Goal: Task Accomplishment & Management: Complete application form

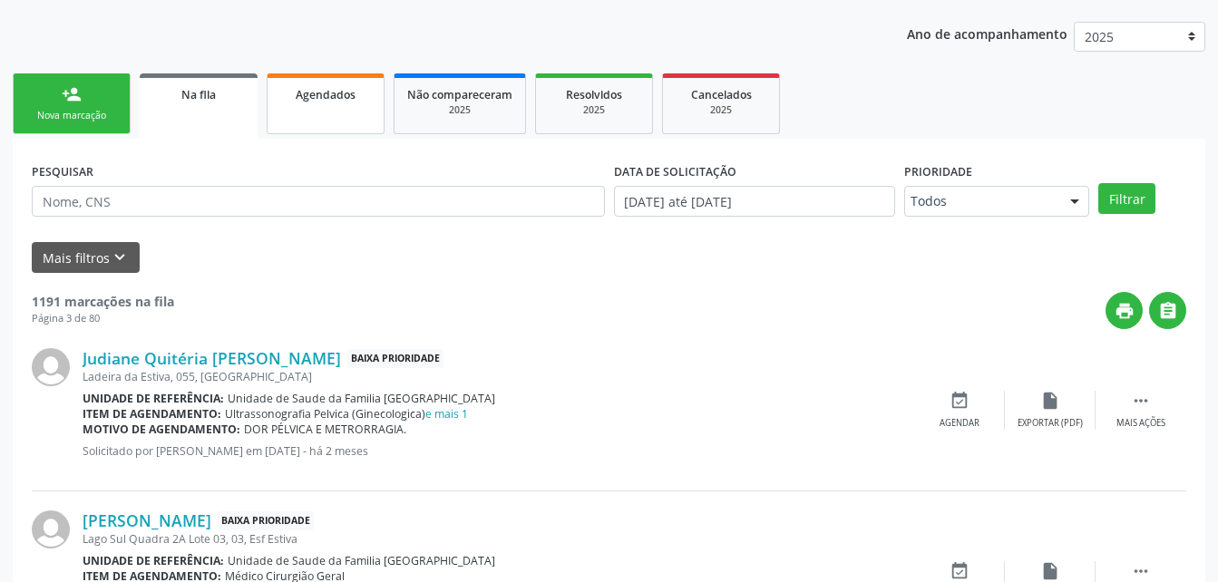
drag, startPoint x: 308, startPoint y: 99, endPoint x: 296, endPoint y: 254, distance: 155.6
click at [307, 99] on span "Agendados" at bounding box center [326, 94] width 60 height 15
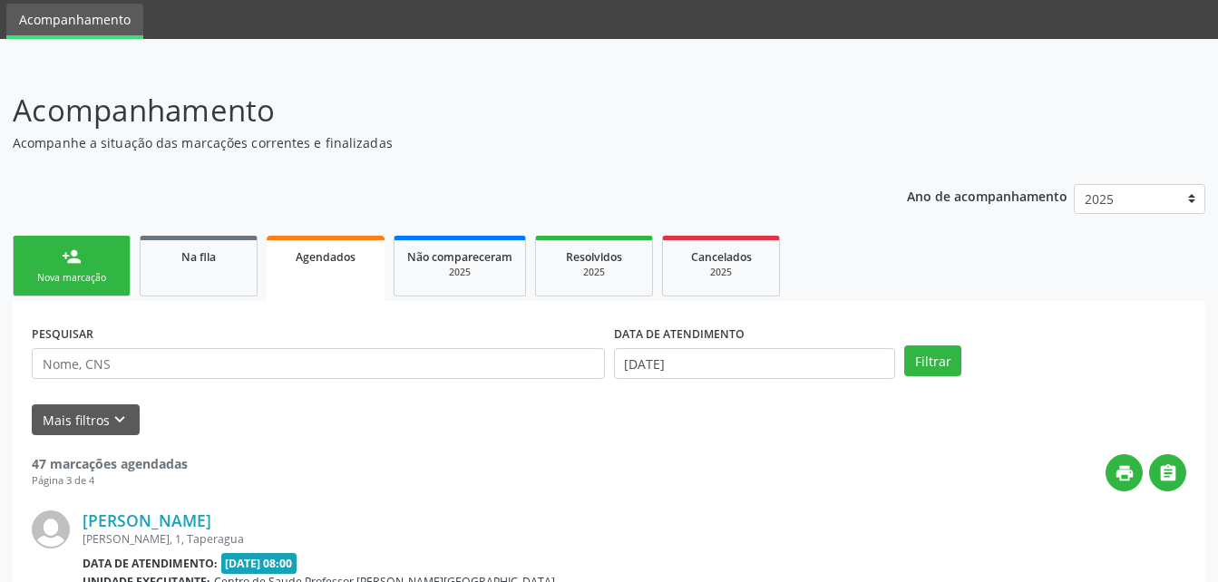
scroll to position [223, 0]
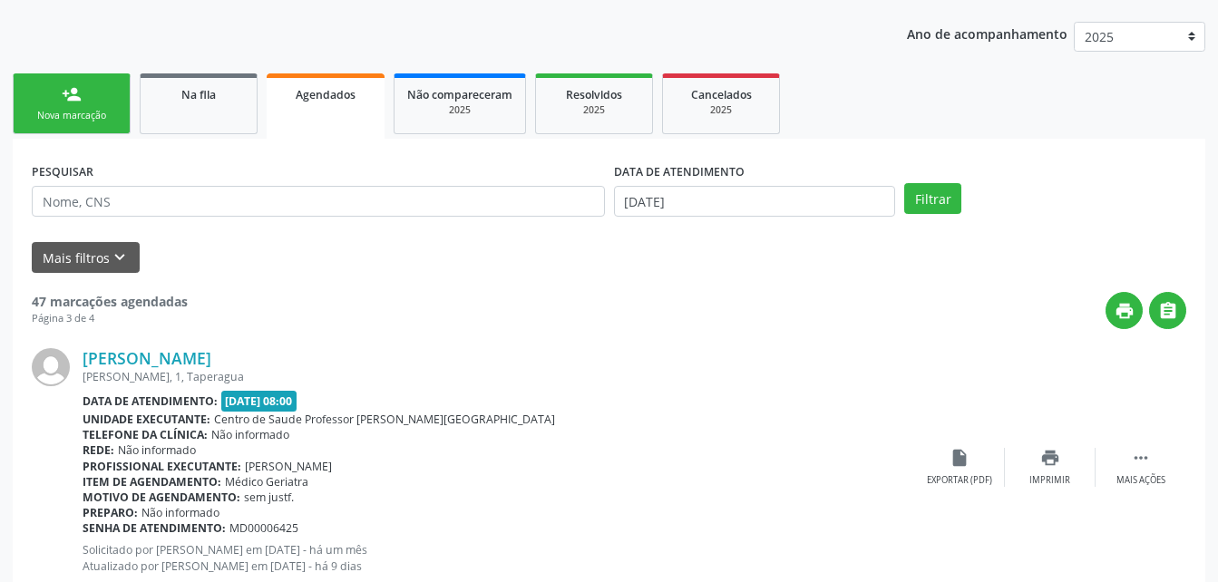
click at [118, 113] on link "person_add Nova marcação" at bounding box center [72, 103] width 118 height 61
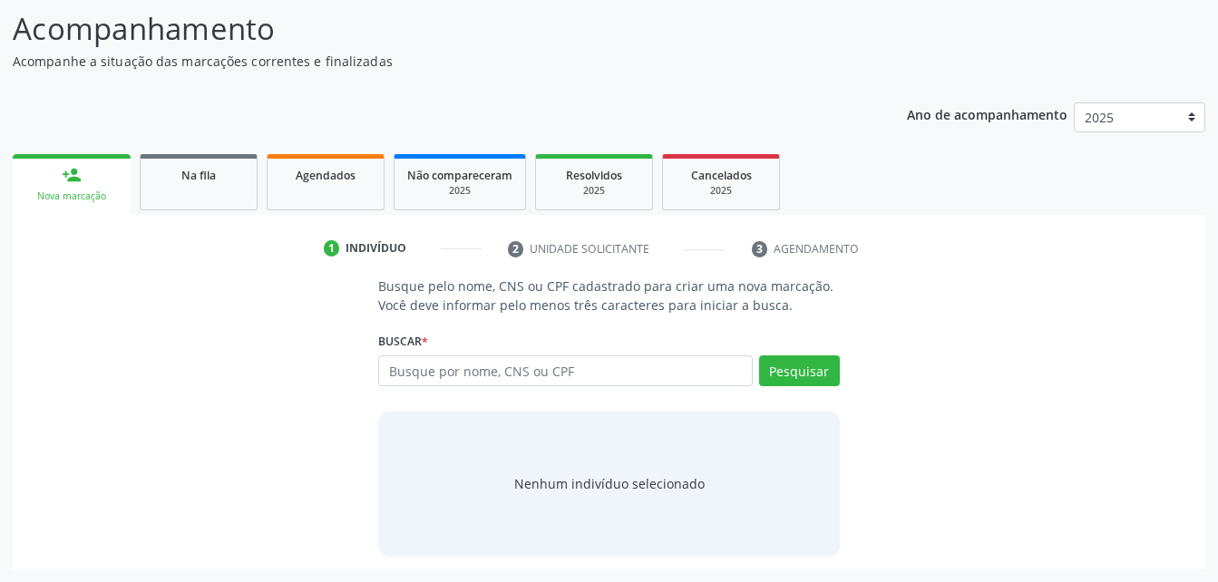
scroll to position [142, 0]
click at [561, 373] on input "text" at bounding box center [565, 370] width 374 height 31
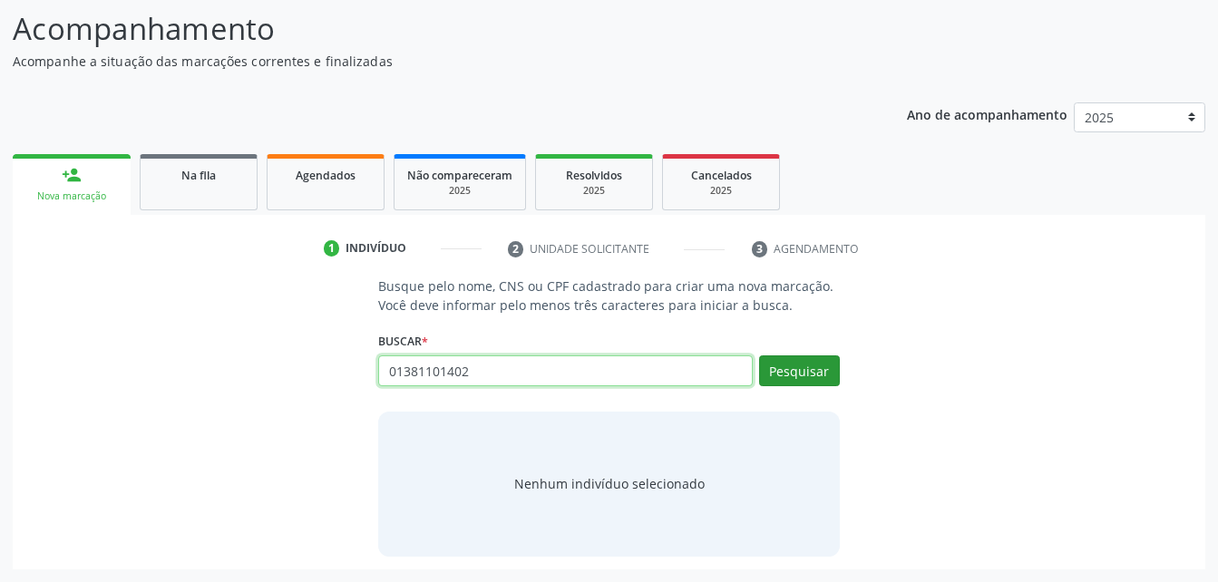
type input "01381101402"
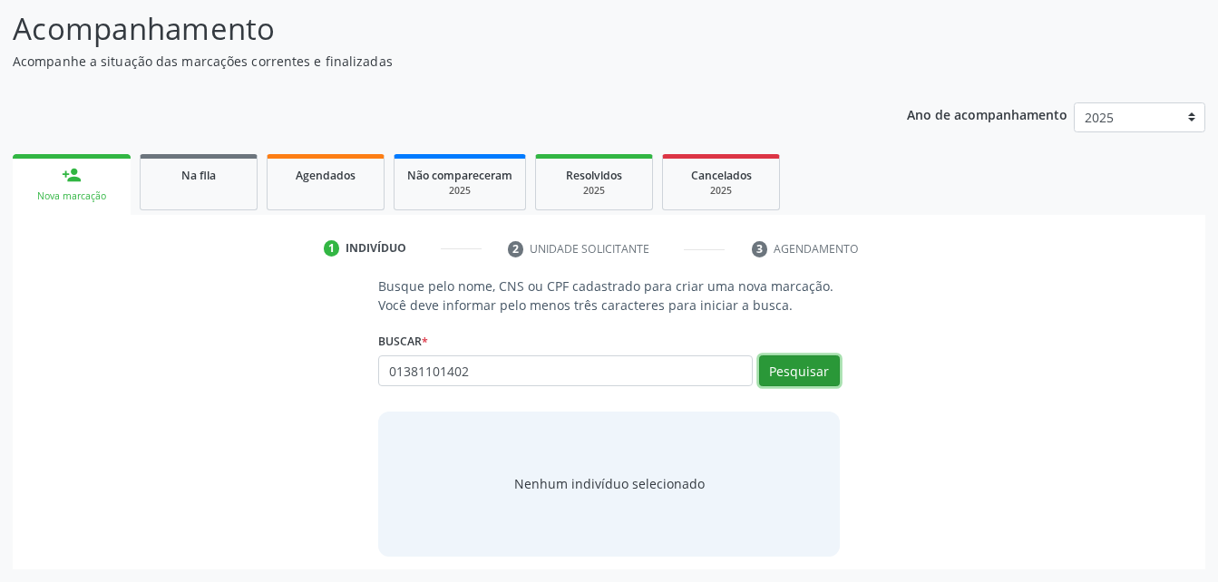
click at [827, 373] on button "Pesquisar" at bounding box center [799, 370] width 81 height 31
type input "01381101402"
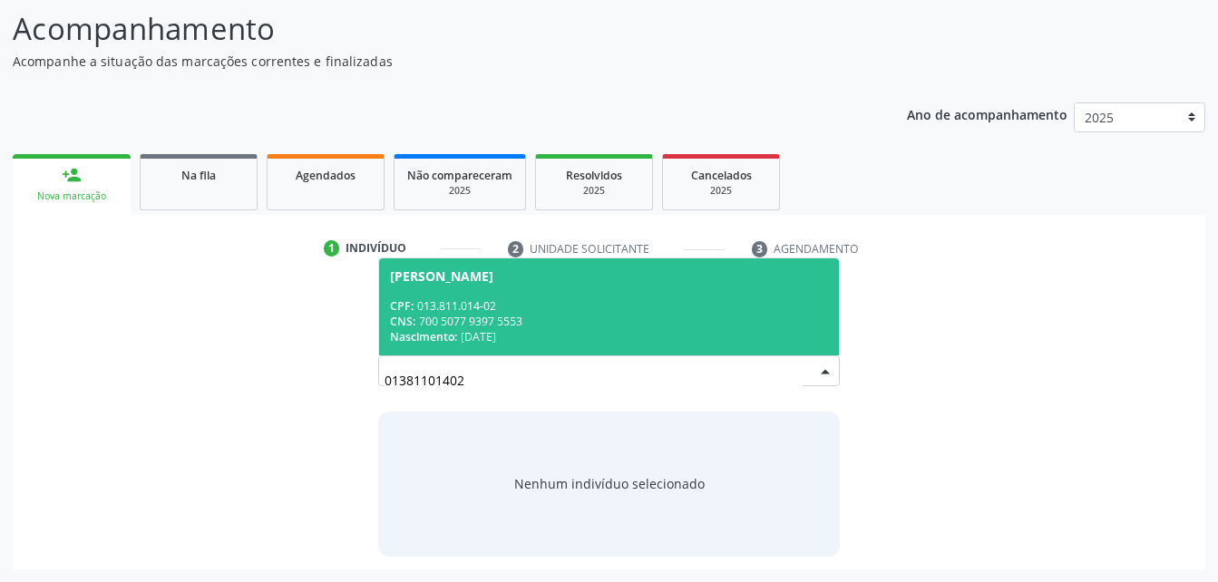
click at [587, 291] on span "Maria Aparecida dos Santos CPF: 013.811.014-02 CNS: 700 5077 9397 5553 Nascimen…" at bounding box center [608, 306] width 459 height 97
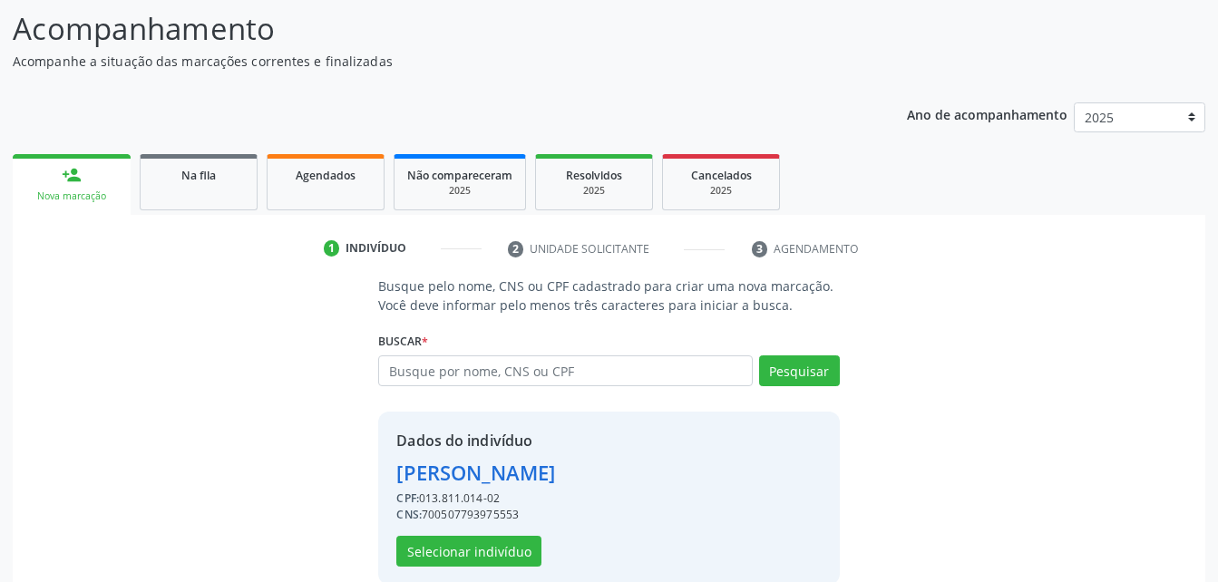
scroll to position [170, 0]
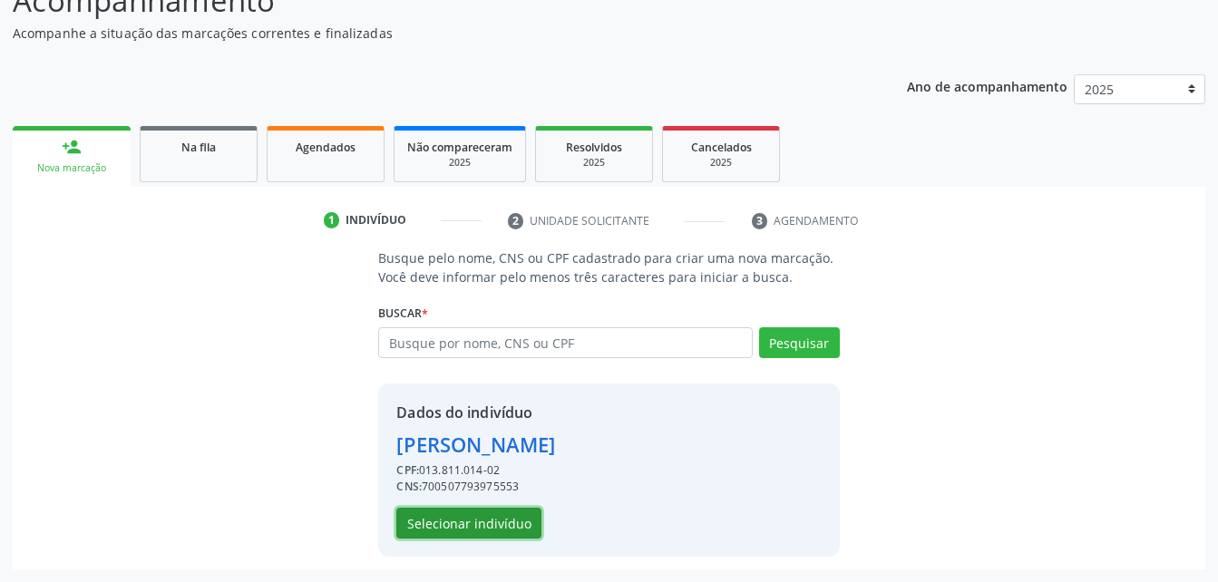
click at [450, 513] on button "Selecionar indivíduo" at bounding box center [468, 523] width 145 height 31
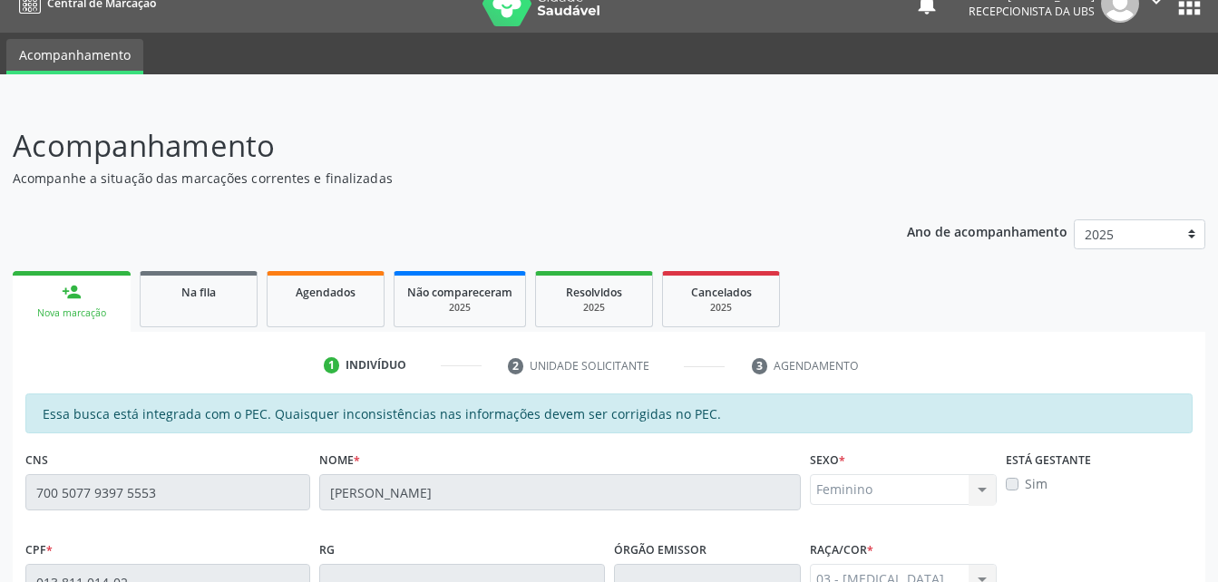
scroll to position [388, 0]
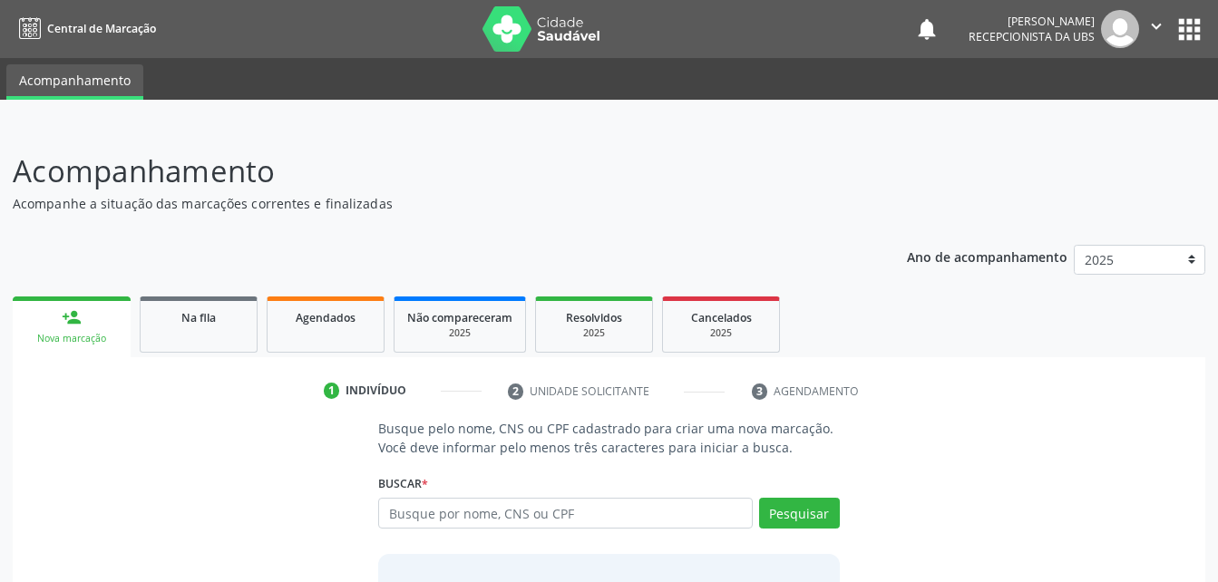
scroll to position [142, 0]
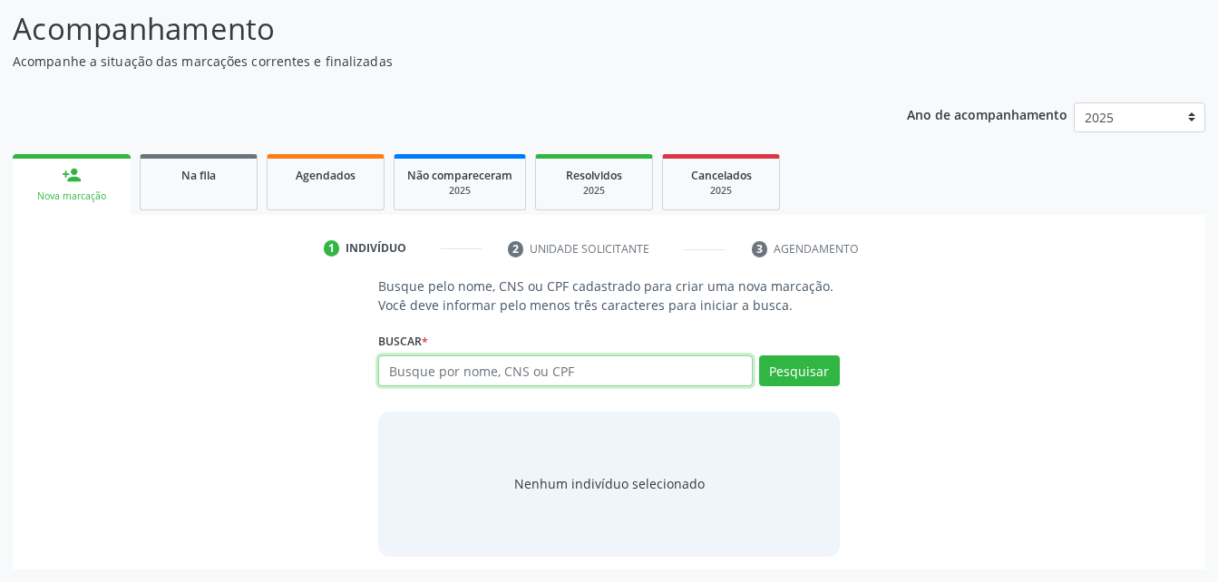
click at [486, 370] on input "text" at bounding box center [565, 370] width 374 height 31
click at [463, 362] on input "text" at bounding box center [565, 370] width 374 height 31
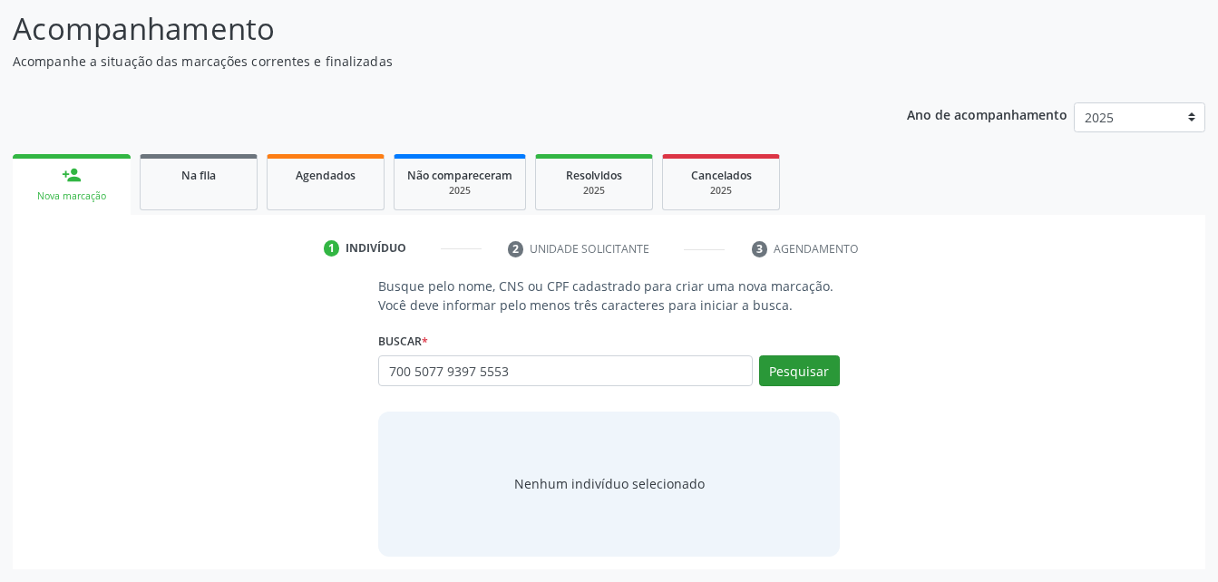
type input "700 5077 9397 5553"
click at [784, 362] on button "Pesquisar" at bounding box center [799, 370] width 81 height 31
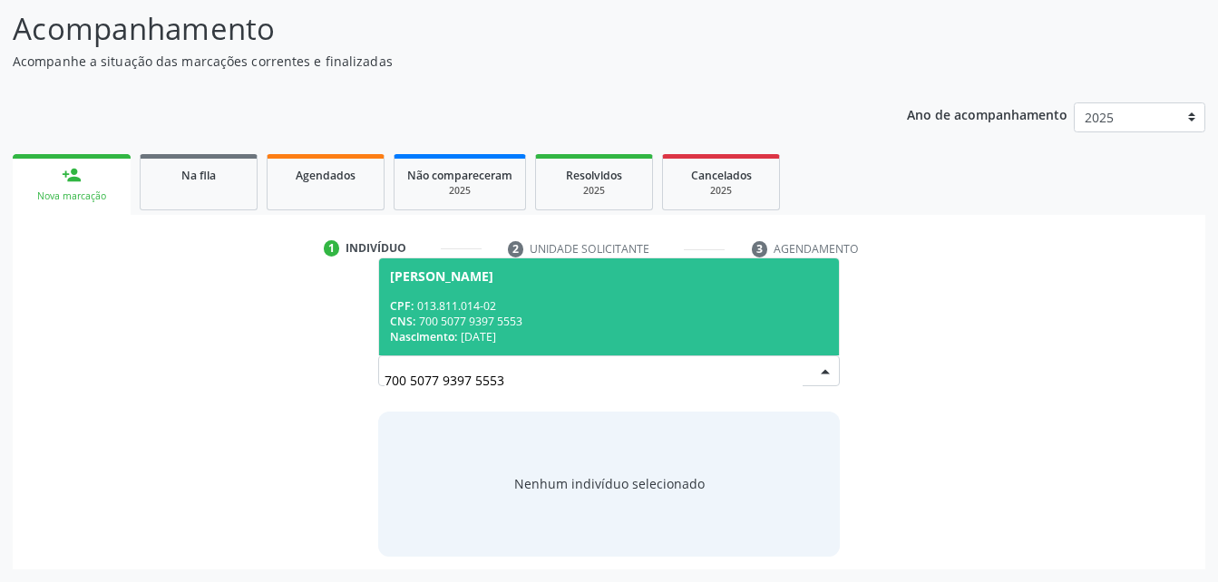
click at [728, 316] on div "CNS: 700 5077 9397 5553" at bounding box center [608, 321] width 437 height 15
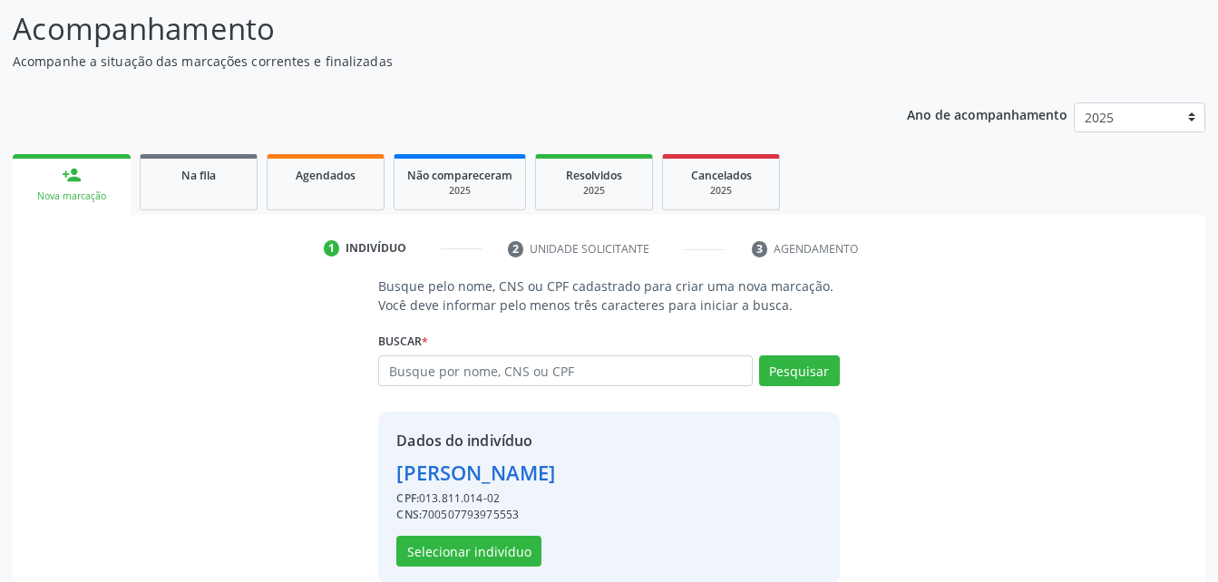
scroll to position [170, 0]
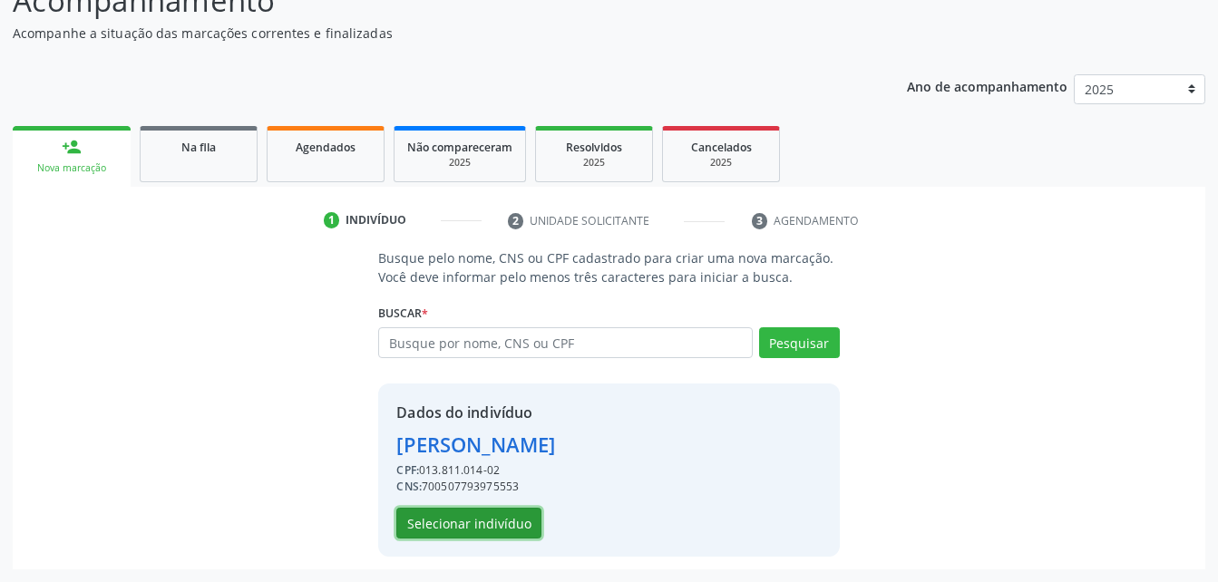
click at [505, 520] on button "Selecionar indivíduo" at bounding box center [468, 523] width 145 height 31
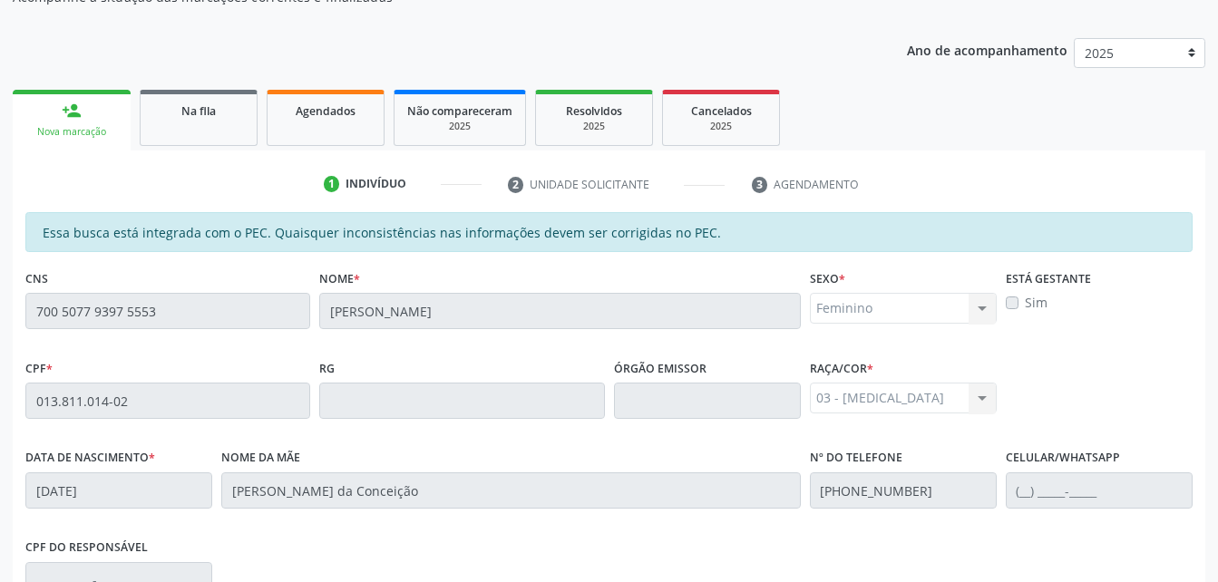
scroll to position [116, 0]
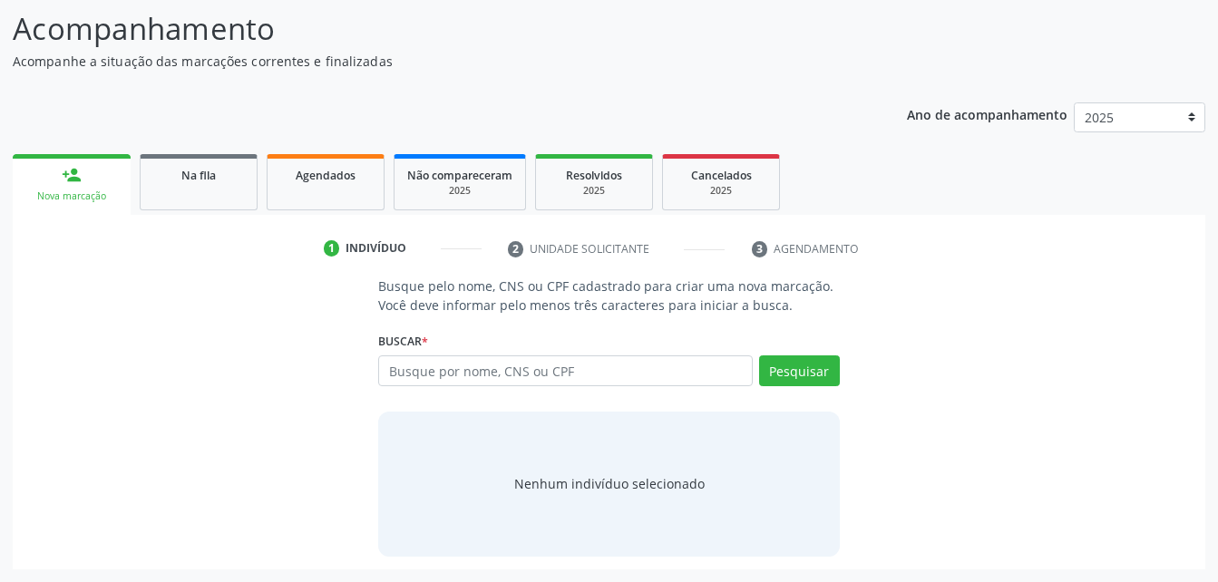
scroll to position [142, 0]
drag, startPoint x: 1141, startPoint y: 56, endPoint x: 952, endPoint y: 112, distance: 196.6
click at [1140, 56] on header "Acompanhamento Acompanhe a situação das marcações correntes e finalizadas Relat…" at bounding box center [609, 38] width 1192 height 64
click at [510, 361] on input "text" at bounding box center [565, 370] width 374 height 31
paste input "700 5077 9397 5553"
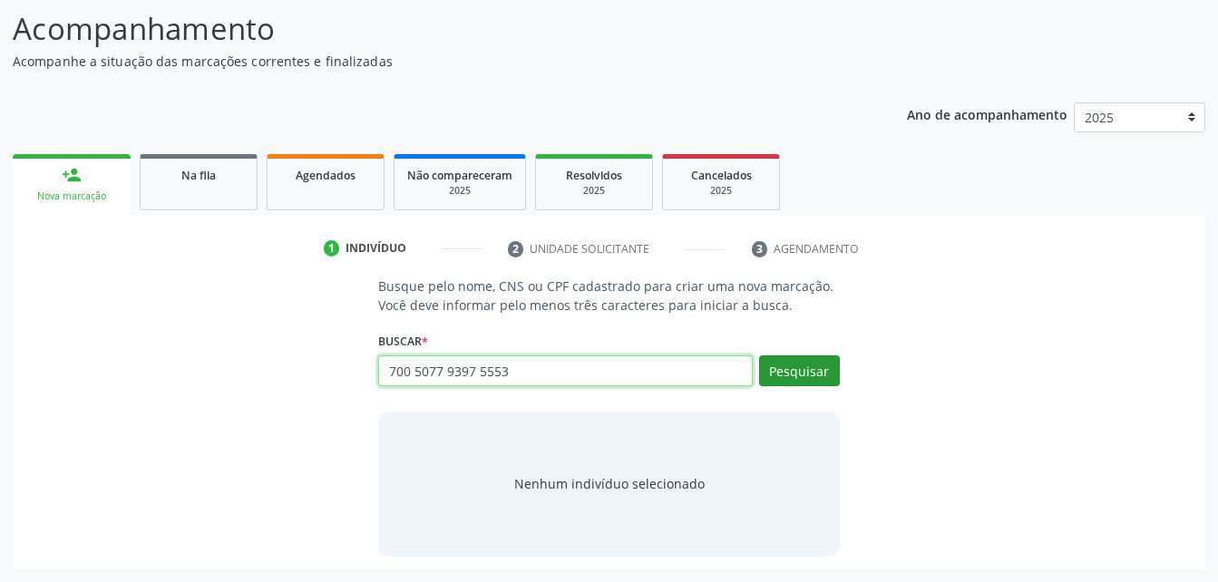
type input "700 5077 9397 5553"
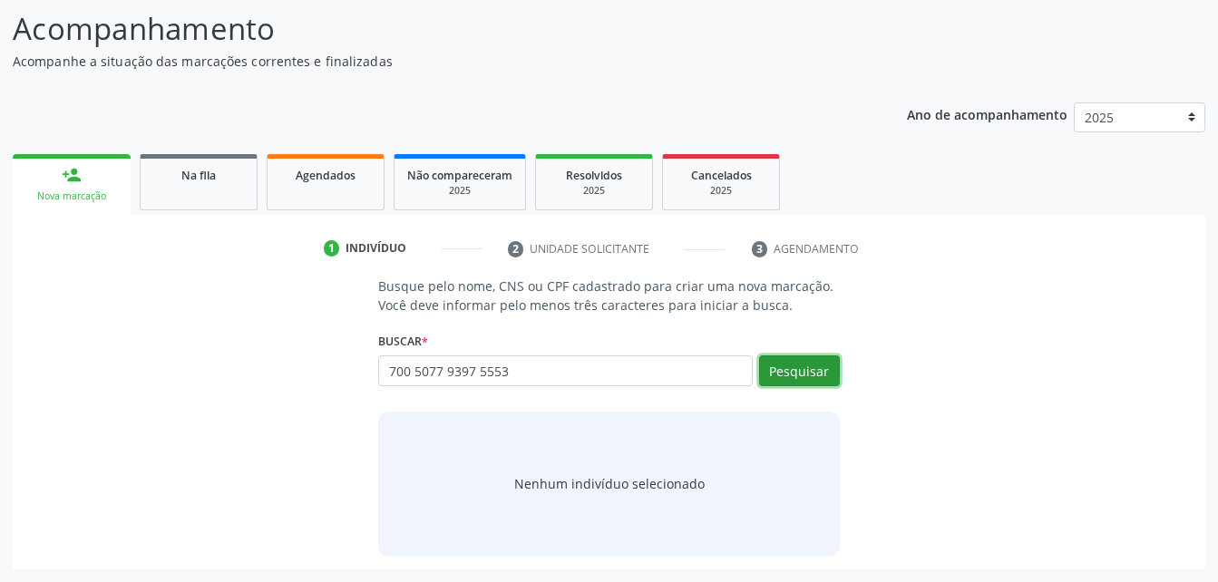
click at [814, 367] on button "Pesquisar" at bounding box center [799, 370] width 81 height 31
type input "700 5077 9397 5553"
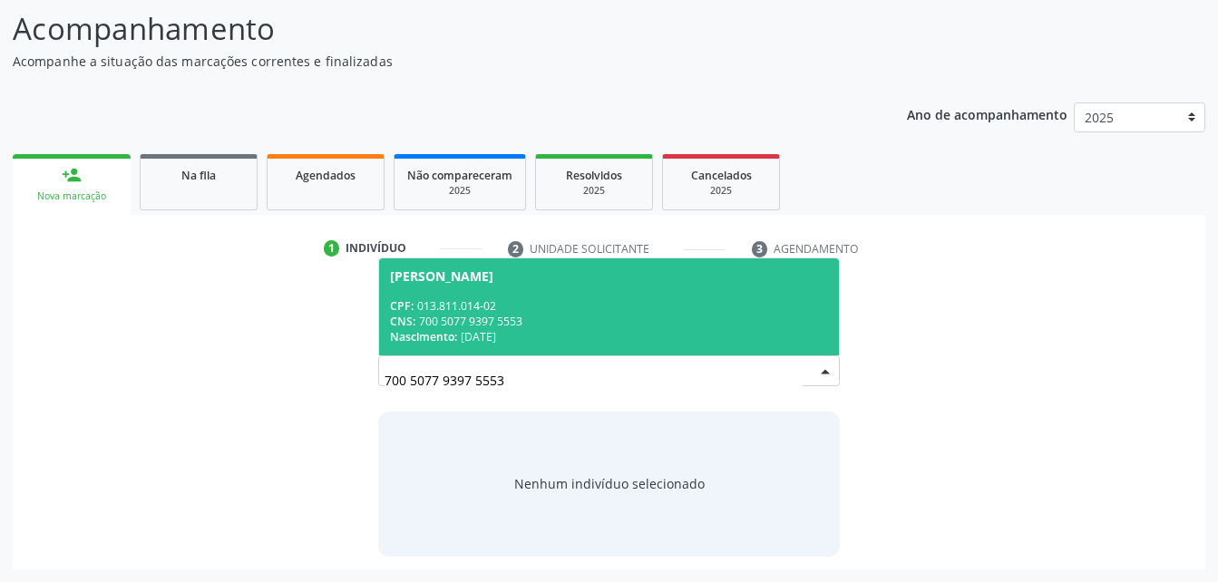
click at [625, 288] on span "Maria Aparecida dos Santos CPF: 013.811.014-02 CNS: 700 5077 9397 5553 Nascimen…" at bounding box center [608, 306] width 459 height 97
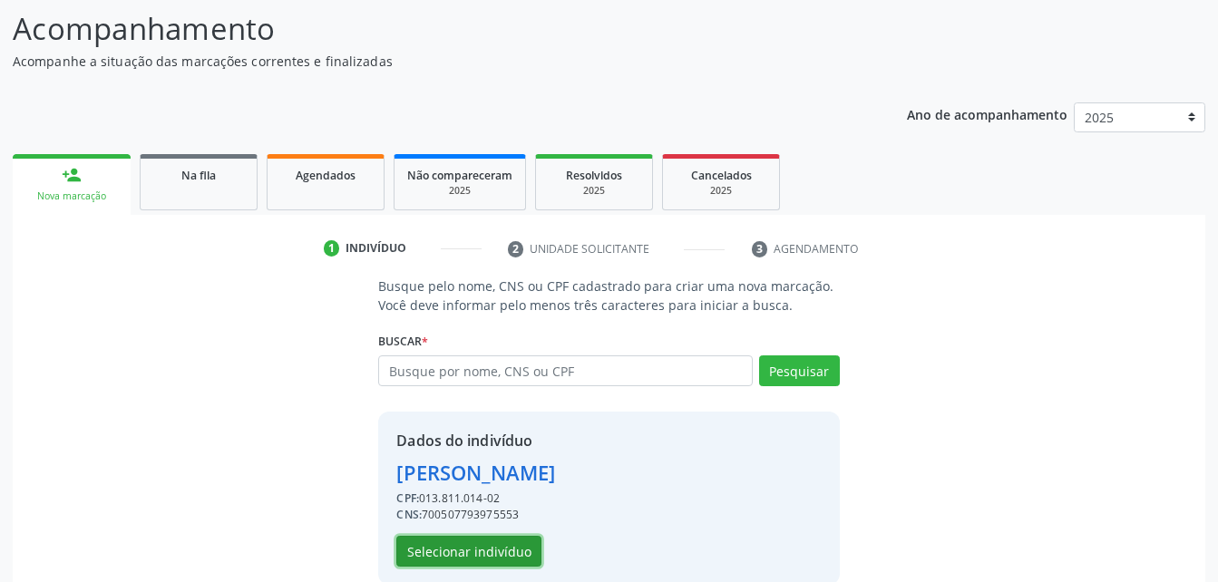
click at [438, 550] on button "Selecionar indivíduo" at bounding box center [468, 551] width 145 height 31
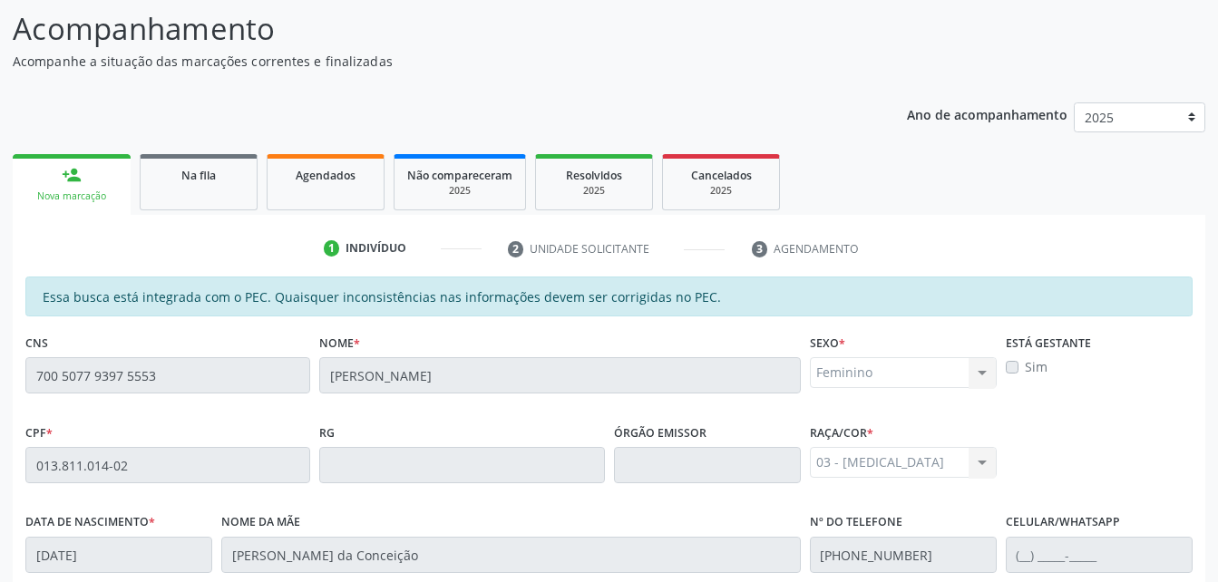
scroll to position [479, 0]
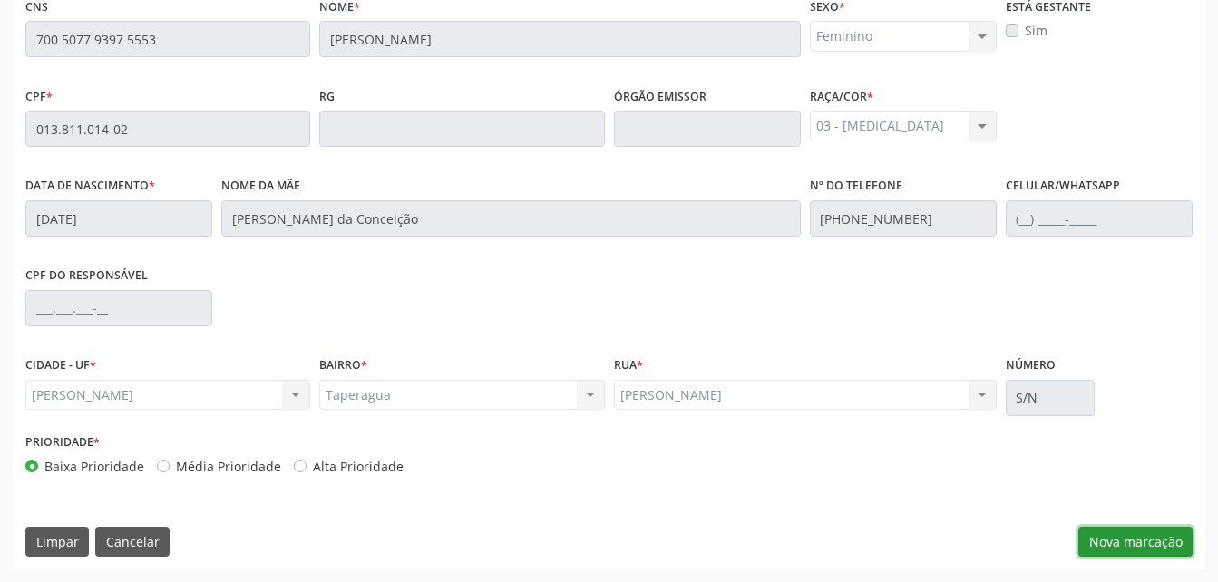
click at [1125, 553] on button "Nova marcação" at bounding box center [1135, 542] width 114 height 31
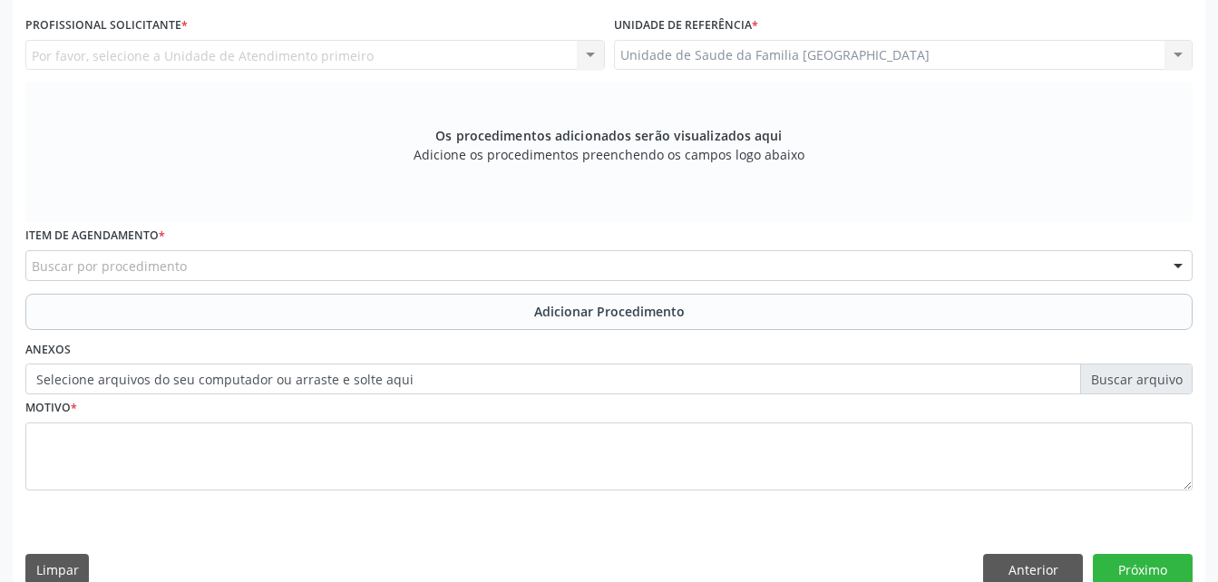
scroll to position [297, 0]
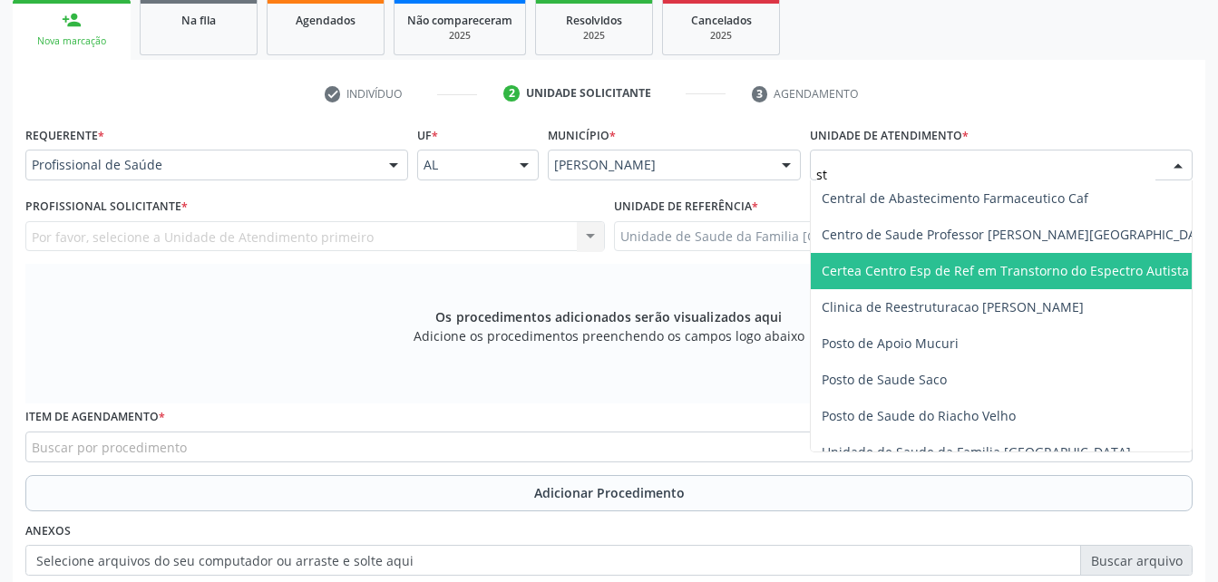
type input "s"
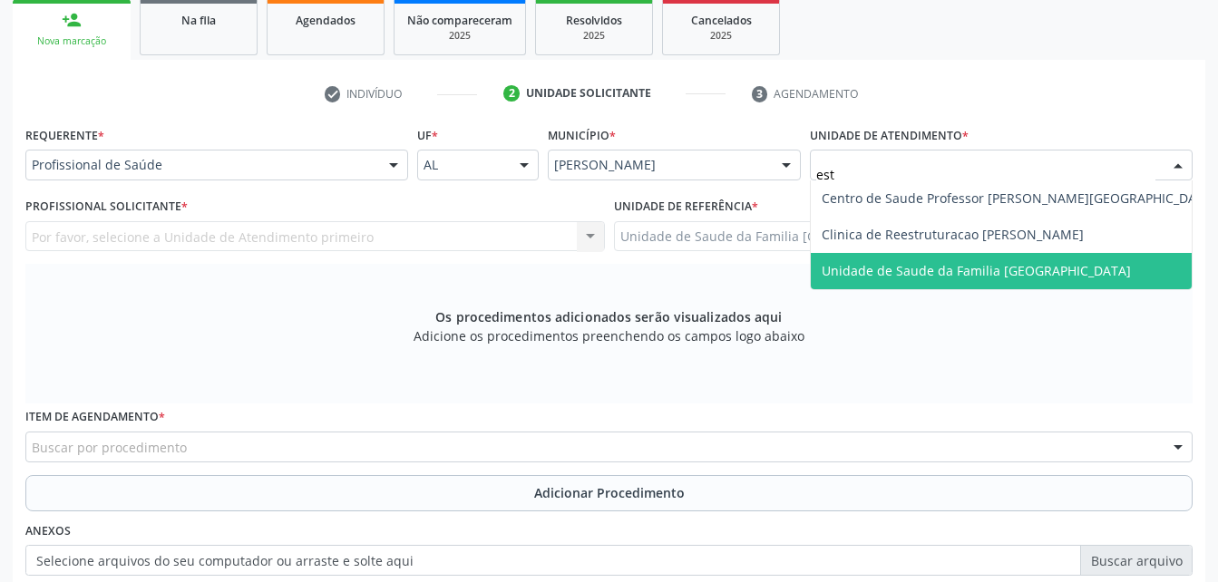
type input "esti"
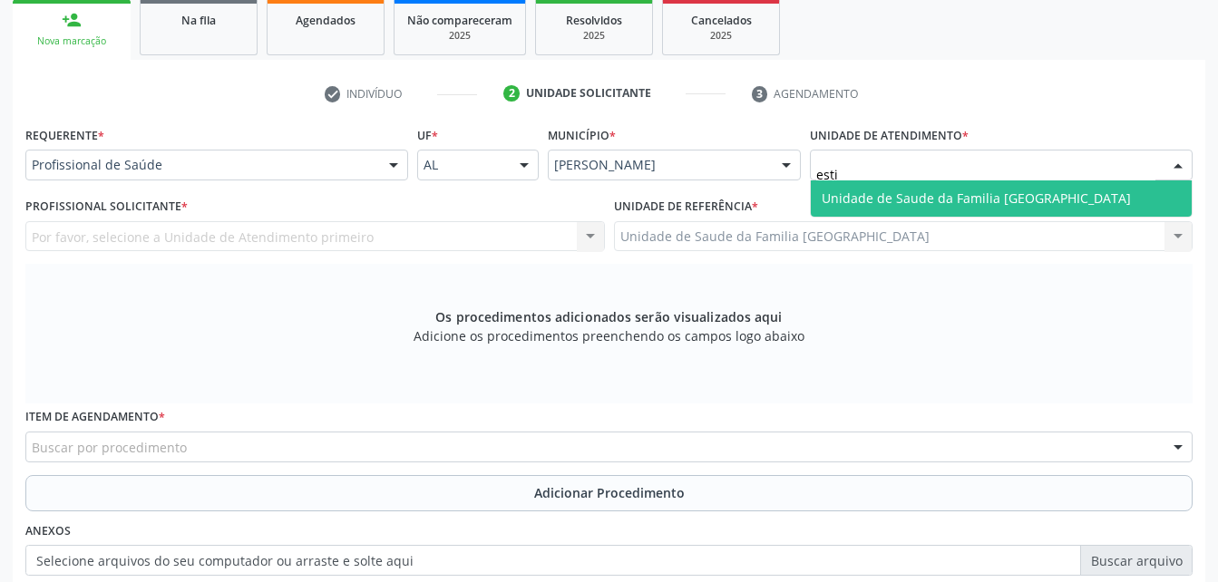
click at [824, 199] on span "Unidade de Saude da Familia [GEOGRAPHIC_DATA]" at bounding box center [976, 198] width 309 height 17
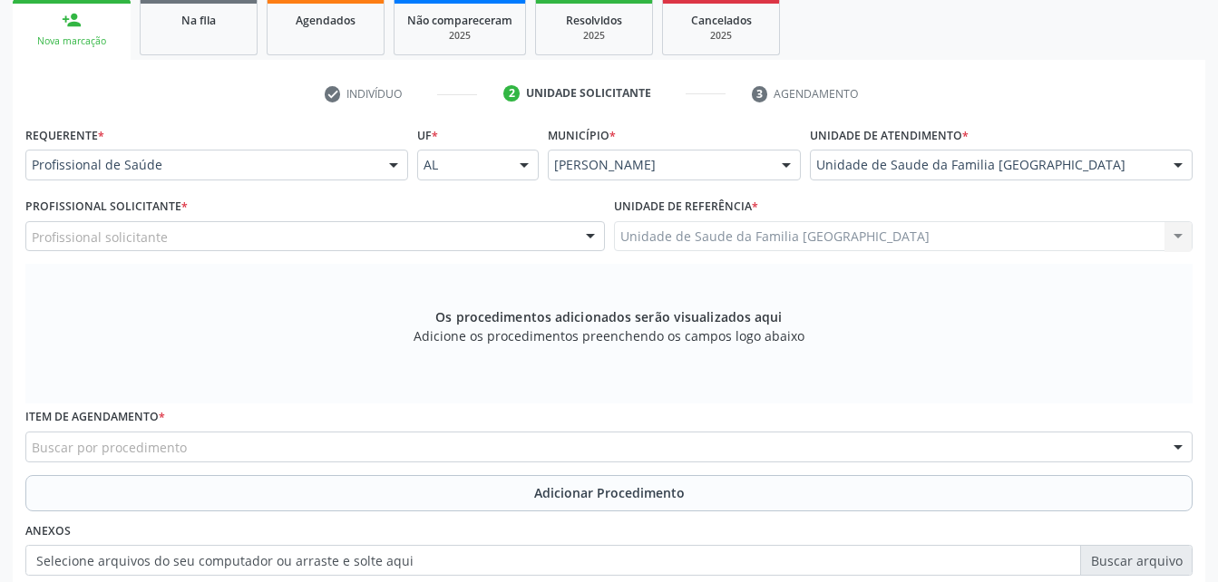
click at [350, 222] on div "Profissional solicitante" at bounding box center [314, 236] width 579 height 31
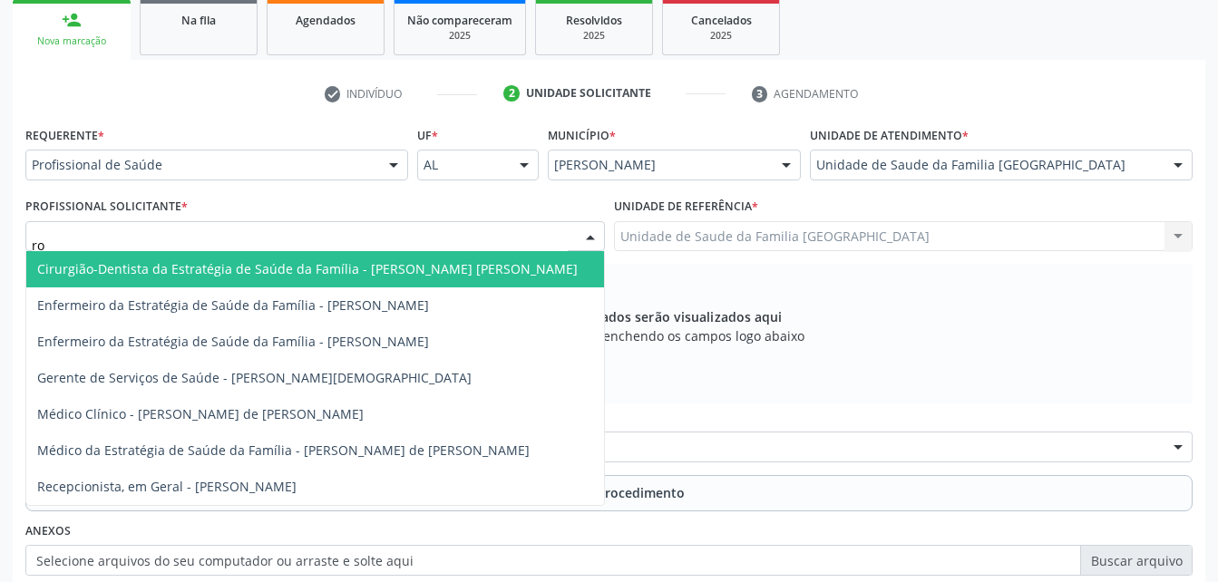
type input "rod"
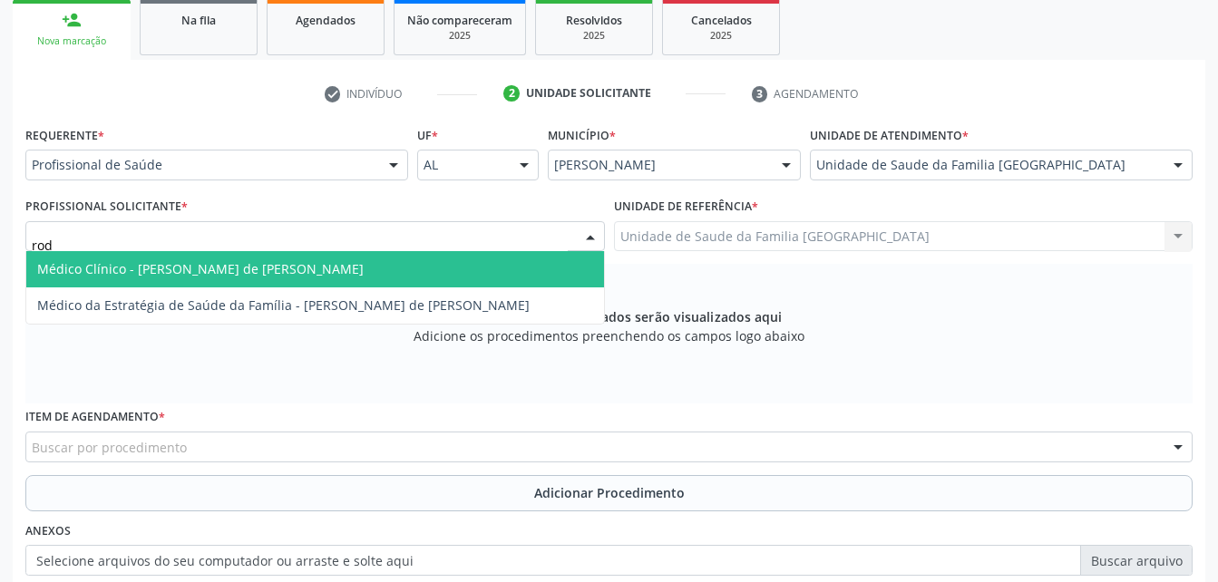
click at [388, 265] on span "Médico Clínico - [PERSON_NAME] de [PERSON_NAME]" at bounding box center [315, 269] width 578 height 36
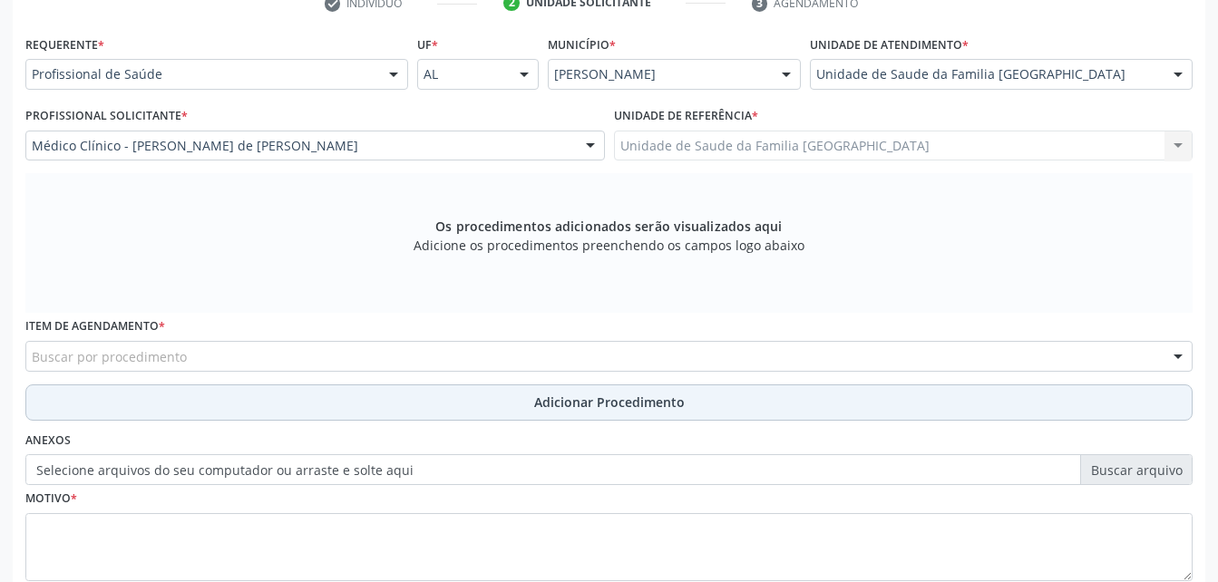
scroll to position [479, 0]
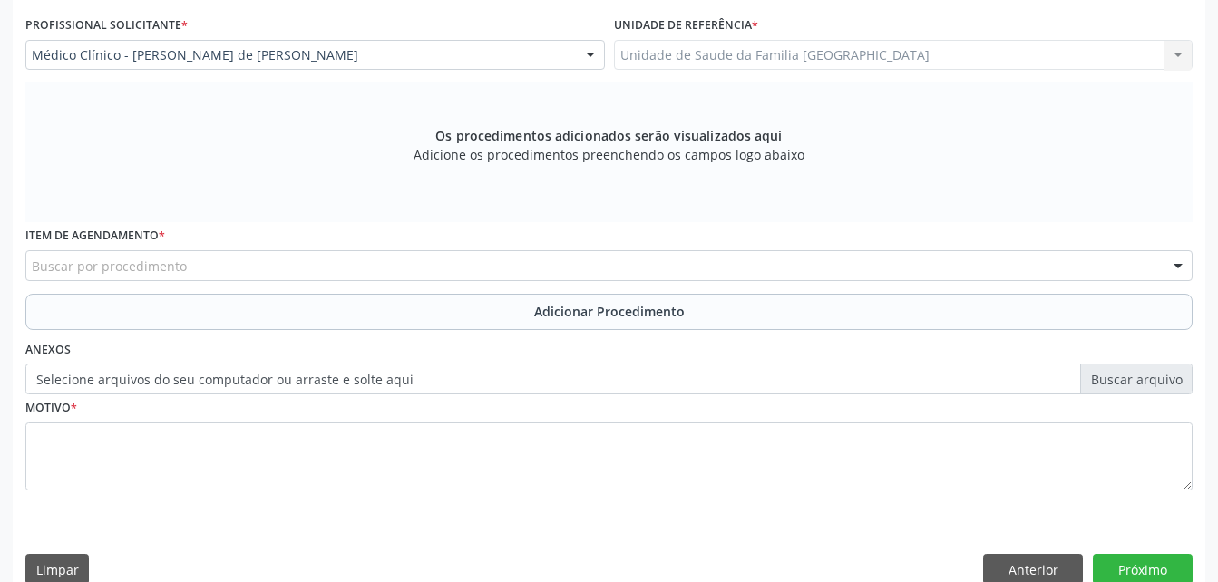
click at [393, 286] on div "Item de agendamento * Buscar por procedimento 0304070076 - .Quimioterapia de Le…" at bounding box center [609, 257] width 1176 height 71
click at [380, 267] on div "Buscar por procedimento" at bounding box center [608, 265] width 1167 height 31
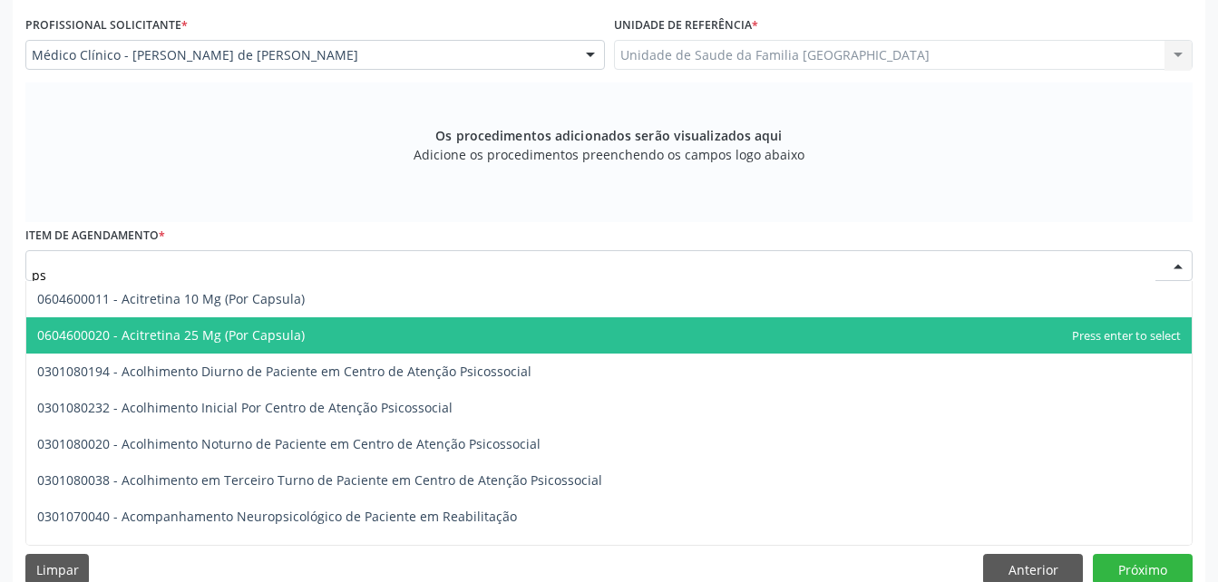
type input "p"
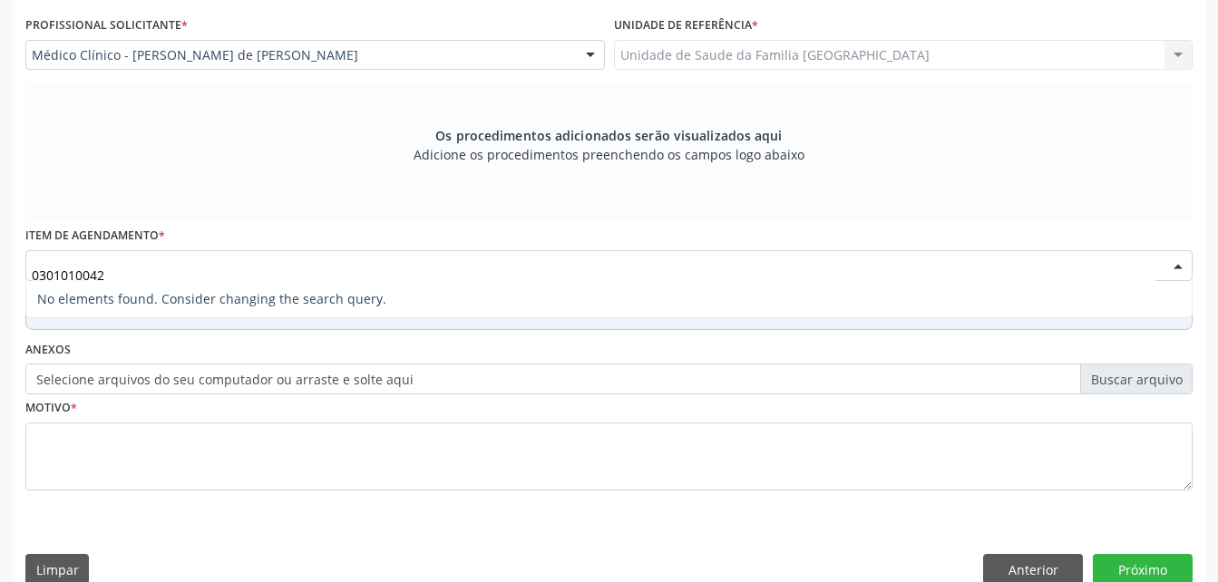
type input "030101004"
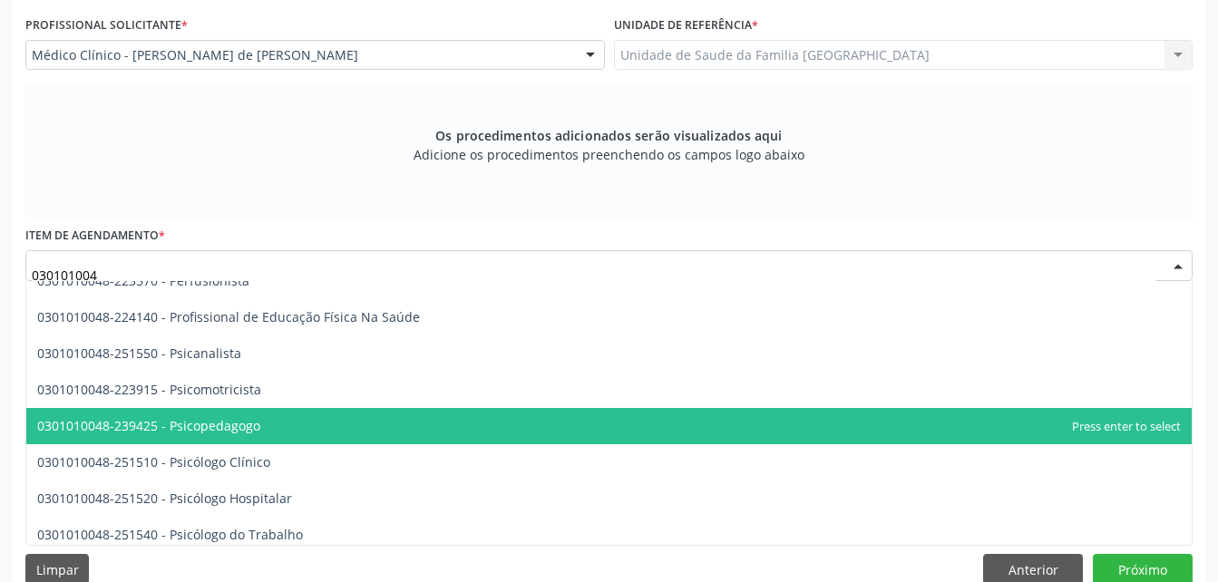
scroll to position [2992, 0]
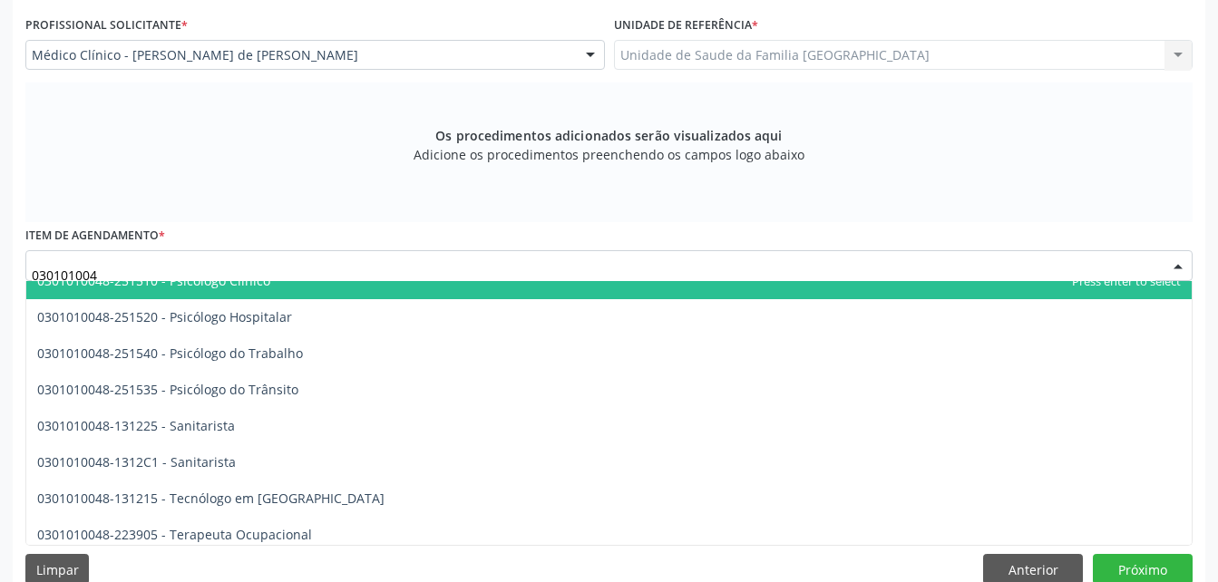
click at [299, 295] on span "0301010048-251510 - Psicólogo Clínico" at bounding box center [608, 281] width 1165 height 36
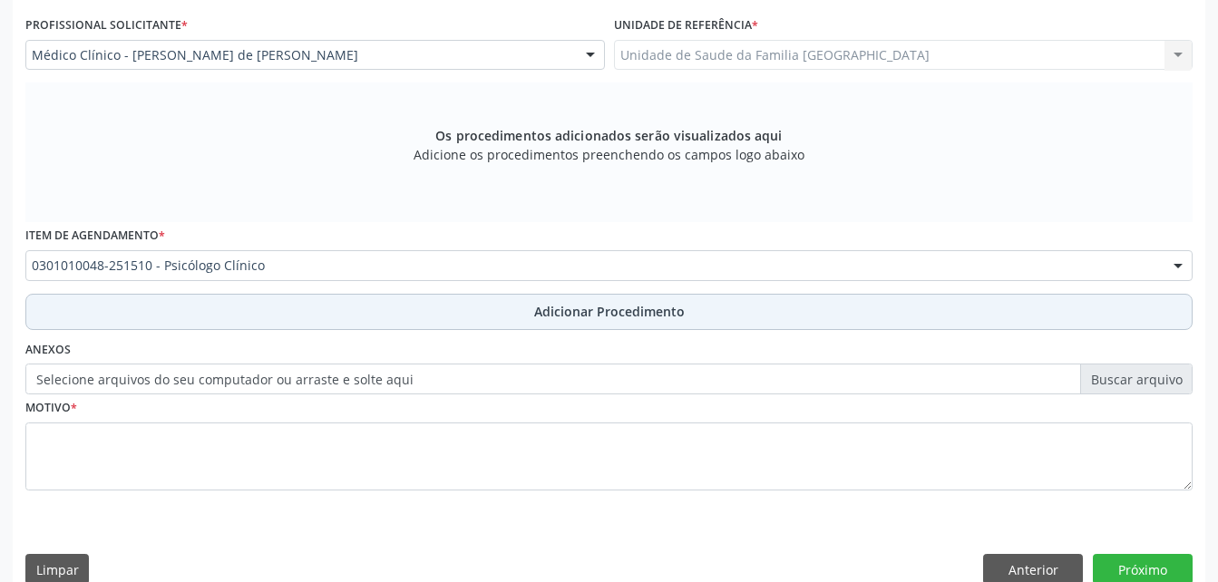
click at [333, 316] on button "Adicionar Procedimento" at bounding box center [608, 312] width 1167 height 36
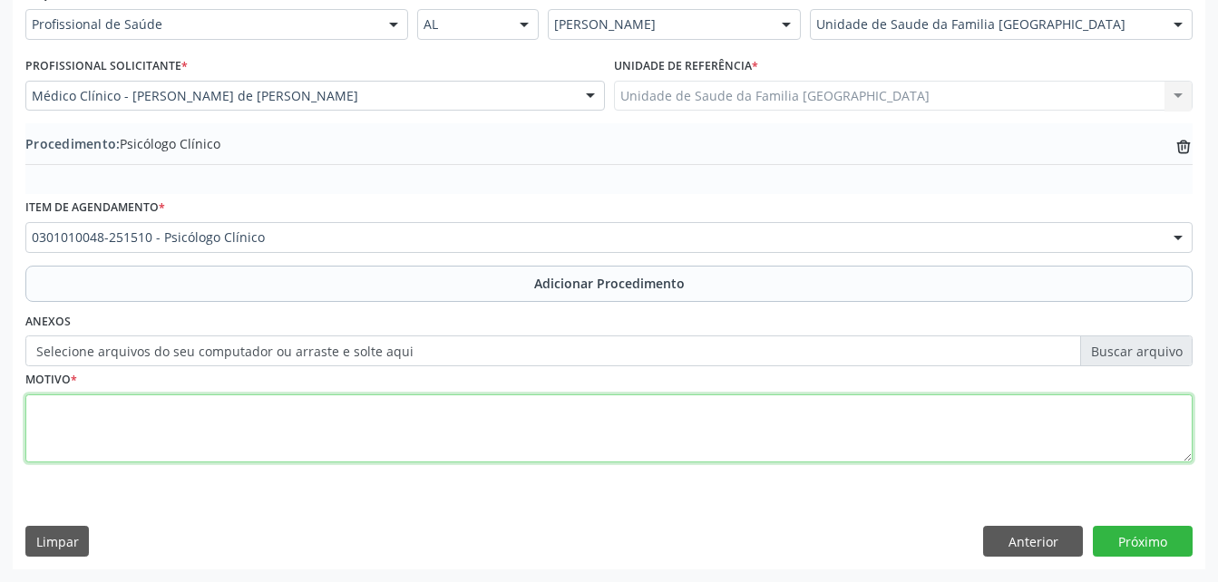
click at [345, 436] on textarea at bounding box center [608, 428] width 1167 height 69
type textarea "d"
type textarea "DISTÚRBIO DEPRESSIVO"
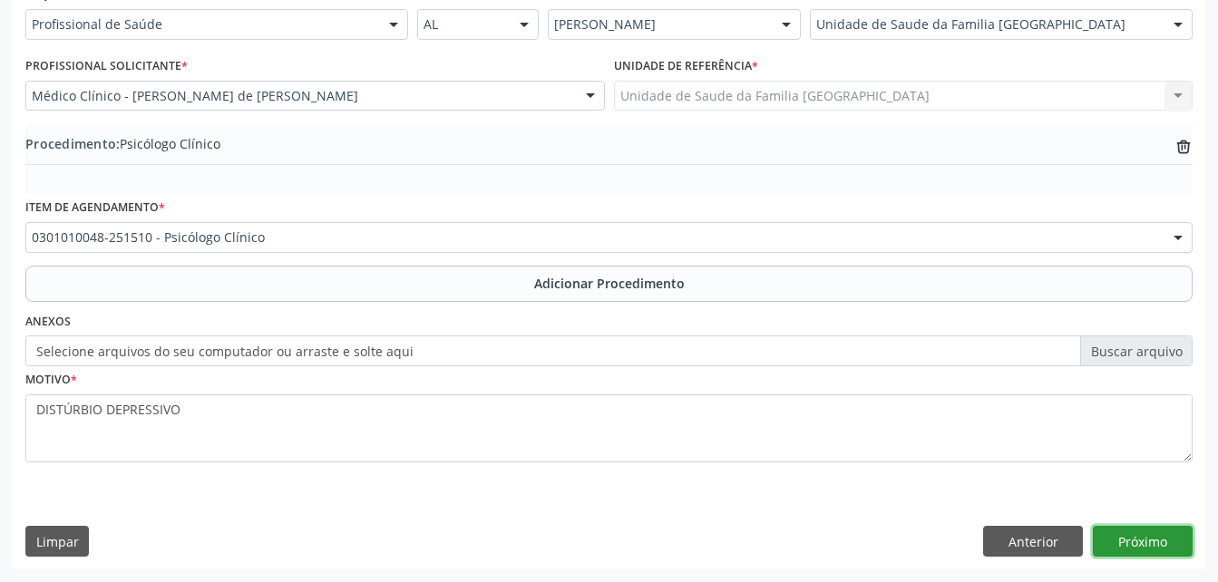
click at [1156, 555] on button "Próximo" at bounding box center [1143, 541] width 100 height 31
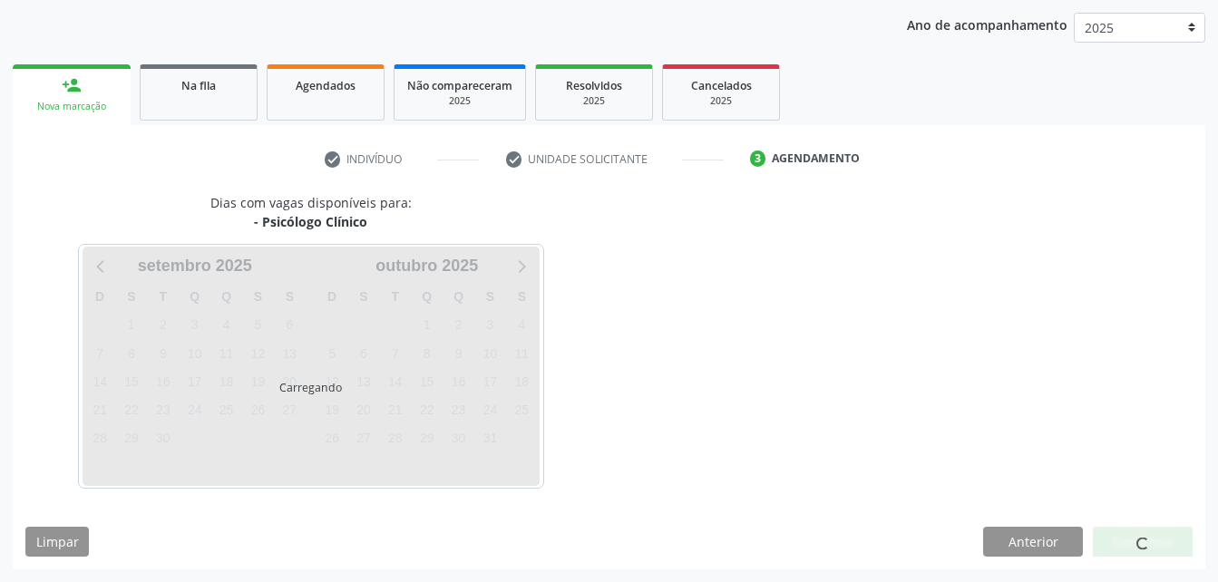
click at [1155, 549] on div at bounding box center [1143, 542] width 100 height 31
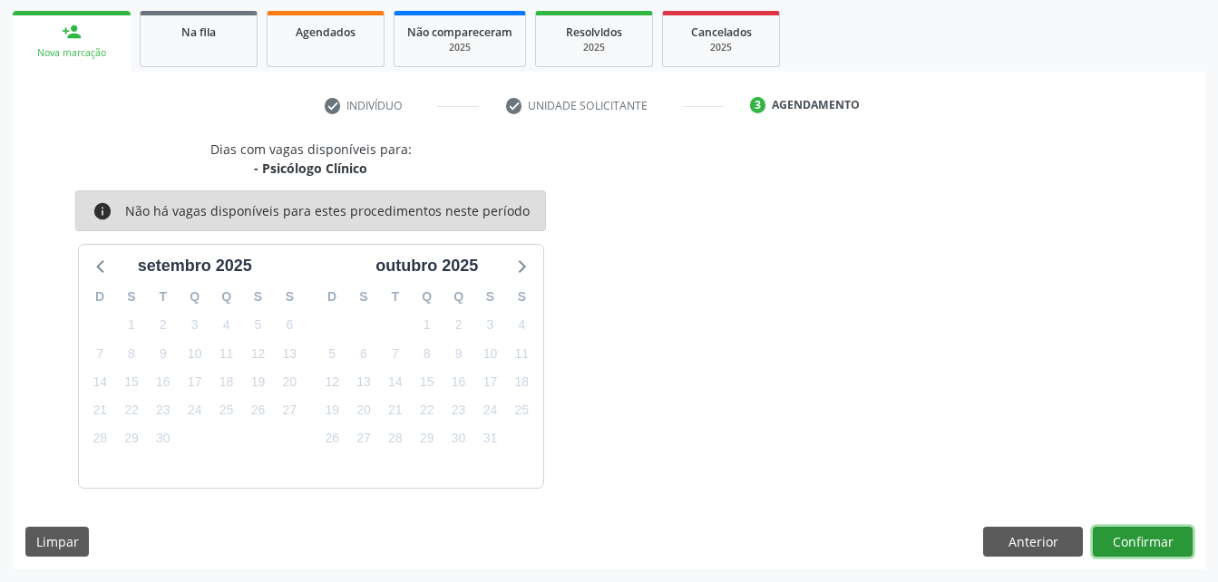
click at [1153, 556] on button "Confirmar" at bounding box center [1143, 542] width 100 height 31
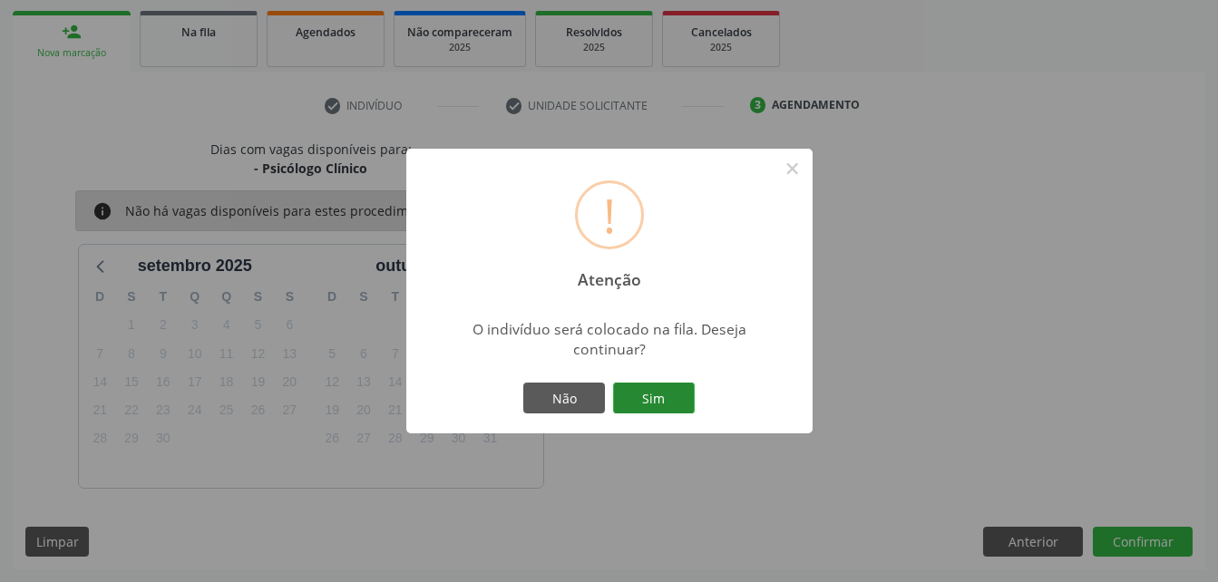
click at [647, 386] on button "Sim" at bounding box center [654, 398] width 82 height 31
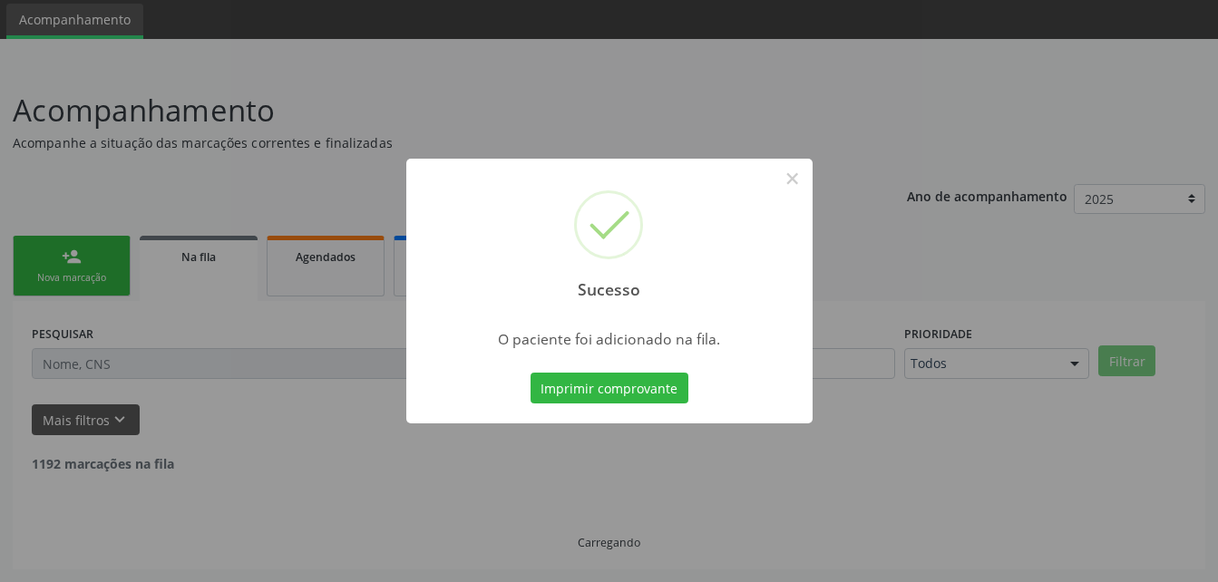
scroll to position [42, 0]
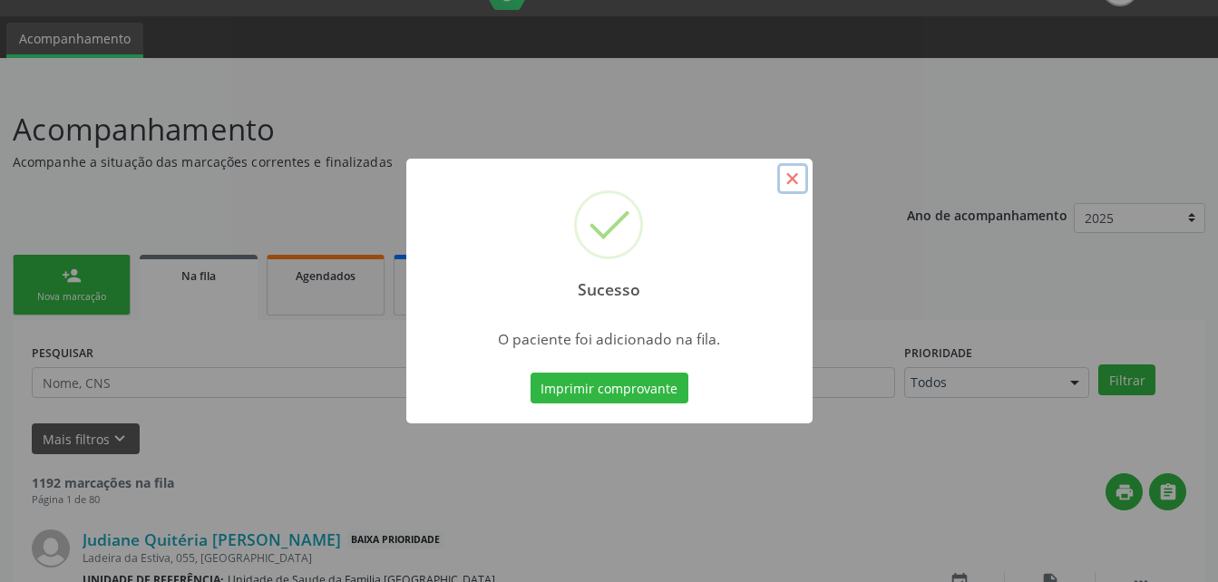
click at [788, 173] on button "×" at bounding box center [792, 178] width 31 height 31
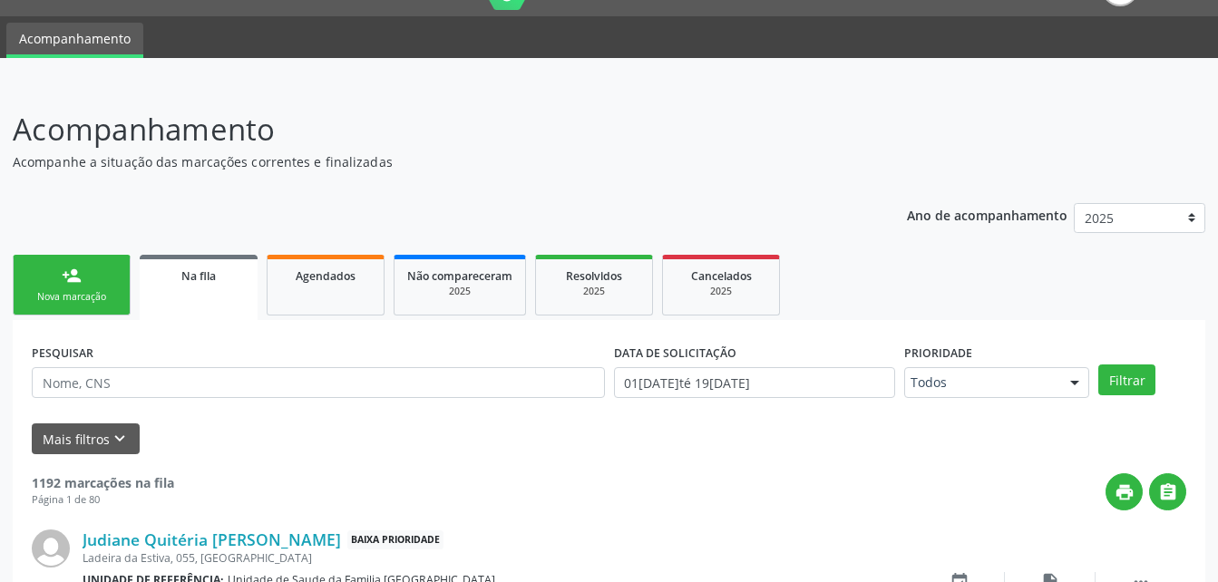
click at [103, 261] on link "person_add Nova marcação" at bounding box center [72, 285] width 118 height 61
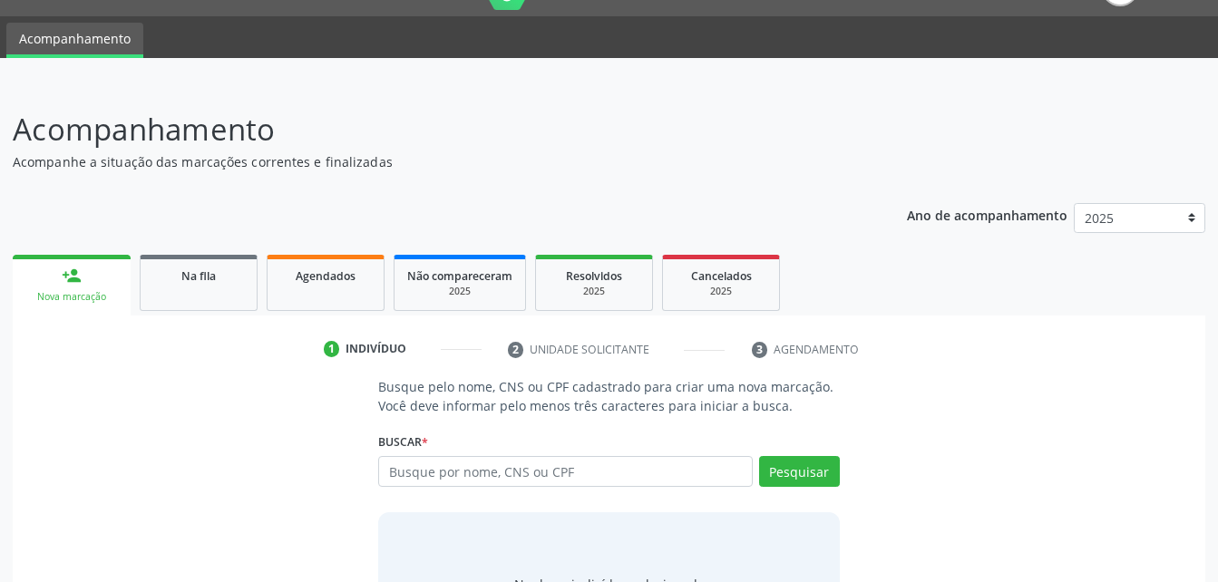
scroll to position [142, 0]
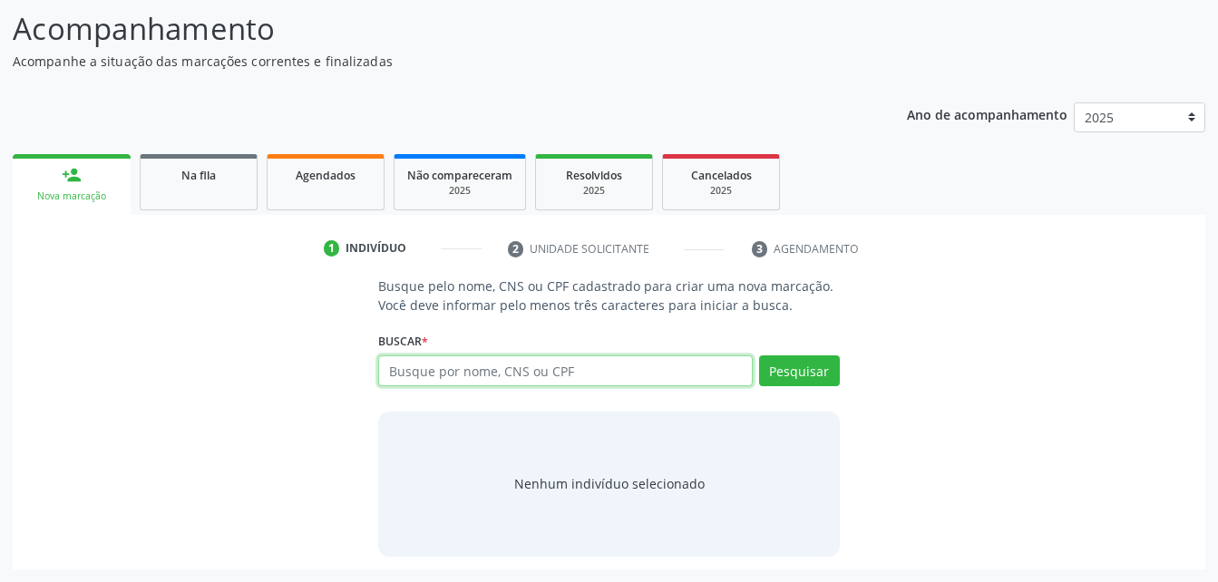
click at [462, 364] on input "text" at bounding box center [565, 370] width 374 height 31
paste input "700 5077 9397 5553"
type input "700 5077 9397 5553"
click at [800, 351] on div "Buscar * Busque por nome, CNS ou CPF Nenhum resultado encontrado para: " " Não …" at bounding box center [608, 362] width 461 height 71
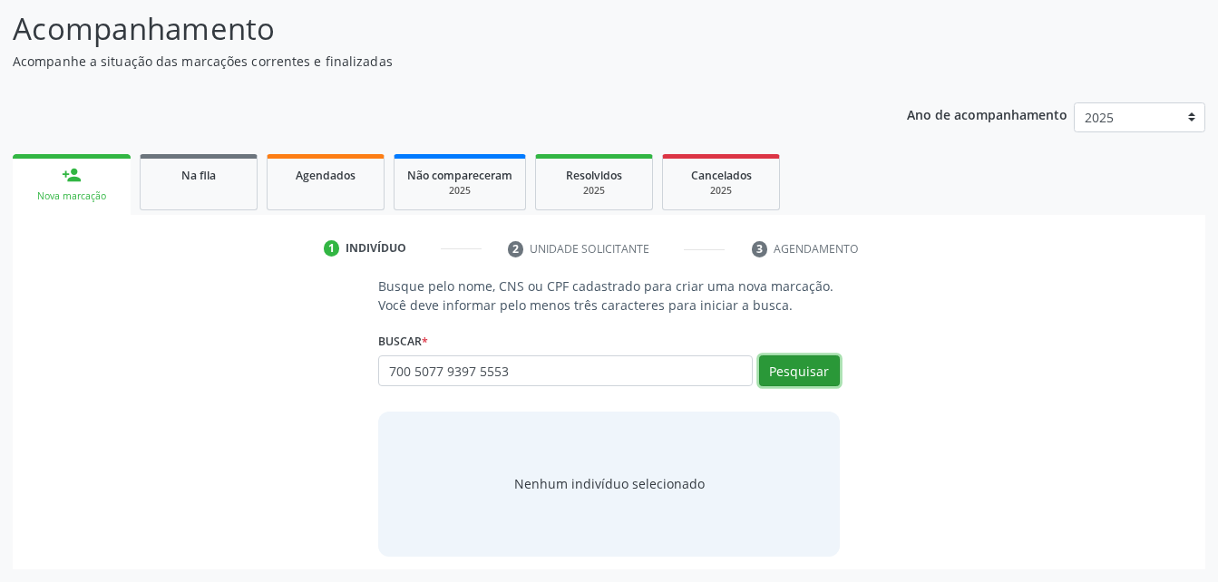
click at [827, 374] on button "Pesquisar" at bounding box center [799, 370] width 81 height 31
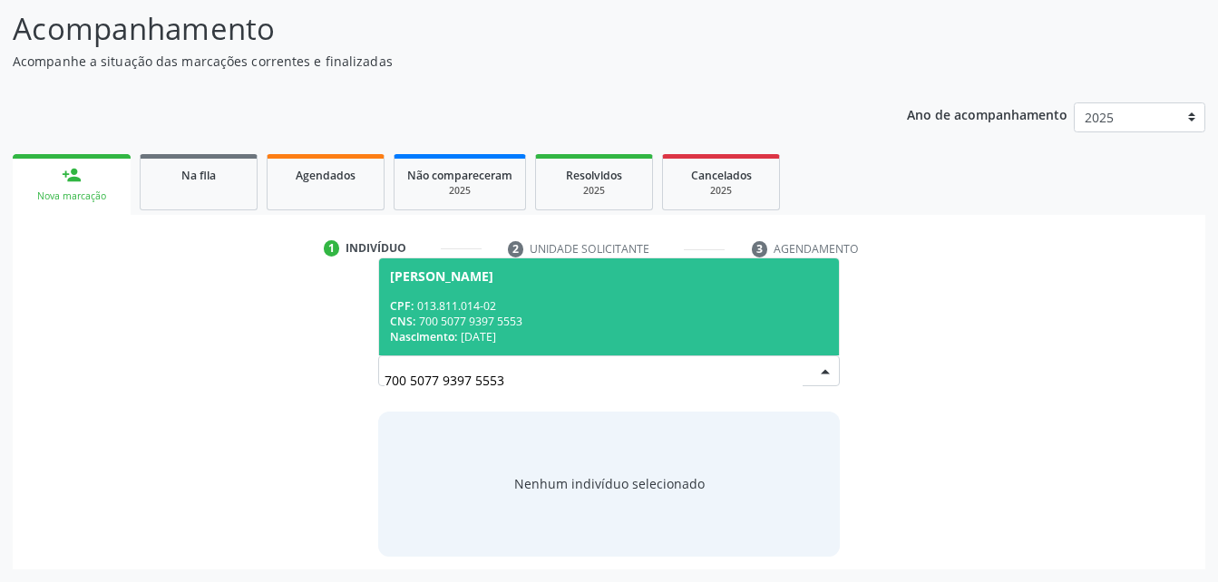
click at [648, 290] on span "Maria Aparecida dos Santos CPF: 013.811.014-02 CNS: 700 5077 9397 5553 Nascimen…" at bounding box center [608, 306] width 459 height 97
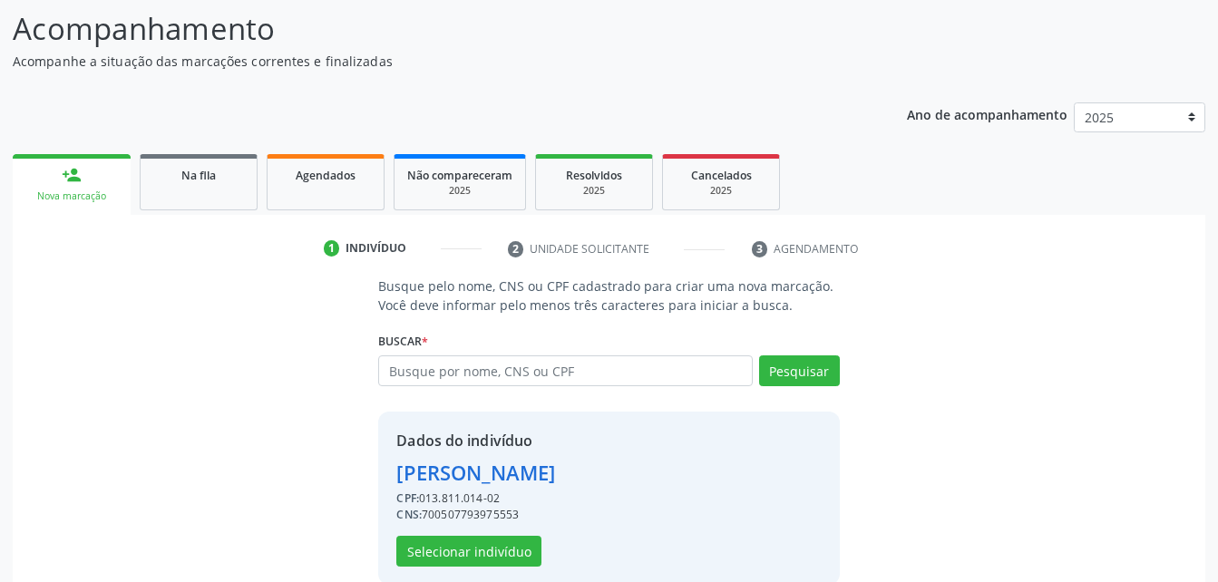
scroll to position [170, 0]
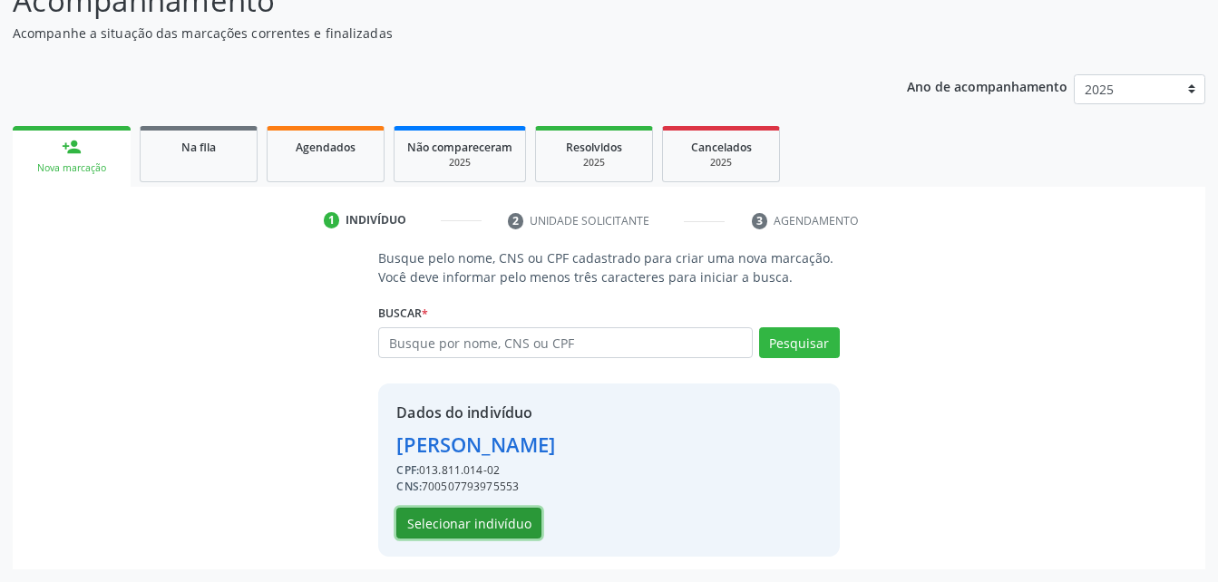
click at [494, 524] on button "Selecionar indivíduo" at bounding box center [468, 523] width 145 height 31
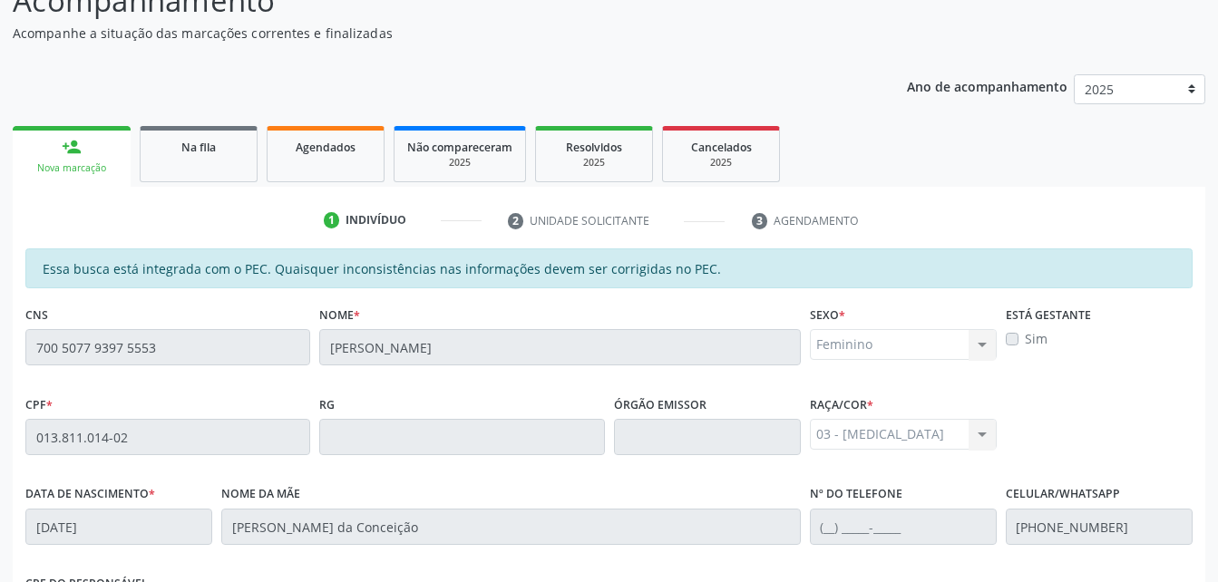
scroll to position [479, 0]
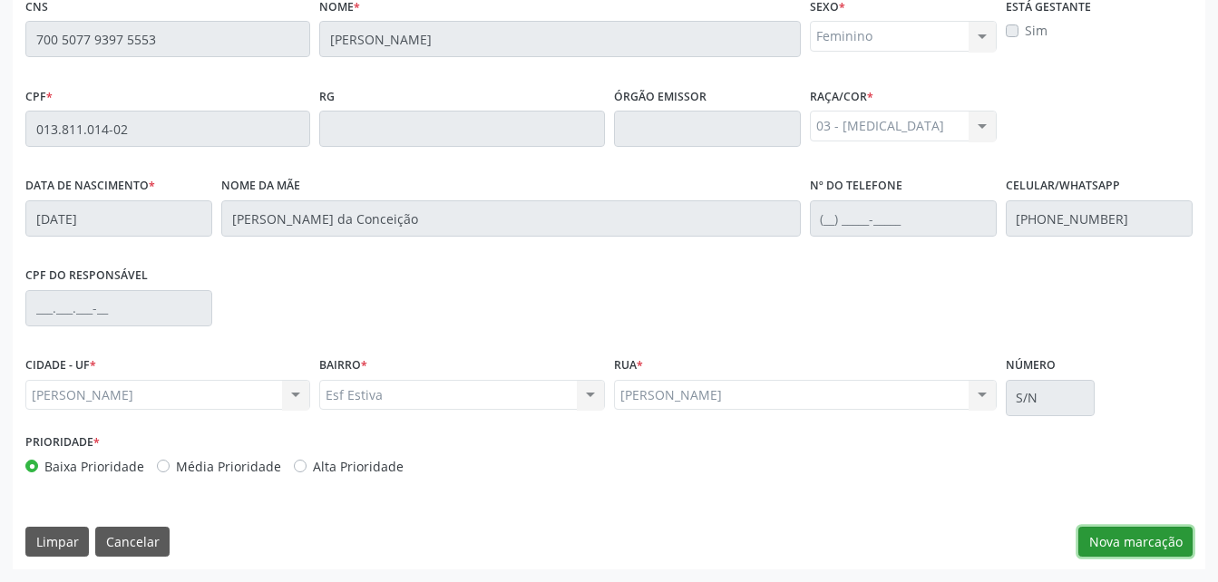
click at [1152, 540] on button "Nova marcação" at bounding box center [1135, 542] width 114 height 31
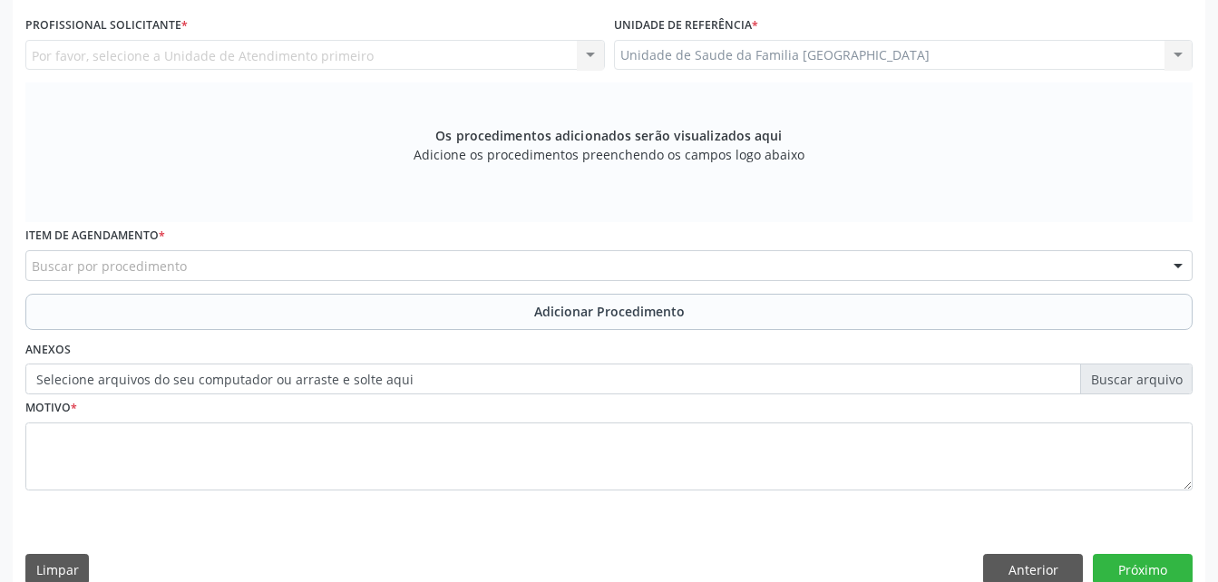
scroll to position [297, 0]
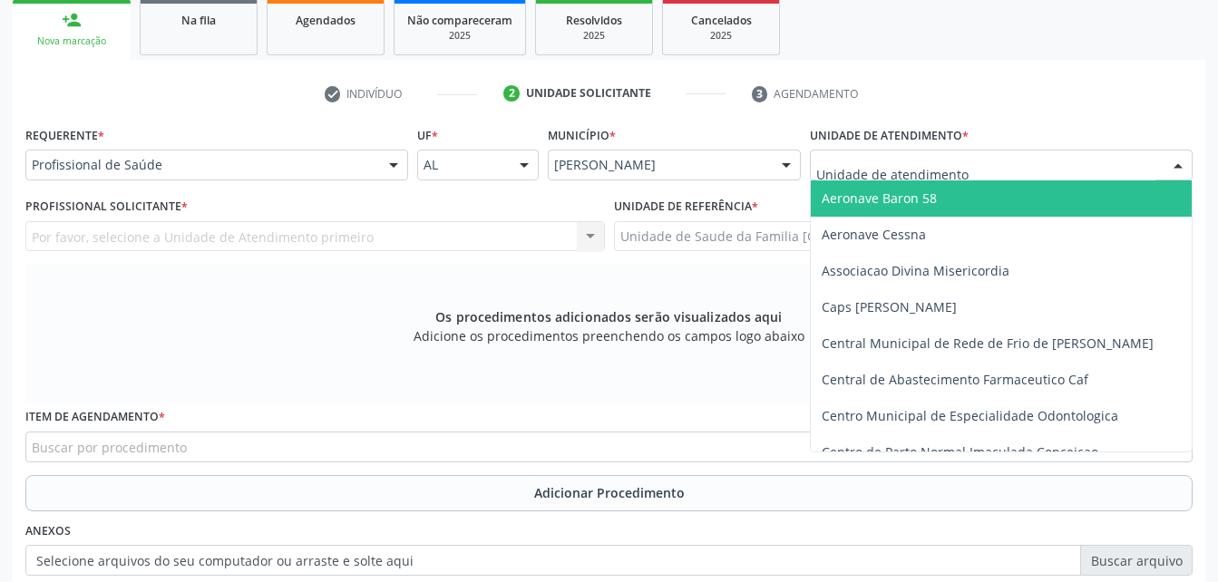
click at [993, 171] on div at bounding box center [1001, 165] width 383 height 31
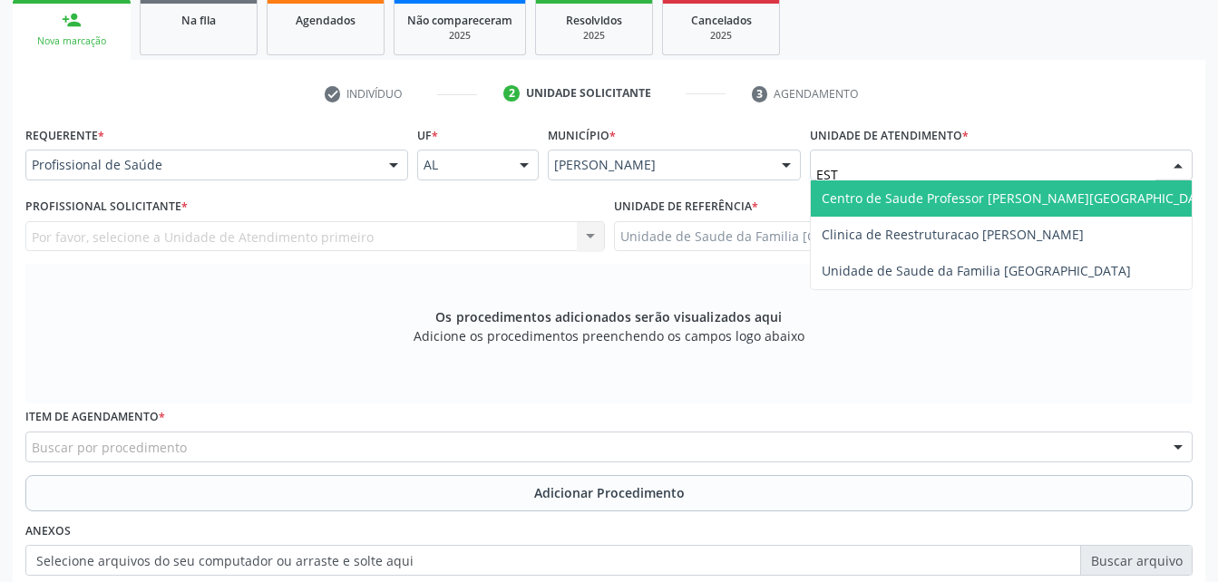
type input "ESTI"
drag, startPoint x: 1006, startPoint y: 192, endPoint x: 822, endPoint y: 195, distance: 184.1
click at [1002, 195] on span "Unidade de Saude da Familia [GEOGRAPHIC_DATA]" at bounding box center [976, 198] width 309 height 17
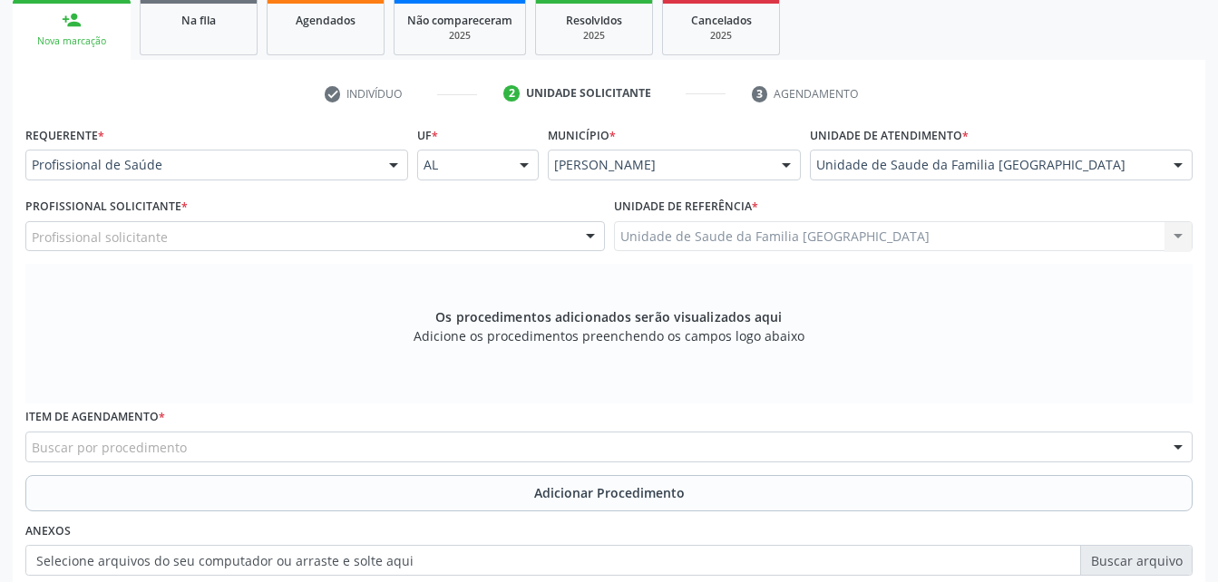
click at [430, 220] on div "Profissional Solicitante * Profissional solicitante Assistente Administrativo -…" at bounding box center [314, 222] width 579 height 58
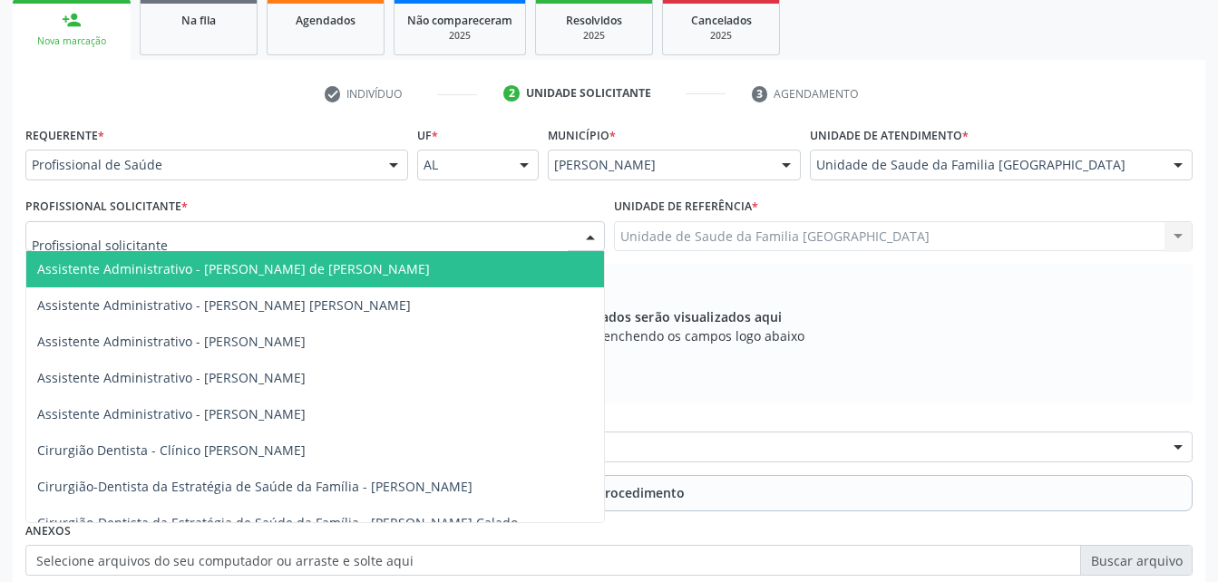
click at [431, 227] on div at bounding box center [314, 236] width 579 height 31
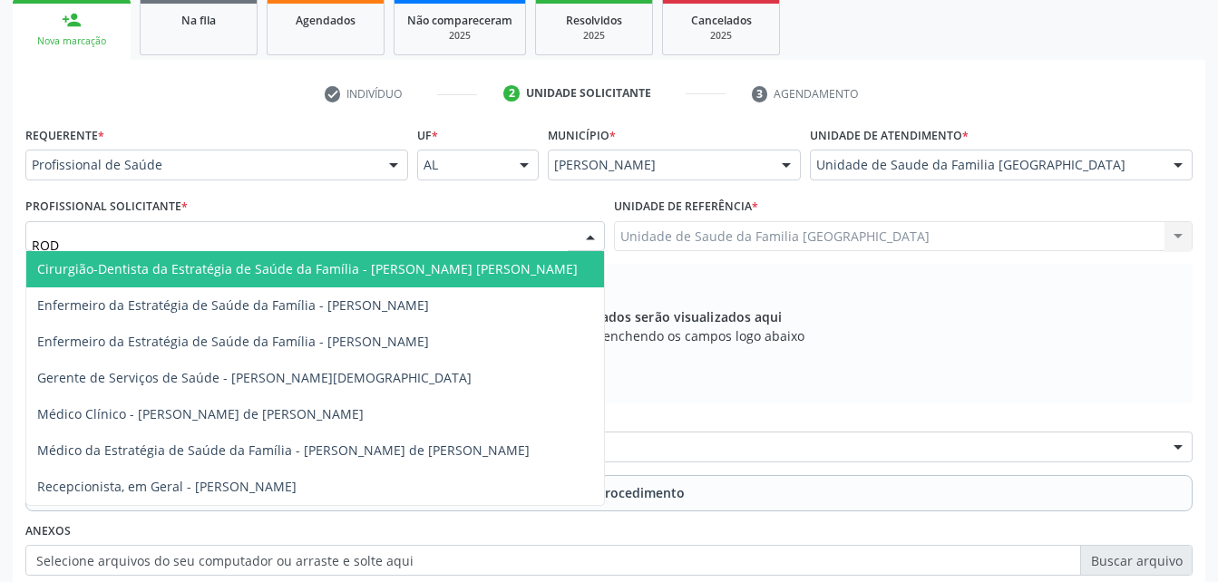
type input "RODR"
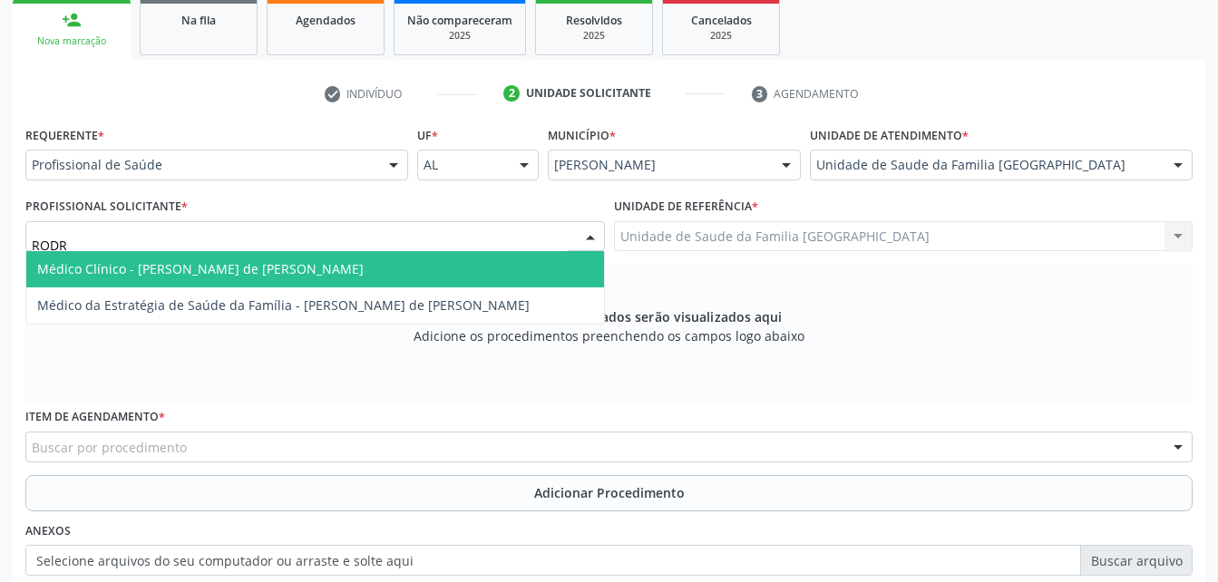
click at [423, 270] on span "Médico Clínico - [PERSON_NAME] de [PERSON_NAME]" at bounding box center [315, 269] width 578 height 36
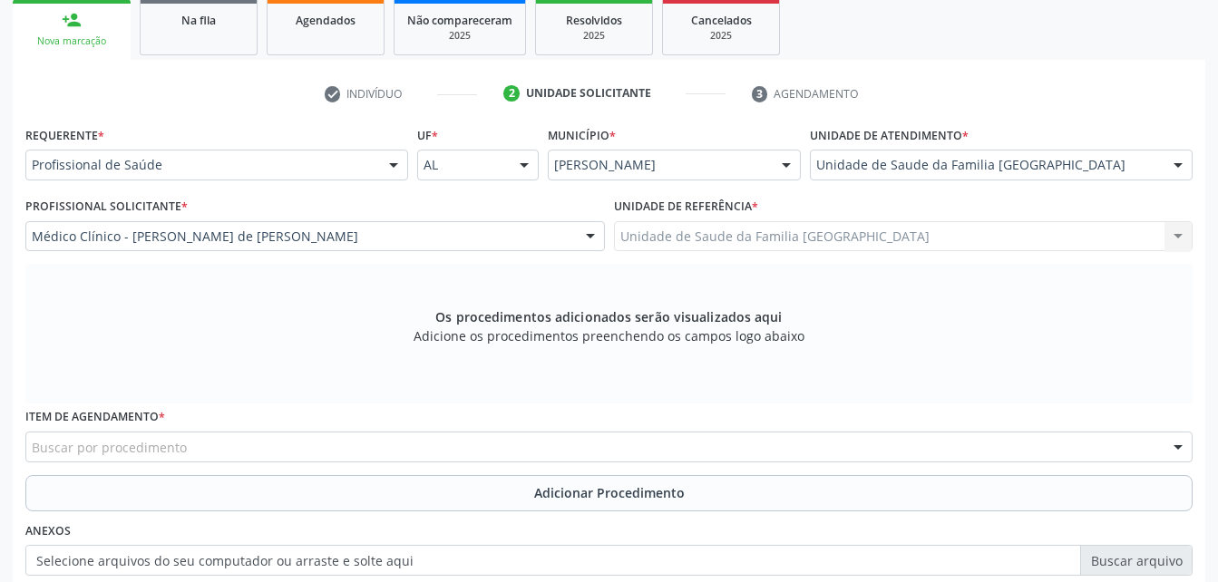
scroll to position [479, 0]
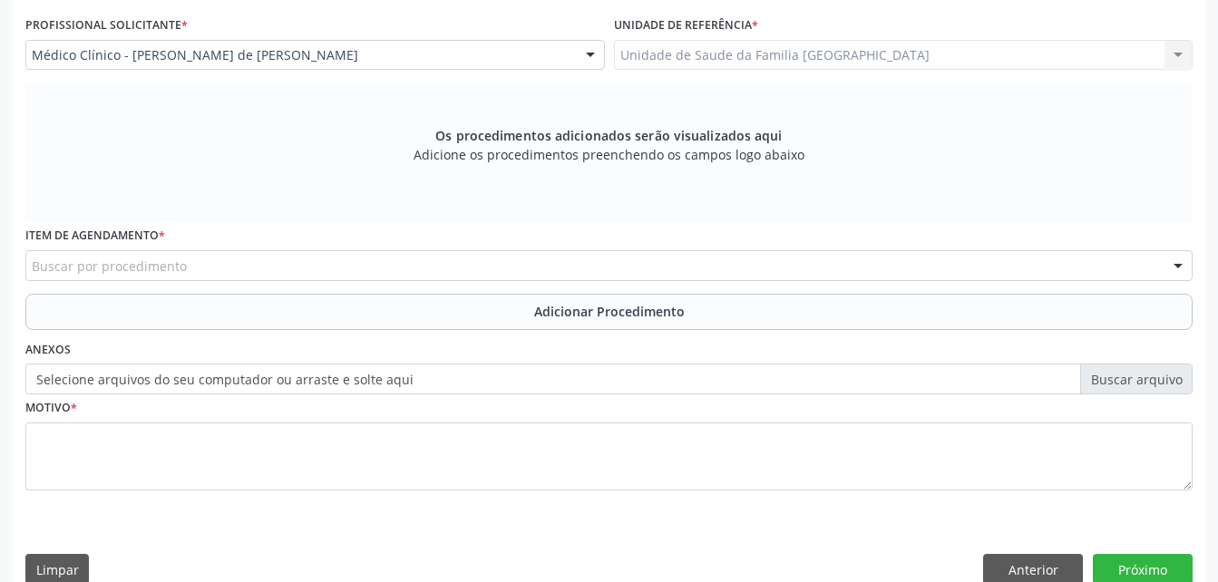
click at [399, 256] on div "Buscar por procedimento" at bounding box center [608, 265] width 1167 height 31
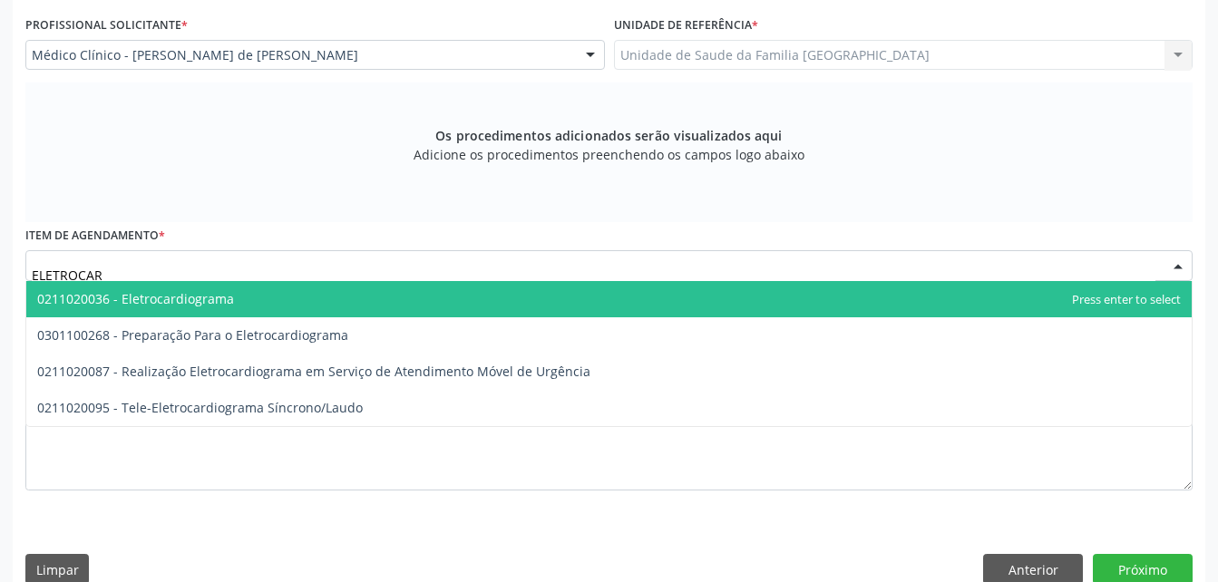
type input "ELETROCARD"
click at [387, 295] on span "0211020036 - Eletrocardiograma" at bounding box center [608, 299] width 1165 height 36
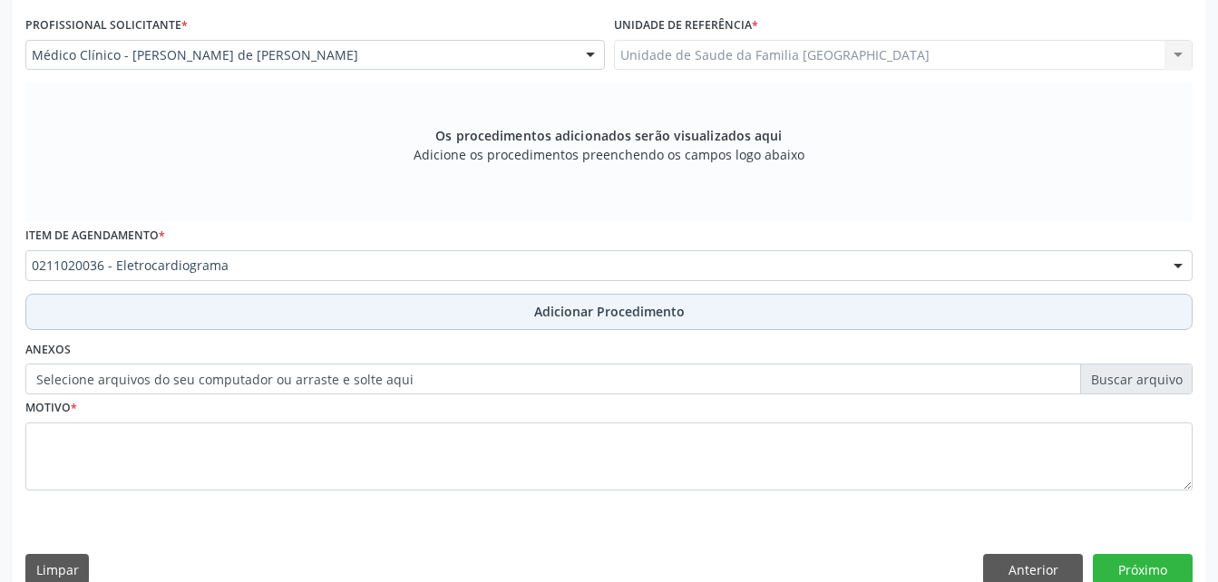
click at [393, 316] on button "Adicionar Procedimento" at bounding box center [608, 312] width 1167 height 36
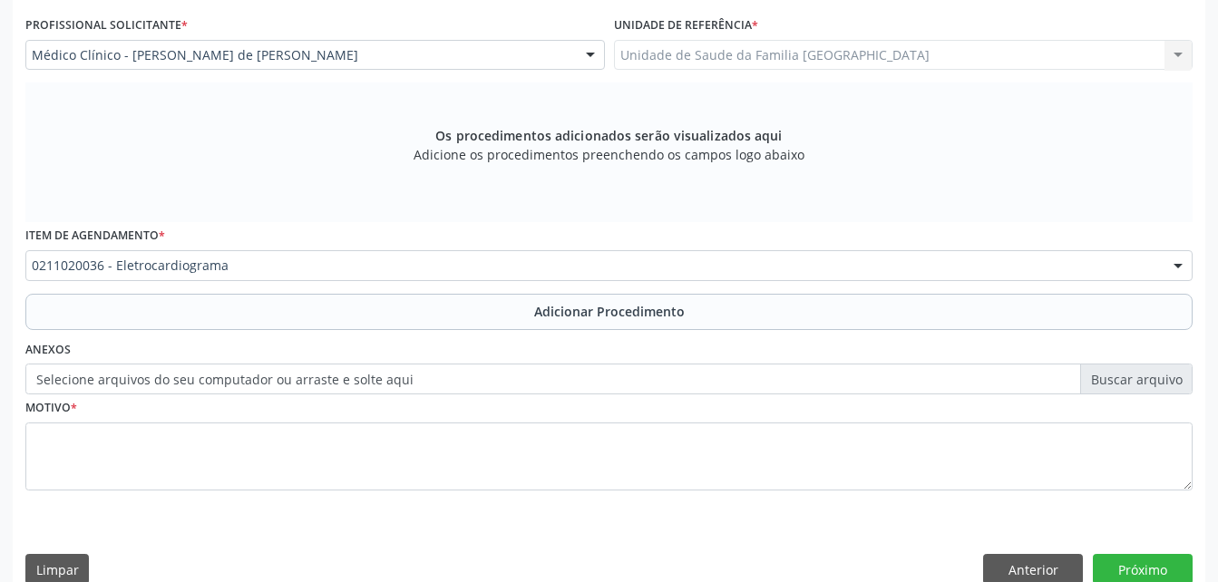
scroll to position [438, 0]
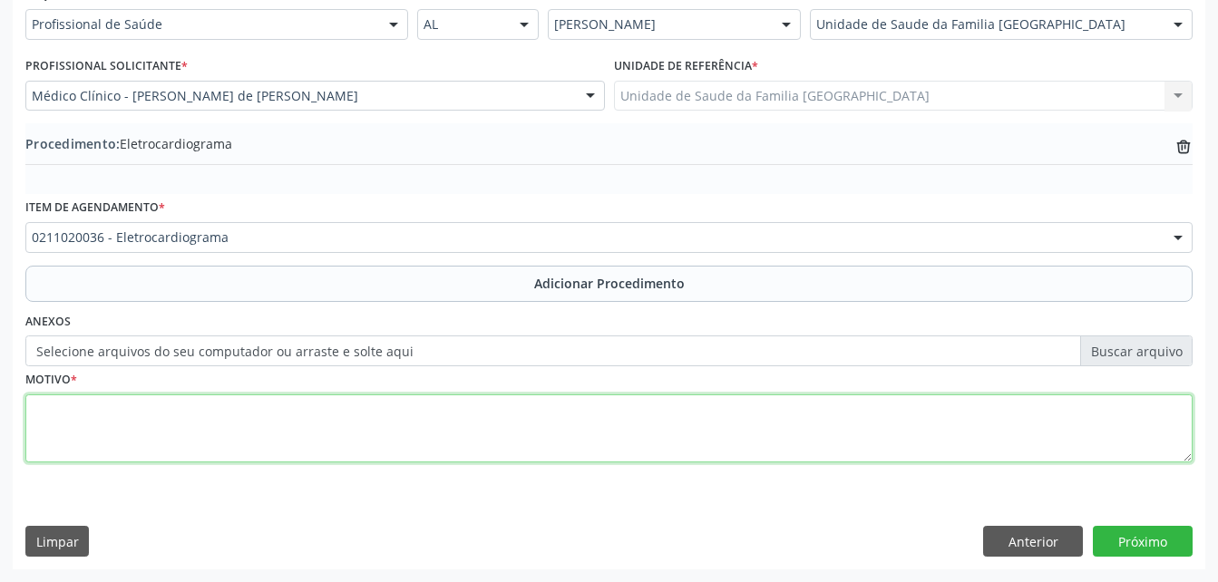
click at [397, 423] on textarea at bounding box center [608, 428] width 1167 height 69
type textarea "HAS"
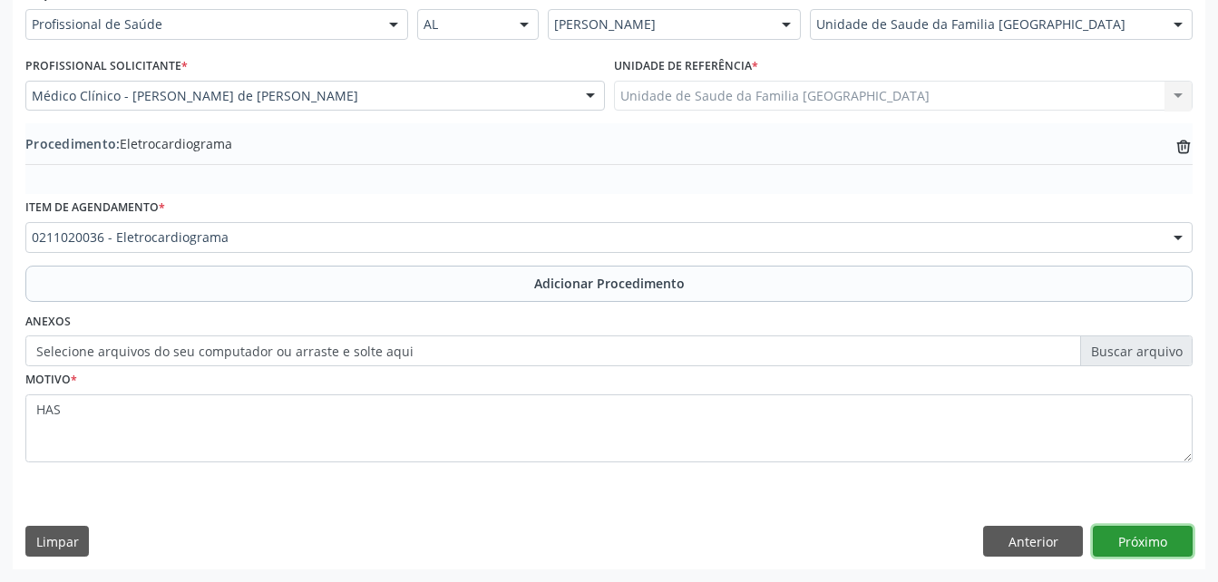
click at [1183, 542] on button "Próximo" at bounding box center [1143, 541] width 100 height 31
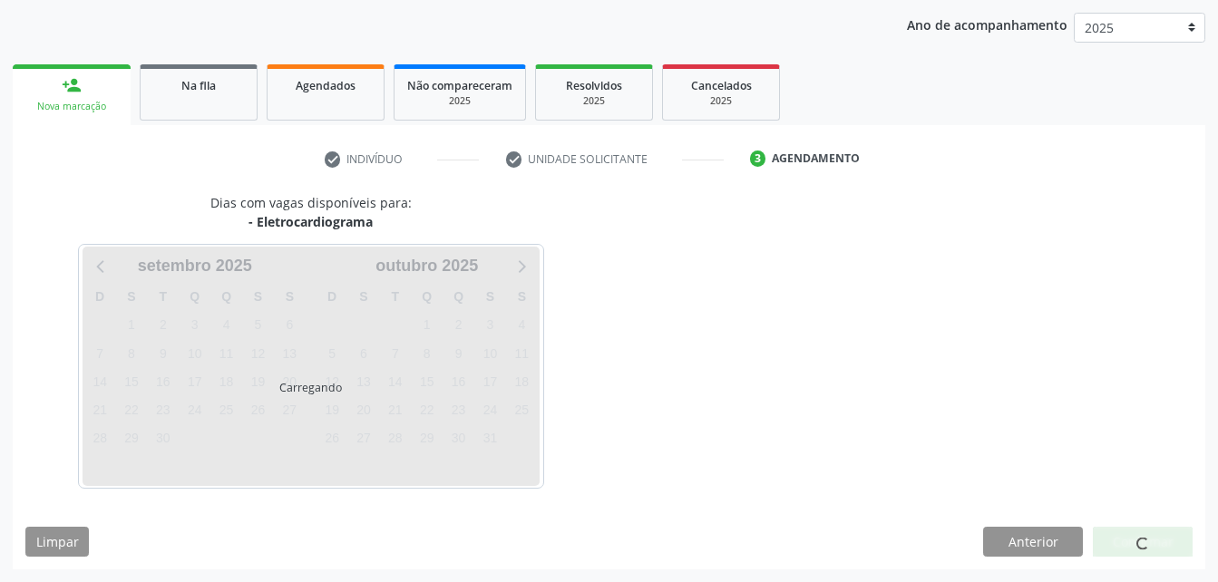
scroll to position [286, 0]
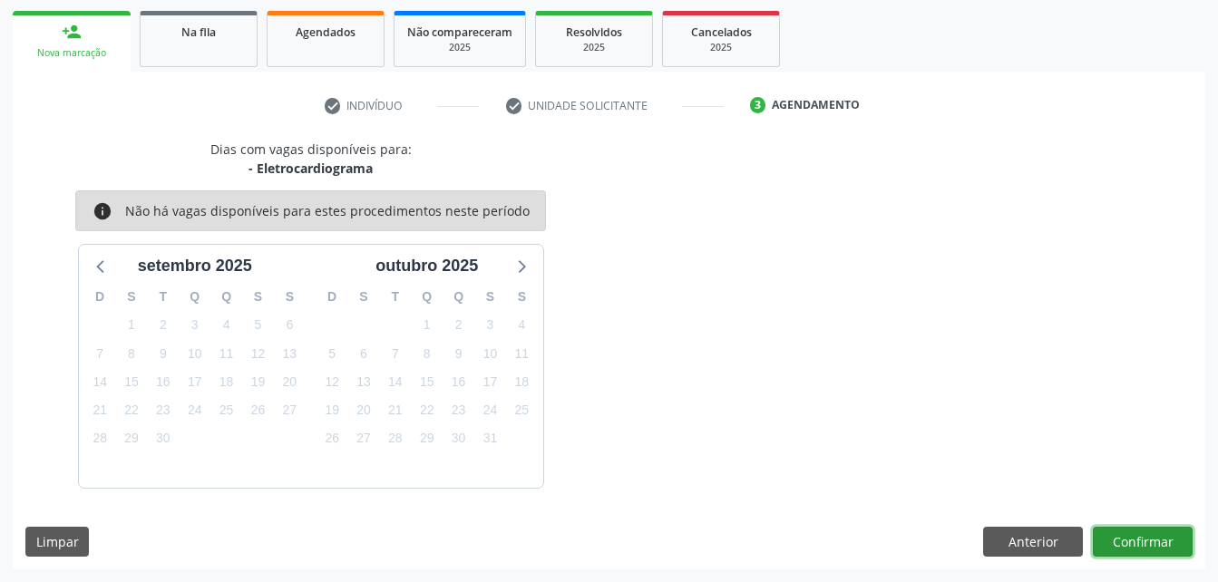
click at [1183, 542] on button "Confirmar" at bounding box center [1143, 542] width 100 height 31
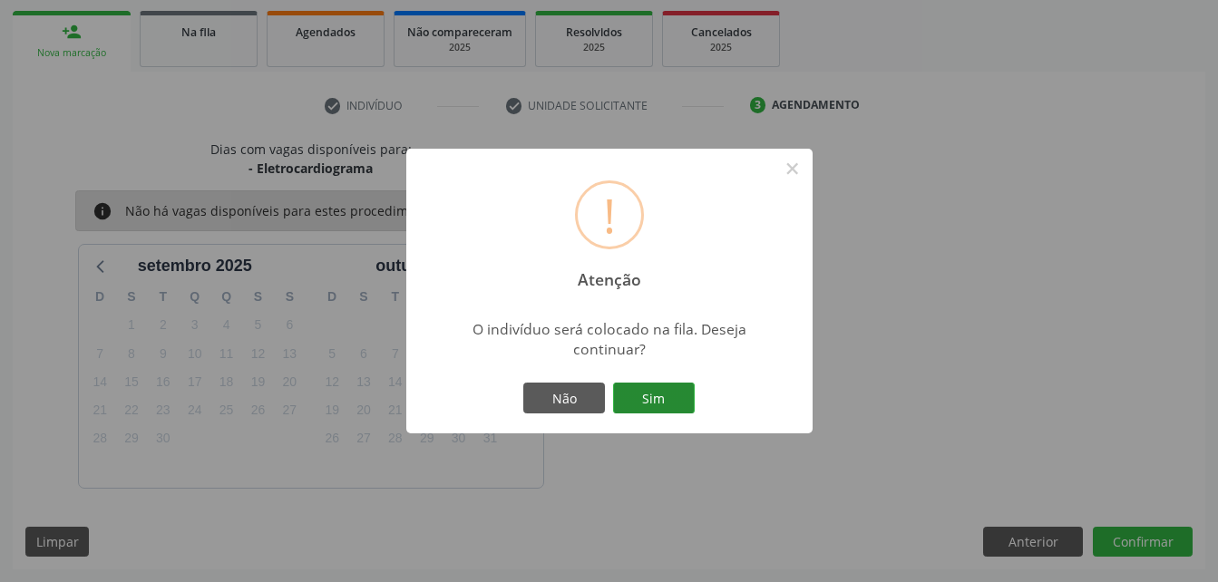
click at [685, 400] on button "Sim" at bounding box center [654, 398] width 82 height 31
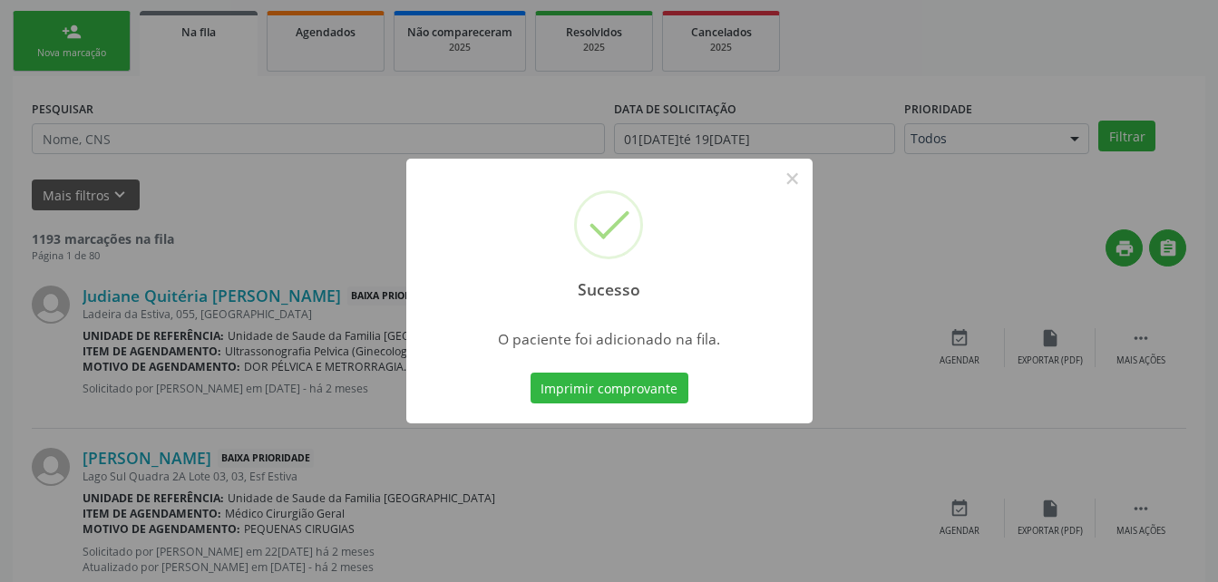
scroll to position [42, 0]
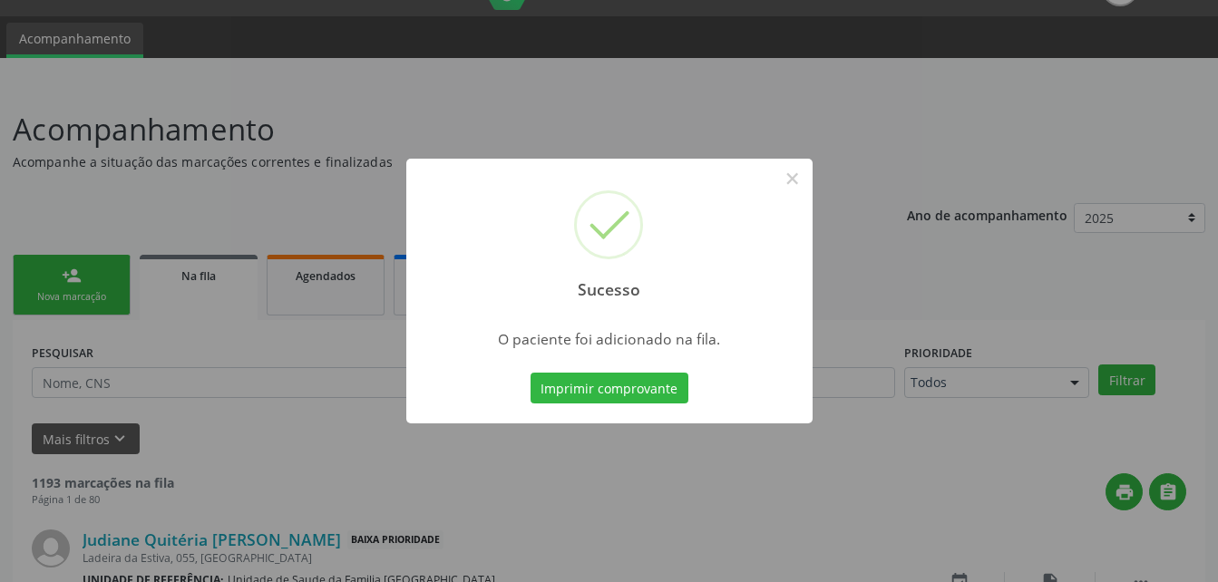
click at [86, 283] on div "Sucesso × O paciente foi adicionado na fila. Imprimir comprovante Cancel" at bounding box center [609, 291] width 1218 height 582
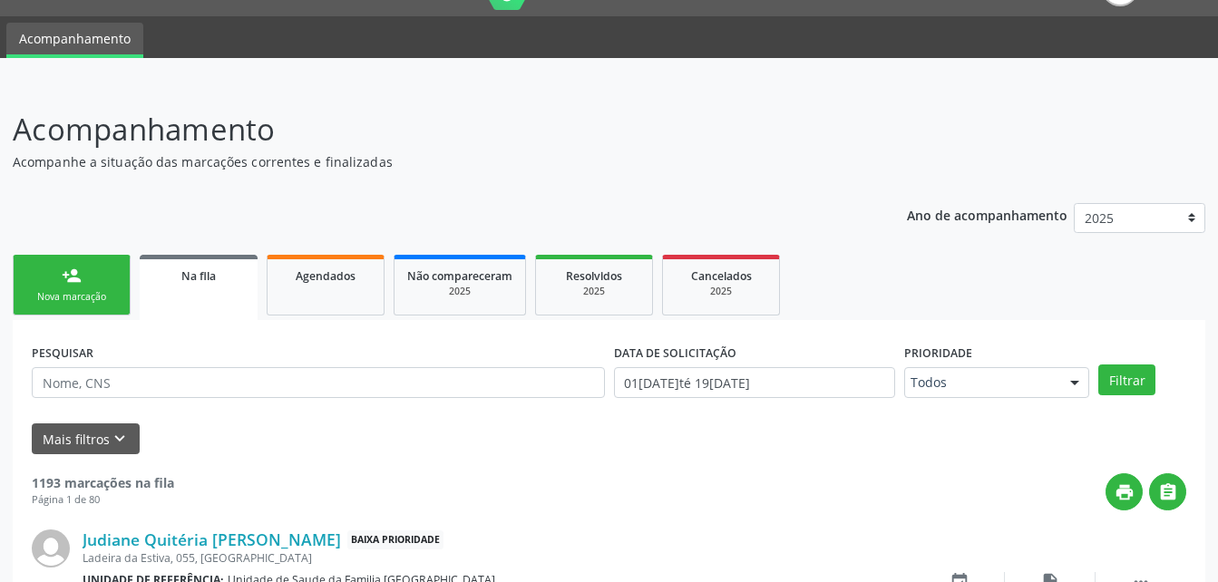
drag, startPoint x: 52, startPoint y: 290, endPoint x: 185, endPoint y: 287, distance: 133.3
click at [52, 290] on div "Nova marcação" at bounding box center [71, 297] width 91 height 14
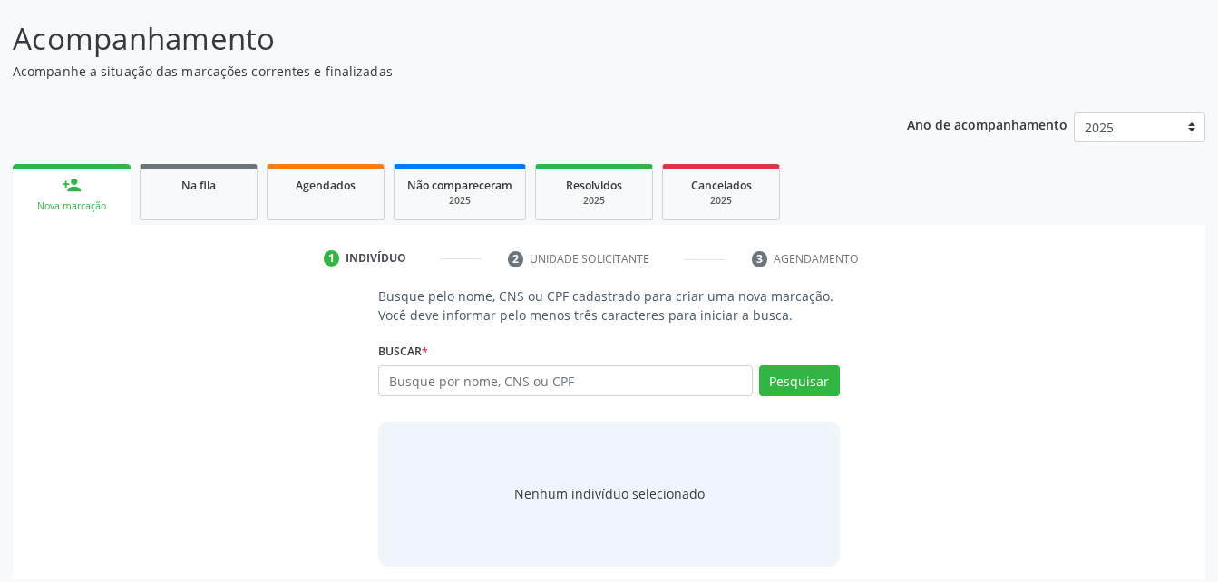
scroll to position [142, 0]
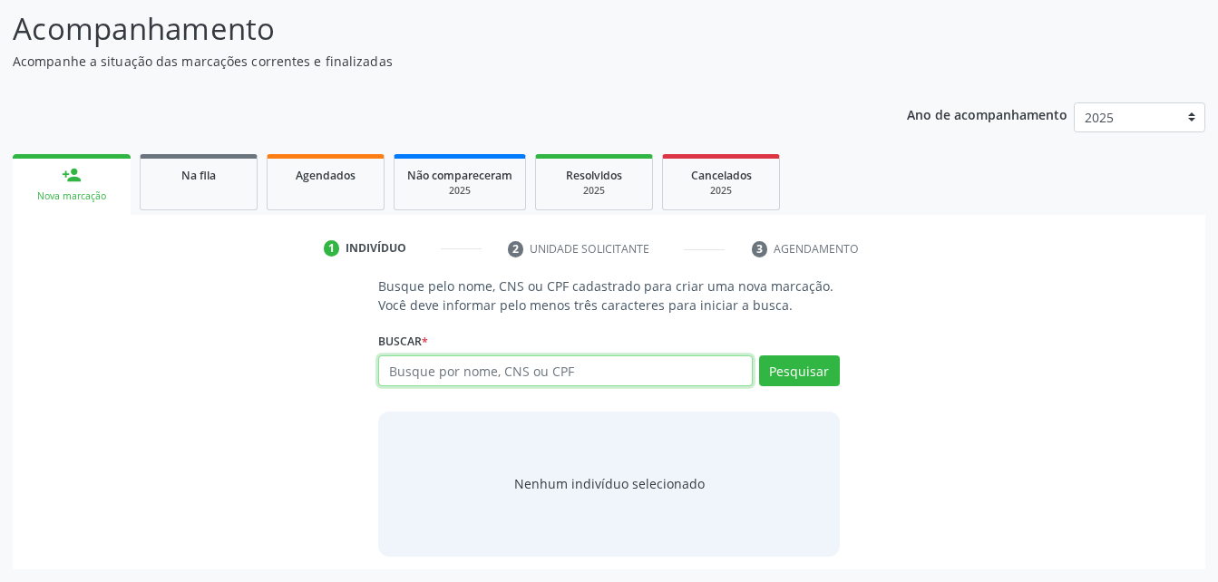
click at [434, 376] on input "text" at bounding box center [565, 370] width 374 height 31
paste input "700 5077 9397 5553"
type input "700 5077 9397 5553"
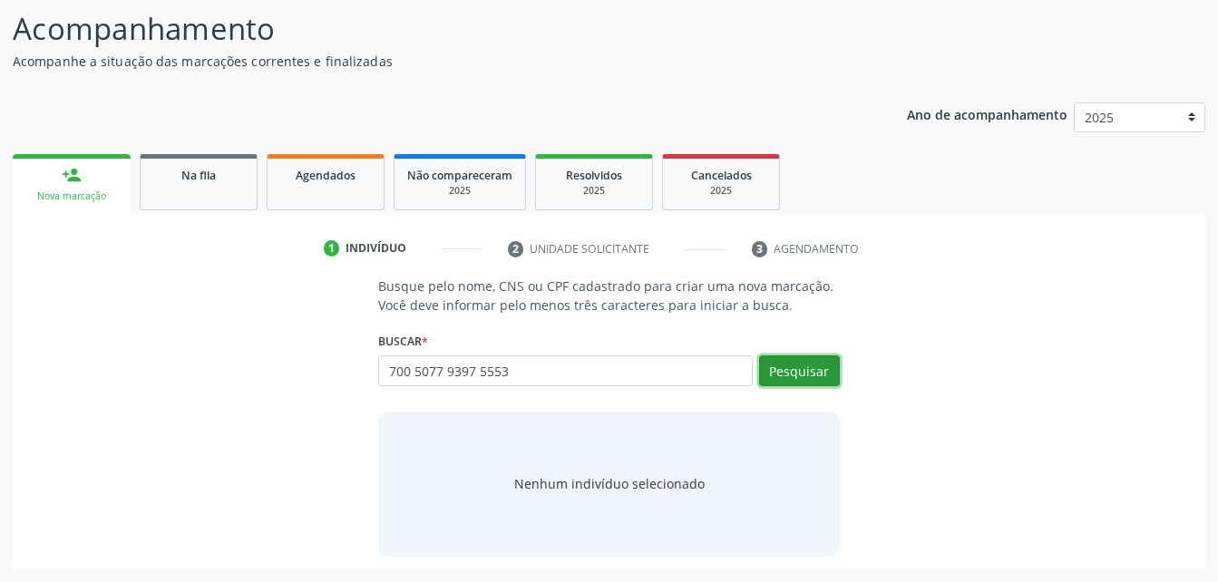
click at [798, 369] on button "Pesquisar" at bounding box center [799, 370] width 81 height 31
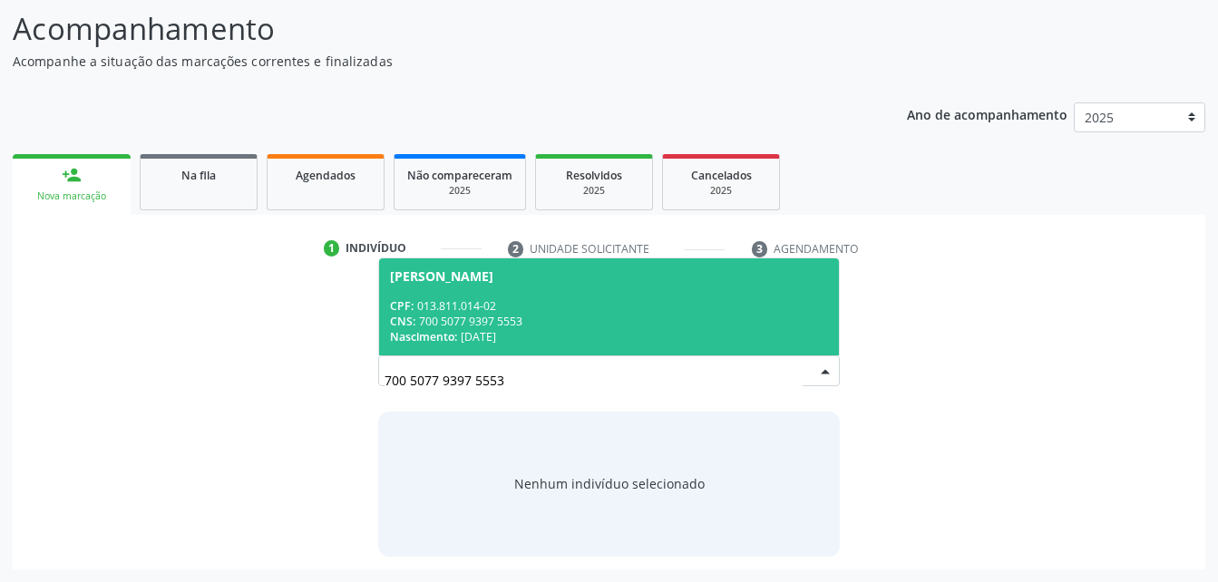
click at [692, 293] on span "Maria Aparecida dos Santos CPF: 013.811.014-02 CNS: 700 5077 9397 5553 Nascimen…" at bounding box center [608, 306] width 459 height 97
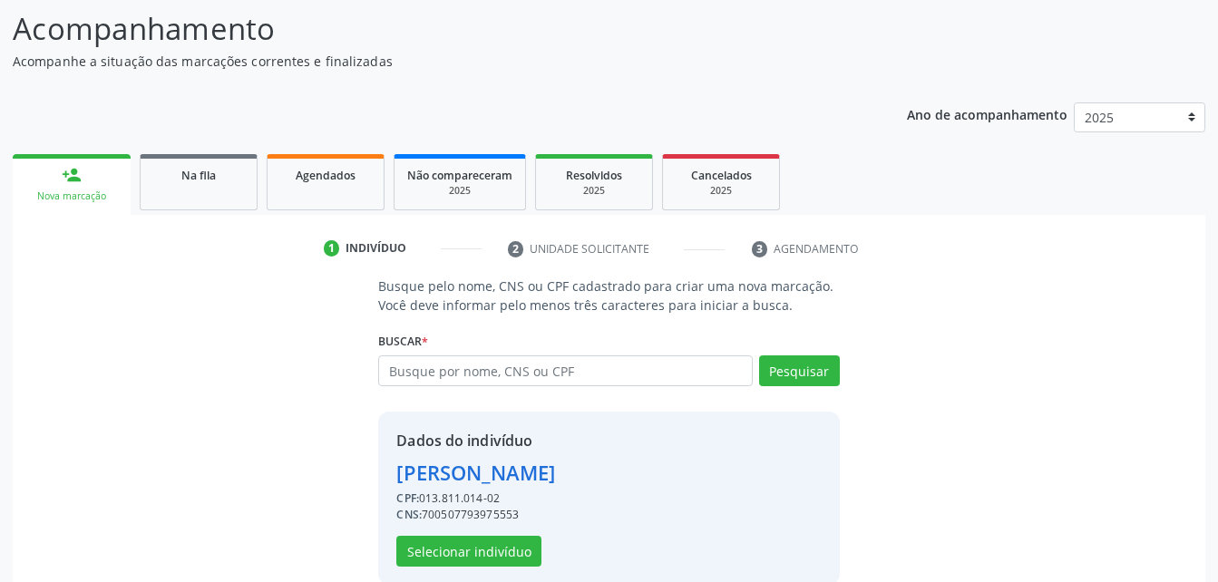
scroll to position [170, 0]
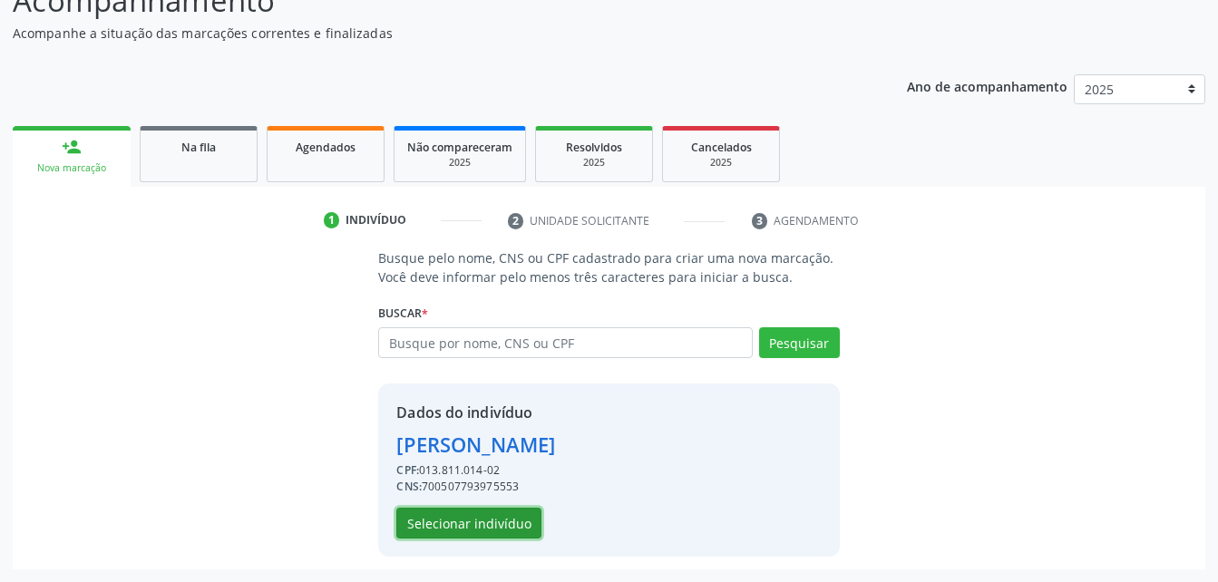
click at [486, 517] on button "Selecionar indivíduo" at bounding box center [468, 523] width 145 height 31
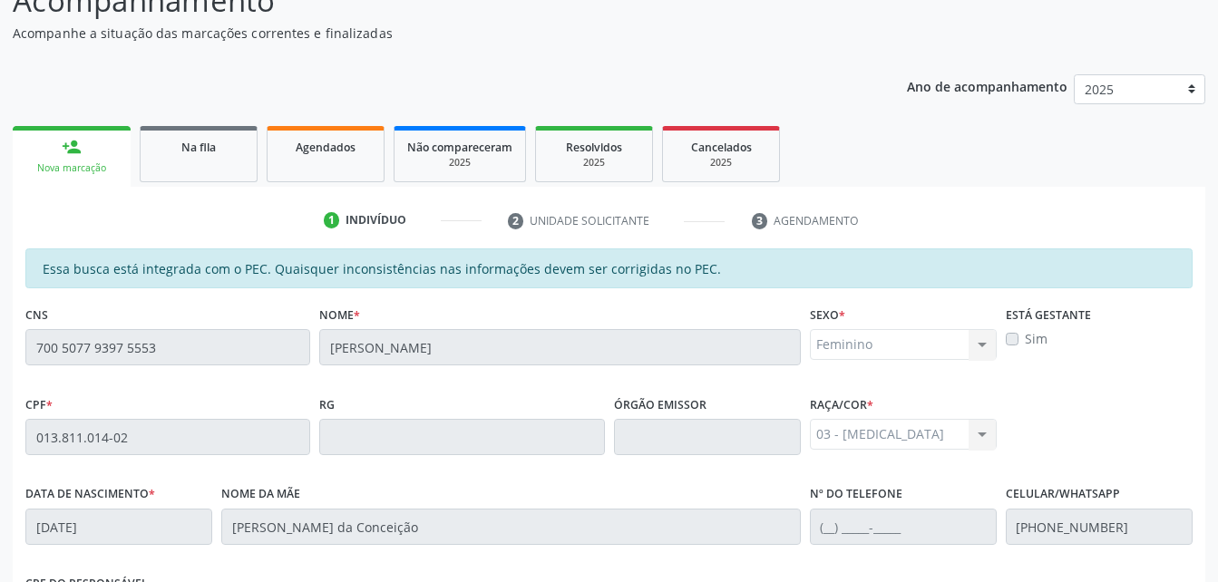
scroll to position [479, 0]
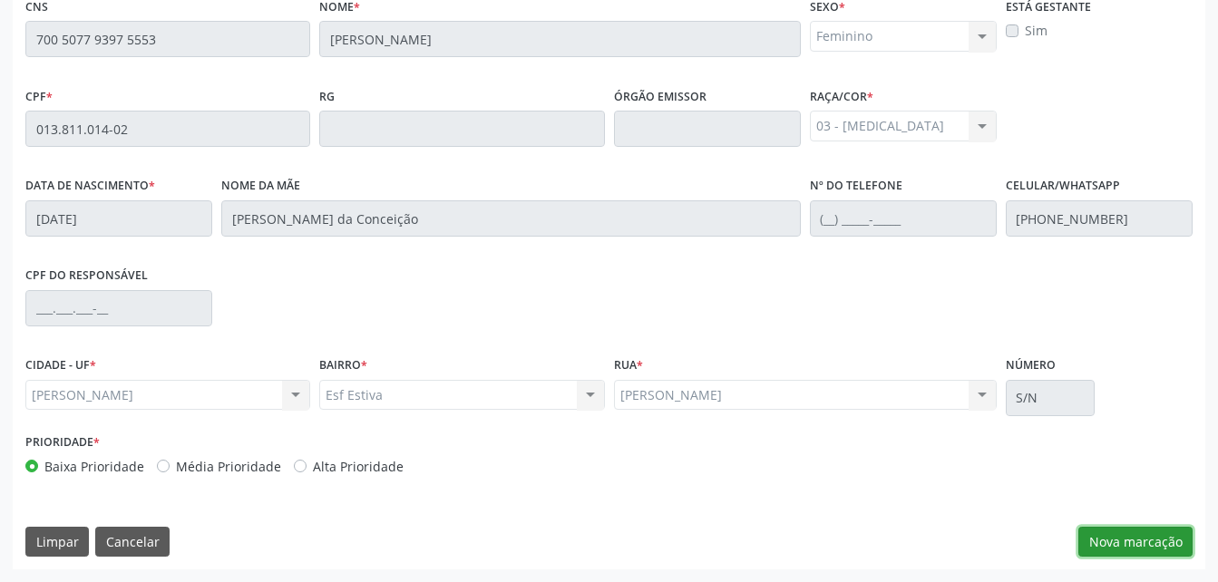
click at [1100, 547] on button "Nova marcação" at bounding box center [1135, 542] width 114 height 31
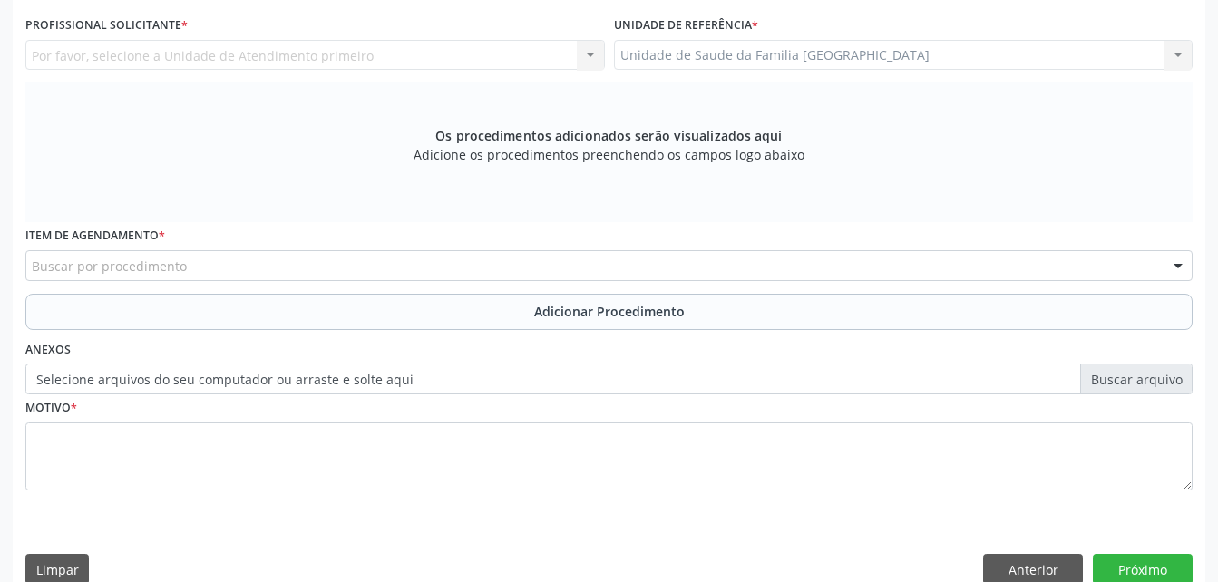
scroll to position [207, 0]
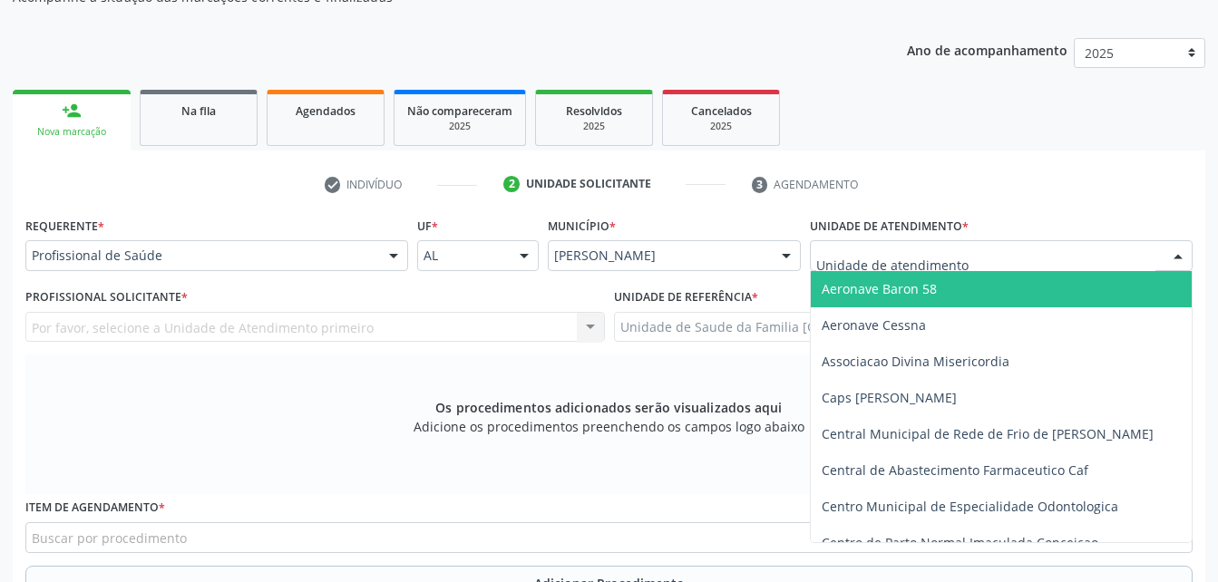
click at [1020, 255] on div at bounding box center [1001, 255] width 383 height 31
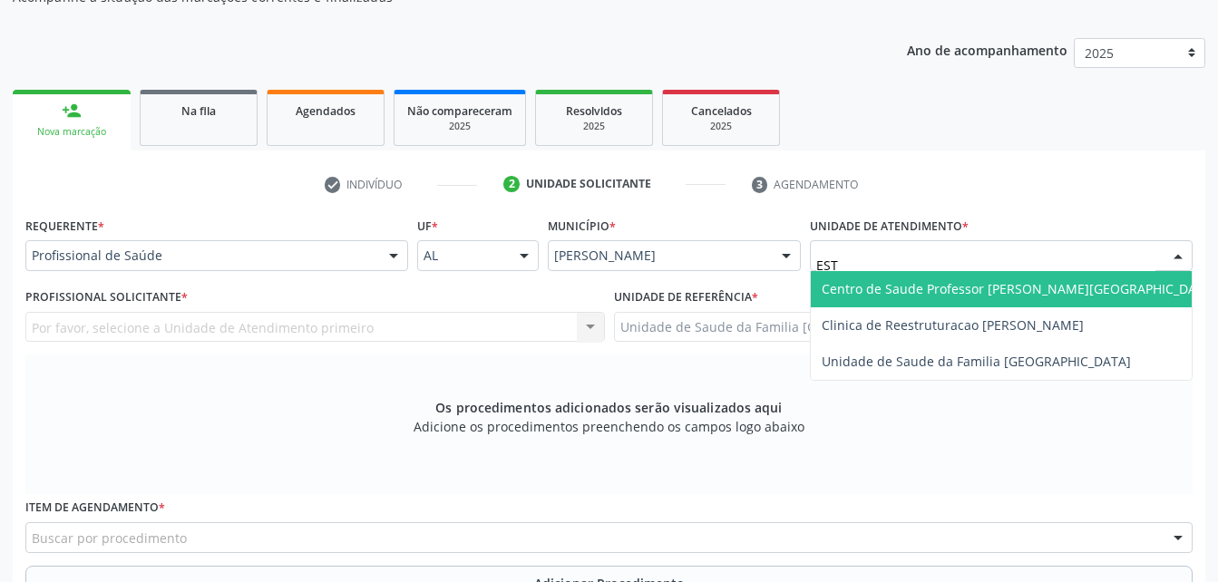
type input "ESTI"
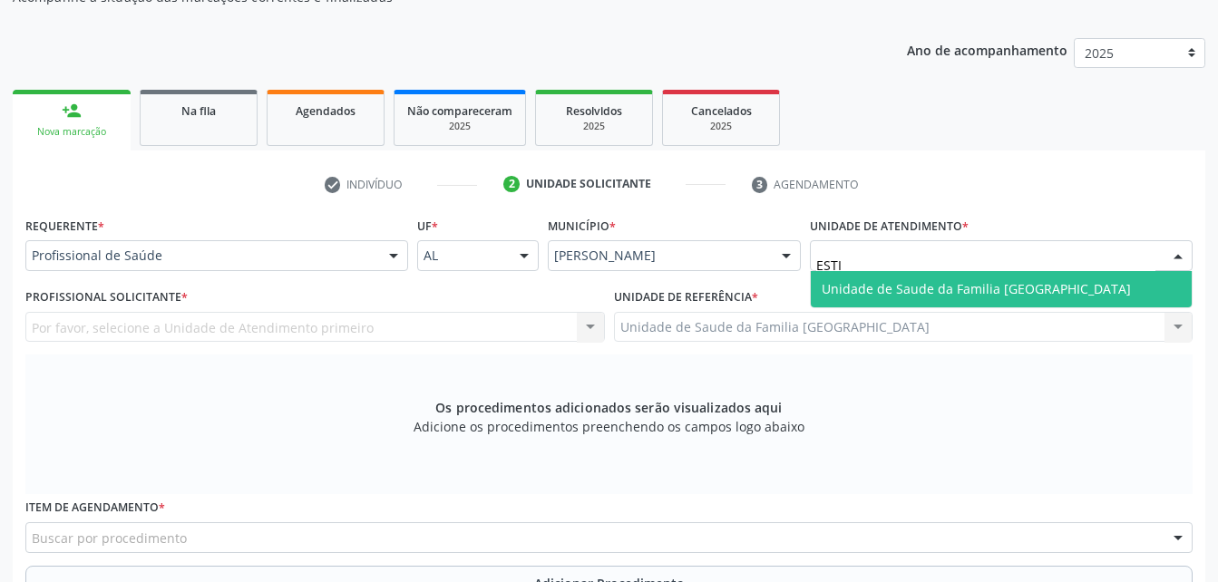
click at [1011, 297] on span "Unidade de Saude da Familia [GEOGRAPHIC_DATA]" at bounding box center [976, 288] width 309 height 17
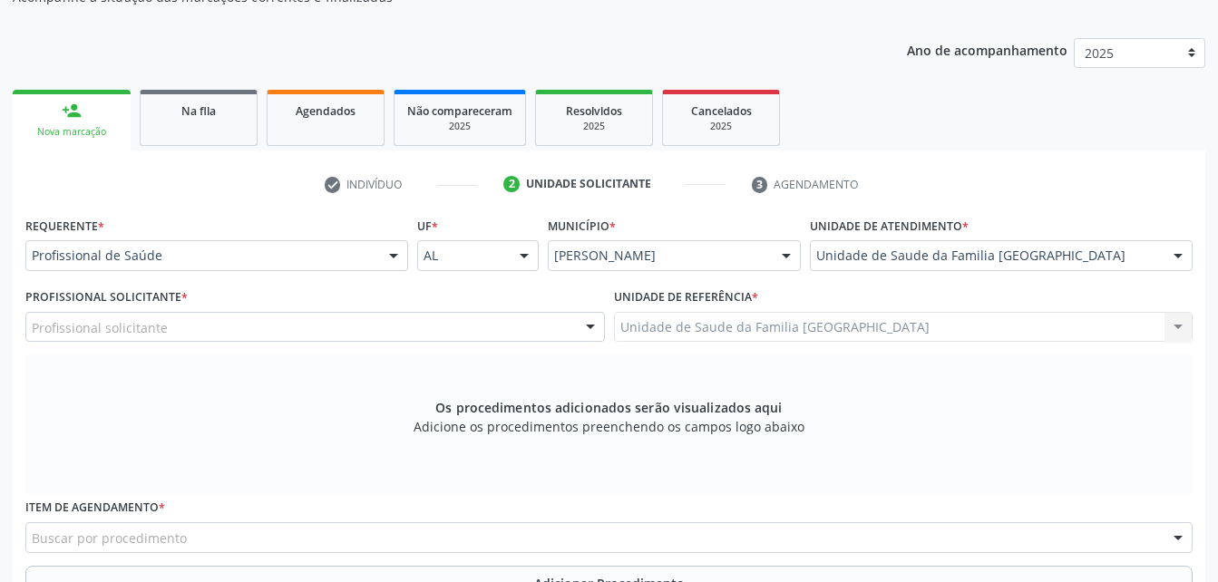
scroll to position [297, 0]
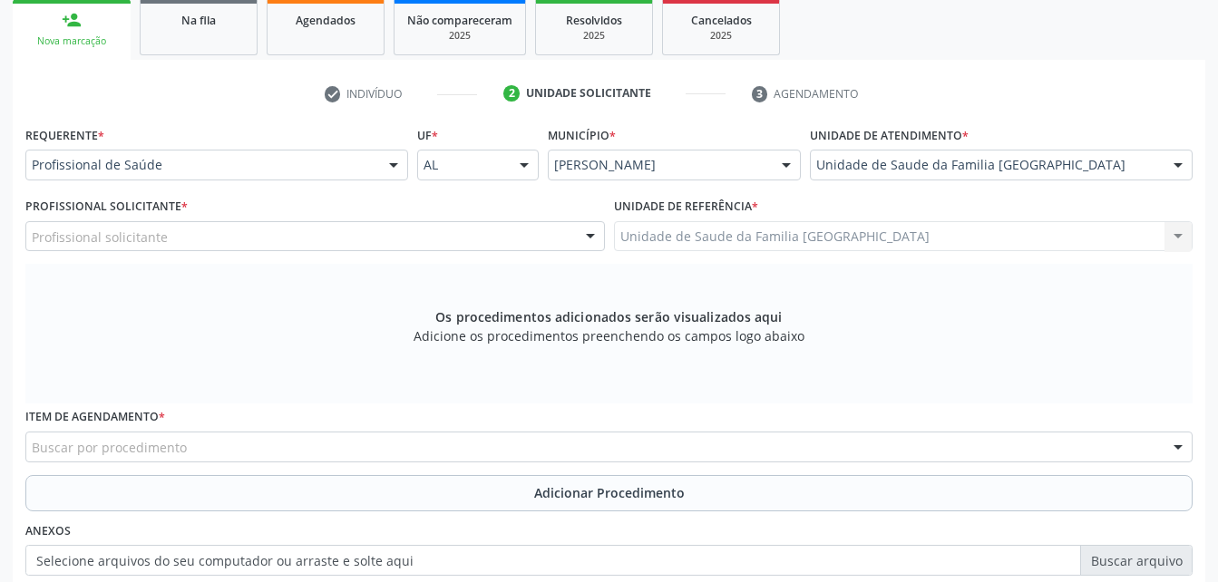
click at [308, 225] on div "Profissional solicitante" at bounding box center [314, 236] width 579 height 31
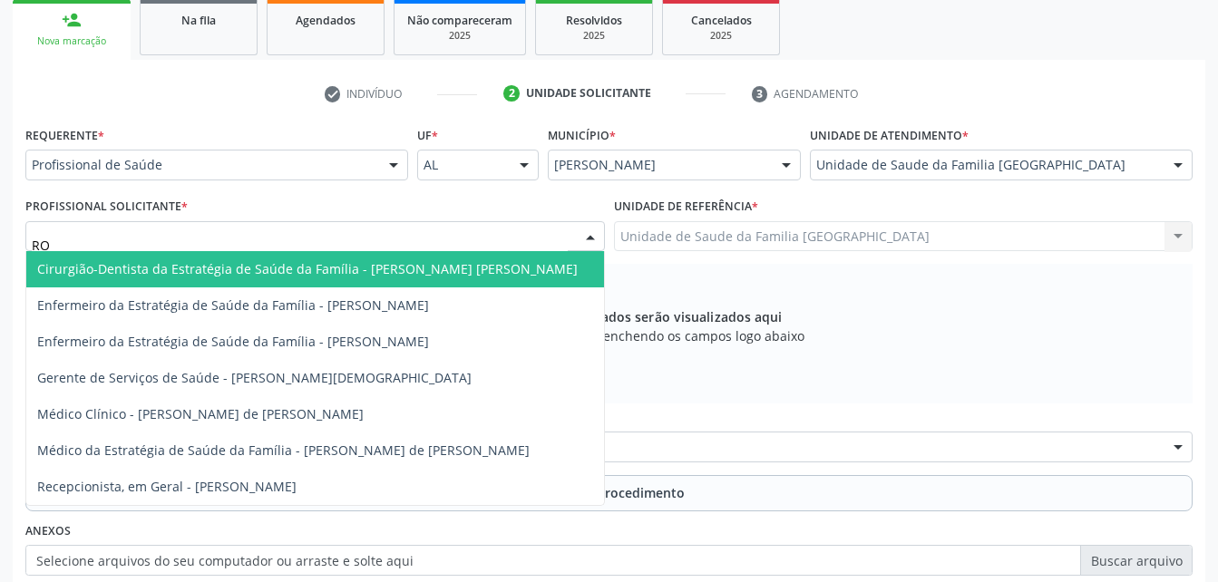
type input "ROD"
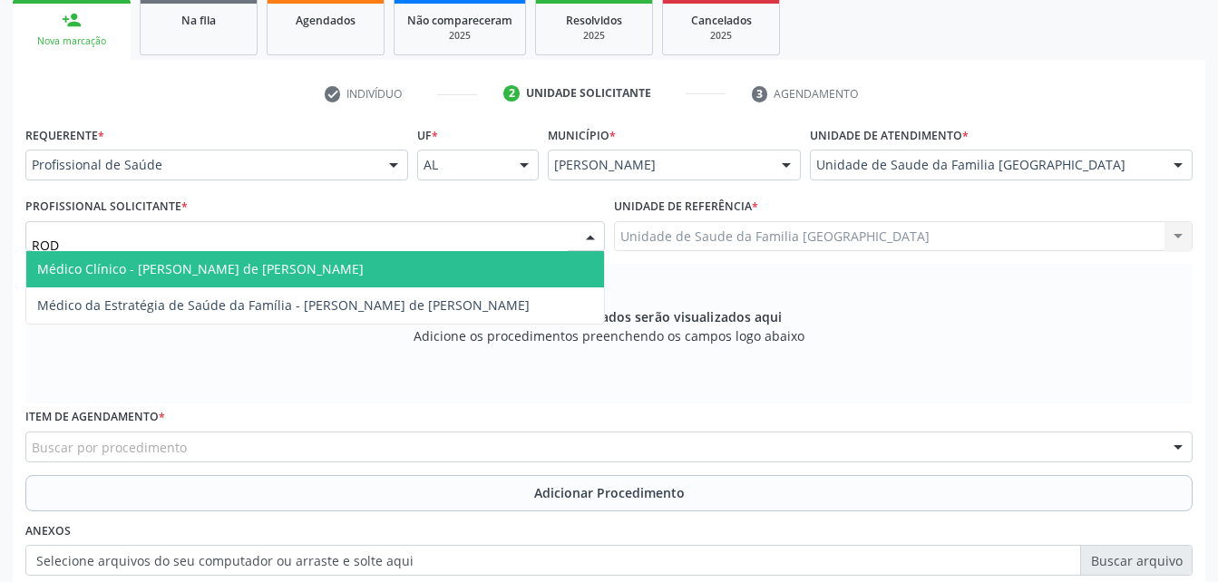
click at [326, 260] on span "Médico Clínico - [PERSON_NAME] de [PERSON_NAME]" at bounding box center [200, 268] width 326 height 17
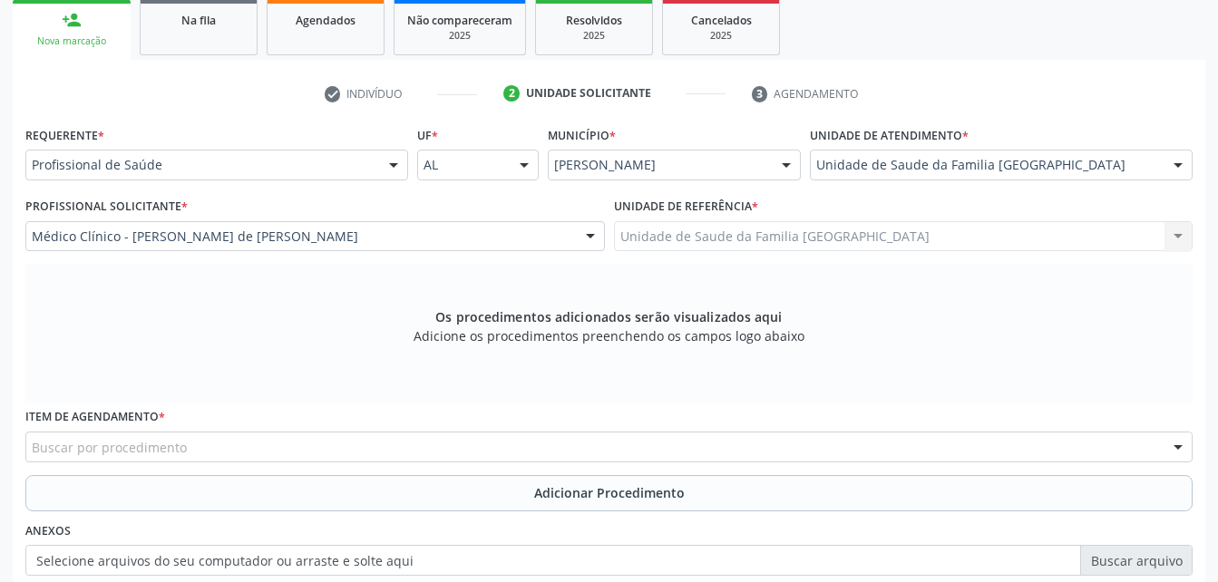
scroll to position [388, 0]
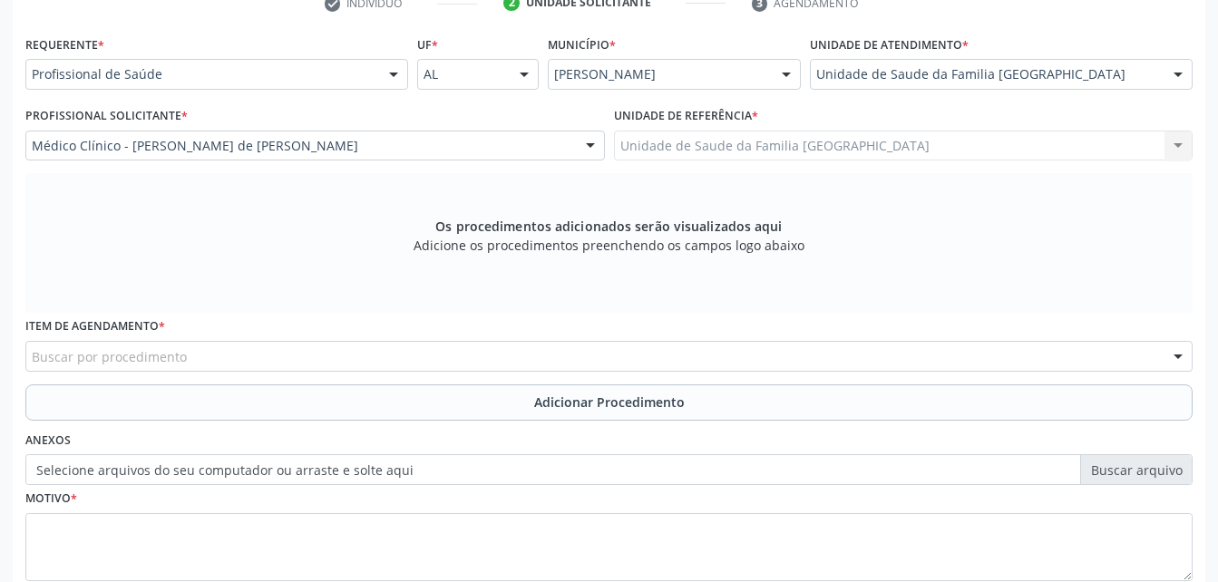
click at [350, 355] on div "Buscar por procedimento" at bounding box center [608, 356] width 1167 height 31
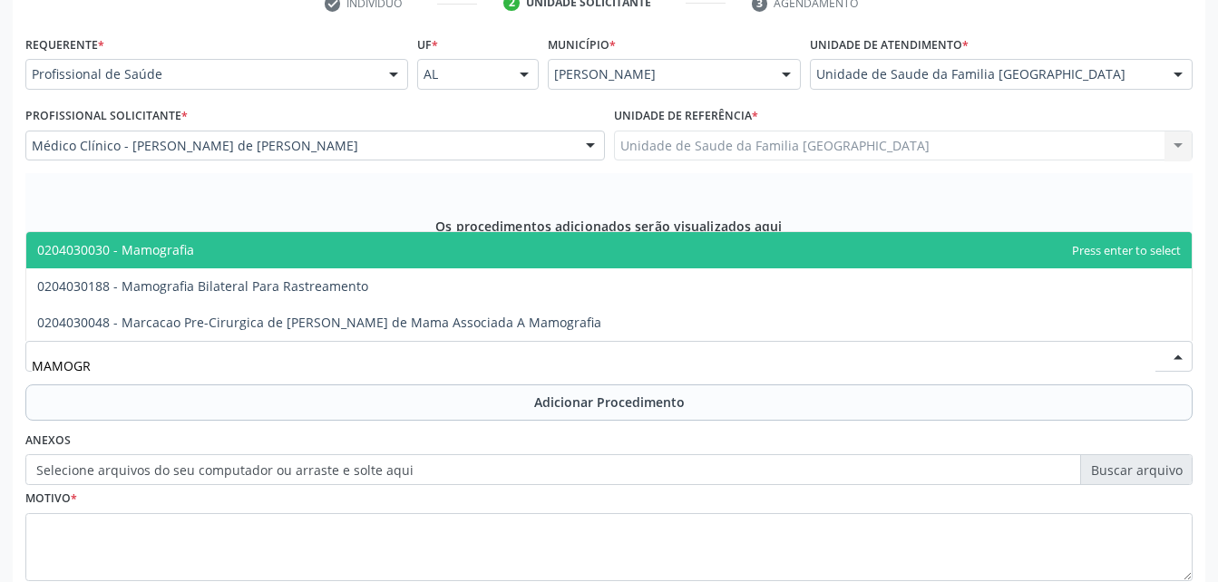
type input "MAMOGRA"
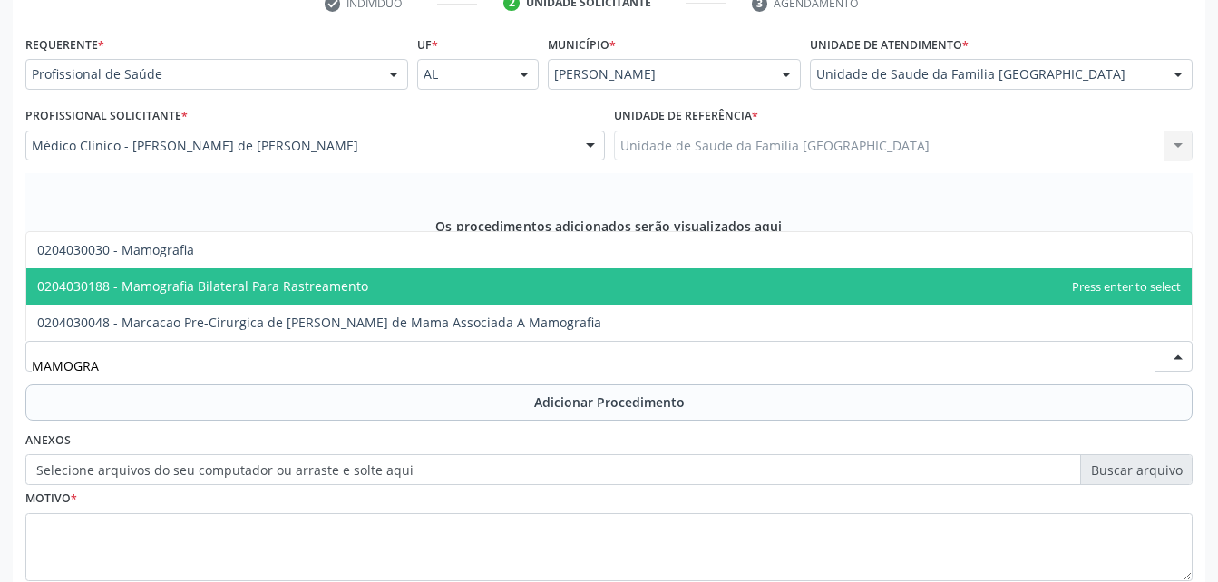
click at [348, 268] on span "0204030188 - Mamografia Bilateral Para Rastreamento" at bounding box center [608, 286] width 1165 height 36
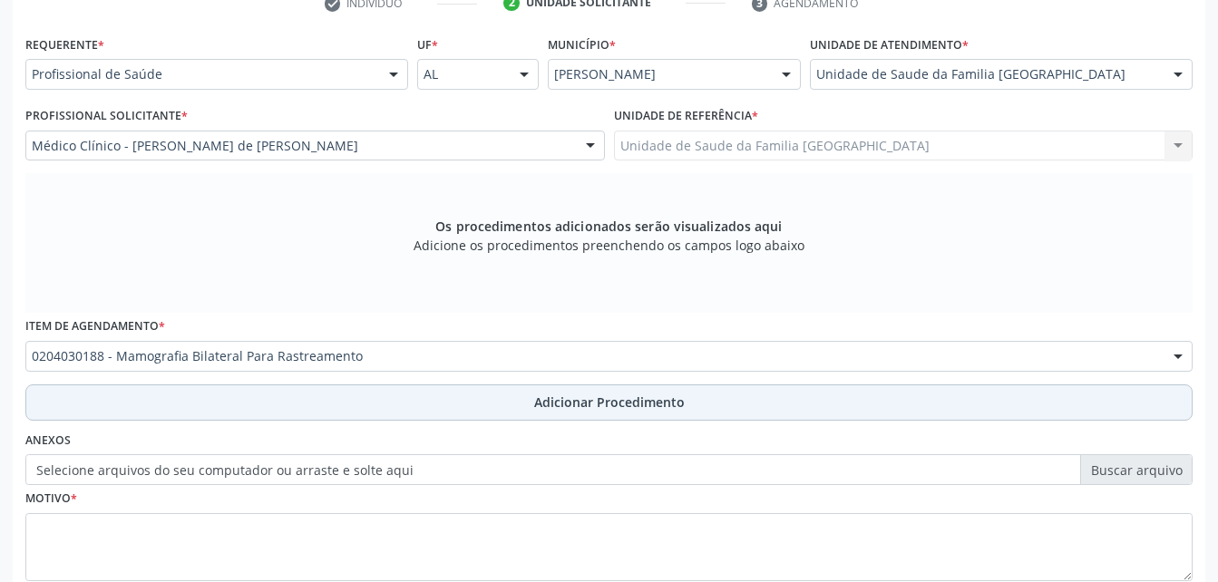
click at [415, 390] on button "Adicionar Procedimento" at bounding box center [608, 402] width 1167 height 36
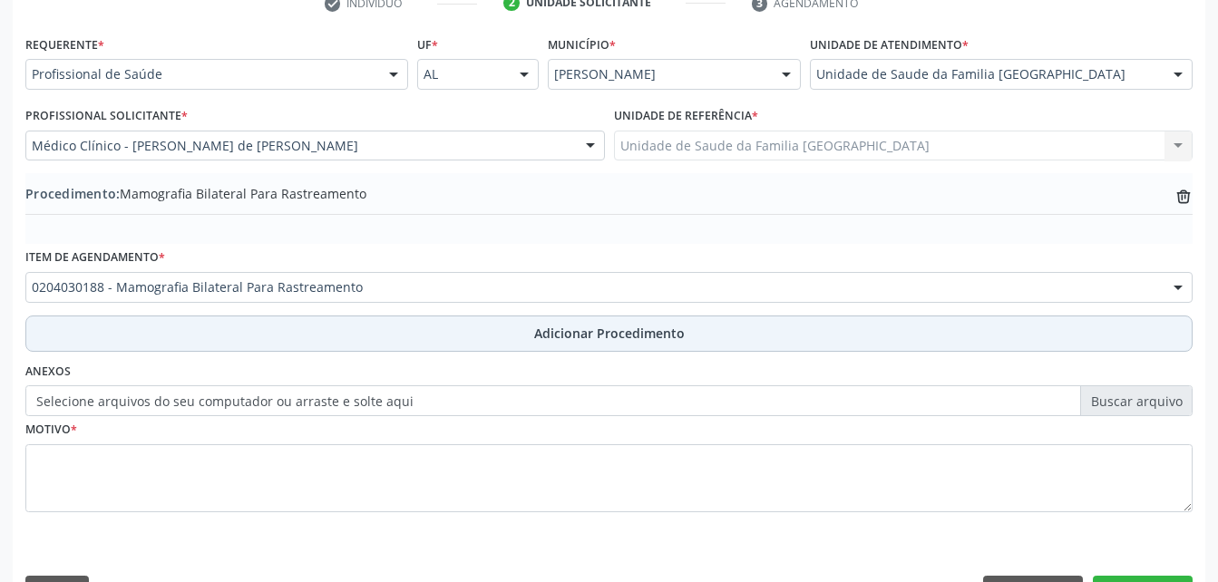
scroll to position [438, 0]
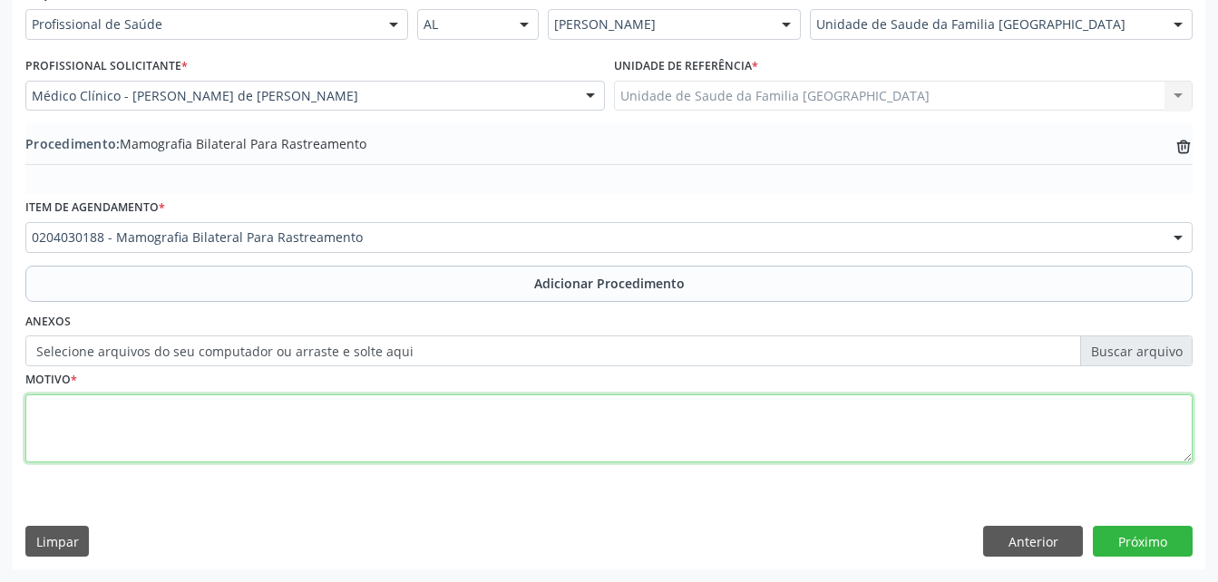
click at [414, 446] on textarea at bounding box center [608, 428] width 1167 height 69
type textarea "ROTINA"
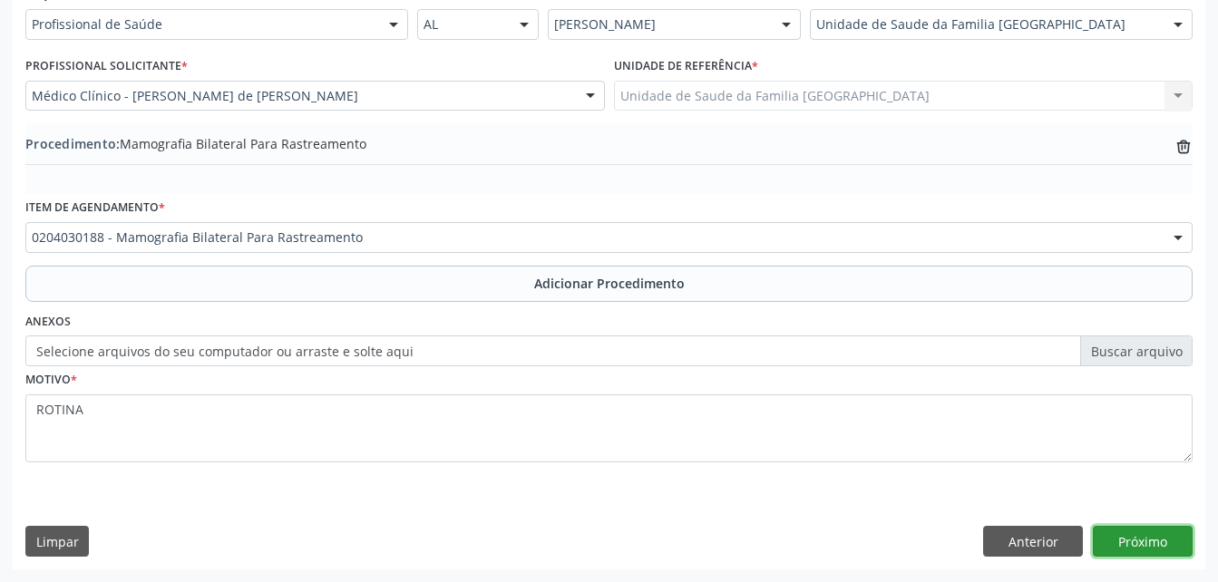
click at [1154, 547] on button "Próximo" at bounding box center [1143, 541] width 100 height 31
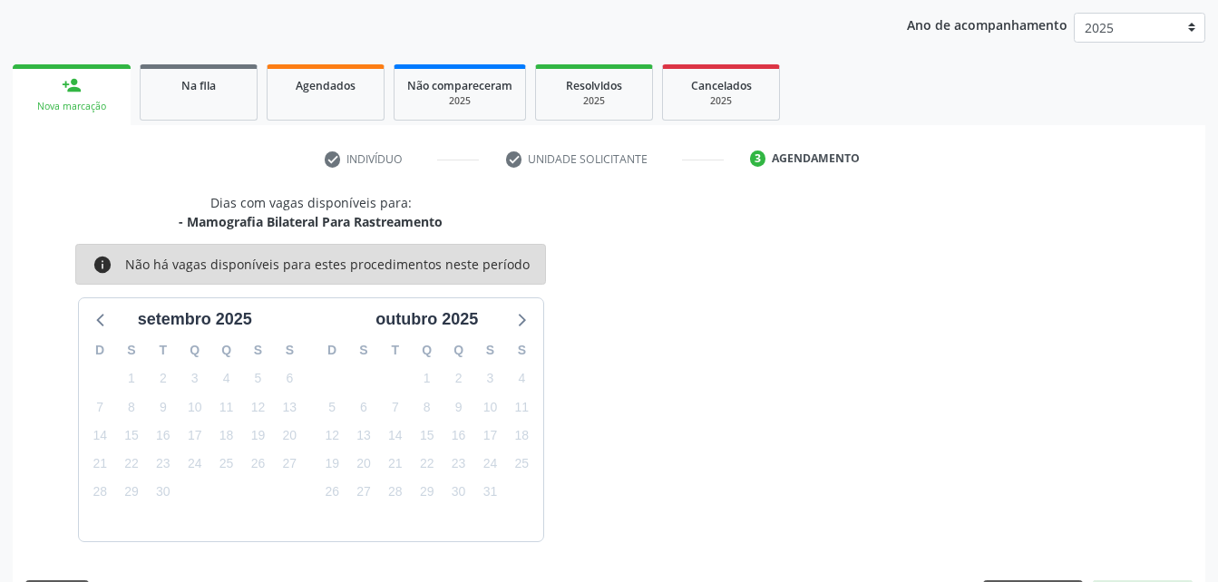
scroll to position [286, 0]
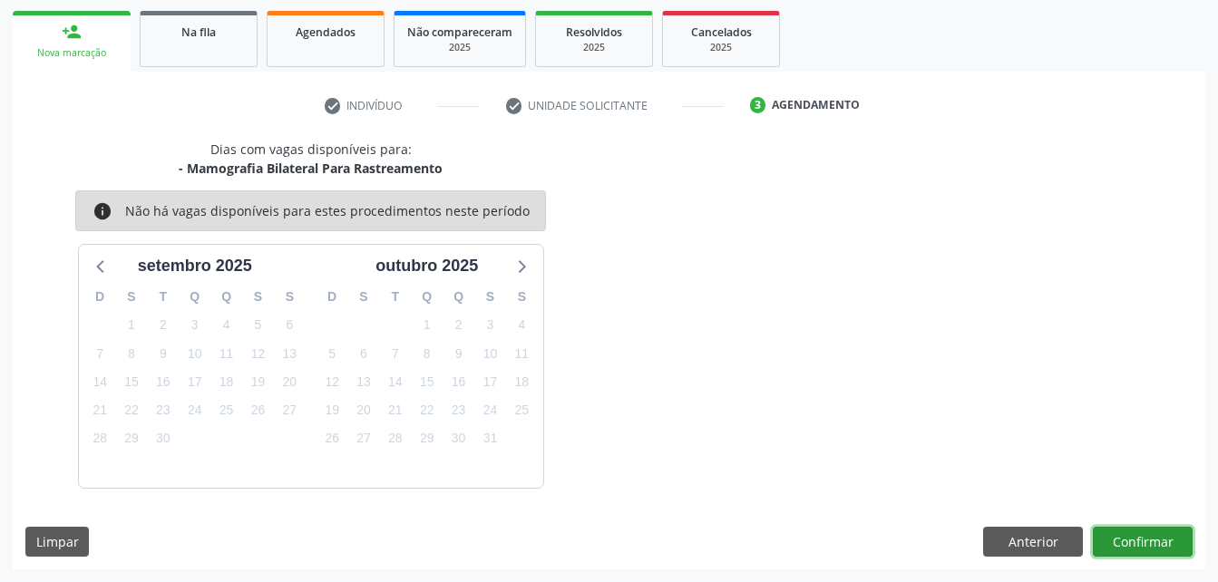
click at [1132, 538] on button "Confirmar" at bounding box center [1143, 542] width 100 height 31
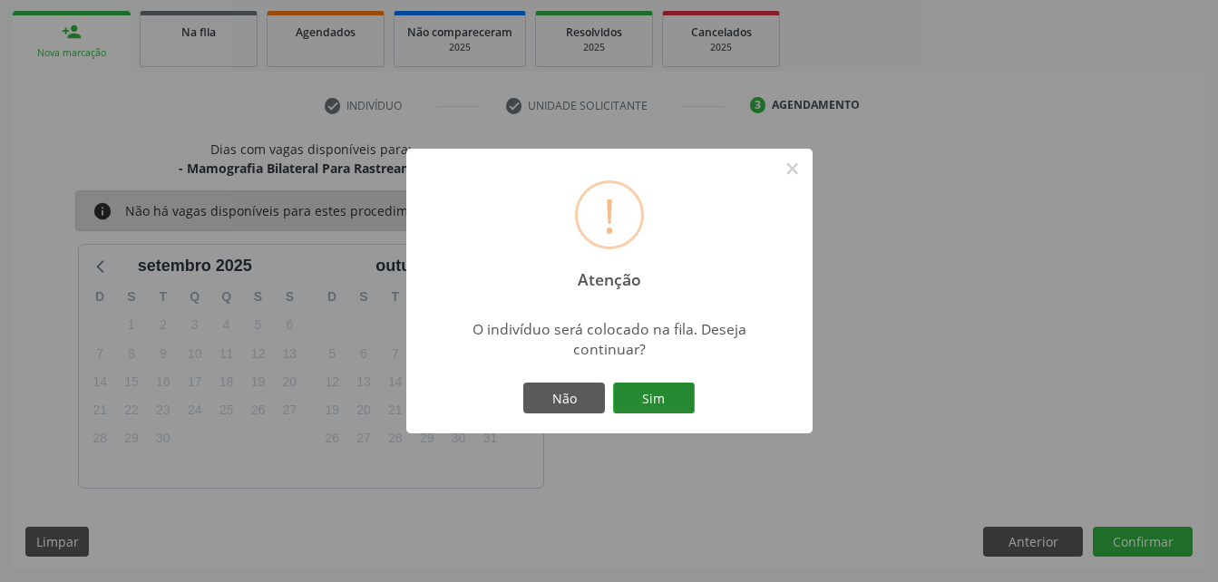
click at [662, 394] on button "Sim" at bounding box center [654, 398] width 82 height 31
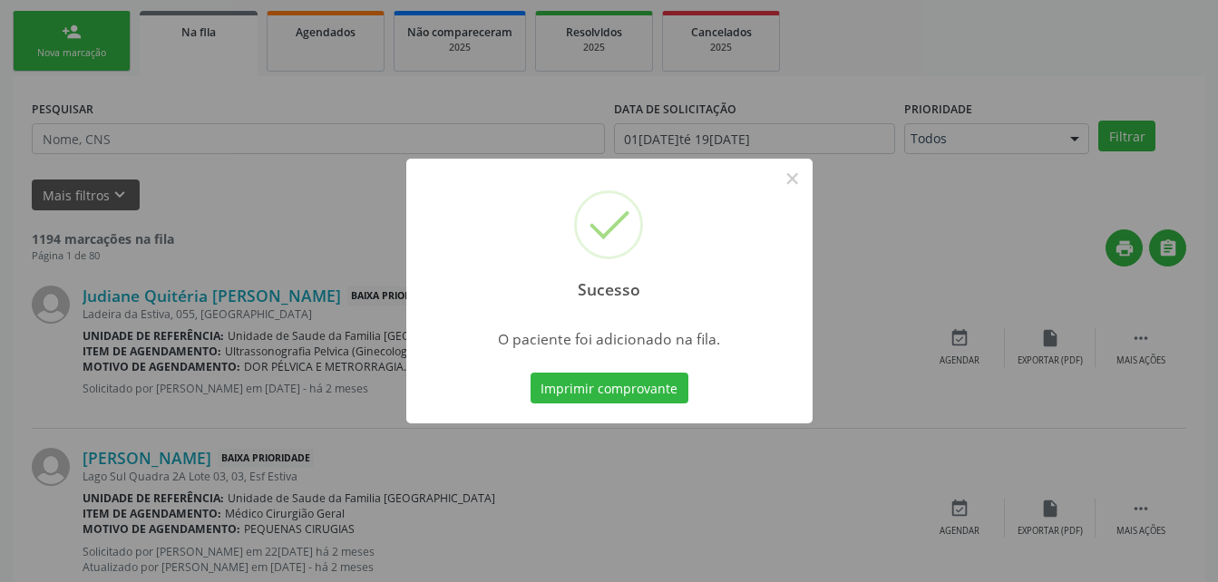
scroll to position [42, 0]
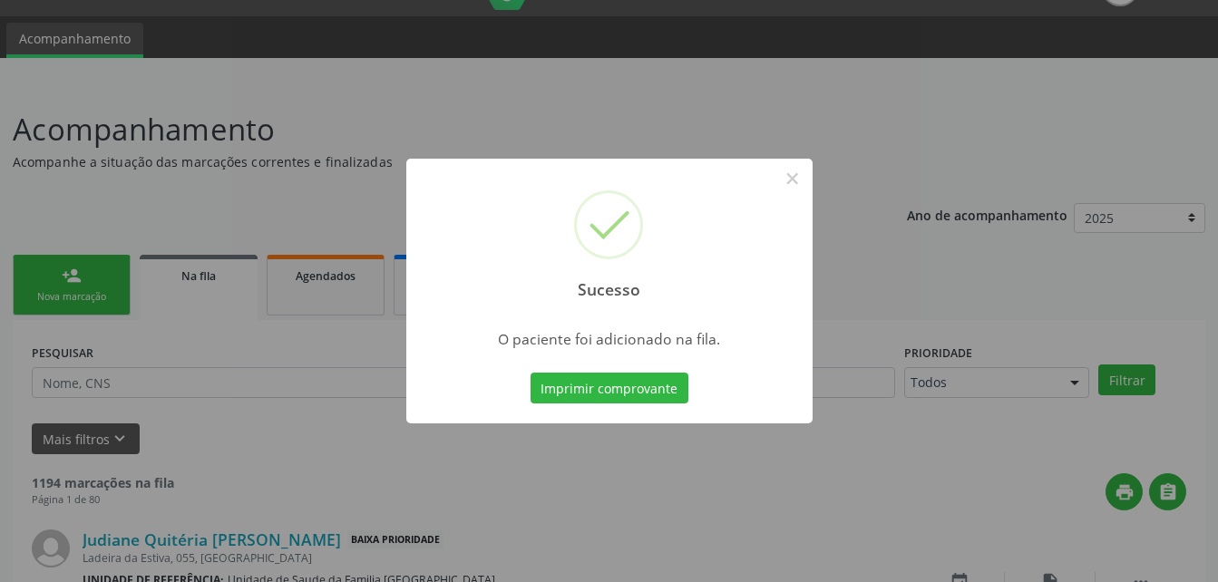
click at [88, 260] on div "Sucesso × O paciente foi adicionado na fila. Imprimir comprovante Cancel" at bounding box center [609, 291] width 1218 height 582
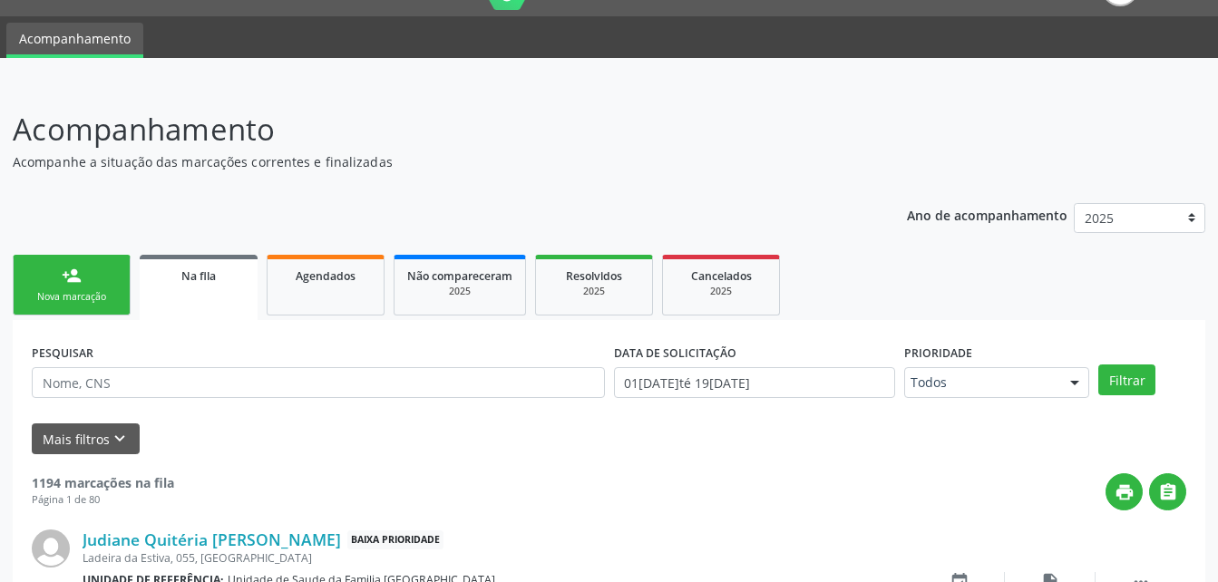
click at [85, 284] on link "person_add Nova marcação" at bounding box center [72, 285] width 118 height 61
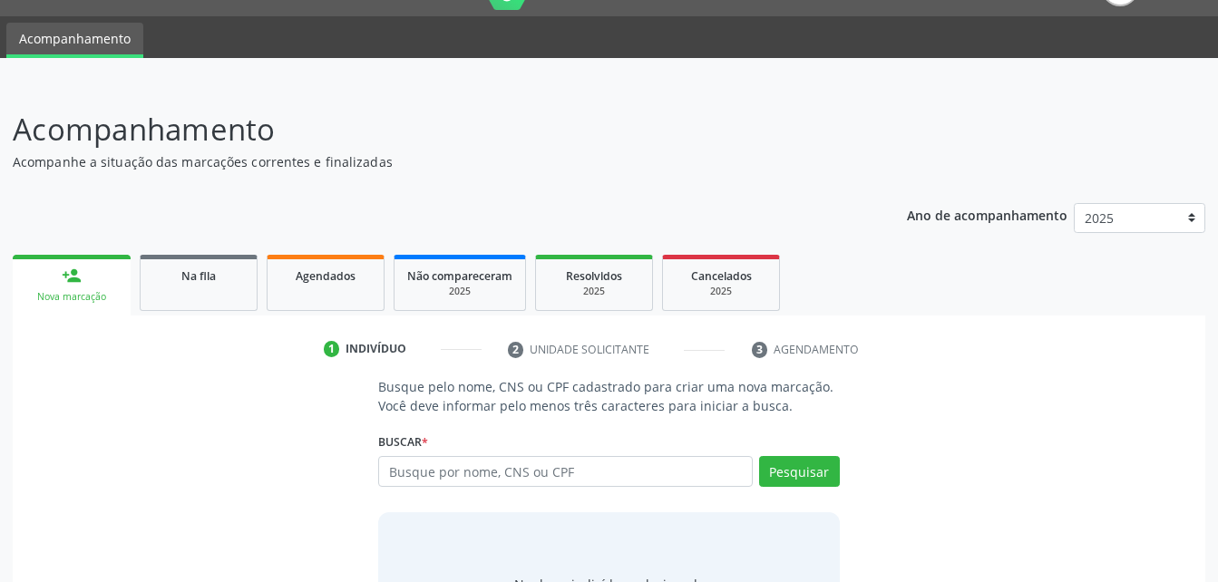
scroll to position [142, 0]
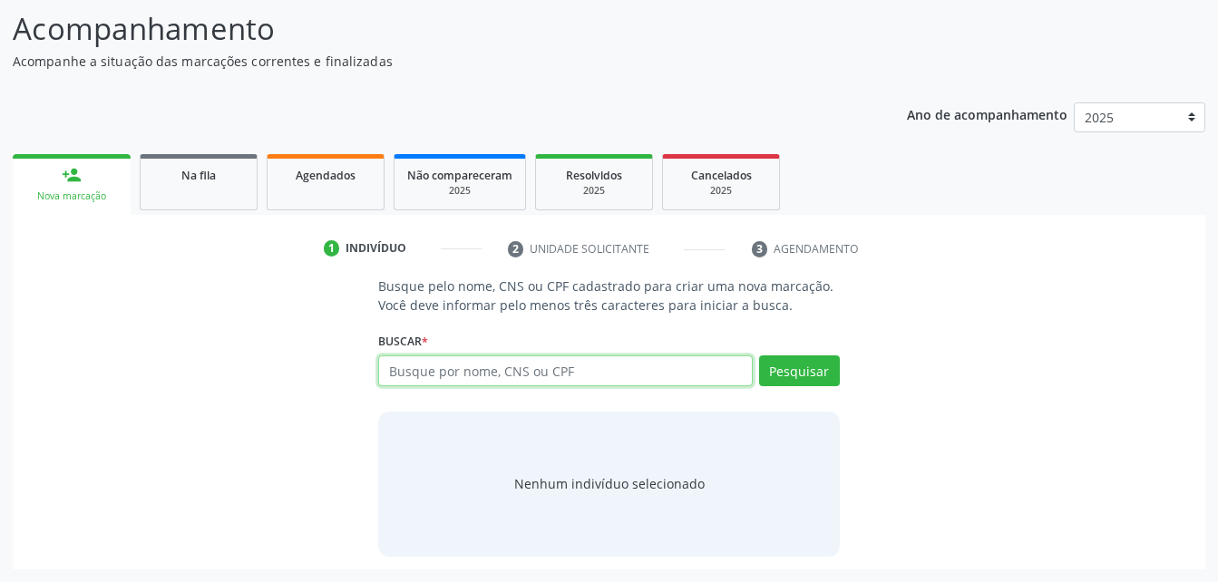
click at [514, 367] on input "text" at bounding box center [565, 370] width 374 height 31
paste input "700 5077 9397 5553"
type input "700 5077 9397 5553"
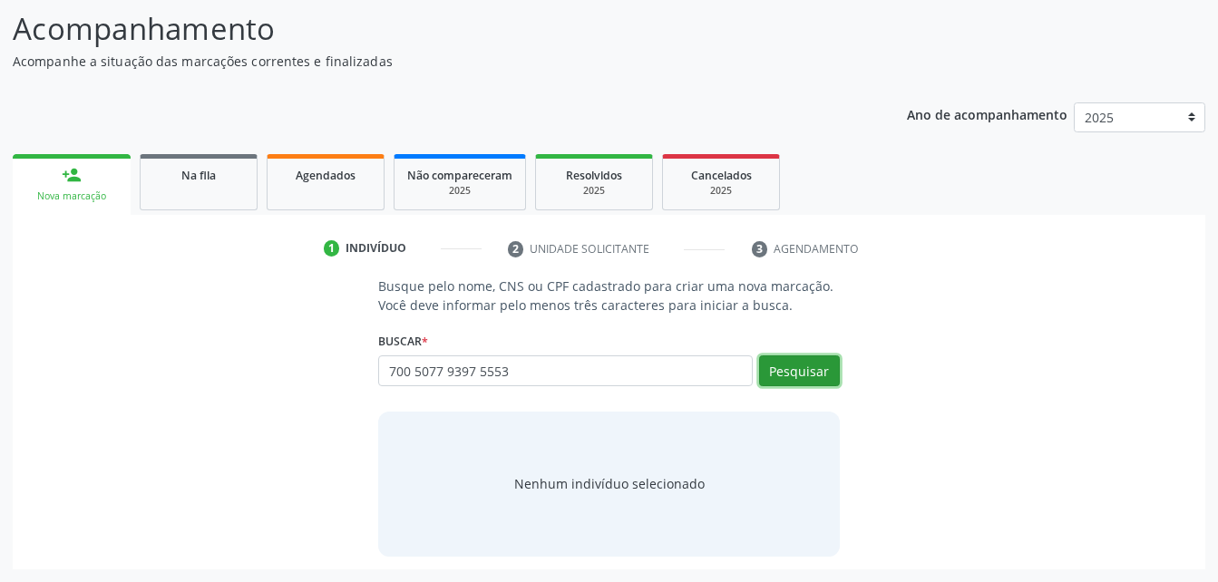
click at [783, 356] on button "Pesquisar" at bounding box center [799, 370] width 81 height 31
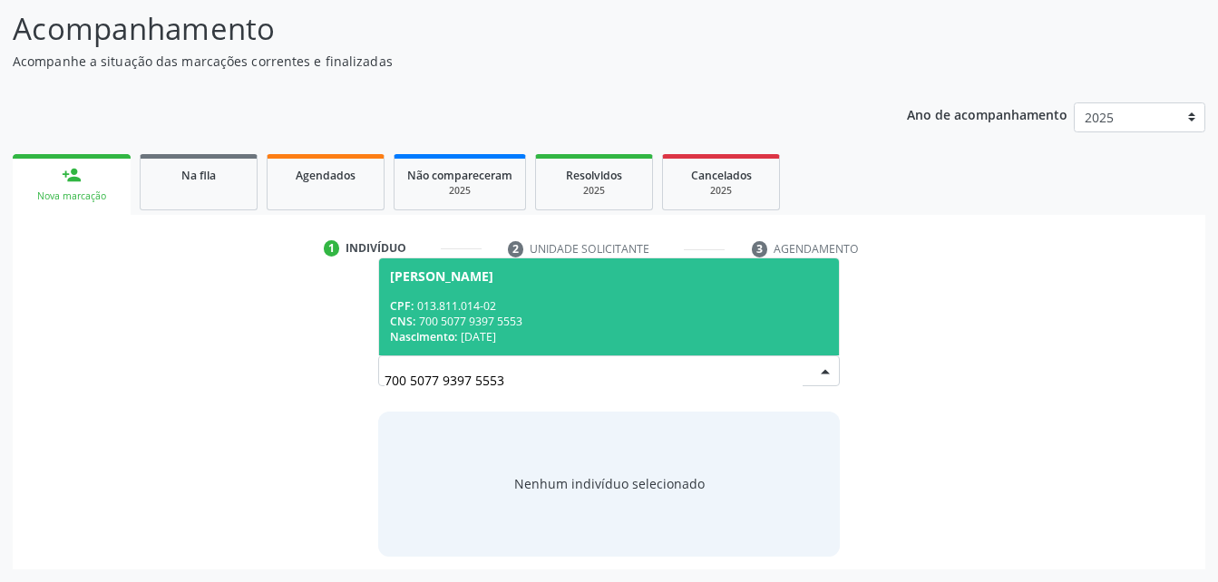
click at [558, 323] on div "CNS: 700 5077 9397 5553" at bounding box center [608, 321] width 437 height 15
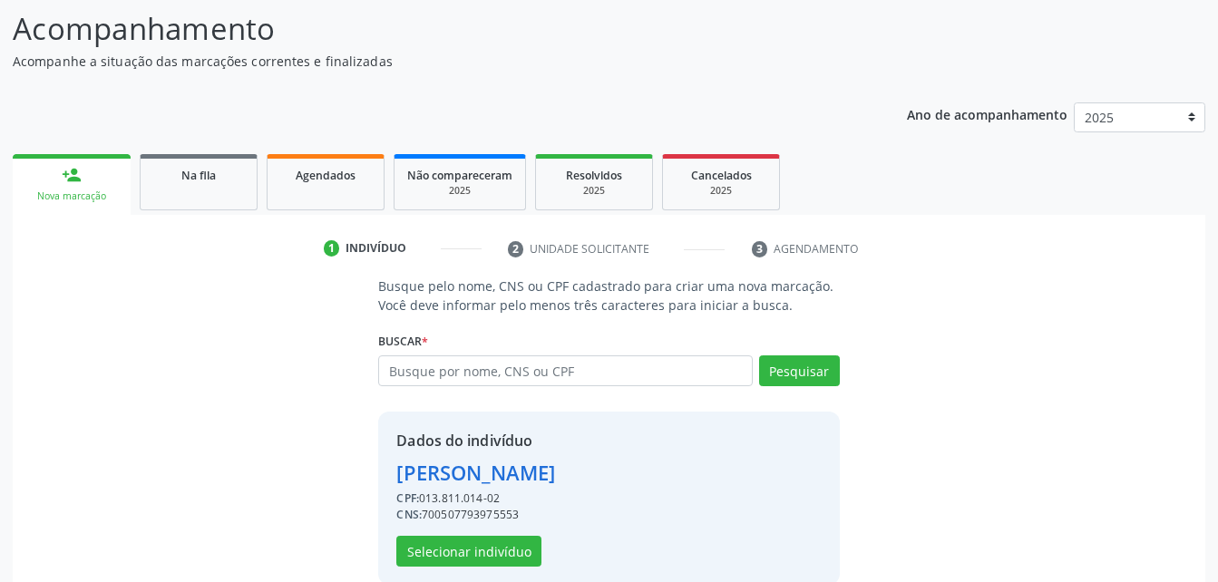
scroll to position [170, 0]
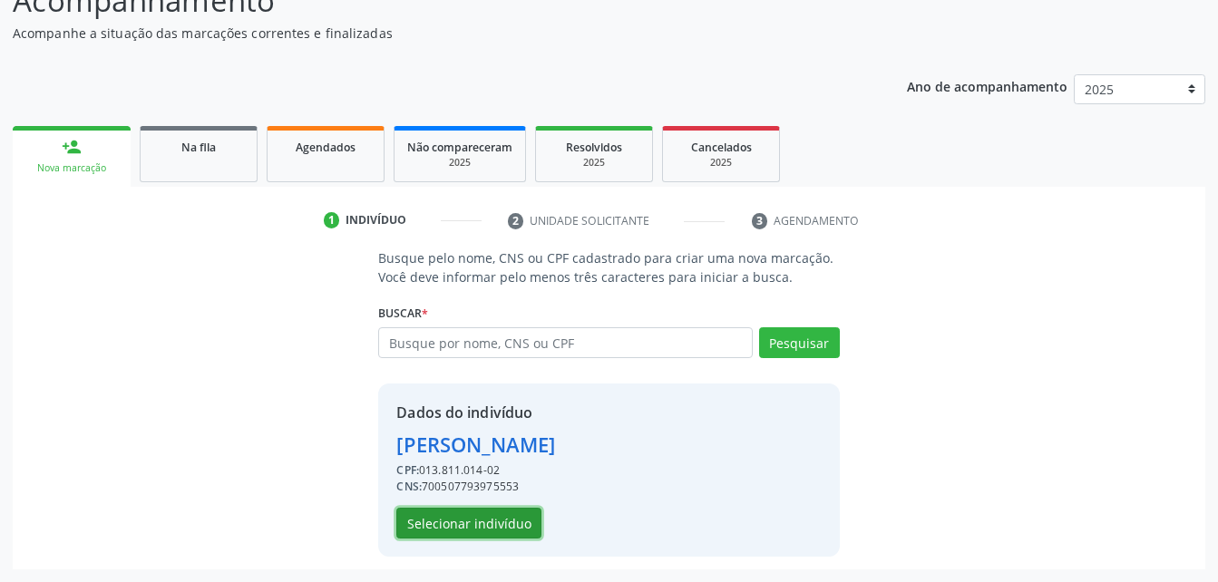
click at [510, 511] on button "Selecionar indivíduo" at bounding box center [468, 523] width 145 height 31
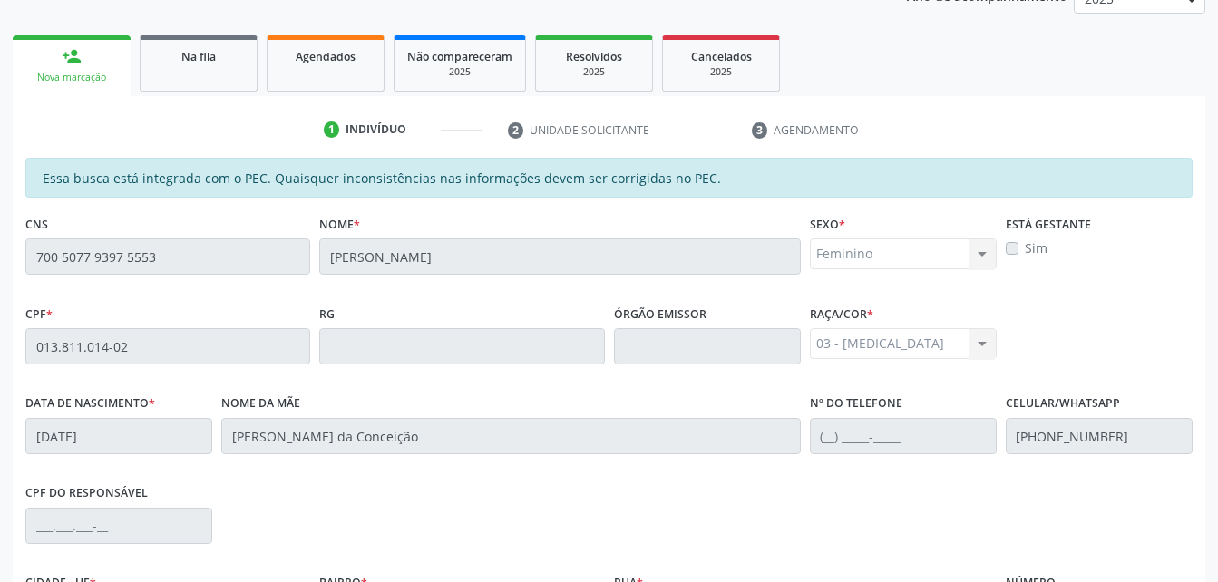
scroll to position [479, 0]
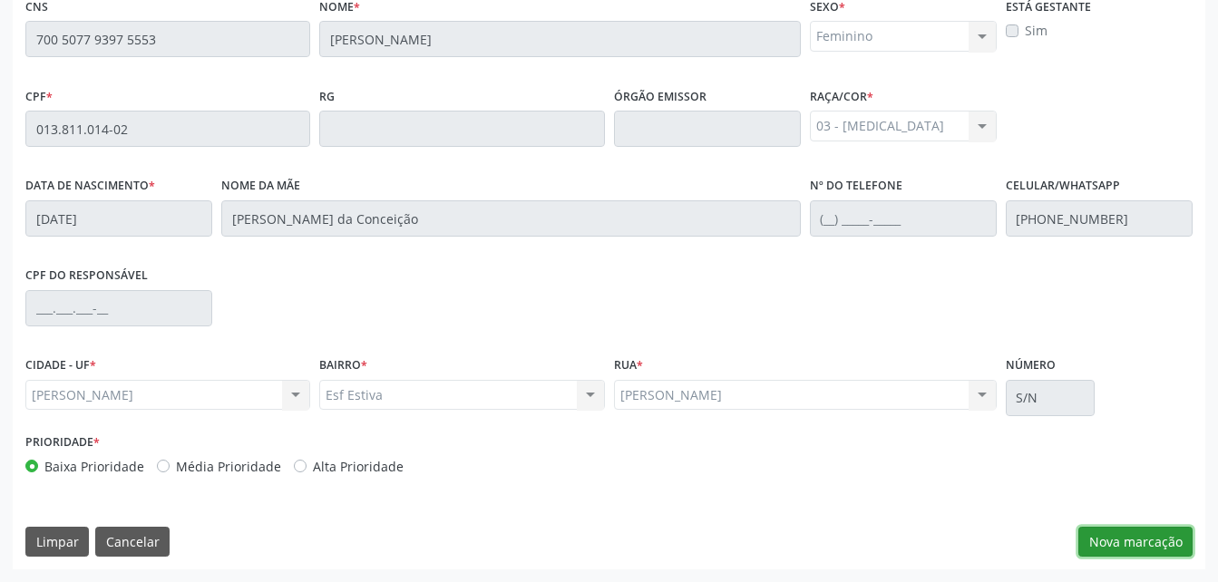
click at [1179, 540] on button "Nova marcação" at bounding box center [1135, 542] width 114 height 31
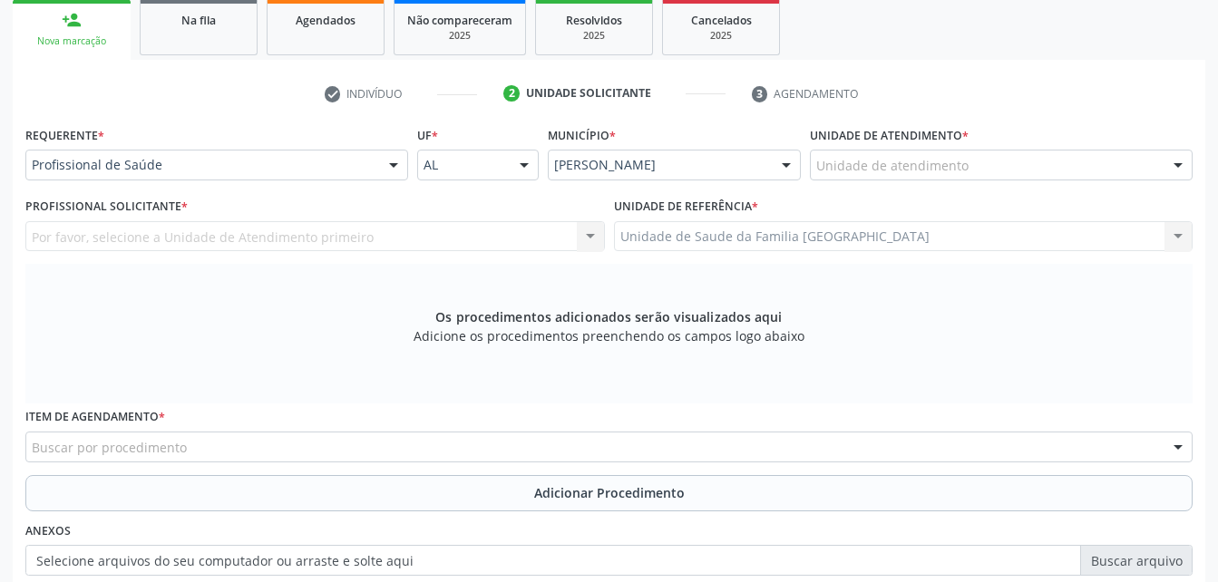
scroll to position [207, 0]
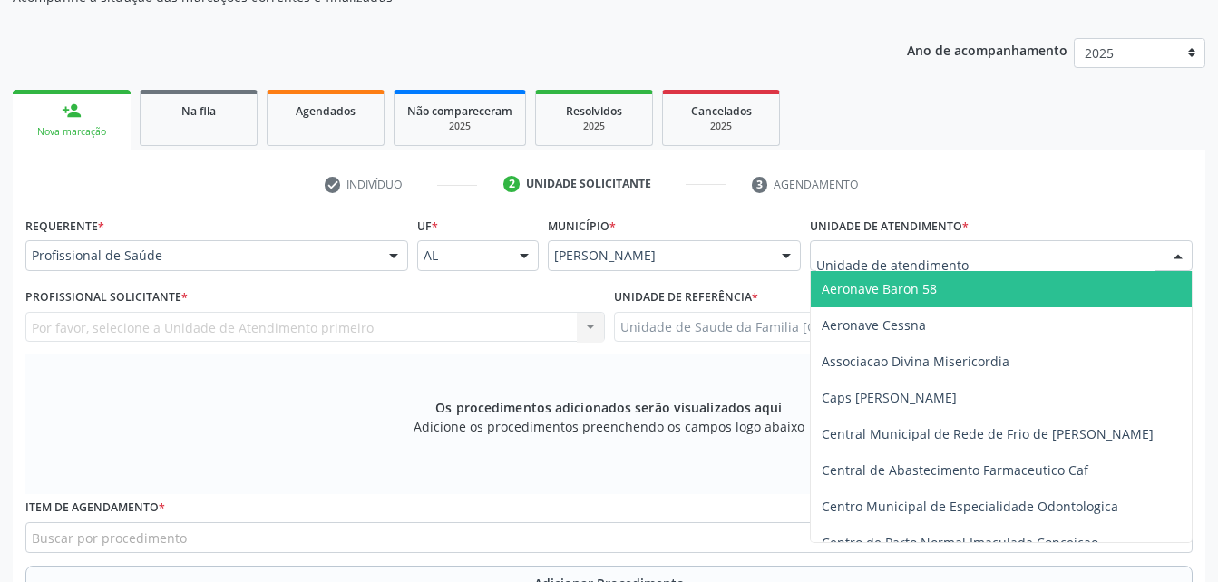
click at [981, 240] on div at bounding box center [1001, 255] width 383 height 31
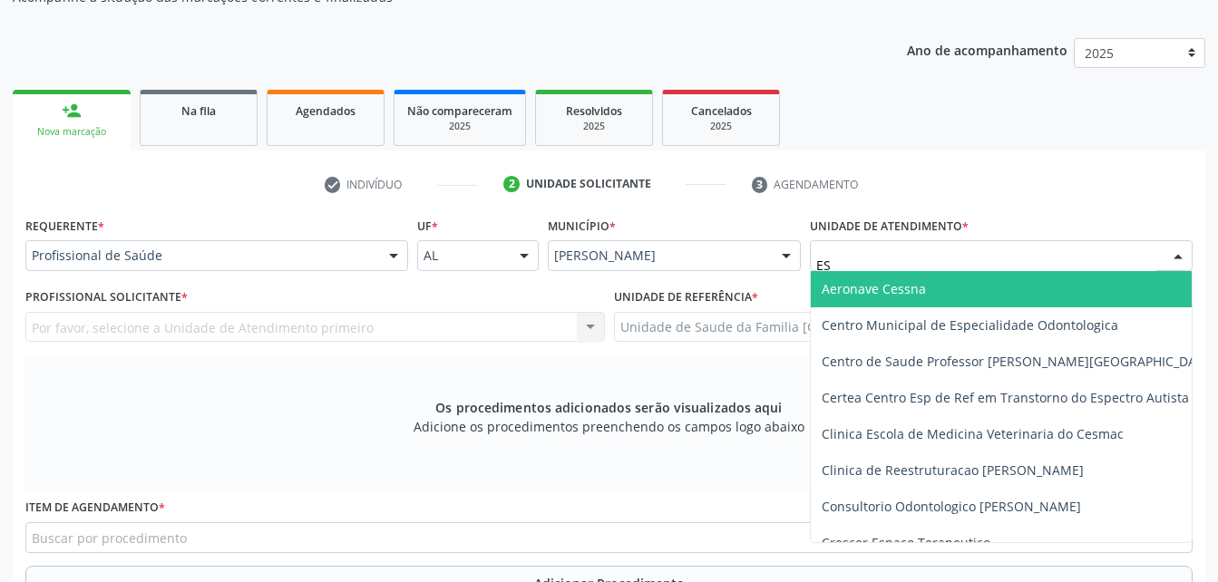
type input "EST"
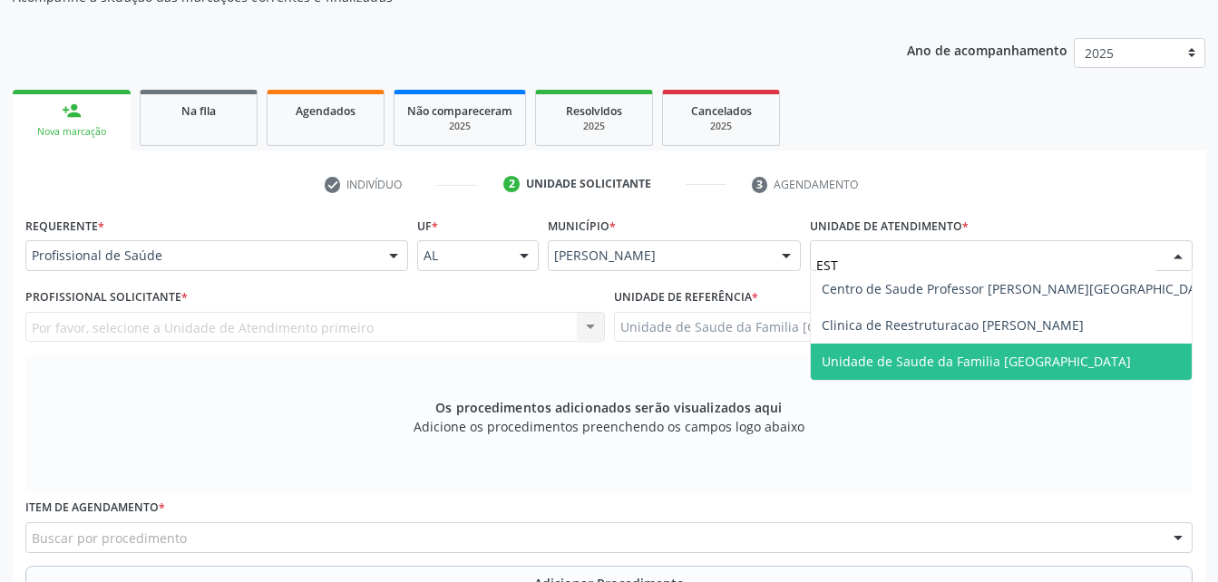
click at [972, 358] on span "Unidade de Saude da Familia [GEOGRAPHIC_DATA]" at bounding box center [976, 361] width 309 height 17
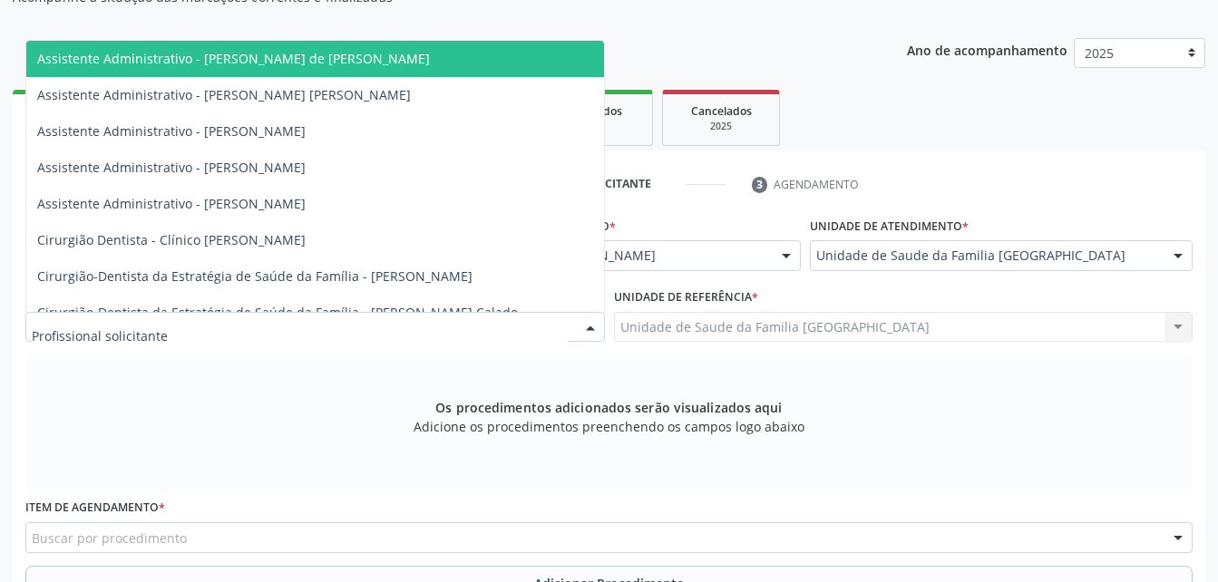
click at [248, 326] on div at bounding box center [314, 327] width 579 height 31
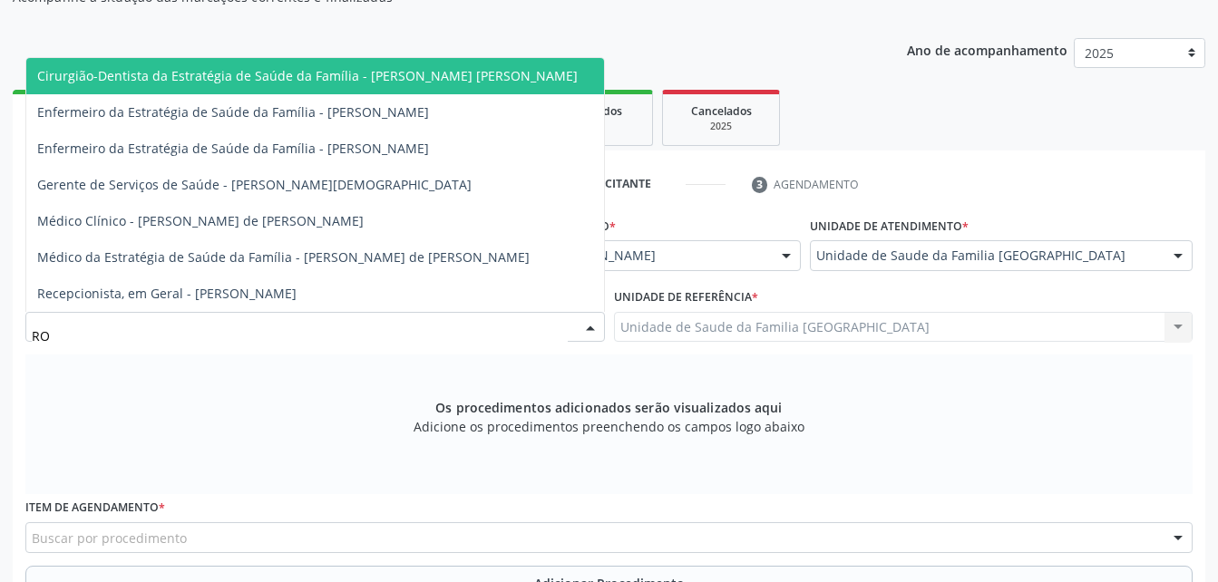
type input "ROD"
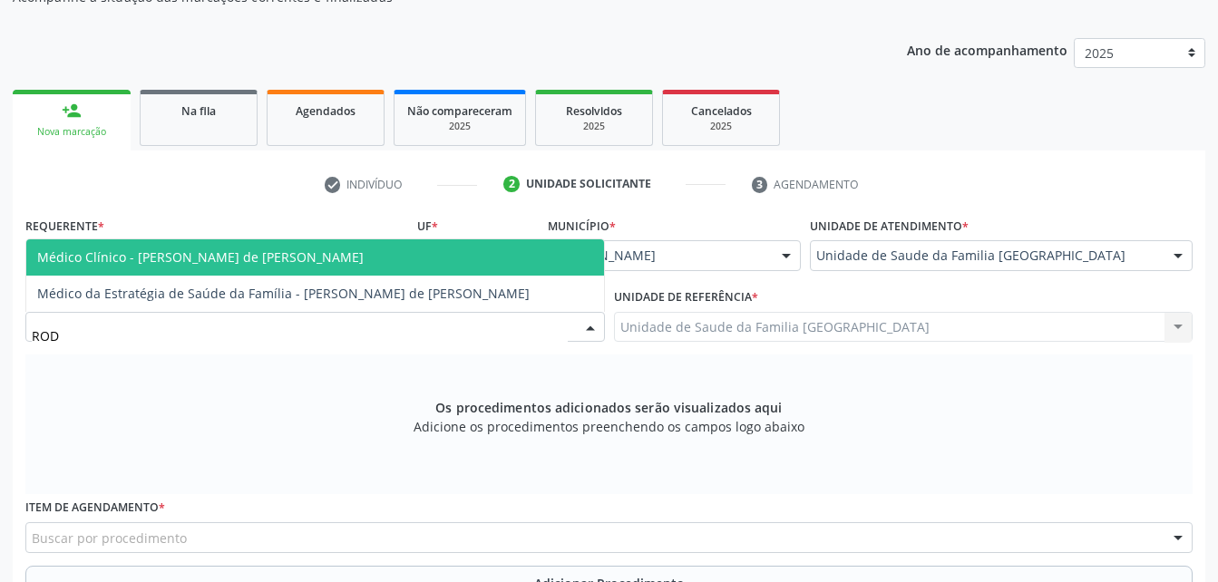
click at [276, 254] on span "Médico Clínico - [PERSON_NAME] de [PERSON_NAME]" at bounding box center [200, 256] width 326 height 17
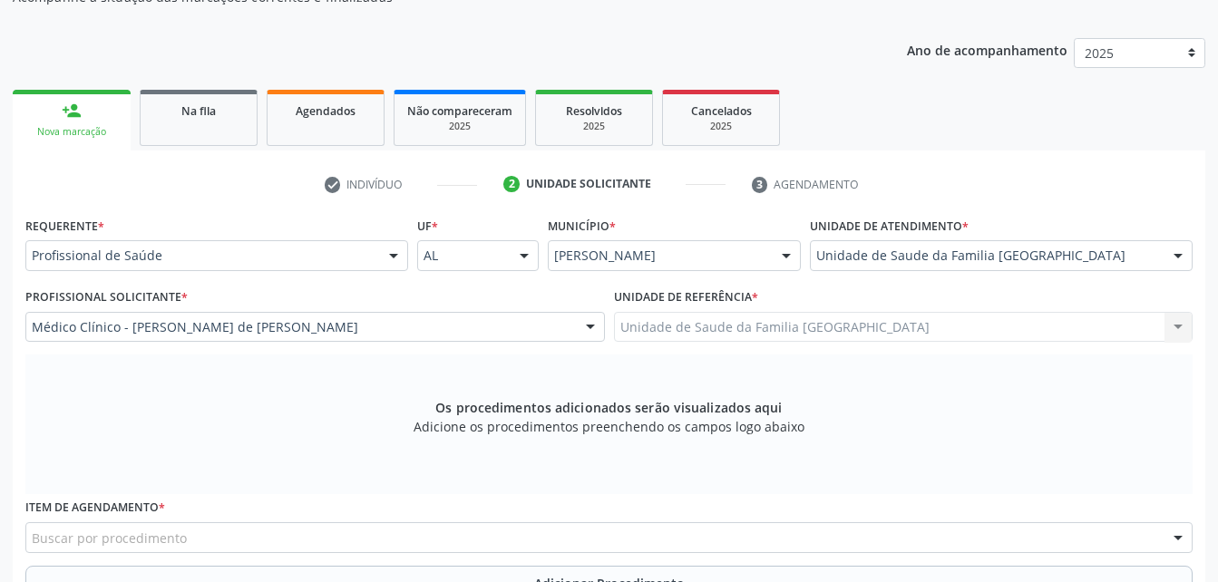
scroll to position [479, 0]
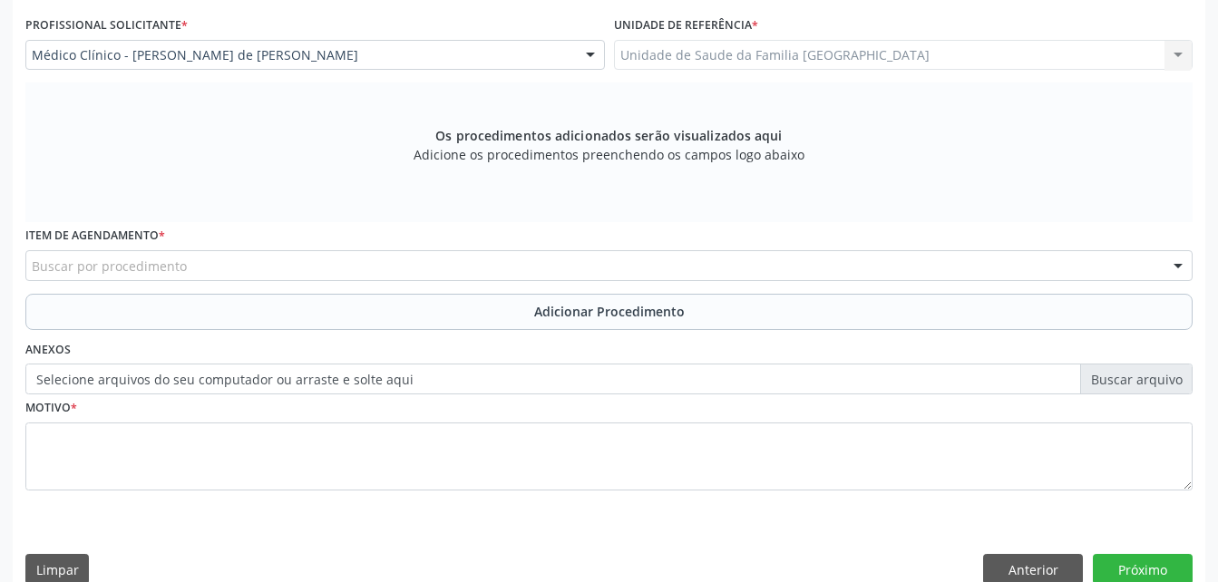
click at [343, 267] on div "Buscar por procedimento" at bounding box center [608, 265] width 1167 height 31
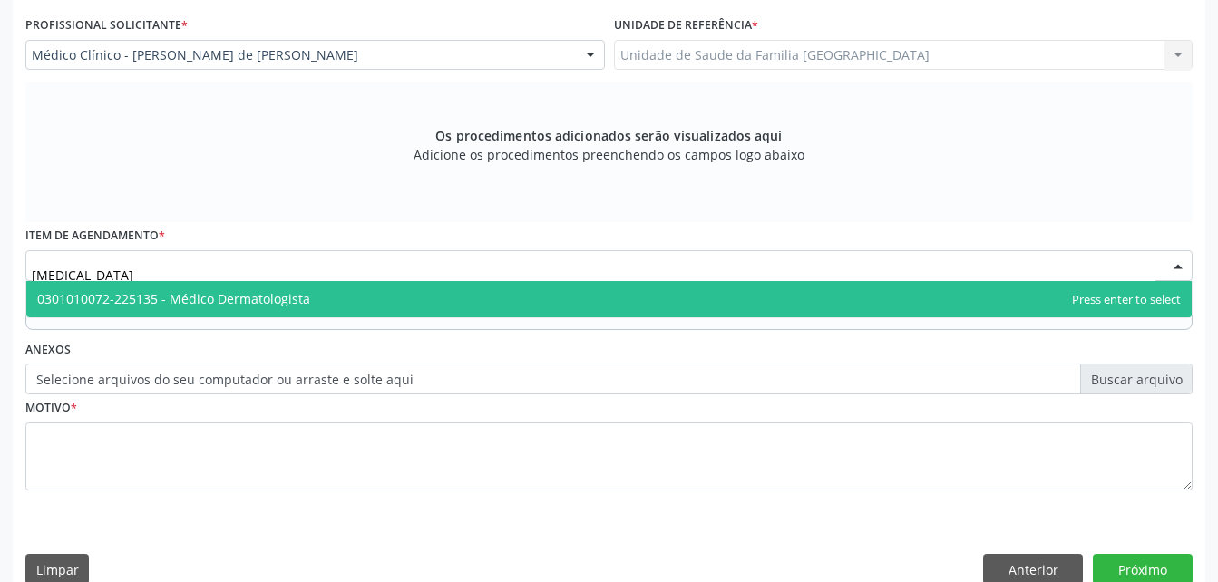
type input "DERMATOLOGISTA"
click at [334, 295] on span "0301010072-225135 - Médico Dermatologista" at bounding box center [608, 299] width 1165 height 36
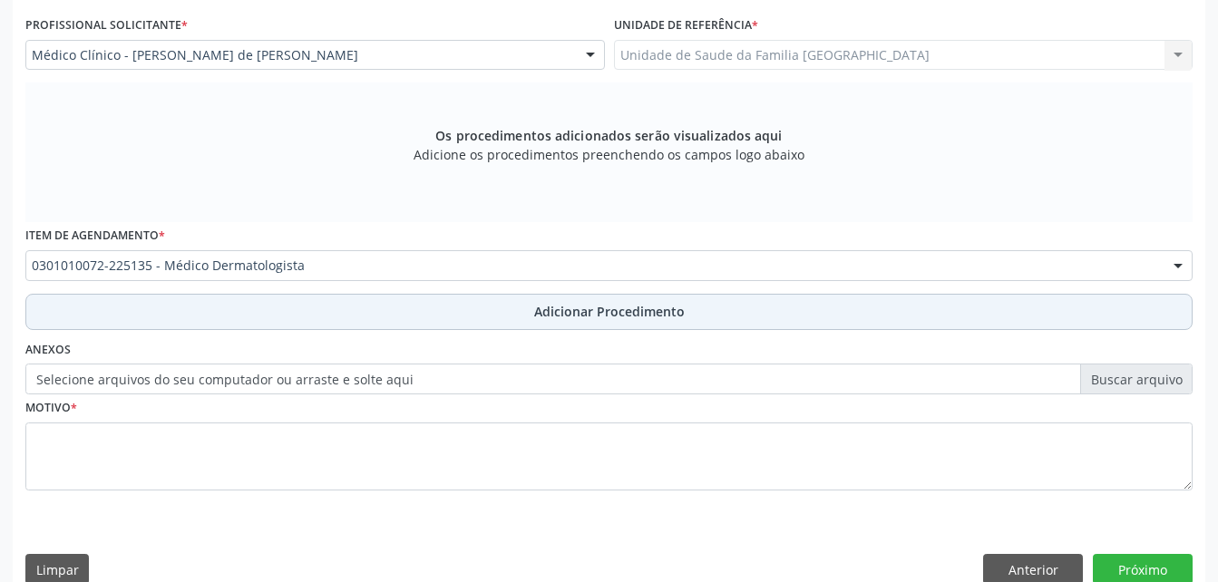
click at [560, 319] on span "Adicionar Procedimento" at bounding box center [609, 311] width 151 height 19
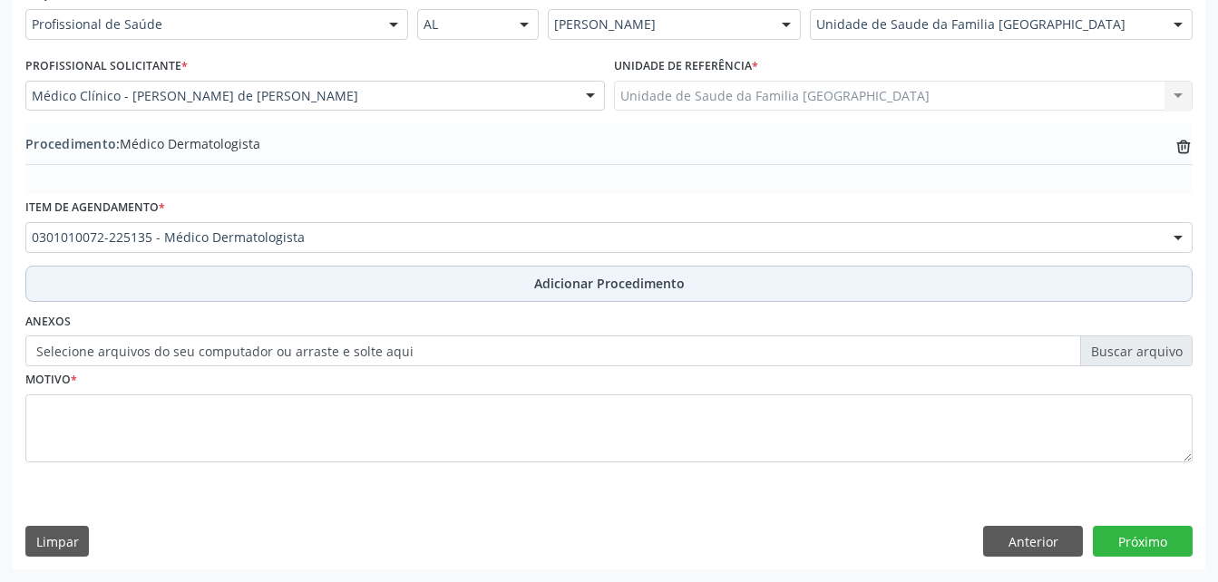
scroll to position [438, 0]
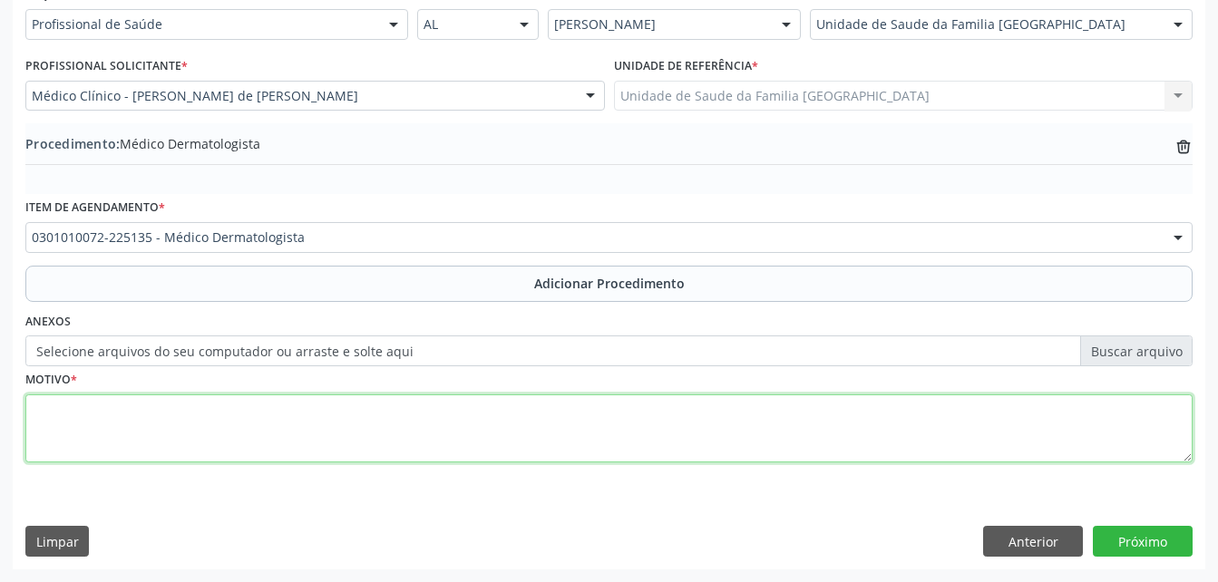
click at [487, 415] on textarea at bounding box center [608, 428] width 1167 height 69
type textarea "LESSÕES DE PELE"
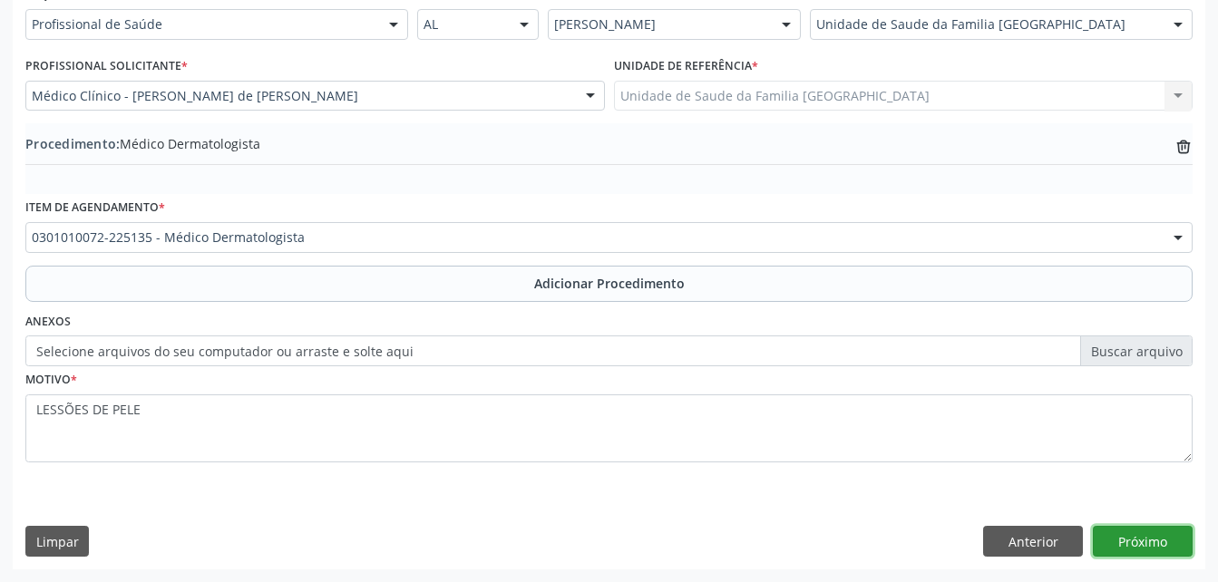
click at [1154, 532] on button "Próximo" at bounding box center [1143, 541] width 100 height 31
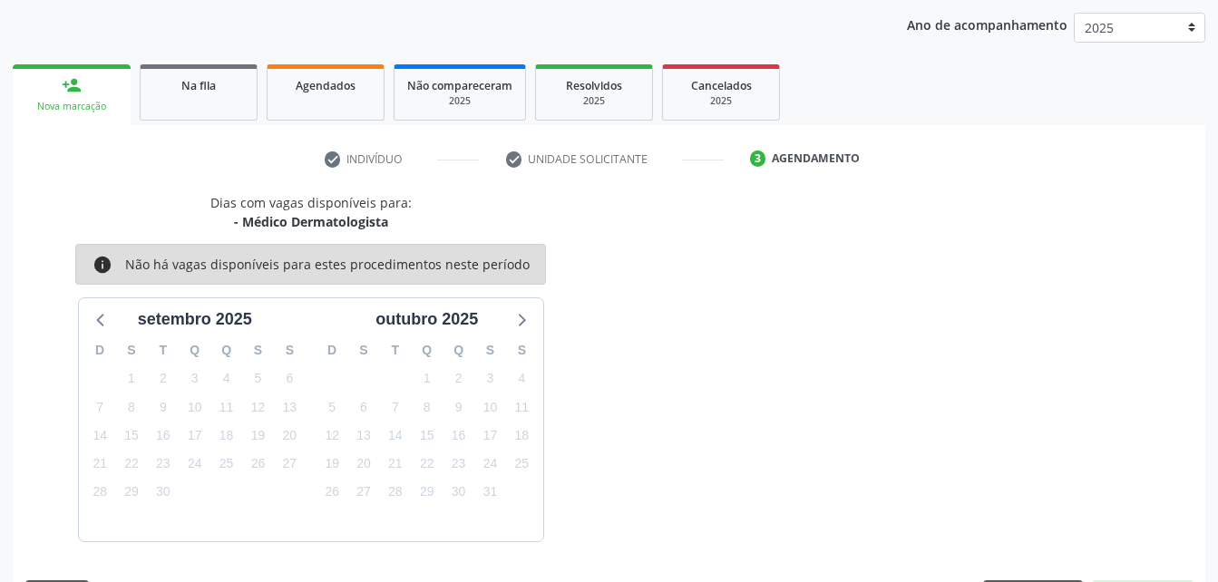
scroll to position [286, 0]
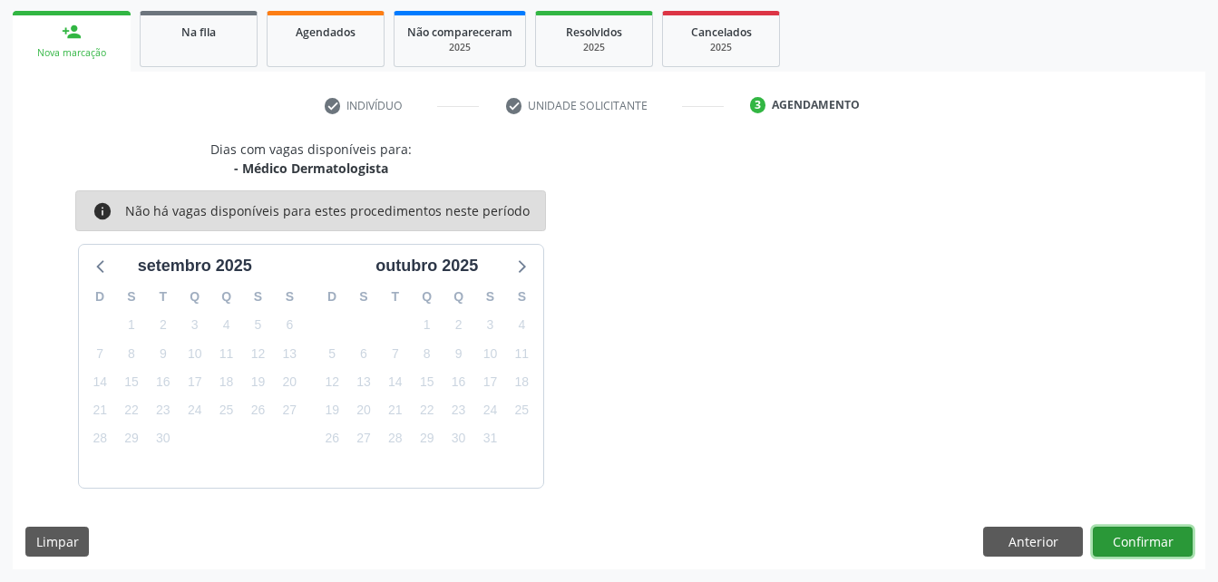
click at [1153, 532] on button "Confirmar" at bounding box center [1143, 542] width 100 height 31
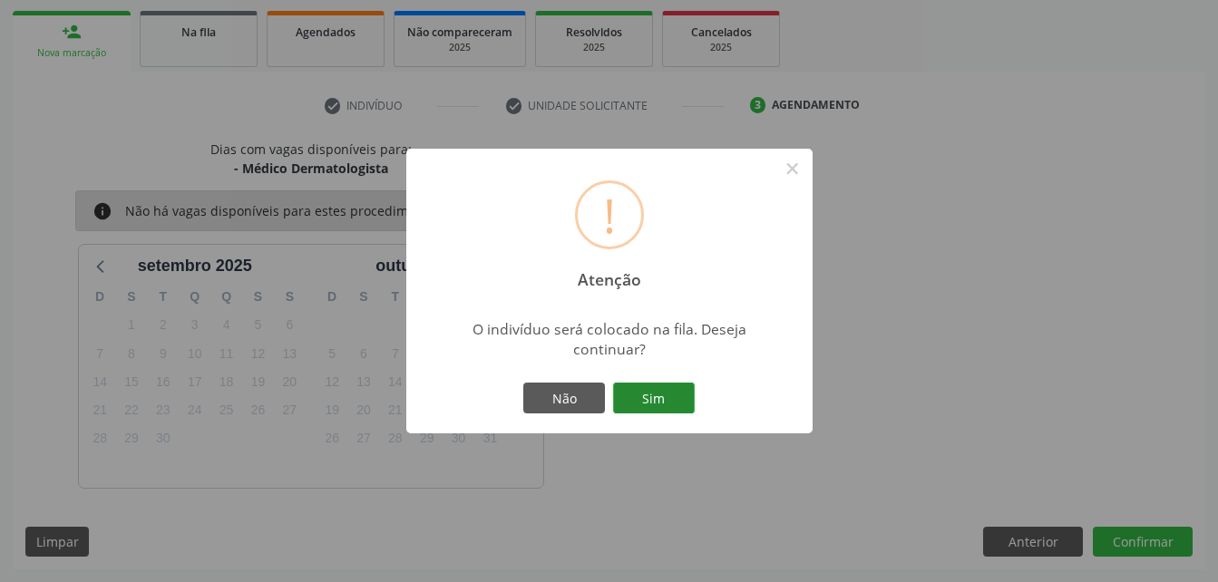
click at [650, 404] on button "Sim" at bounding box center [654, 398] width 82 height 31
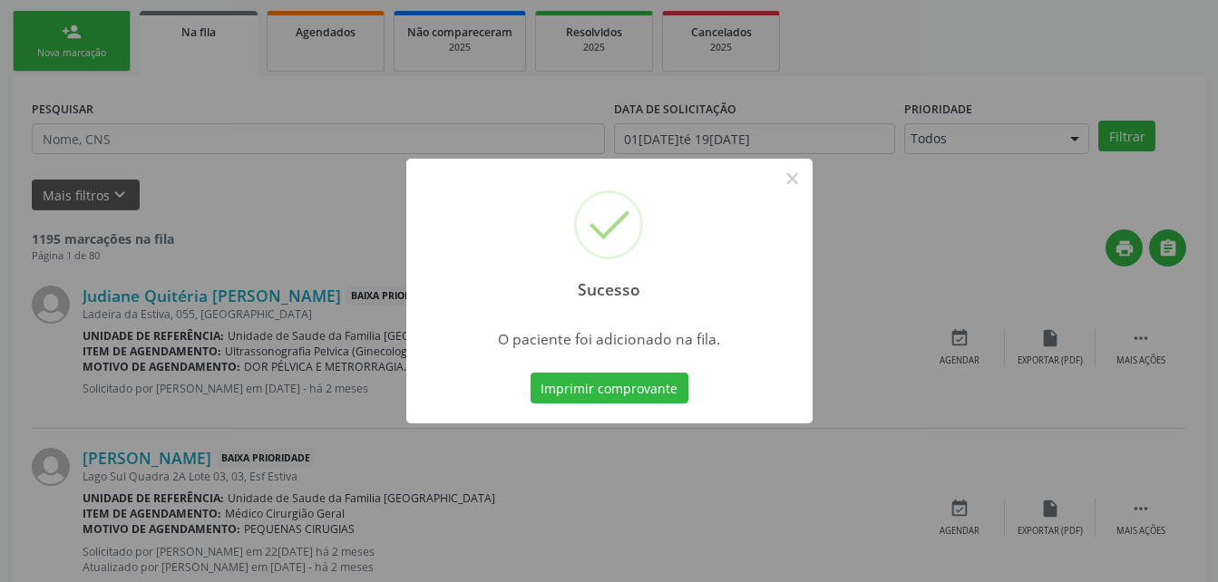
scroll to position [42, 0]
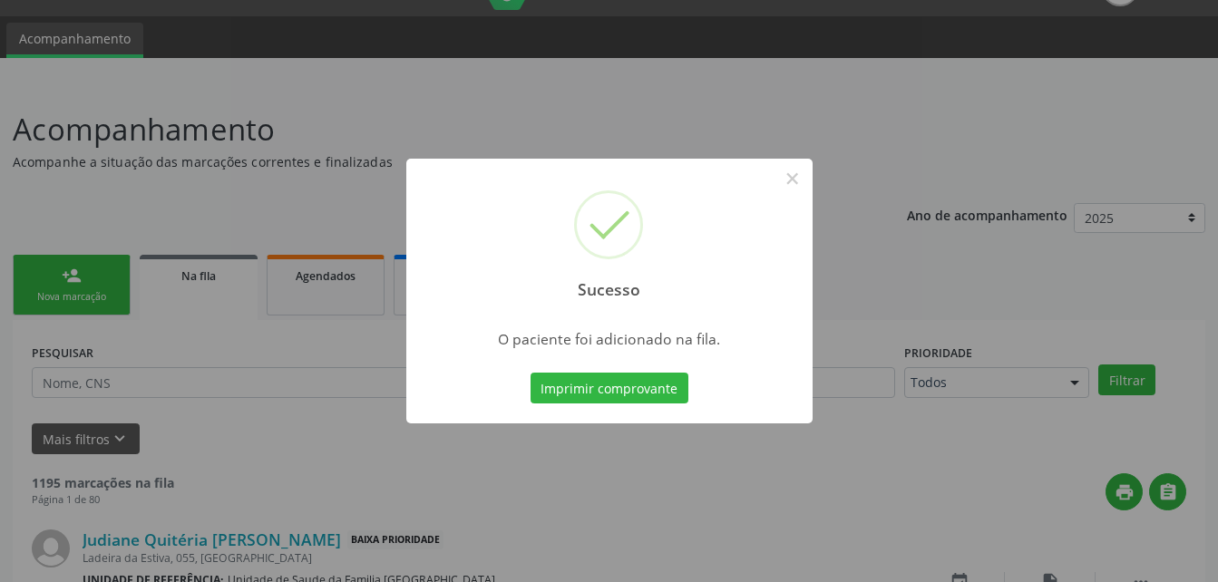
click at [90, 289] on div "Sucesso × O paciente foi adicionado na fila. Imprimir comprovante Cancel" at bounding box center [609, 291] width 1218 height 582
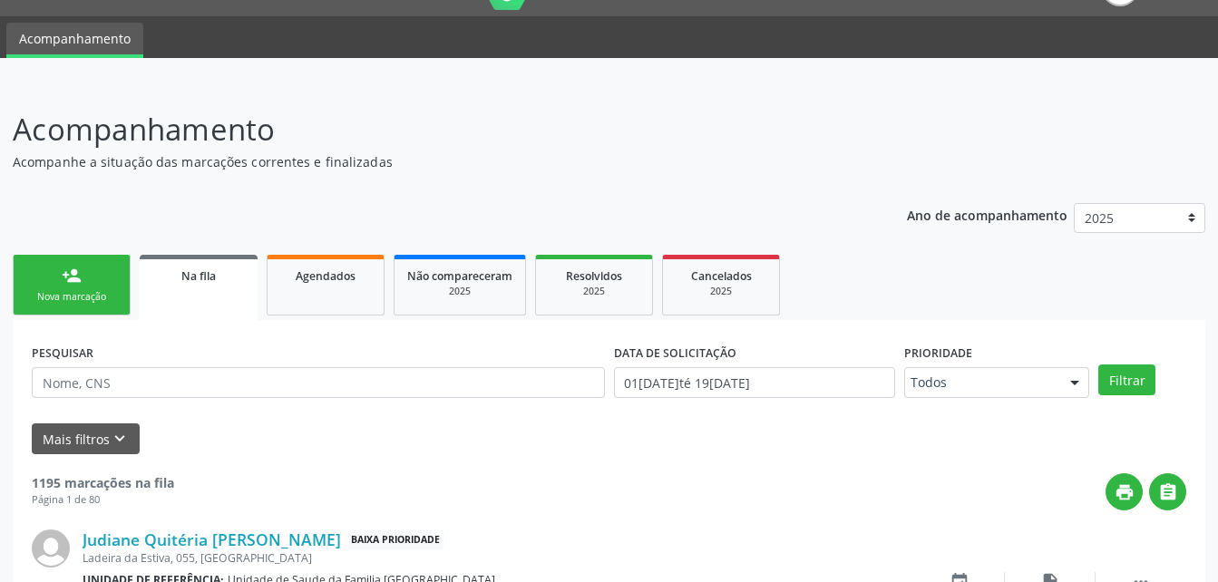
click at [81, 278] on div "person_add" at bounding box center [72, 276] width 20 height 20
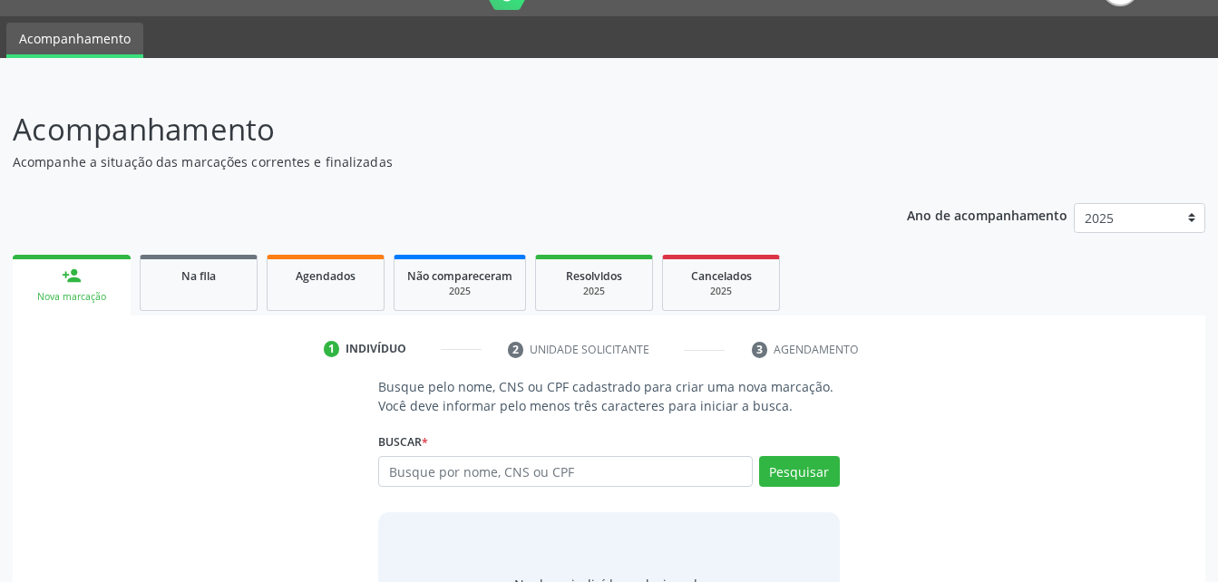
scroll to position [132, 0]
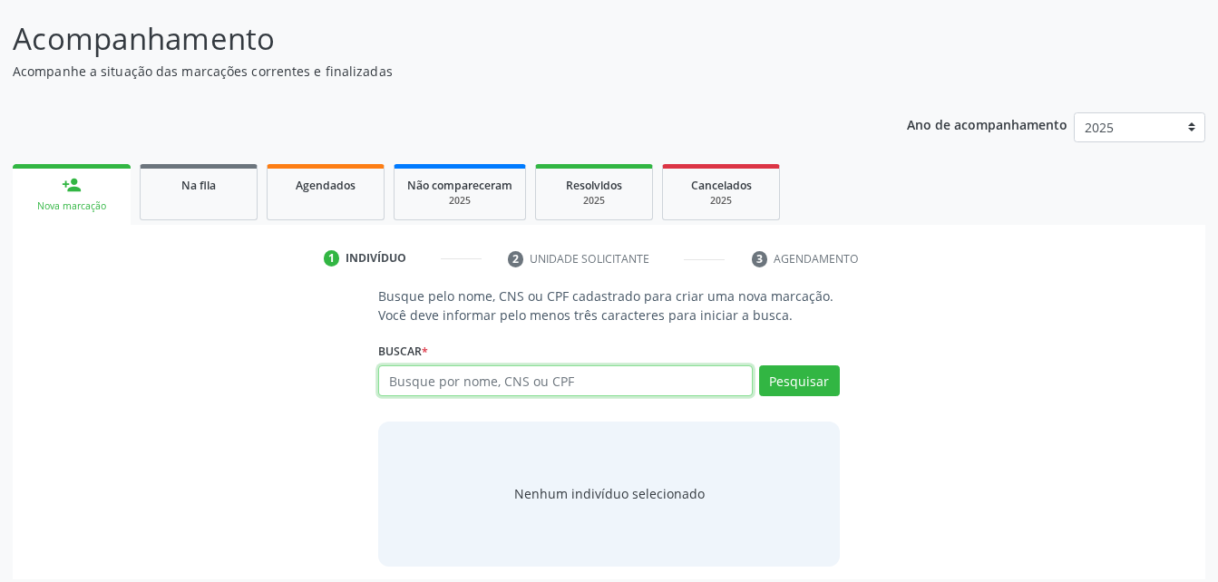
click at [520, 383] on input "text" at bounding box center [565, 380] width 374 height 31
type input "700005202490202"
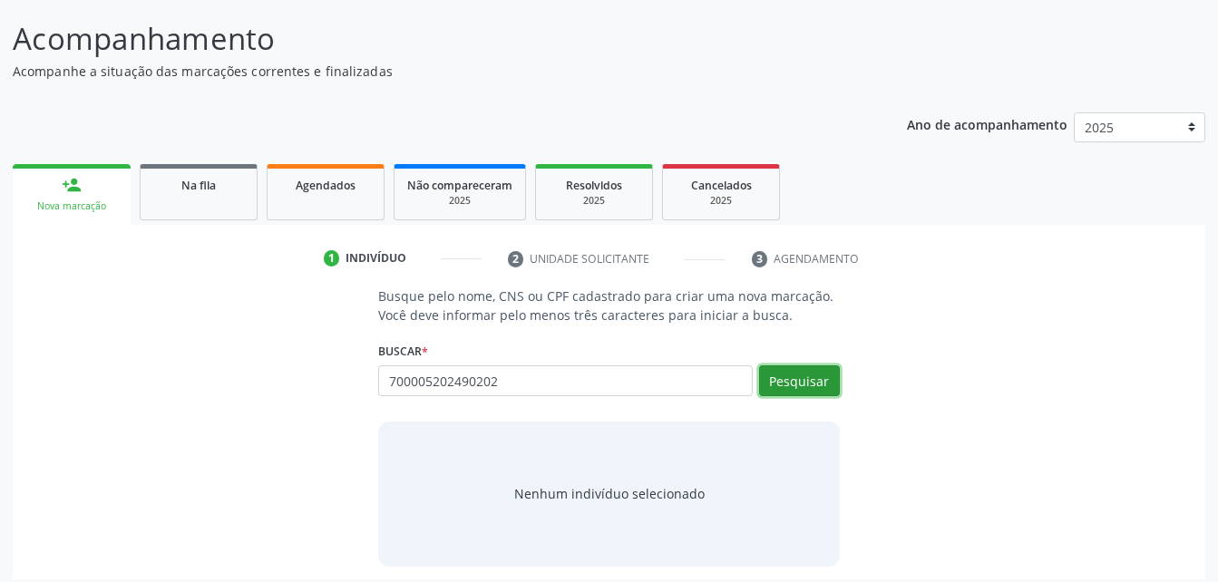
click at [800, 374] on button "Pesquisar" at bounding box center [799, 380] width 81 height 31
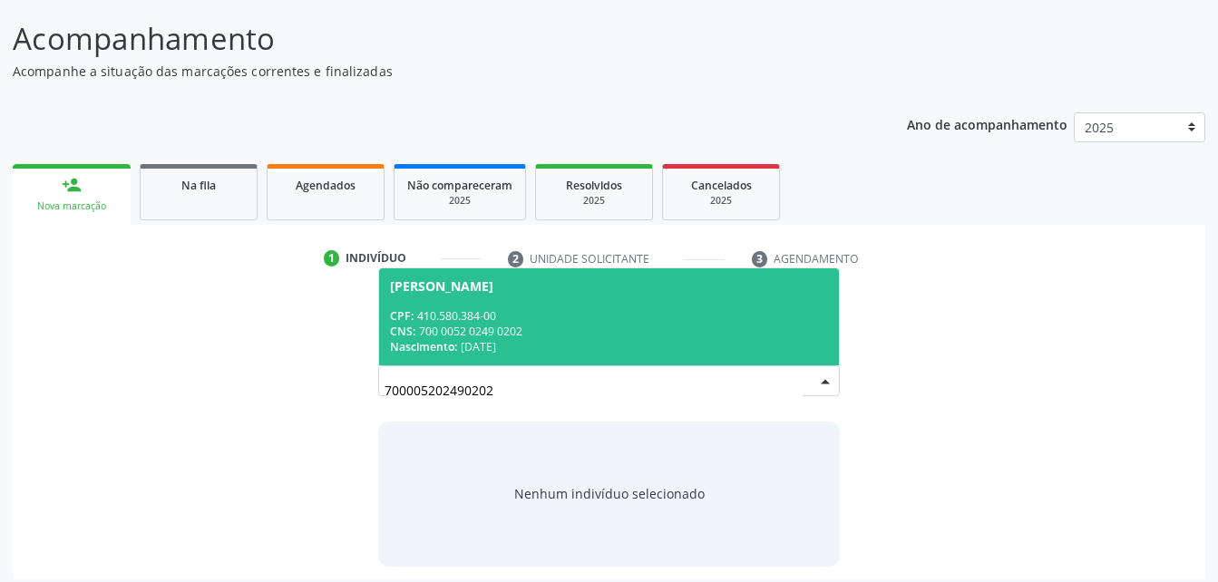
click at [640, 292] on div "Manoel Martins dos Santos" at bounding box center [608, 286] width 437 height 15
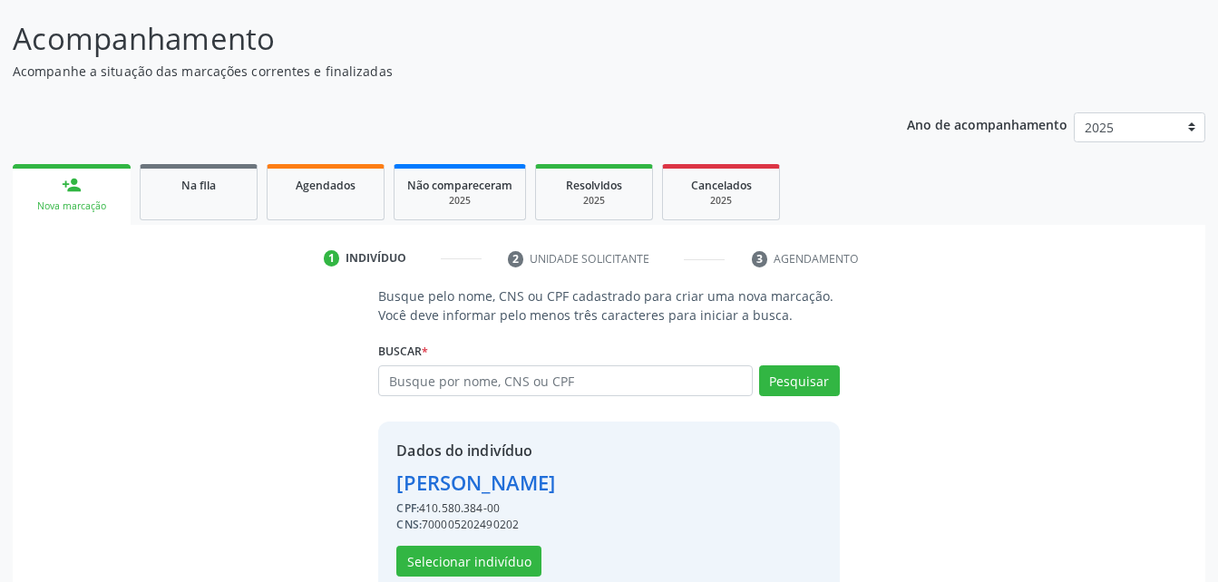
scroll to position [170, 0]
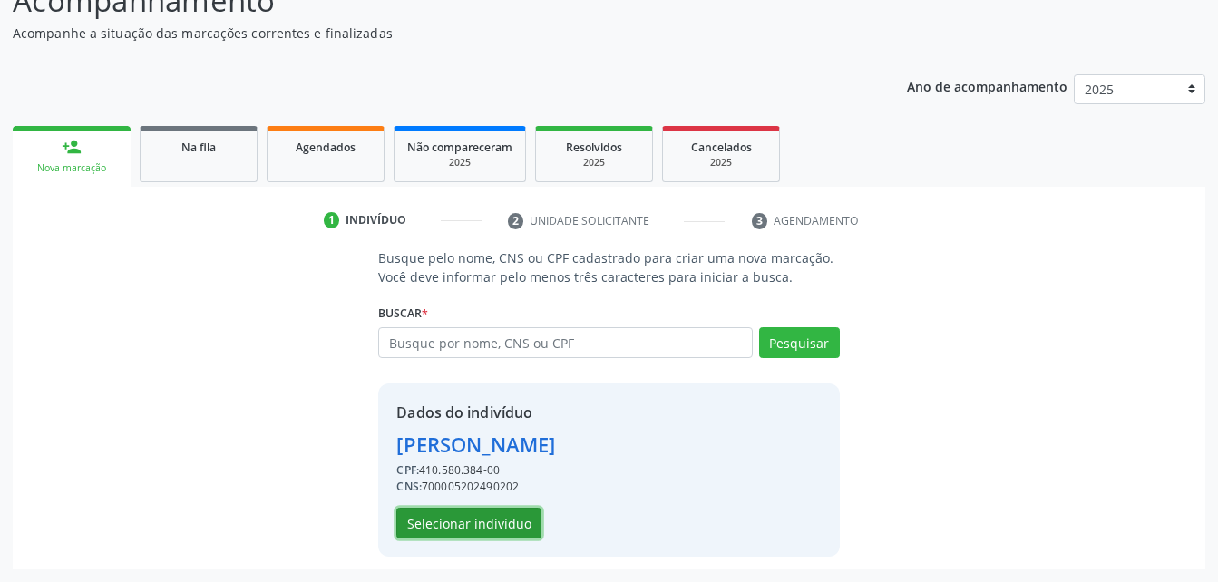
click at [500, 515] on button "Selecionar indivíduo" at bounding box center [468, 523] width 145 height 31
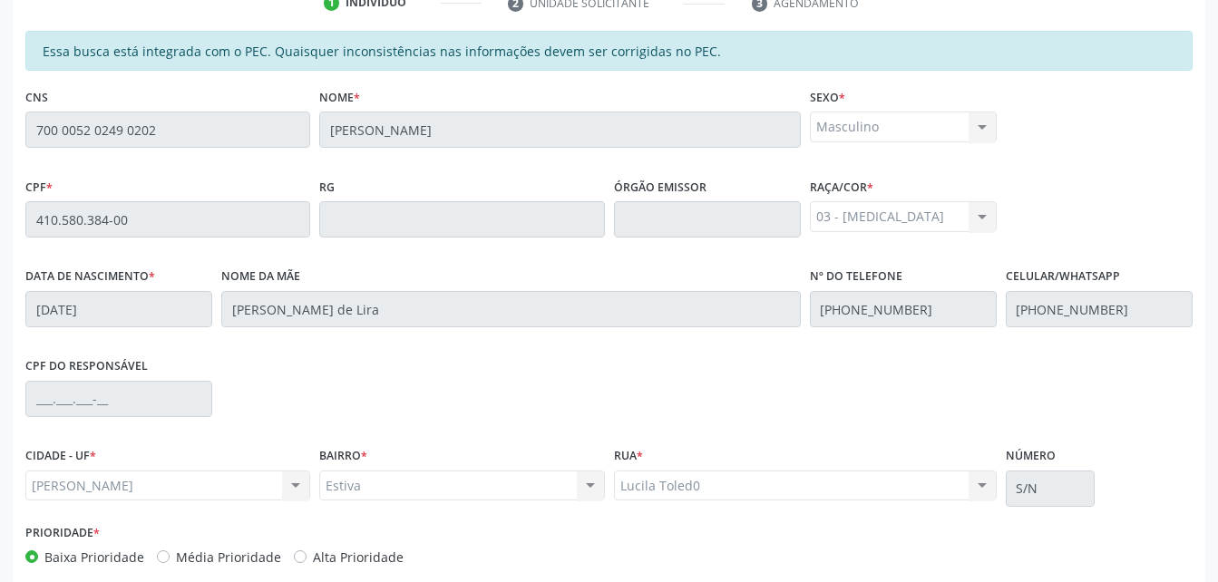
scroll to position [479, 0]
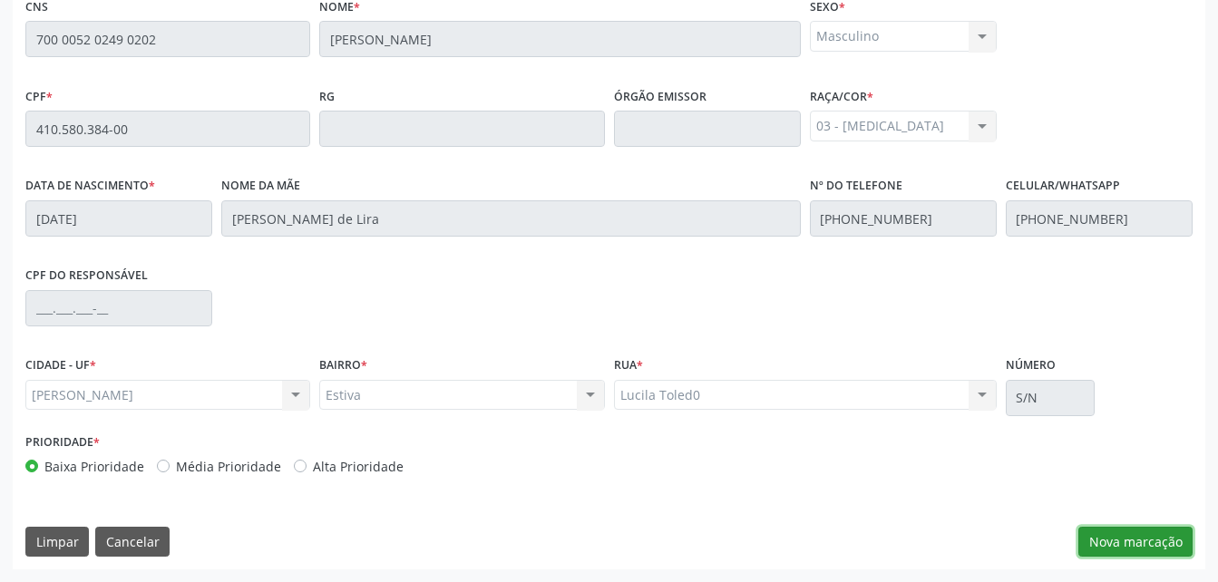
click at [1132, 543] on button "Nova marcação" at bounding box center [1135, 542] width 114 height 31
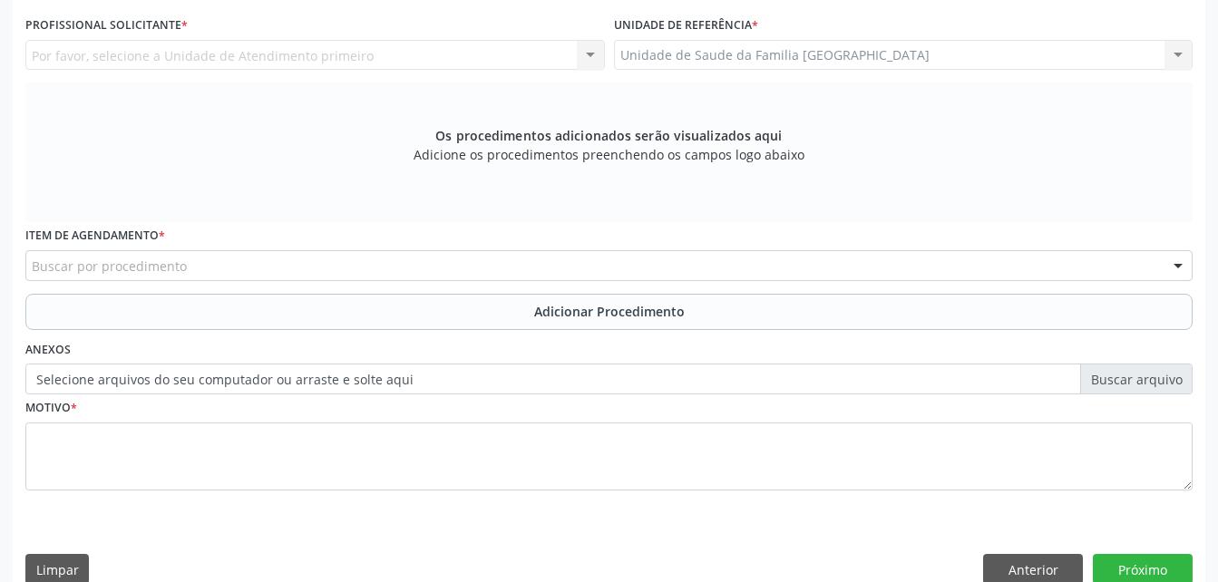
scroll to position [297, 0]
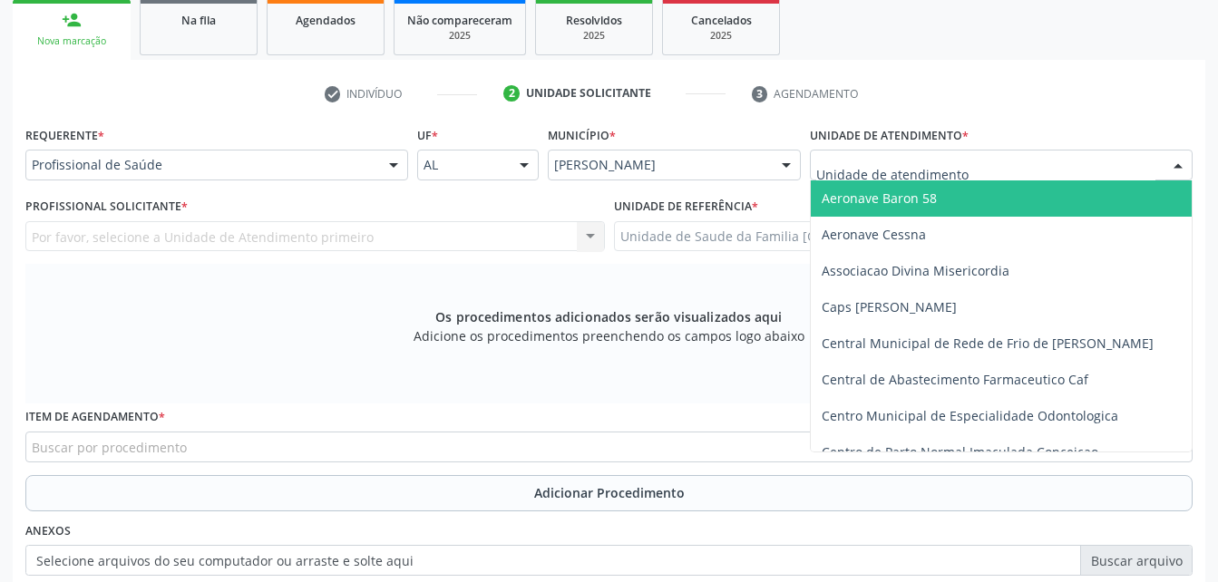
click at [977, 160] on div at bounding box center [1001, 165] width 383 height 31
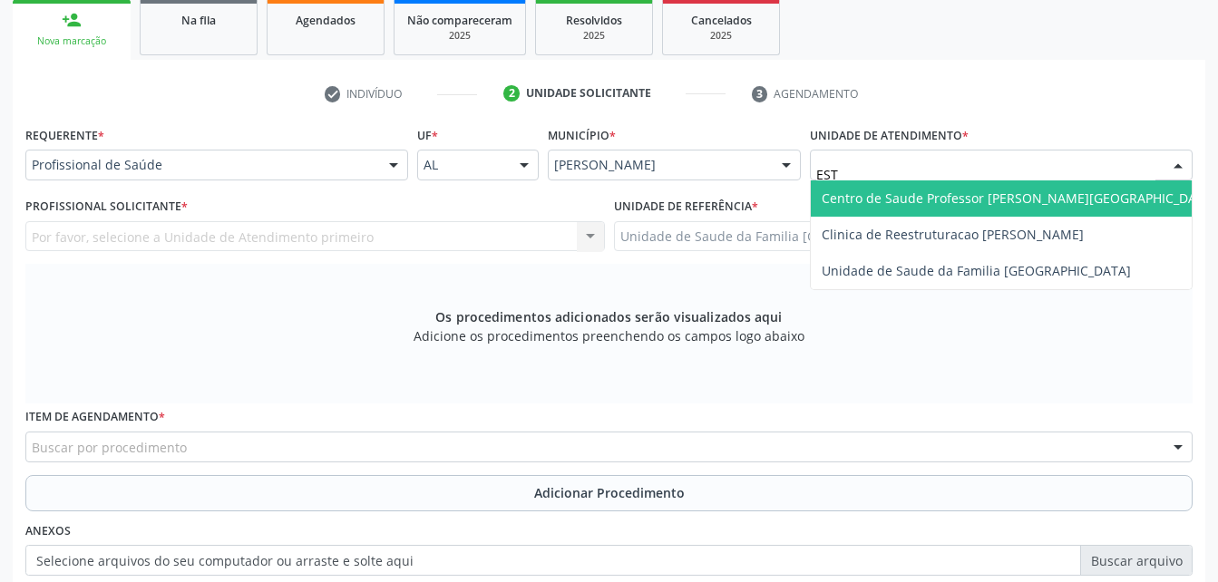
type input "ESTI"
drag, startPoint x: 978, startPoint y: 193, endPoint x: 744, endPoint y: 219, distance: 234.5
click at [975, 194] on span "Unidade de Saude da Familia [GEOGRAPHIC_DATA]" at bounding box center [976, 198] width 309 height 17
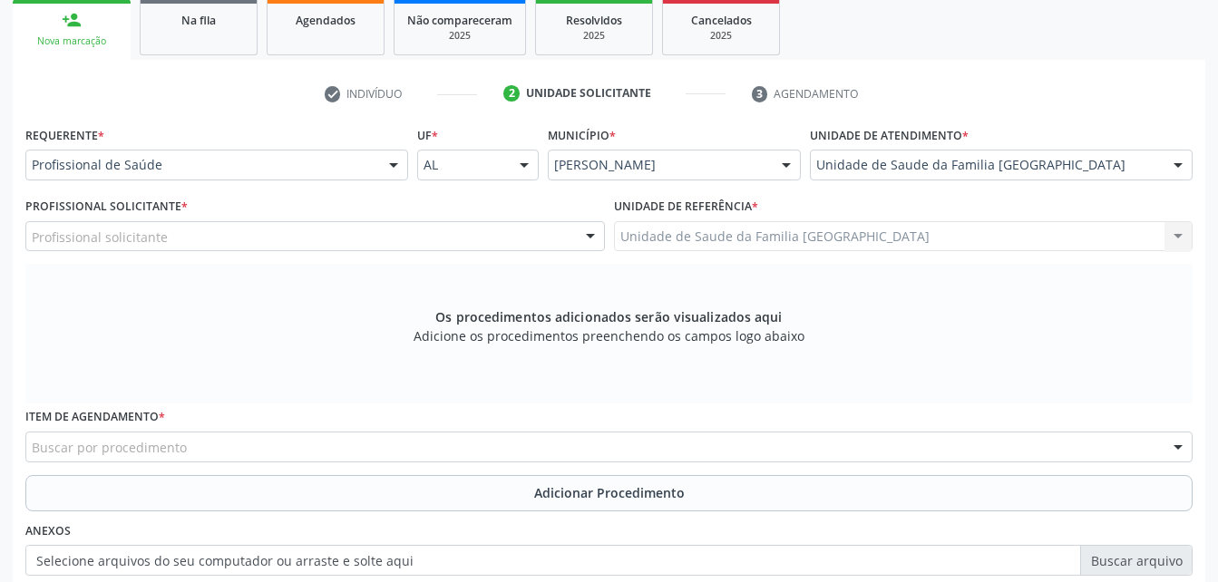
click at [355, 243] on div "Profissional solicitante" at bounding box center [314, 236] width 579 height 31
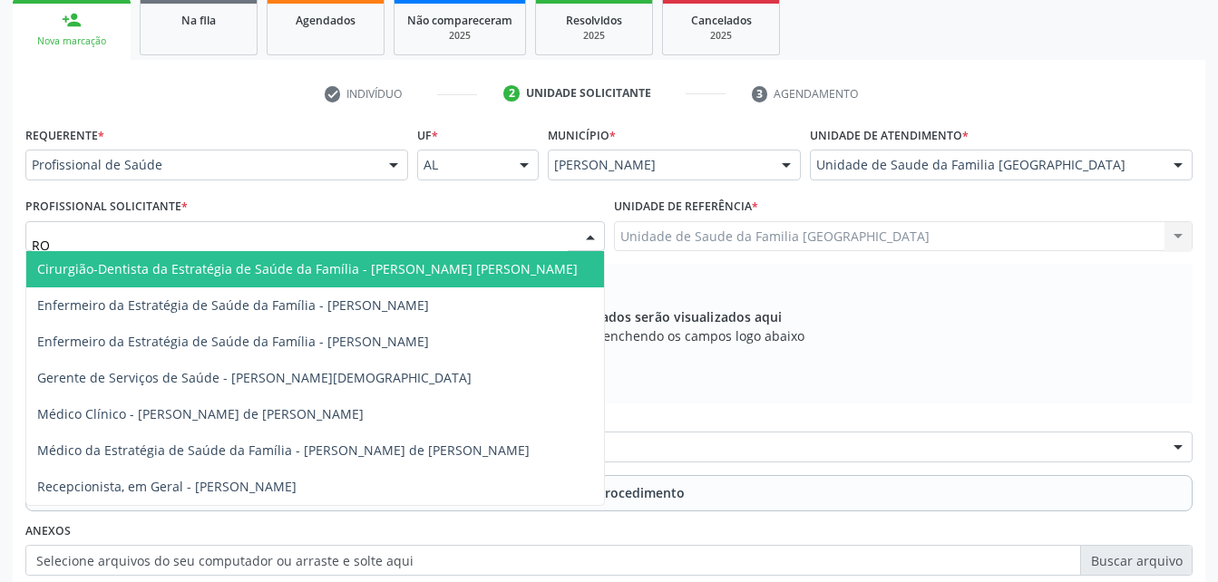
type input "ROD"
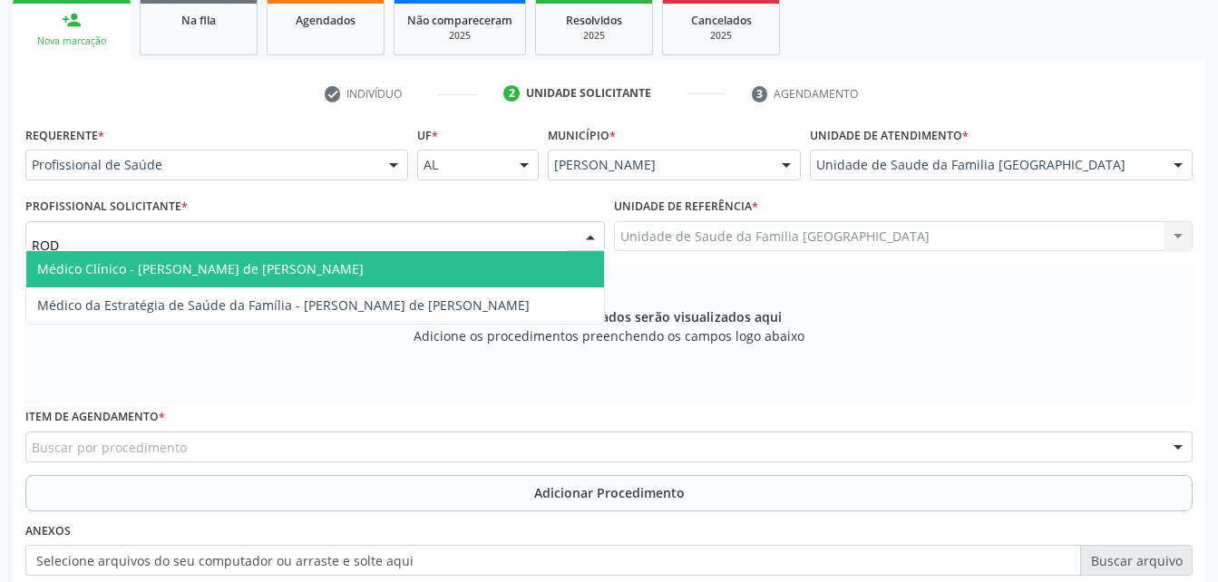
click at [360, 260] on span "Médico Clínico - [PERSON_NAME] de [PERSON_NAME]" at bounding box center [315, 269] width 578 height 36
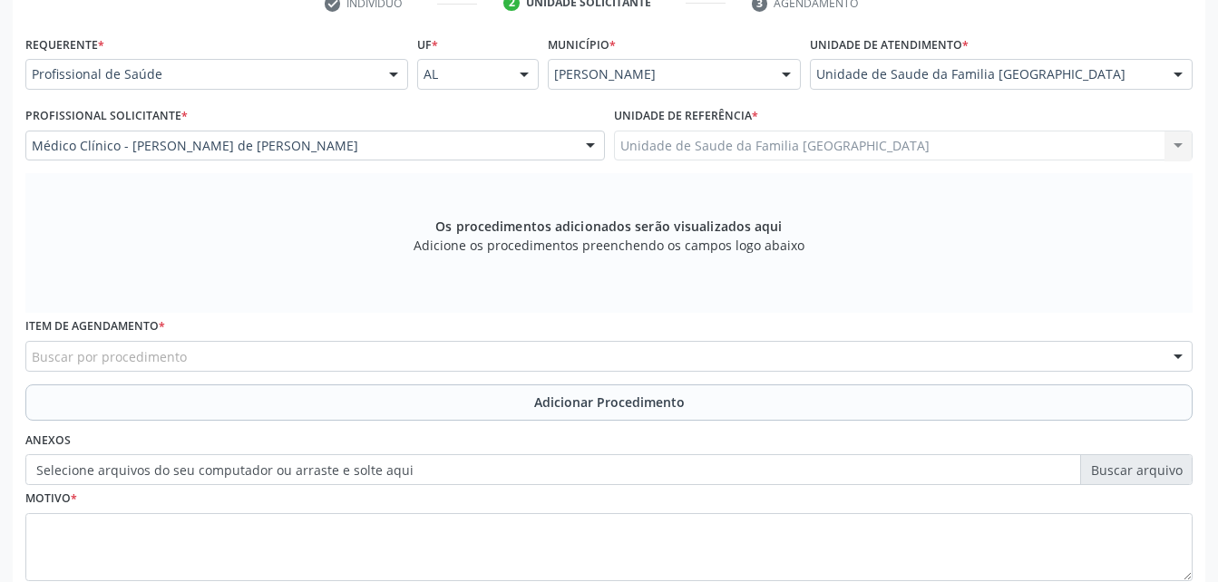
scroll to position [479, 0]
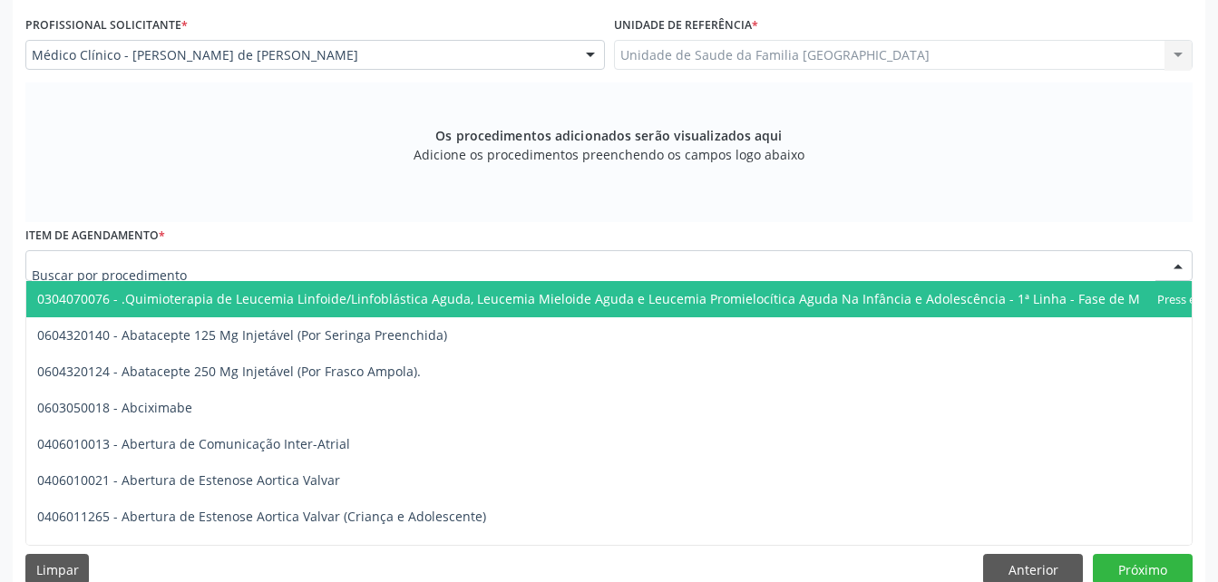
click at [336, 264] on div at bounding box center [608, 265] width 1167 height 31
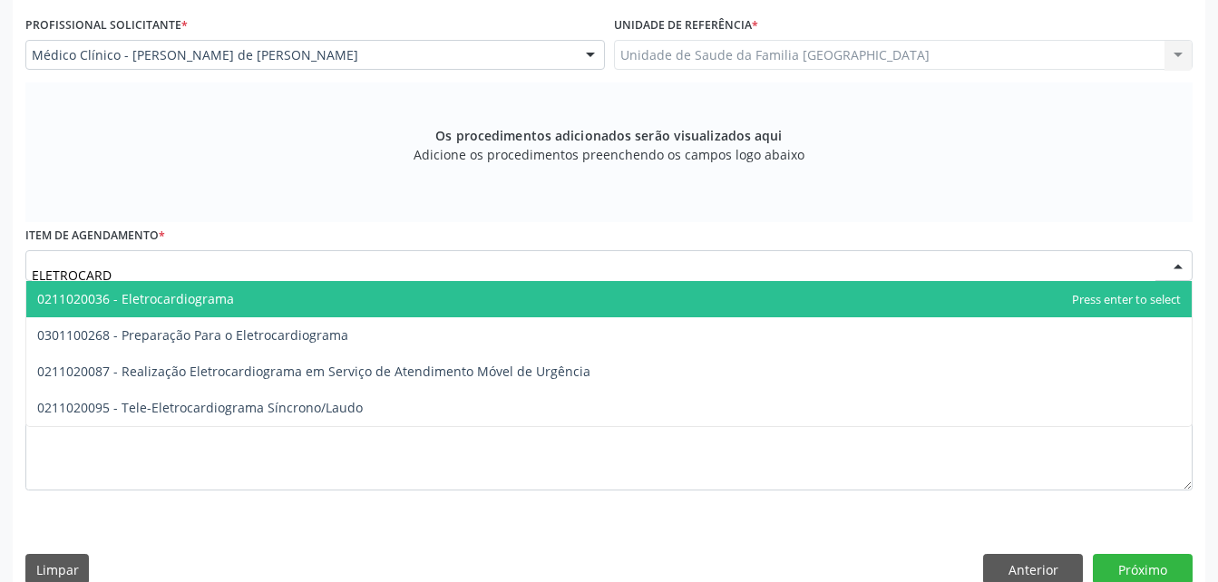
type input "ELETROCARDI"
click at [368, 308] on span "0211020036 - Eletrocardiograma" at bounding box center [608, 299] width 1165 height 36
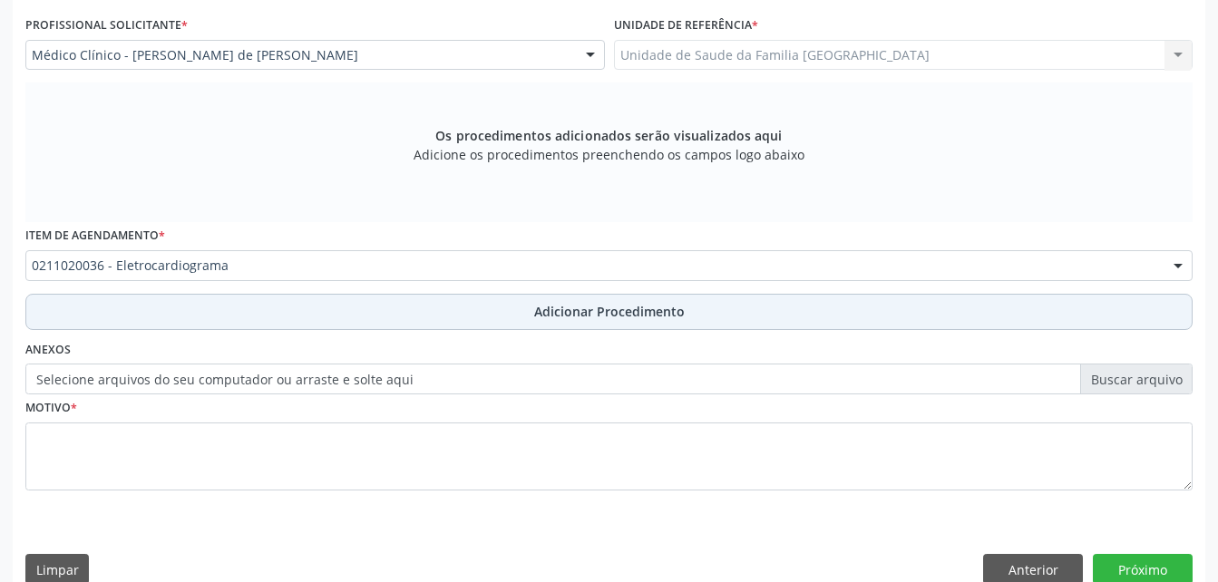
click at [398, 311] on button "Adicionar Procedimento" at bounding box center [608, 312] width 1167 height 36
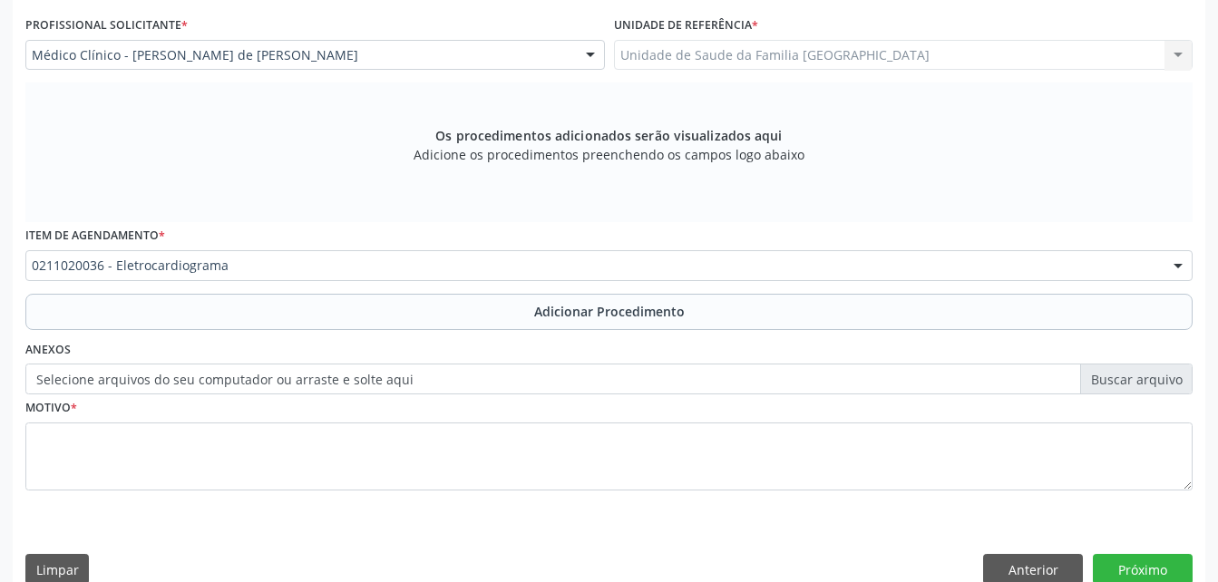
scroll to position [438, 0]
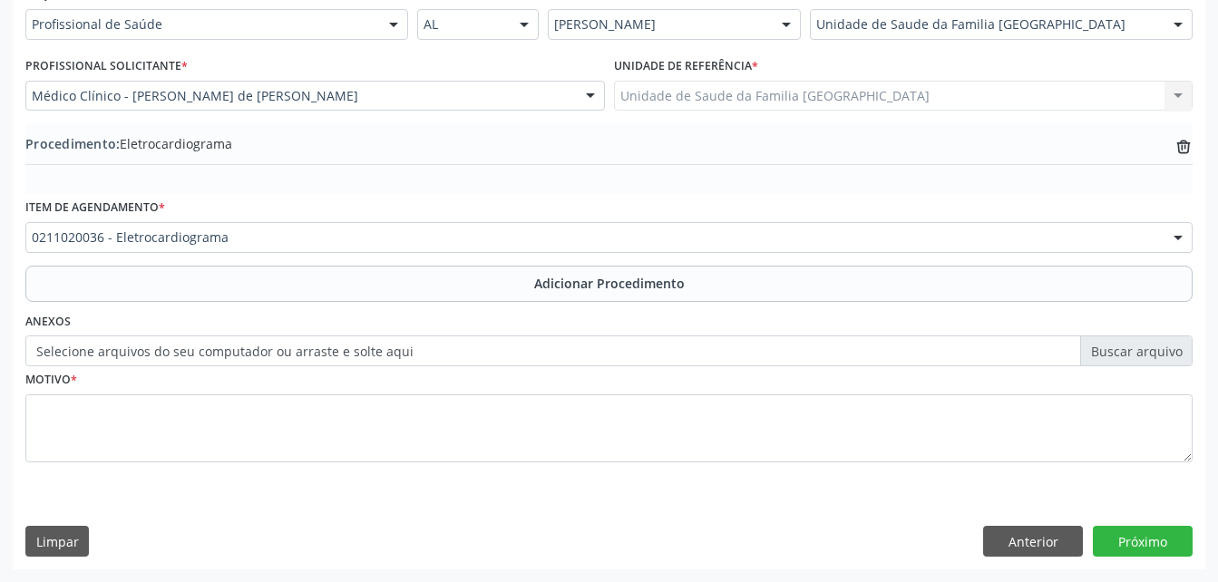
click at [362, 384] on div "Motivo *" at bounding box center [608, 414] width 1167 height 96
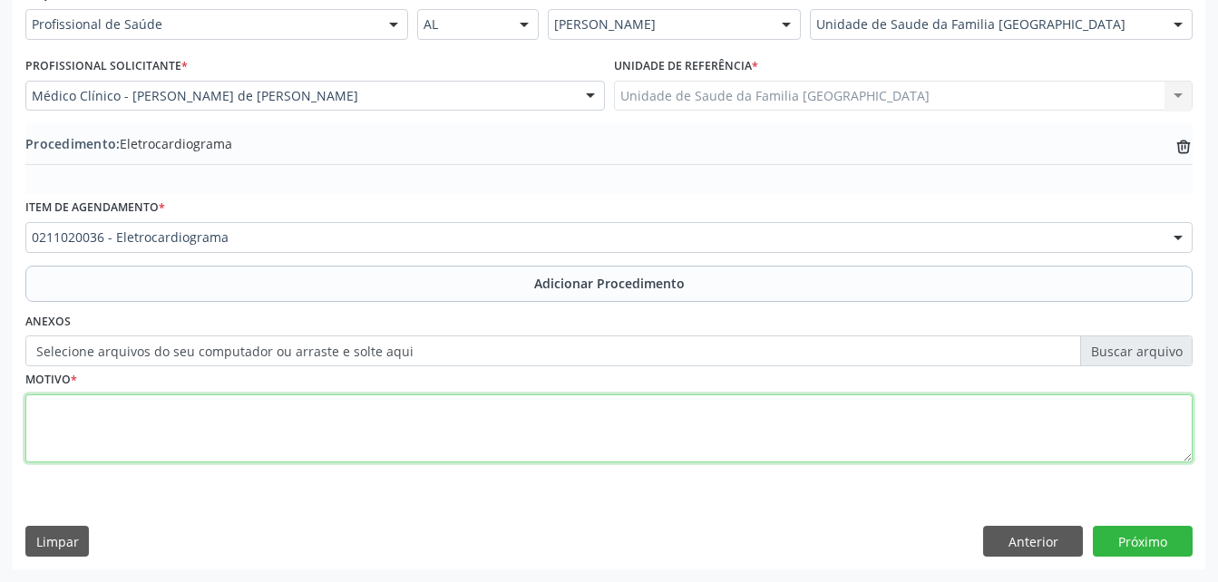
click at [365, 427] on textarea at bounding box center [608, 428] width 1167 height 69
type textarea "HAS"
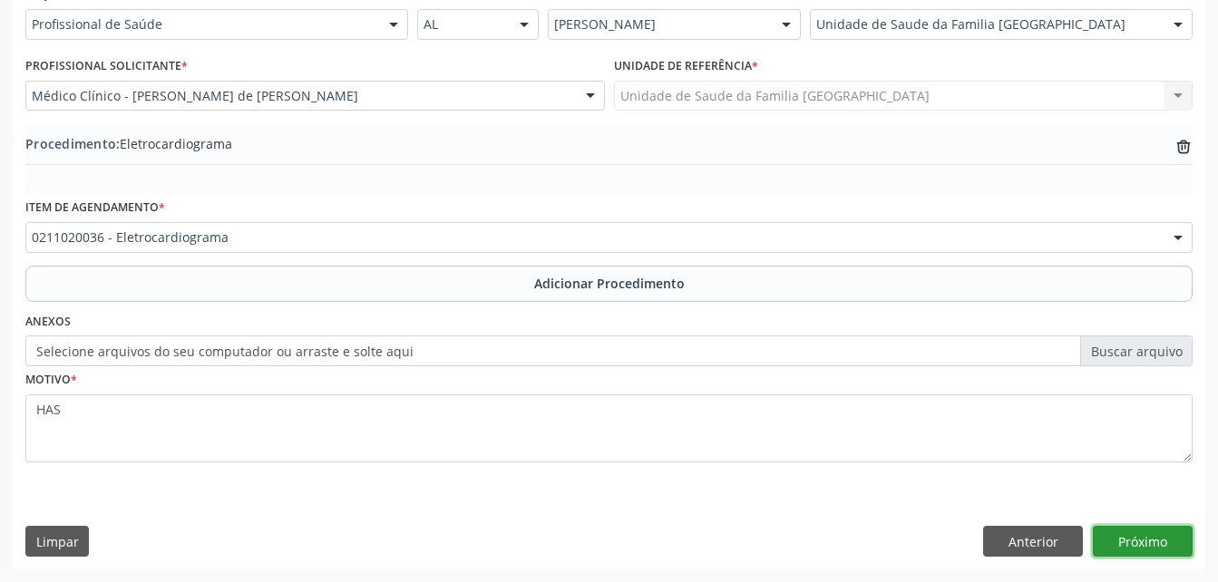
click at [1114, 538] on button "Próximo" at bounding box center [1143, 541] width 100 height 31
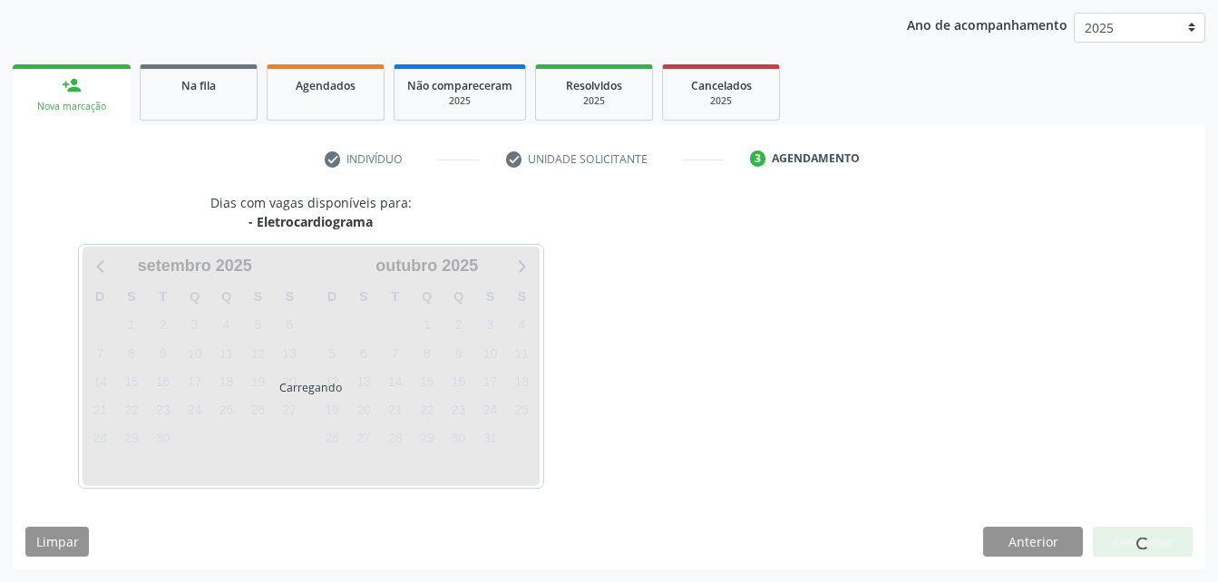
scroll to position [286, 0]
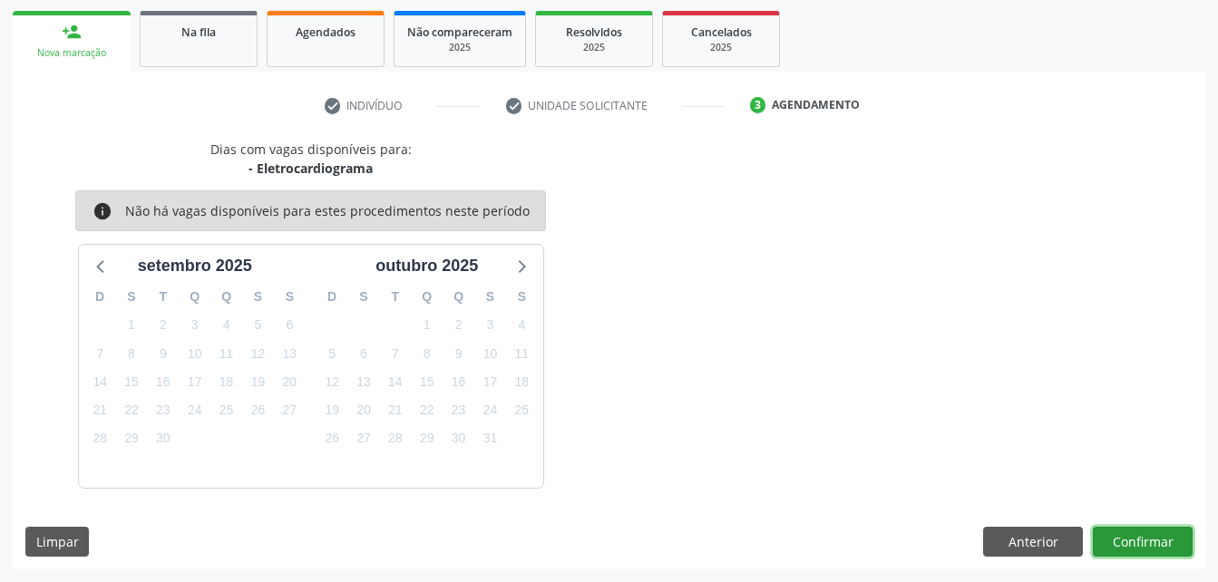
click at [1114, 538] on button "Confirmar" at bounding box center [1143, 542] width 100 height 31
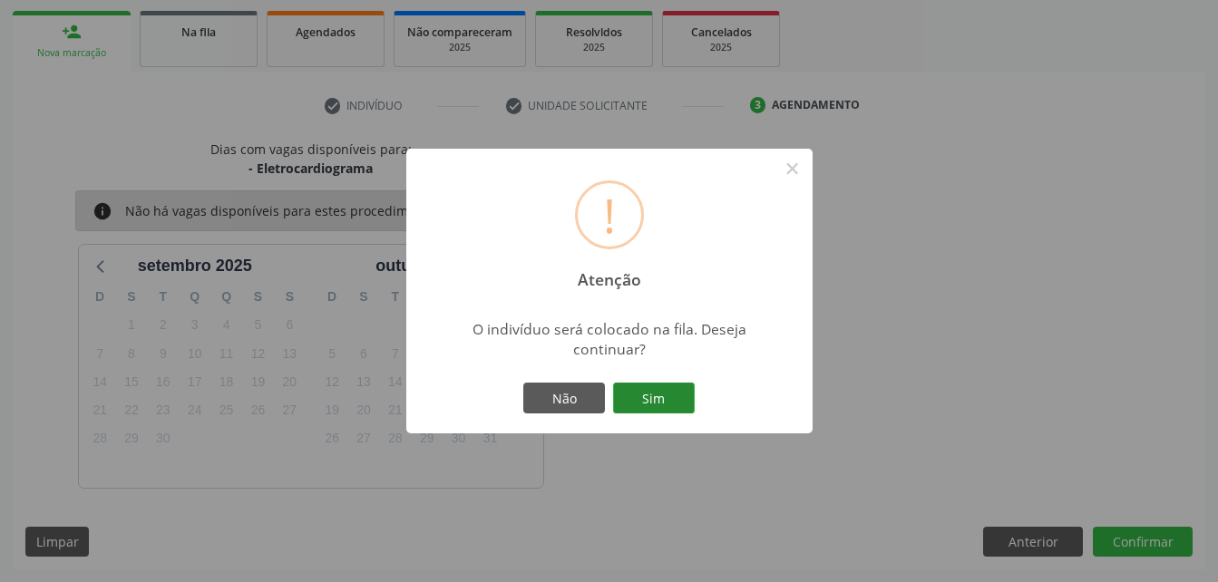
click at [659, 392] on button "Sim" at bounding box center [654, 398] width 82 height 31
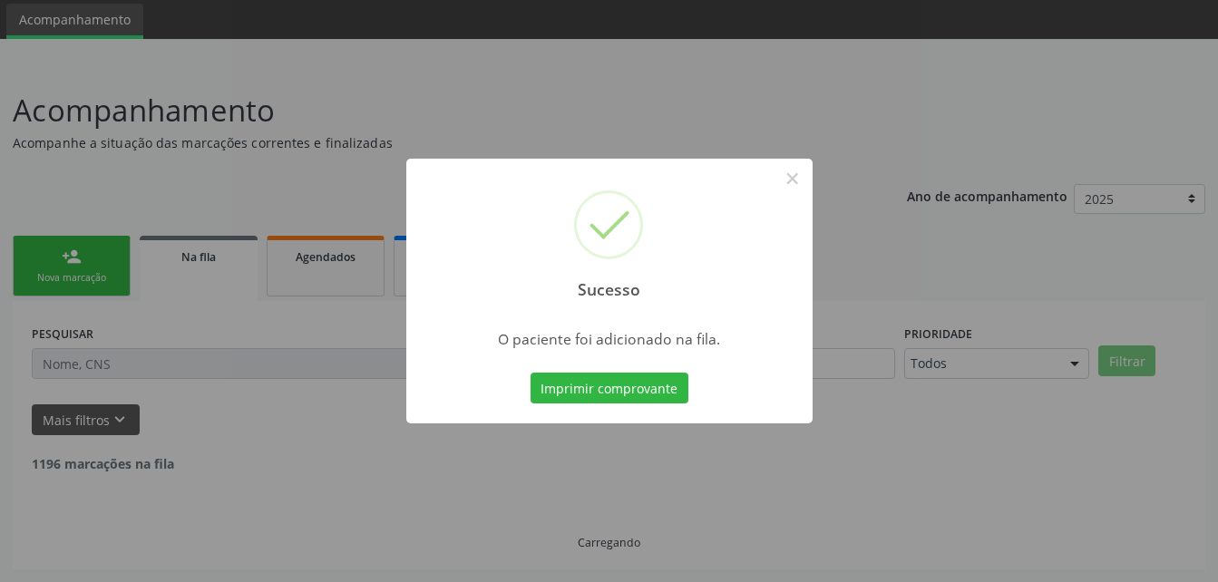
scroll to position [42, 0]
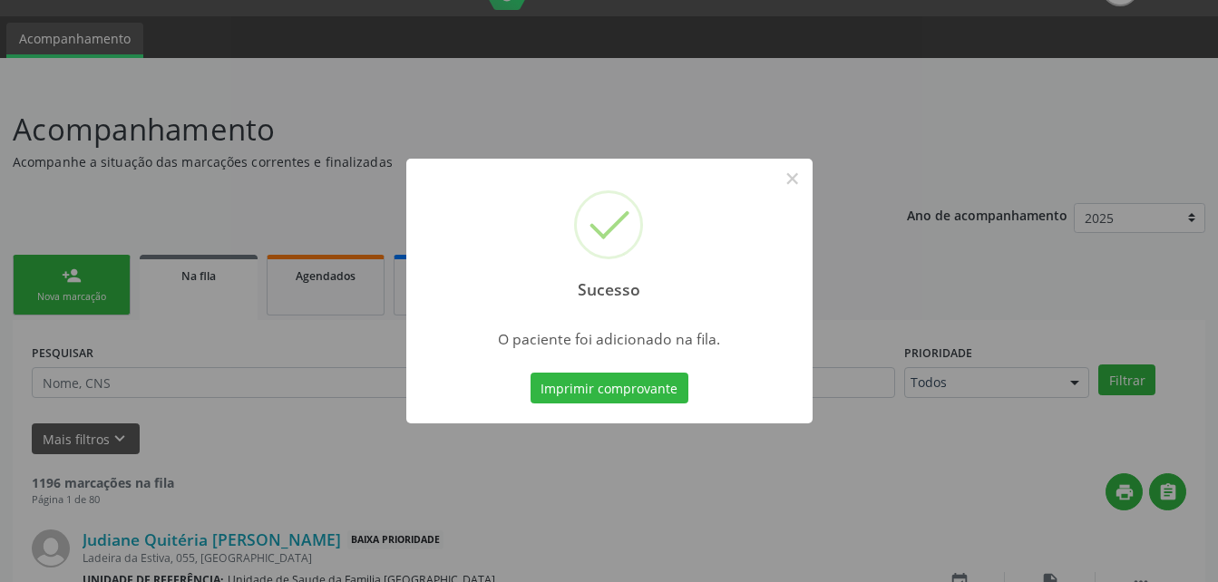
click at [102, 287] on div "Sucesso × O paciente foi adicionado na fila. Imprimir comprovante Cancel" at bounding box center [609, 291] width 1218 height 582
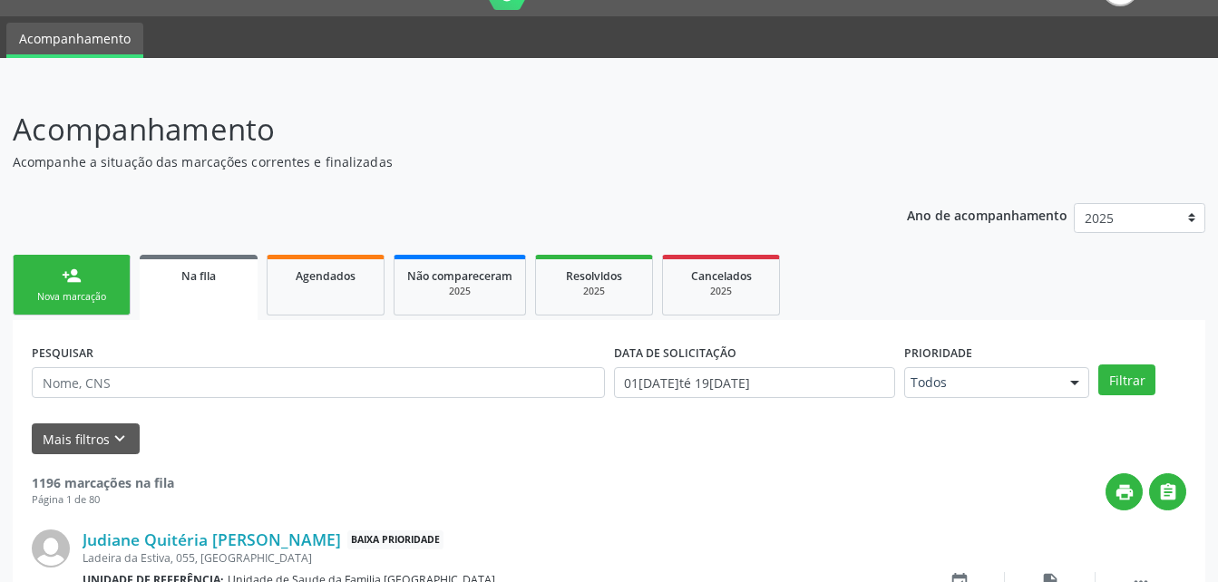
drag, startPoint x: 36, startPoint y: 297, endPoint x: 31, endPoint y: 267, distance: 30.4
click at [36, 297] on div "Nova marcação" at bounding box center [71, 297] width 91 height 14
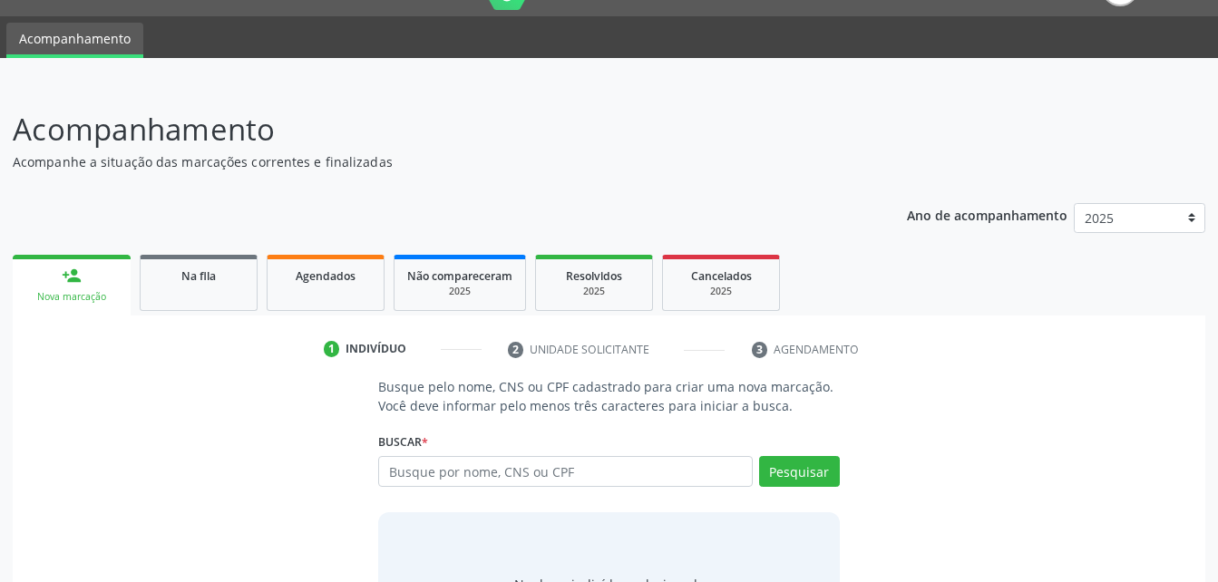
click at [31, 267] on link "person_add Nova marcação" at bounding box center [72, 285] width 118 height 61
click at [583, 478] on input "text" at bounding box center [565, 471] width 374 height 31
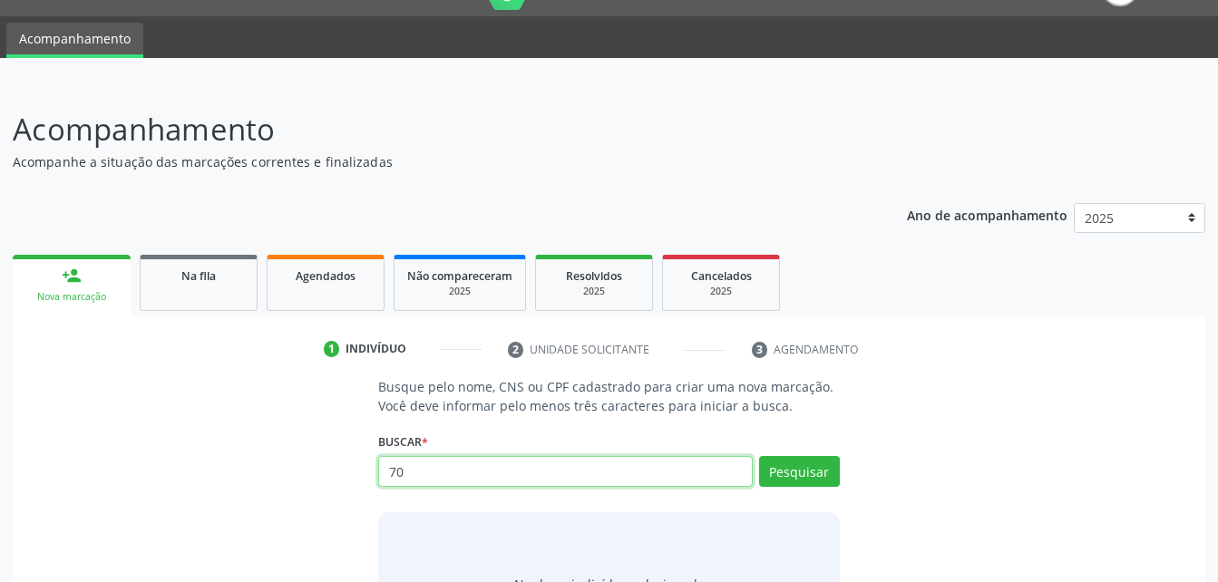
type input "7"
type input "41058038400"
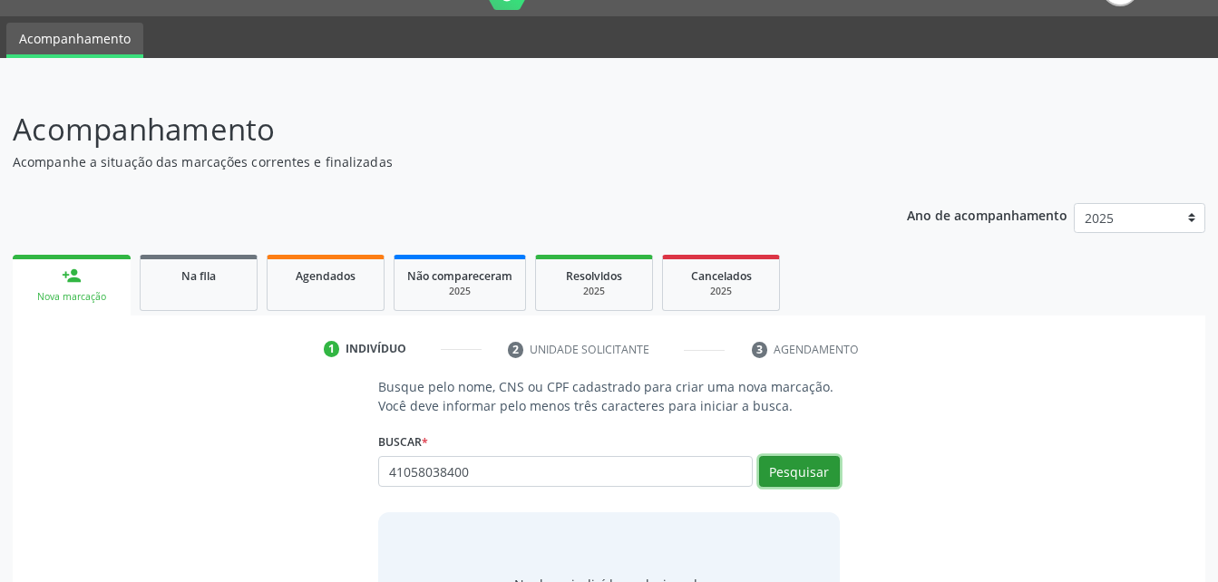
click at [799, 481] on button "Pesquisar" at bounding box center [799, 471] width 81 height 31
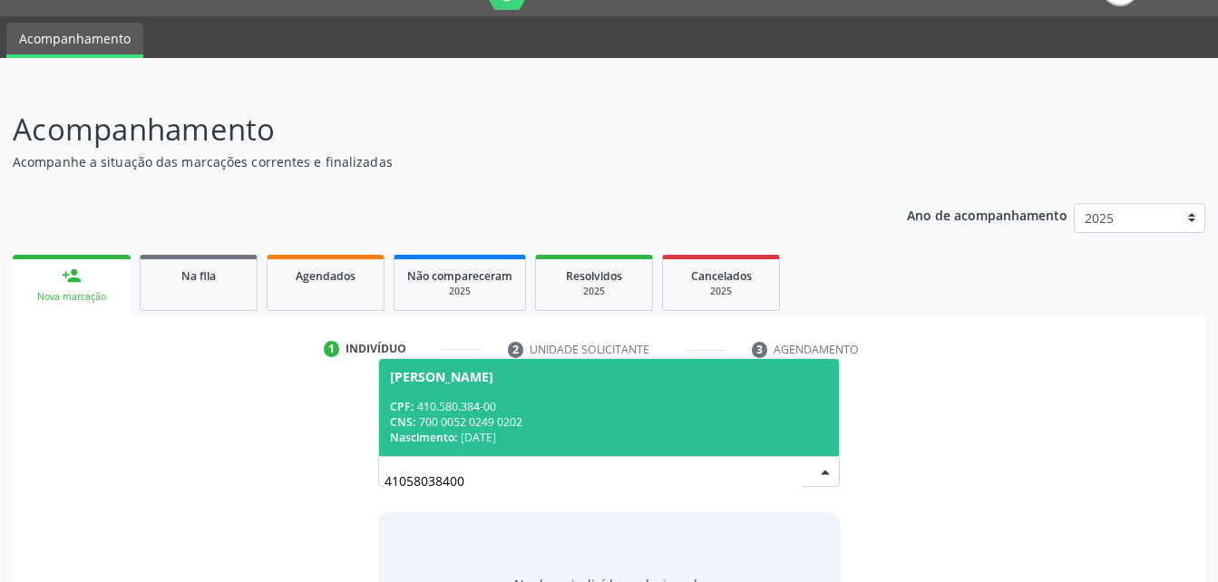
click at [575, 414] on div "CNS: 700 0052 0249 0202" at bounding box center [608, 421] width 437 height 15
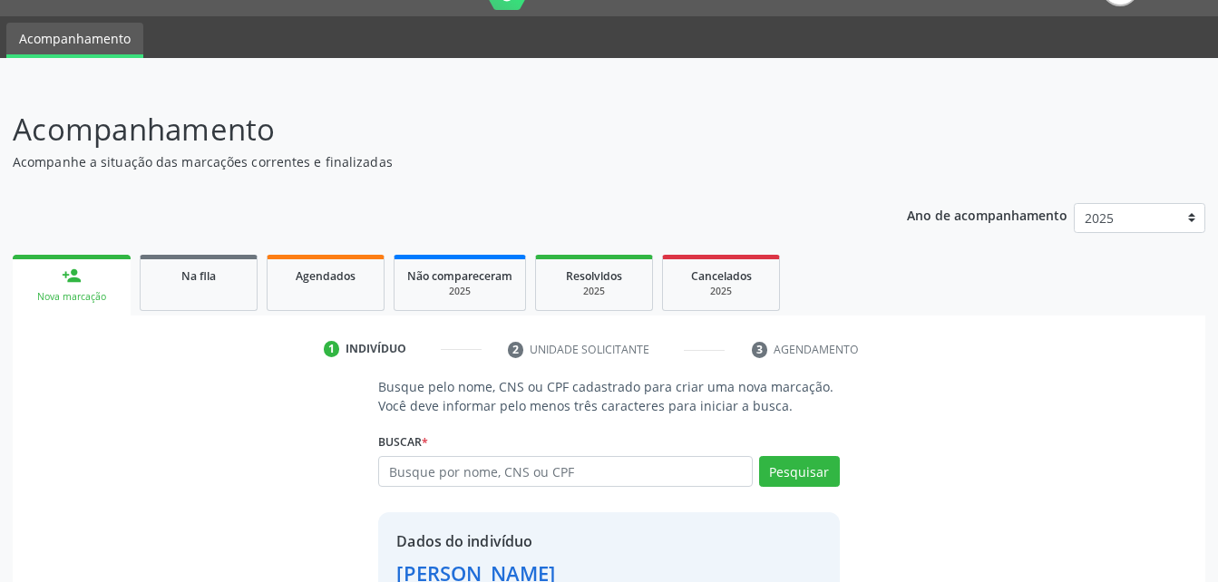
scroll to position [170, 0]
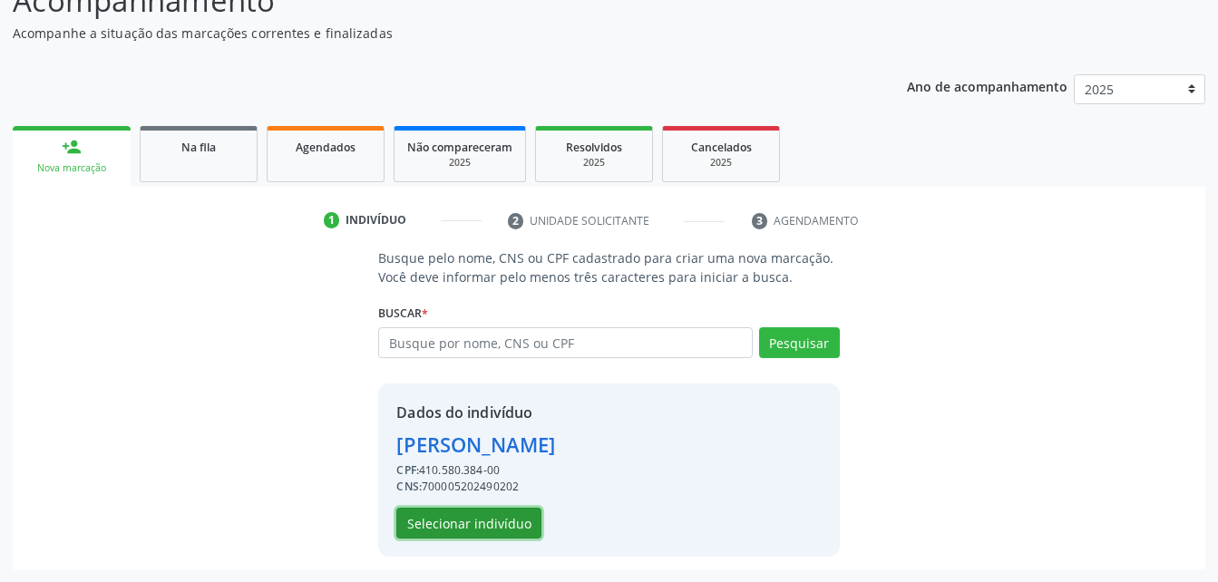
click at [466, 537] on button "Selecionar indivíduo" at bounding box center [468, 523] width 145 height 31
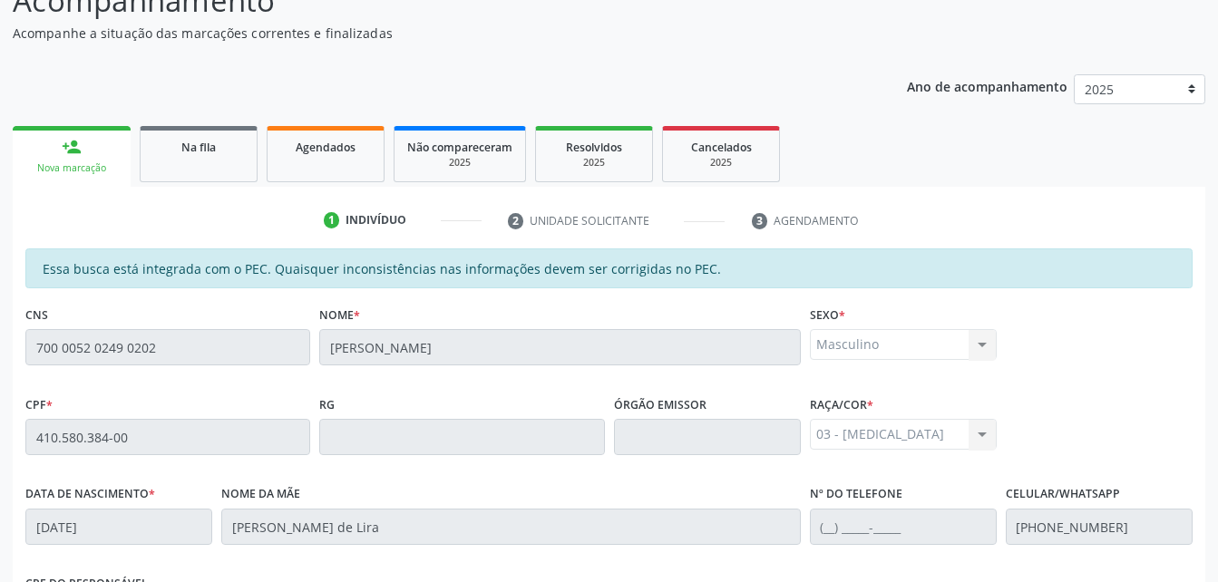
scroll to position [479, 0]
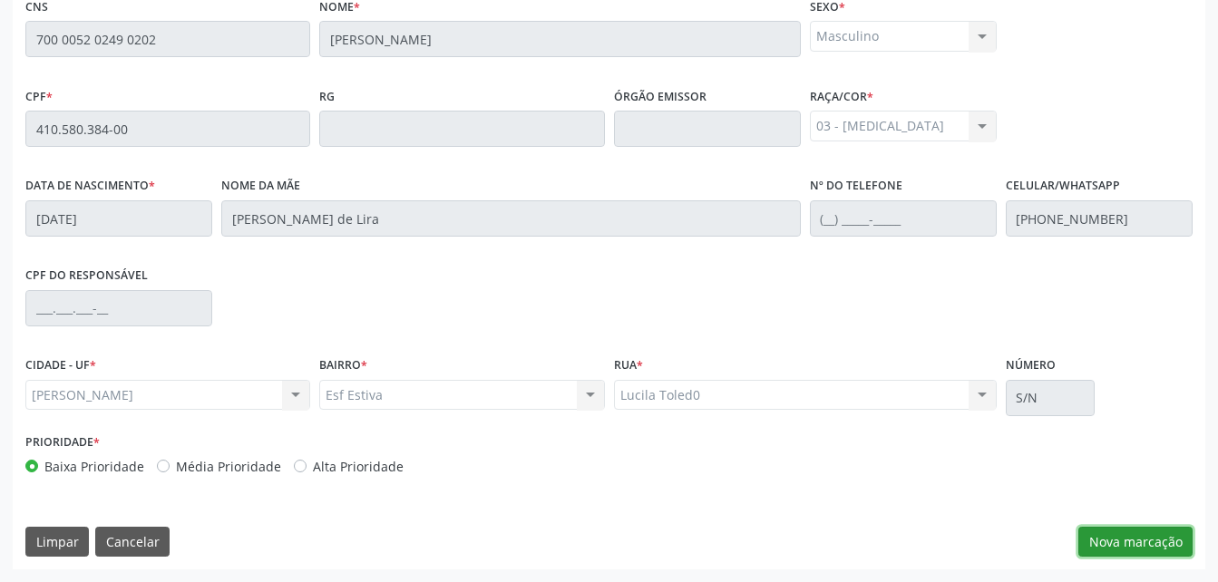
click at [1120, 543] on button "Nova marcação" at bounding box center [1135, 542] width 114 height 31
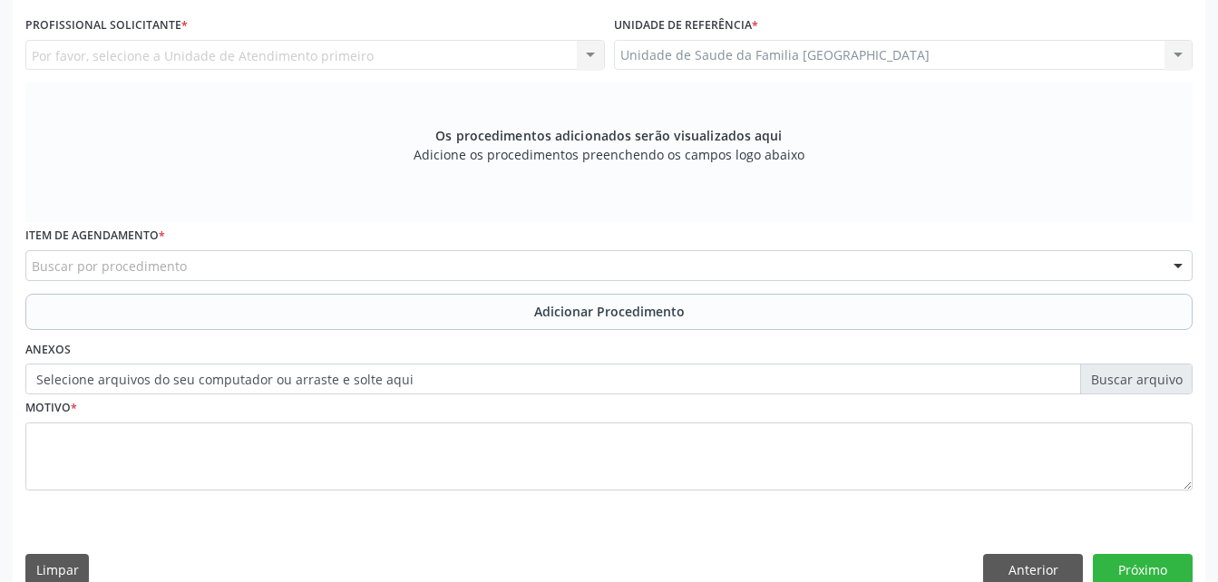
scroll to position [207, 0]
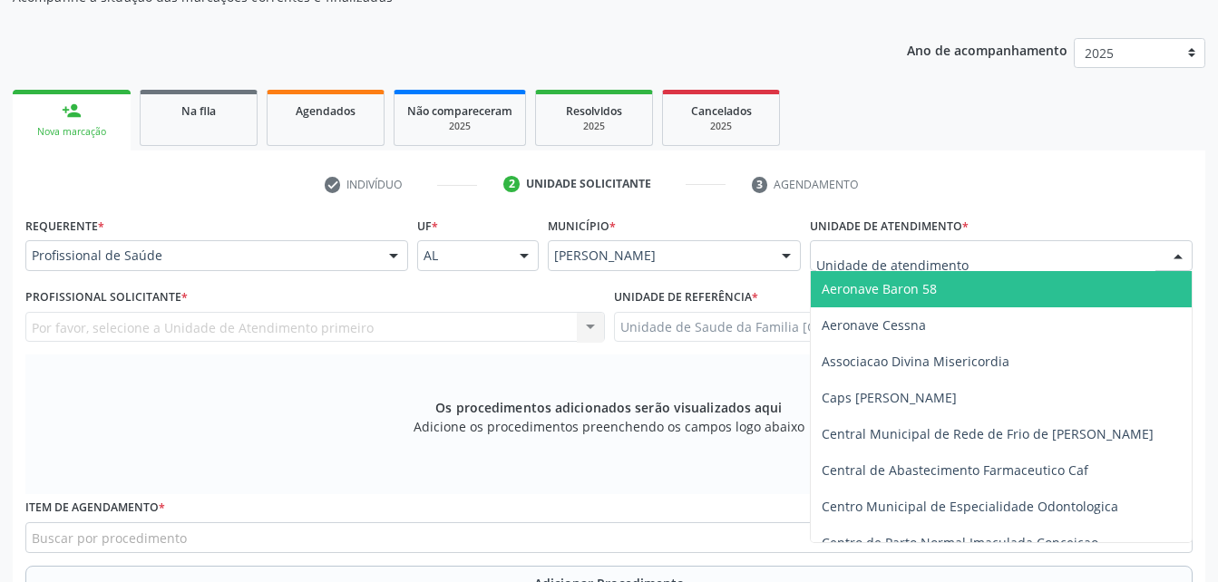
click at [1034, 257] on div at bounding box center [1001, 255] width 383 height 31
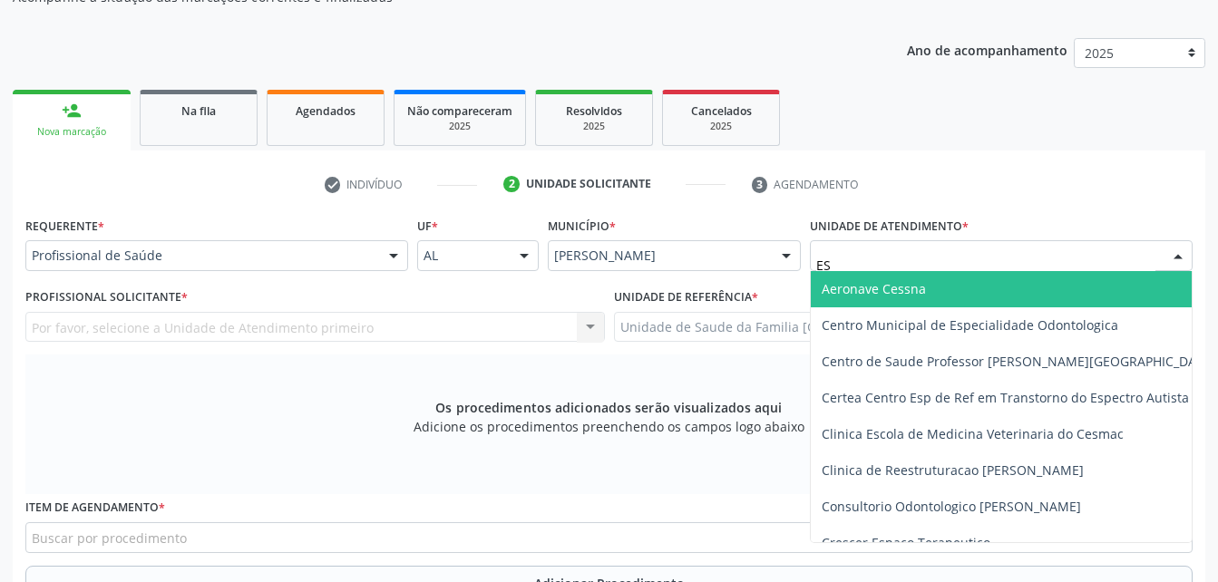
type input "EST"
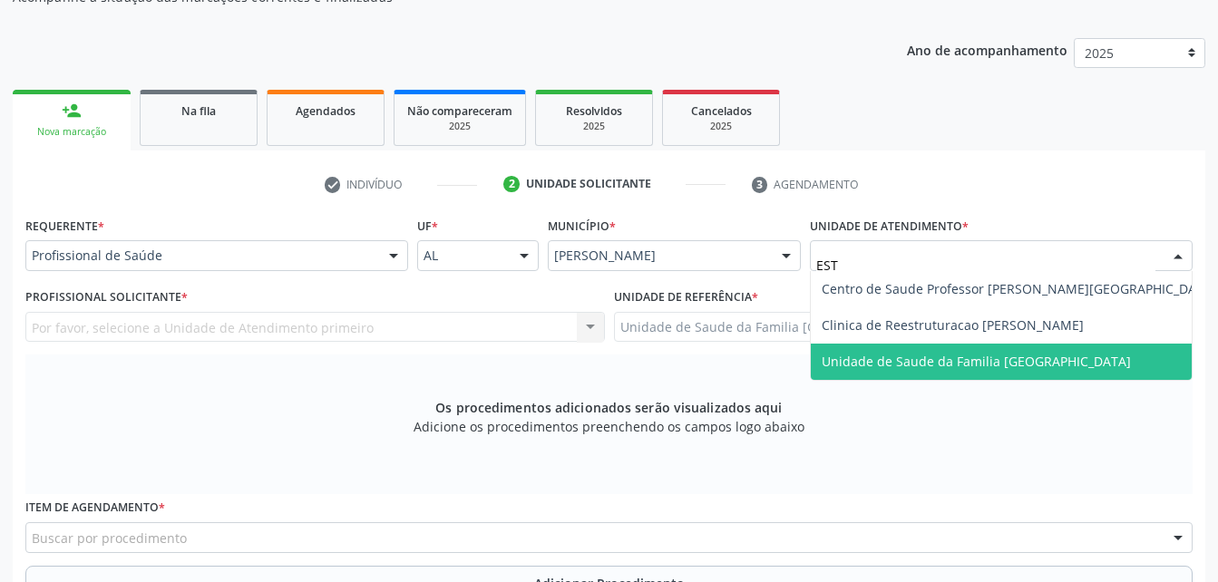
drag, startPoint x: 1065, startPoint y: 347, endPoint x: 1024, endPoint y: 357, distance: 42.9
click at [1065, 348] on span "Unidade de Saude da Familia [GEOGRAPHIC_DATA]" at bounding box center [1019, 362] width 416 height 36
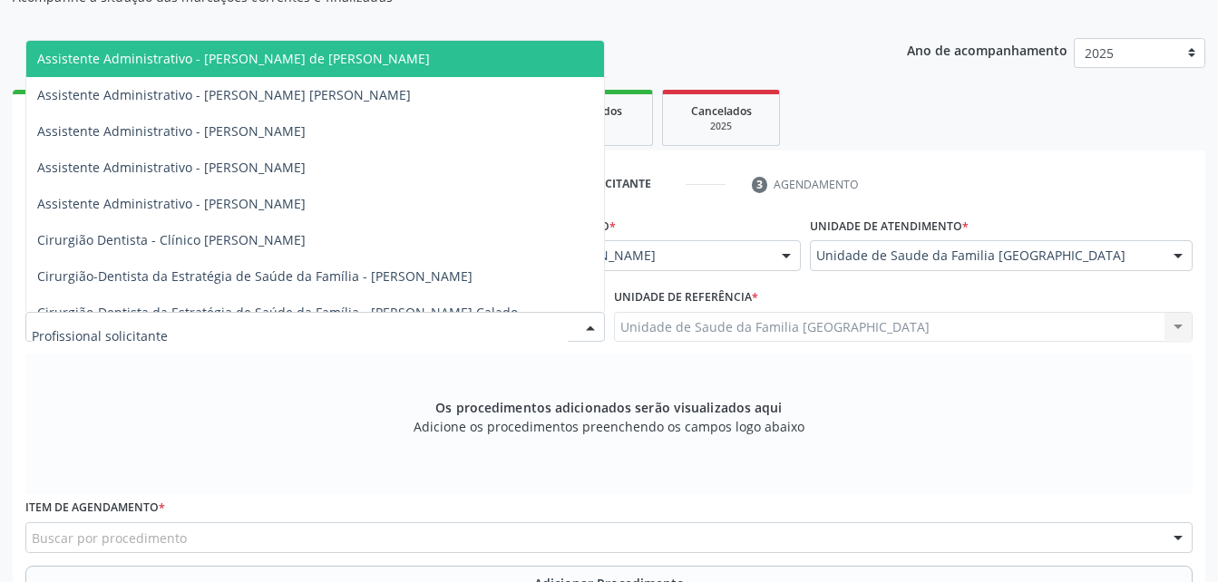
click at [267, 320] on div at bounding box center [314, 327] width 579 height 31
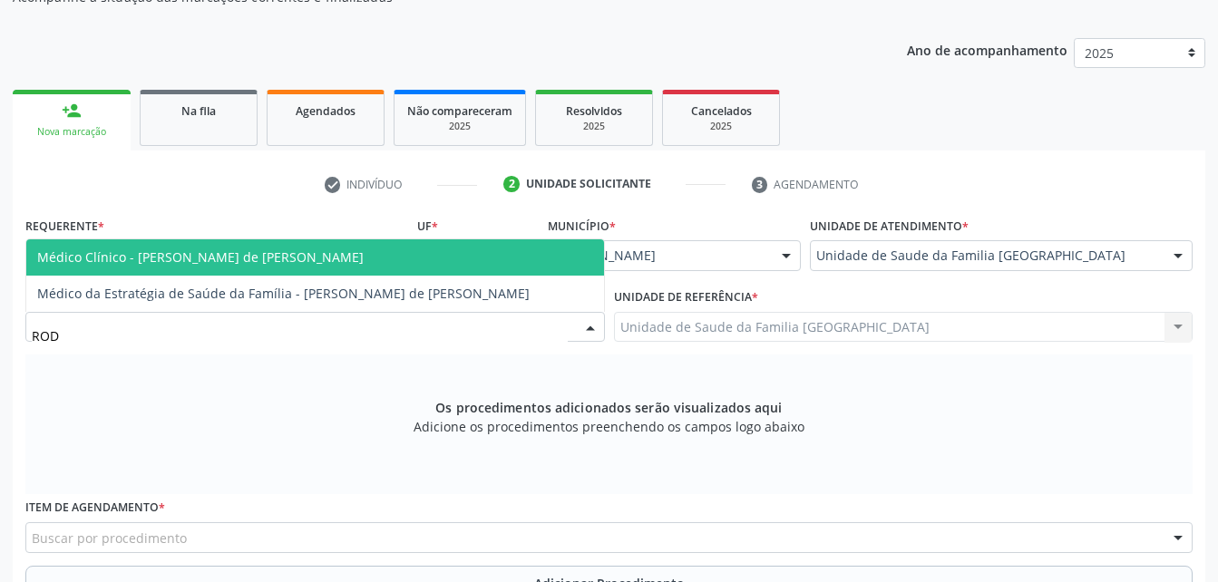
type input "RODR"
click at [348, 247] on span "Médico Clínico - [PERSON_NAME] de [PERSON_NAME]" at bounding box center [315, 257] width 578 height 36
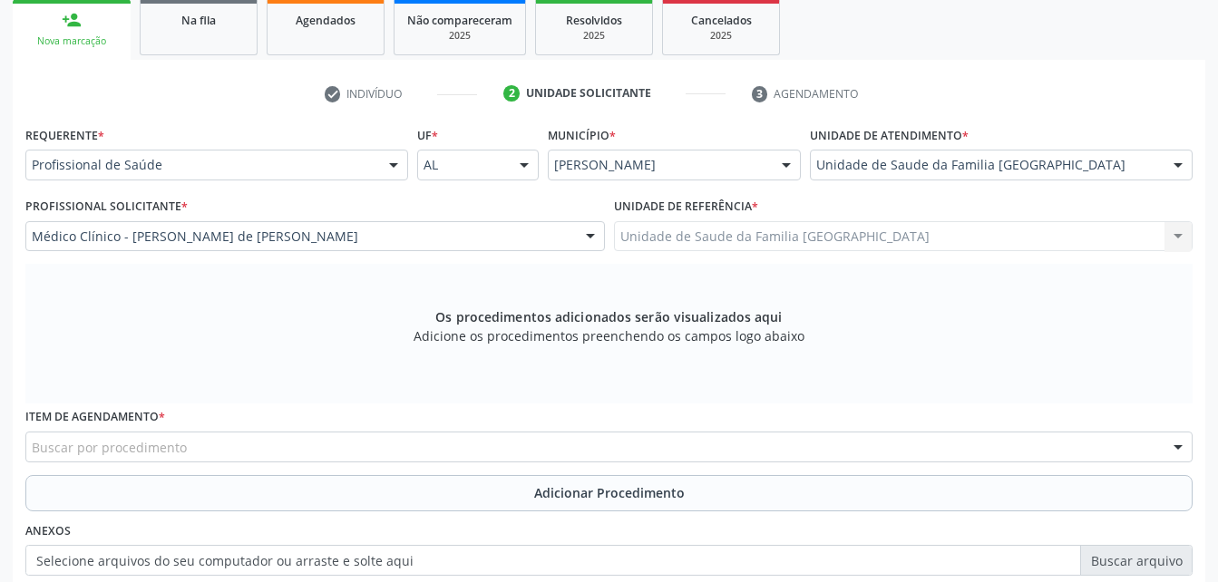
scroll to position [507, 0]
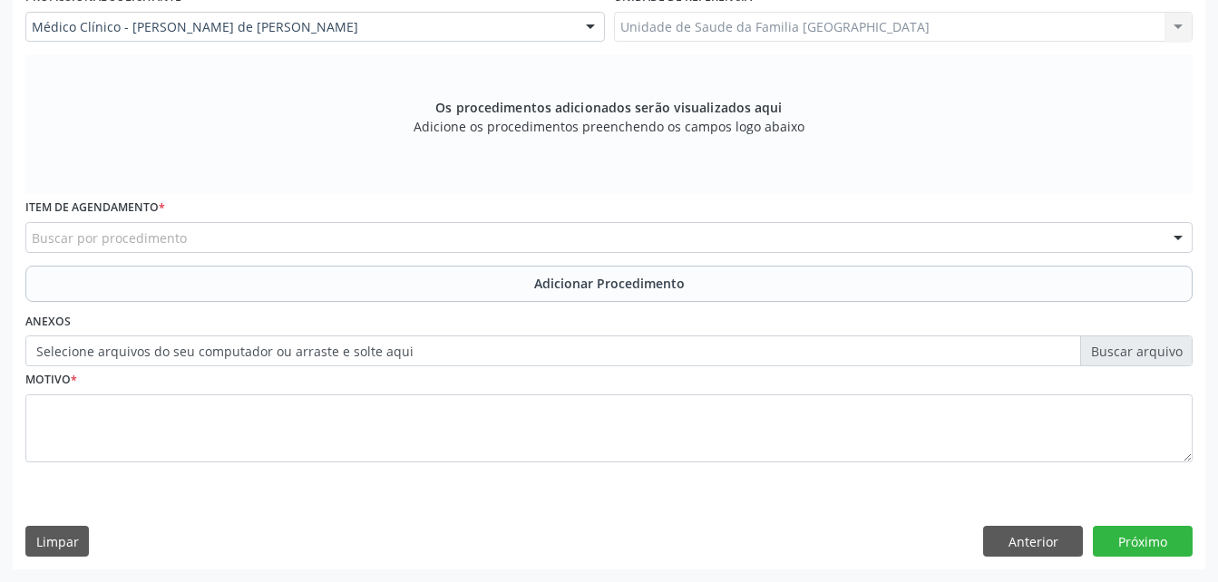
click at [240, 242] on div "Buscar por procedimento" at bounding box center [608, 237] width 1167 height 31
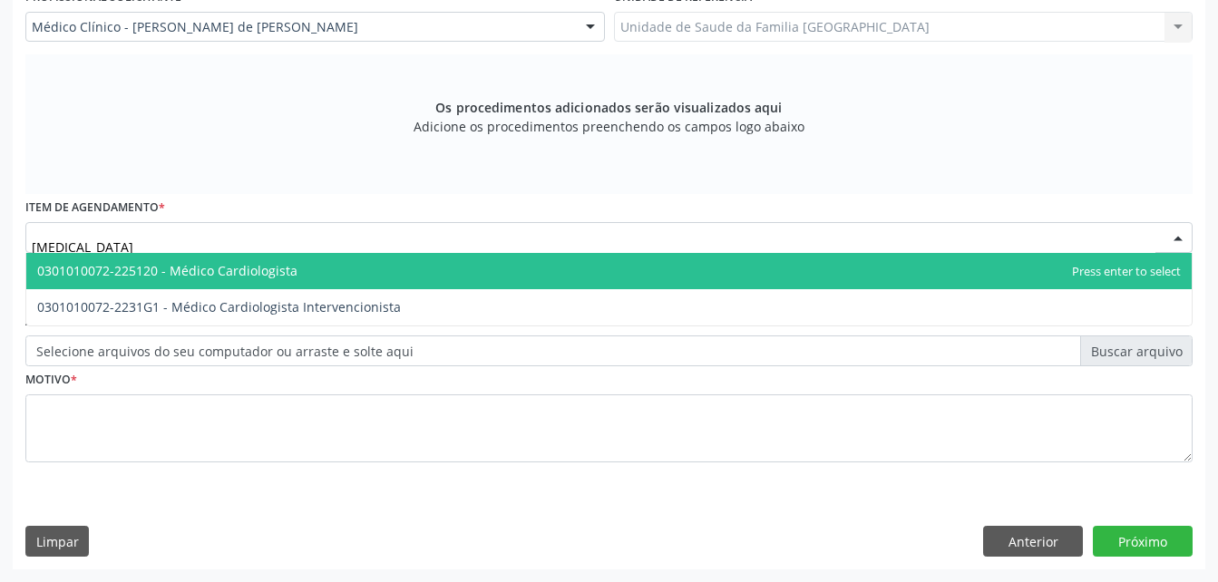
type input "CARDIOLOGISTA"
click at [257, 265] on span "0301010072-225120 - Médico Cardiologista" at bounding box center [167, 270] width 260 height 17
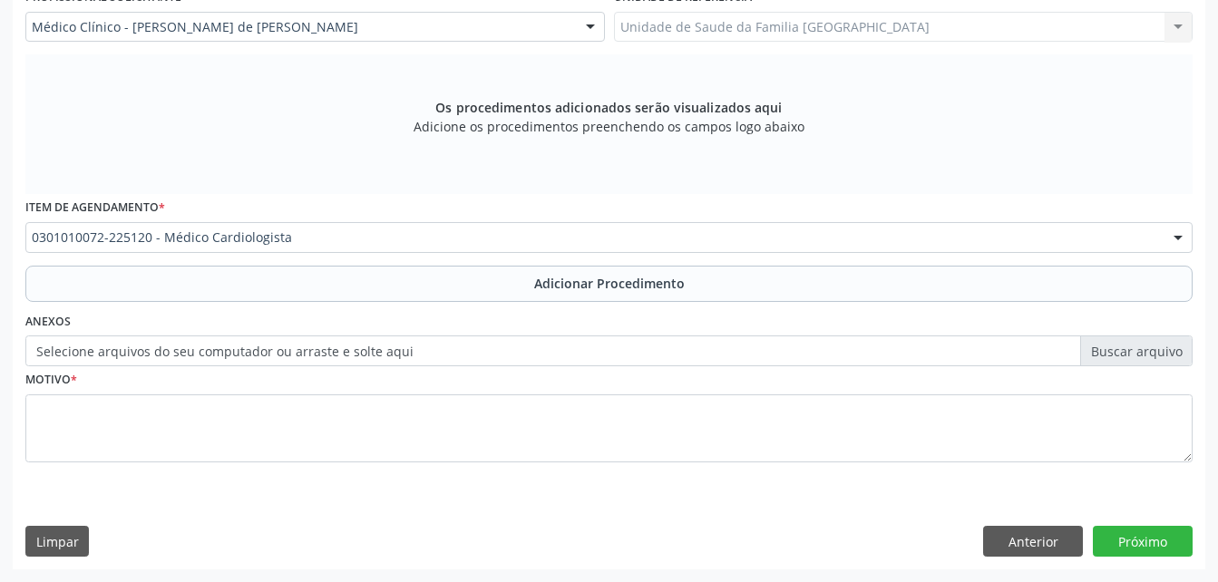
click at [330, 304] on div "Requerente * Profissional de Saúde Profissional de Saúde Paciente Nenhum result…" at bounding box center [608, 200] width 1167 height 576
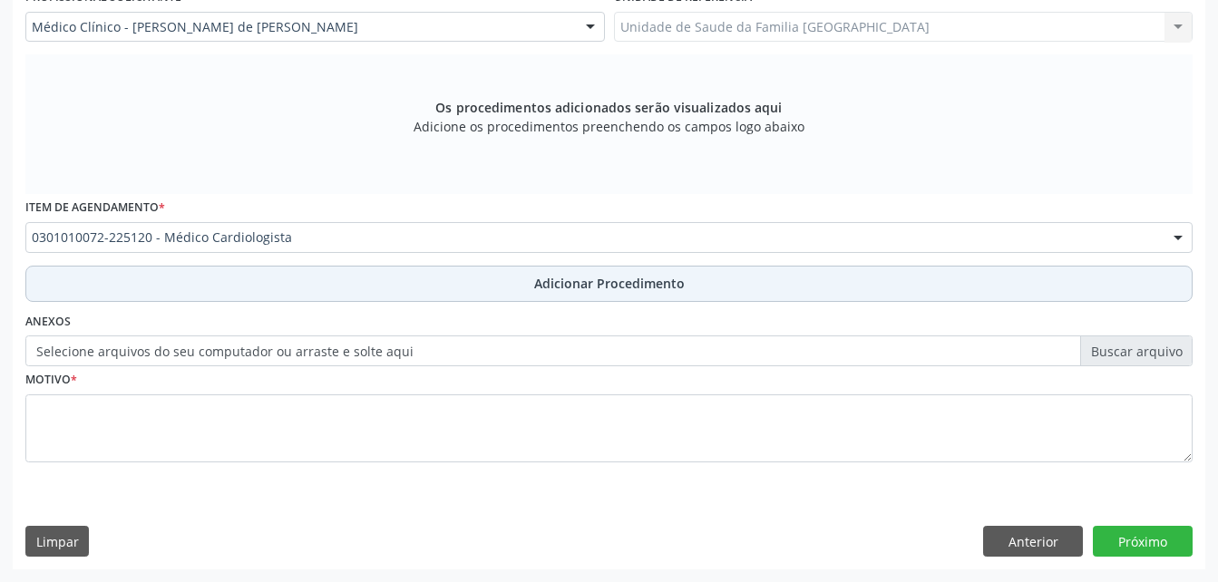
click at [329, 283] on button "Adicionar Procedimento" at bounding box center [608, 284] width 1167 height 36
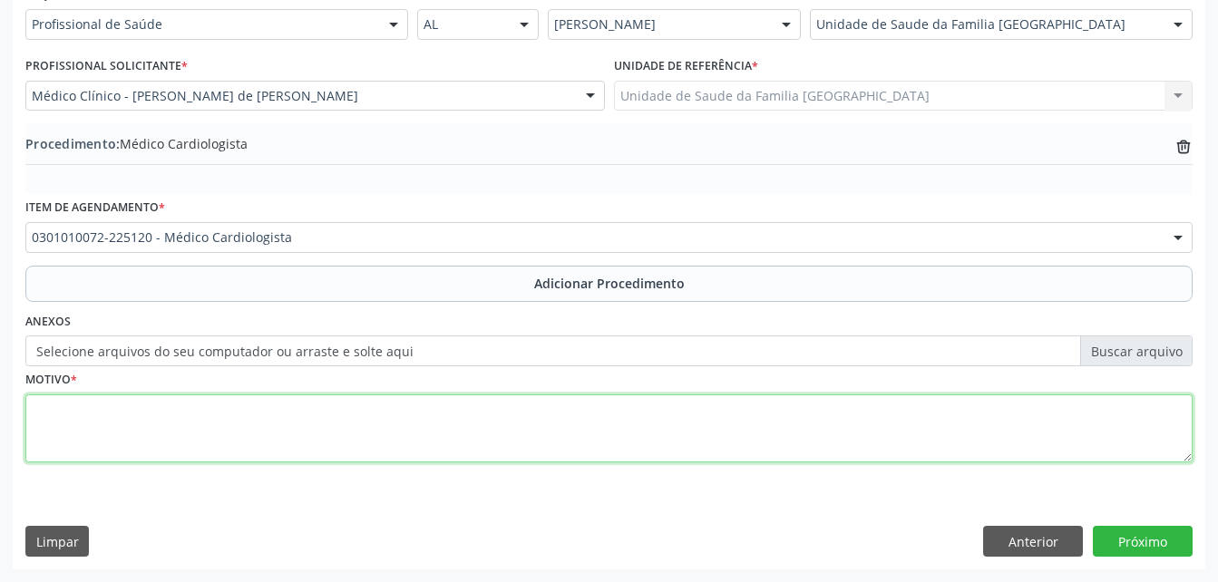
click at [400, 422] on textarea at bounding box center [608, 428] width 1167 height 69
type textarea "HAS"
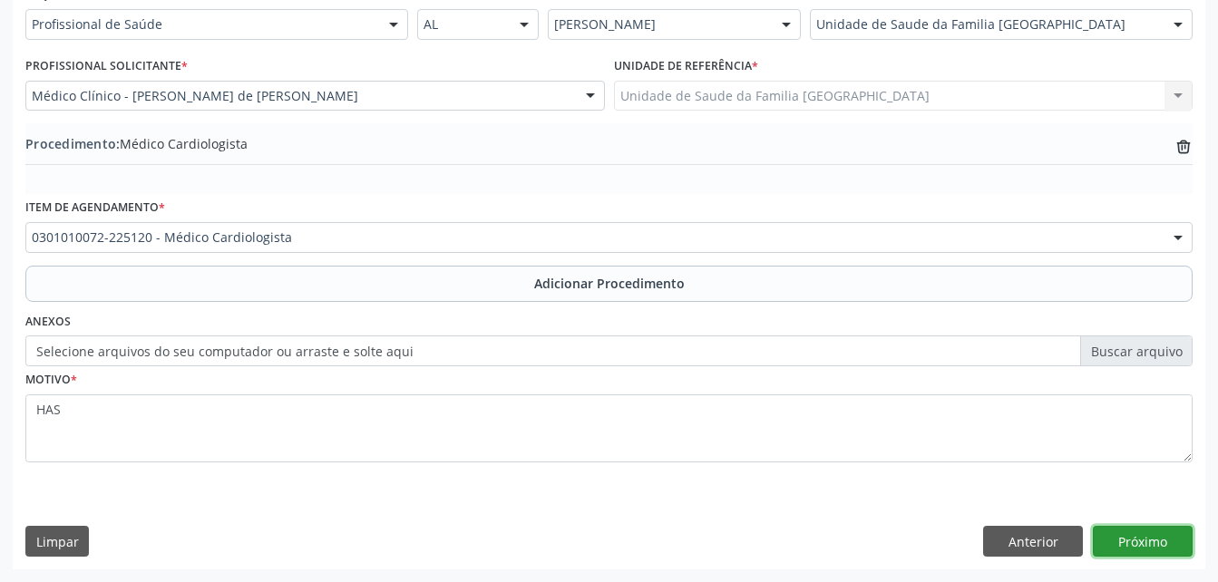
click at [1155, 534] on button "Próximo" at bounding box center [1143, 541] width 100 height 31
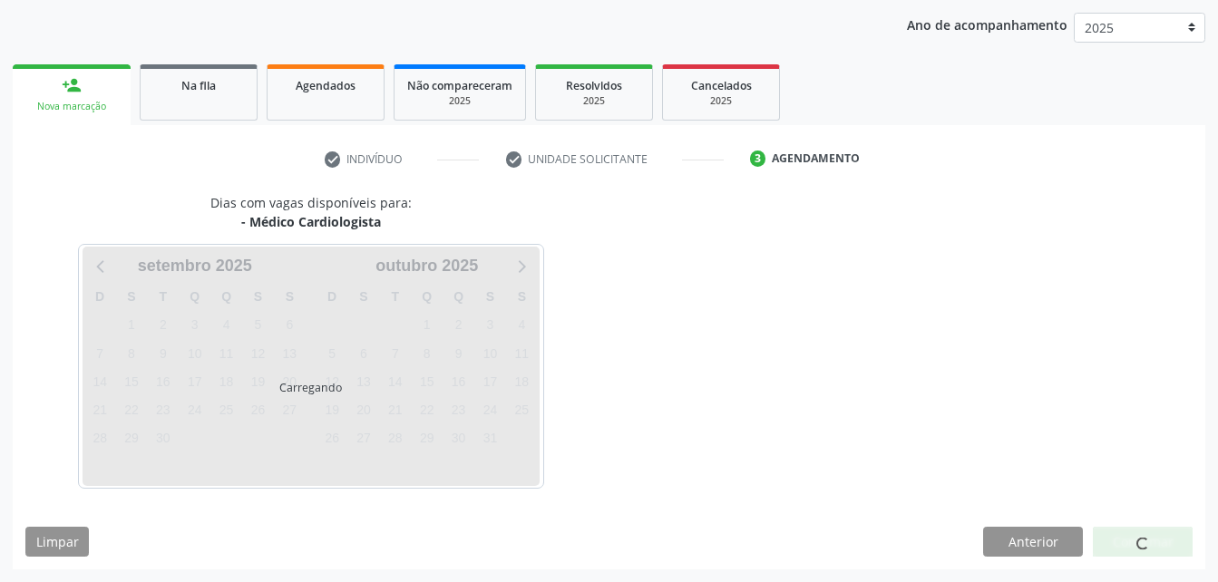
scroll to position [286, 0]
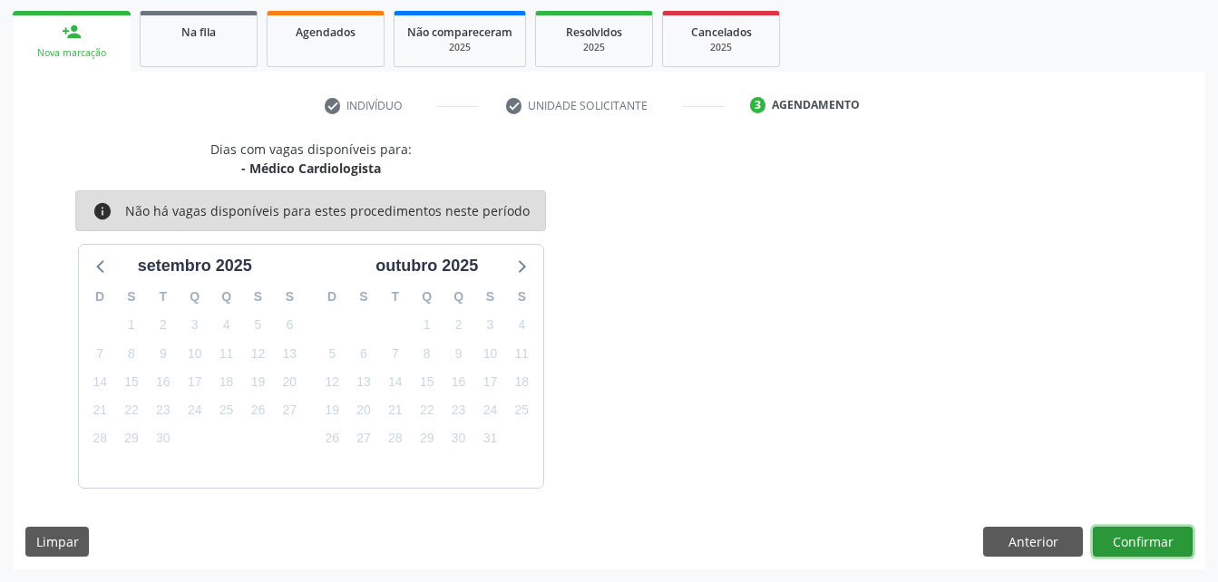
click at [1151, 537] on button "Confirmar" at bounding box center [1143, 542] width 100 height 31
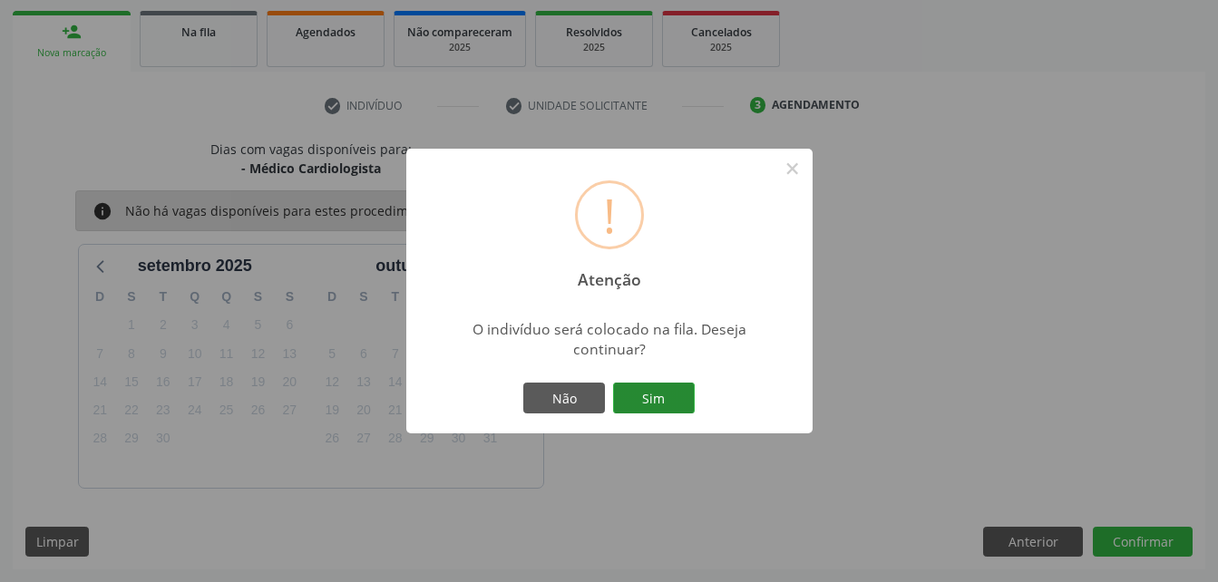
click at [682, 400] on button "Sim" at bounding box center [654, 398] width 82 height 31
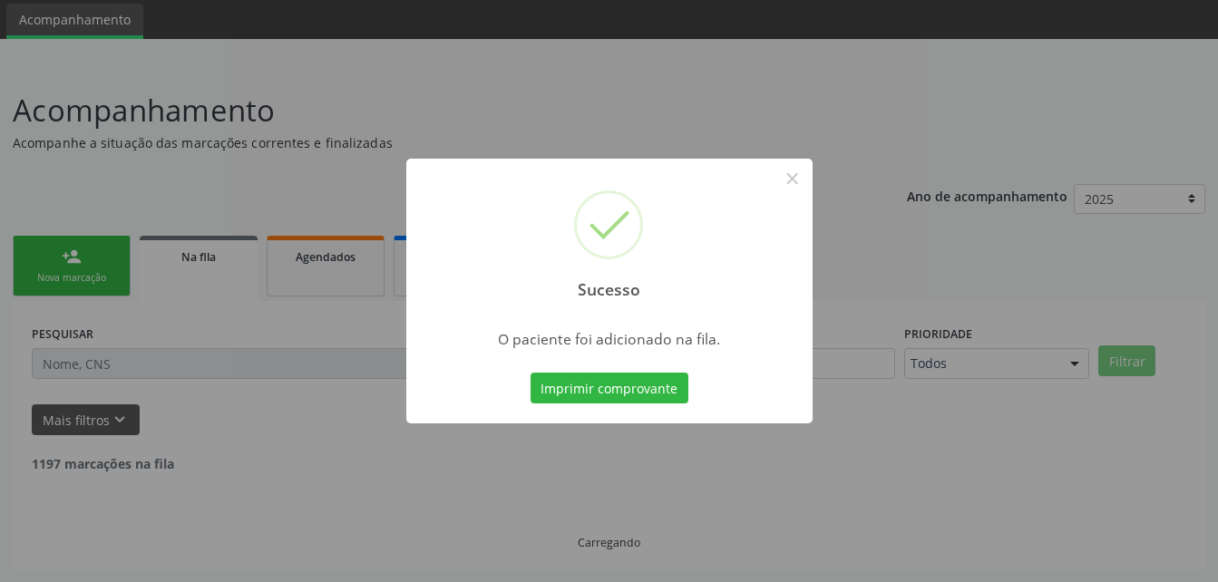
scroll to position [42, 0]
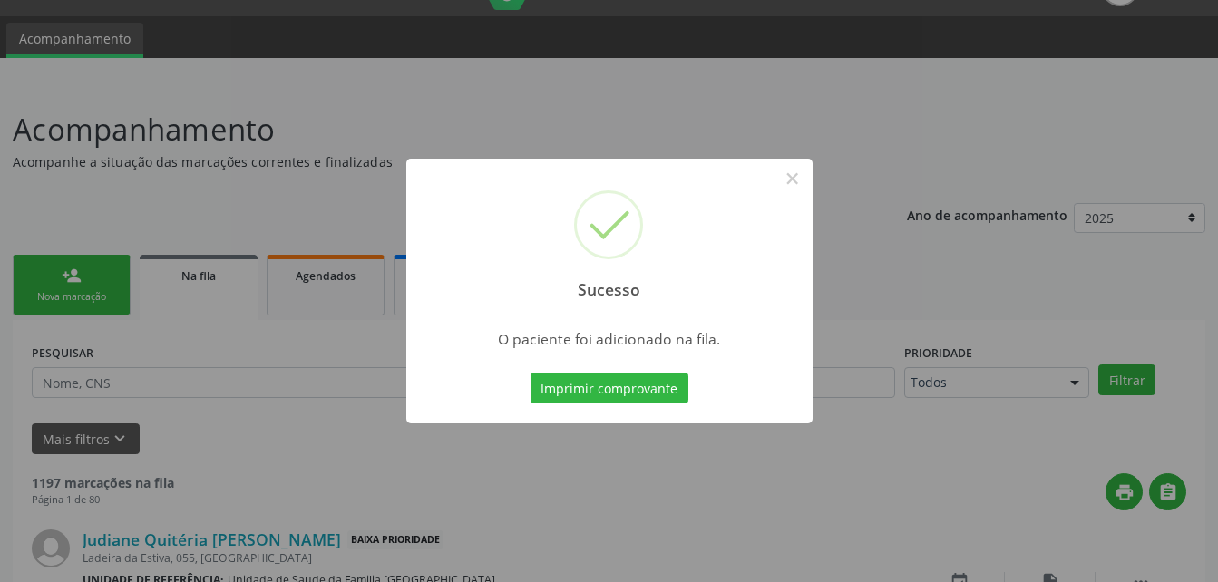
click at [109, 282] on div "Sucesso × O paciente foi adicionado na fila. Imprimir comprovante Cancel" at bounding box center [609, 291] width 1218 height 582
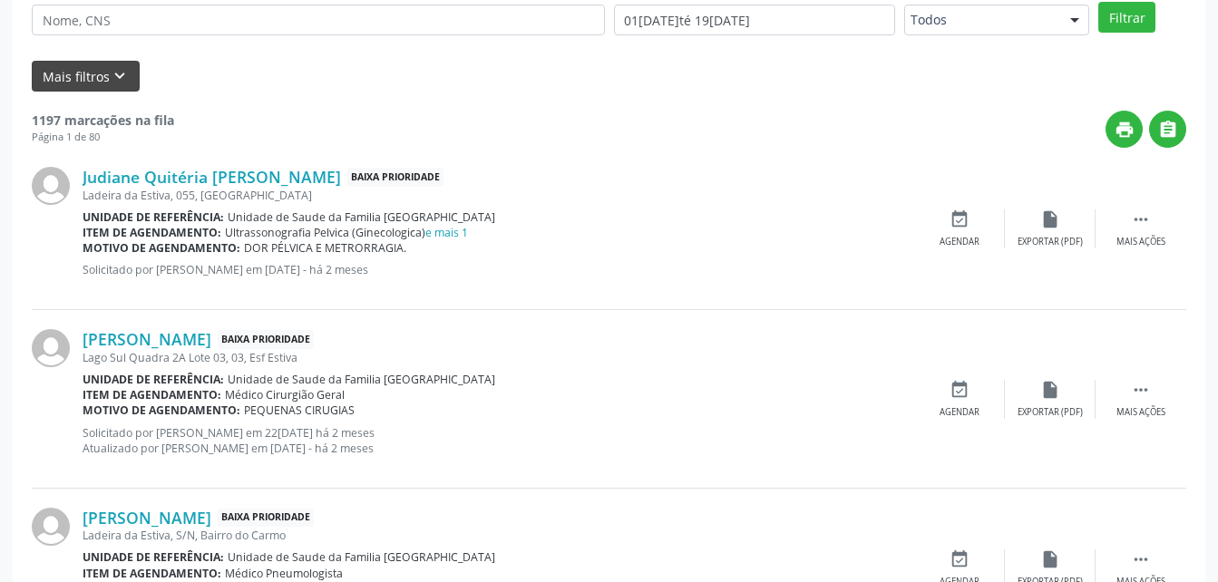
scroll to position [314, 0]
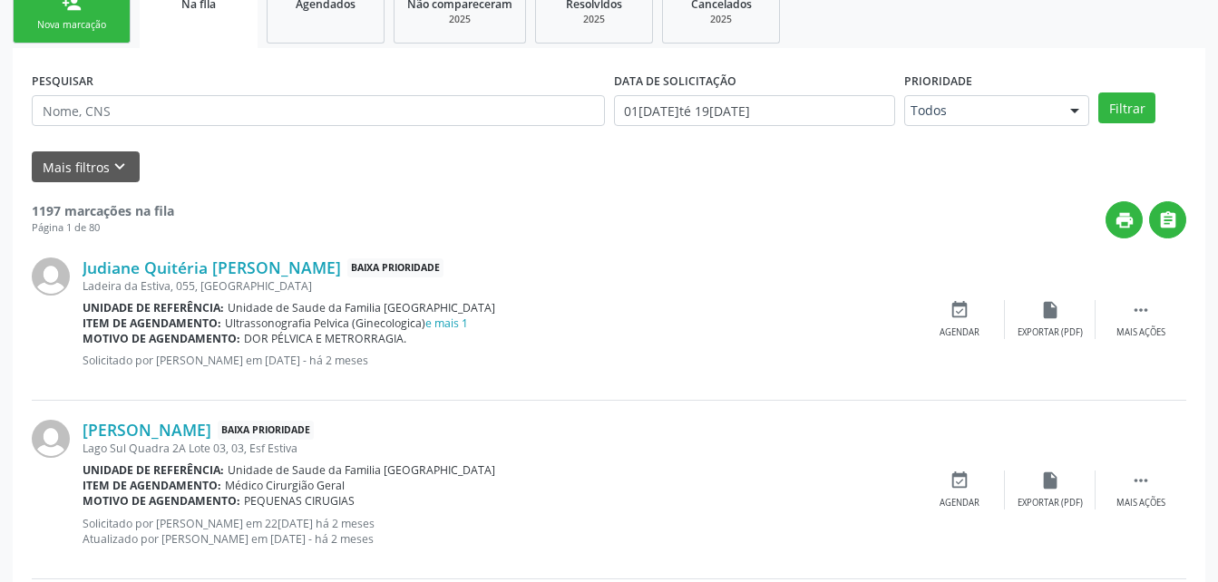
click at [47, 39] on link "person_add Nova marcação" at bounding box center [72, 13] width 118 height 61
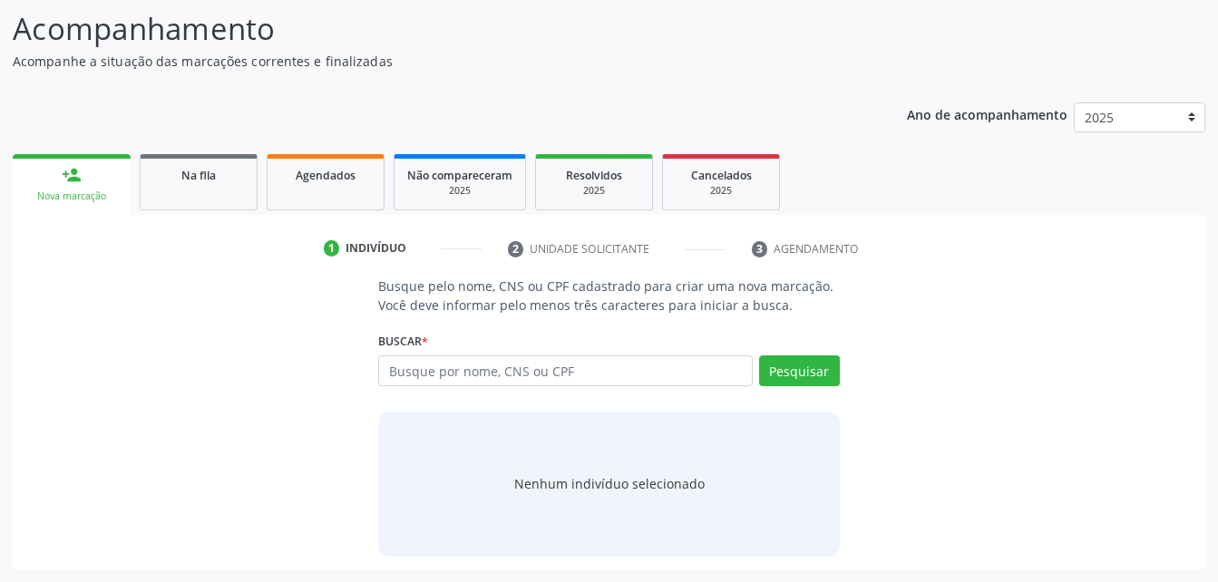
scroll to position [142, 0]
click at [464, 368] on input "text" at bounding box center [565, 370] width 374 height 31
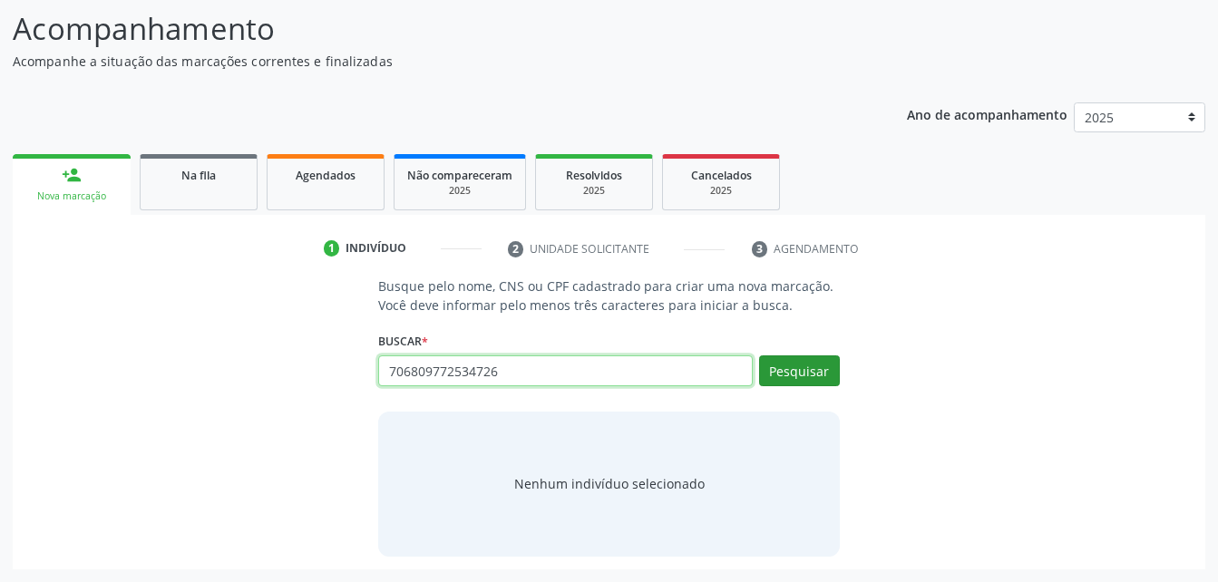
type input "706809772534726"
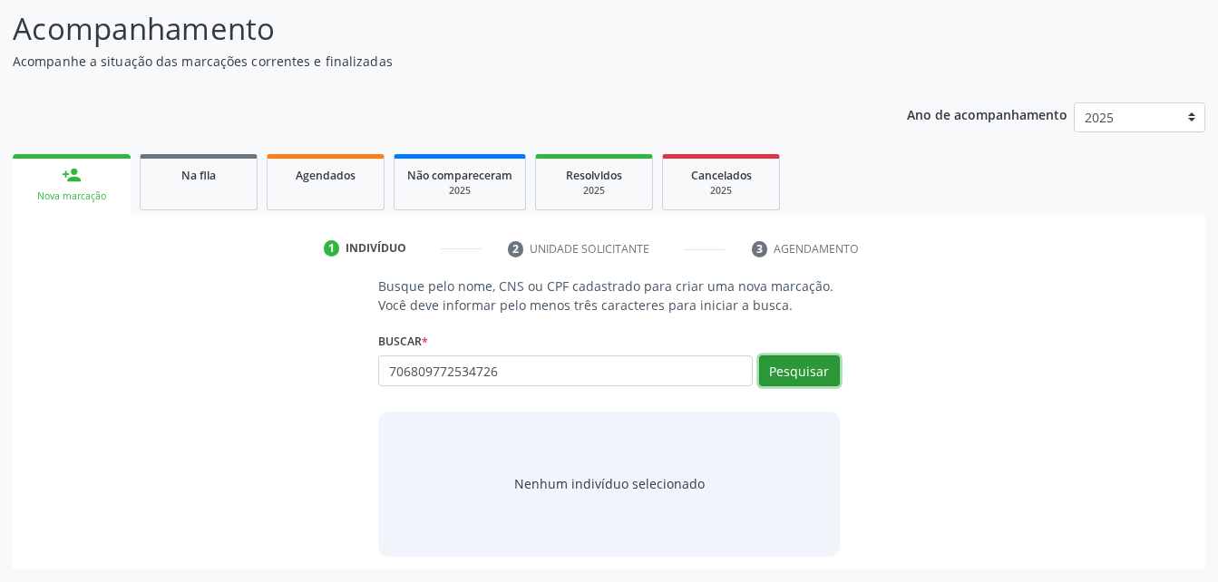
click at [803, 380] on button "Pesquisar" at bounding box center [799, 370] width 81 height 31
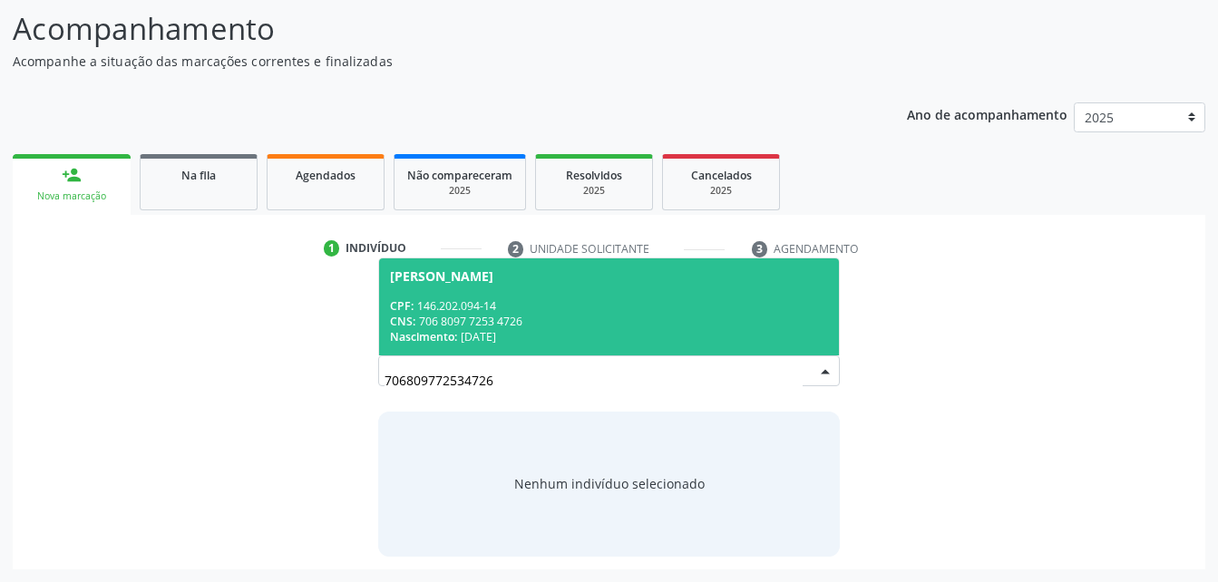
click at [595, 293] on span "Andressa Viviane dos Santos Brabo CPF: 146.202.094-14 CNS: 706 8097 7253 4726 N…" at bounding box center [608, 306] width 459 height 97
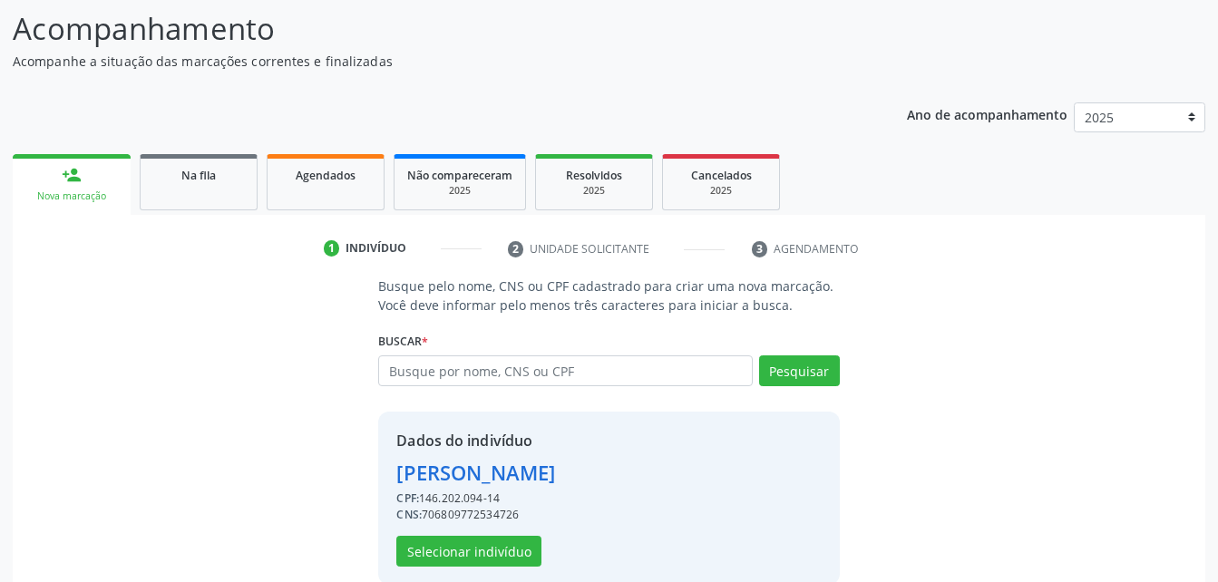
scroll to position [170, 0]
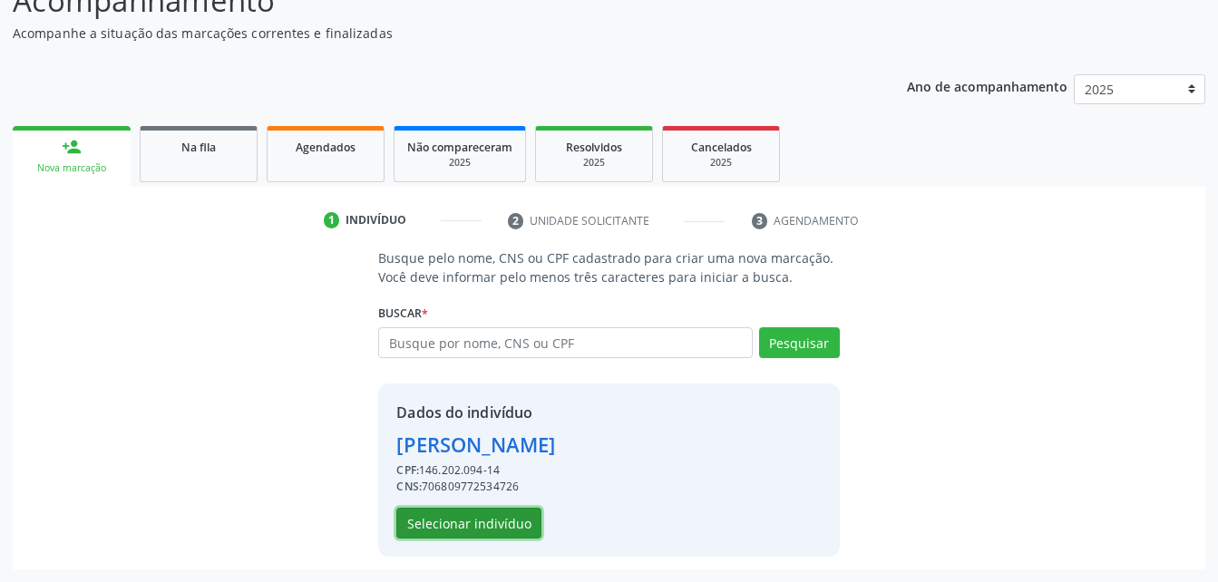
click at [473, 530] on button "Selecionar indivíduo" at bounding box center [468, 523] width 145 height 31
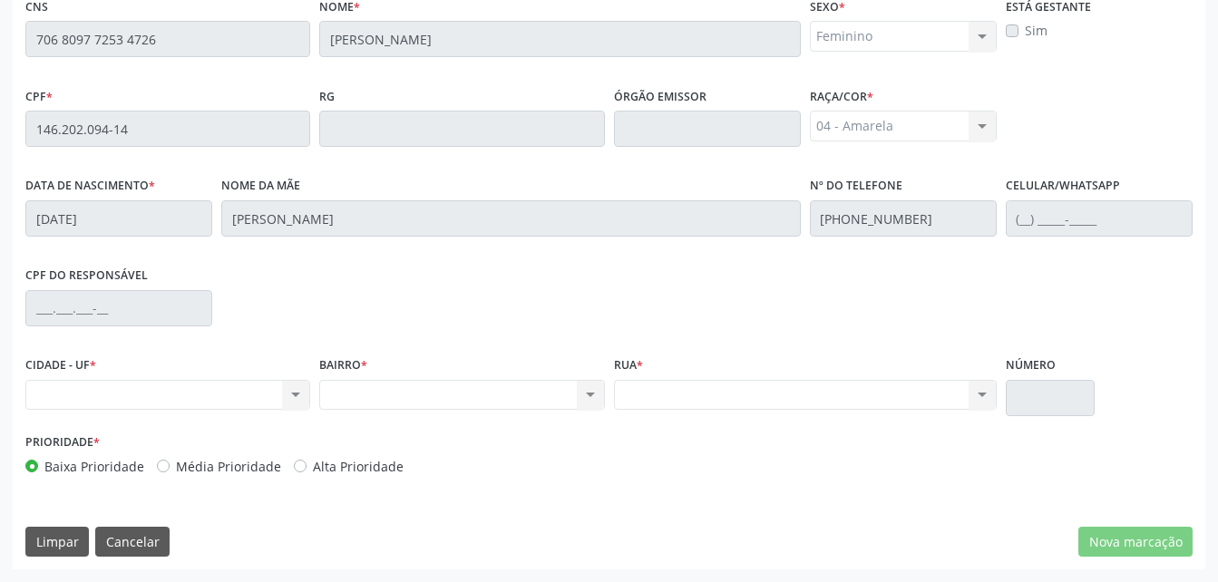
scroll to position [207, 0]
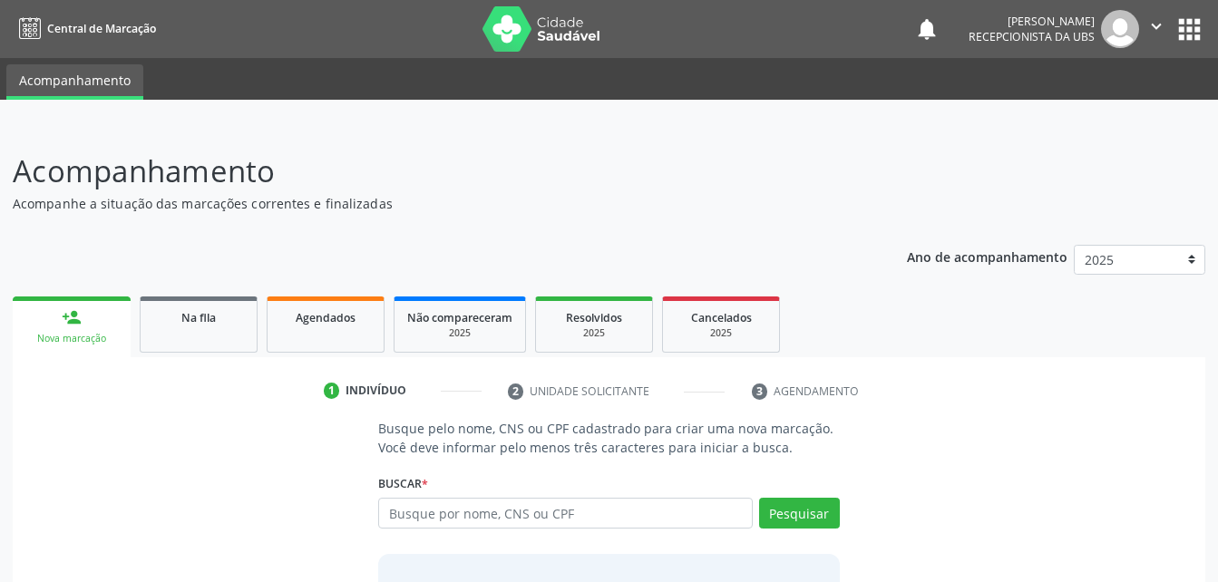
scroll to position [142, 0]
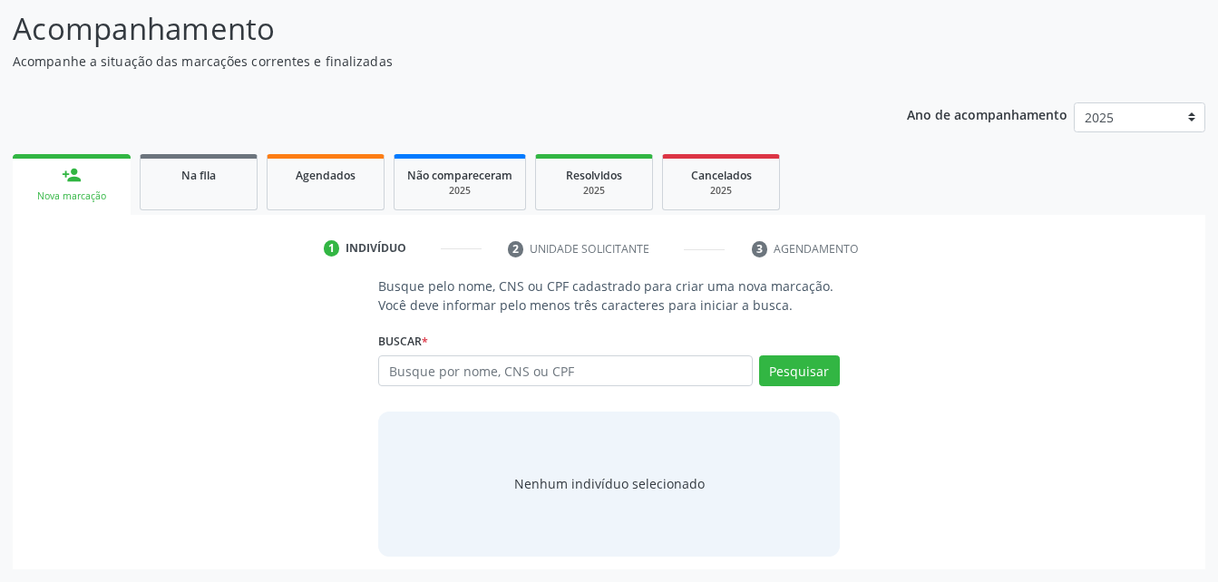
click at [509, 376] on input "text" at bounding box center [565, 370] width 374 height 31
type input "706 8097 7253 4726"
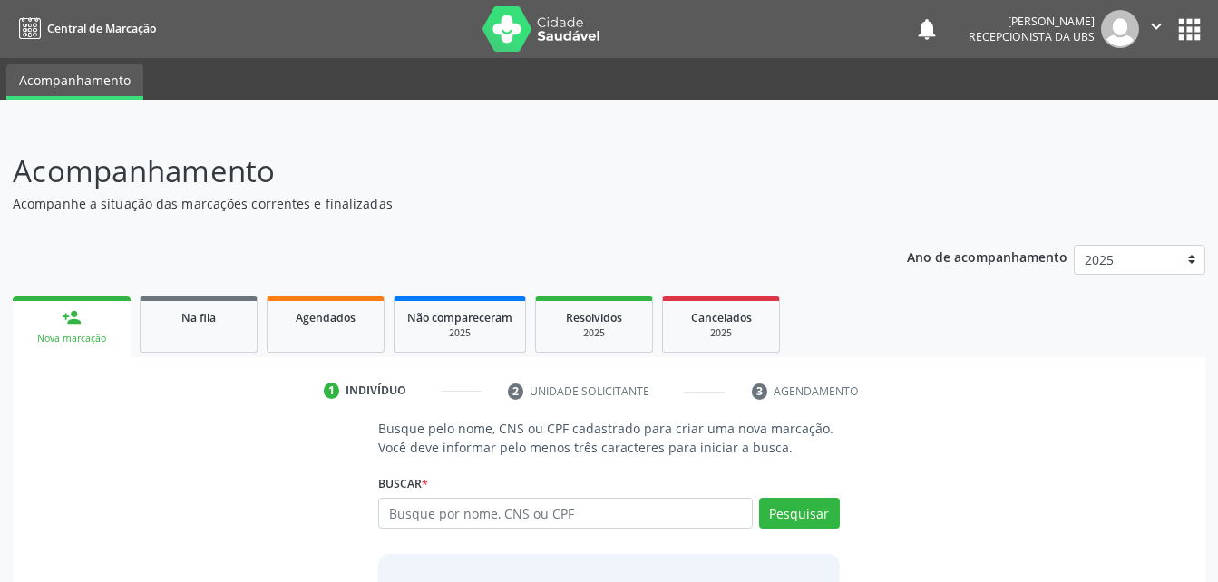
scroll to position [142, 0]
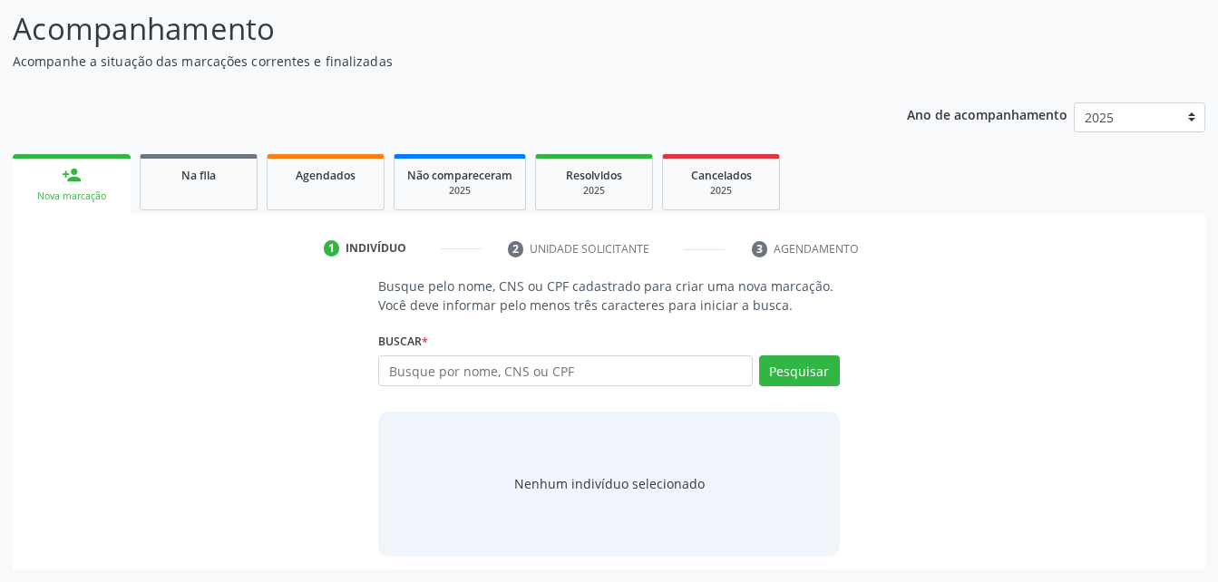
click at [461, 373] on input "text" at bounding box center [565, 370] width 374 height 31
type input "706 8097 7253 4726"
click at [818, 359] on button "Pesquisar" at bounding box center [799, 370] width 81 height 31
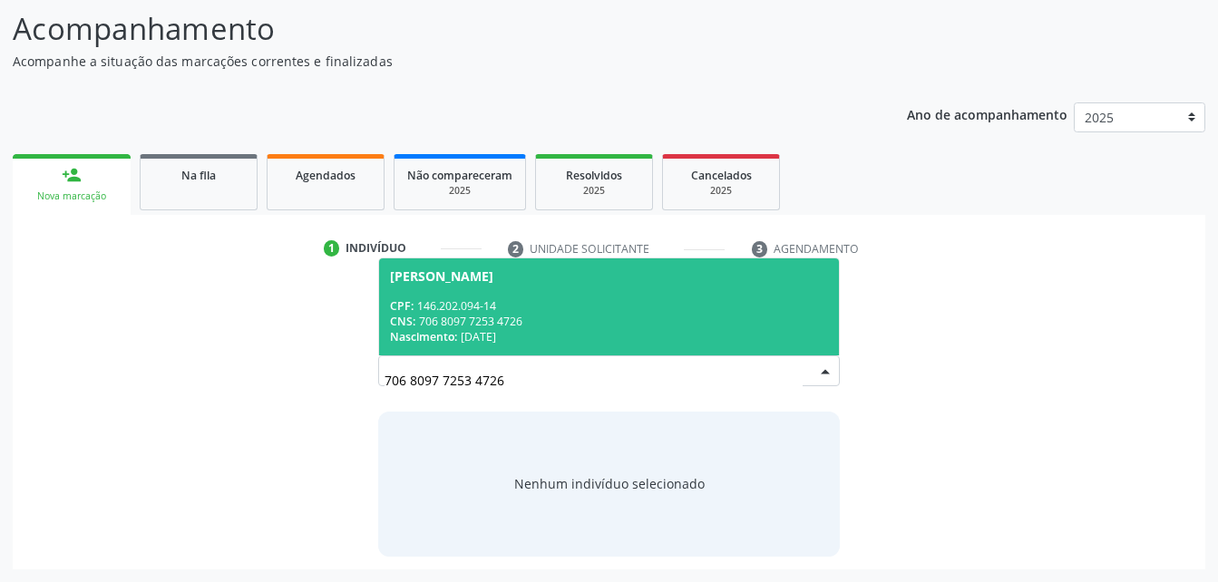
click at [570, 296] on span "[PERSON_NAME] CPF: 146.202.094-14 CNS: 706 8097 7253 4726 Nascimento: [DATE]" at bounding box center [608, 306] width 459 height 97
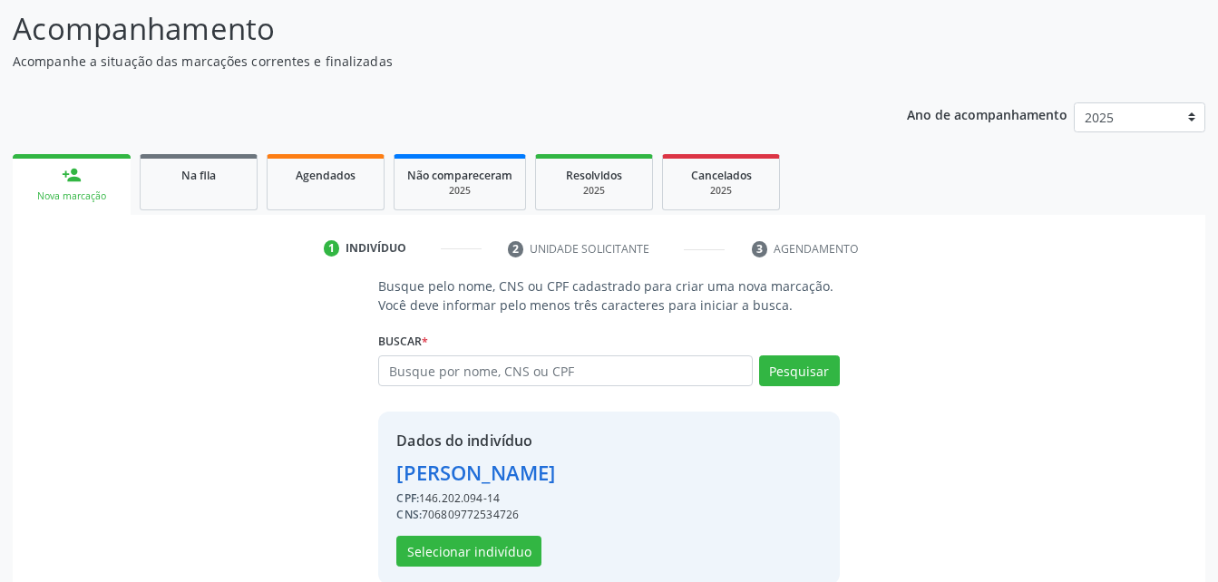
scroll to position [170, 0]
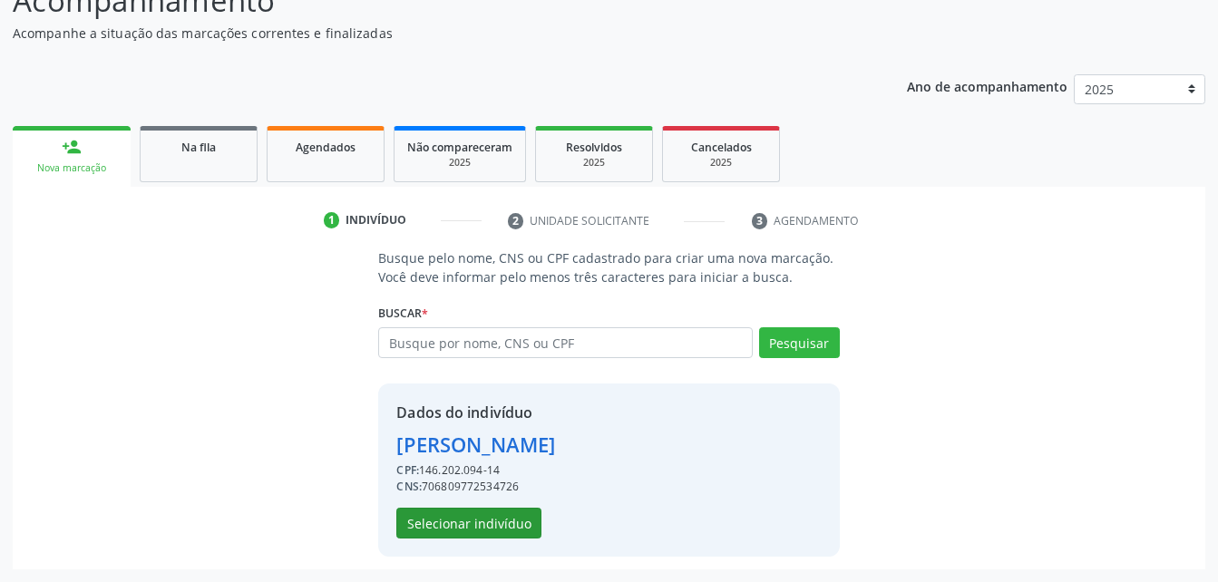
drag, startPoint x: 519, startPoint y: 505, endPoint x: 517, endPoint y: 518, distance: 12.8
click at [519, 512] on div "Dados do indivíduo [PERSON_NAME] CPF: 146.202.094-14 CNS: 706809772534726 Selec…" at bounding box center [475, 470] width 159 height 137
click at [515, 520] on button "Selecionar indivíduo" at bounding box center [468, 523] width 145 height 31
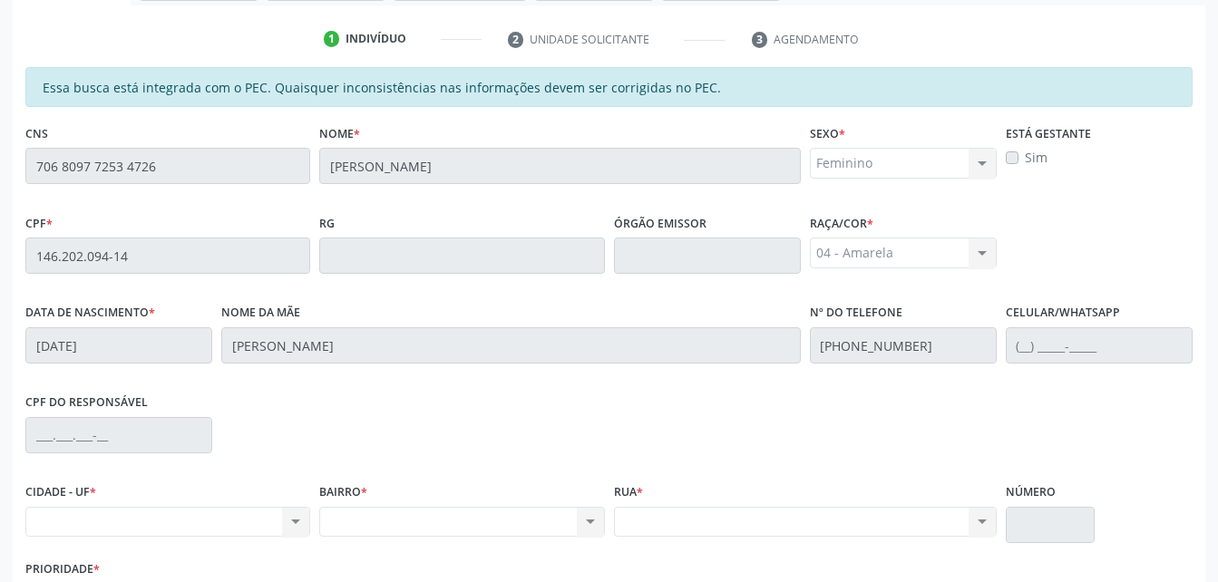
scroll to position [479, 0]
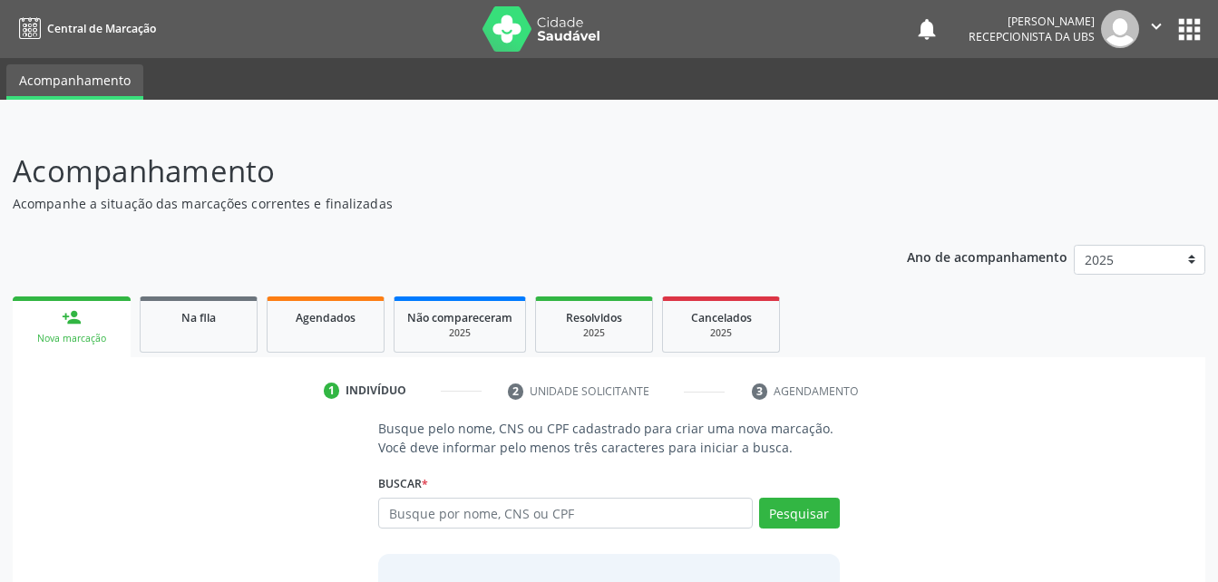
scroll to position [142, 0]
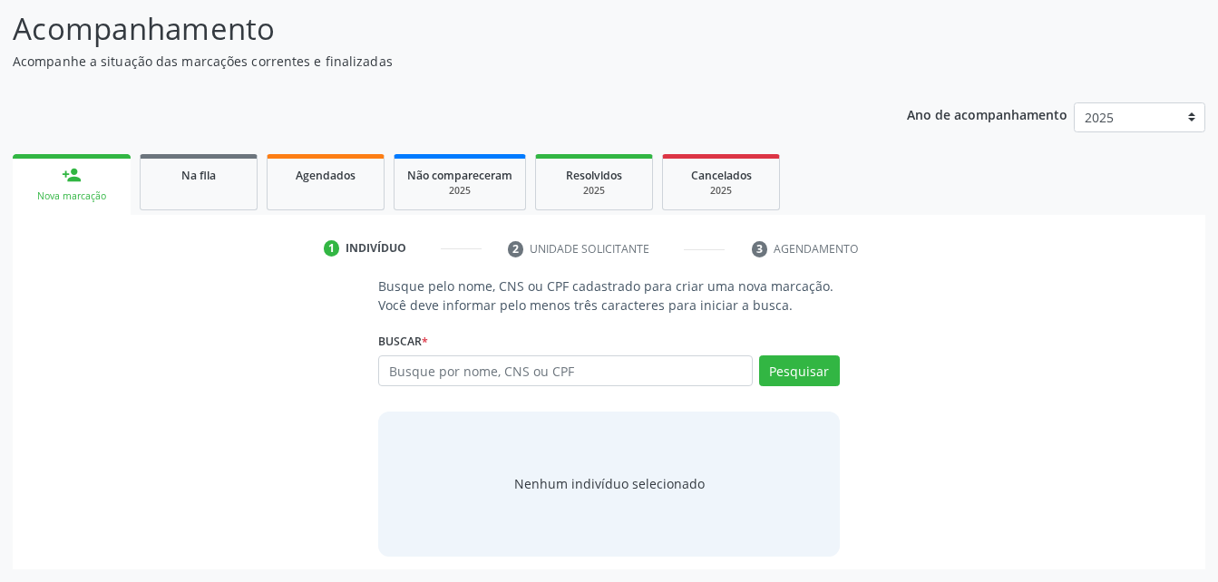
click at [626, 372] on input "text" at bounding box center [565, 370] width 374 height 31
type input "706 8097 7253 4726"
click at [781, 382] on button "Pesquisar" at bounding box center [799, 370] width 81 height 31
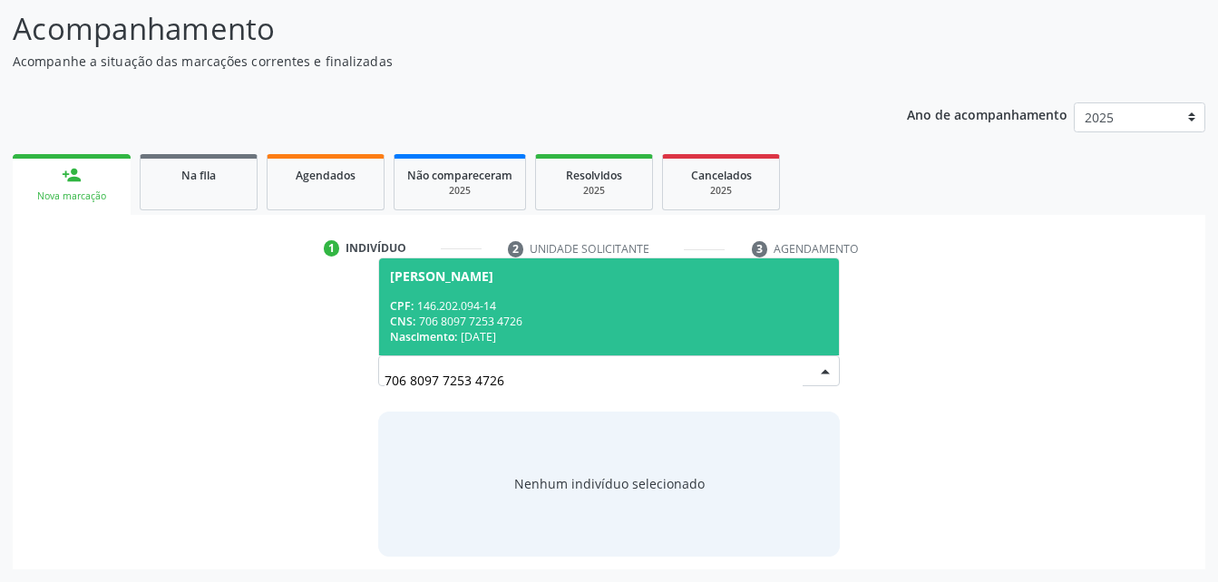
click at [481, 289] on span "Andressa Viviane dos Santos Brabo CPF: 146.202.094-14 CNS: 706 8097 7253 4726 N…" at bounding box center [608, 306] width 459 height 97
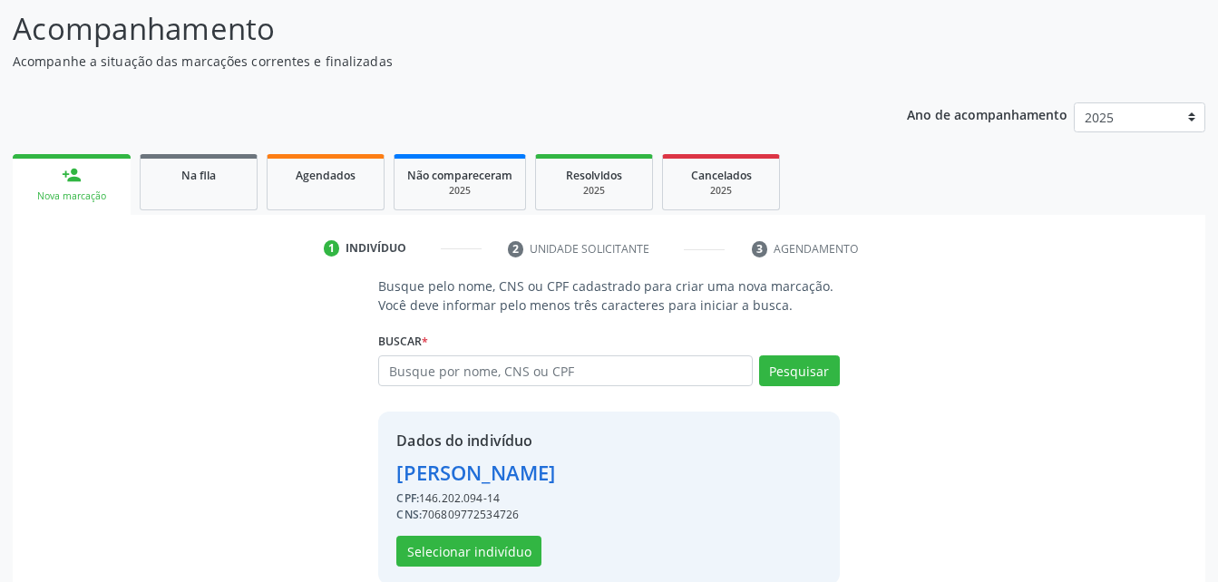
scroll to position [170, 0]
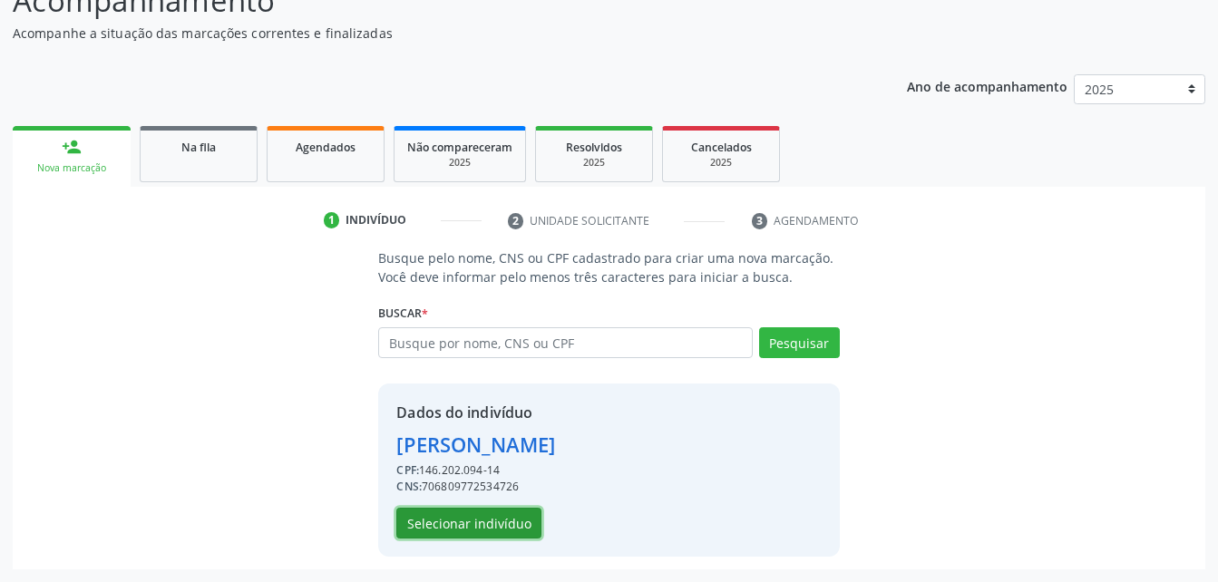
click at [523, 519] on button "Selecionar indivíduo" at bounding box center [468, 523] width 145 height 31
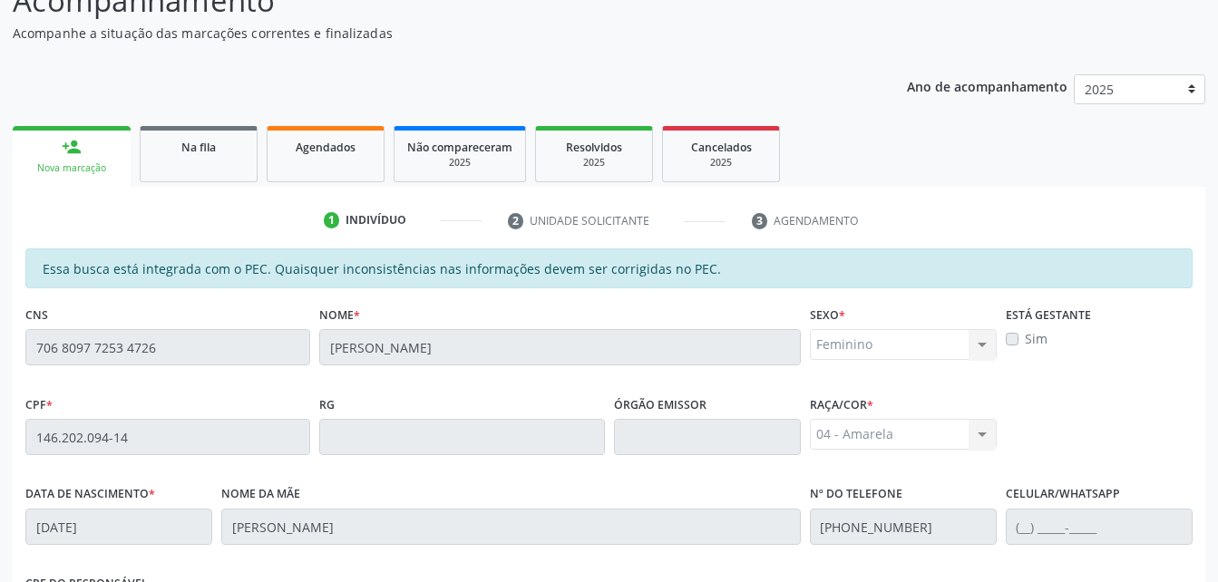
scroll to position [479, 0]
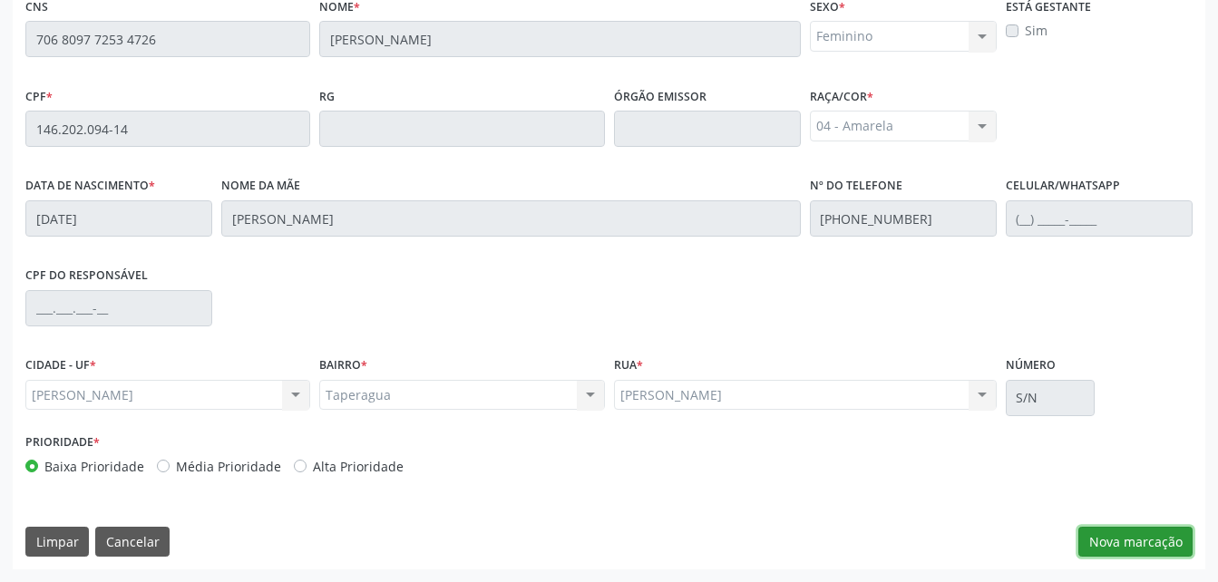
click at [1144, 540] on button "Nova marcação" at bounding box center [1135, 542] width 114 height 31
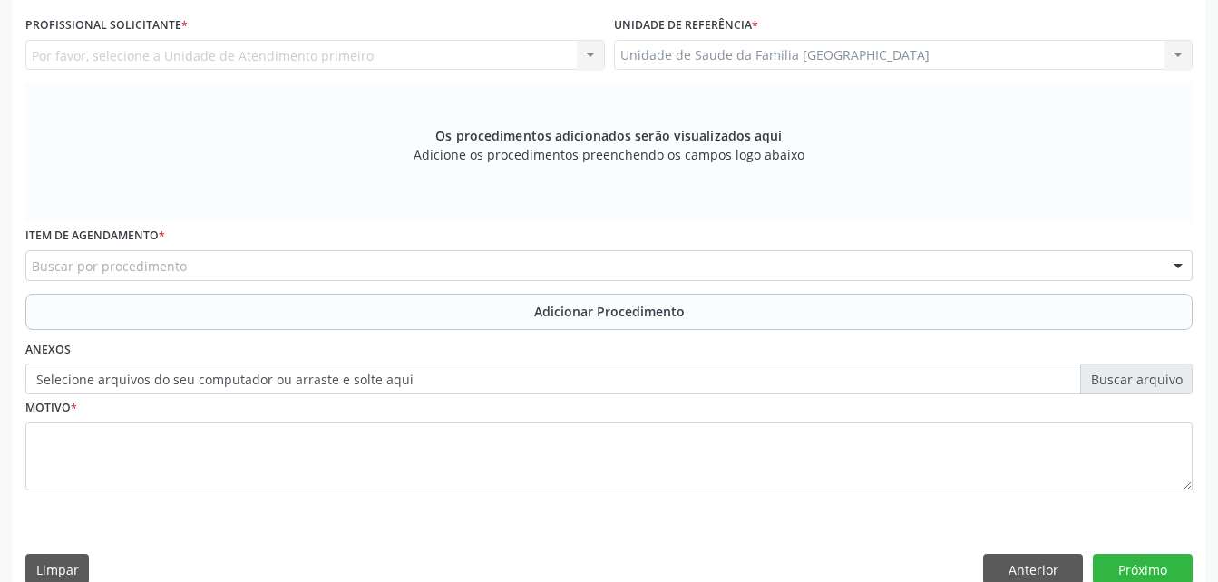
scroll to position [297, 0]
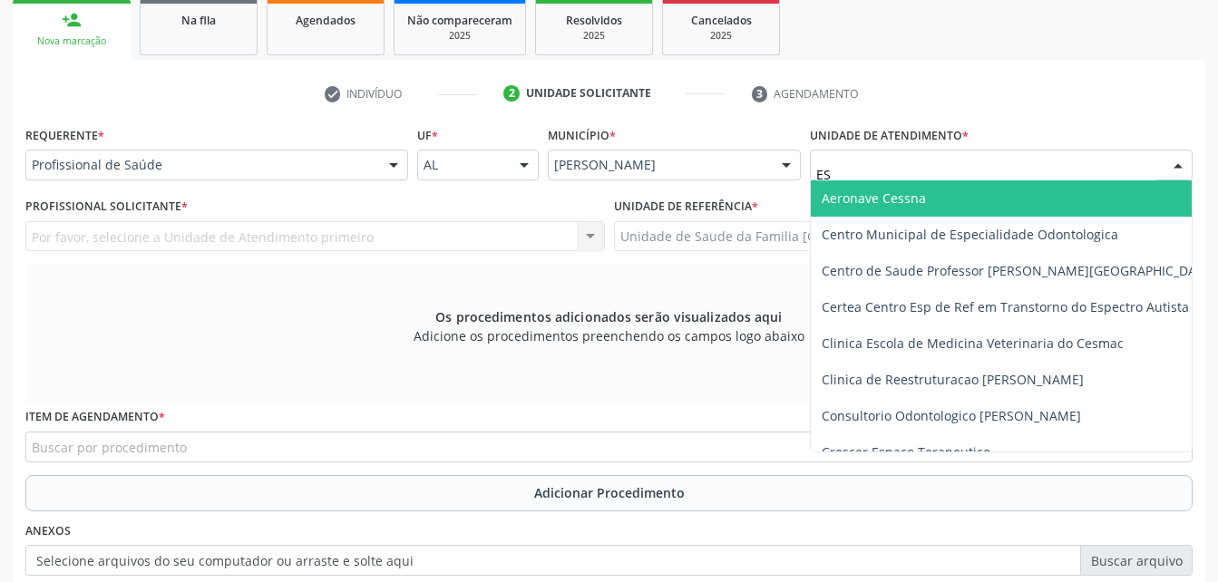
type input "EST"
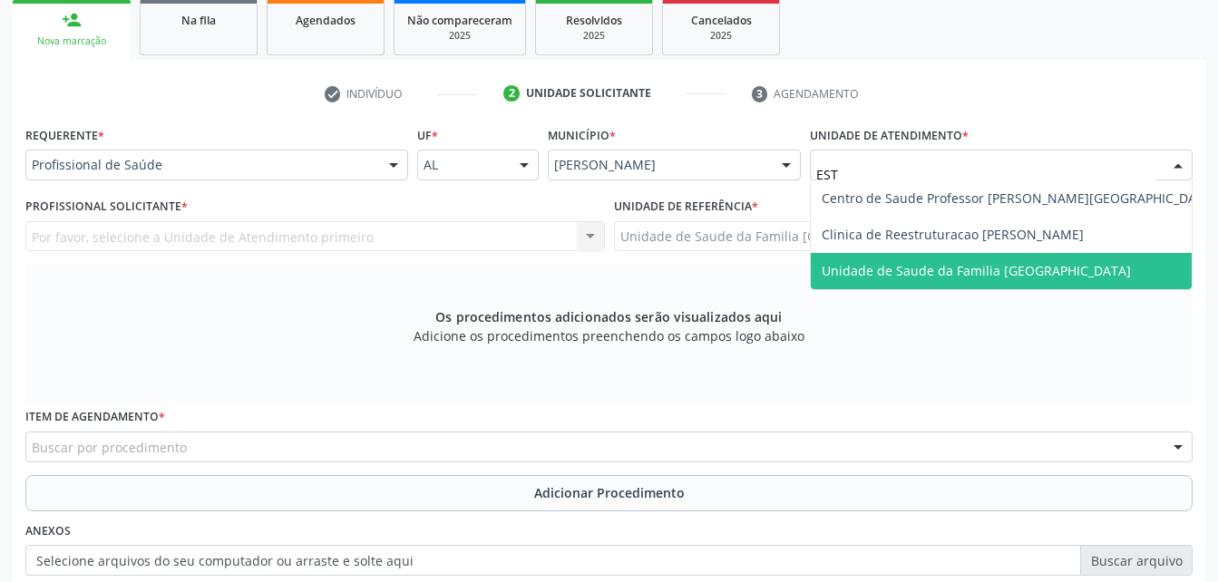
click at [978, 259] on span "Unidade de Saude da Familia [GEOGRAPHIC_DATA]" at bounding box center [1019, 271] width 416 height 36
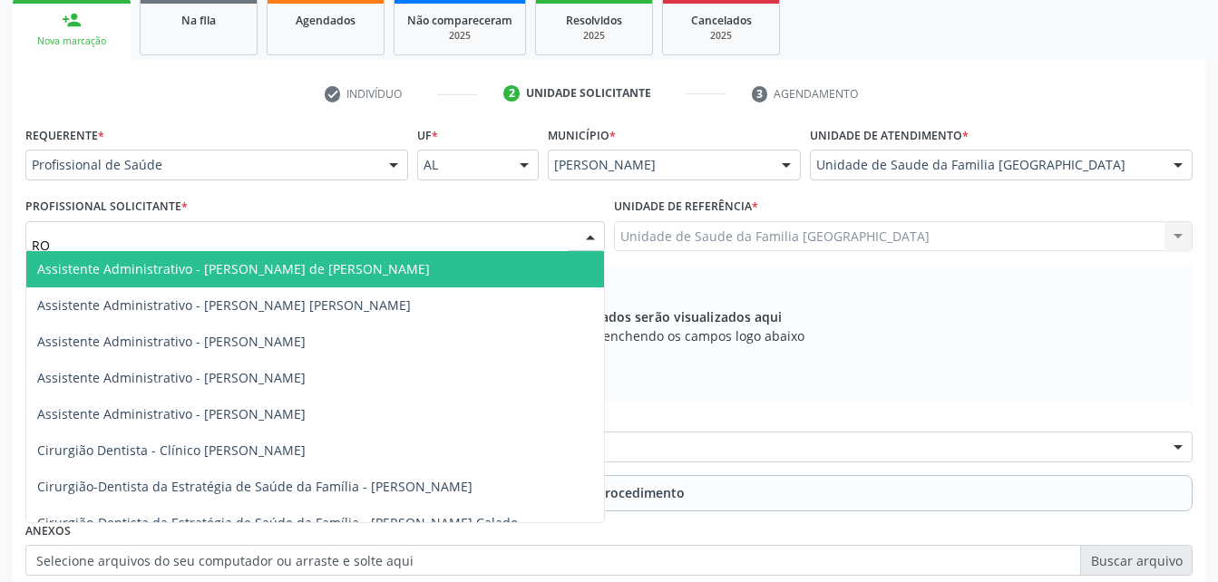
type input "ROD"
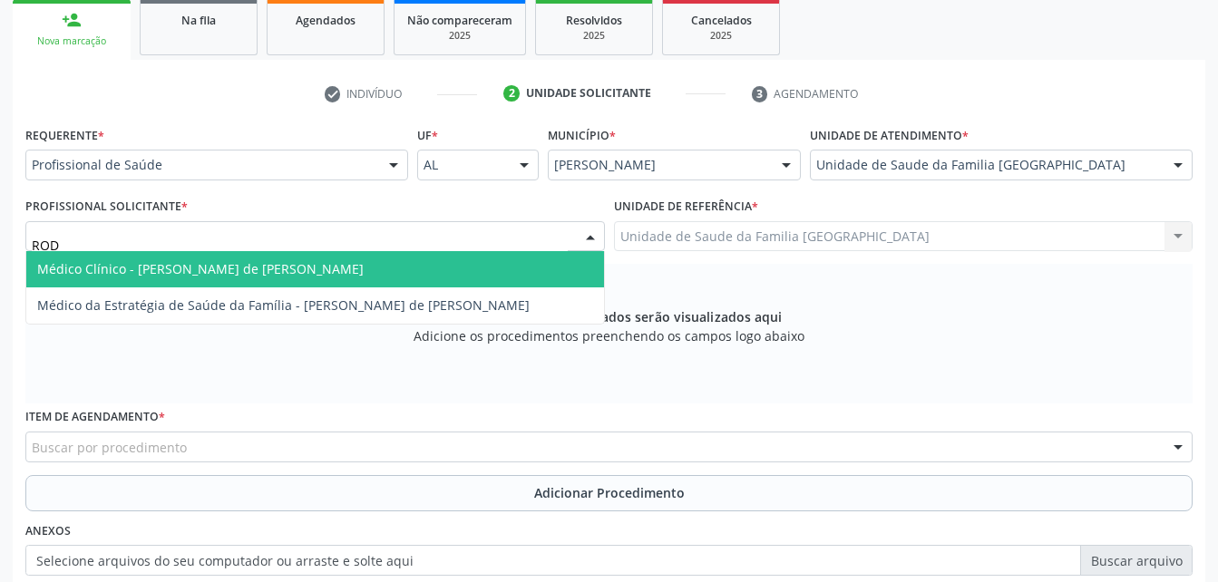
click at [163, 263] on span "Médico Clínico - [PERSON_NAME] de [PERSON_NAME]" at bounding box center [200, 268] width 326 height 17
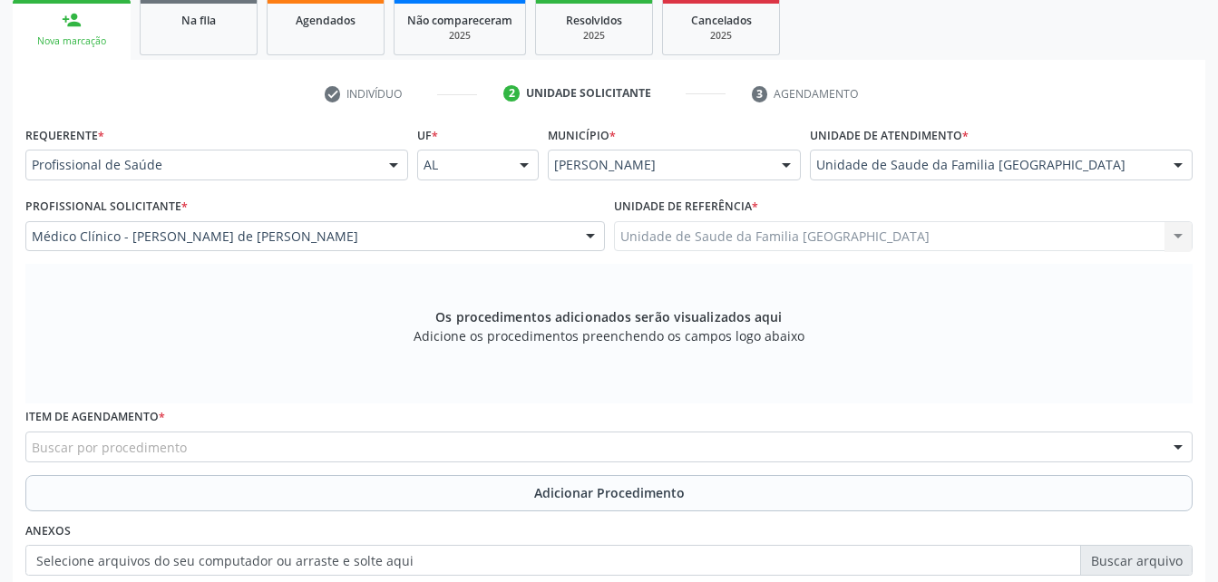
scroll to position [479, 0]
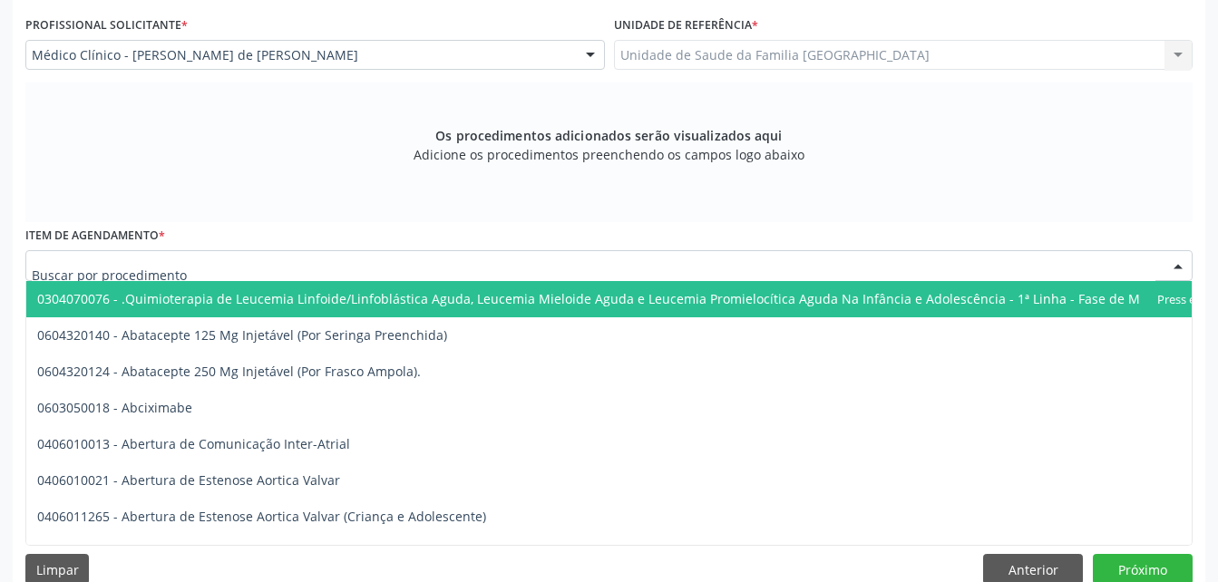
click at [258, 260] on div at bounding box center [608, 265] width 1167 height 31
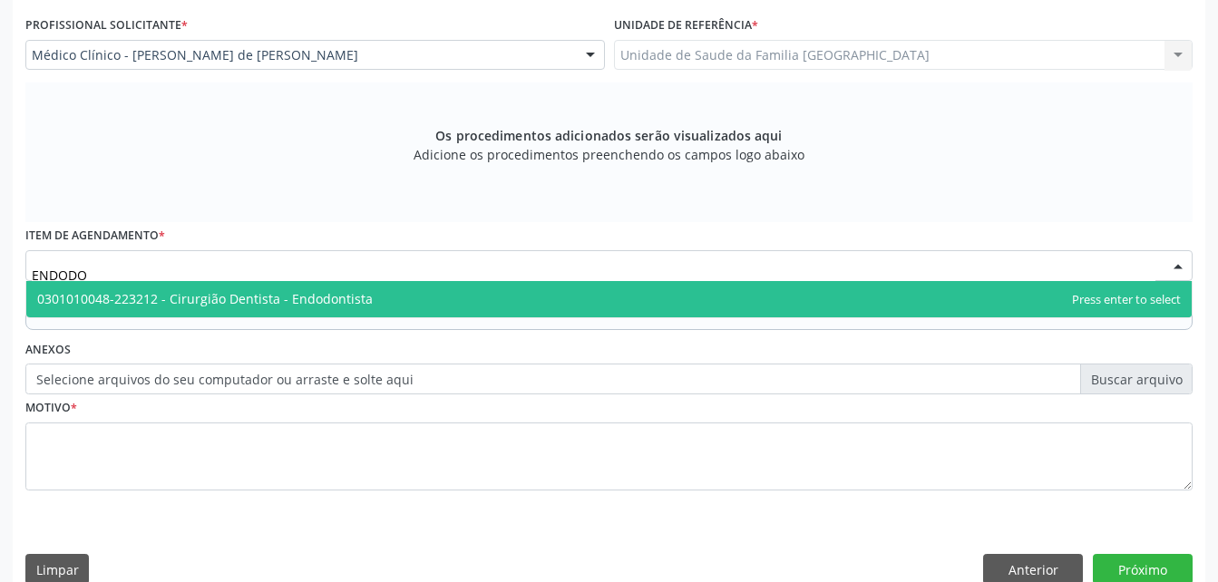
type input "ENDODON"
click at [279, 296] on span "0301010048-223212 - Cirurgião Dentista - Endodontista" at bounding box center [205, 298] width 336 height 17
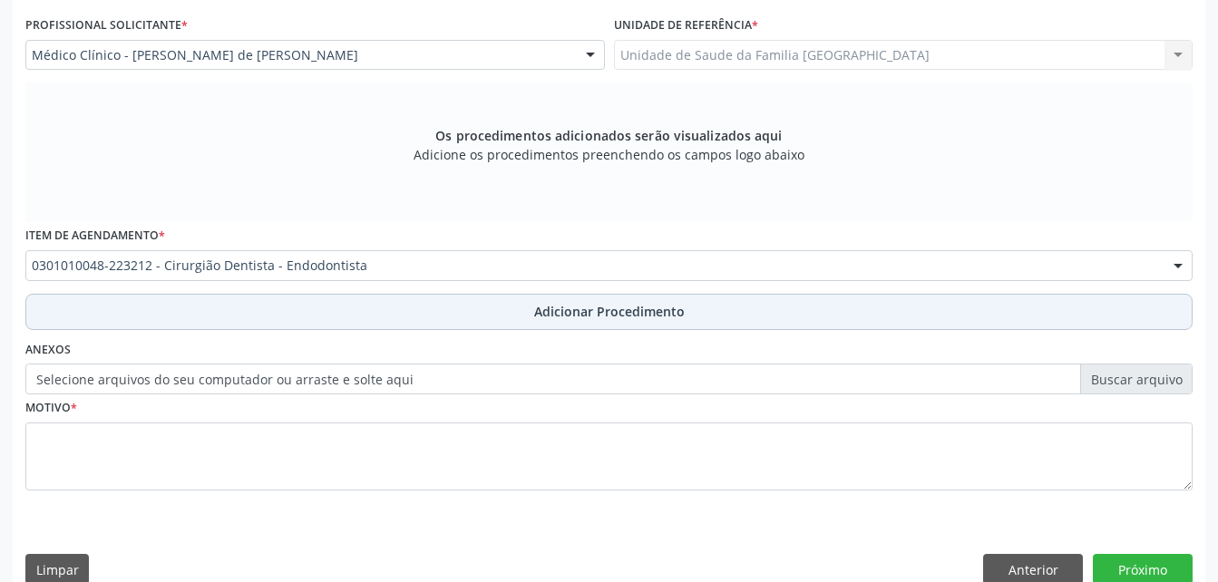
click at [299, 312] on button "Adicionar Procedimento" at bounding box center [608, 312] width 1167 height 36
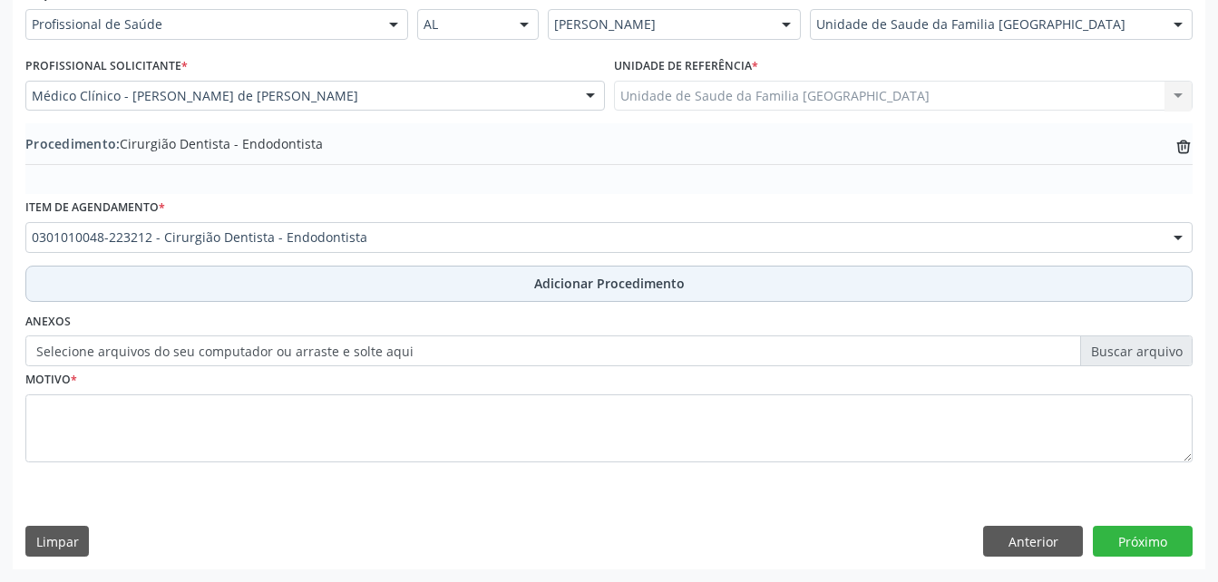
scroll to position [438, 0]
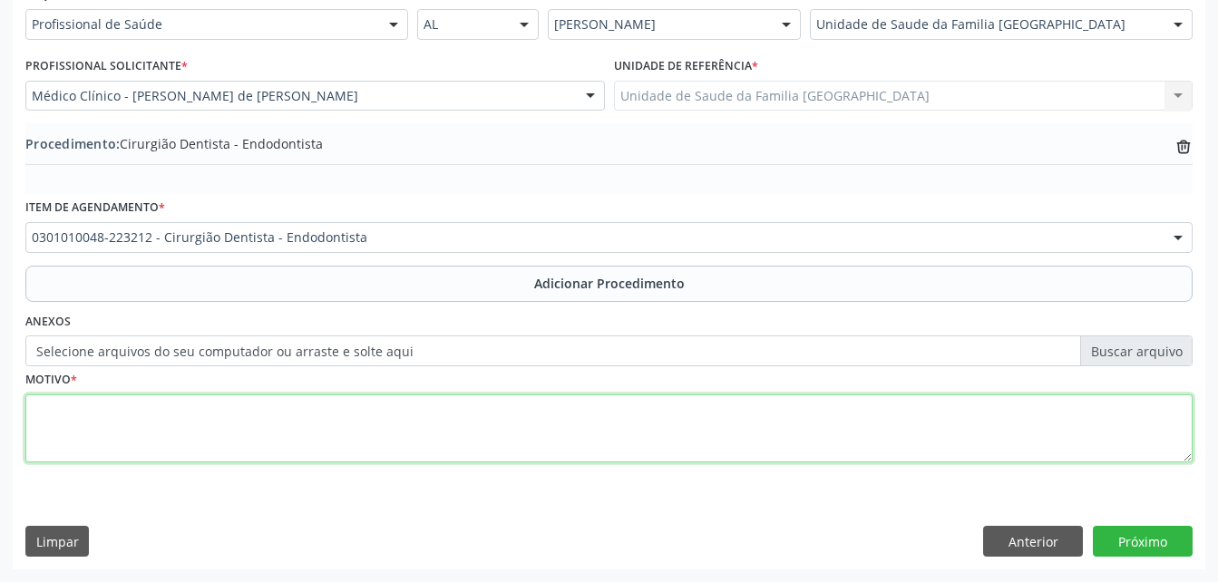
click at [311, 414] on textarea at bounding box center [608, 428] width 1167 height 69
type textarea "ELEMENTO 14"
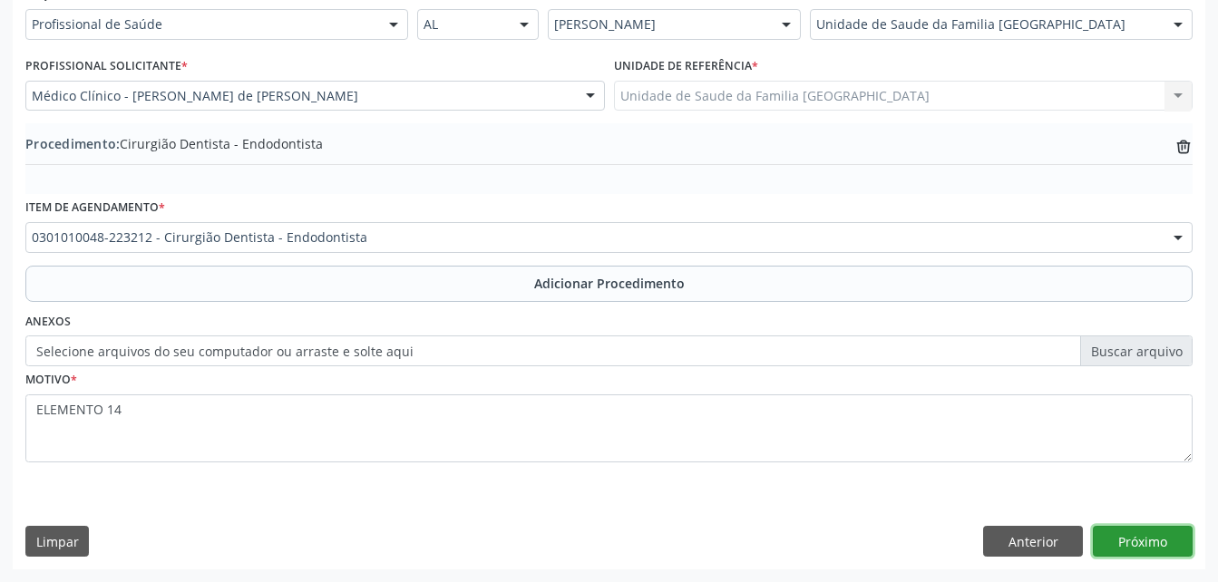
click at [1169, 540] on button "Próximo" at bounding box center [1143, 541] width 100 height 31
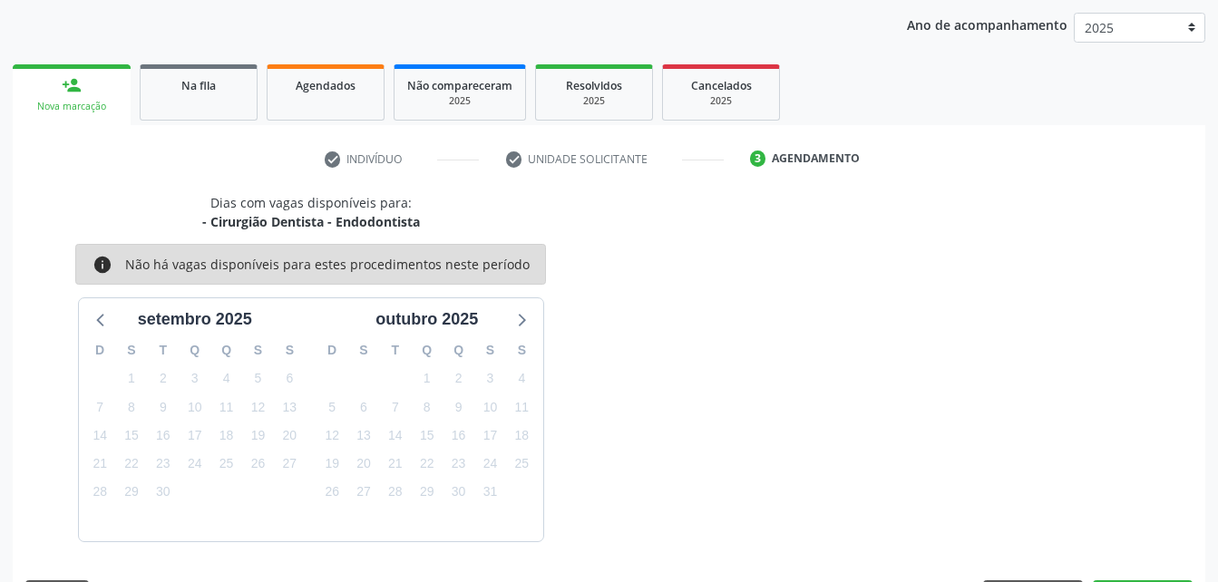
scroll to position [286, 0]
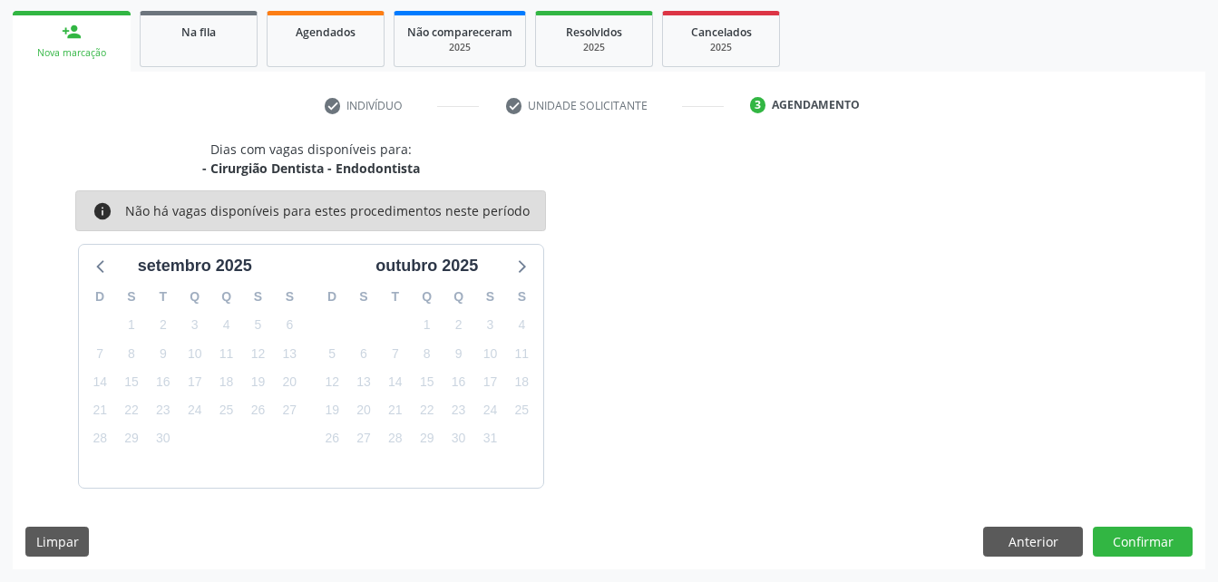
click at [1139, 559] on div "Dias com vagas disponíveis para: - Cirurgião Dentista - Endodontista info Não h…" at bounding box center [609, 355] width 1192 height 430
click at [1136, 549] on button "Confirmar" at bounding box center [1143, 542] width 100 height 31
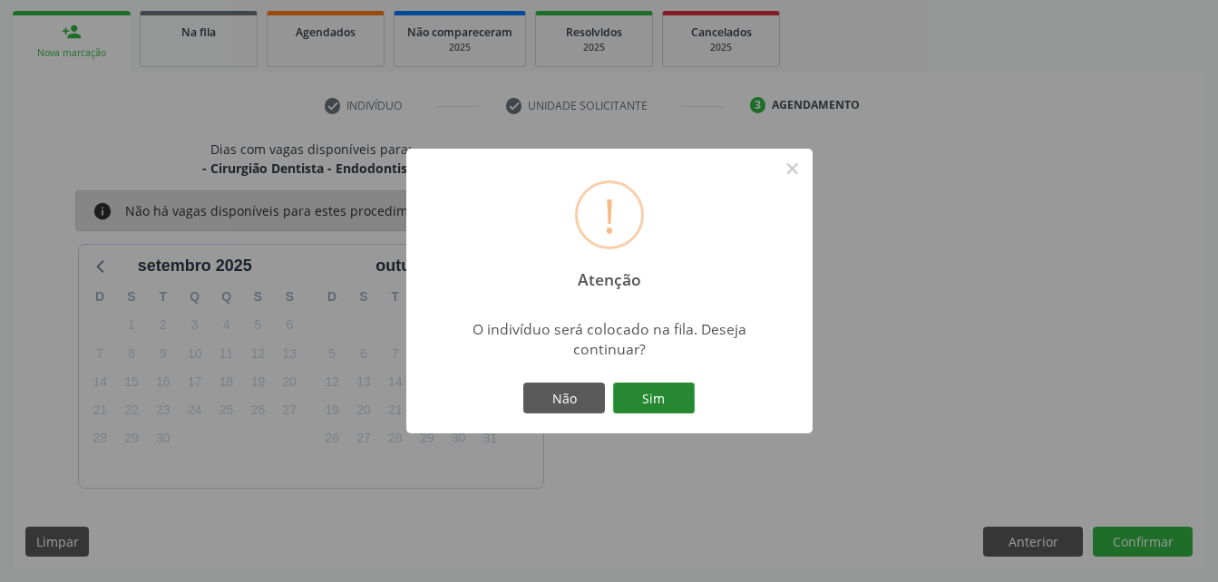
click at [641, 406] on button "Sim" at bounding box center [654, 398] width 82 height 31
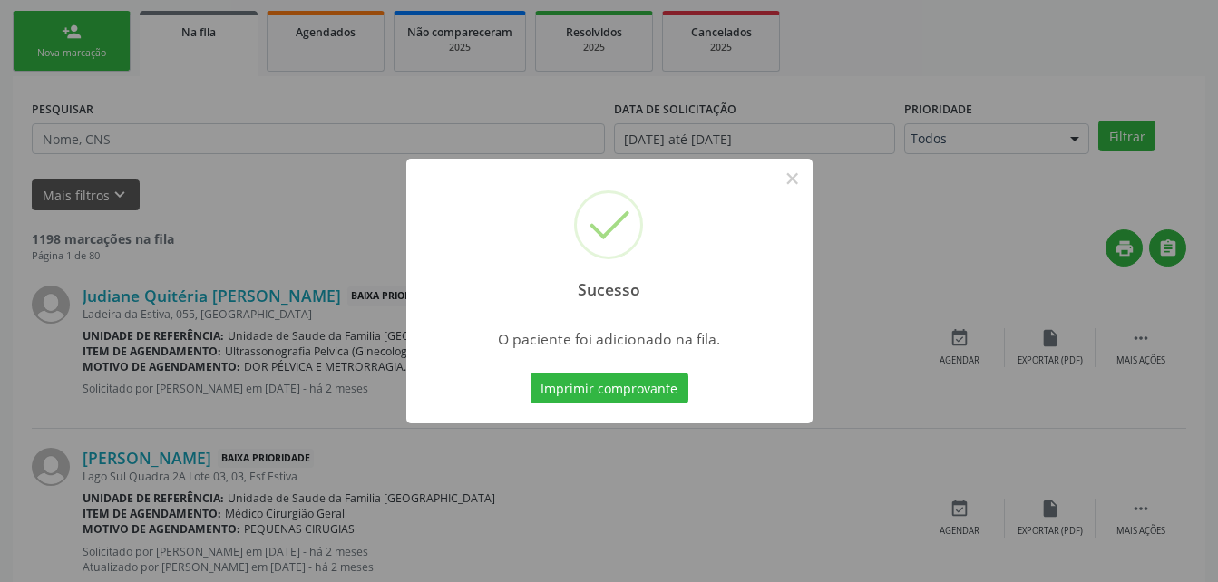
scroll to position [42, 0]
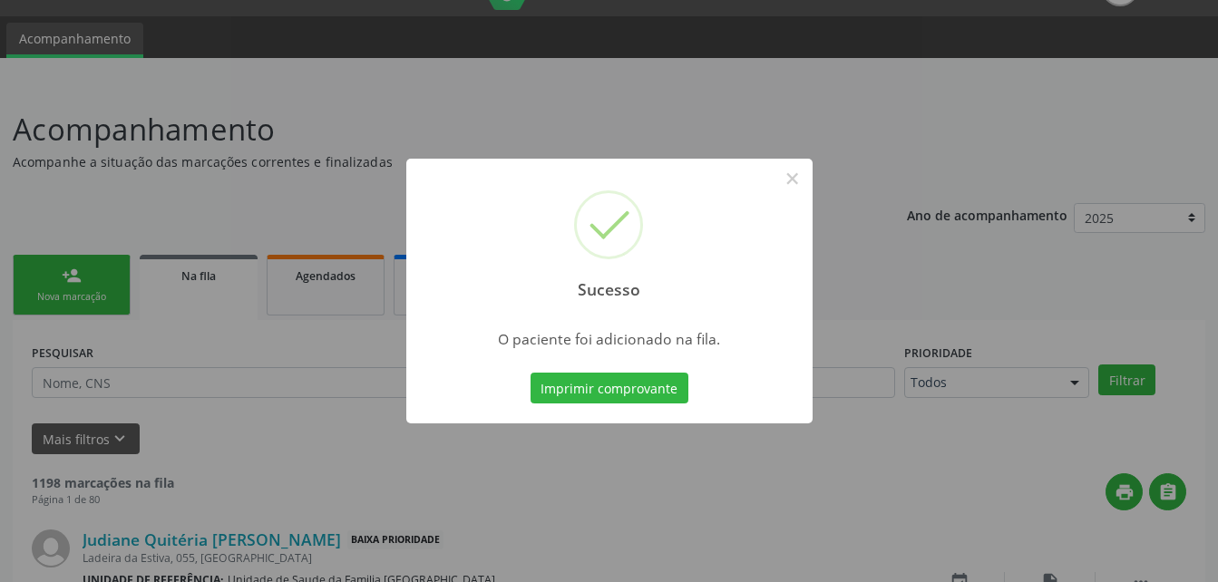
click at [102, 276] on div "Sucesso × O paciente foi adicionado na fila. Imprimir comprovante Cancel" at bounding box center [609, 291] width 1218 height 582
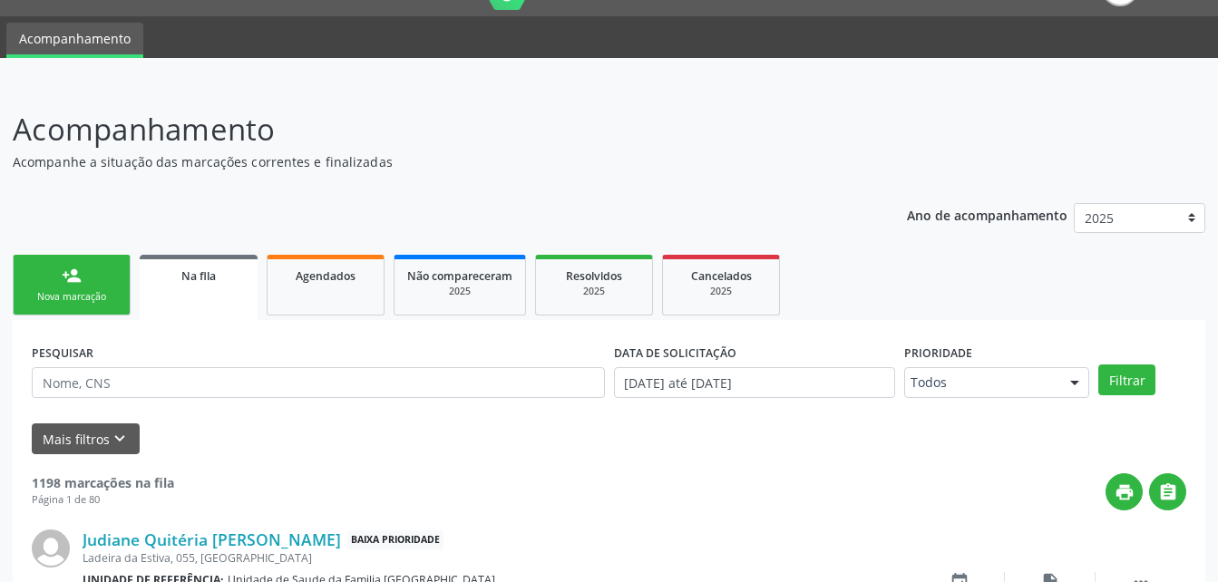
scroll to position [223, 0]
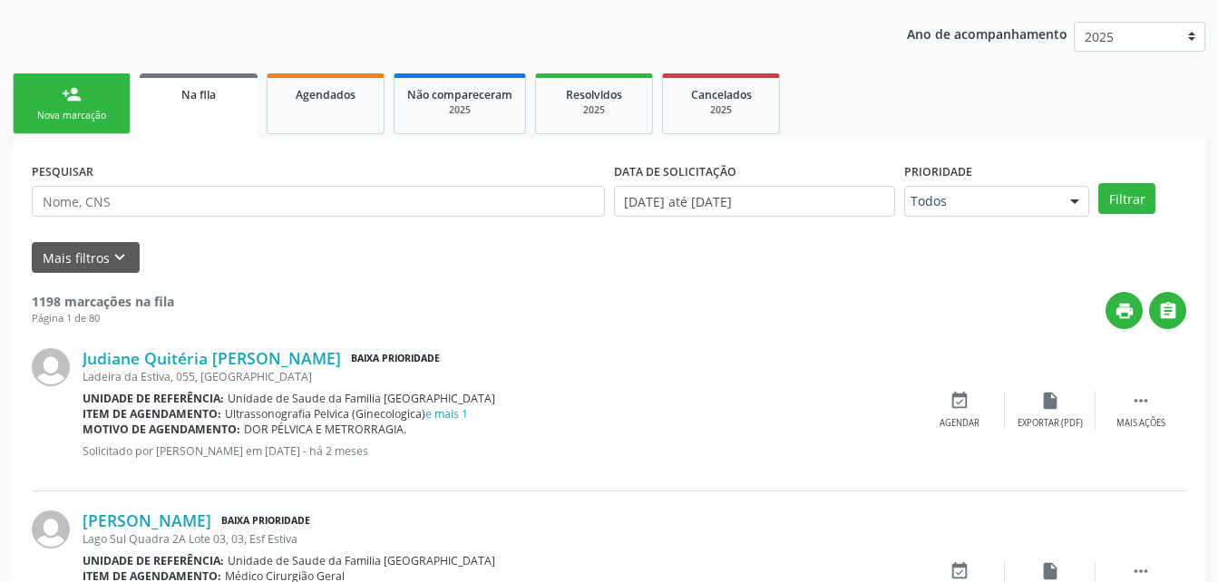
click at [108, 74] on link "person_add Nova marcação" at bounding box center [72, 103] width 118 height 61
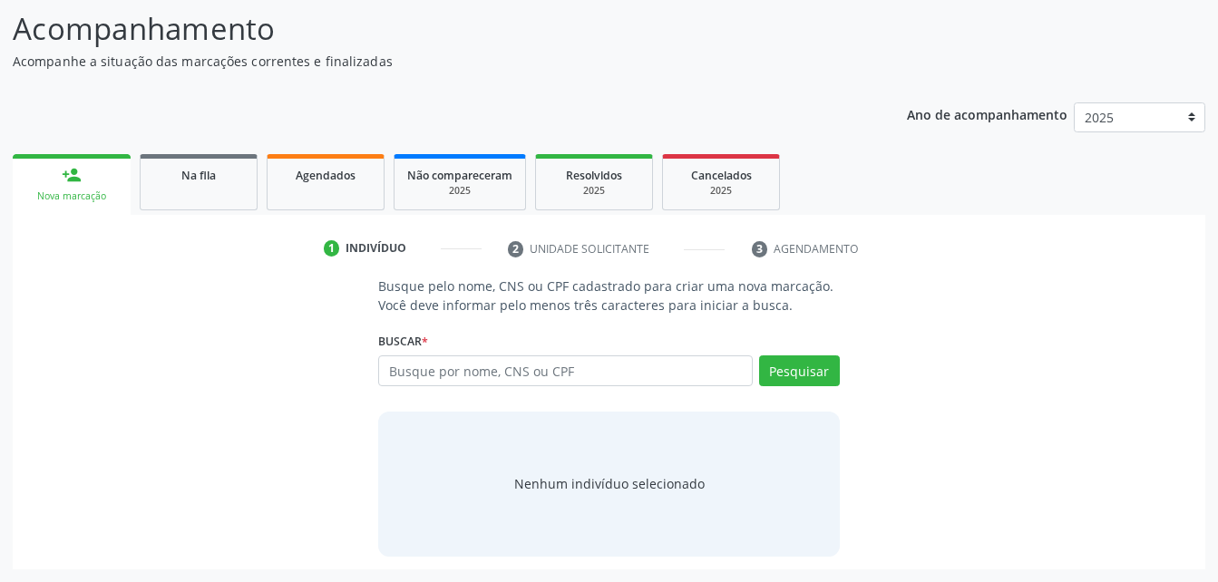
scroll to position [142, 0]
click at [441, 365] on input "text" at bounding box center [565, 370] width 374 height 31
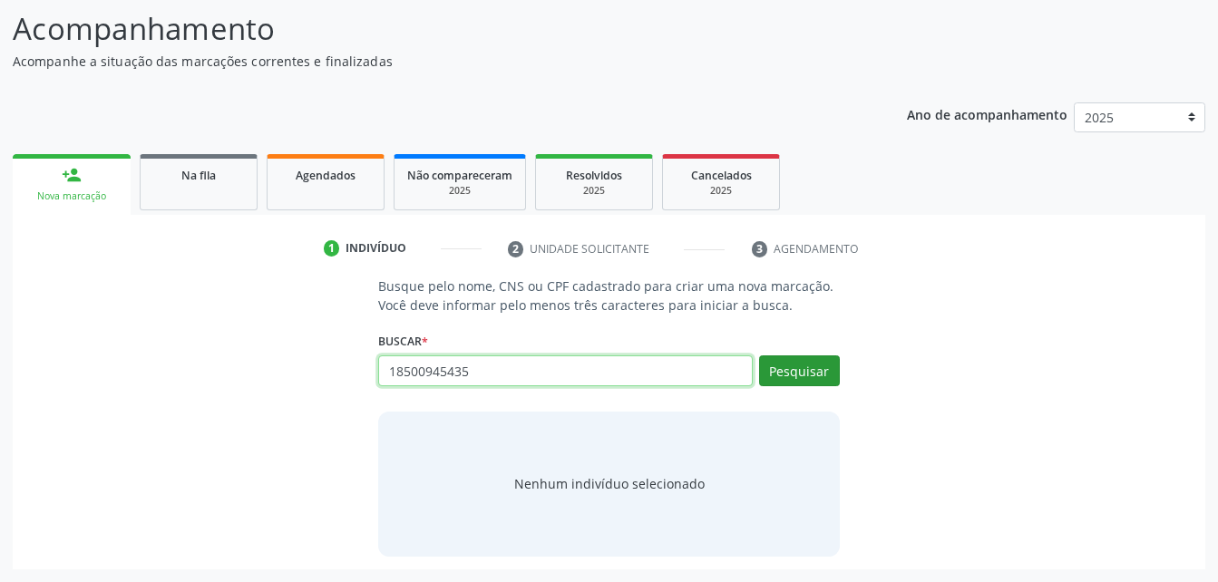
type input "18500945435"
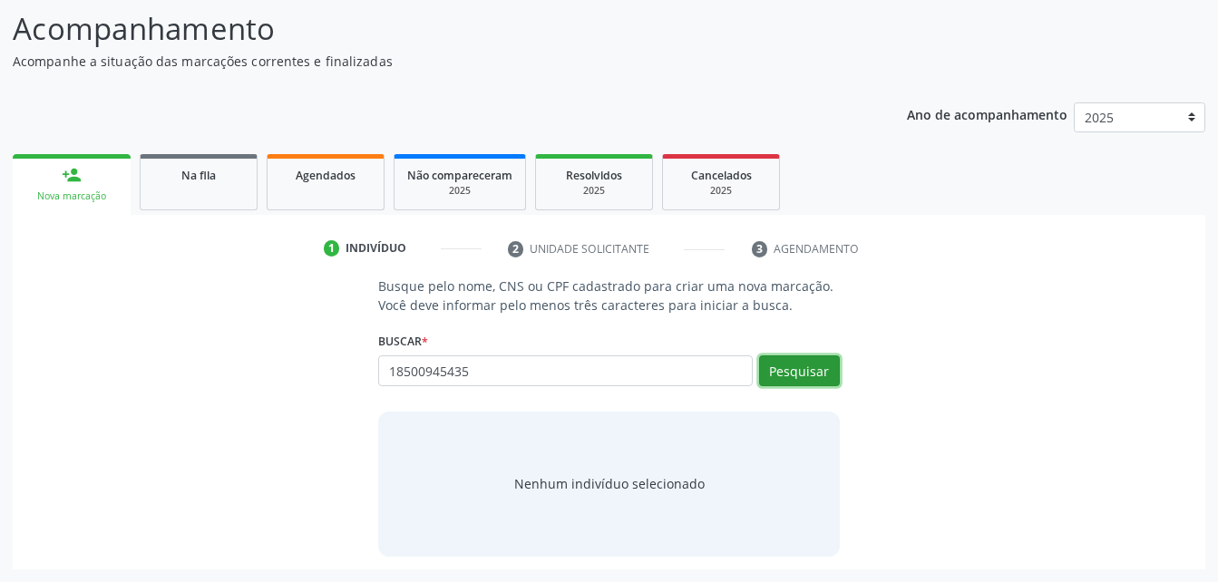
drag, startPoint x: 821, startPoint y: 369, endPoint x: 805, endPoint y: 366, distance: 15.7
click at [818, 370] on button "Pesquisar" at bounding box center [799, 370] width 81 height 31
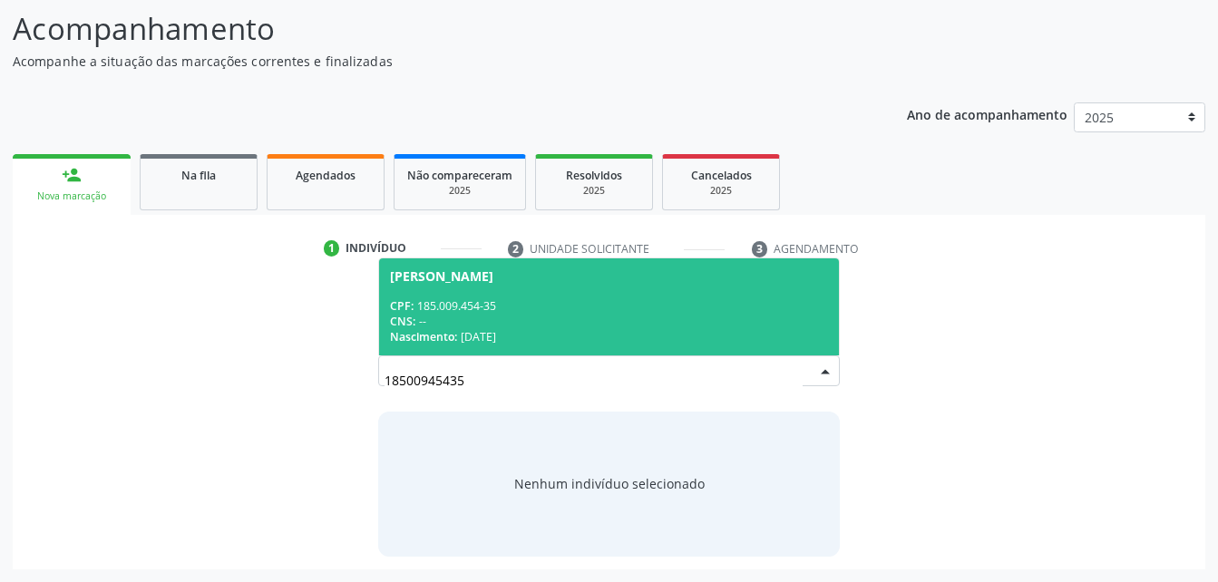
click at [653, 311] on div "CPF: 185.009.454-35" at bounding box center [608, 305] width 437 height 15
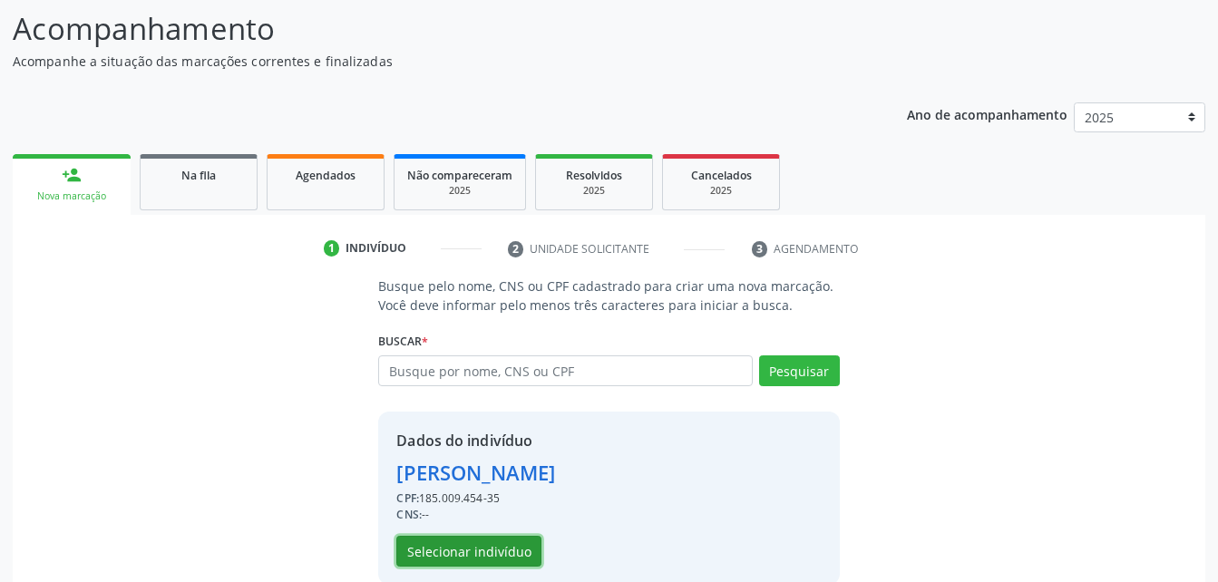
click at [504, 549] on button "Selecionar indivíduo" at bounding box center [468, 551] width 145 height 31
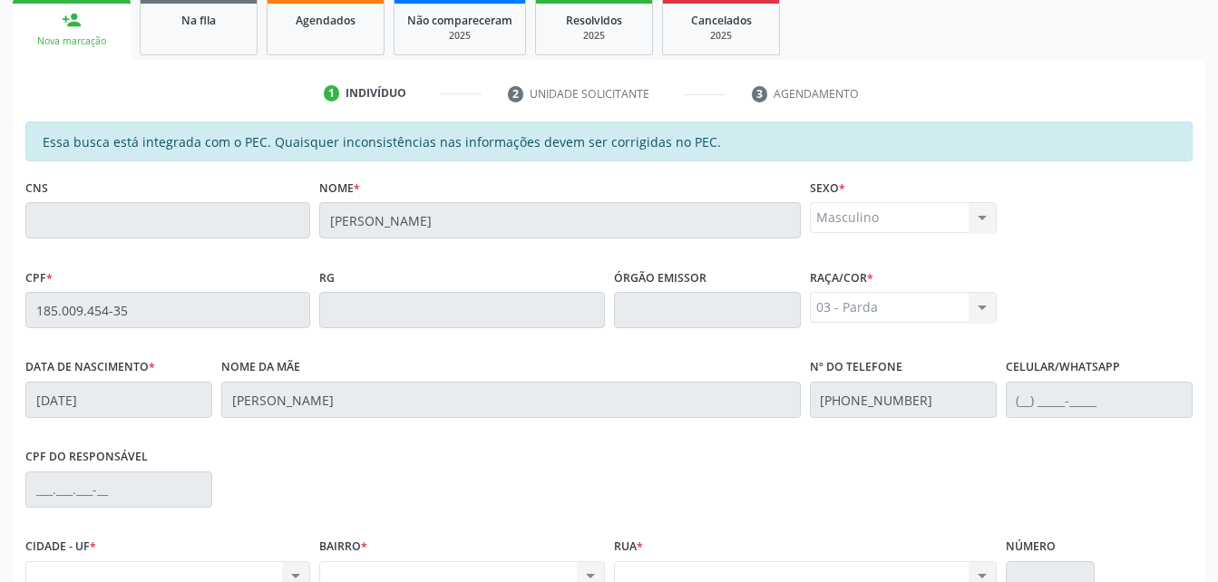
scroll to position [116, 0]
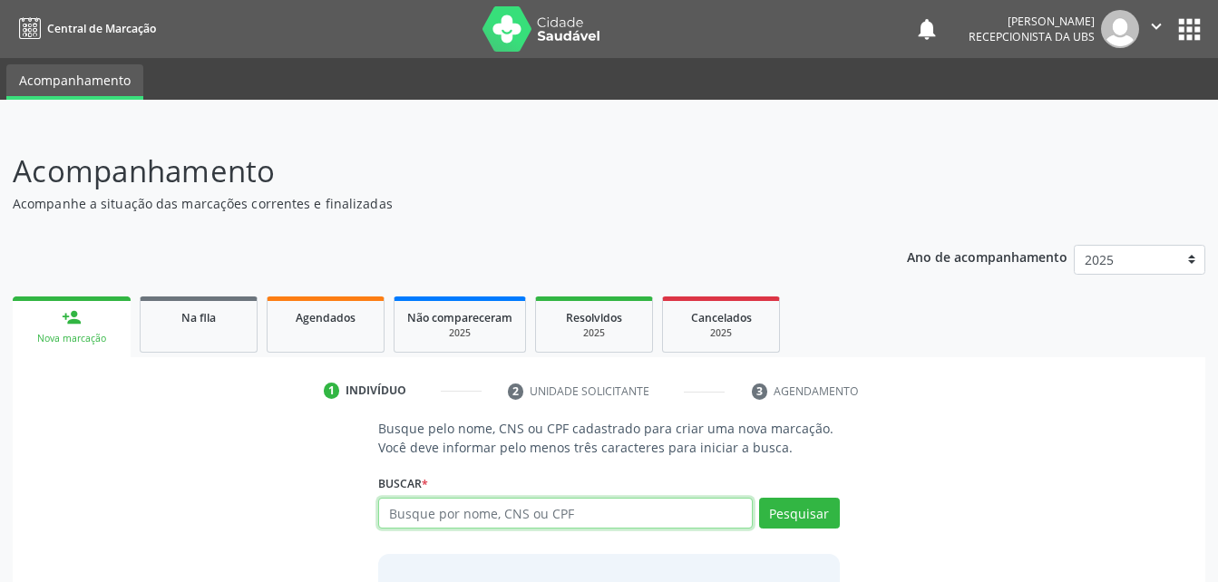
scroll to position [82, 0]
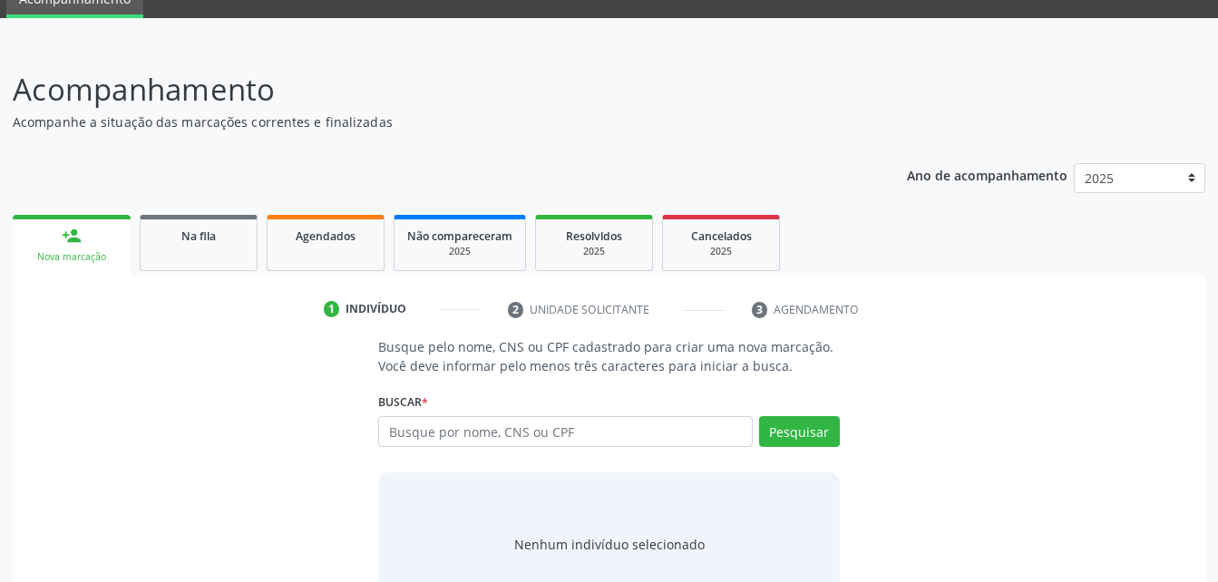
click at [445, 428] on div "Buscar * Busque por nome, CNS ou CPF Nenhum resultado encontrado para: " " Digi…" at bounding box center [608, 423] width 461 height 71
click at [447, 430] on input "text" at bounding box center [565, 431] width 374 height 31
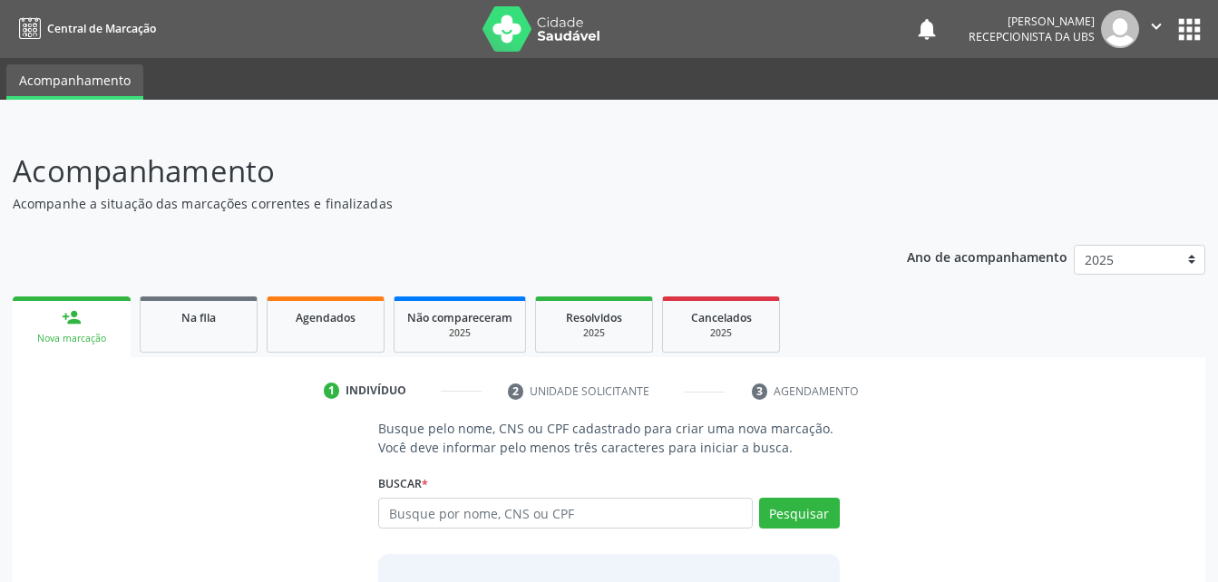
scroll to position [74, 0]
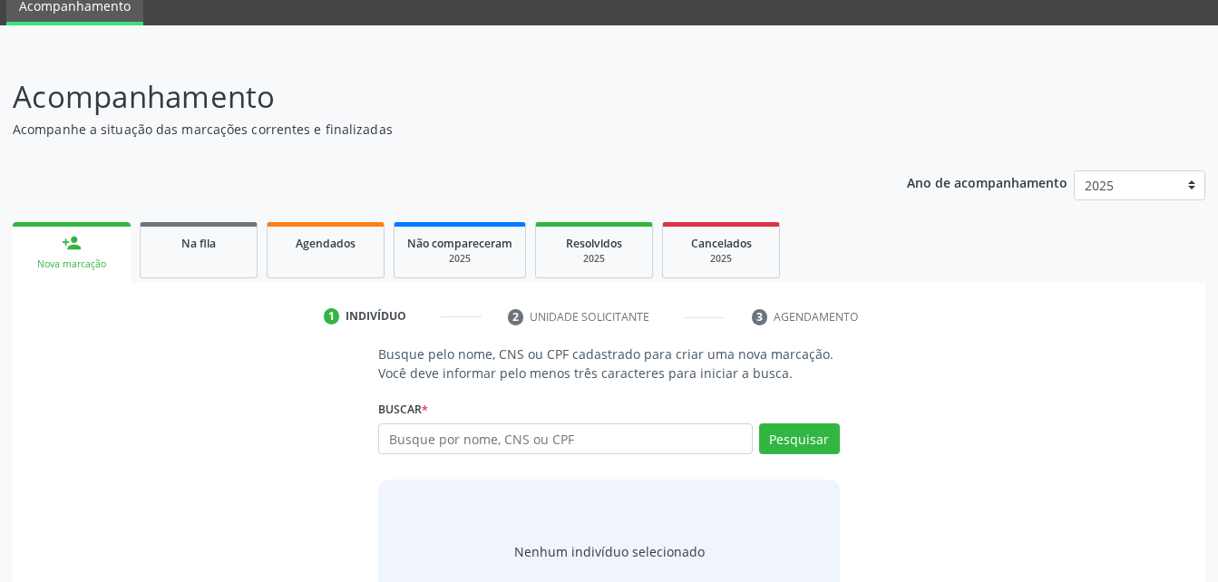
click at [635, 437] on input "text" at bounding box center [565, 438] width 374 height 31
type input "185.009.454-35"
click at [795, 427] on button "Pesquisar" at bounding box center [799, 438] width 81 height 31
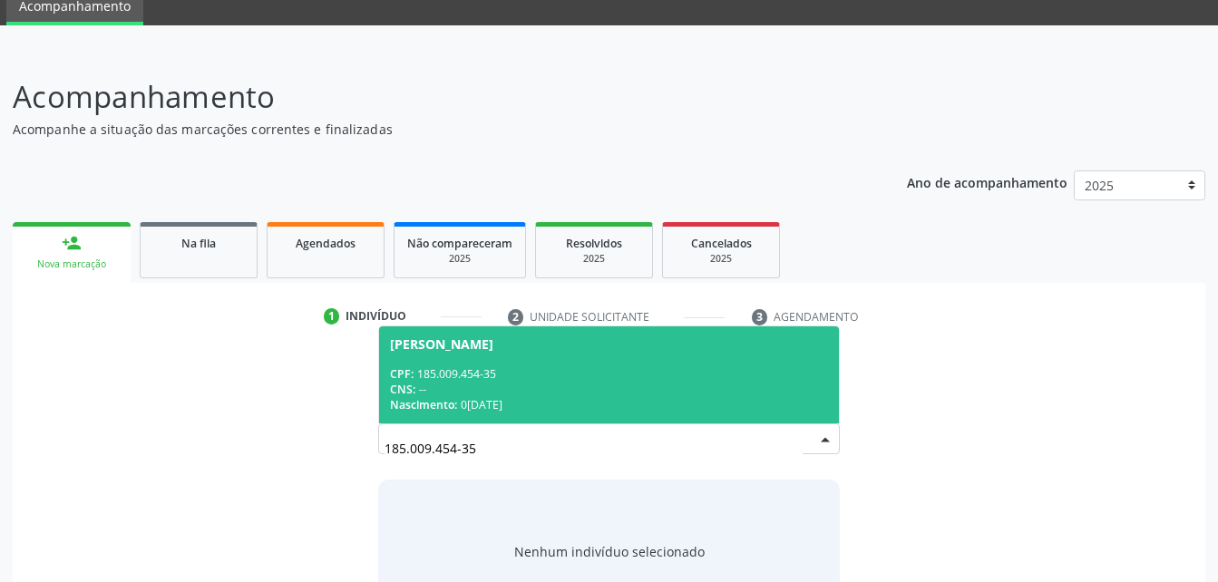
scroll to position [142, 0]
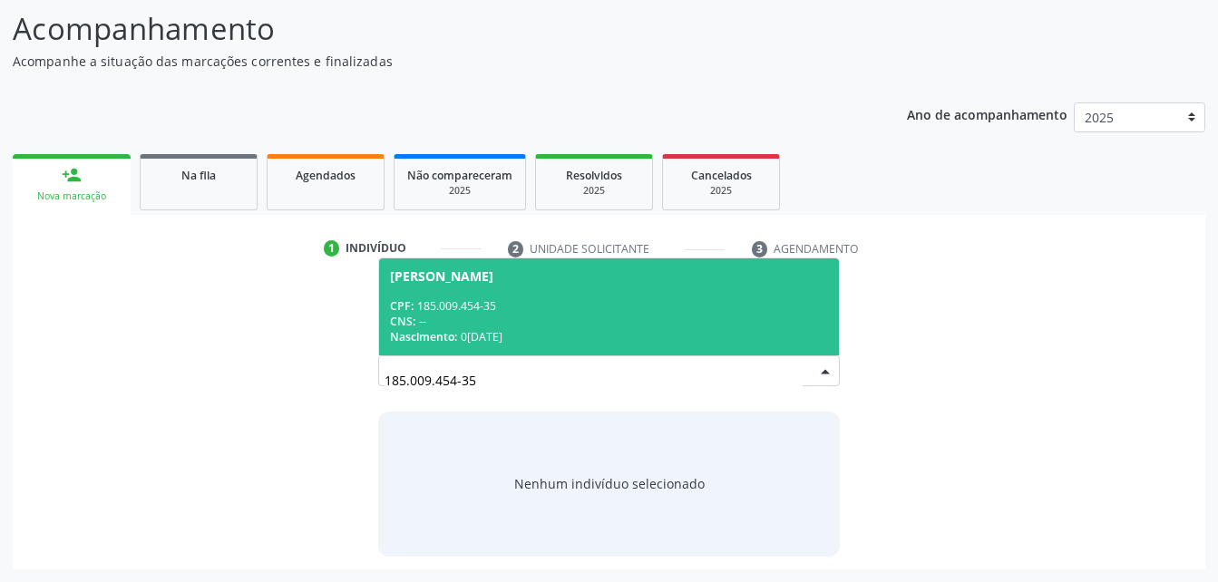
click at [572, 321] on div "CNS: --" at bounding box center [608, 321] width 437 height 15
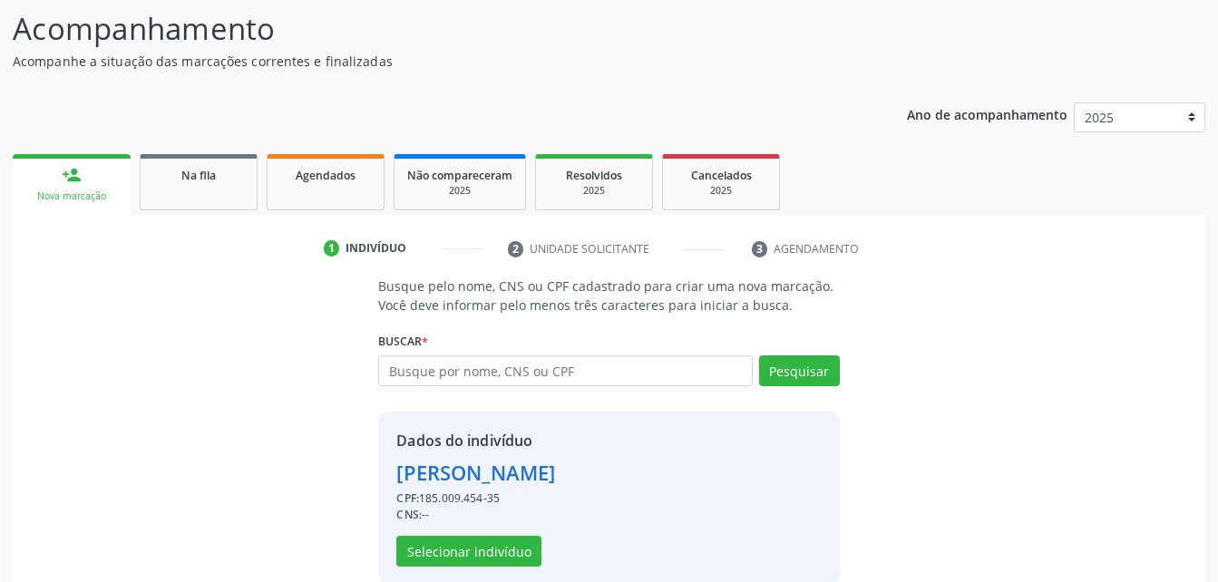
scroll to position [170, 0]
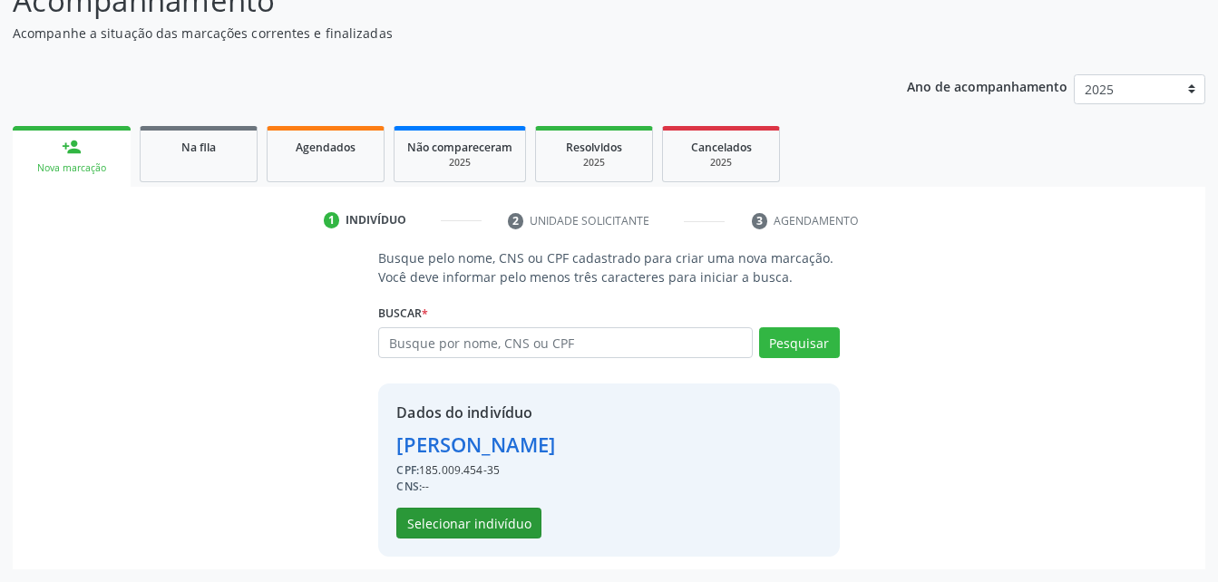
drag, startPoint x: 514, startPoint y: 539, endPoint x: 492, endPoint y: 515, distance: 32.1
click at [501, 529] on div "Dados do indivíduo [PERSON_NAME] CPF: 185.009.454-35 CNS: -- Selecionar indivíd…" at bounding box center [608, 470] width 461 height 173
click at [492, 515] on button "Selecionar indivíduo" at bounding box center [468, 523] width 145 height 31
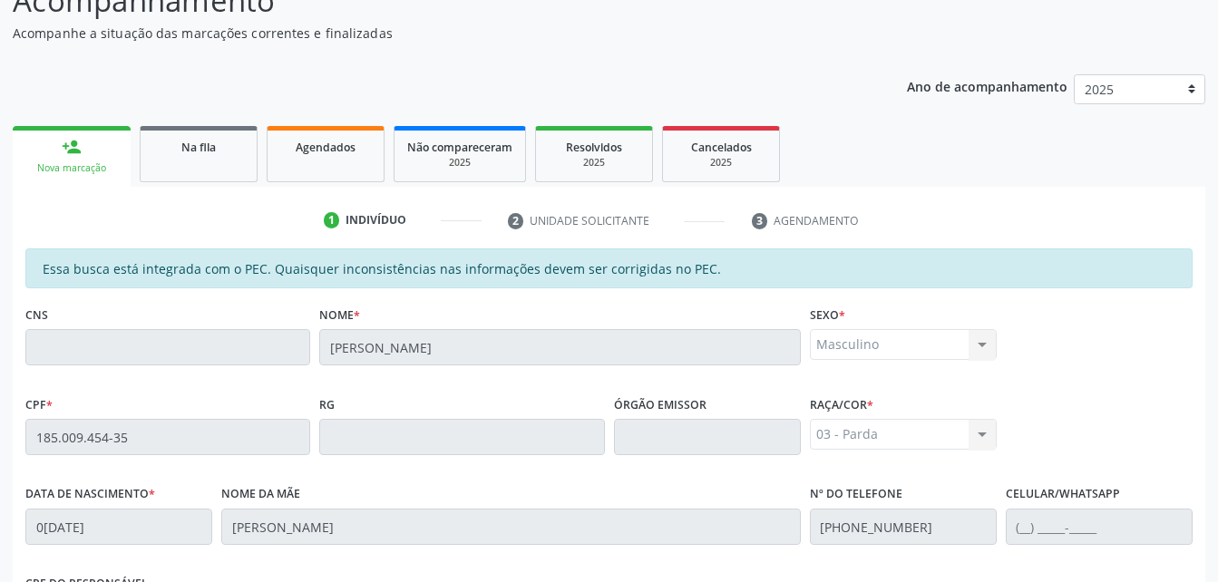
scroll to position [479, 0]
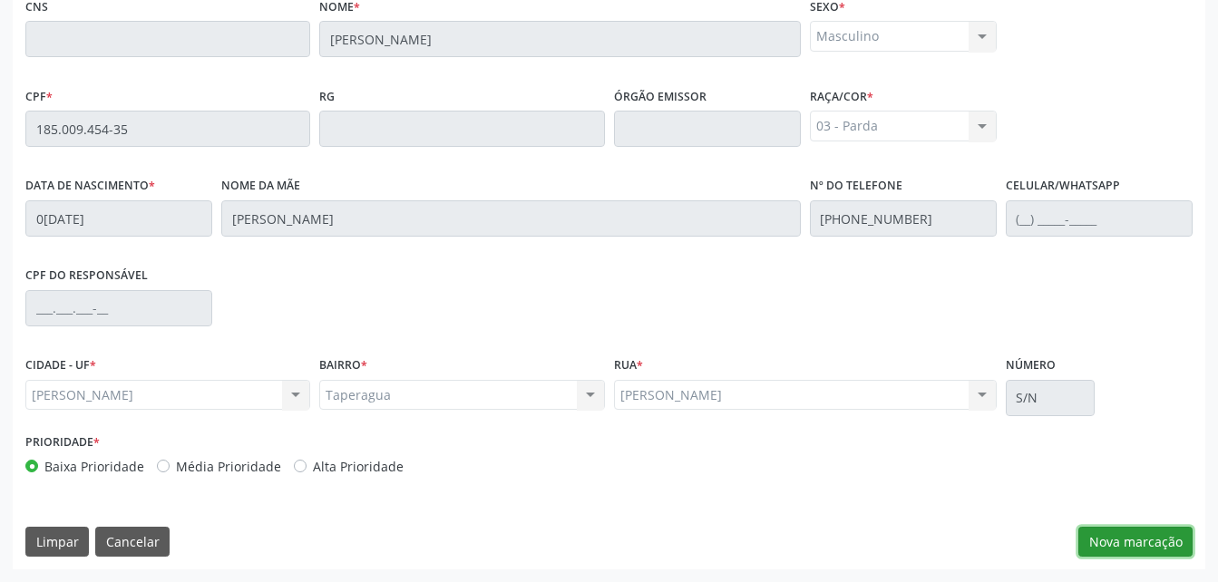
click at [1128, 539] on button "Nova marcação" at bounding box center [1135, 542] width 114 height 31
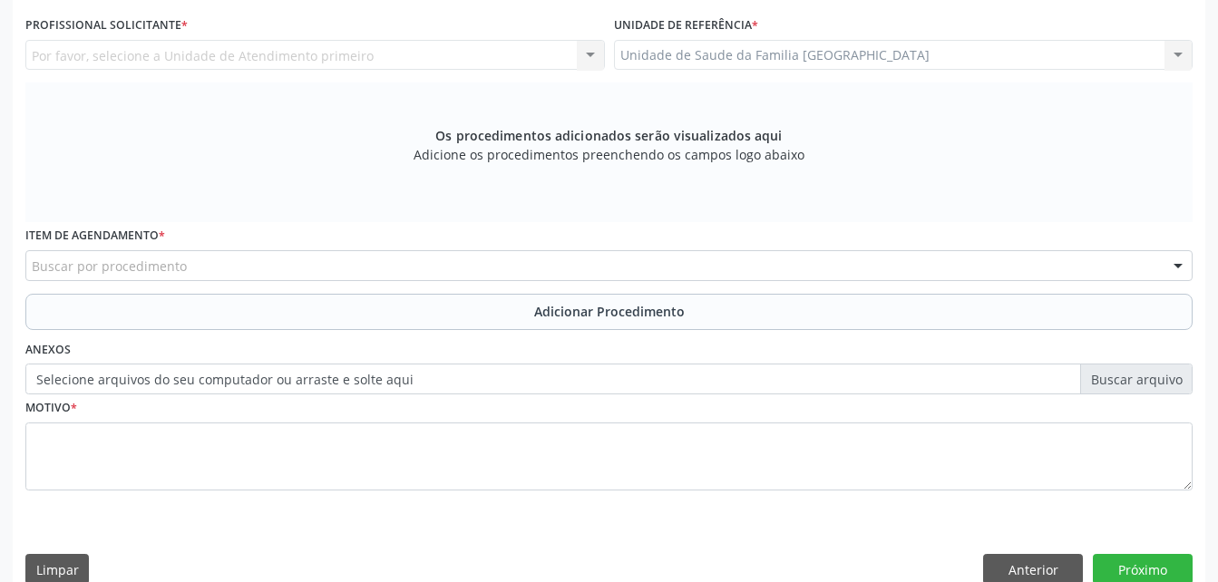
scroll to position [388, 0]
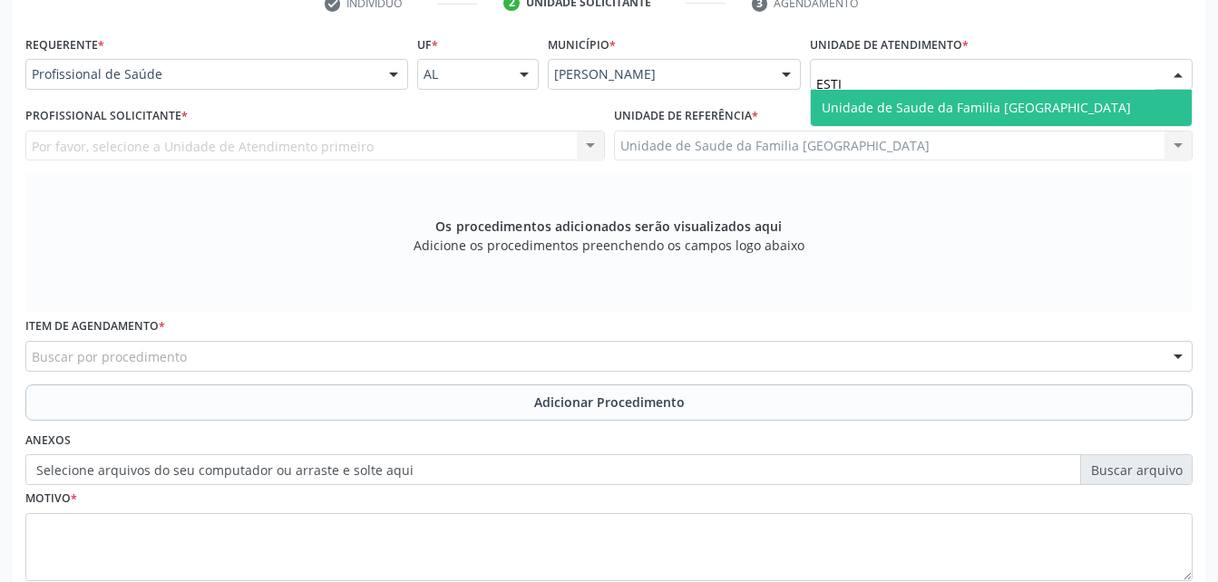
type input "ESTIV"
click at [937, 99] on span "Unidade de Saude da Familia [GEOGRAPHIC_DATA]" at bounding box center [976, 107] width 309 height 17
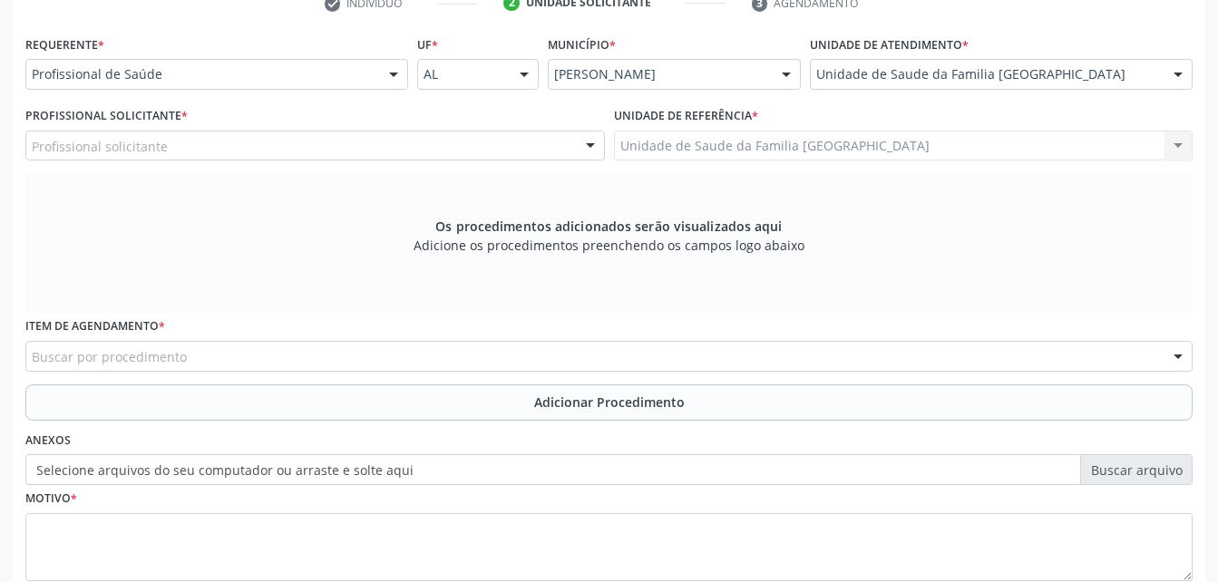
click at [194, 138] on div "Profissional solicitante" at bounding box center [314, 146] width 579 height 31
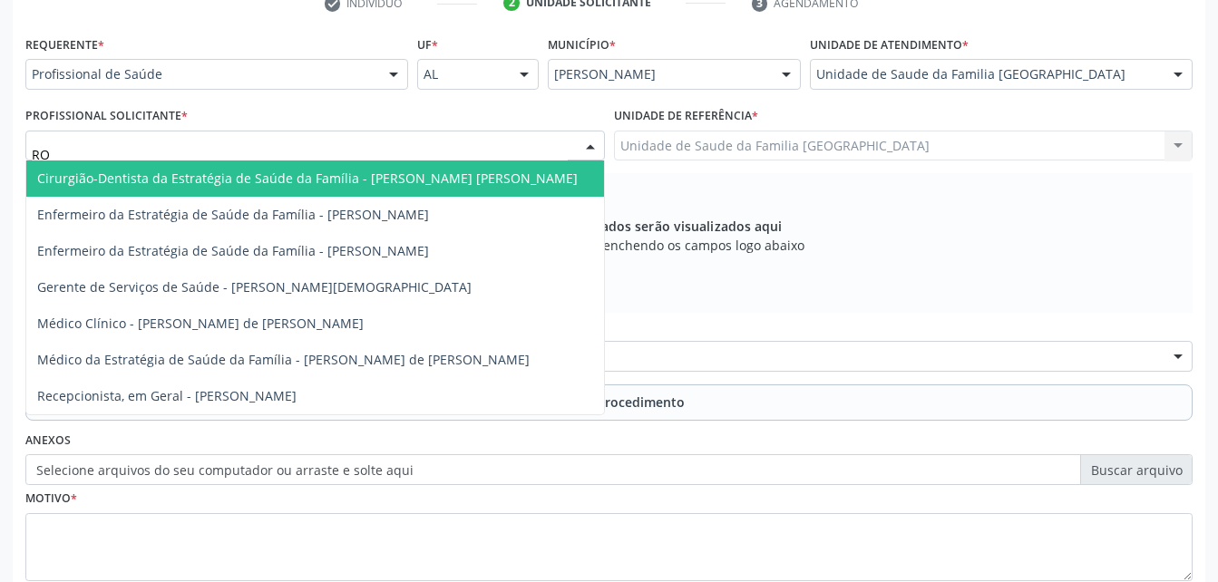
type input "ROD"
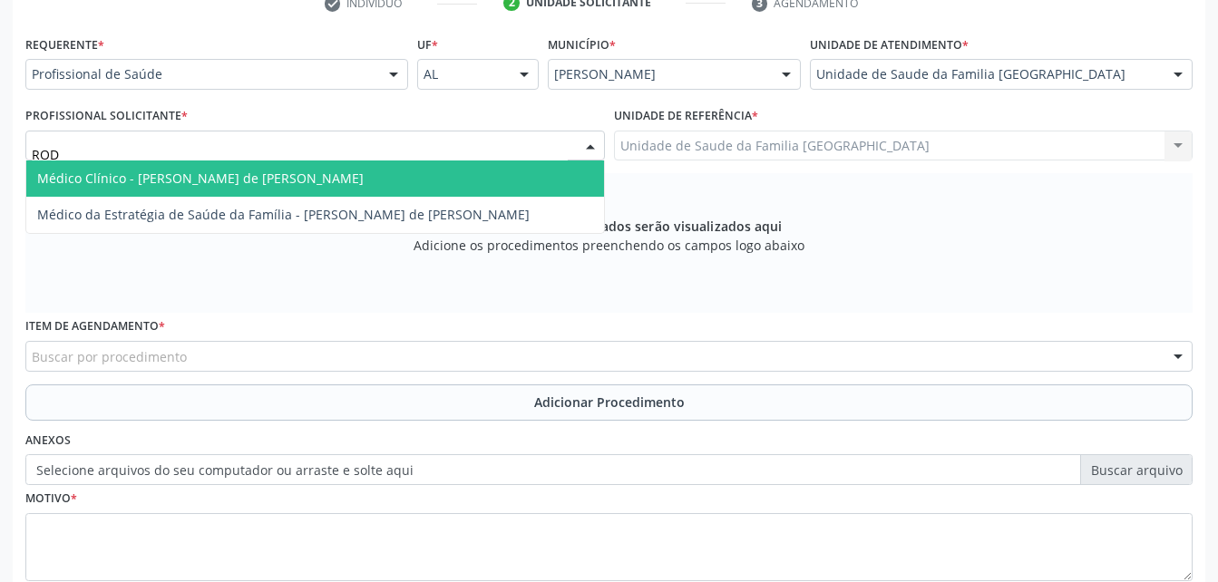
click at [284, 172] on span "Médico Clínico - [PERSON_NAME] de [PERSON_NAME]" at bounding box center [200, 178] width 326 height 17
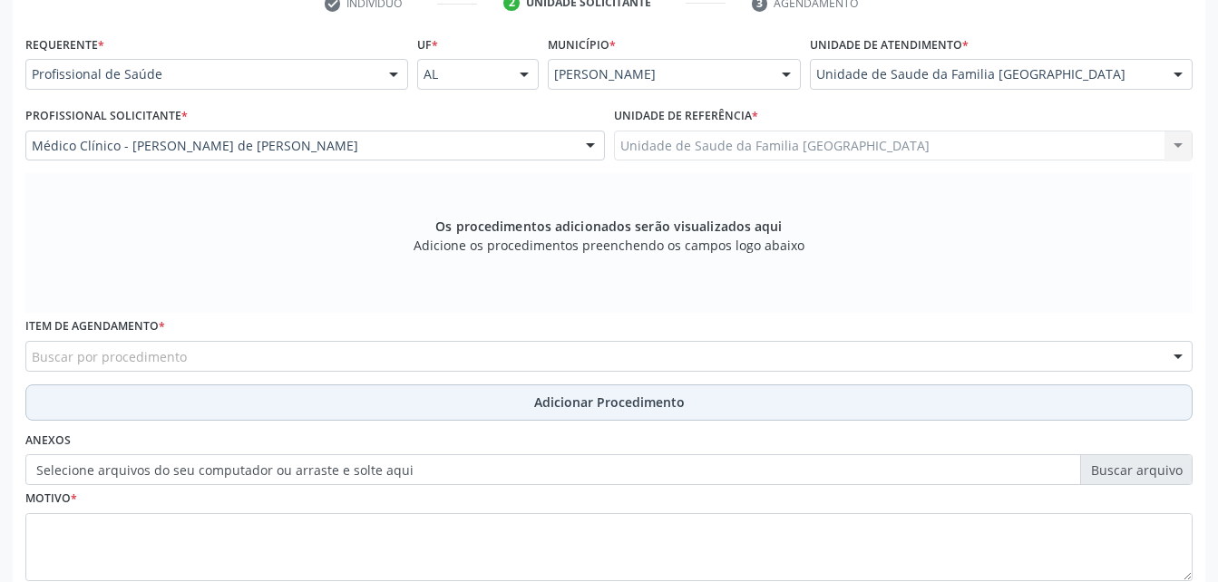
scroll to position [507, 0]
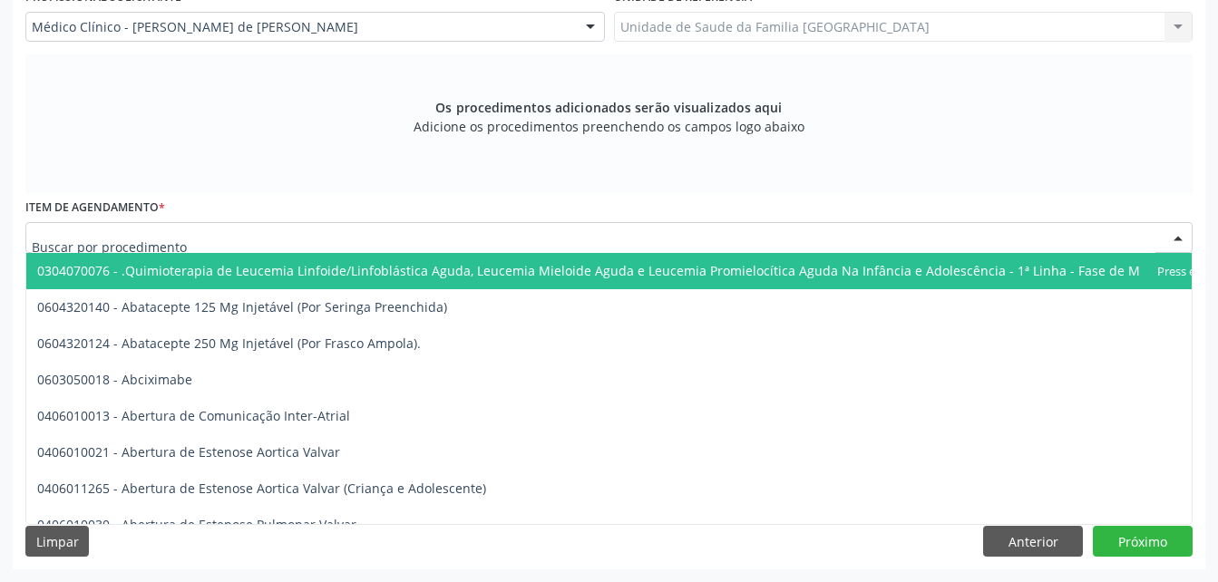
click at [324, 234] on div at bounding box center [608, 237] width 1167 height 31
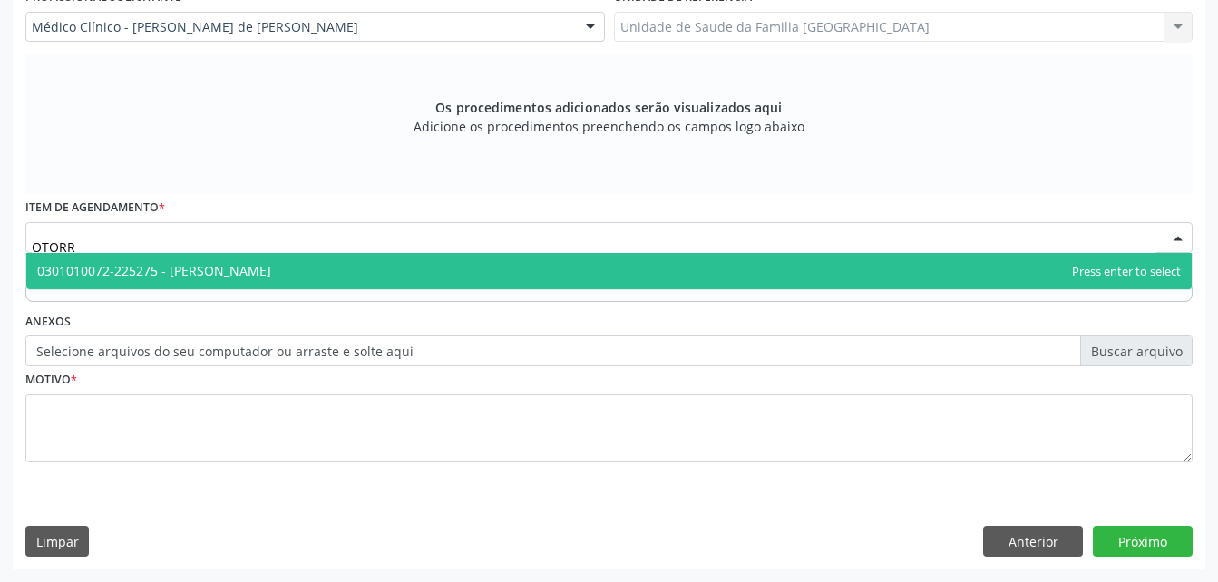
type input "OTORRI"
click at [271, 262] on span "0301010072-225275 - [PERSON_NAME]" at bounding box center [154, 270] width 234 height 17
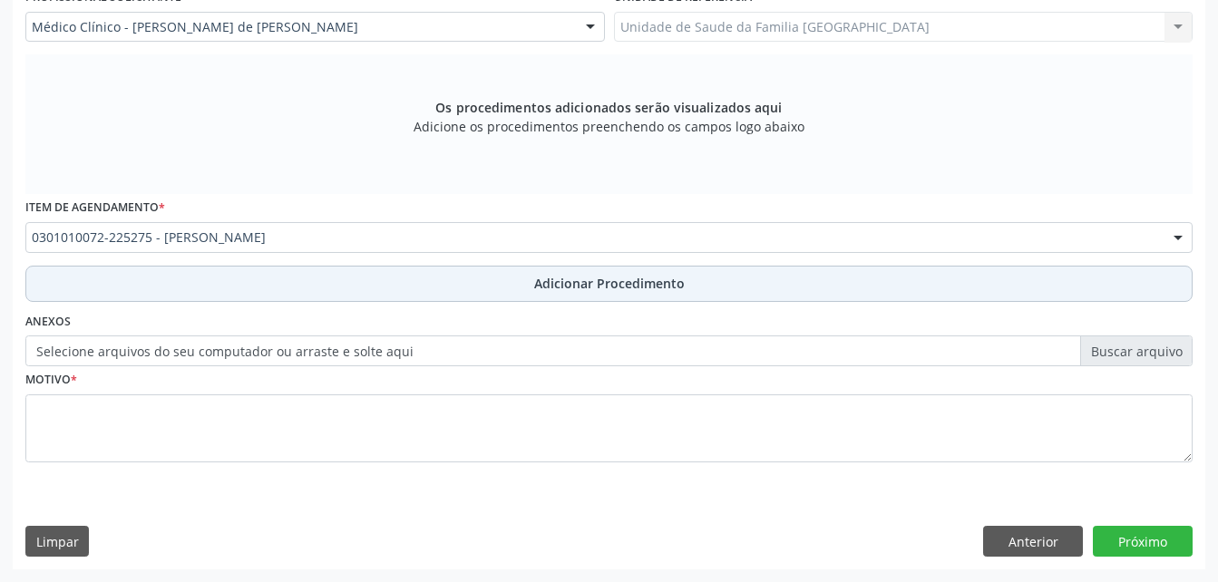
click at [342, 295] on button "Adicionar Procedimento" at bounding box center [608, 284] width 1167 height 36
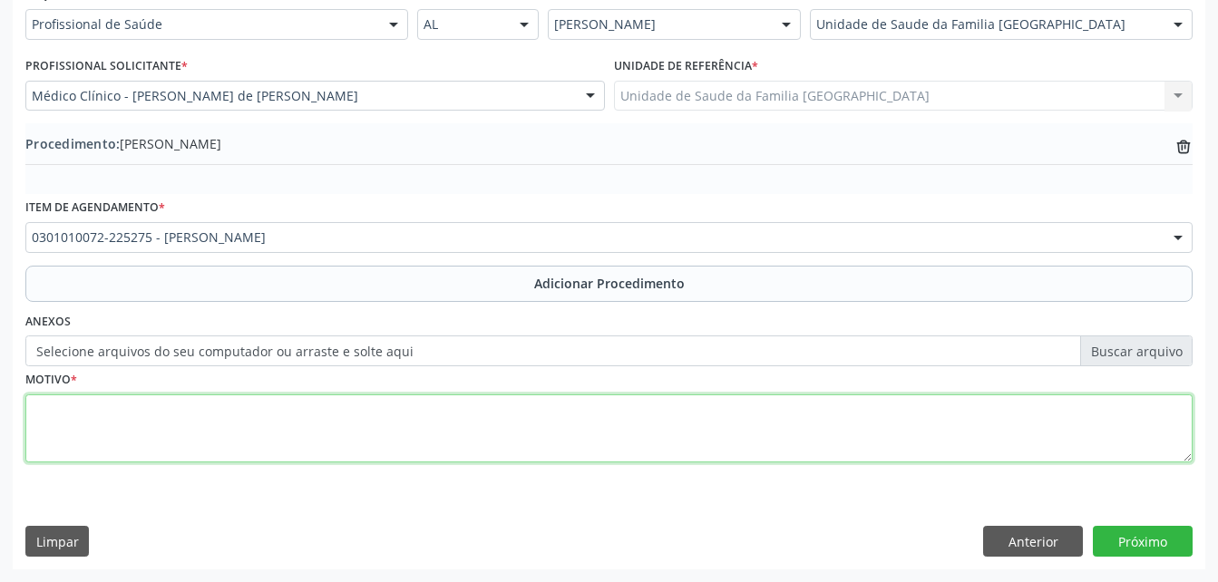
click at [344, 413] on textarea at bounding box center [608, 428] width 1167 height 69
type textarea "HIPERTROFIA DAS ADENÓIDES"
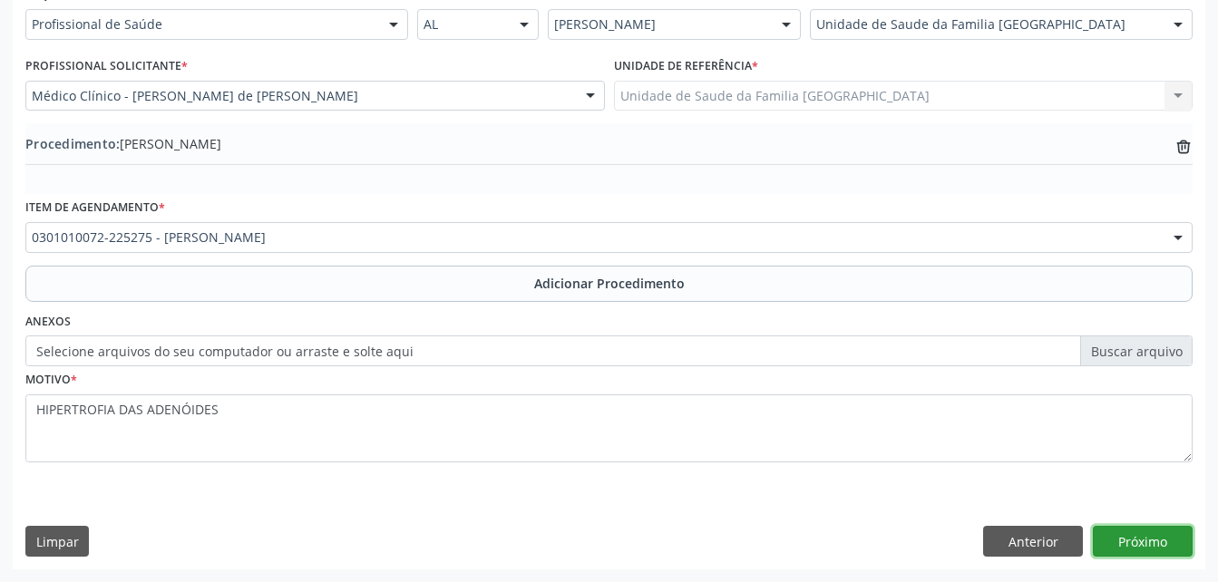
click at [1162, 539] on button "Próximo" at bounding box center [1143, 541] width 100 height 31
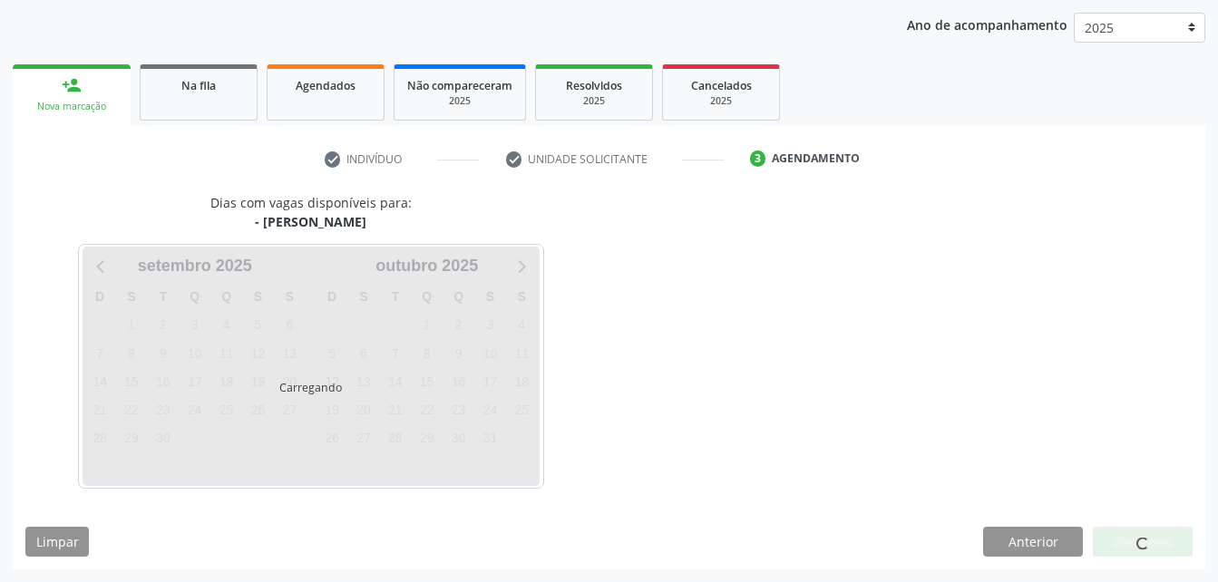
scroll to position [286, 0]
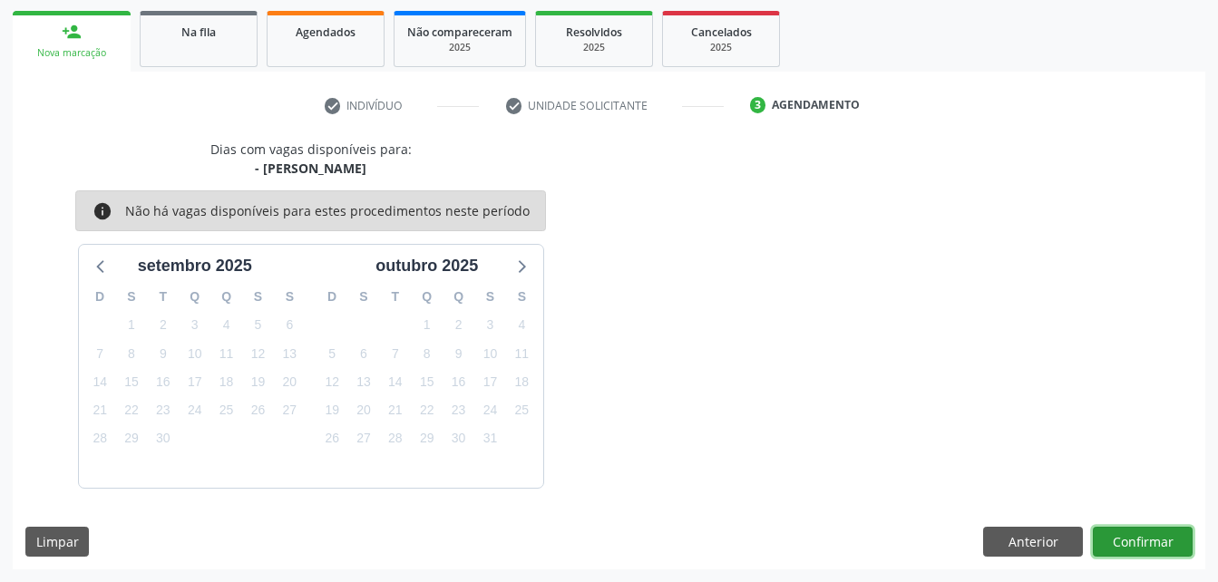
click at [1162, 539] on button "Confirmar" at bounding box center [1143, 542] width 100 height 31
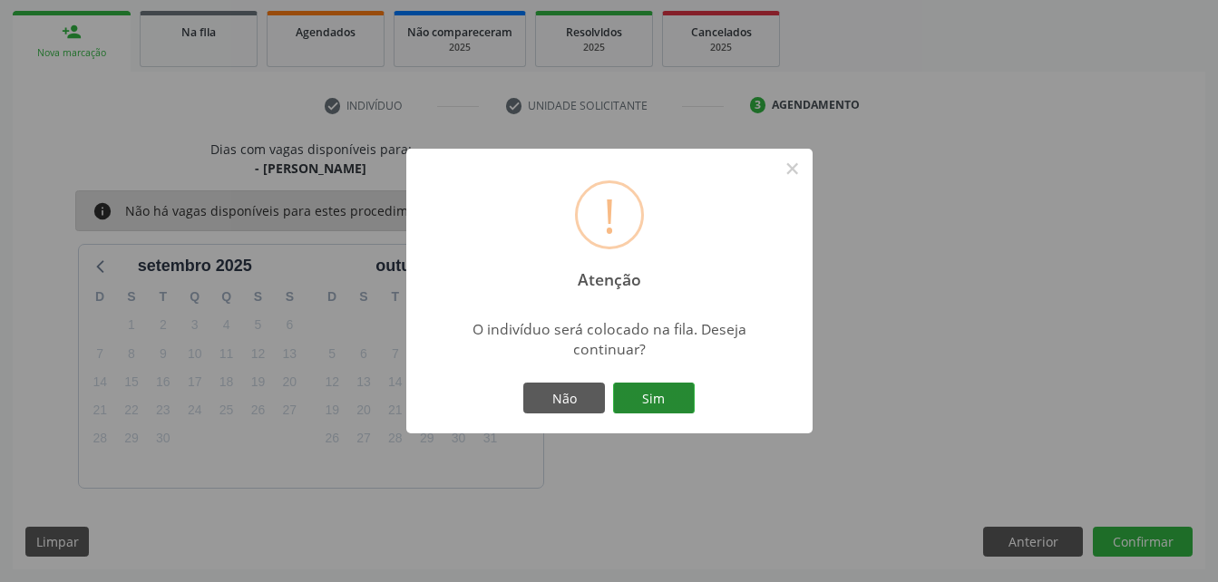
click at [666, 391] on button "Sim" at bounding box center [654, 398] width 82 height 31
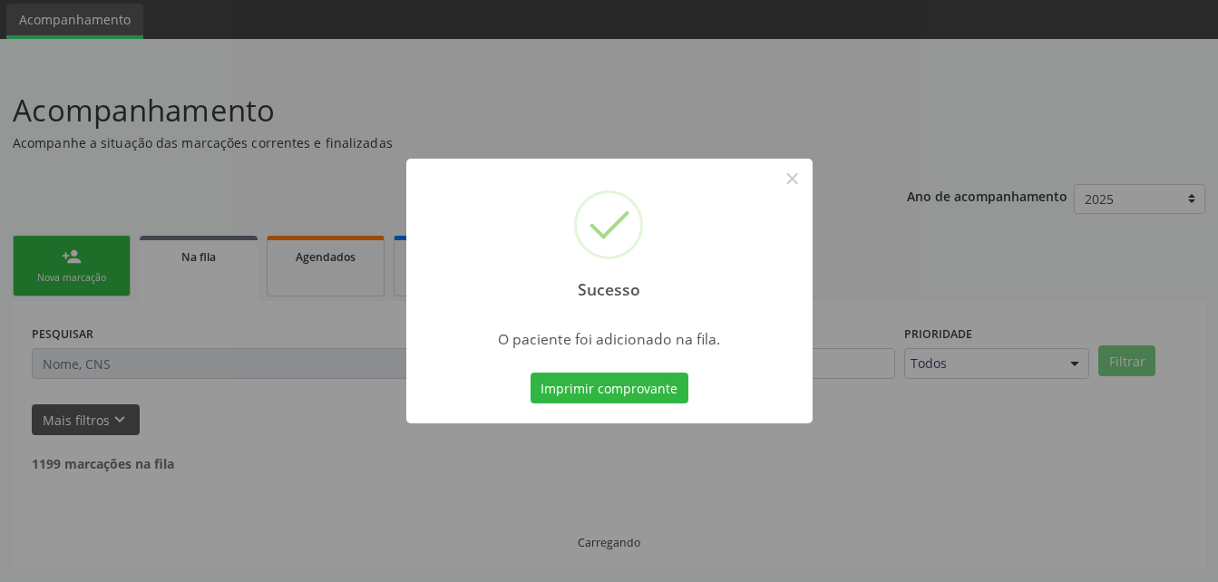
scroll to position [42, 0]
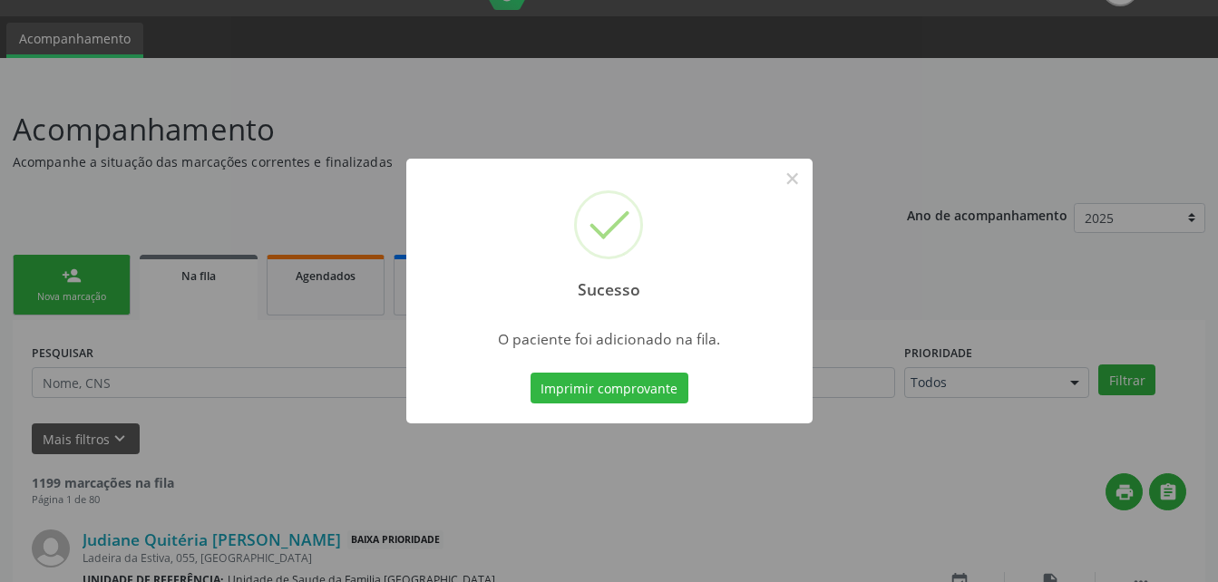
click at [107, 281] on div "Sucesso × O paciente foi adicionado na fila. Imprimir comprovante Cancel" at bounding box center [609, 291] width 1218 height 582
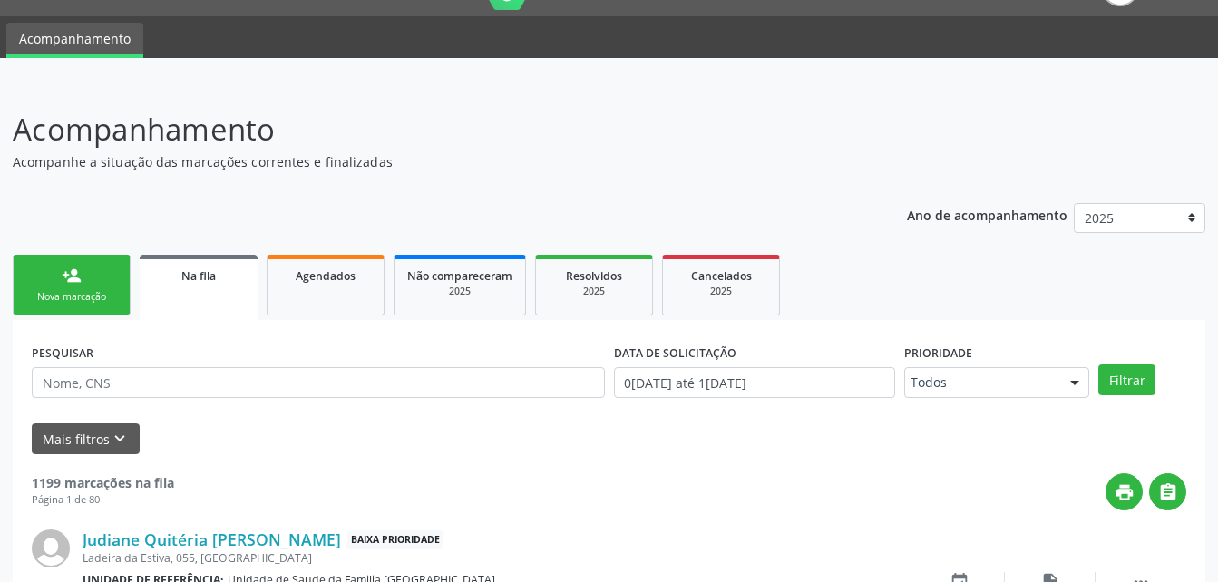
drag, startPoint x: 131, startPoint y: 310, endPoint x: 113, endPoint y: 293, distance: 24.4
click at [131, 310] on ul "person_add Nova marcação Na fila Agendados Não compareceram 2025 Resolvidos 202…" at bounding box center [609, 285] width 1192 height 70
click at [113, 293] on div "Nova marcação" at bounding box center [71, 297] width 91 height 14
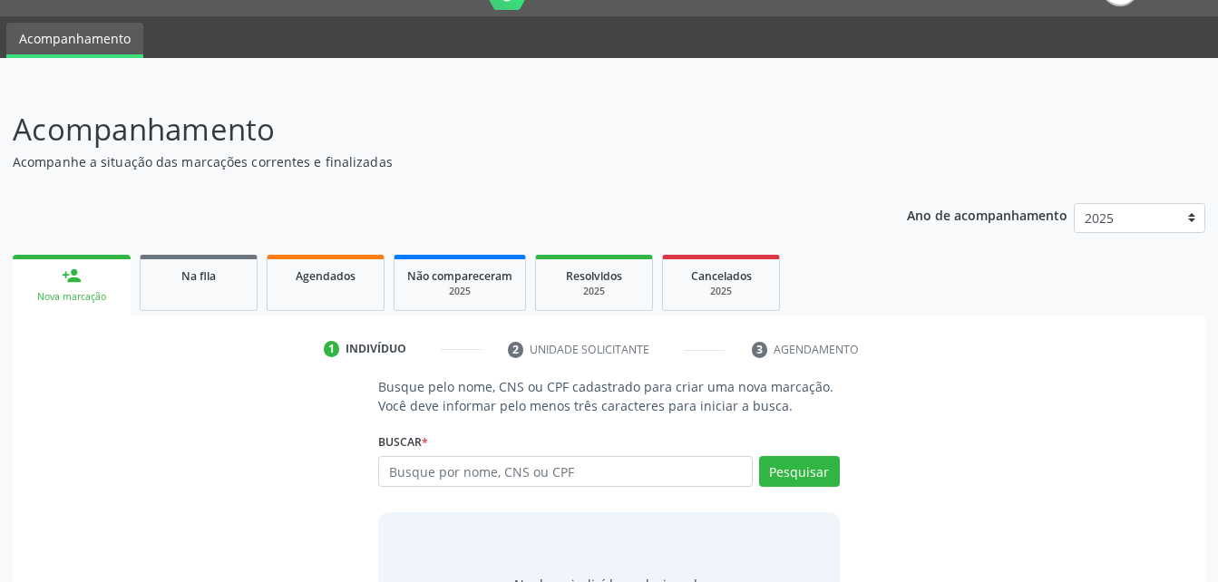
scroll to position [142, 0]
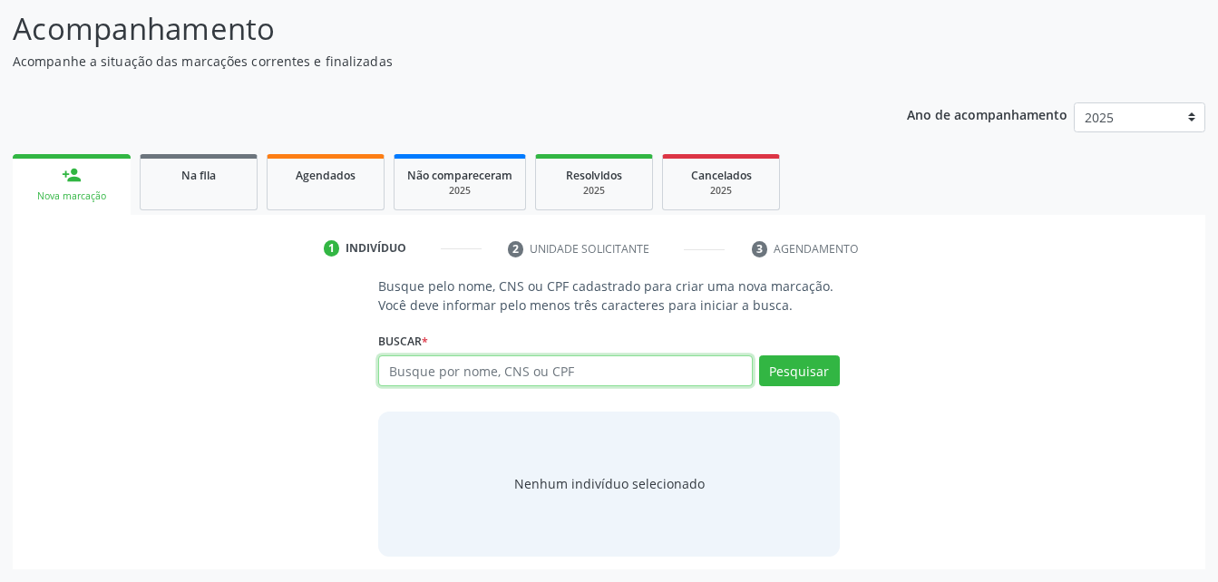
click at [431, 372] on input "text" at bounding box center [565, 370] width 374 height 31
paste input "185.009.454-35"
type input "185.009.454-35"
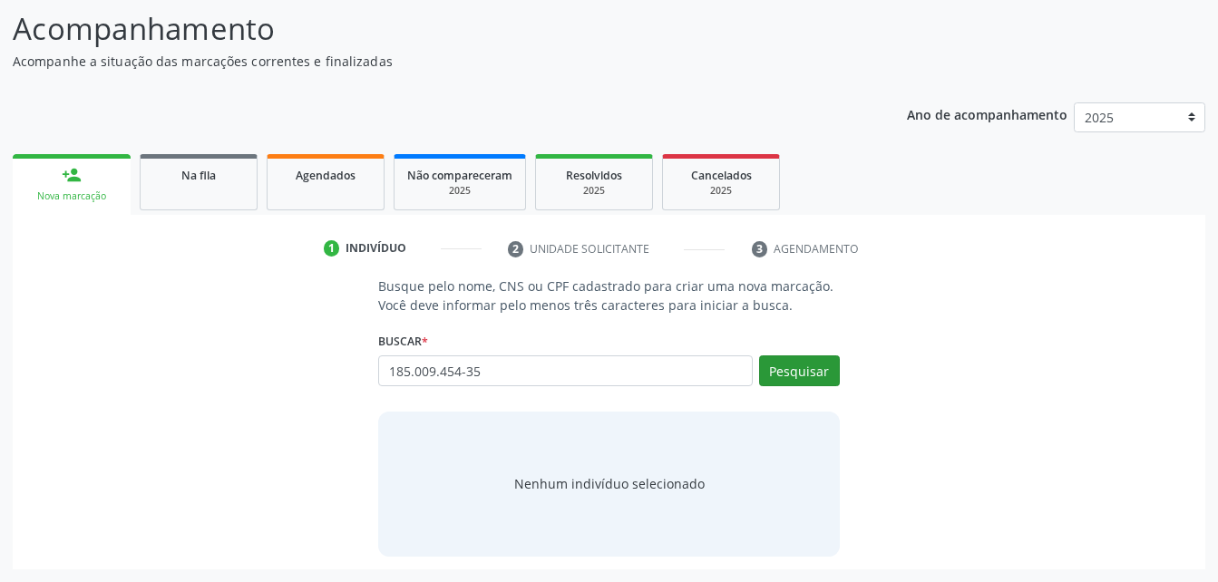
click at [789, 355] on div "Buscar * Busque por nome, CNS ou CPF Nenhum resultado encontrado para: " " Não …" at bounding box center [608, 362] width 461 height 71
drag, startPoint x: 791, startPoint y: 358, endPoint x: 798, endPoint y: 366, distance: 10.9
click at [798, 366] on button "Pesquisar" at bounding box center [799, 370] width 81 height 31
type input "185.009.454-35"
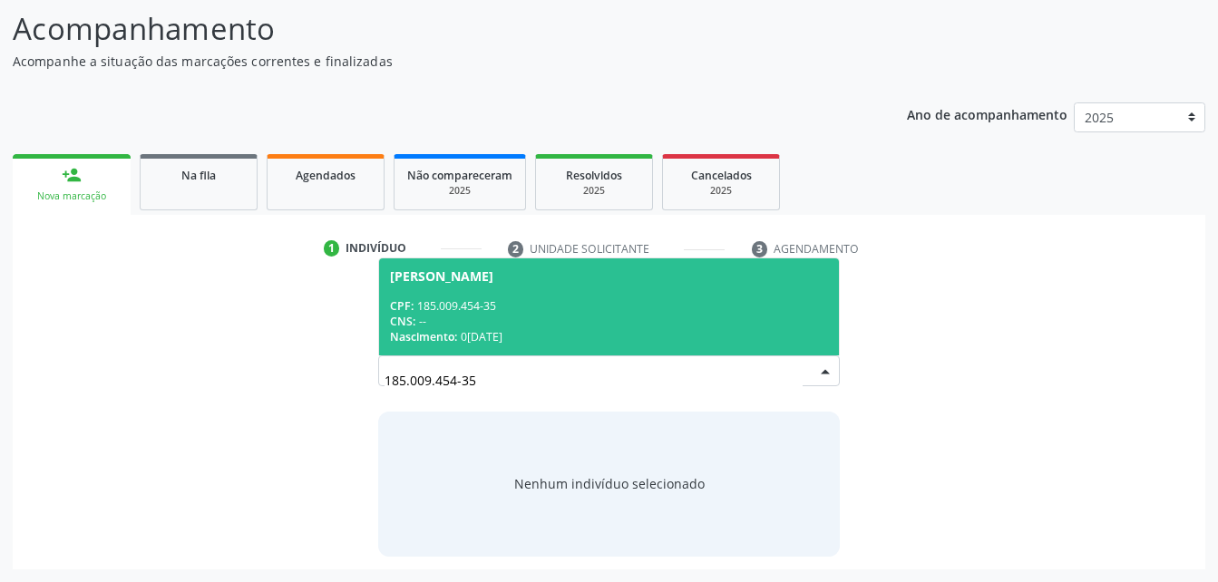
click at [676, 297] on span "[PERSON_NAME] CPF: 185.009.454-35 CNS: -- Nascimento: 01[DATE]" at bounding box center [608, 306] width 459 height 97
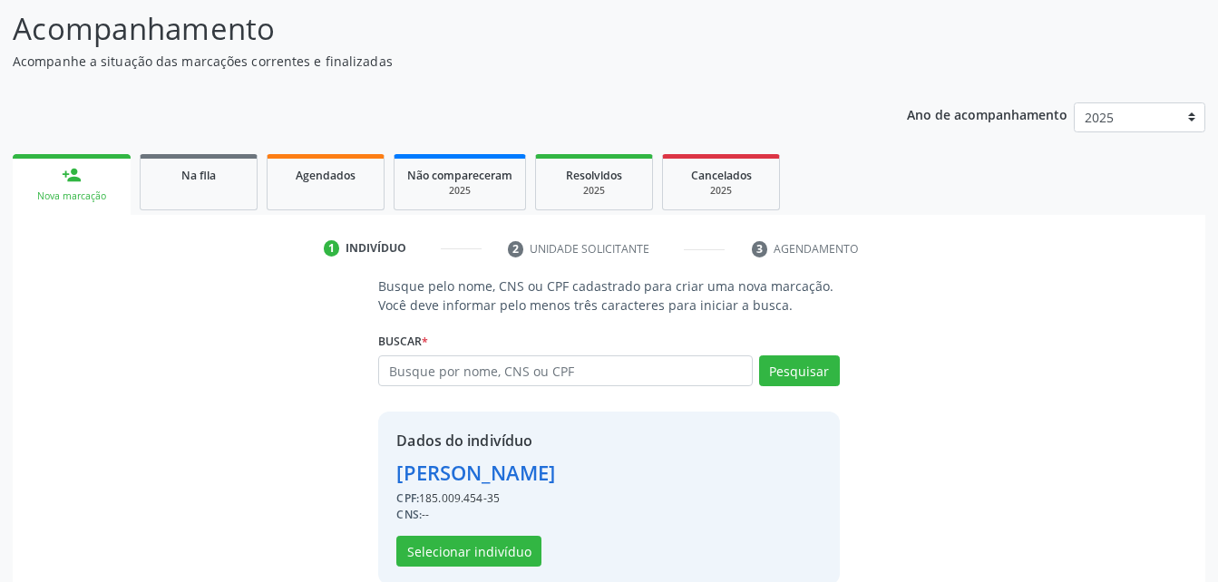
scroll to position [170, 0]
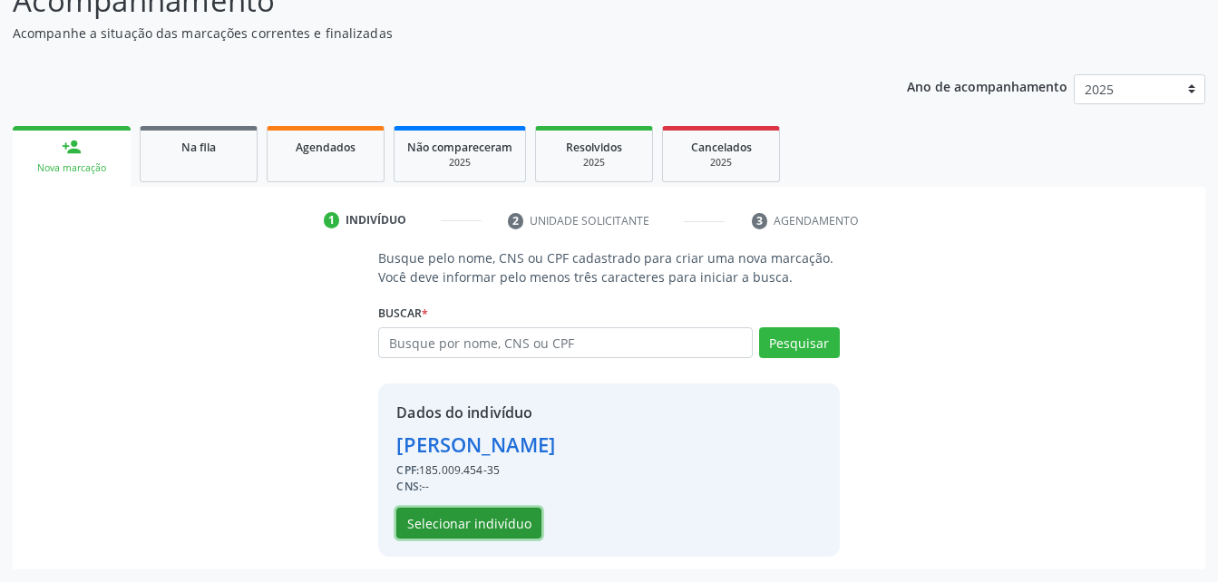
click at [452, 511] on button "Selecionar indivíduo" at bounding box center [468, 523] width 145 height 31
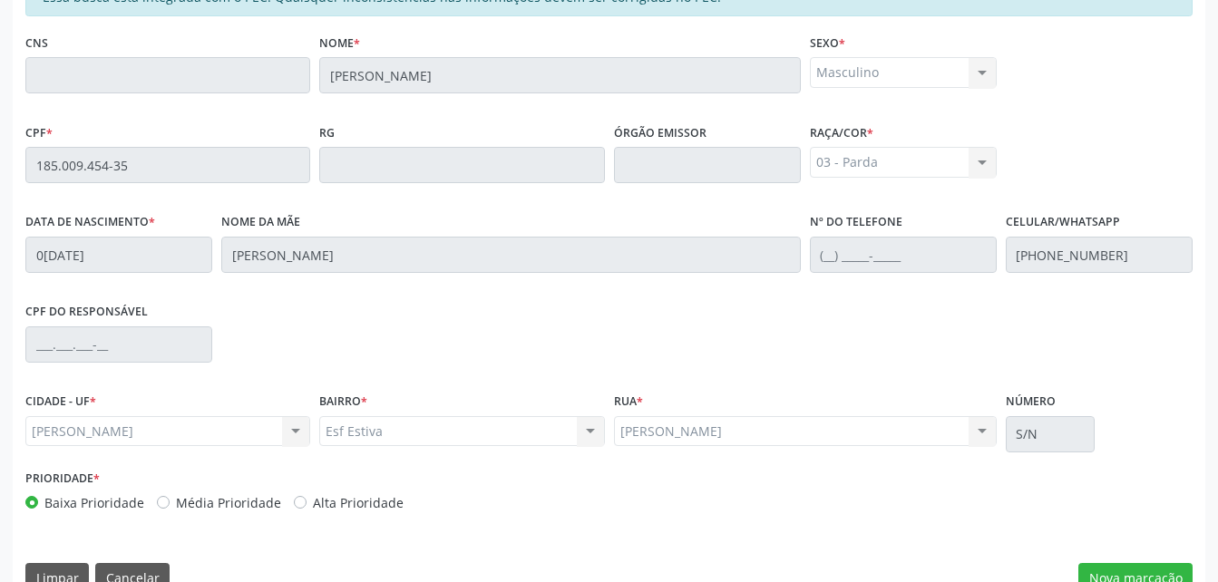
scroll to position [479, 0]
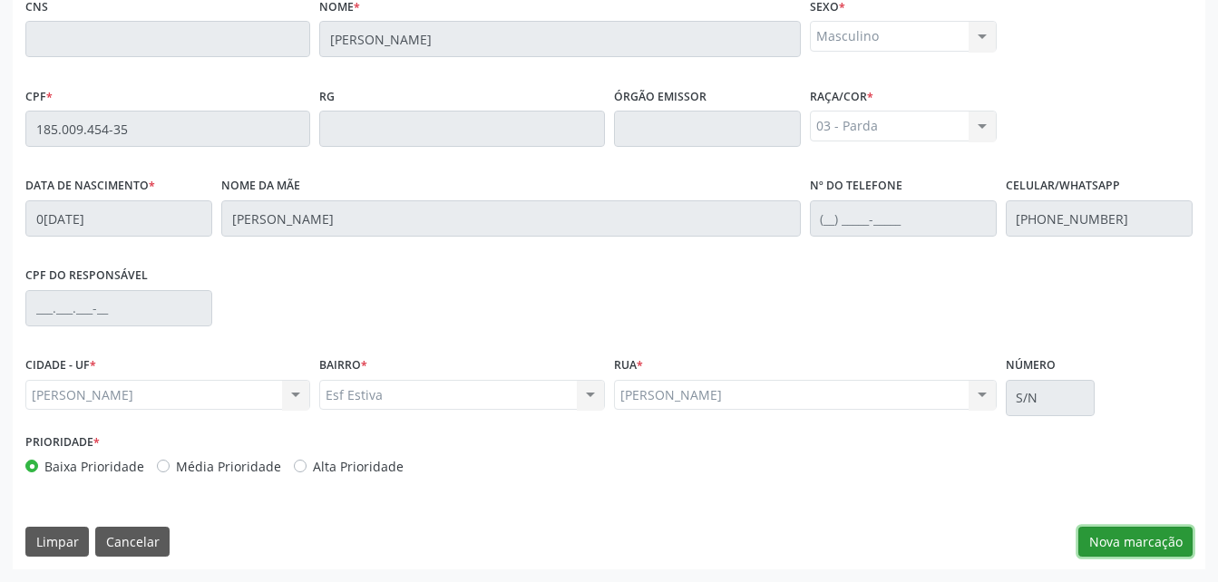
click at [1104, 535] on button "Nova marcação" at bounding box center [1135, 542] width 114 height 31
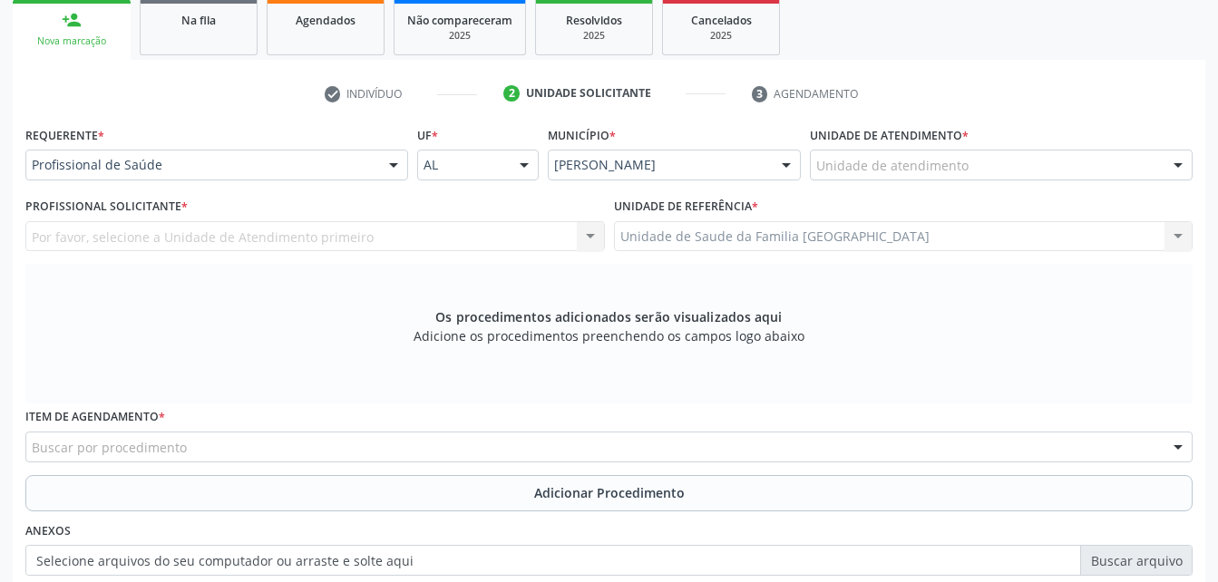
scroll to position [207, 0]
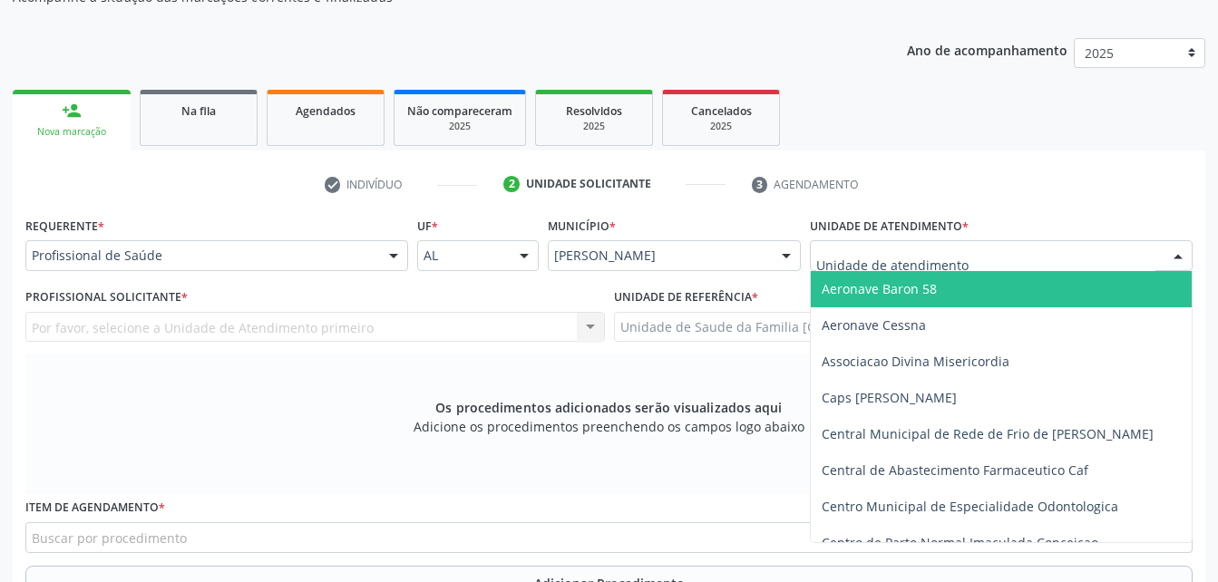
click at [1076, 257] on div at bounding box center [1001, 255] width 383 height 31
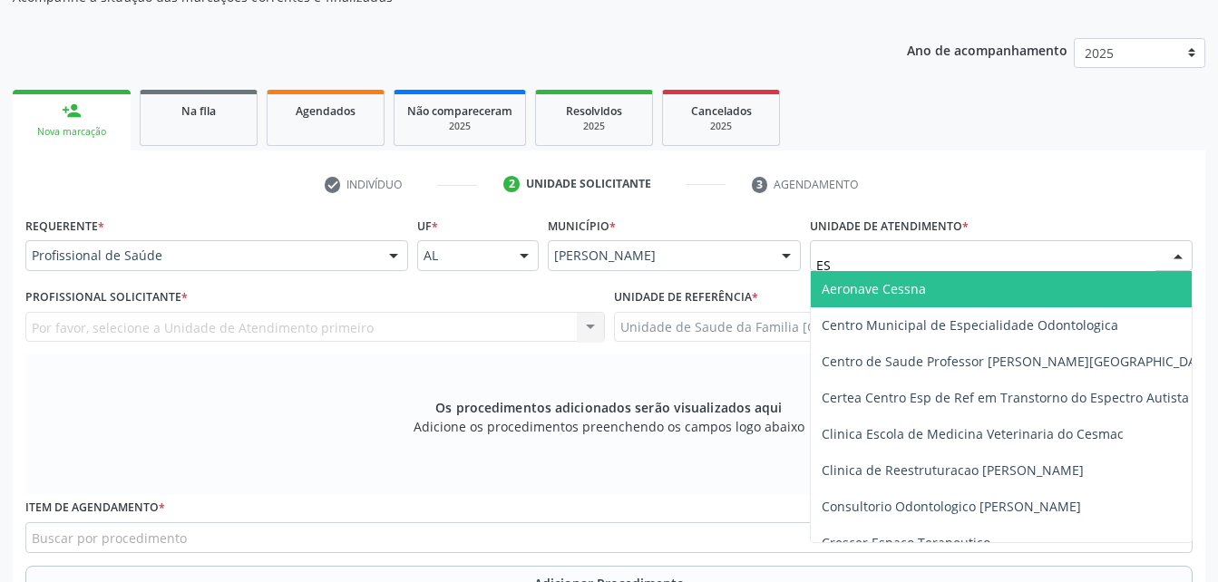
type input "EST"
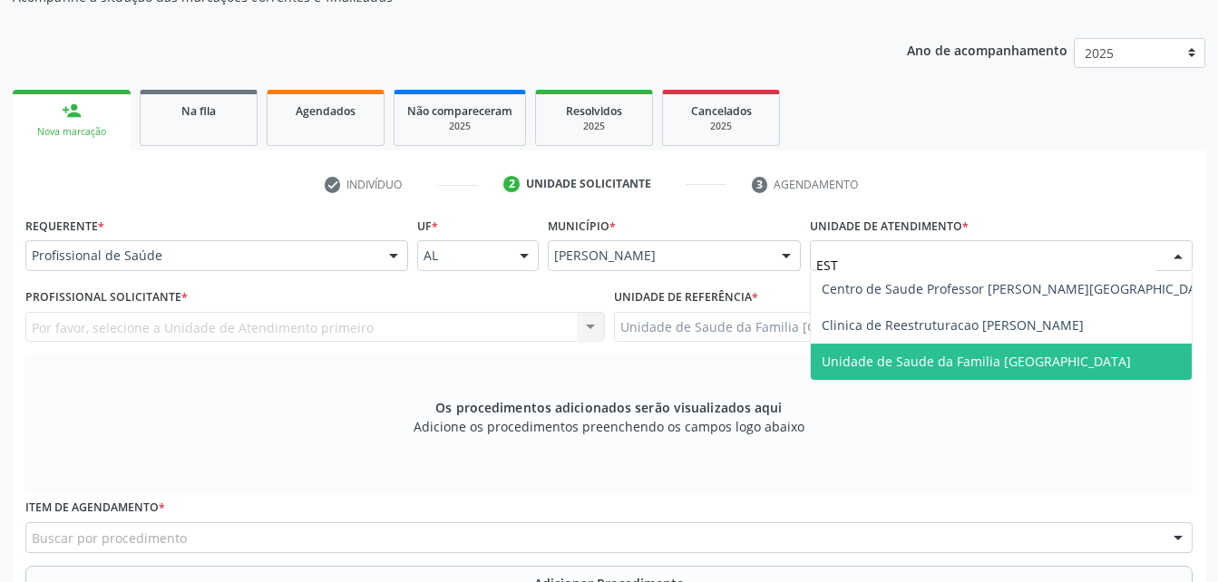
click at [1111, 346] on span "Unidade de Saude da Familia [GEOGRAPHIC_DATA]" at bounding box center [1019, 362] width 416 height 36
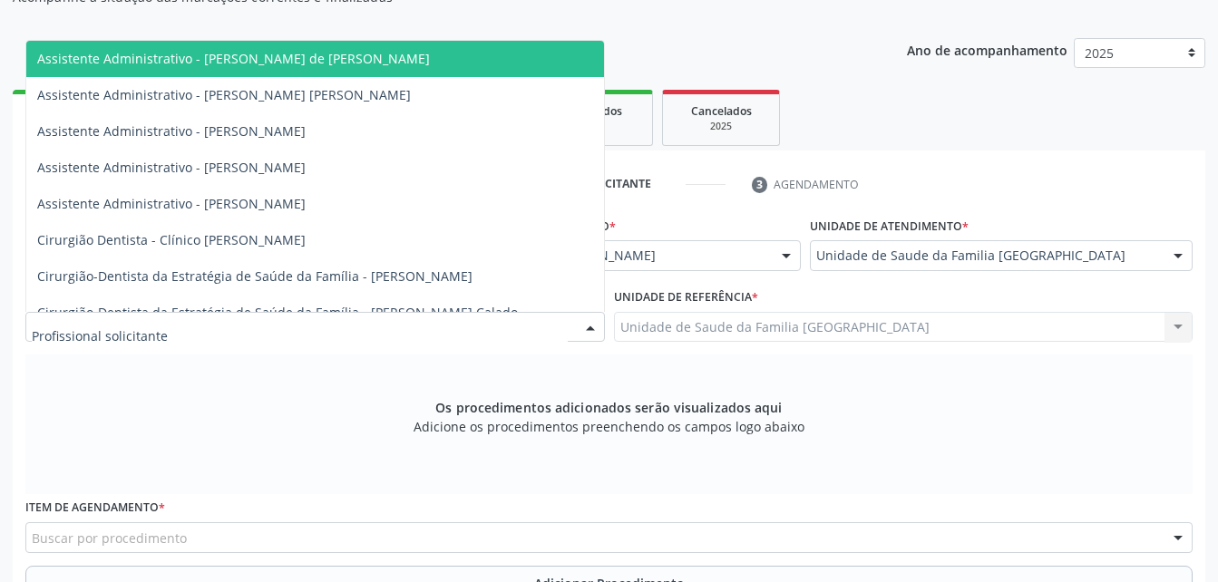
click at [516, 336] on div at bounding box center [314, 327] width 579 height 31
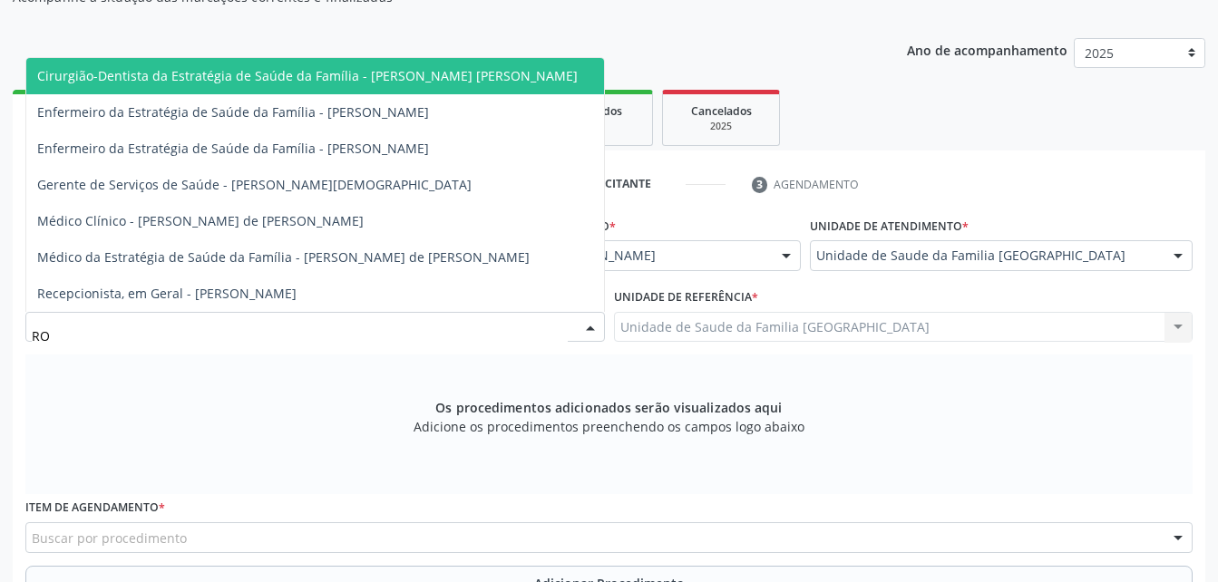
type input "ROD"
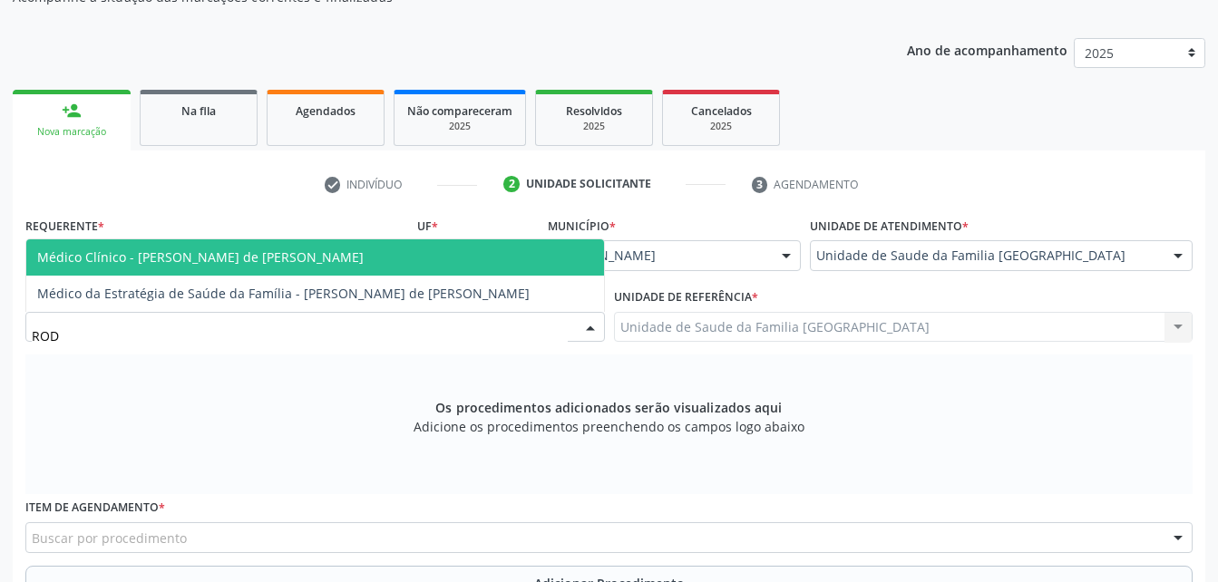
click at [472, 247] on span "Médico Clínico - [PERSON_NAME] de [PERSON_NAME]" at bounding box center [315, 257] width 578 height 36
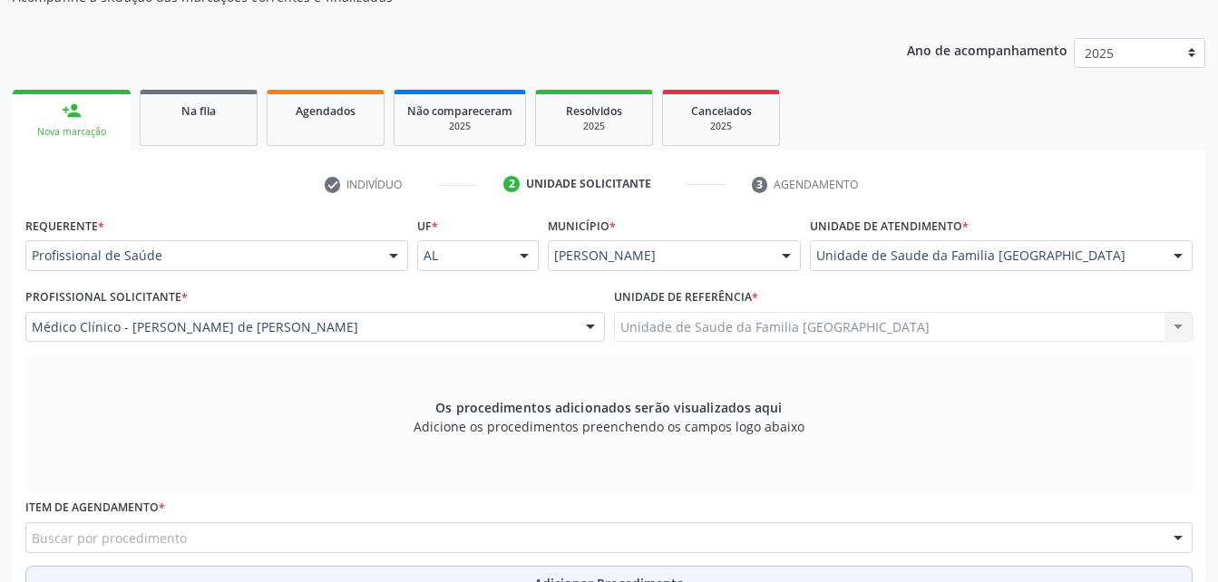
scroll to position [388, 0]
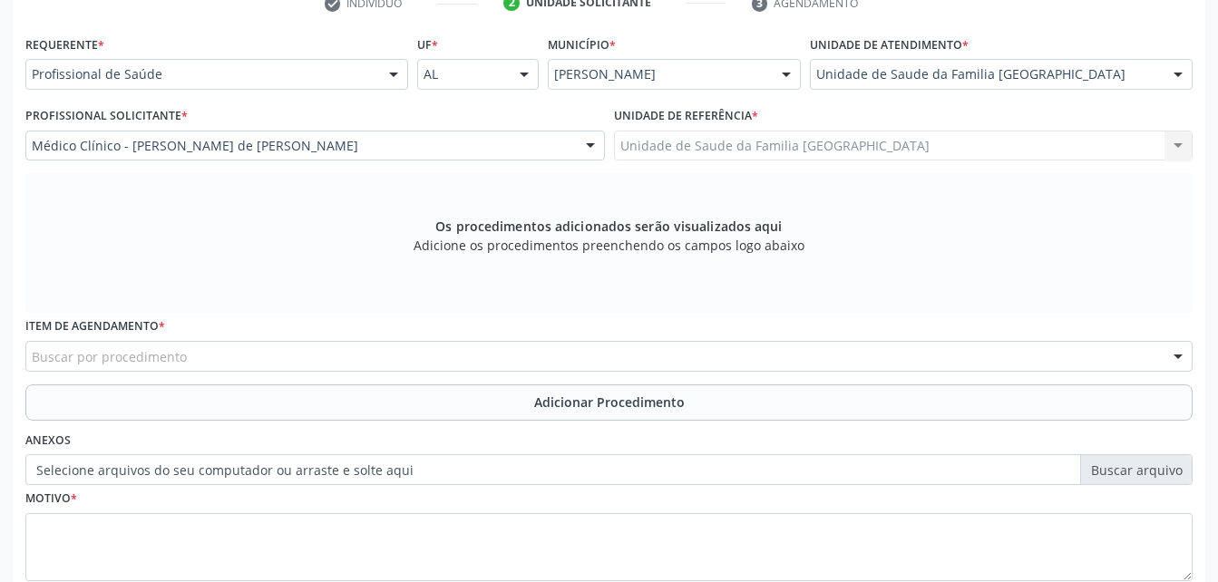
click at [339, 356] on div "Buscar por procedimento" at bounding box center [608, 356] width 1167 height 31
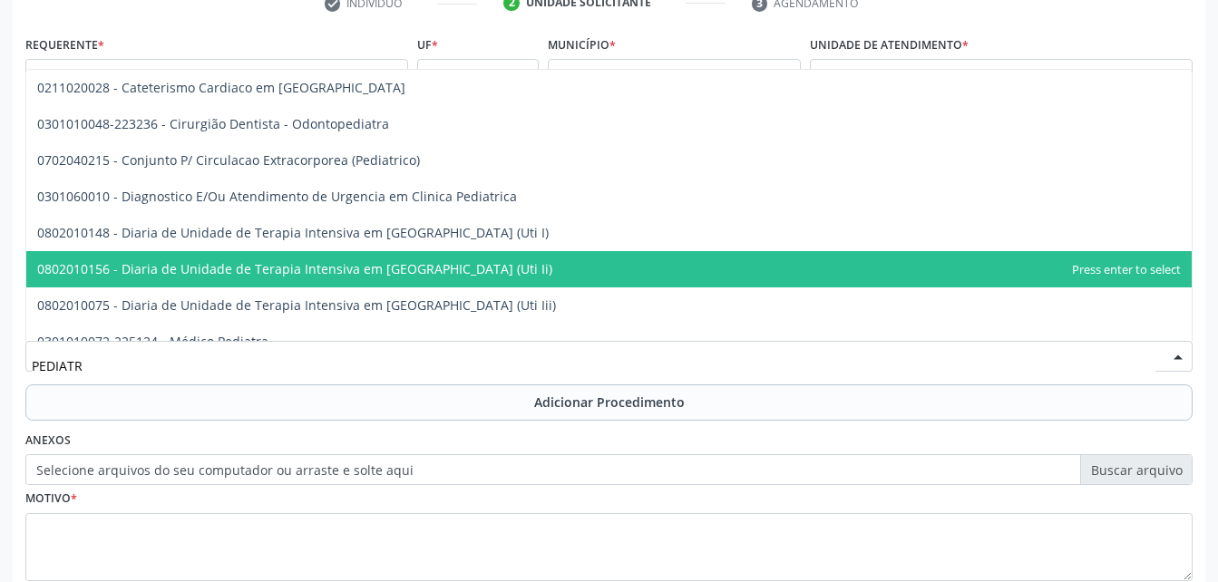
type input "PEDIATRA"
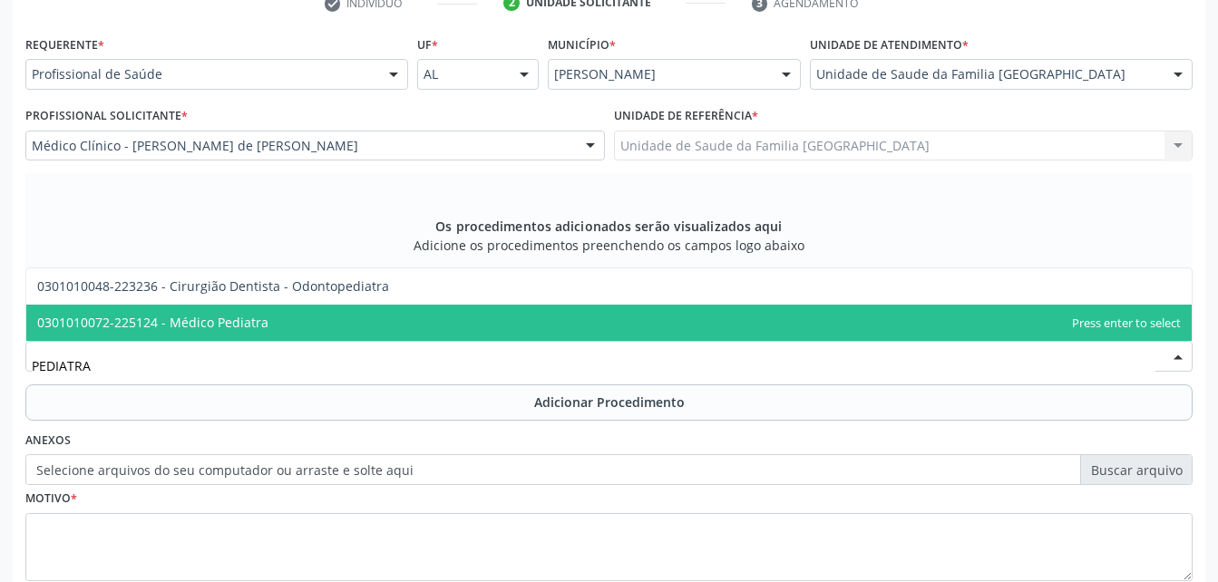
click at [207, 326] on span "0301010072-225124 - Médico Pediatra" at bounding box center [152, 322] width 231 height 17
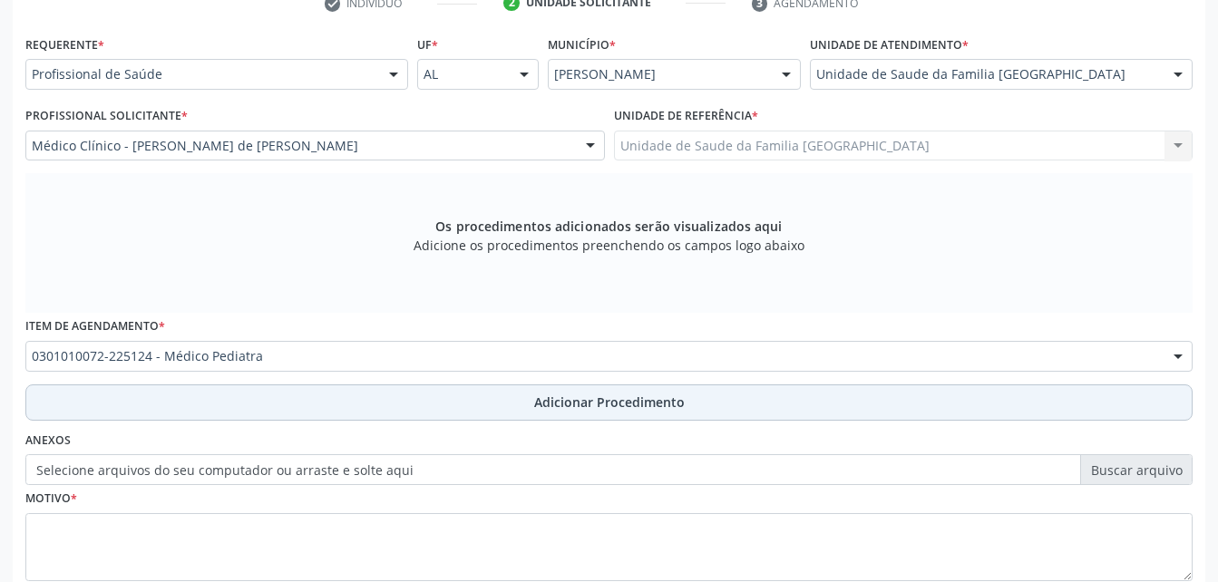
click at [309, 410] on button "Adicionar Procedimento" at bounding box center [608, 402] width 1167 height 36
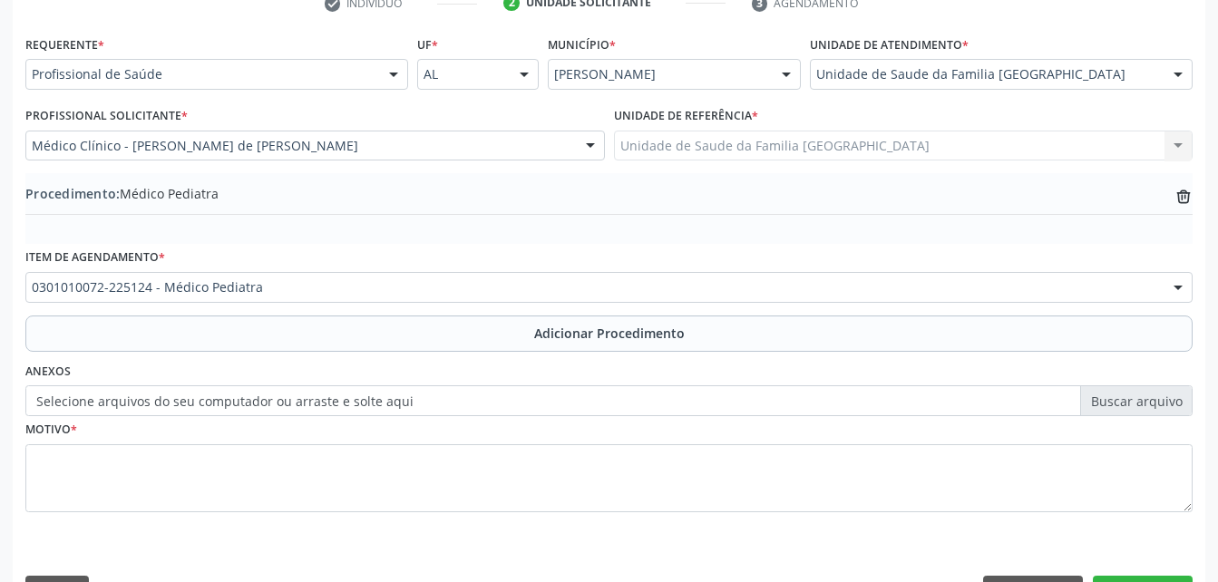
scroll to position [438, 0]
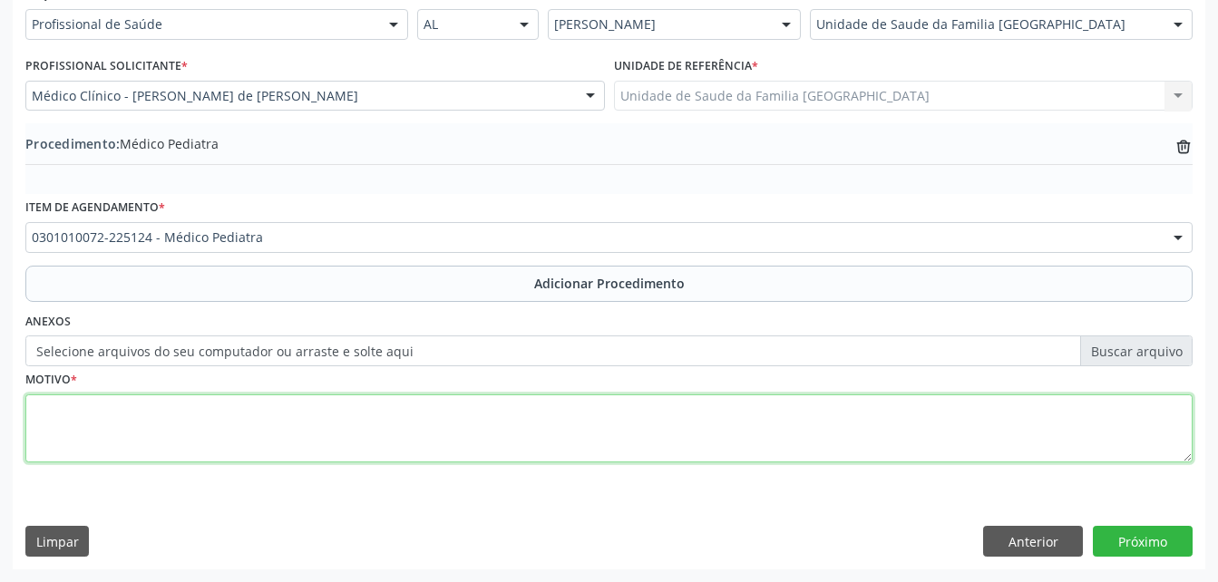
click at [297, 438] on textarea at bounding box center [608, 428] width 1167 height 69
type textarea "AVALIAÇÃO"
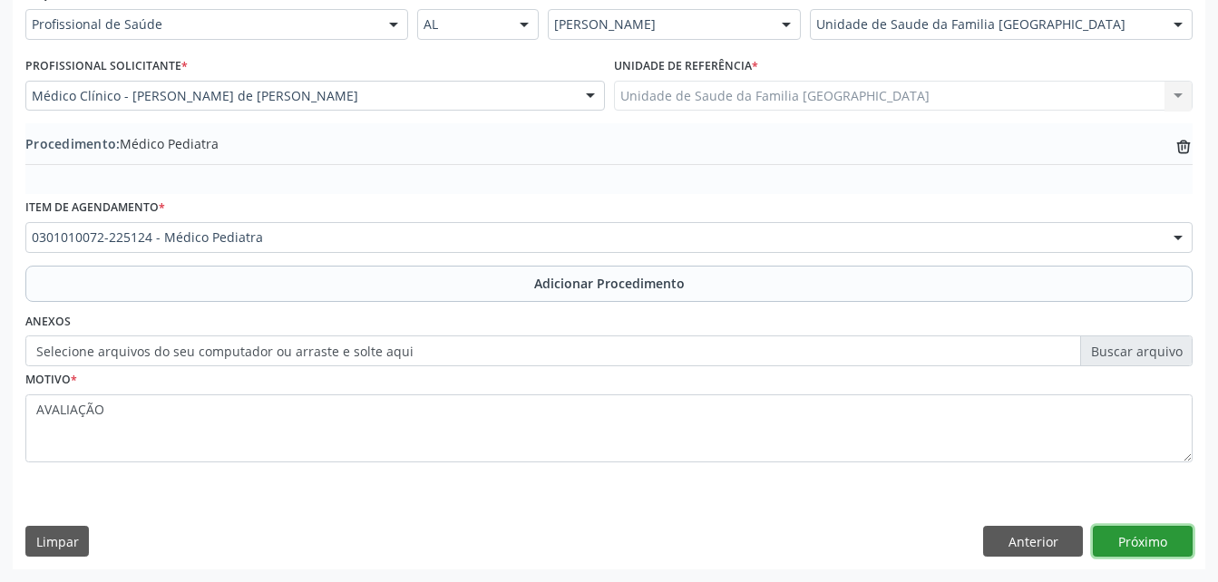
click at [1113, 532] on button "Próximo" at bounding box center [1143, 541] width 100 height 31
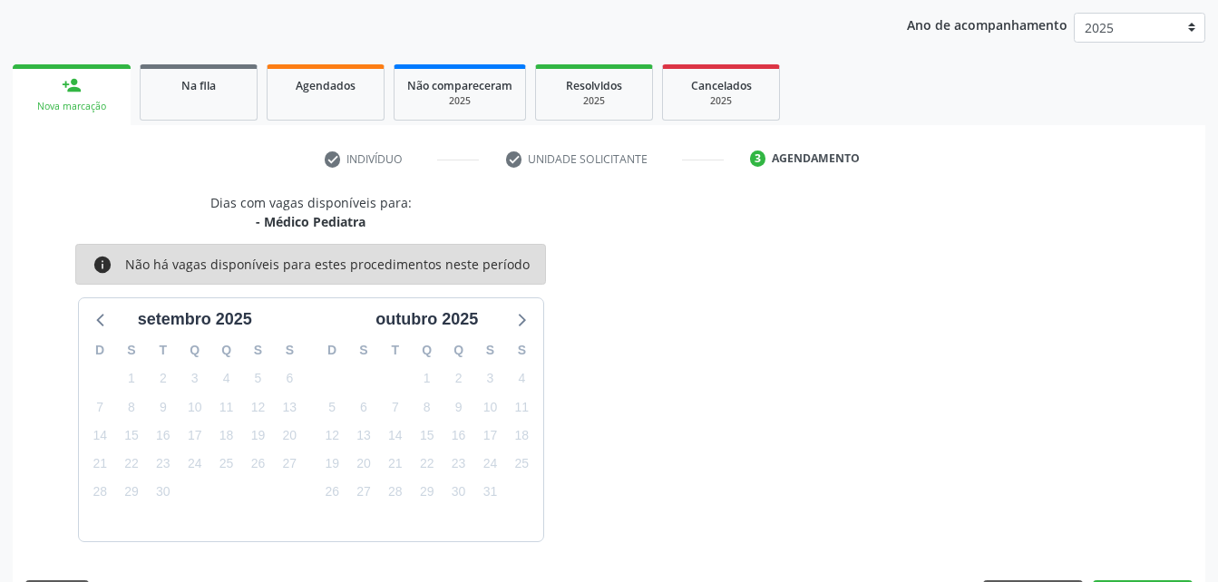
scroll to position [286, 0]
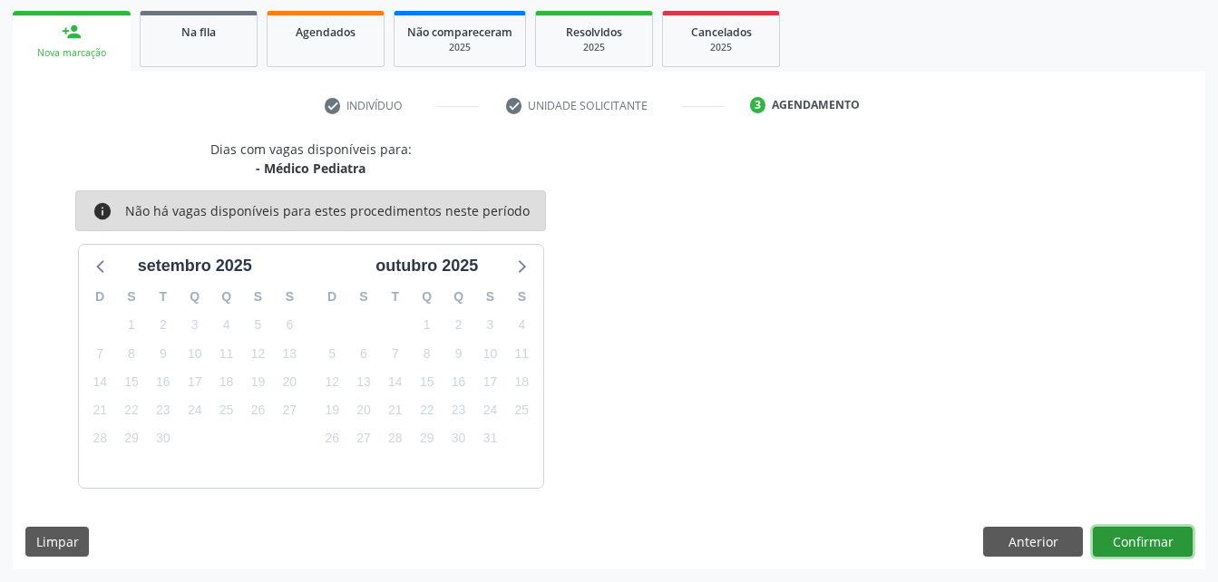
click at [1113, 532] on button "Confirmar" at bounding box center [1143, 542] width 100 height 31
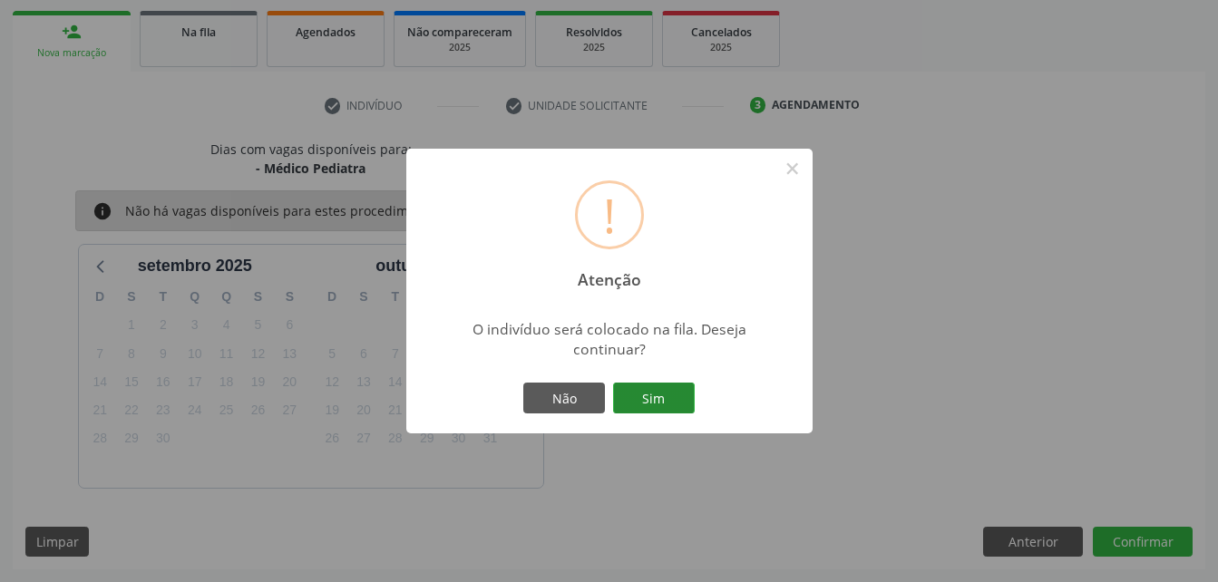
click at [665, 396] on button "Sim" at bounding box center [654, 398] width 82 height 31
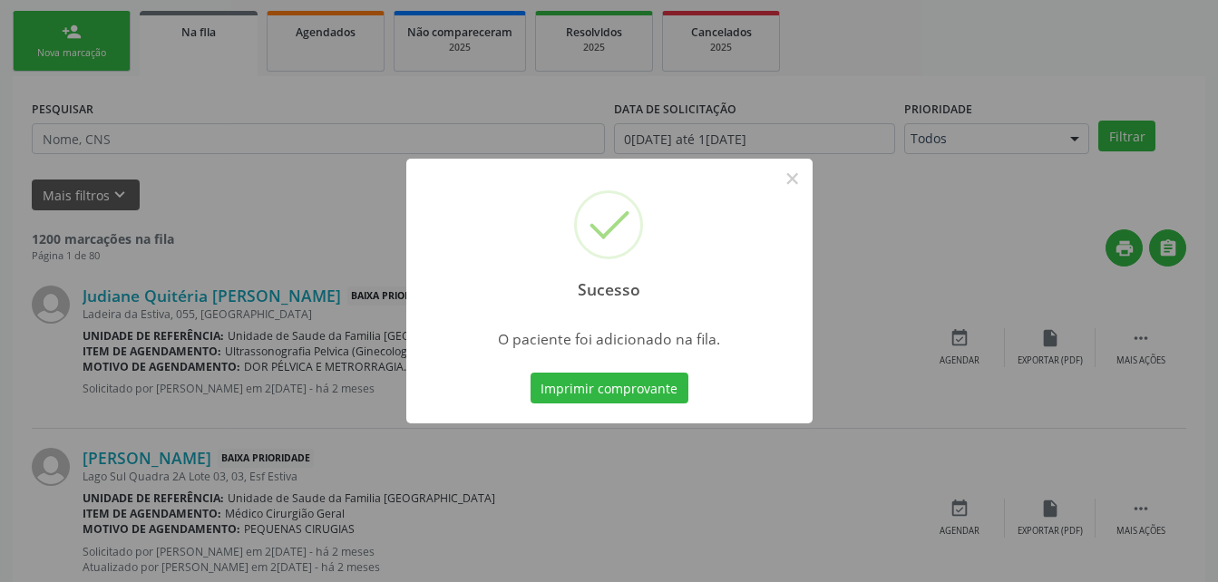
scroll to position [42, 0]
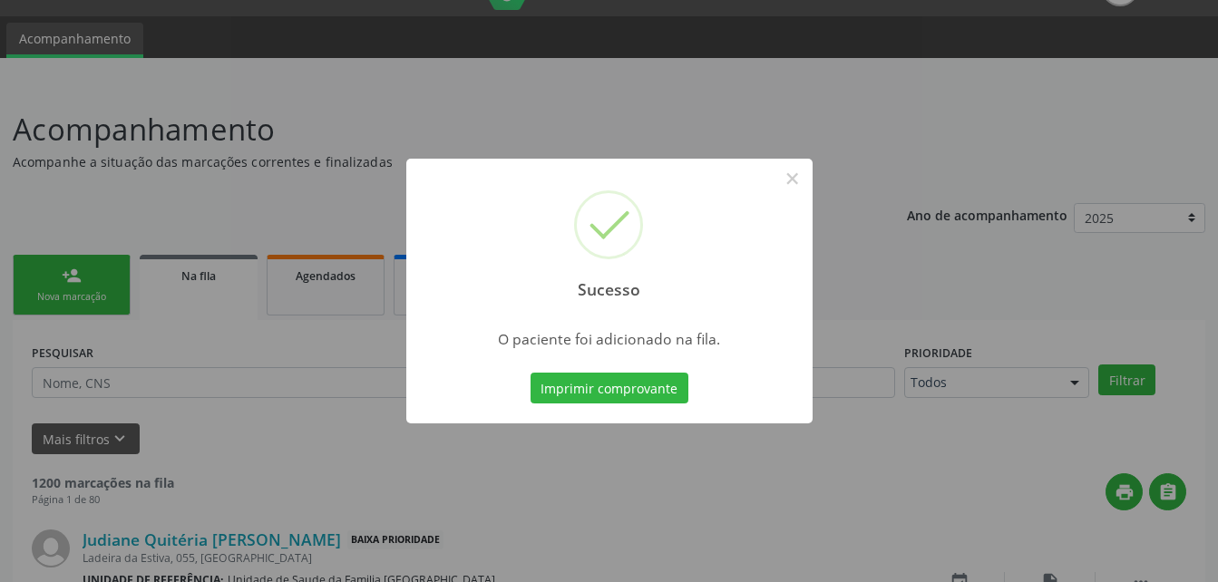
click at [53, 288] on div "Sucesso × O paciente foi adicionado na fila. Imprimir comprovante Cancel" at bounding box center [609, 291] width 1218 height 582
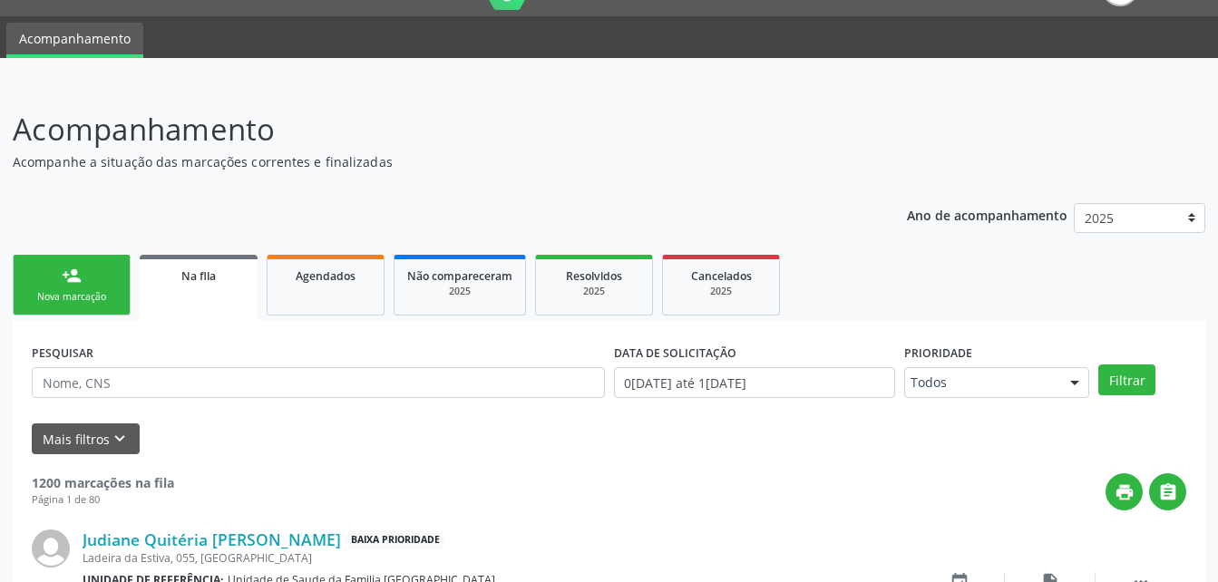
click at [53, 288] on link "person_add Nova marcação" at bounding box center [72, 285] width 118 height 61
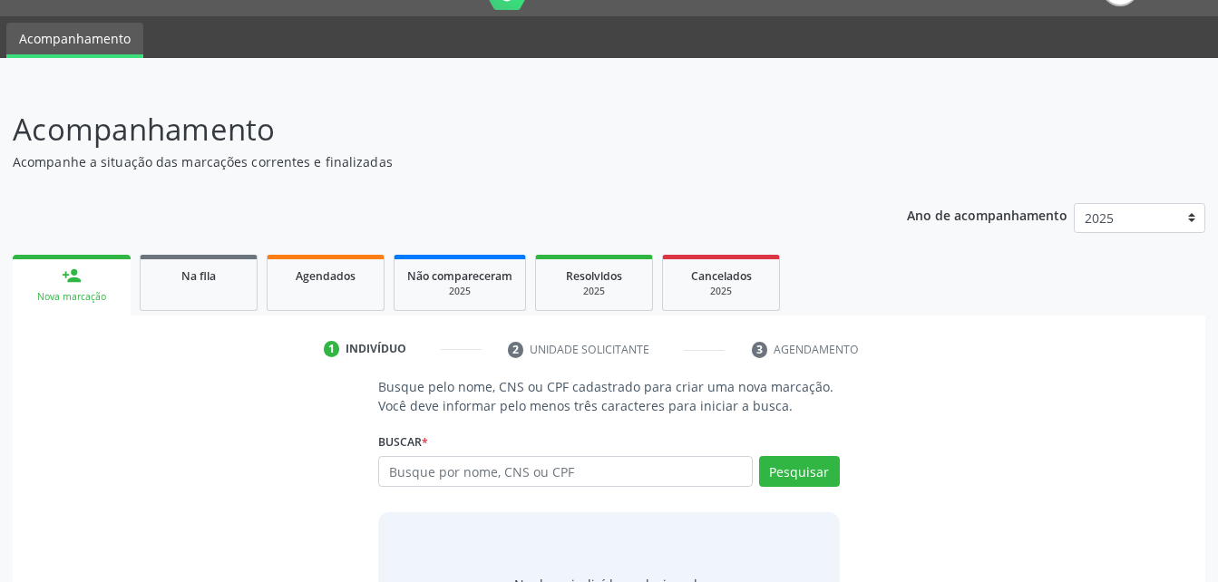
scroll to position [132, 0]
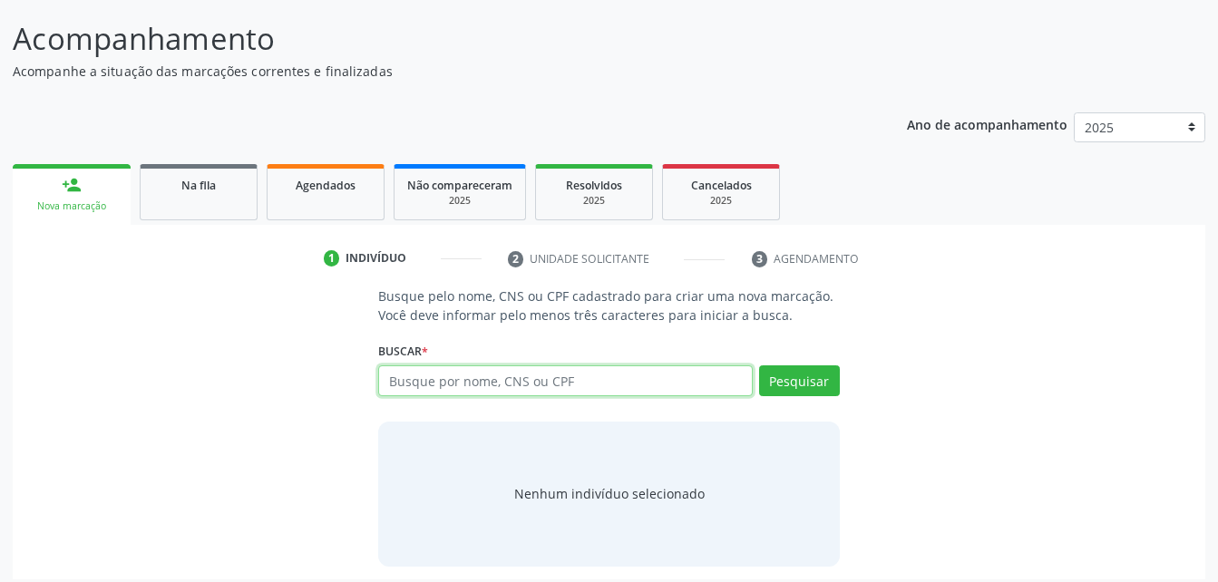
click at [500, 388] on input "text" at bounding box center [565, 380] width 374 height 31
type input "700703927182573"
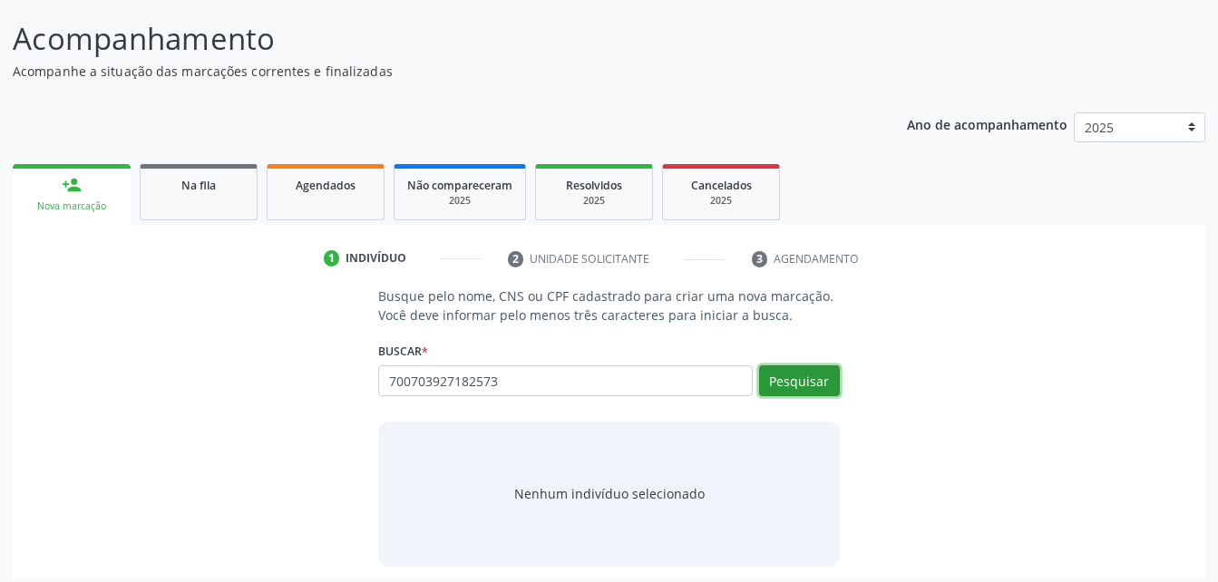
click at [813, 376] on button "Pesquisar" at bounding box center [799, 380] width 81 height 31
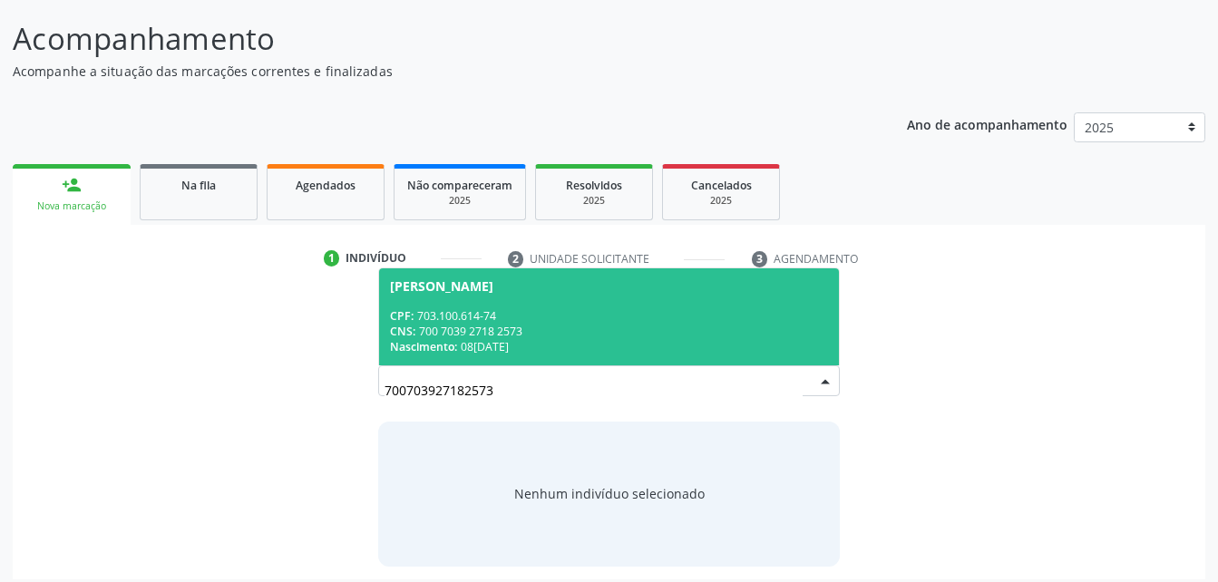
click at [646, 337] on div "CNS: 700 7039 2718 2573" at bounding box center [608, 331] width 437 height 15
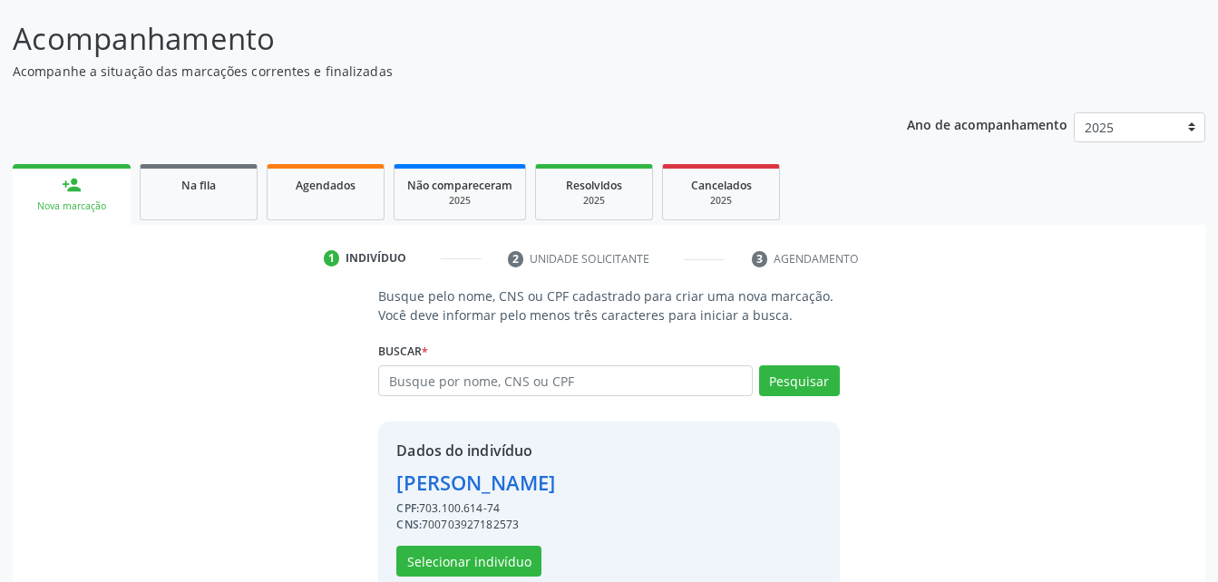
scroll to position [170, 0]
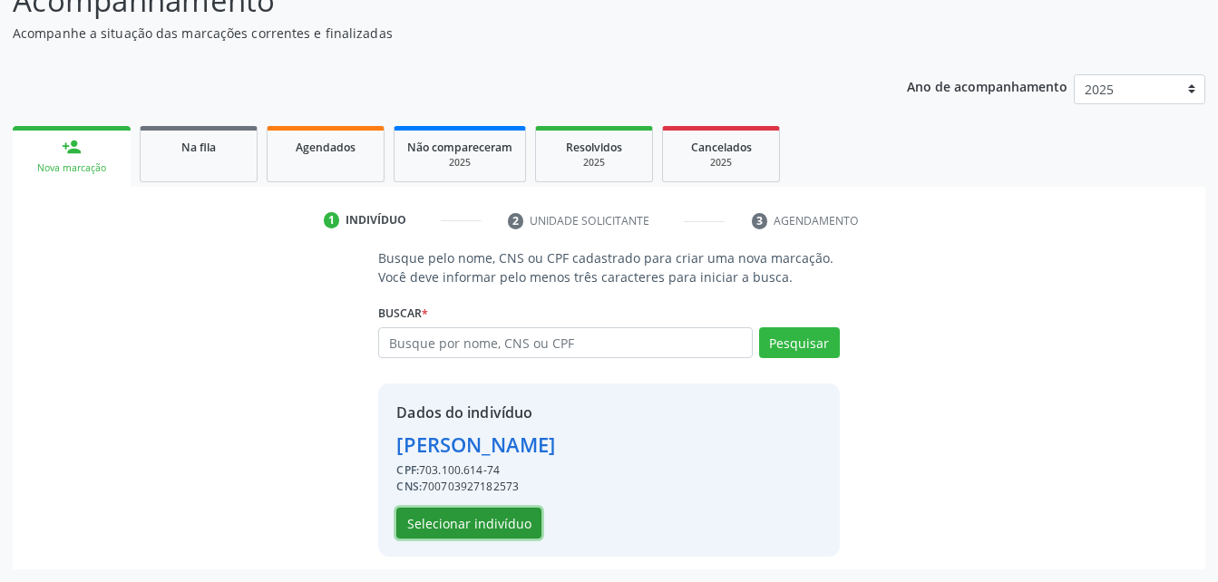
click at [500, 513] on button "Selecionar indivíduo" at bounding box center [468, 523] width 145 height 31
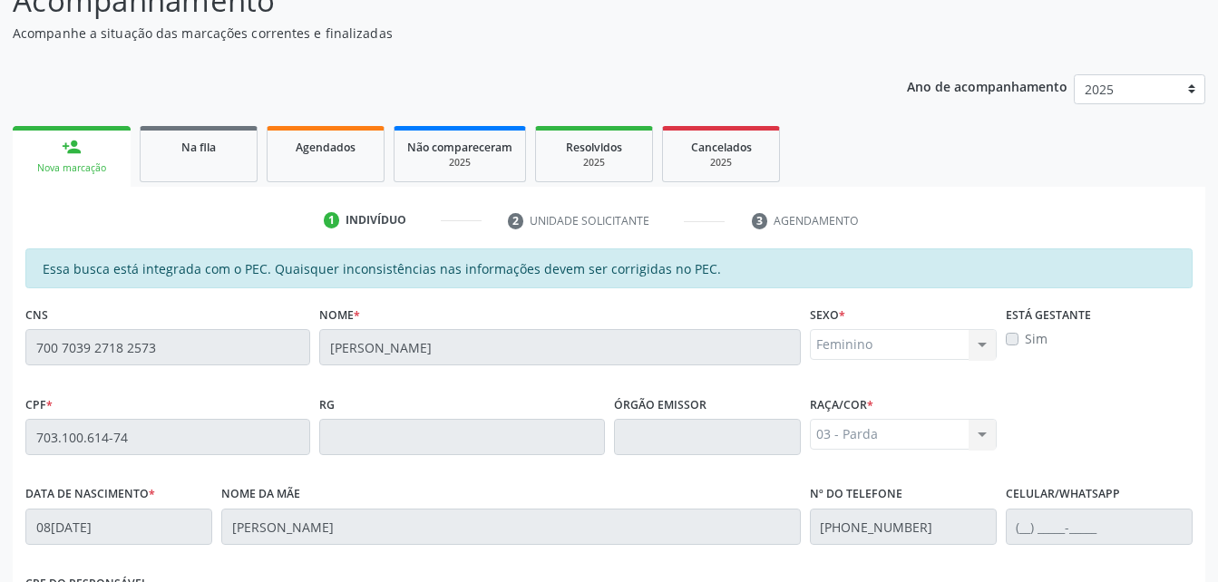
scroll to position [479, 0]
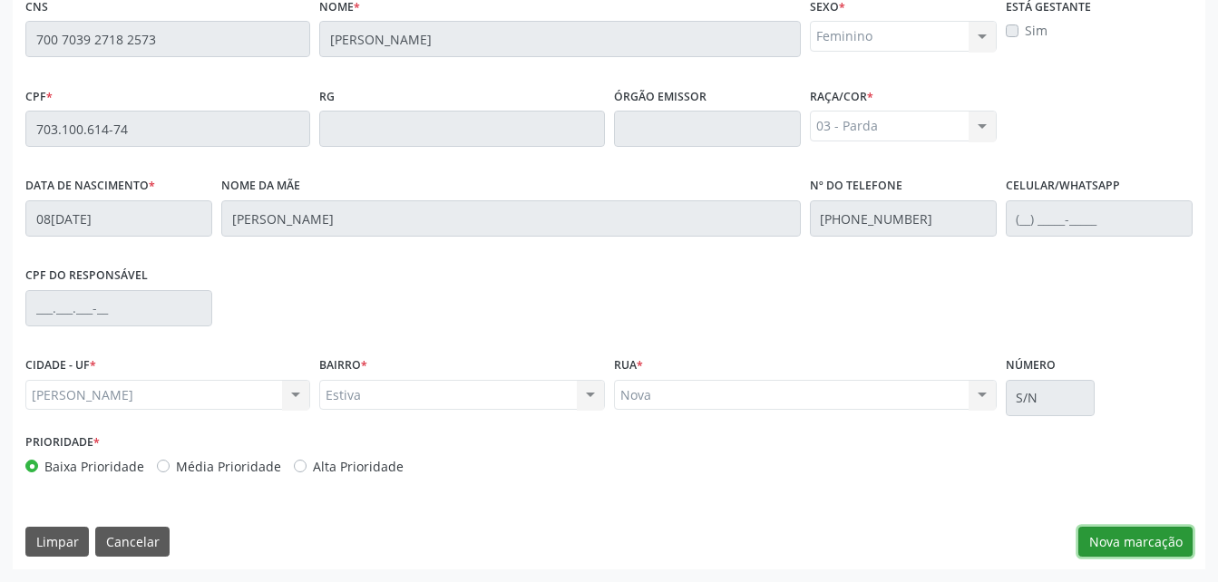
click at [1153, 542] on button "Nova marcação" at bounding box center [1135, 542] width 114 height 31
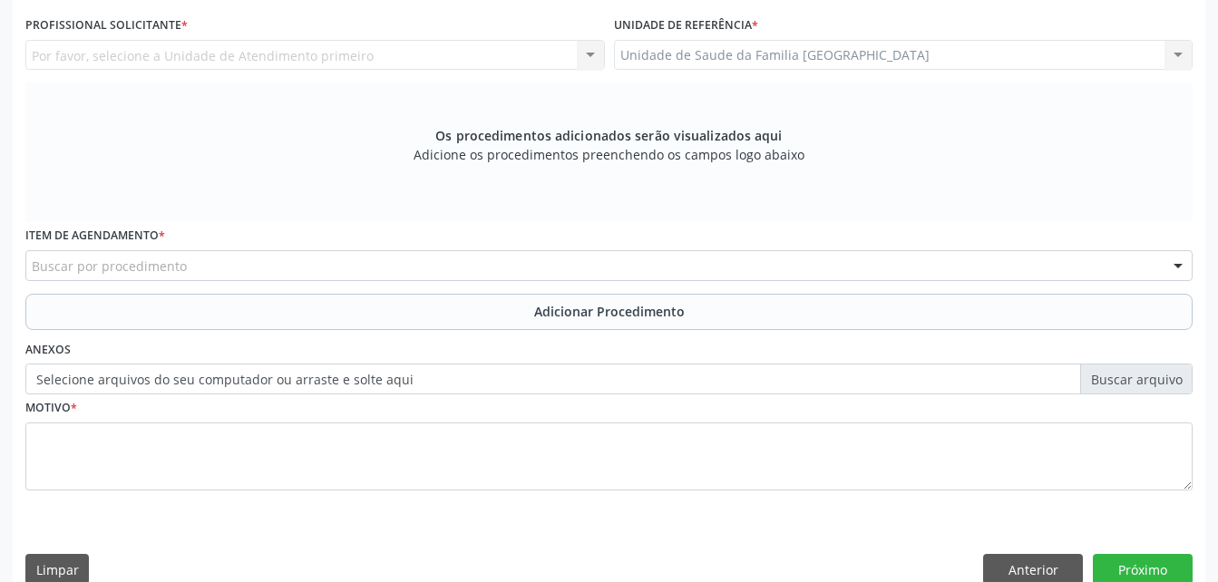
scroll to position [388, 0]
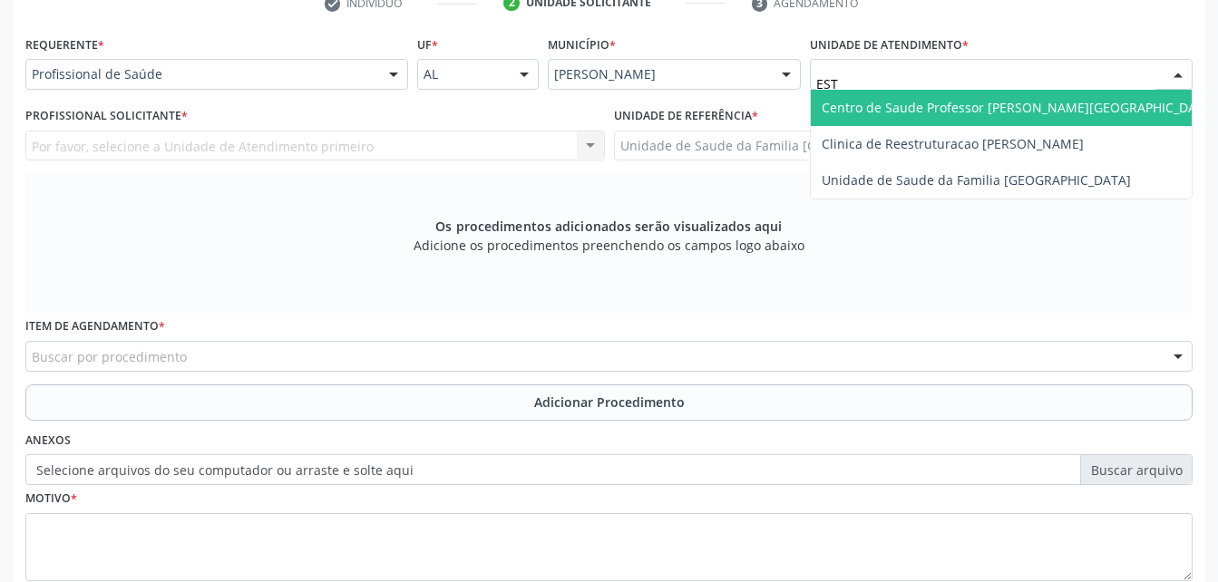
type input "ESTI"
click at [966, 93] on span "Unidade de Saude da Familia [GEOGRAPHIC_DATA]" at bounding box center [1001, 108] width 381 height 36
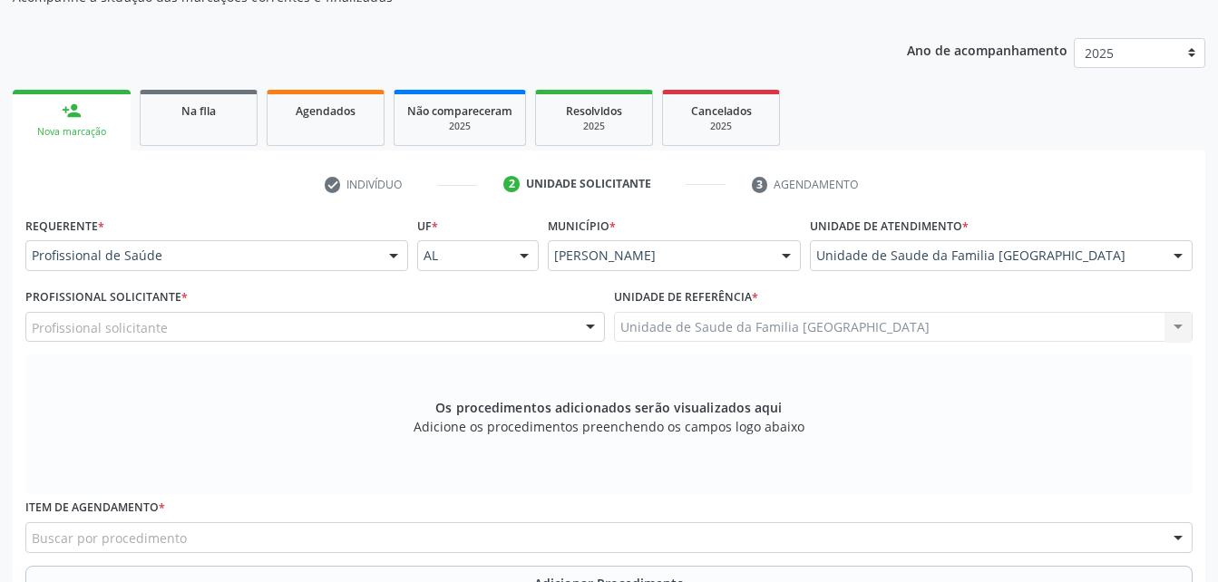
scroll to position [297, 0]
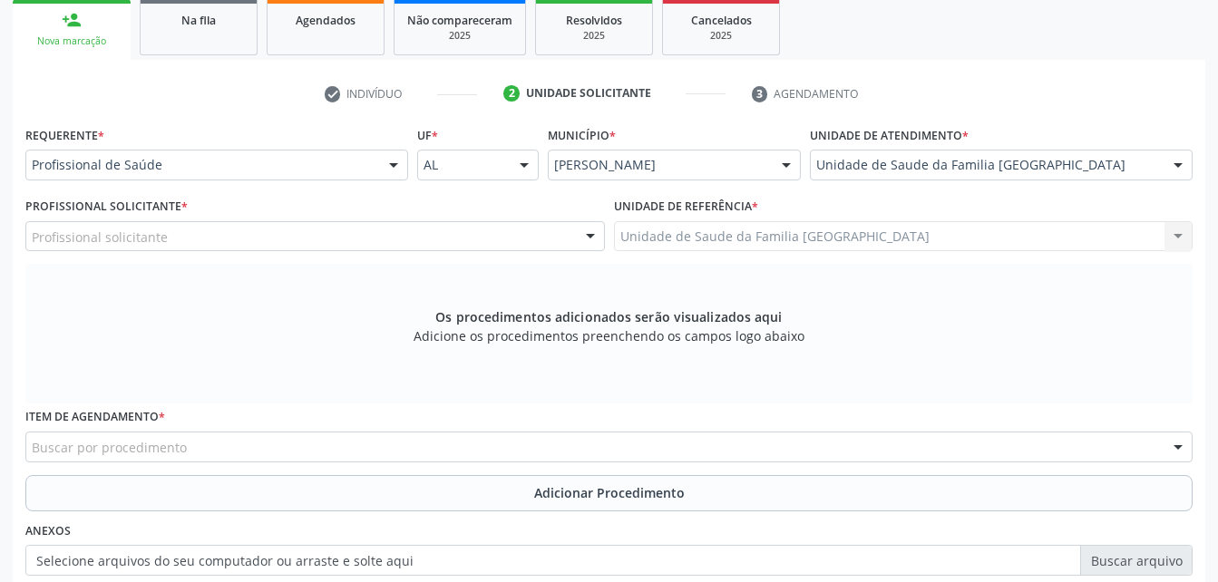
click at [284, 238] on div "Profissional solicitante" at bounding box center [314, 236] width 579 height 31
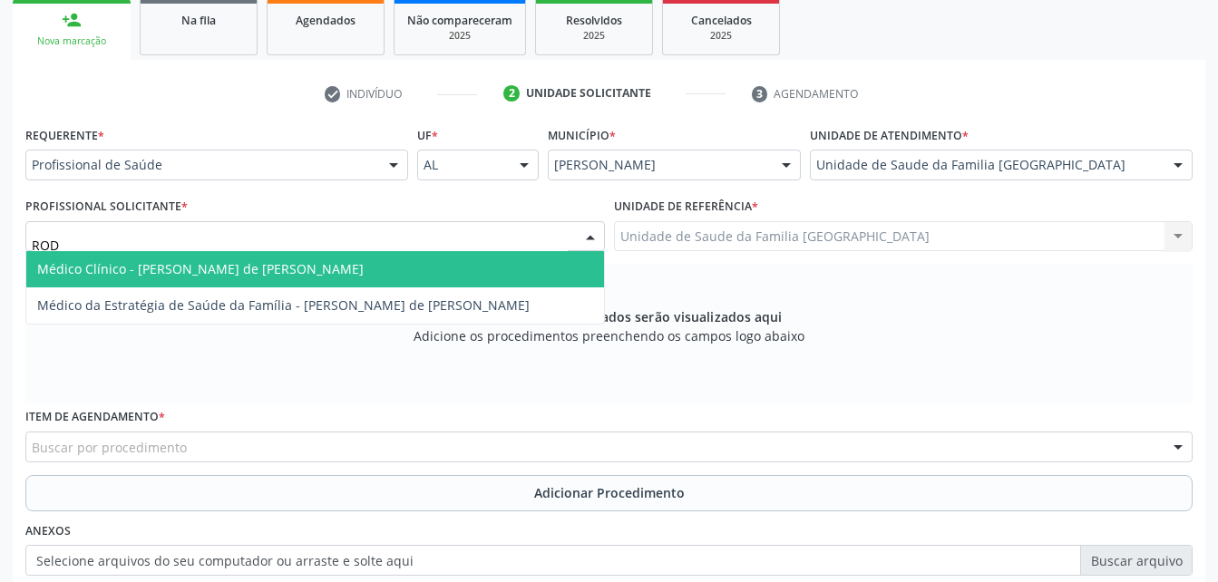
type input "RODR"
click at [286, 277] on span "Médico Clínico - [PERSON_NAME] de [PERSON_NAME]" at bounding box center [200, 268] width 326 height 17
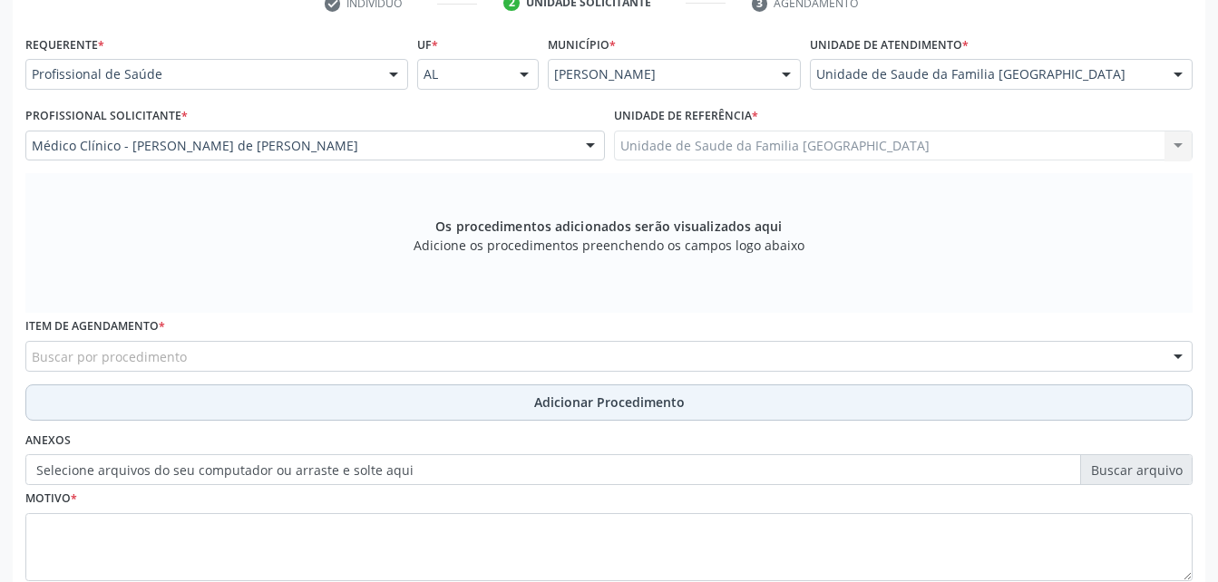
scroll to position [479, 0]
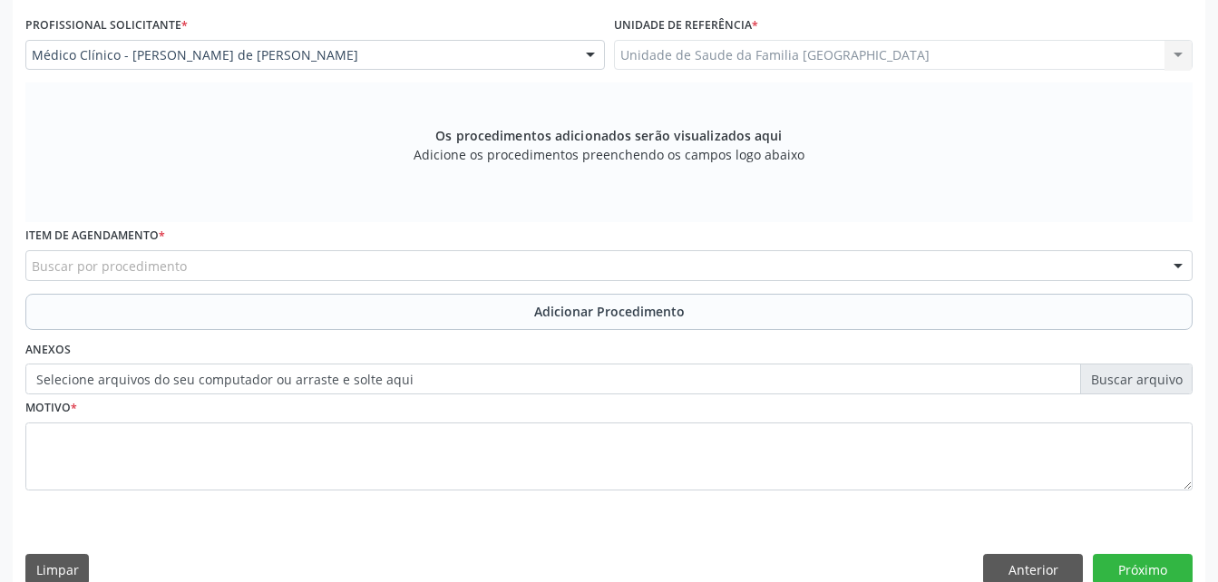
click at [240, 268] on div "Buscar por procedimento" at bounding box center [608, 265] width 1167 height 31
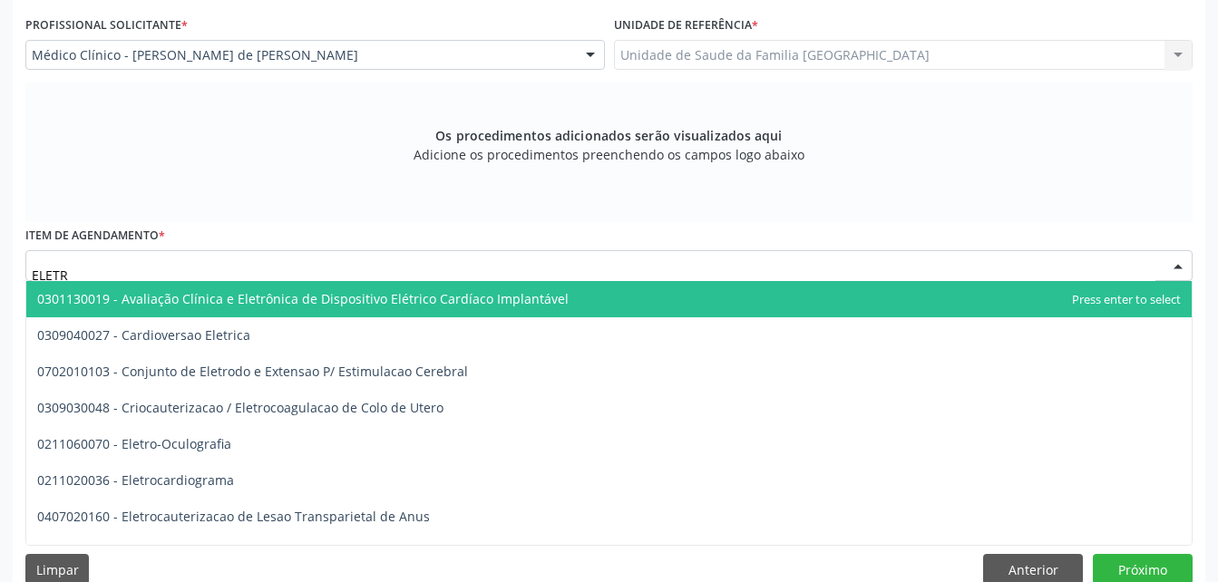
type input "ELETRO"
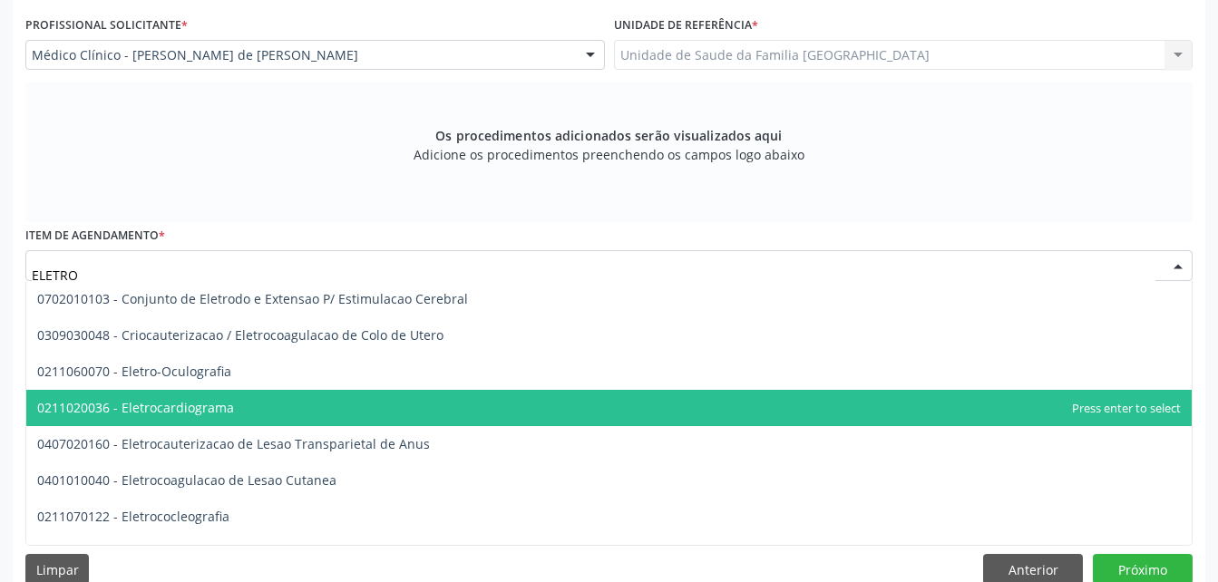
click at [239, 413] on span "0211020036 - Eletrocardiograma" at bounding box center [608, 408] width 1165 height 36
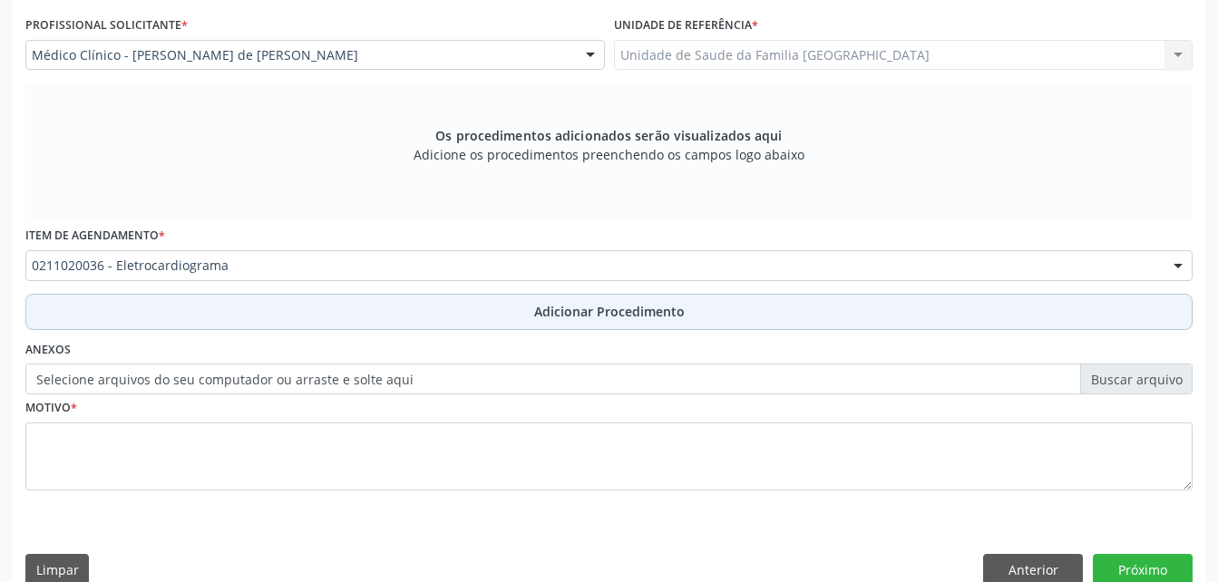
click at [393, 325] on button "Adicionar Procedimento" at bounding box center [608, 312] width 1167 height 36
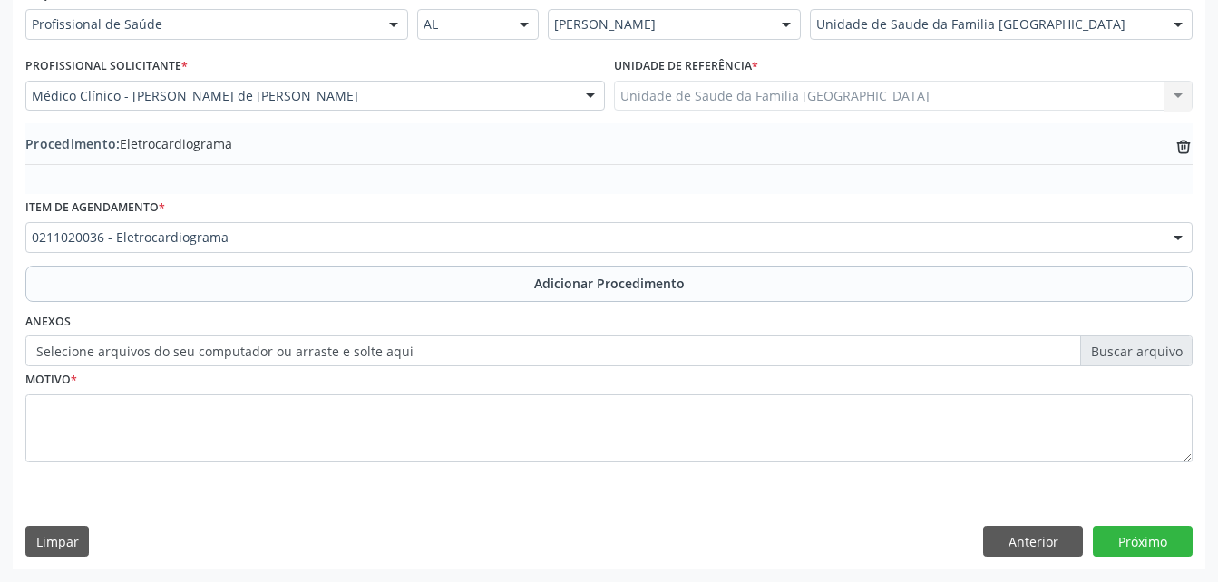
scroll to position [438, 0]
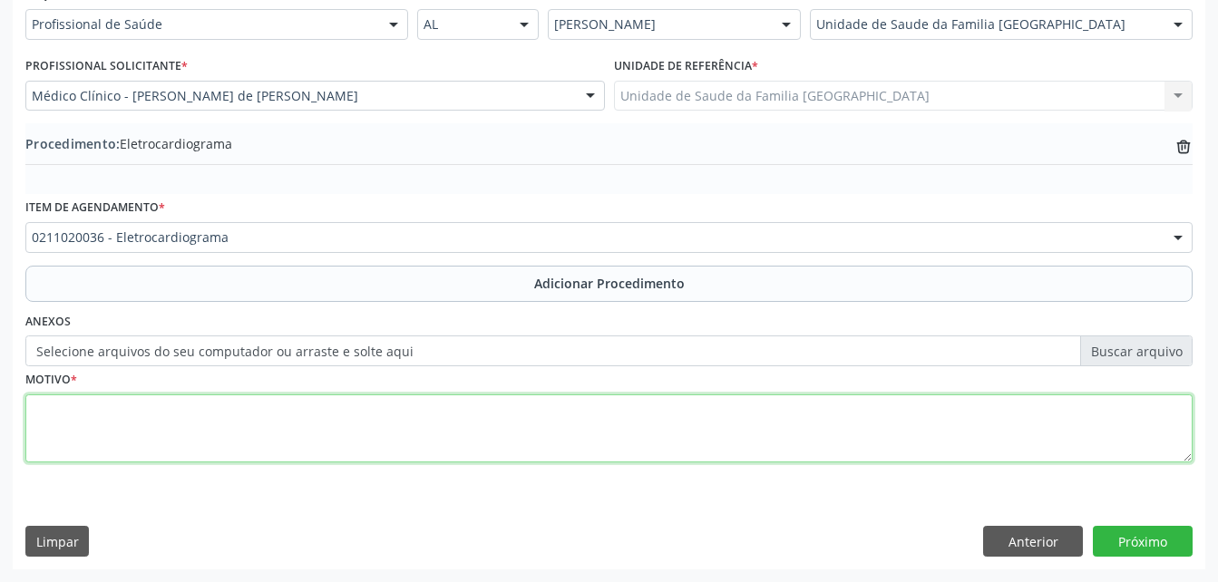
click at [417, 430] on textarea at bounding box center [608, 428] width 1167 height 69
type textarea "ROTINA"
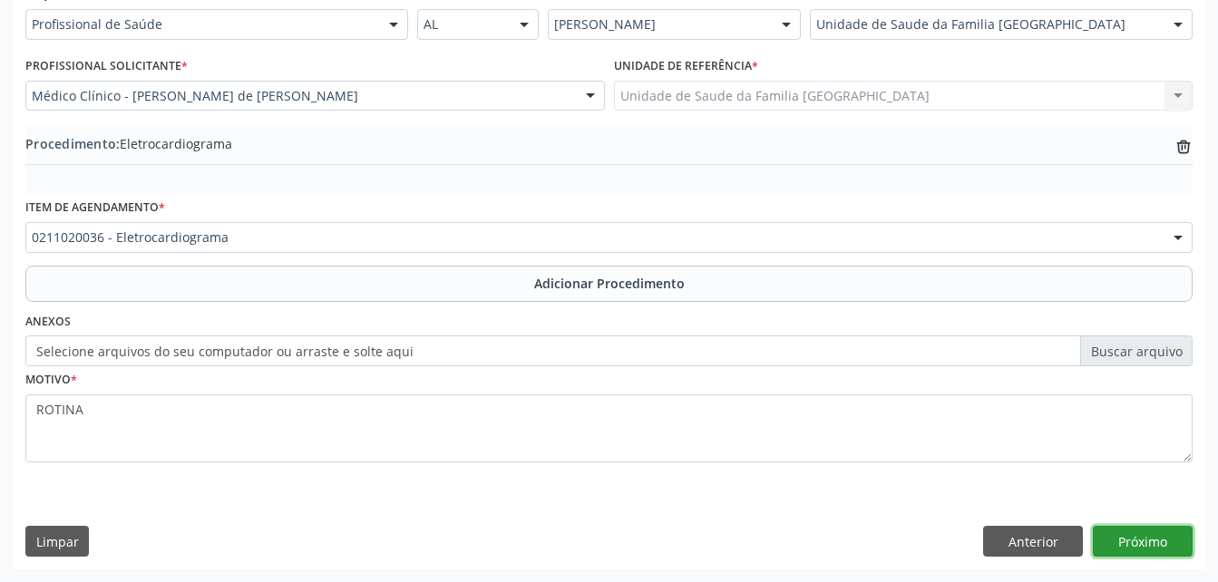
click at [1133, 546] on button "Próximo" at bounding box center [1143, 541] width 100 height 31
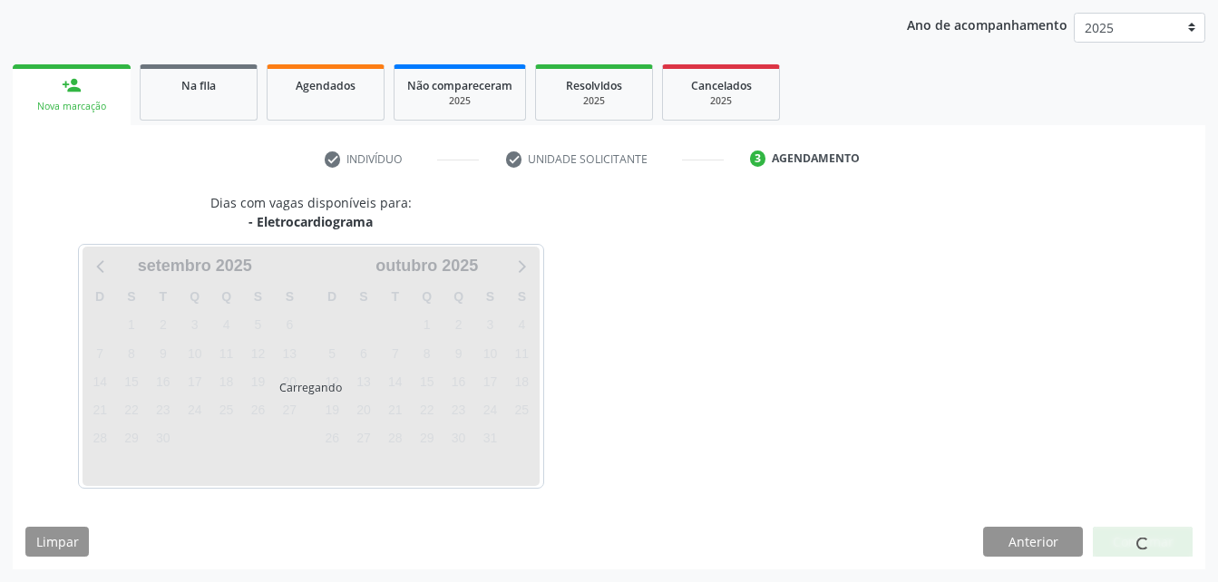
scroll to position [286, 0]
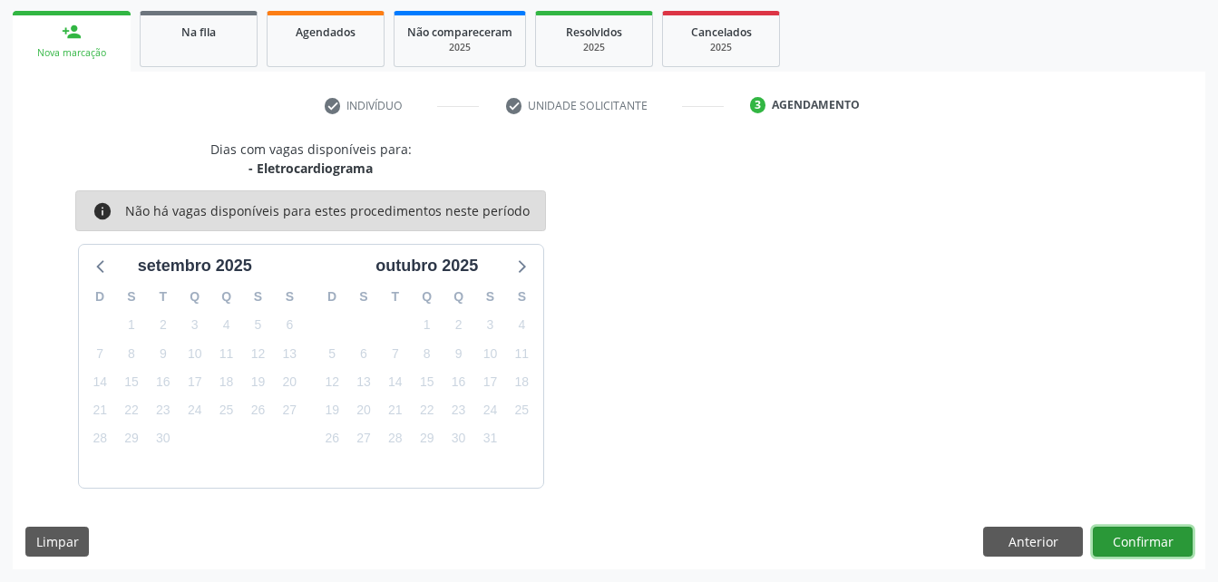
click at [1133, 545] on button "Confirmar" at bounding box center [1143, 542] width 100 height 31
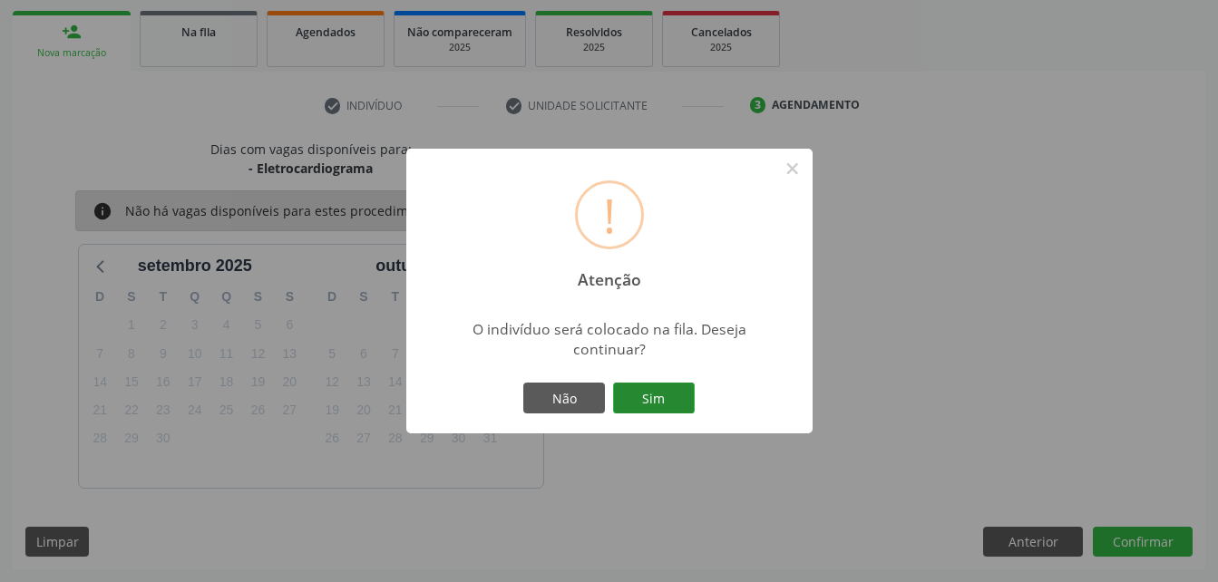
click at [647, 405] on button "Sim" at bounding box center [654, 398] width 82 height 31
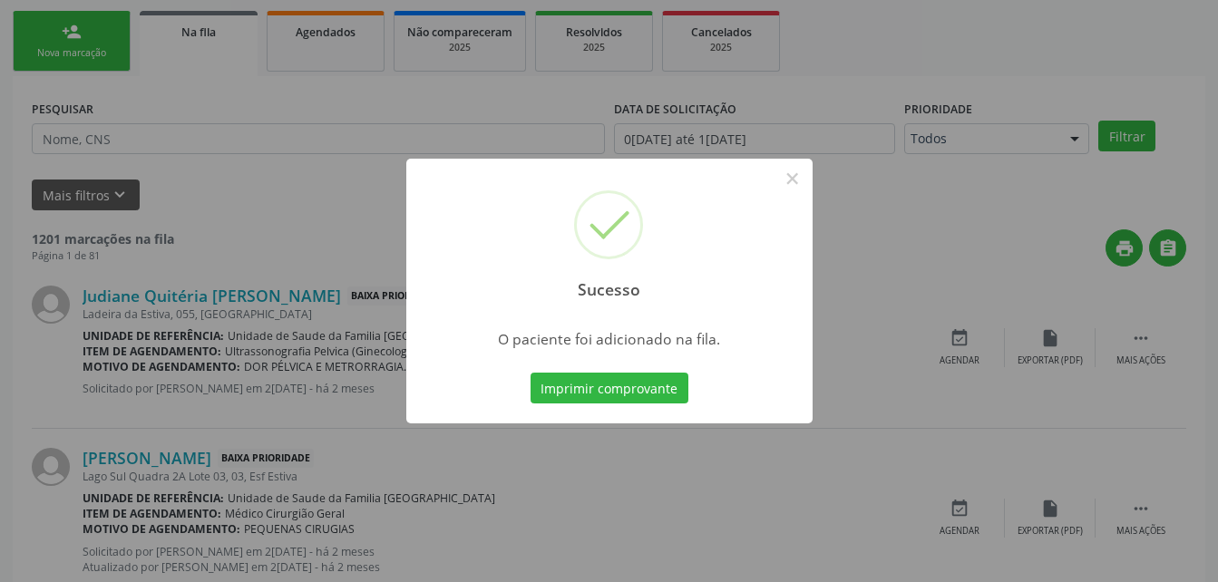
scroll to position [42, 0]
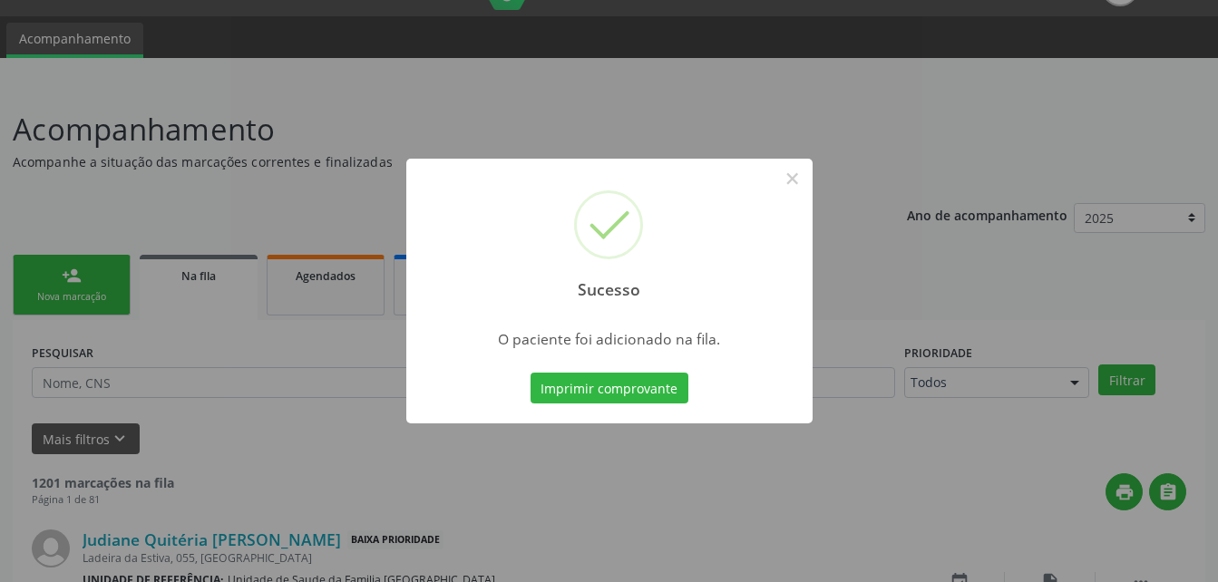
click at [97, 307] on div "Sucesso × O paciente foi adicionado na fila. Imprimir comprovante Cancel" at bounding box center [609, 291] width 1218 height 582
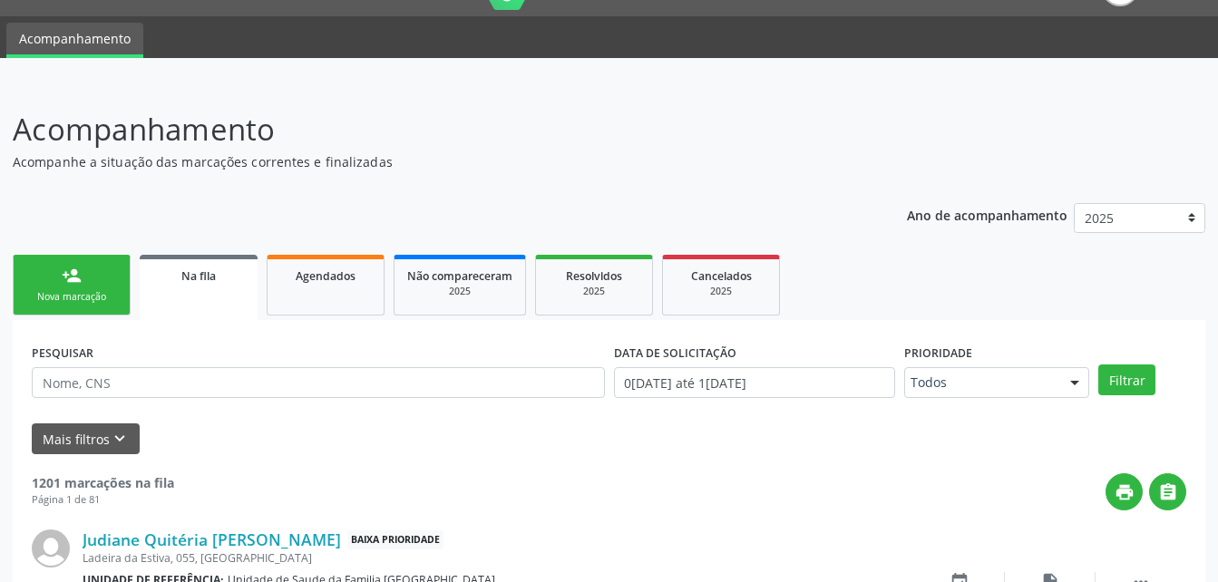
scroll to position [132, 0]
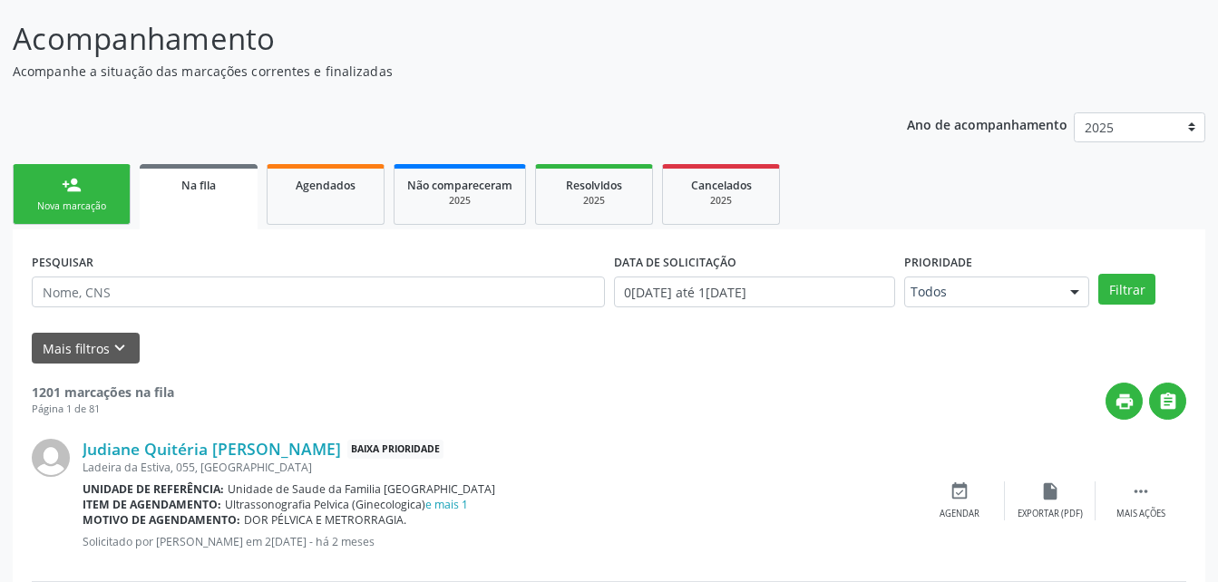
click at [57, 212] on div "Nova marcação" at bounding box center [71, 206] width 91 height 14
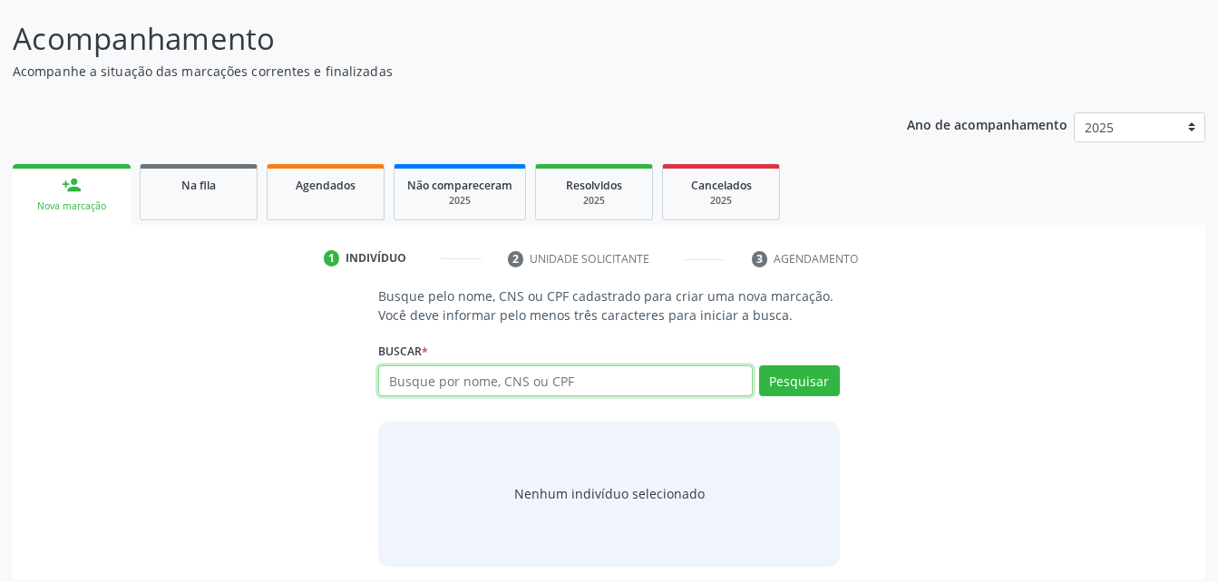
click at [499, 386] on input "text" at bounding box center [565, 380] width 374 height 31
type input "700001958721705"
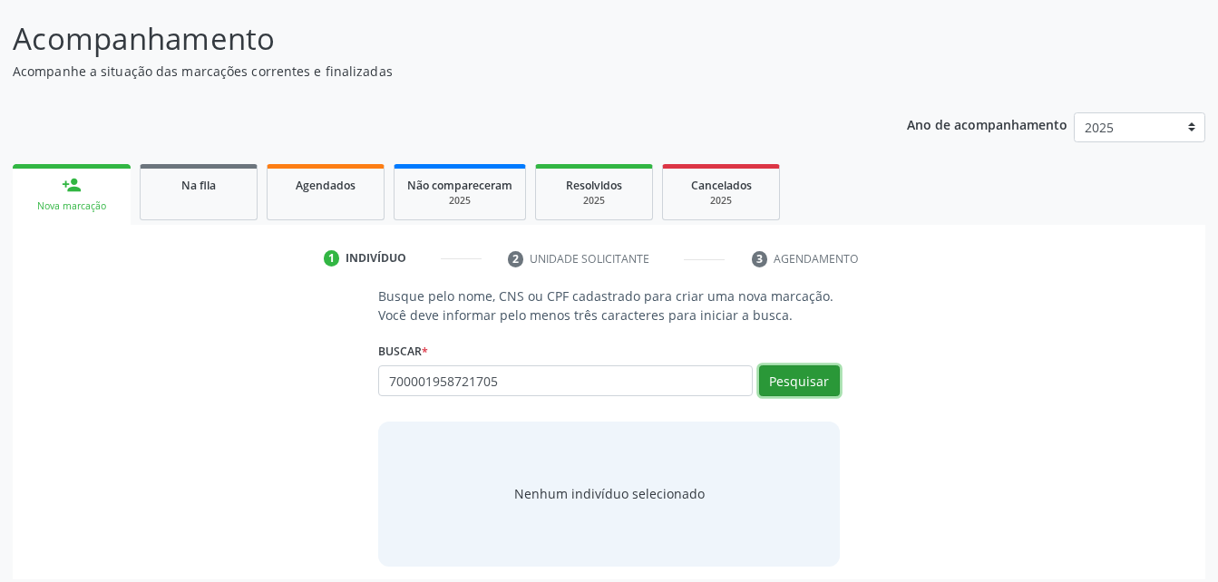
click at [805, 390] on button "Pesquisar" at bounding box center [799, 380] width 81 height 31
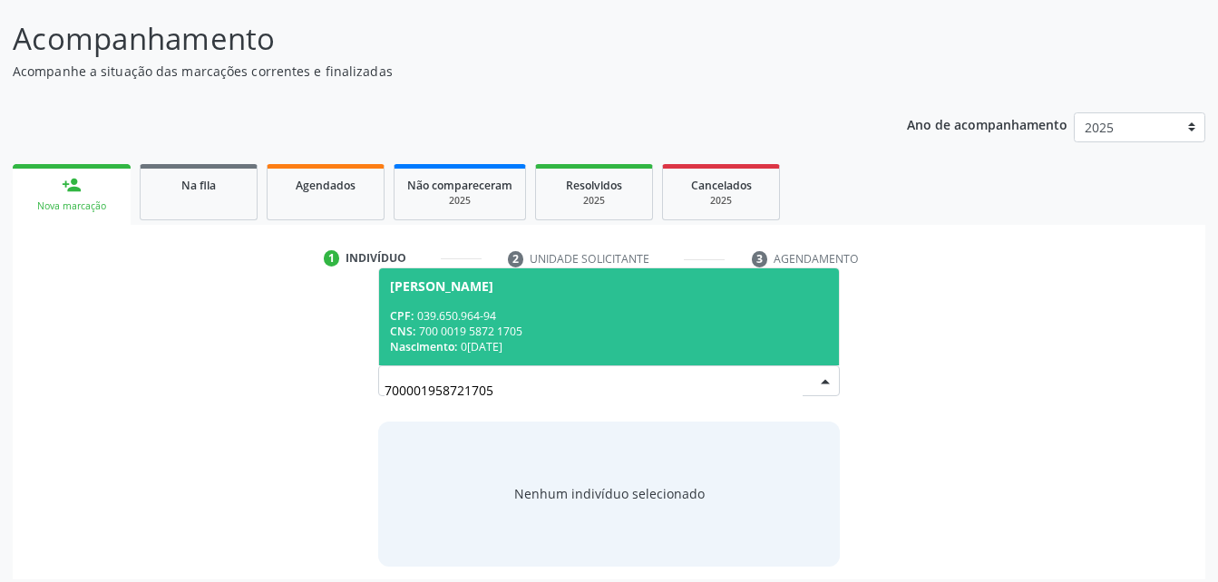
click at [642, 316] on div "CPF: 039.650.964-94" at bounding box center [608, 315] width 437 height 15
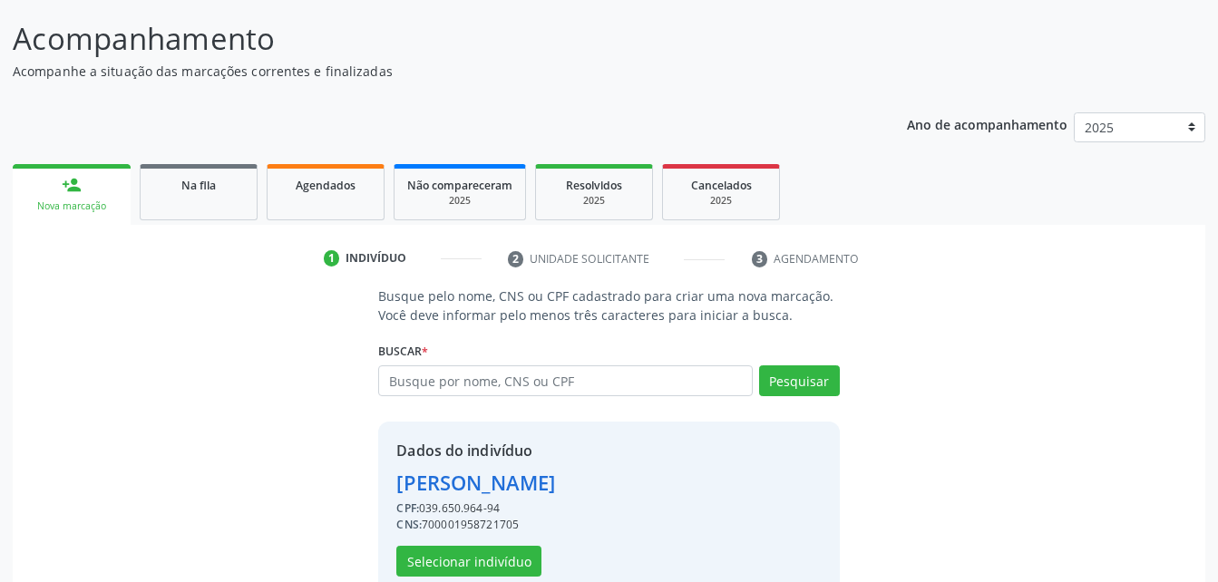
scroll to position [170, 0]
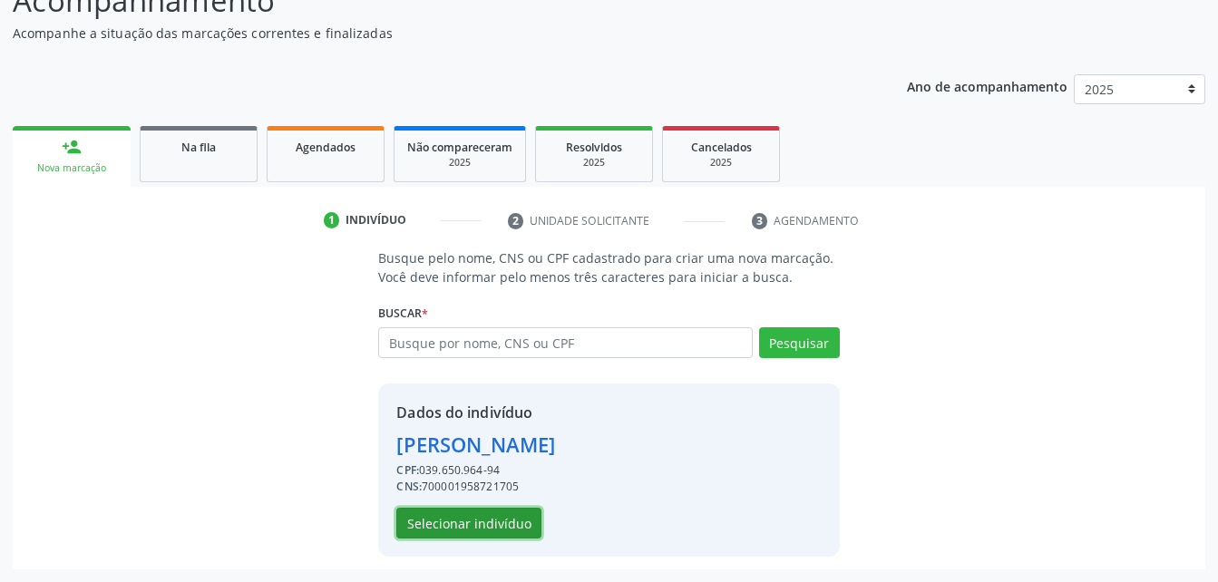
click at [500, 529] on button "Selecionar indivíduo" at bounding box center [468, 523] width 145 height 31
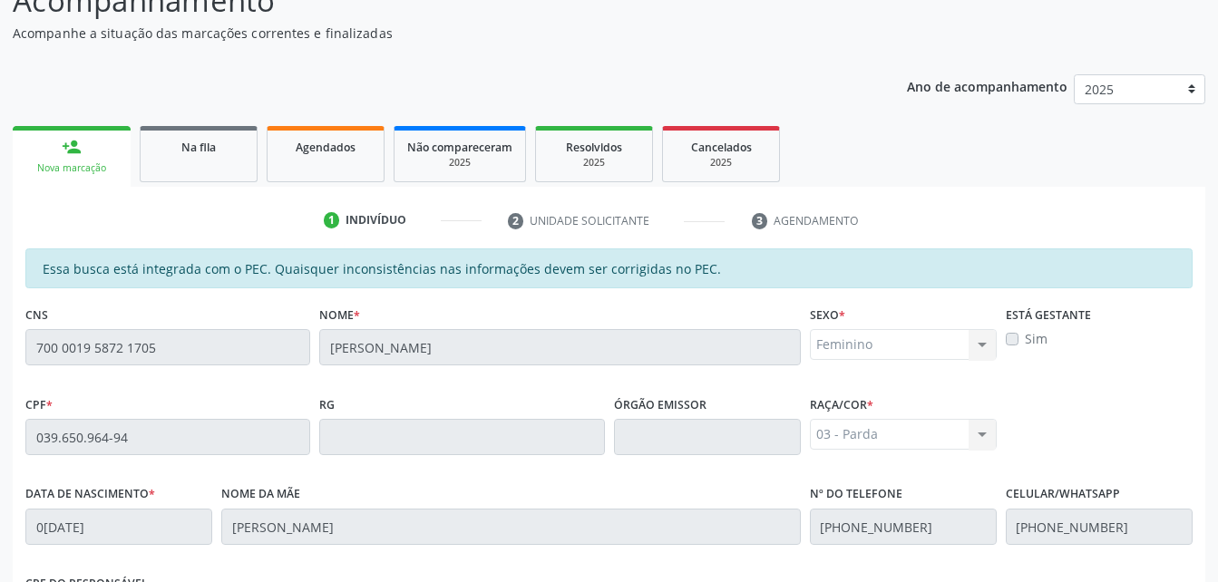
scroll to position [479, 0]
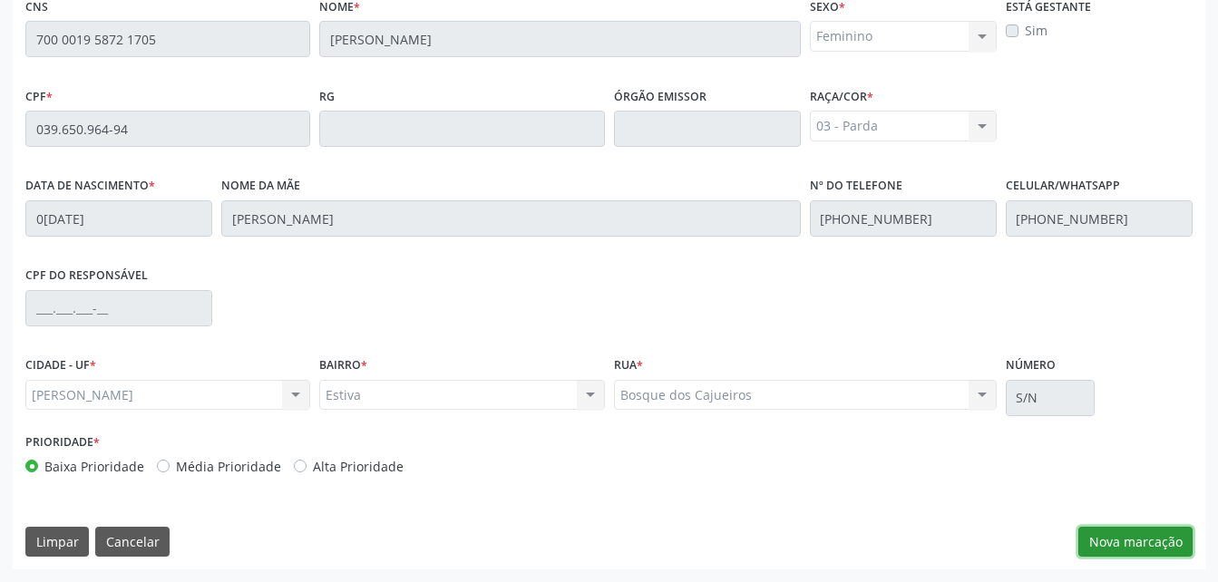
click at [1144, 545] on button "Nova marcação" at bounding box center [1135, 542] width 114 height 31
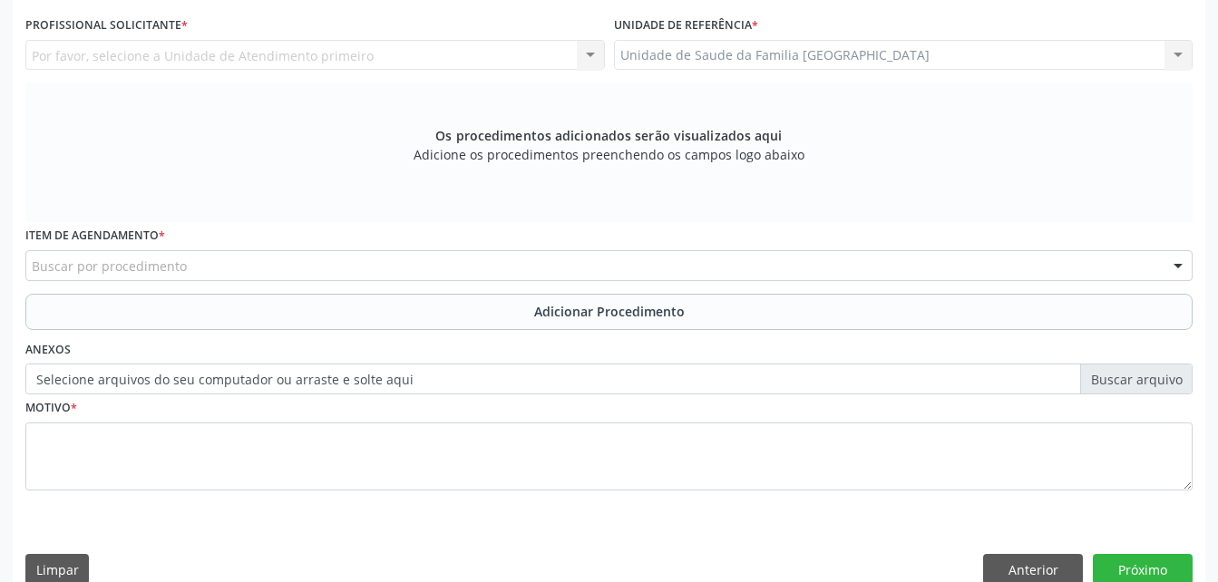
scroll to position [297, 0]
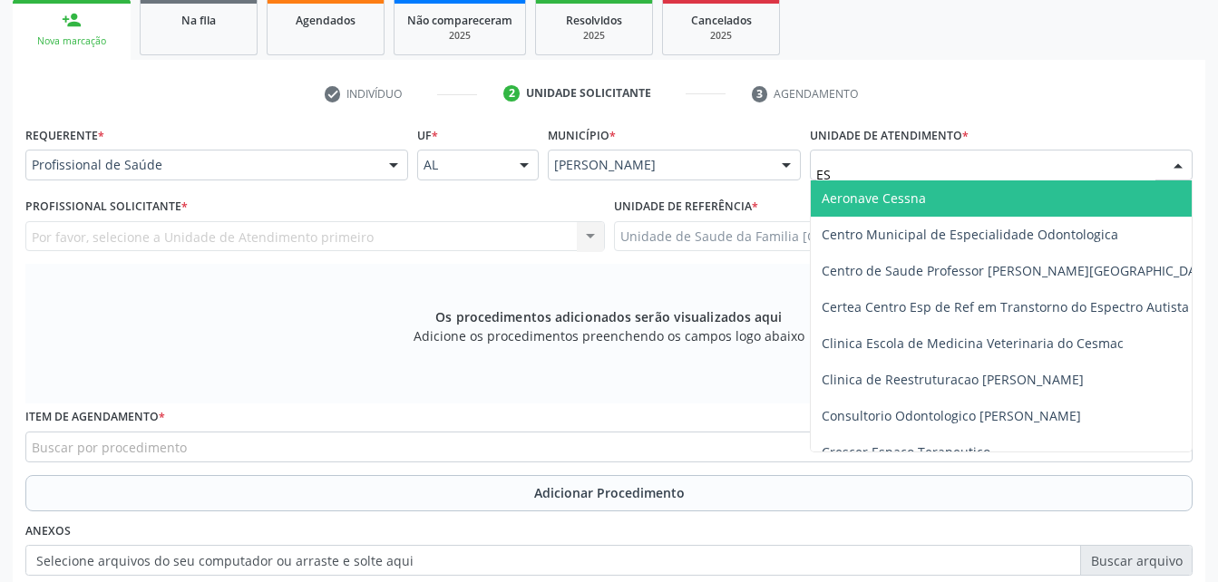
type input "EST"
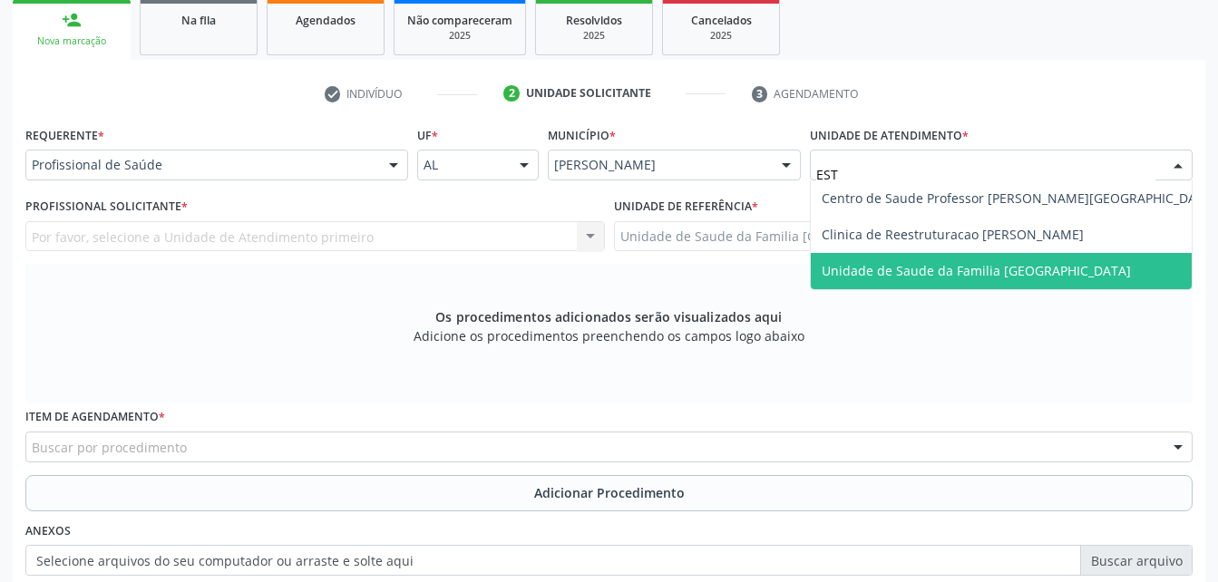
drag, startPoint x: 935, startPoint y: 268, endPoint x: 758, endPoint y: 231, distance: 180.7
click at [935, 270] on span "Unidade de Saude da Familia [GEOGRAPHIC_DATA]" at bounding box center [976, 270] width 309 height 17
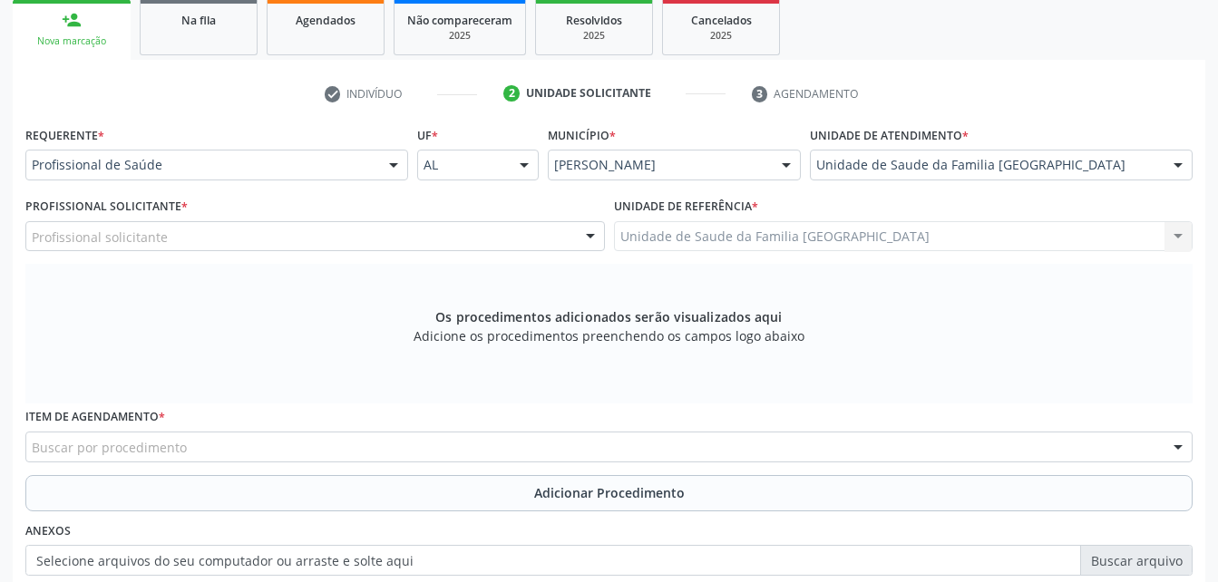
click at [387, 240] on div "Profissional solicitante" at bounding box center [314, 236] width 579 height 31
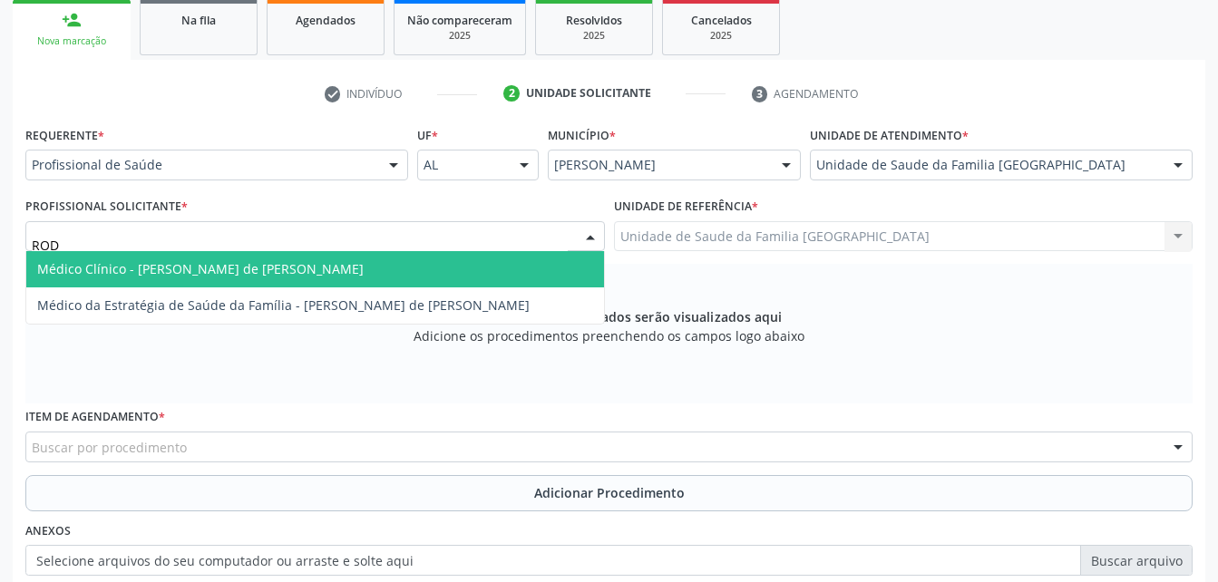
type input "RODR"
click at [395, 274] on span "Médico Clínico - [PERSON_NAME] de [PERSON_NAME]" at bounding box center [315, 269] width 578 height 36
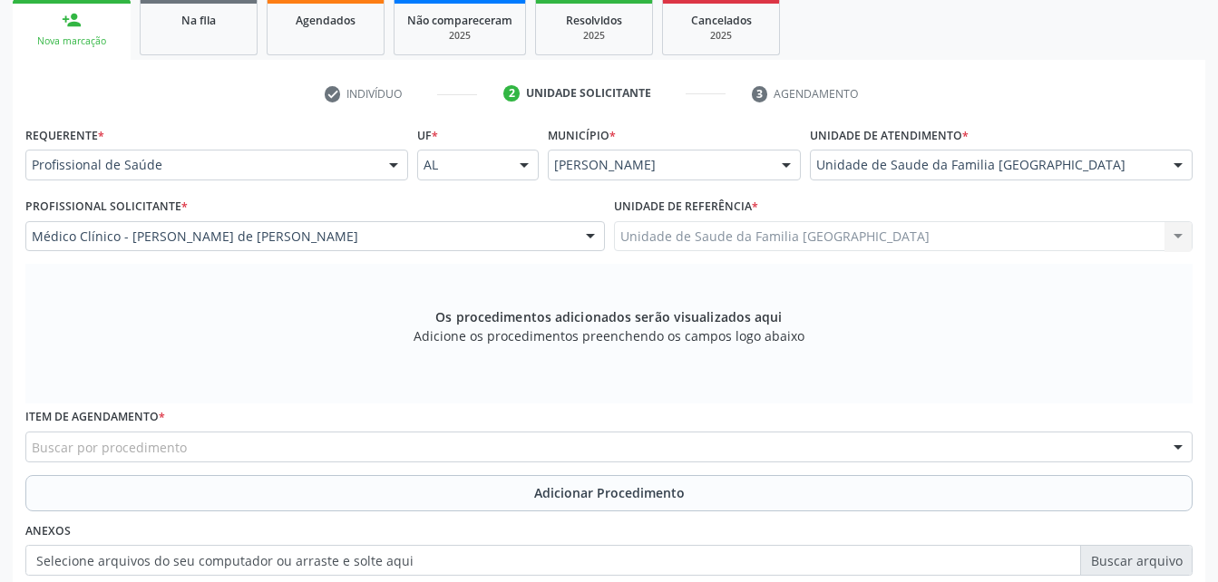
scroll to position [479, 0]
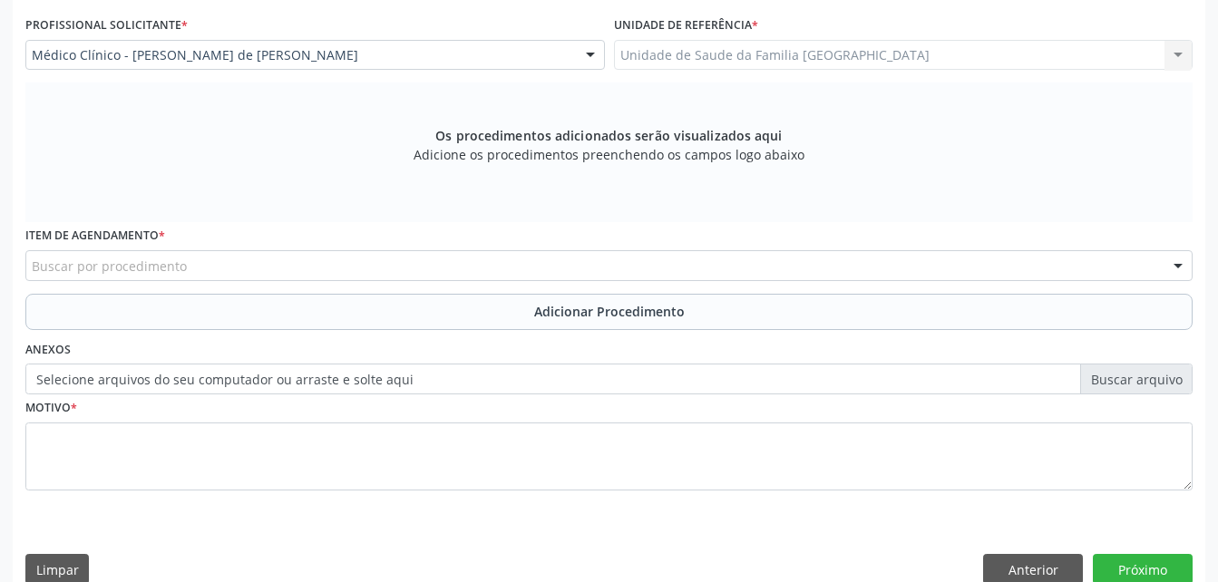
click at [361, 264] on div "Buscar por procedimento" at bounding box center [608, 265] width 1167 height 31
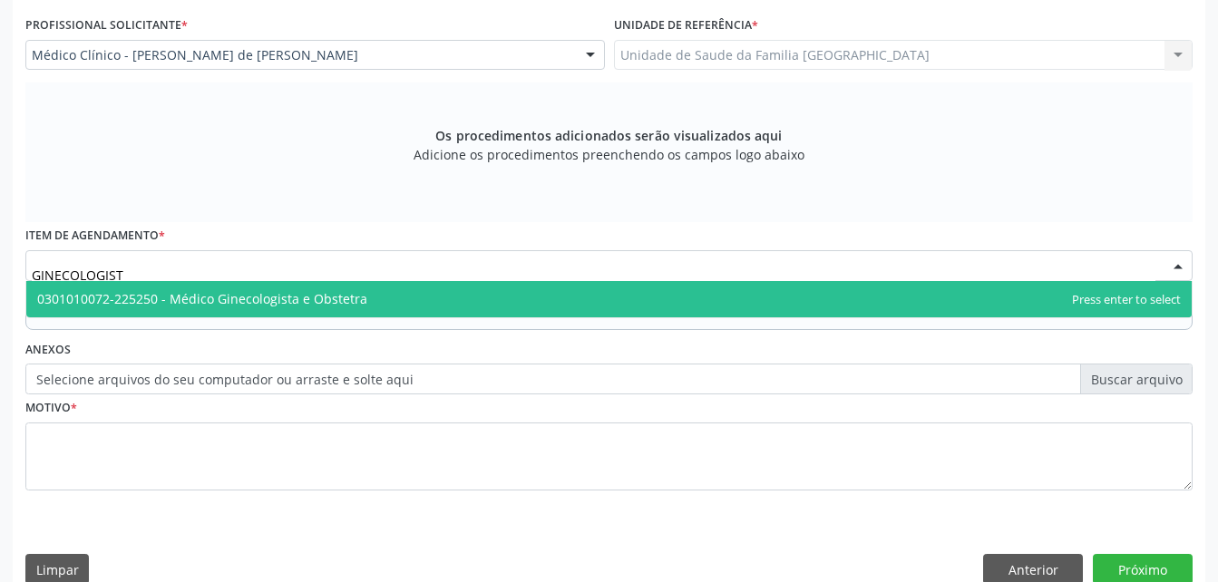
type input "GINECOLOGISTA"
click at [369, 300] on span "0301010072-225250 - Médico Ginecologista e Obstetra" at bounding box center [608, 299] width 1165 height 36
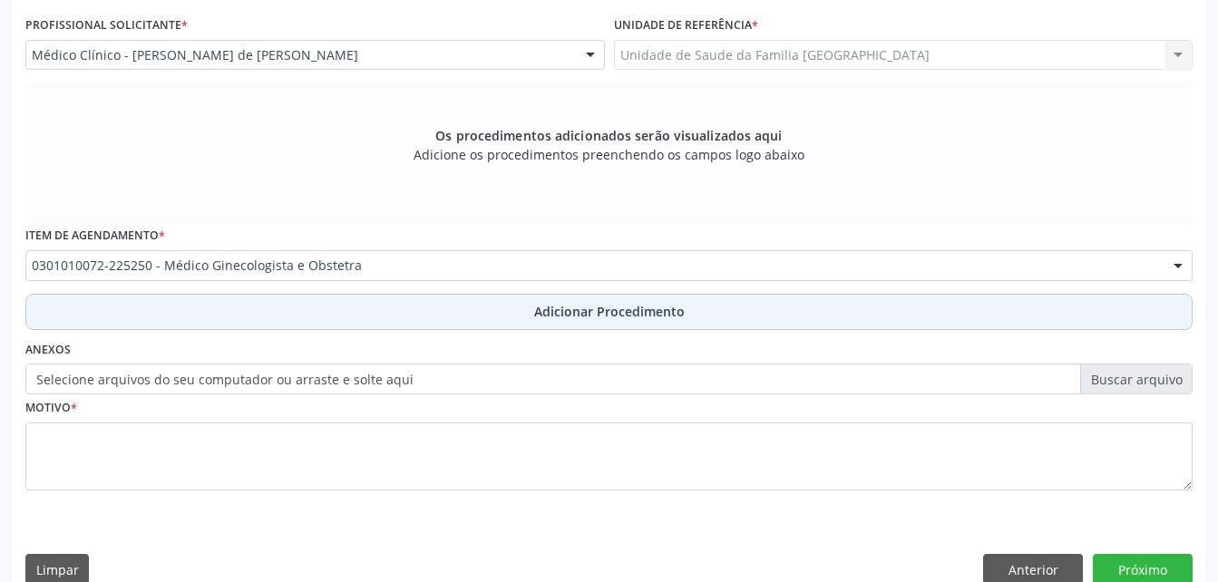
click at [378, 310] on button "Adicionar Procedimento" at bounding box center [608, 312] width 1167 height 36
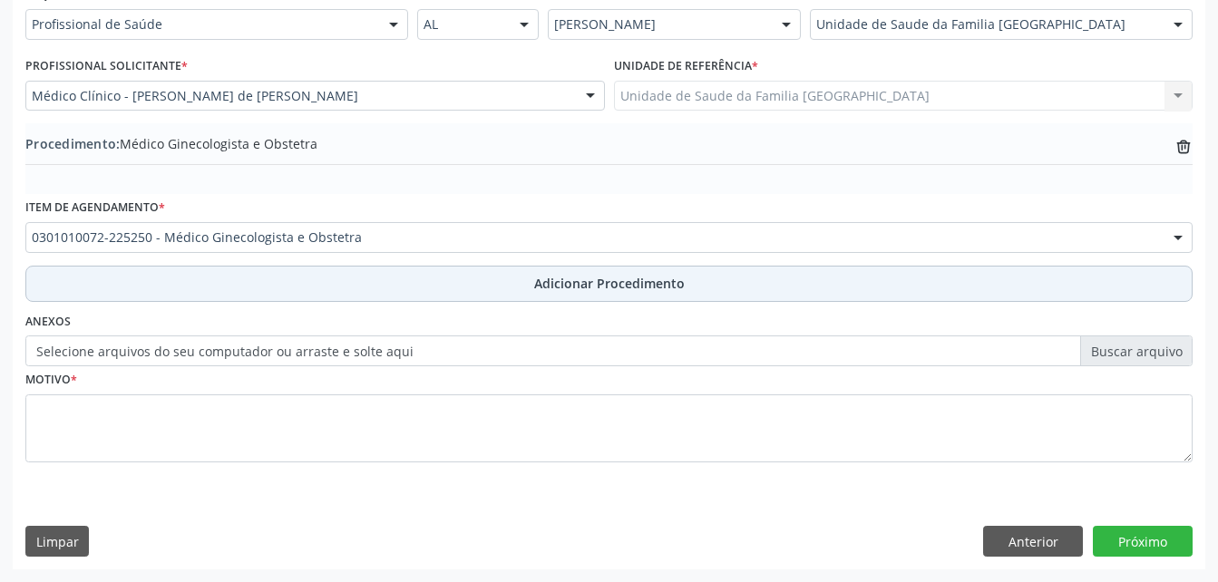
scroll to position [438, 0]
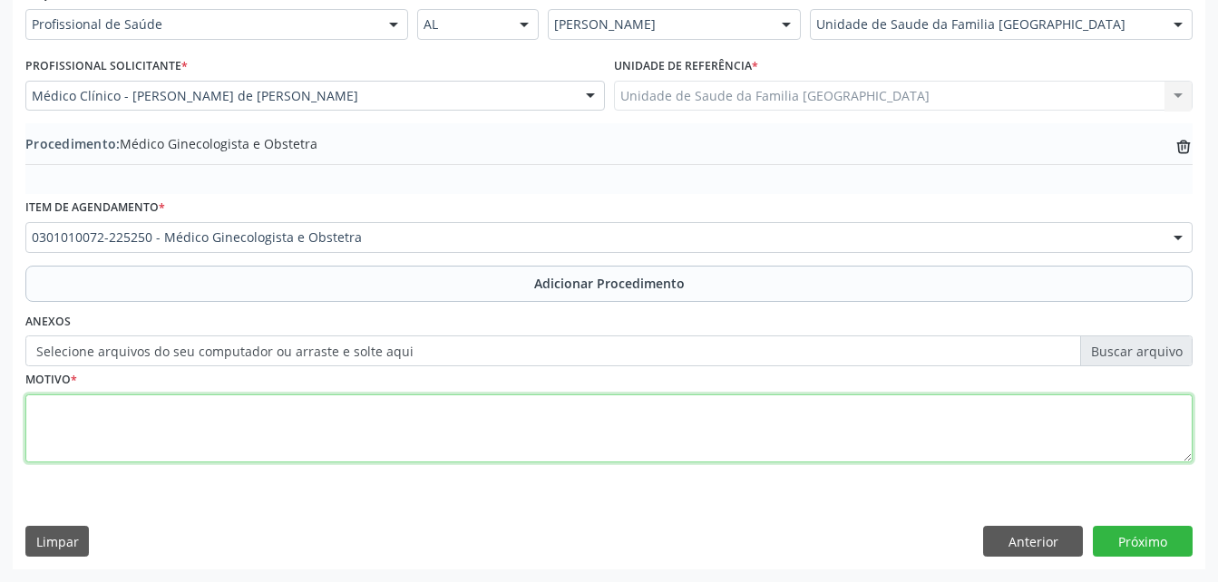
click at [361, 415] on textarea at bounding box center [608, 428] width 1167 height 69
type textarea "CISTO DA GLÂNDULA"
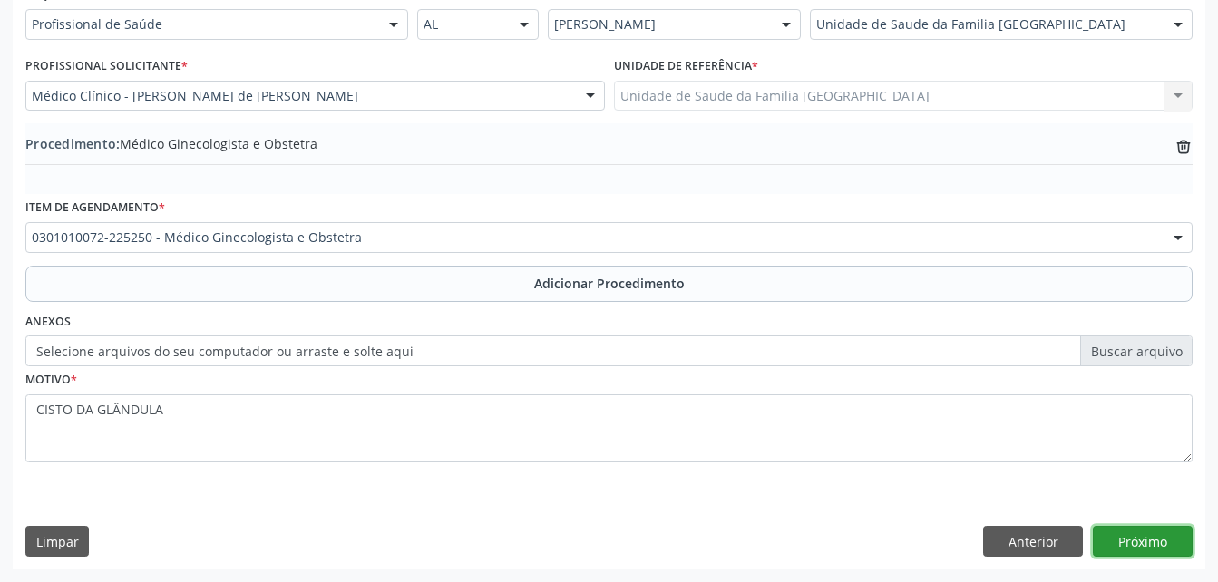
click at [1098, 544] on button "Próximo" at bounding box center [1143, 541] width 100 height 31
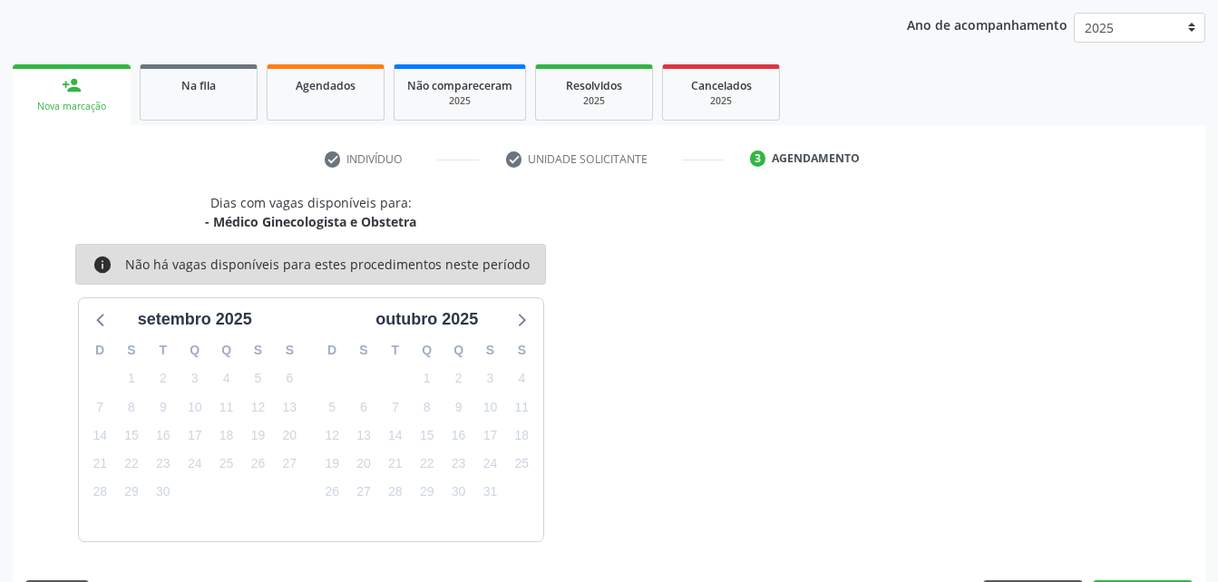
scroll to position [286, 0]
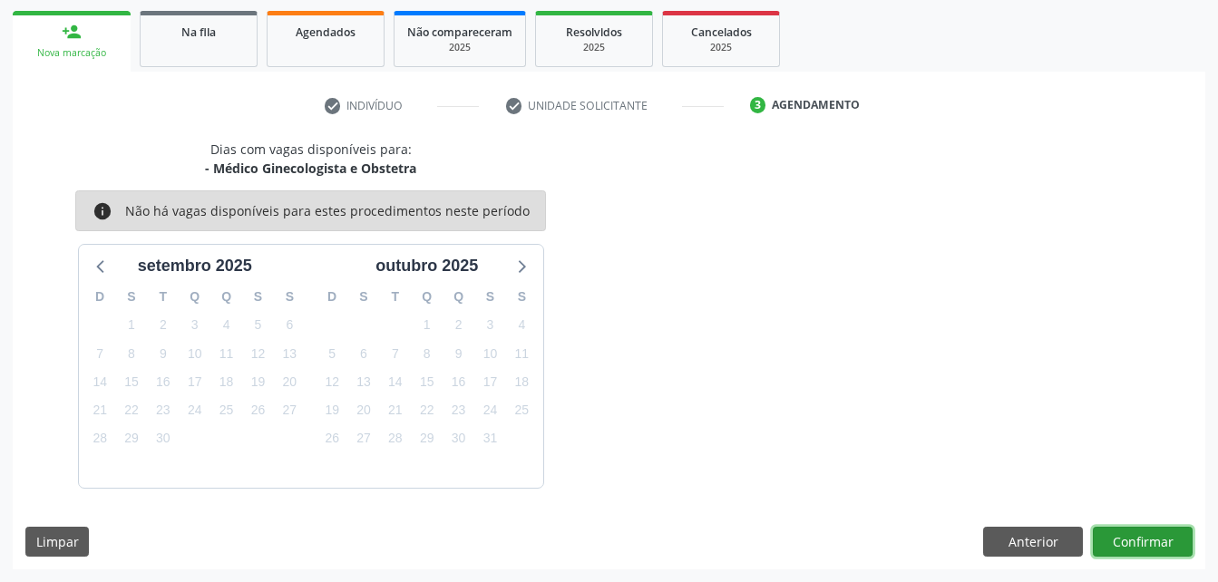
click at [1098, 544] on button "Confirmar" at bounding box center [1143, 542] width 100 height 31
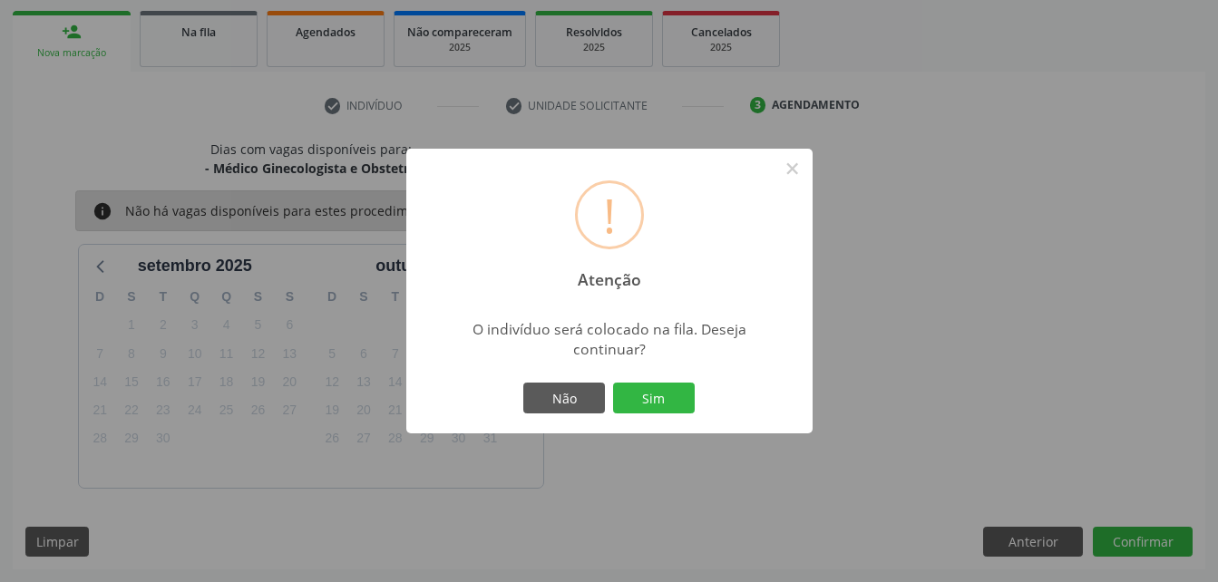
click at [688, 382] on div "Não Sim" at bounding box center [610, 398] width 180 height 38
click at [687, 382] on div "Não Sim" at bounding box center [610, 398] width 180 height 38
click at [657, 402] on button "Sim" at bounding box center [654, 398] width 82 height 31
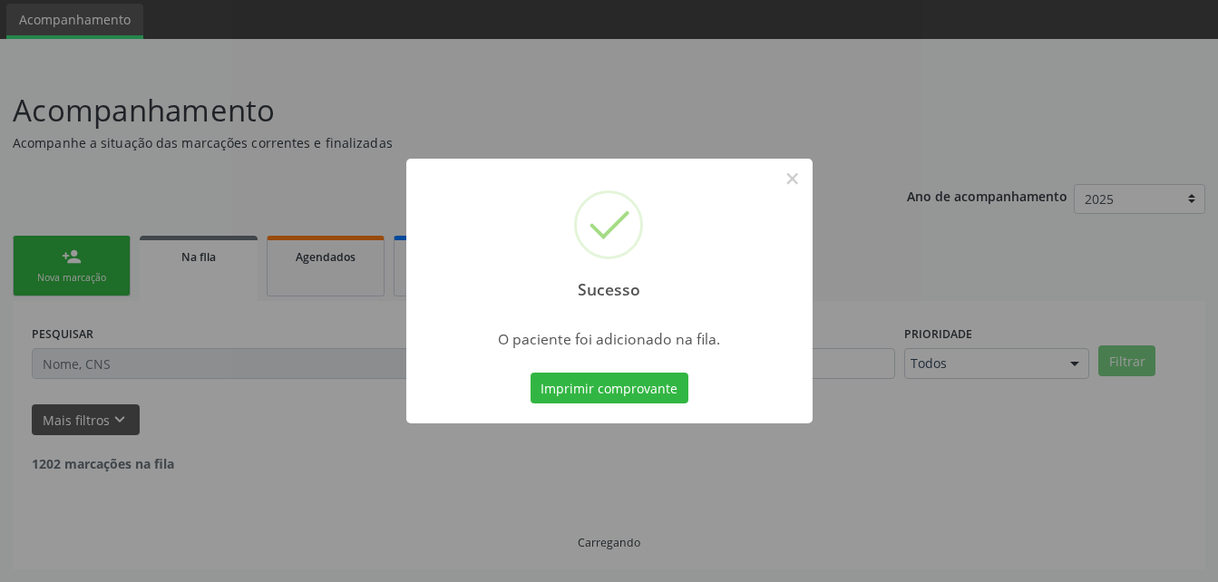
scroll to position [42, 0]
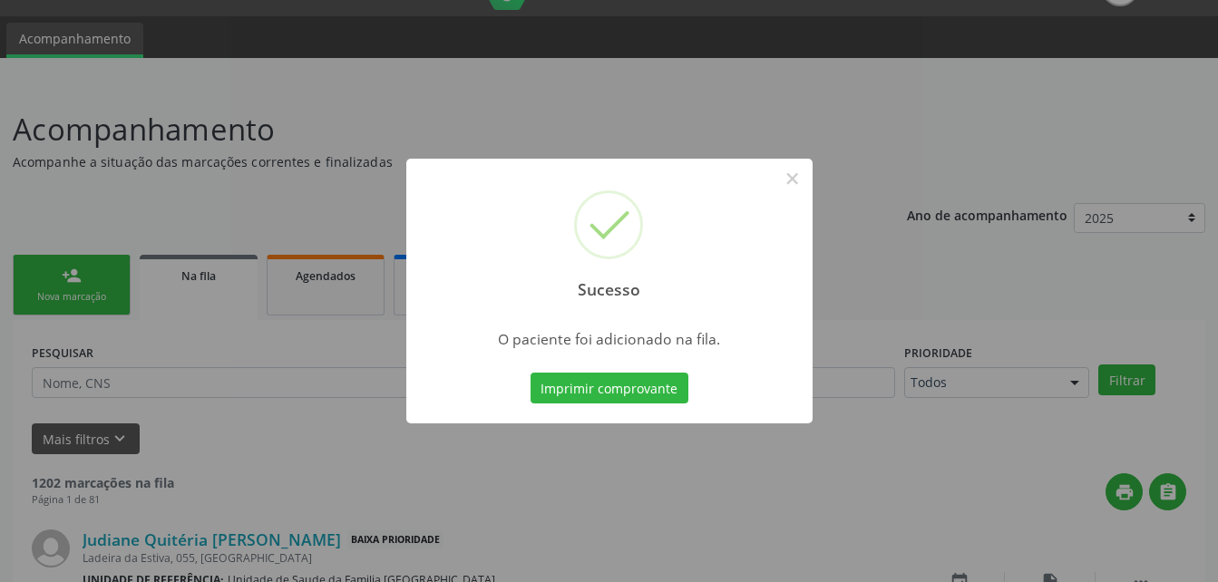
click at [100, 277] on div "Sucesso × O paciente foi adicionado na fila. Imprimir comprovante Cancel" at bounding box center [609, 291] width 1218 height 582
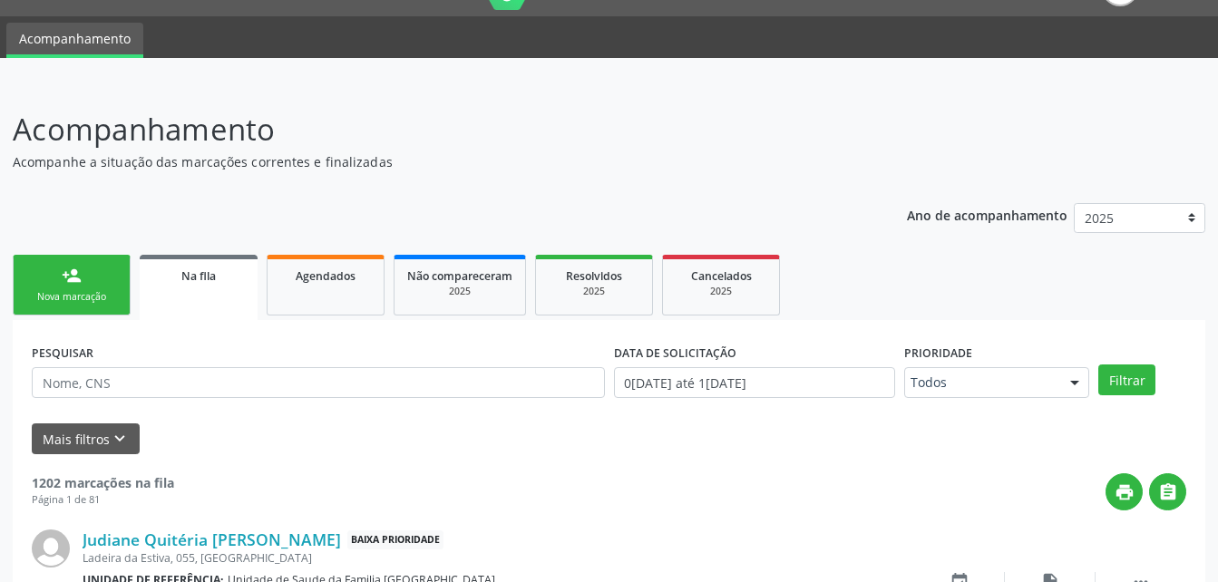
click at [99, 305] on link "person_add Nova marcação" at bounding box center [72, 285] width 118 height 61
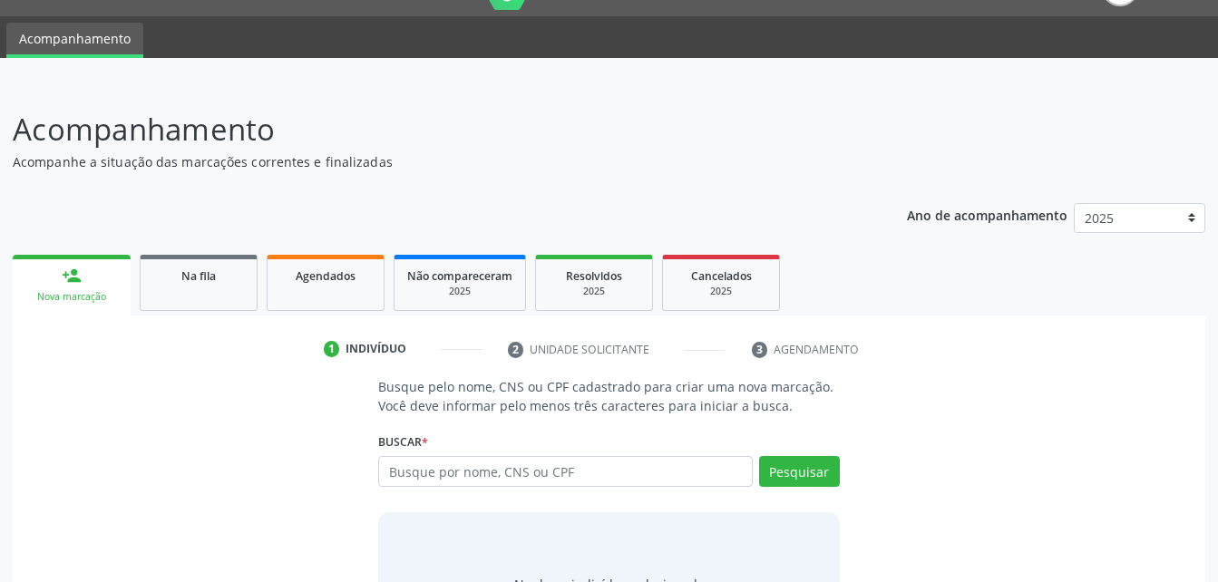
scroll to position [142, 0]
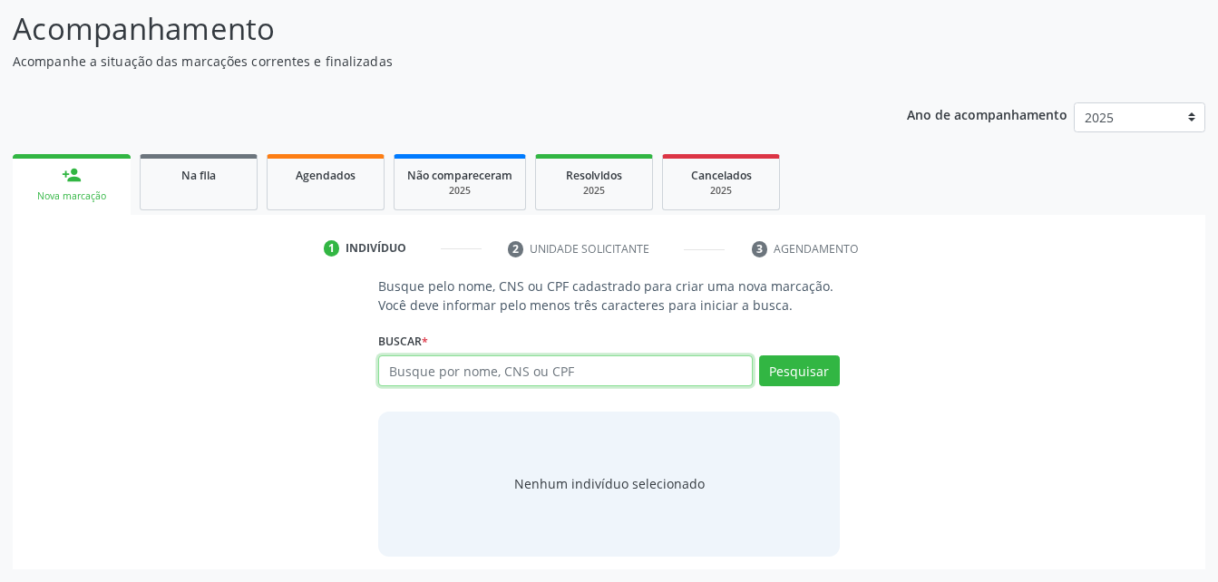
click at [414, 370] on input "text" at bounding box center [565, 370] width 374 height 31
type input "03965096494"
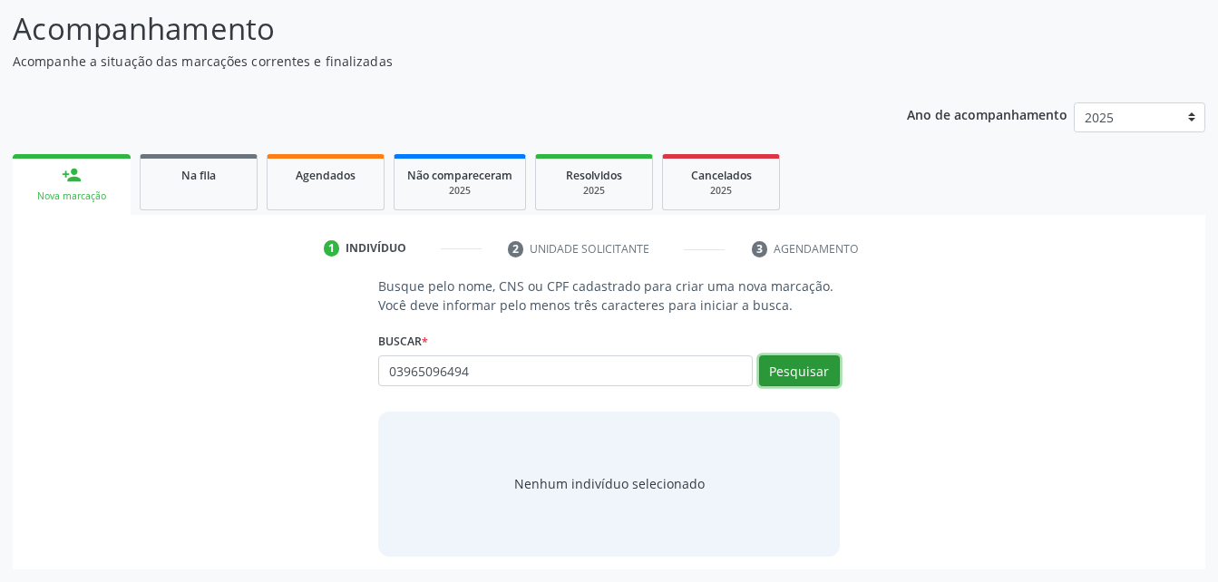
click at [816, 374] on button "Pesquisar" at bounding box center [799, 370] width 81 height 31
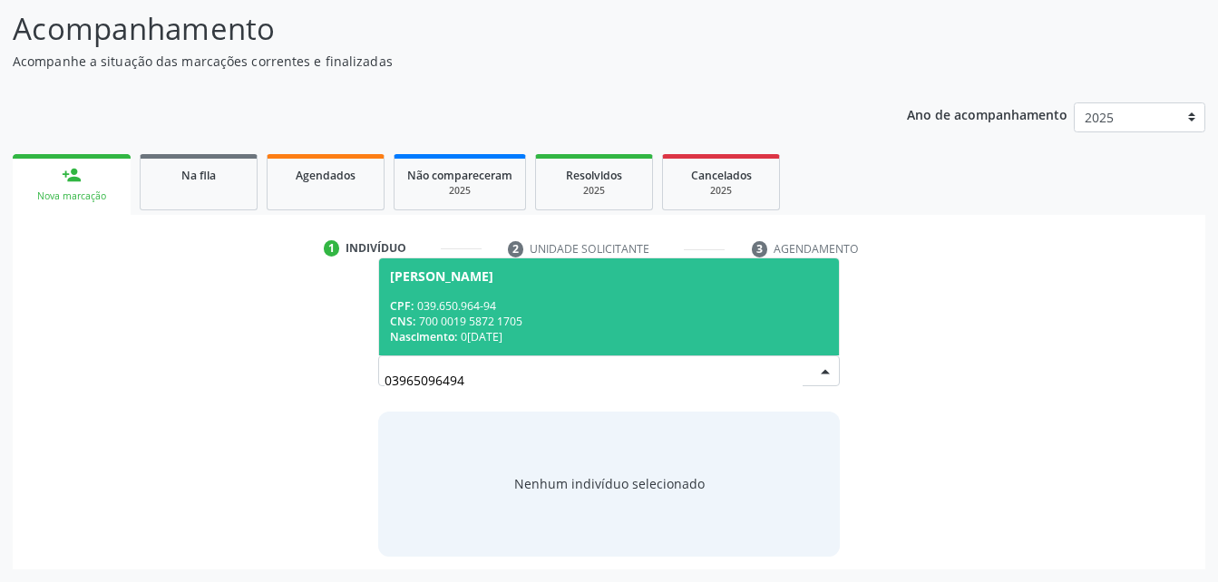
click at [771, 302] on div "CPF: 039.650.964-94" at bounding box center [608, 305] width 437 height 15
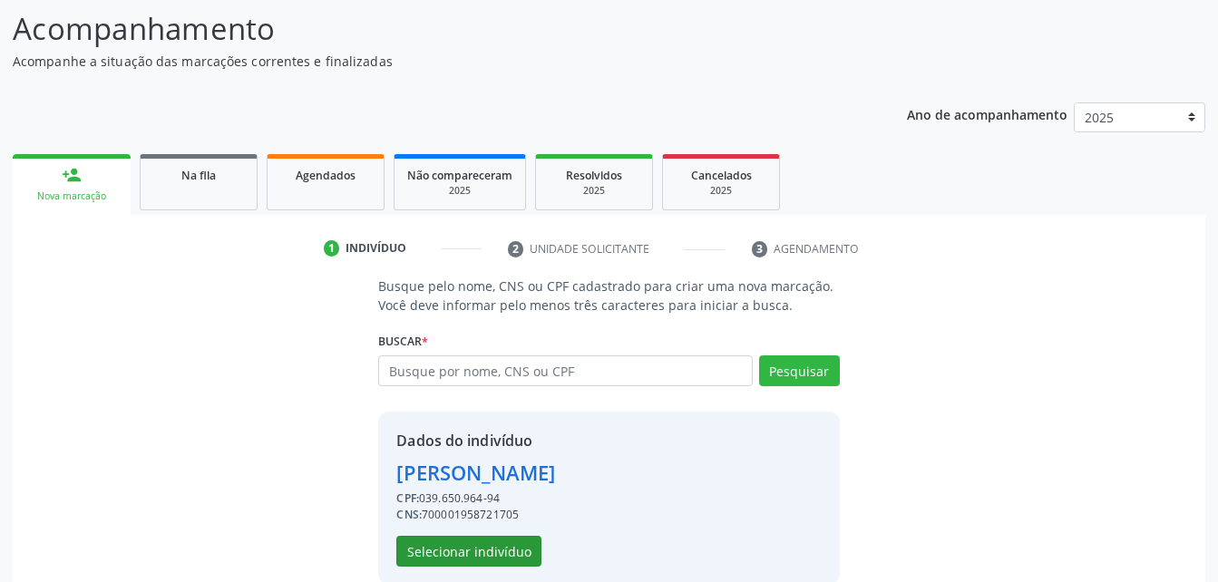
scroll to position [170, 0]
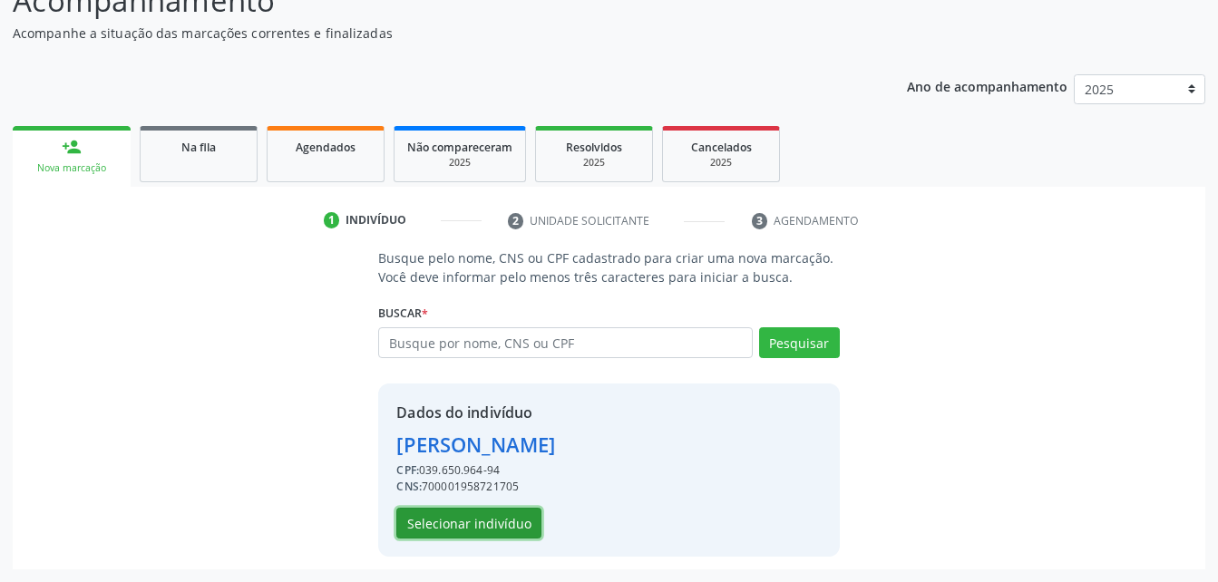
click at [468, 529] on button "Selecionar indivíduo" at bounding box center [468, 523] width 145 height 31
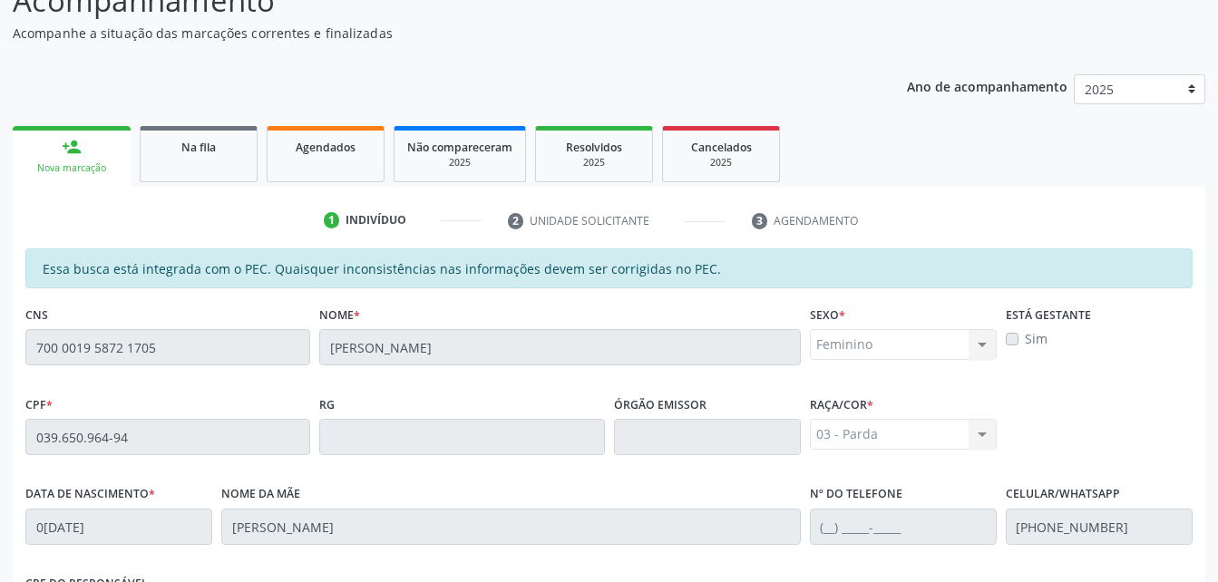
scroll to position [479, 0]
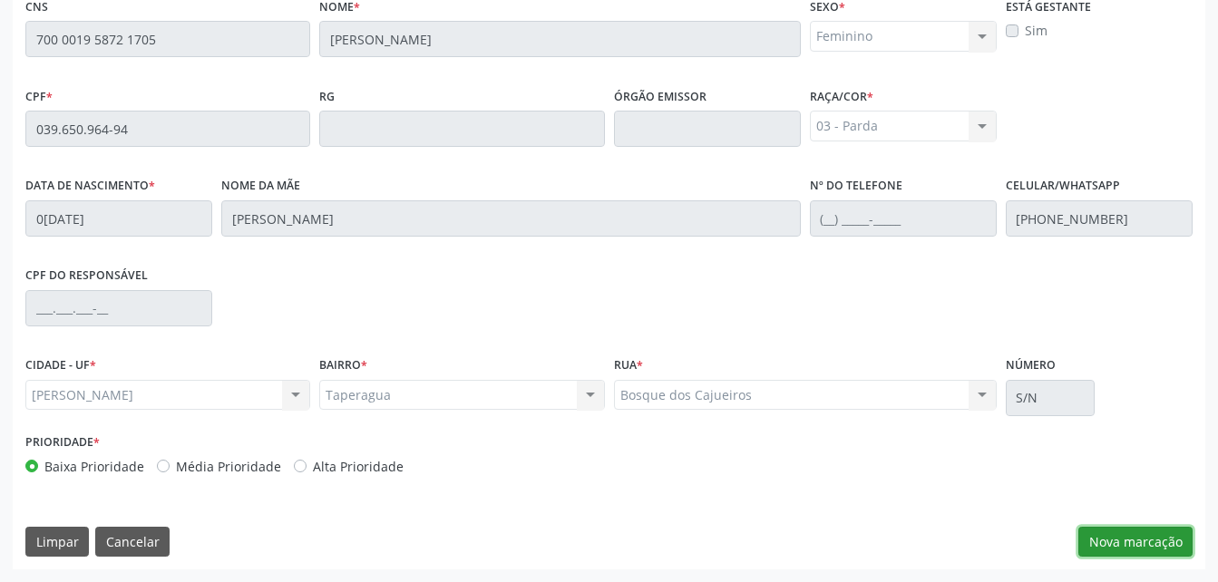
click at [1127, 546] on button "Nova marcação" at bounding box center [1135, 542] width 114 height 31
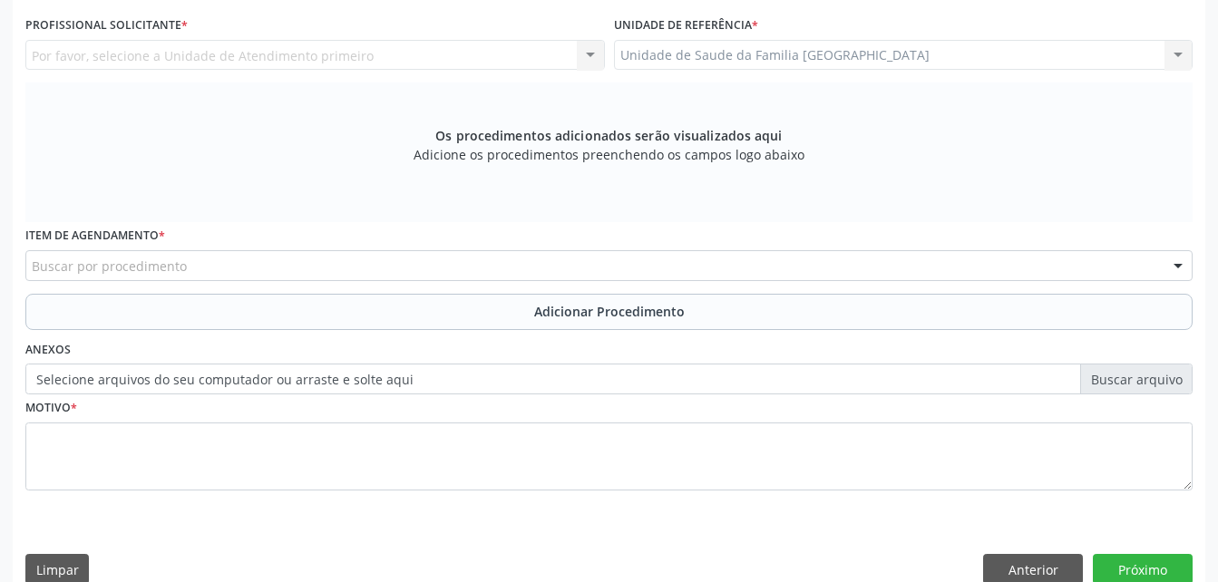
scroll to position [297, 0]
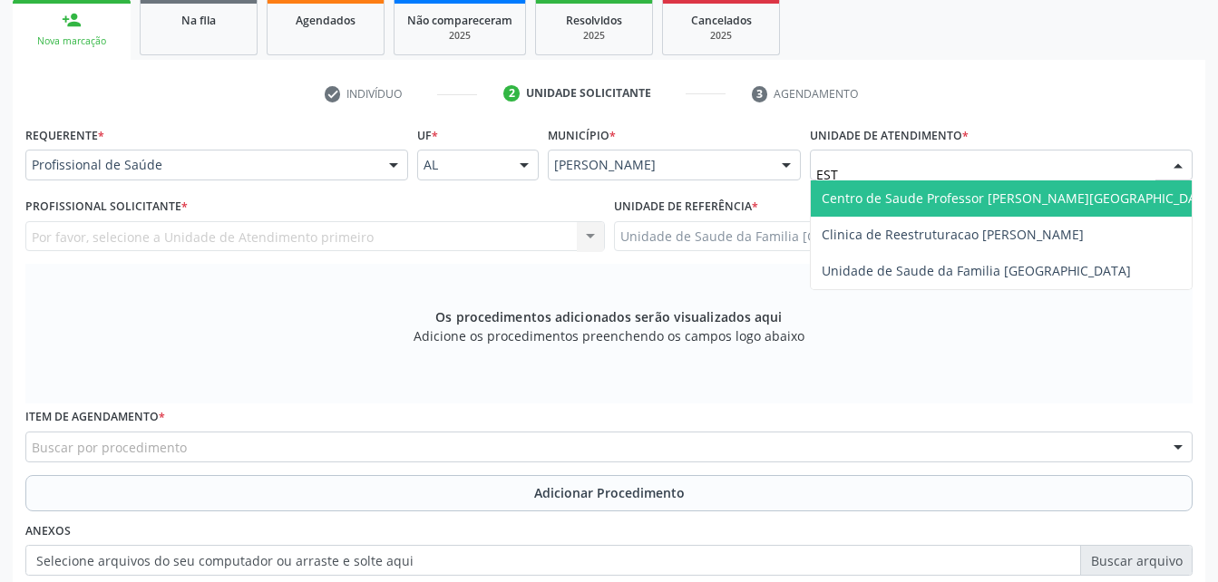
type input "ESTI"
click at [972, 197] on span "Unidade de Saude da Familia [GEOGRAPHIC_DATA]" at bounding box center [976, 198] width 309 height 17
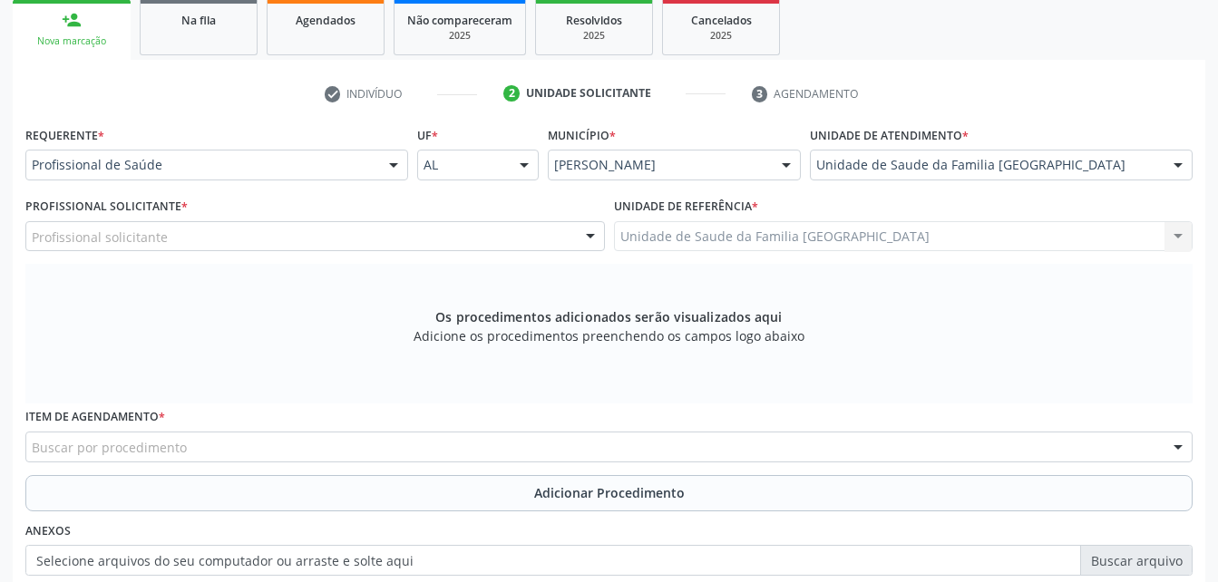
click at [279, 228] on div "Profissional solicitante" at bounding box center [314, 236] width 579 height 31
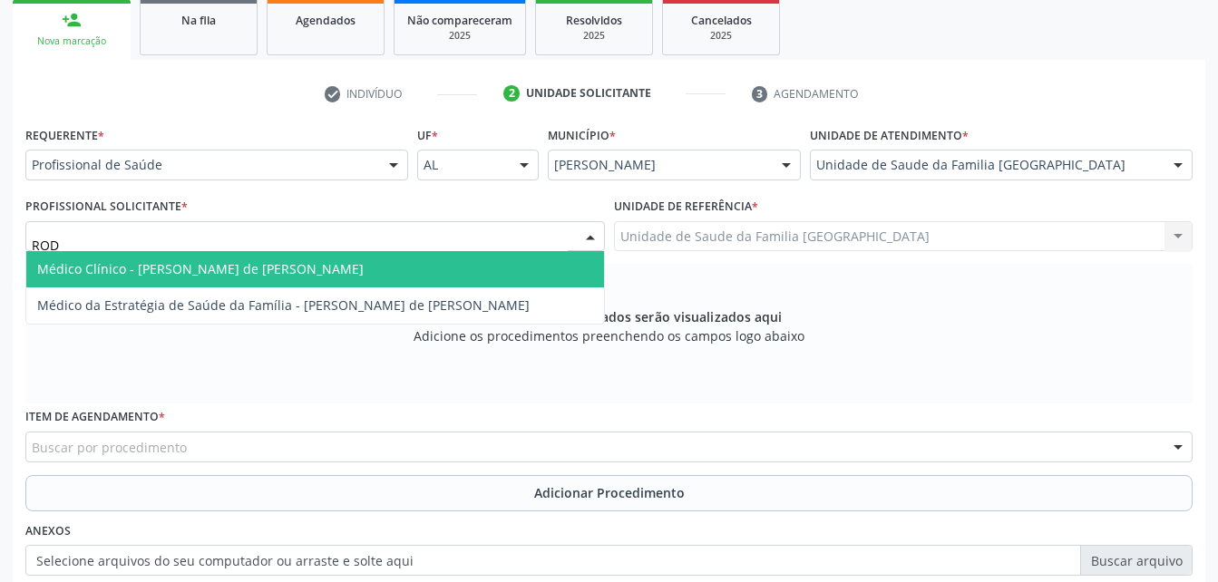
type input "RODR"
click at [316, 269] on span "Médico Clínico - [PERSON_NAME] de [PERSON_NAME]" at bounding box center [200, 268] width 326 height 17
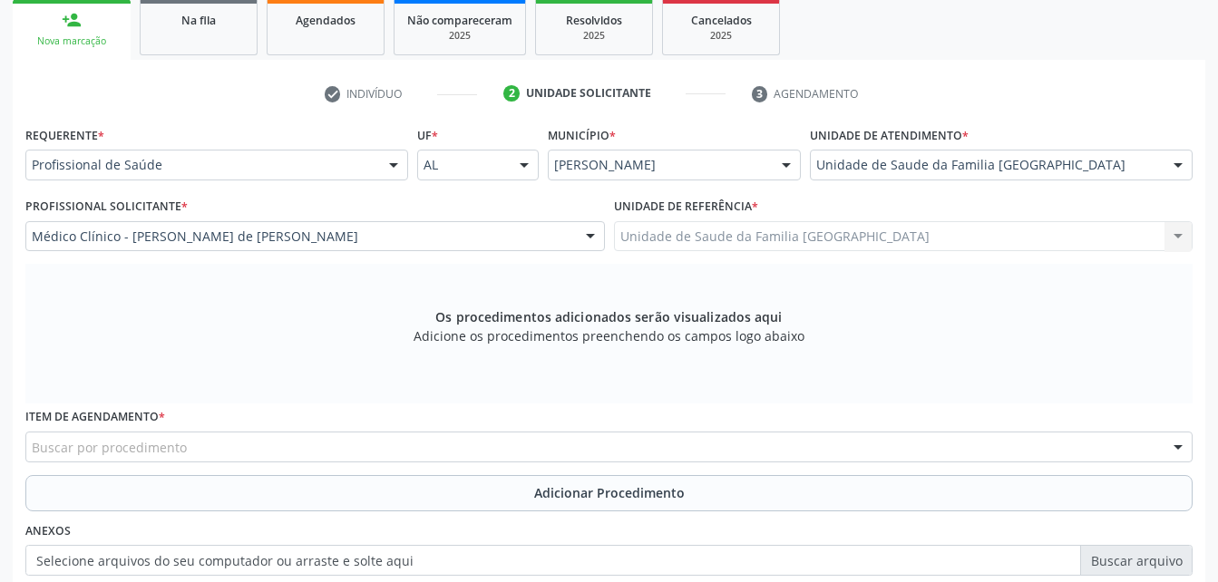
scroll to position [388, 0]
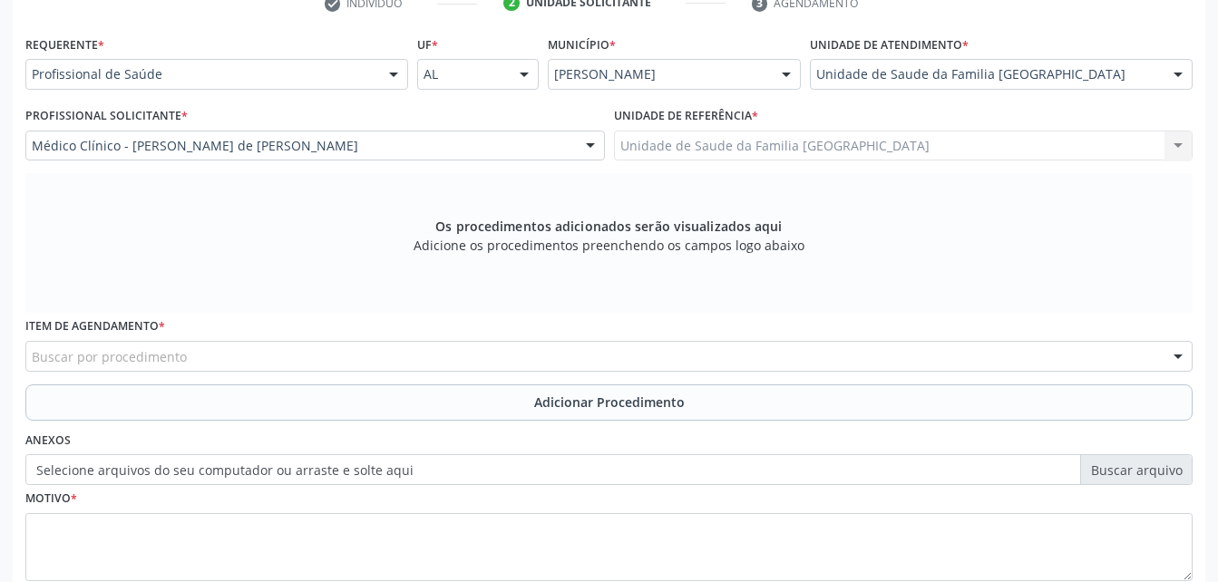
click at [329, 353] on div "Buscar por procedimento" at bounding box center [608, 356] width 1167 height 31
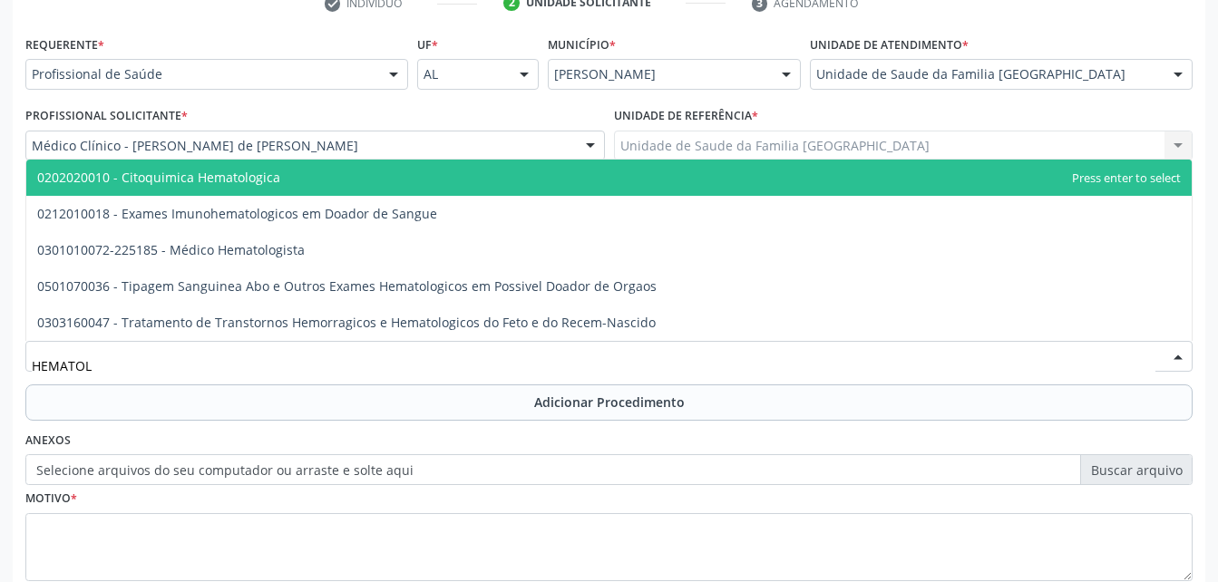
type input "HEMATOLO"
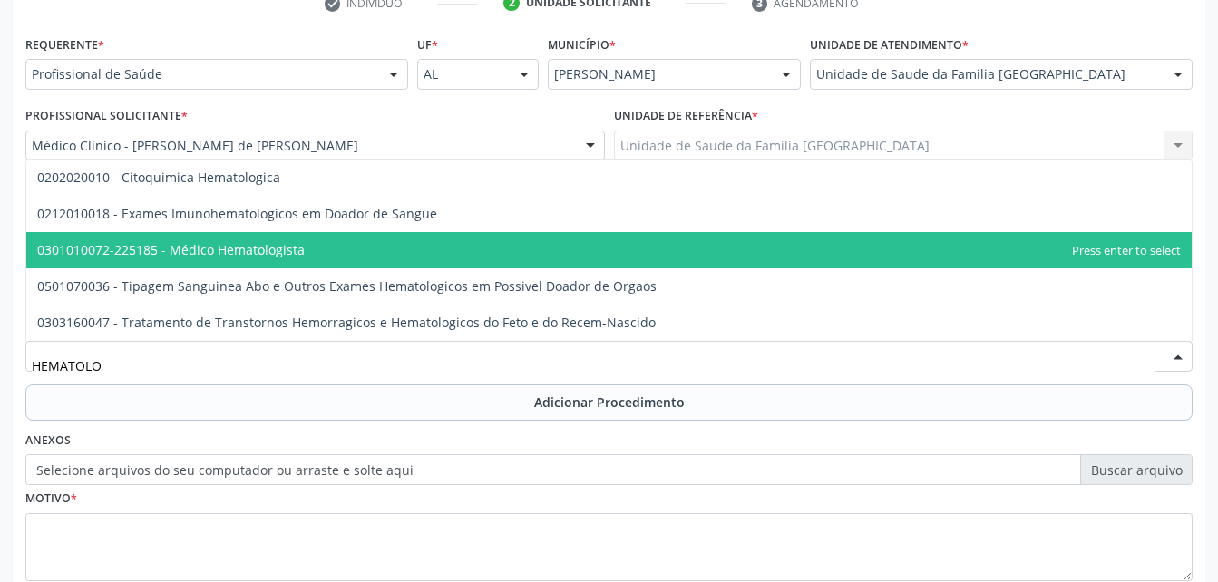
click at [292, 256] on span "0301010072-225185 - Médico Hematologista" at bounding box center [170, 249] width 267 height 17
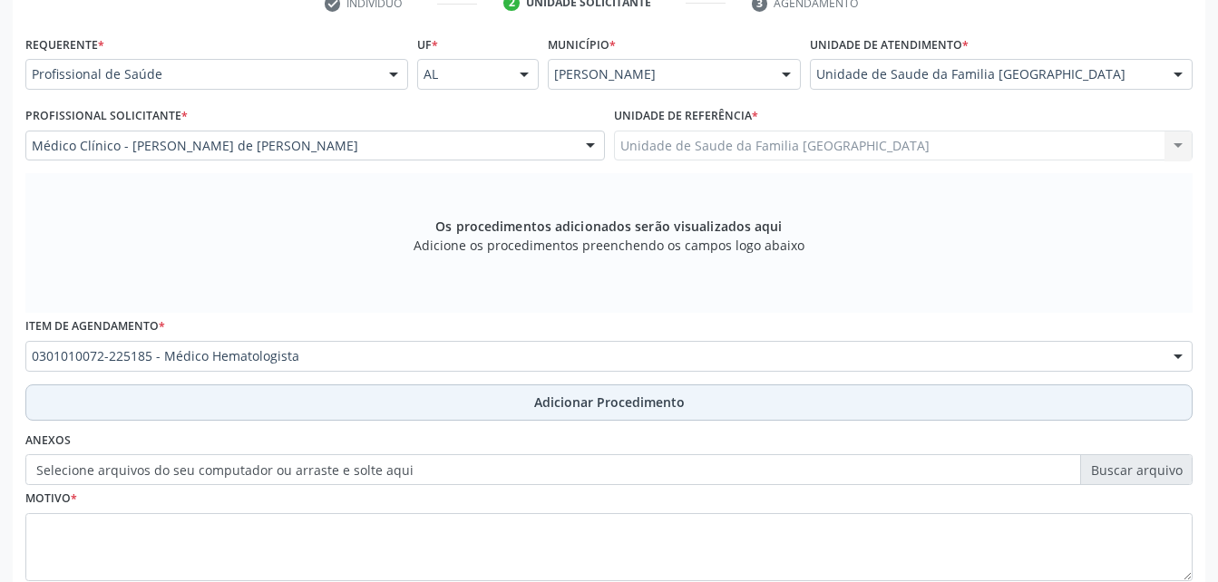
click at [491, 396] on button "Adicionar Procedimento" at bounding box center [608, 402] width 1167 height 36
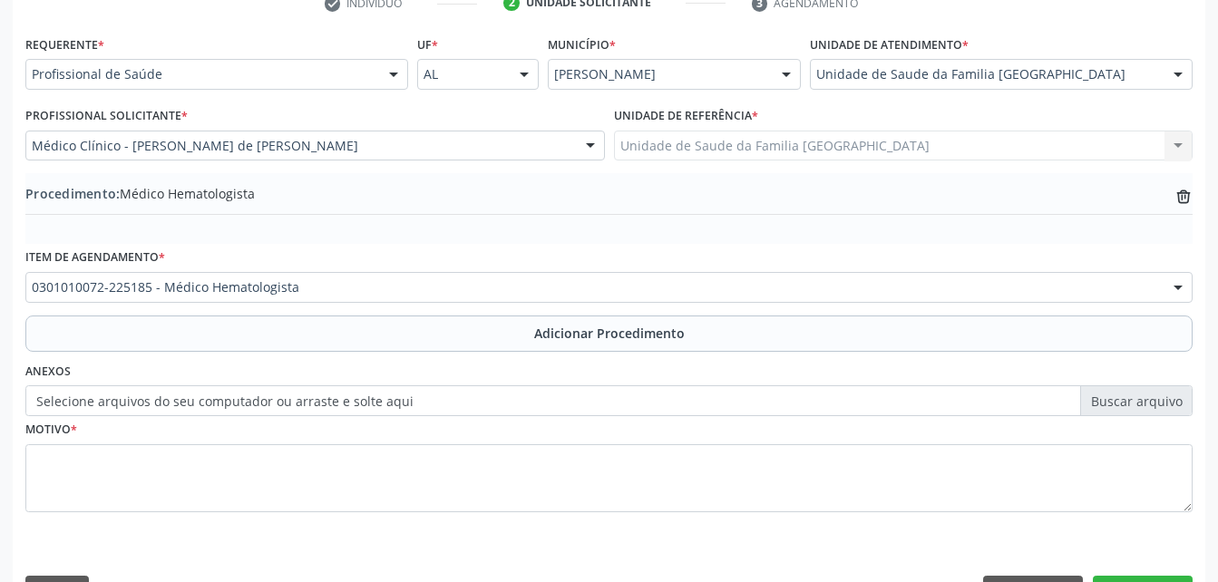
scroll to position [438, 0]
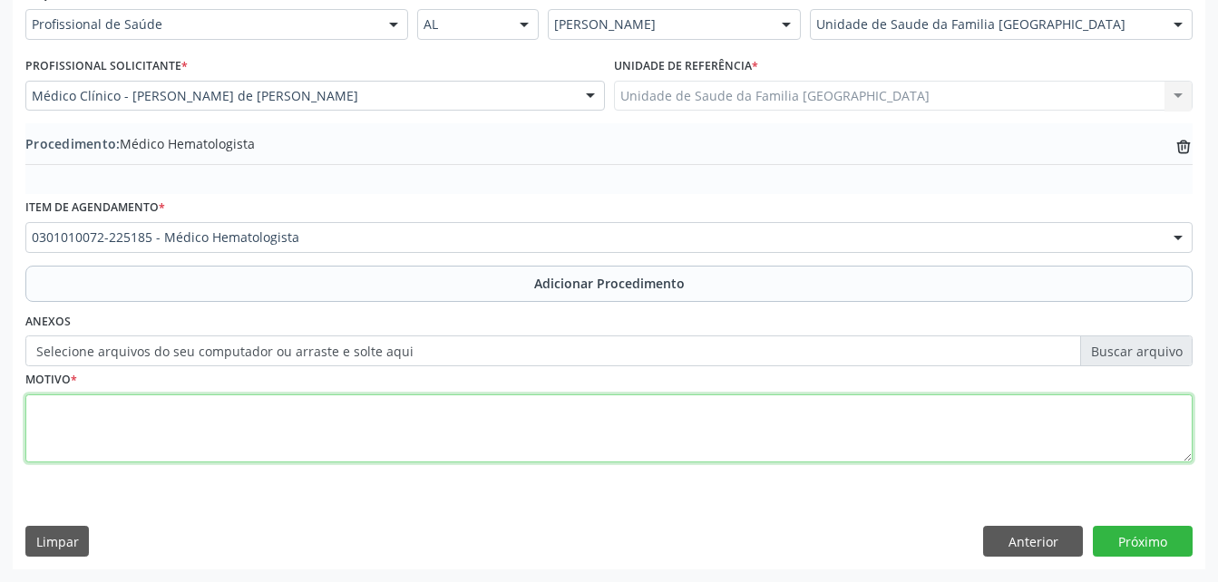
click at [494, 413] on textarea at bounding box center [608, 428] width 1167 height 69
type textarea "[MEDICAL_DATA] POR DEFICIÊNCIA"
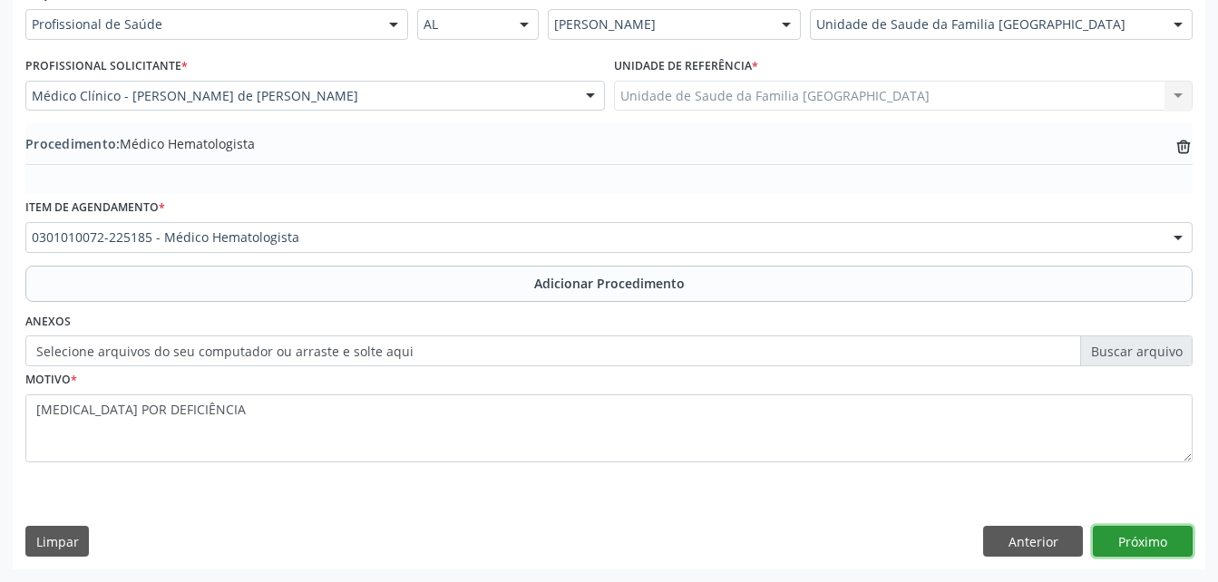
click at [1123, 554] on button "Próximo" at bounding box center [1143, 541] width 100 height 31
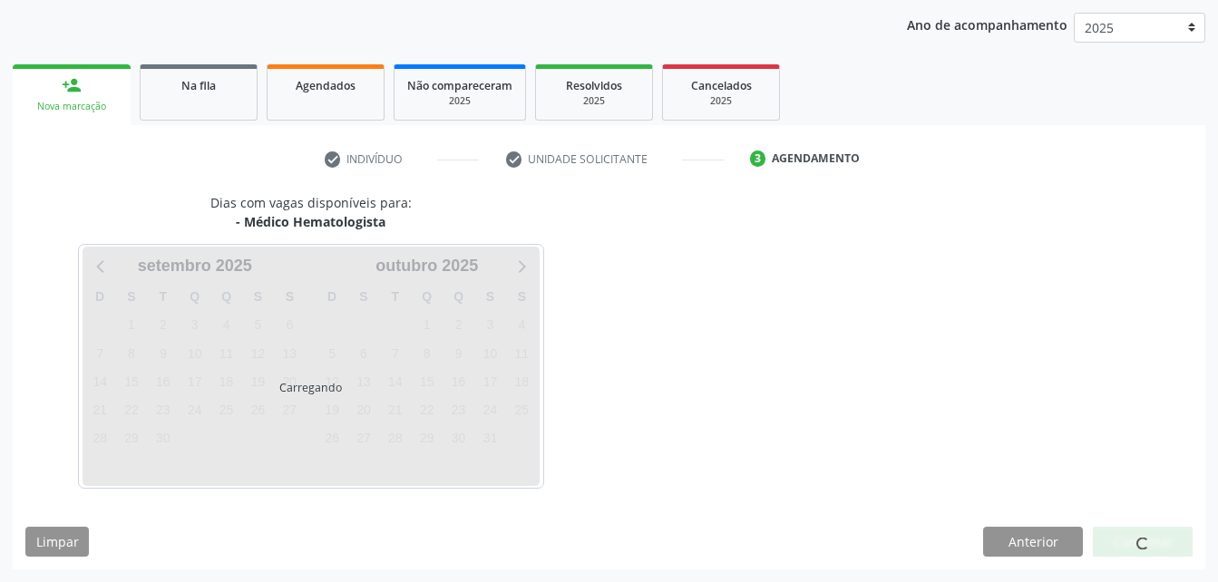
scroll to position [286, 0]
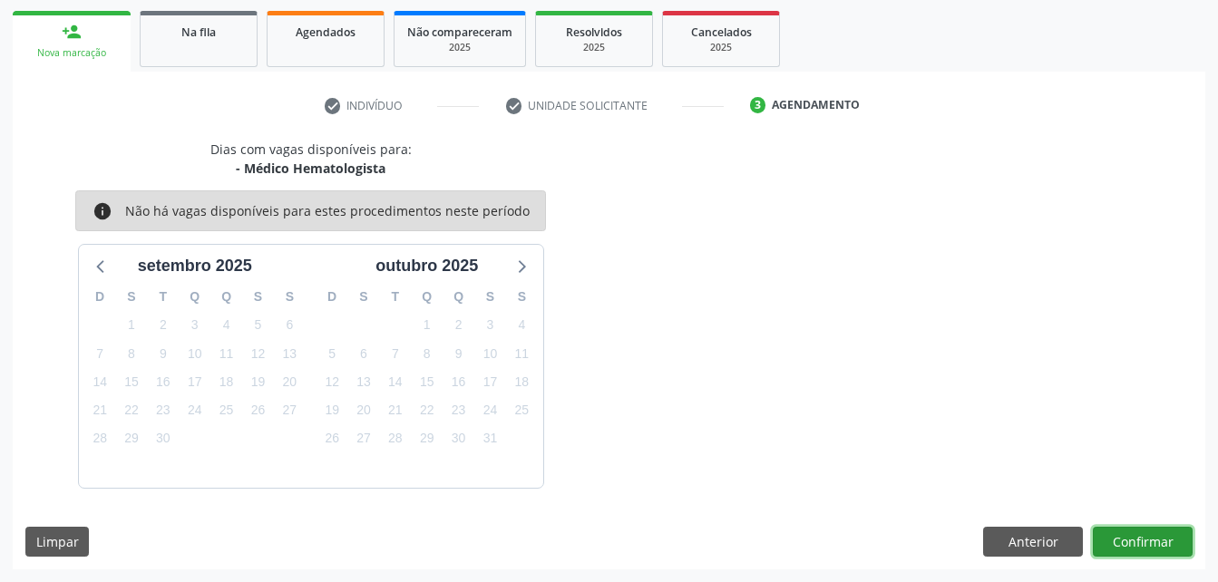
click at [1119, 538] on button "Confirmar" at bounding box center [1143, 542] width 100 height 31
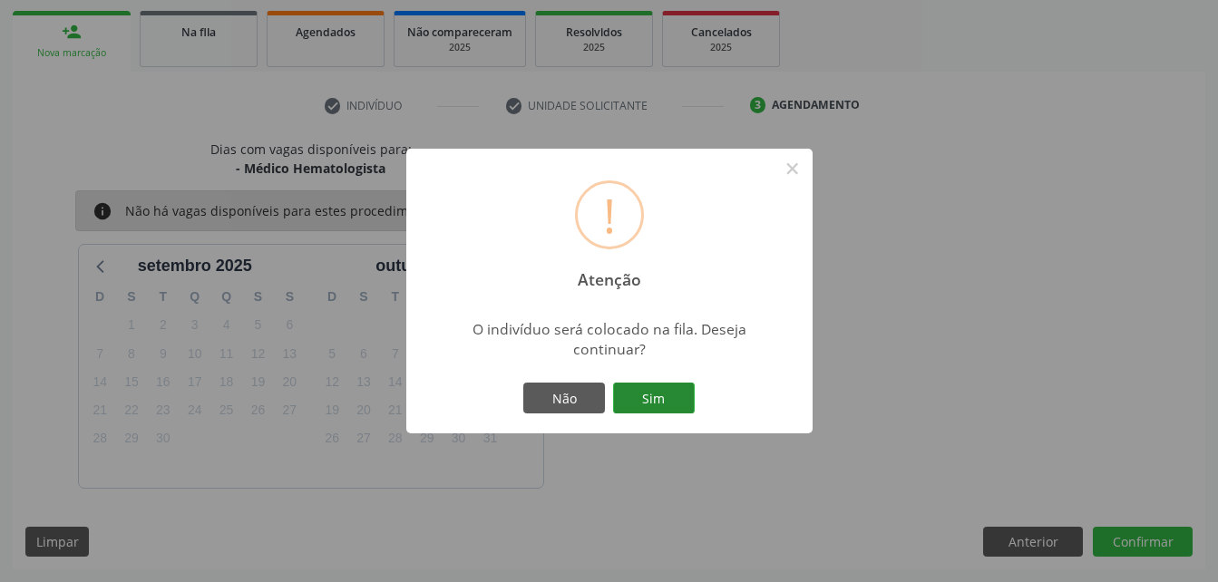
click at [634, 407] on button "Sim" at bounding box center [654, 398] width 82 height 31
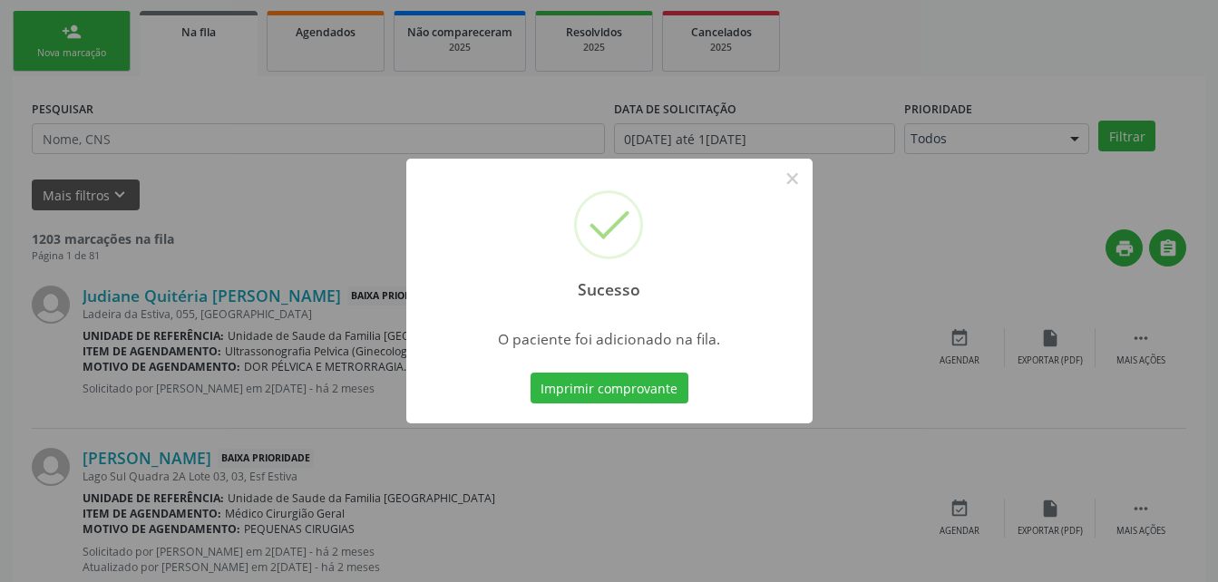
scroll to position [42, 0]
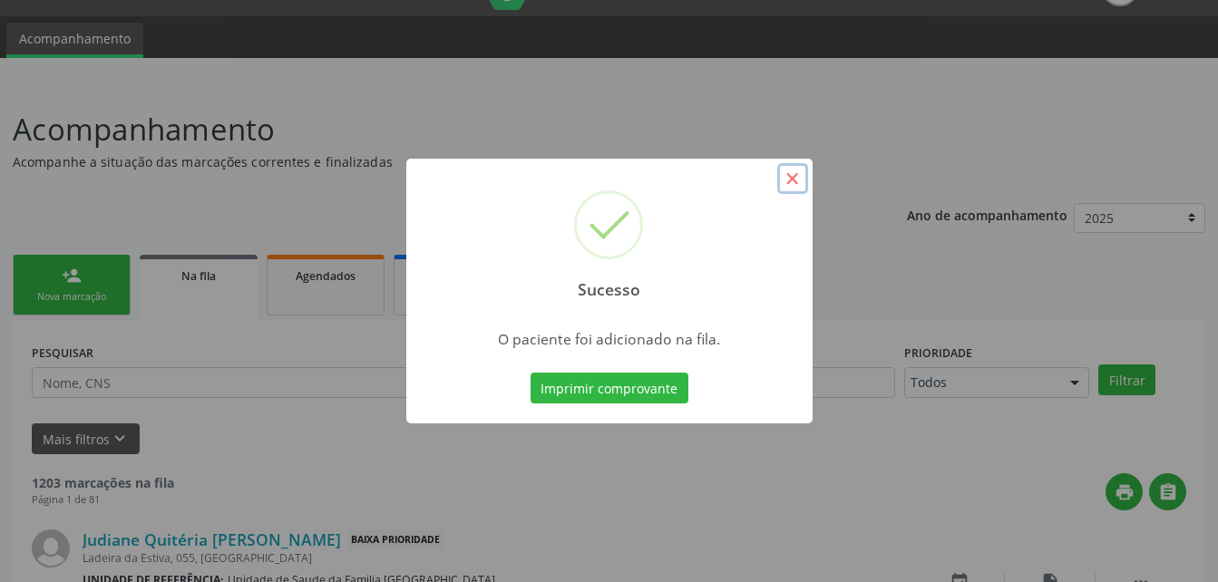
click at [785, 178] on button "×" at bounding box center [792, 178] width 31 height 31
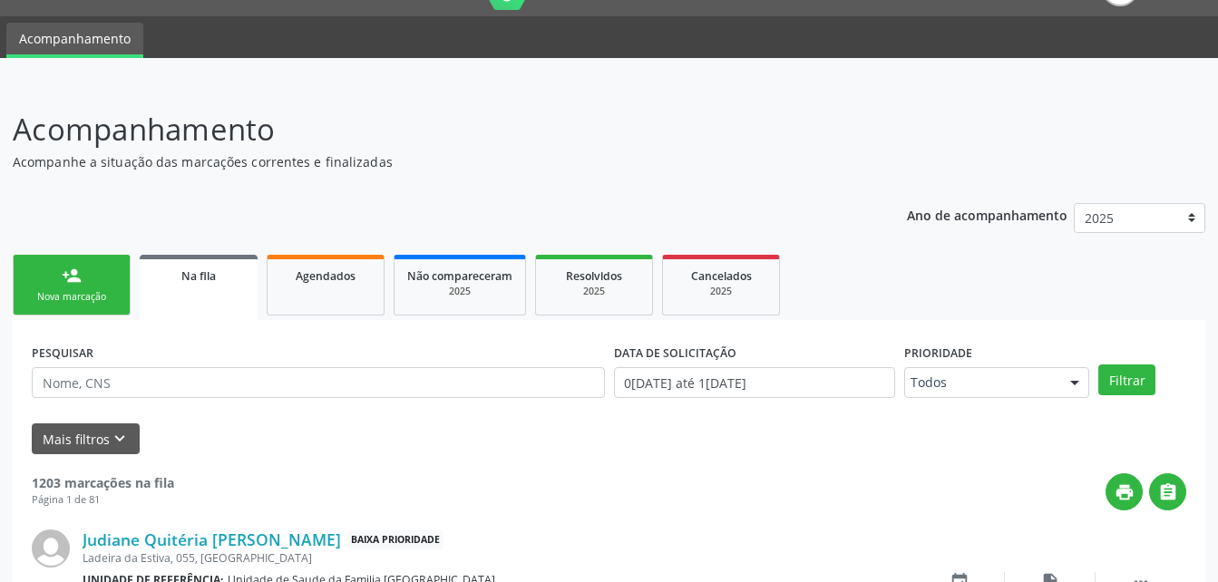
click at [74, 286] on link "person_add Nova marcação" at bounding box center [72, 285] width 118 height 61
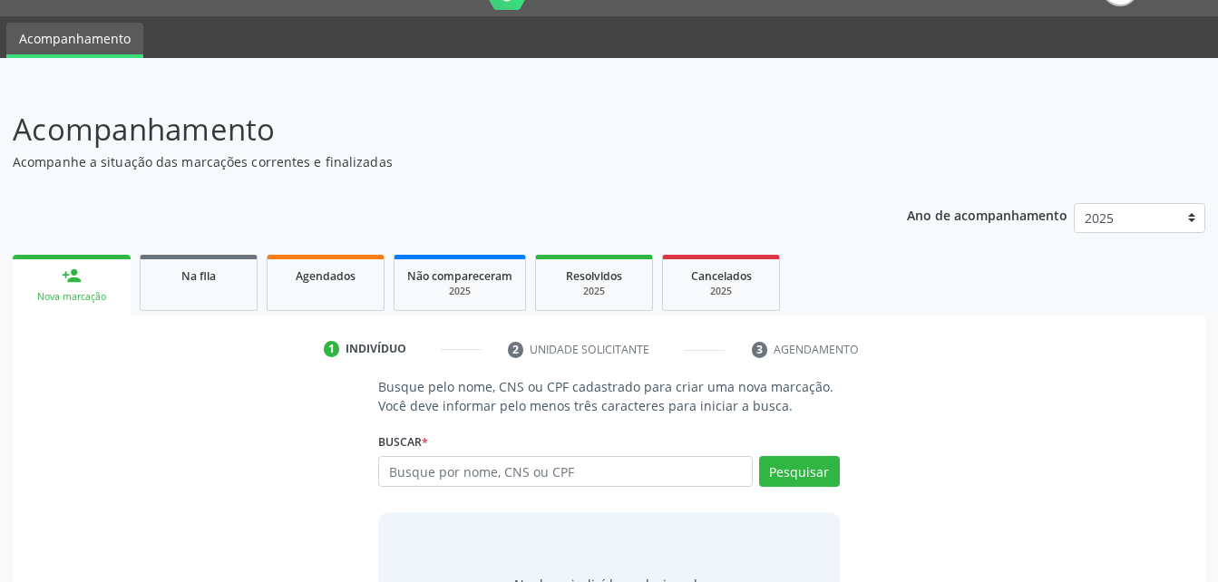
scroll to position [132, 0]
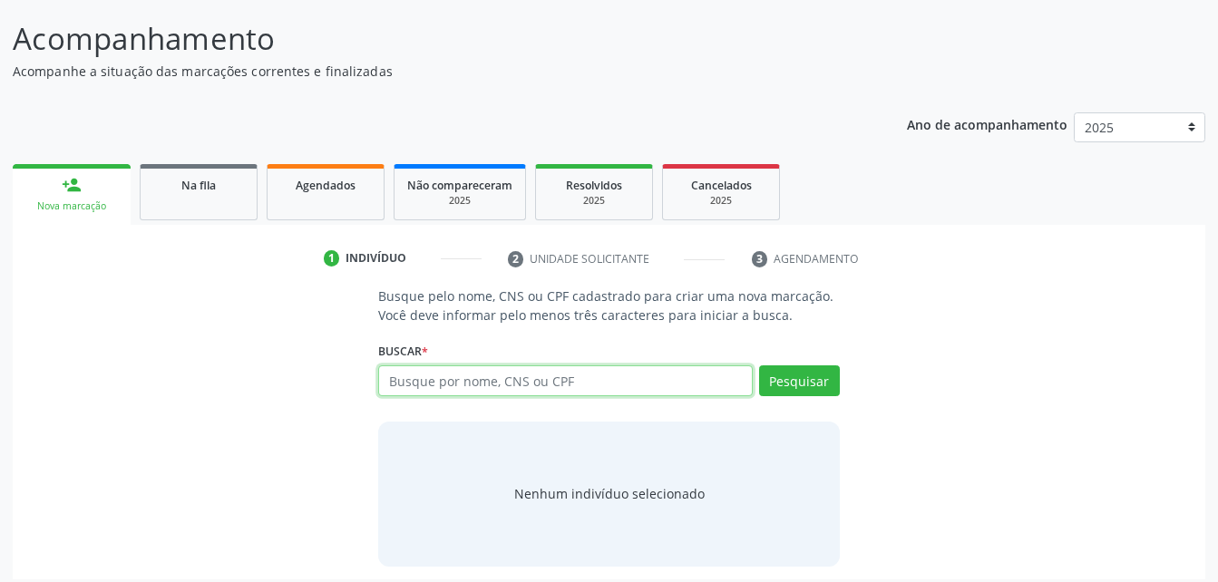
click at [589, 386] on input "text" at bounding box center [565, 380] width 374 height 31
type input "05308551430"
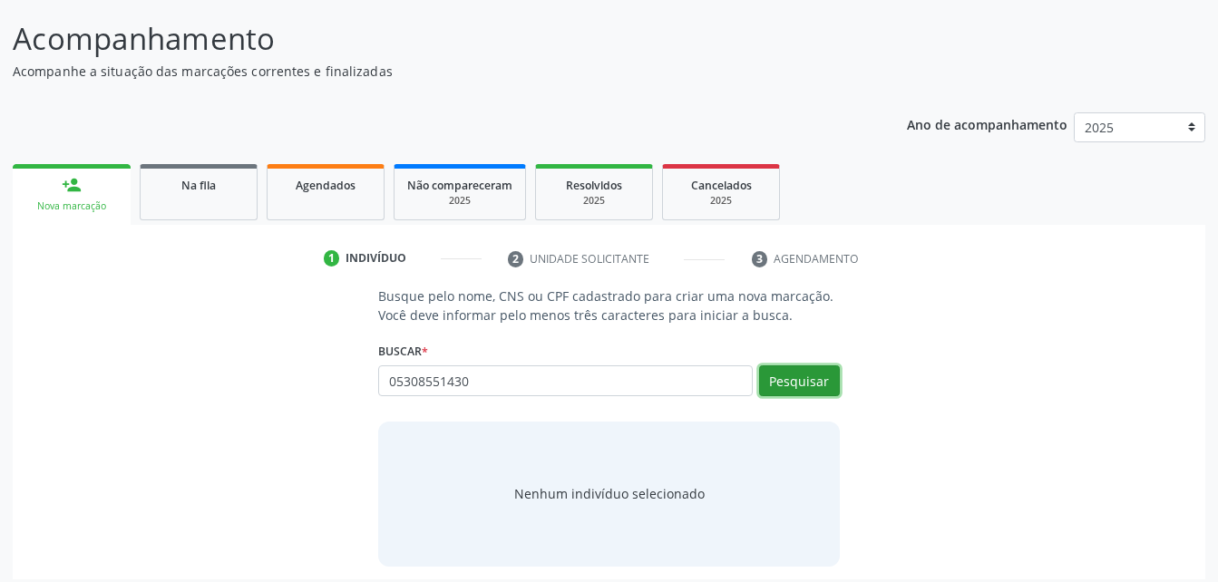
click at [822, 390] on button "Pesquisar" at bounding box center [799, 380] width 81 height 31
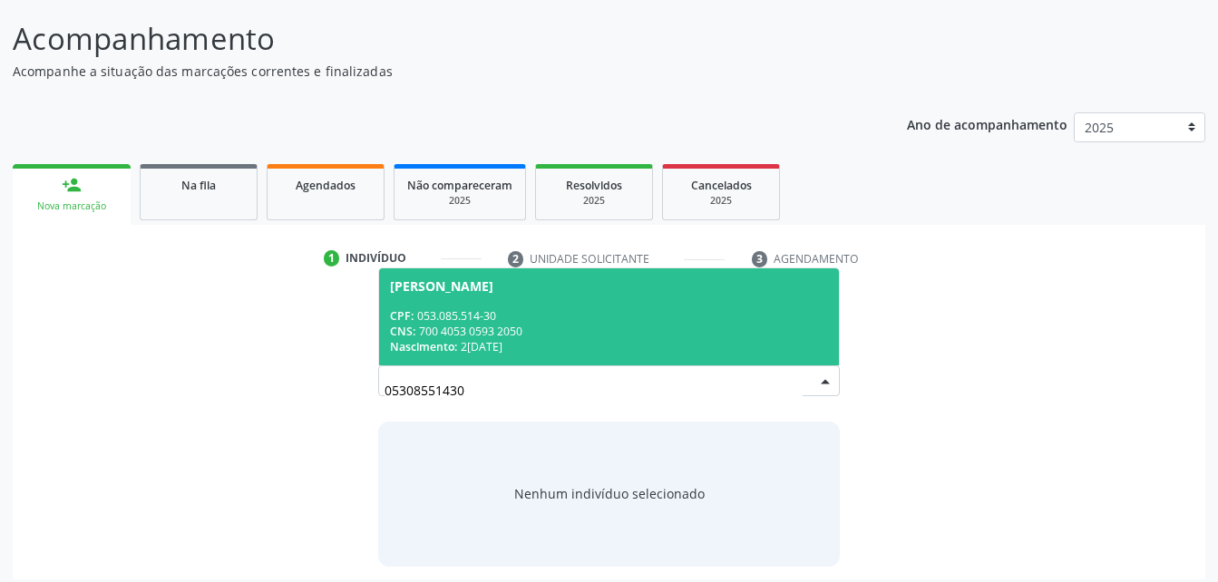
click at [680, 329] on div "CNS: 700 4053 0593 2050" at bounding box center [608, 331] width 437 height 15
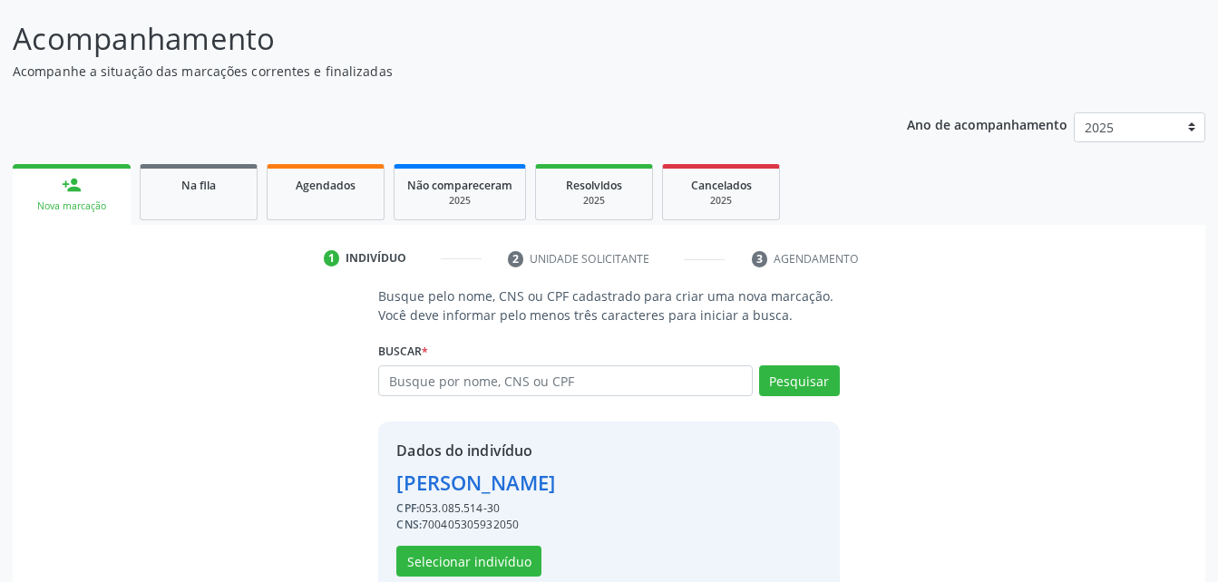
scroll to position [170, 0]
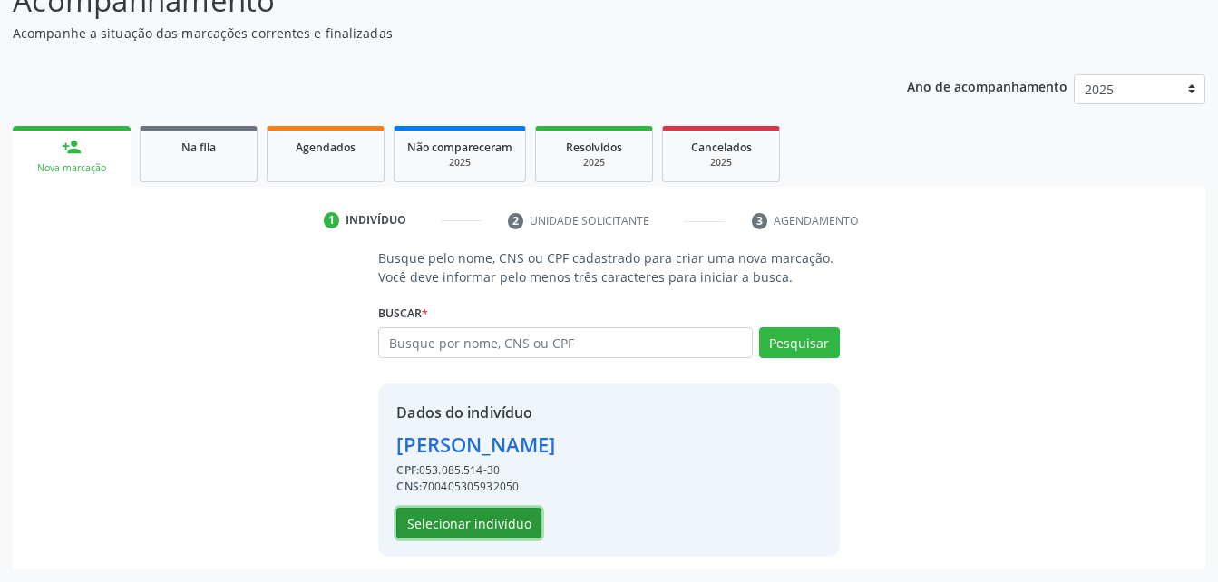
click at [490, 525] on button "Selecionar indivíduo" at bounding box center [468, 523] width 145 height 31
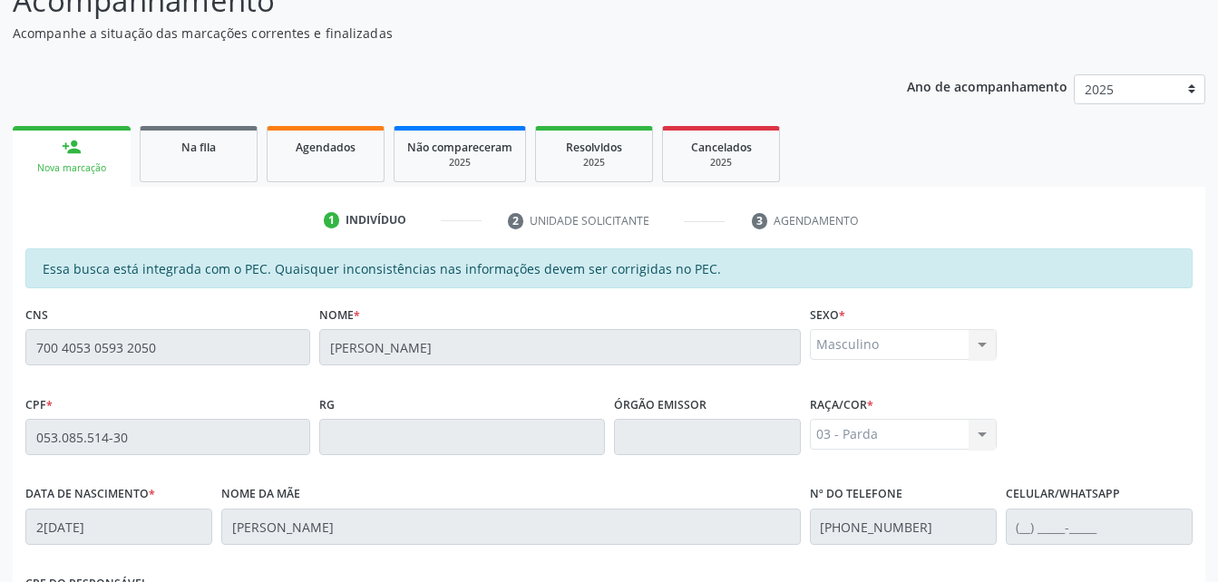
scroll to position [479, 0]
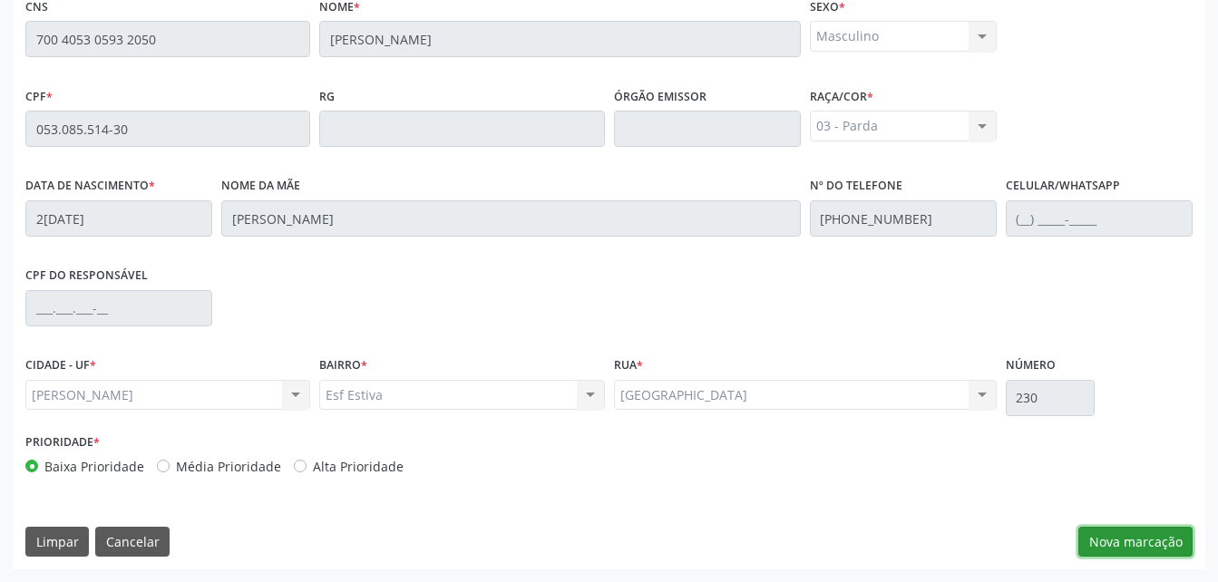
click at [1094, 549] on button "Nova marcação" at bounding box center [1135, 542] width 114 height 31
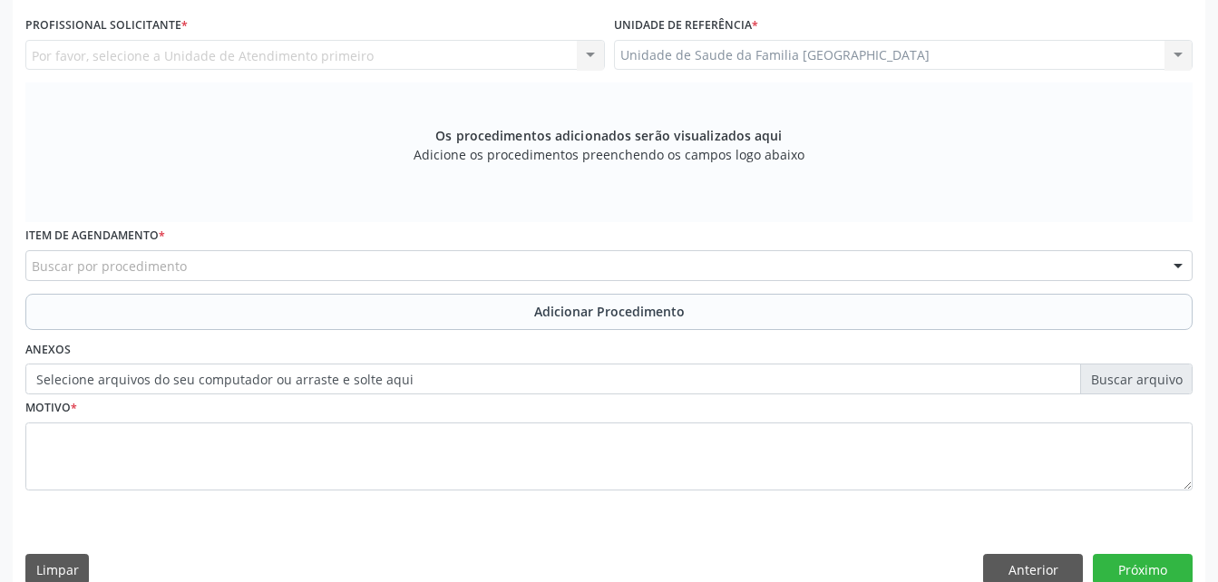
scroll to position [388, 0]
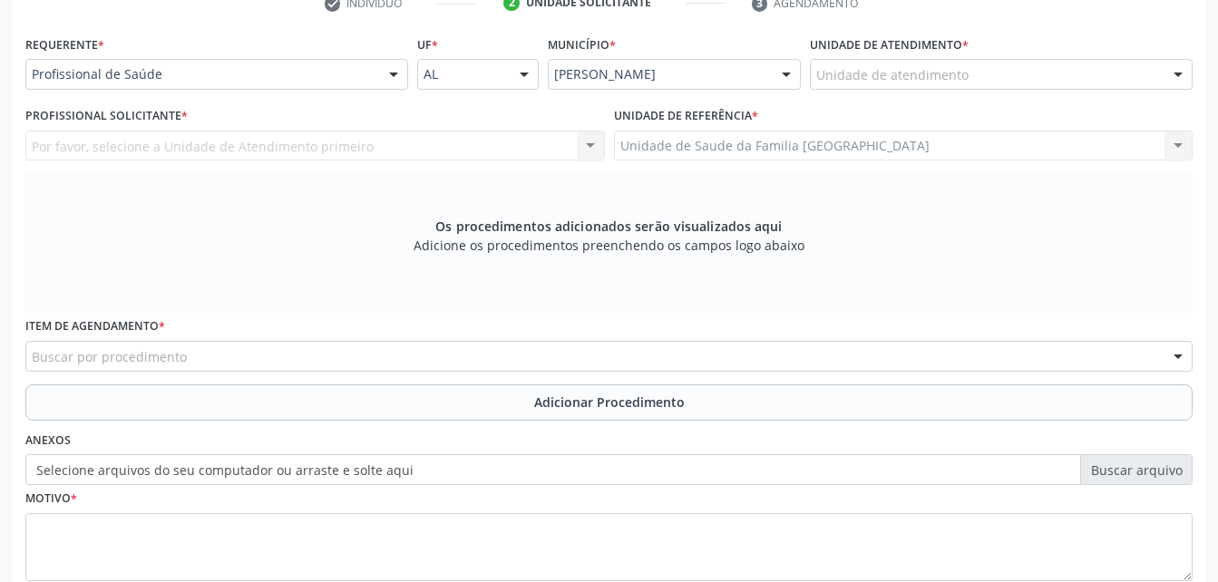
click at [890, 61] on div "Unidade de atendimento * Unidade de atendimento Aeronave Baron 58 Aeronave Cess…" at bounding box center [1001, 60] width 383 height 58
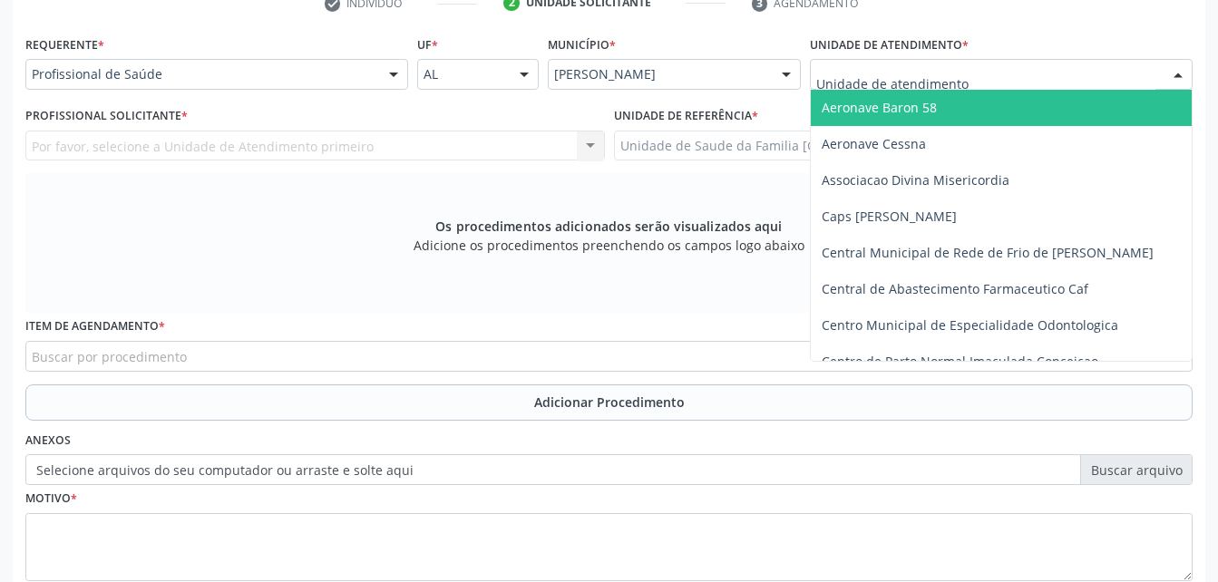
drag, startPoint x: 890, startPoint y: 63, endPoint x: 892, endPoint y: 74, distance: 12.1
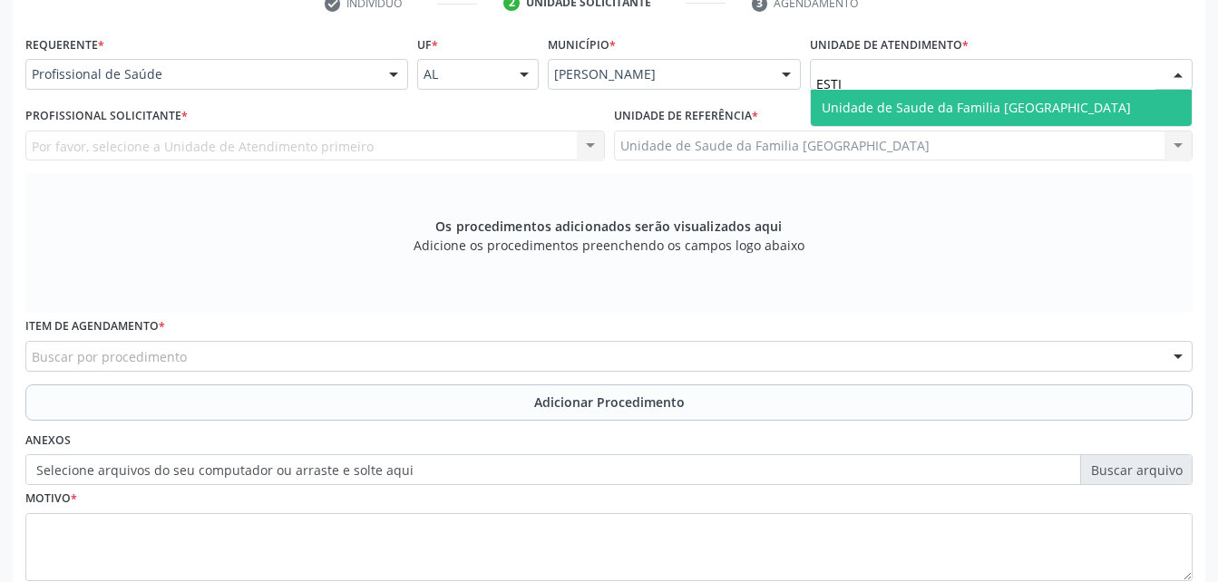
type input "ESTIV"
click at [907, 110] on span "Unidade de Saude da Familia [GEOGRAPHIC_DATA]" at bounding box center [976, 107] width 309 height 17
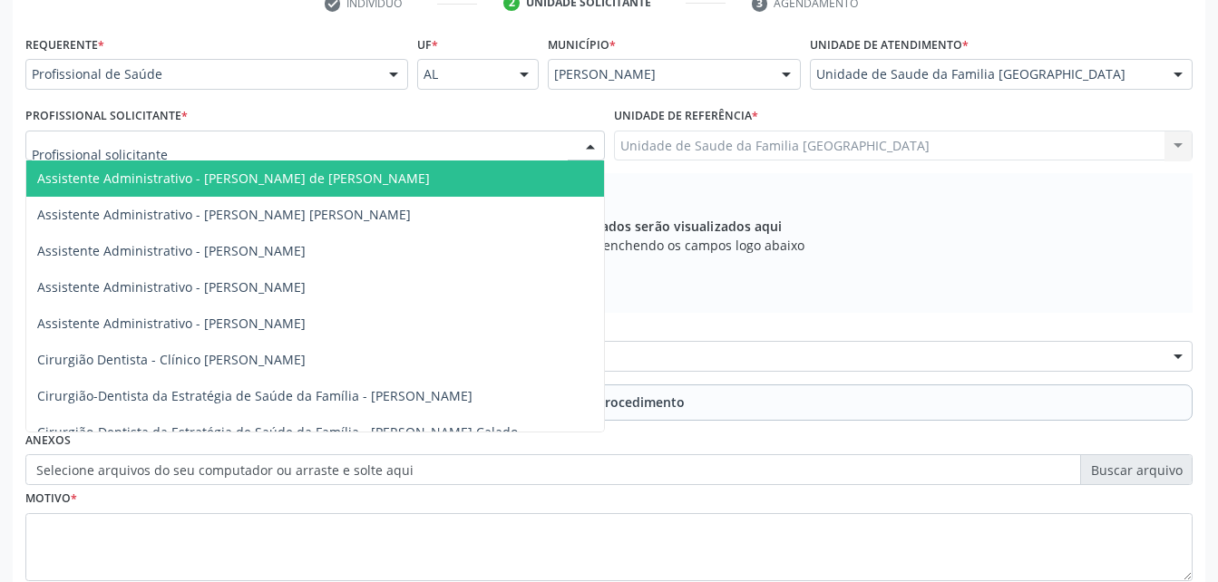
click at [336, 158] on div at bounding box center [314, 146] width 579 height 31
type input "ROD"
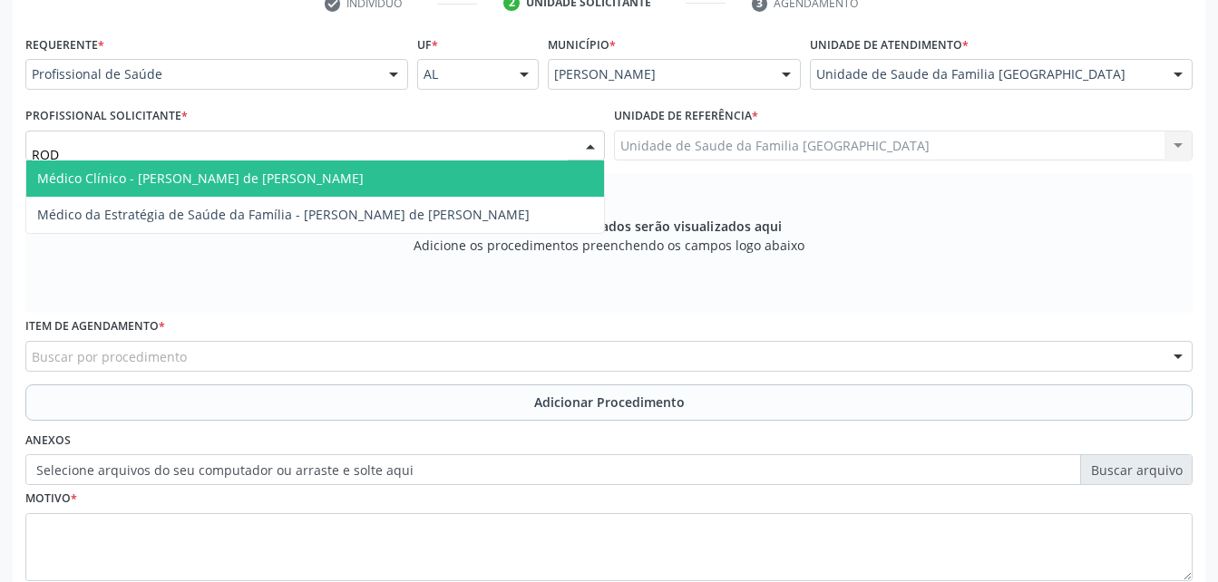
click at [352, 164] on span "Médico Clínico - [PERSON_NAME] de [PERSON_NAME]" at bounding box center [315, 178] width 578 height 36
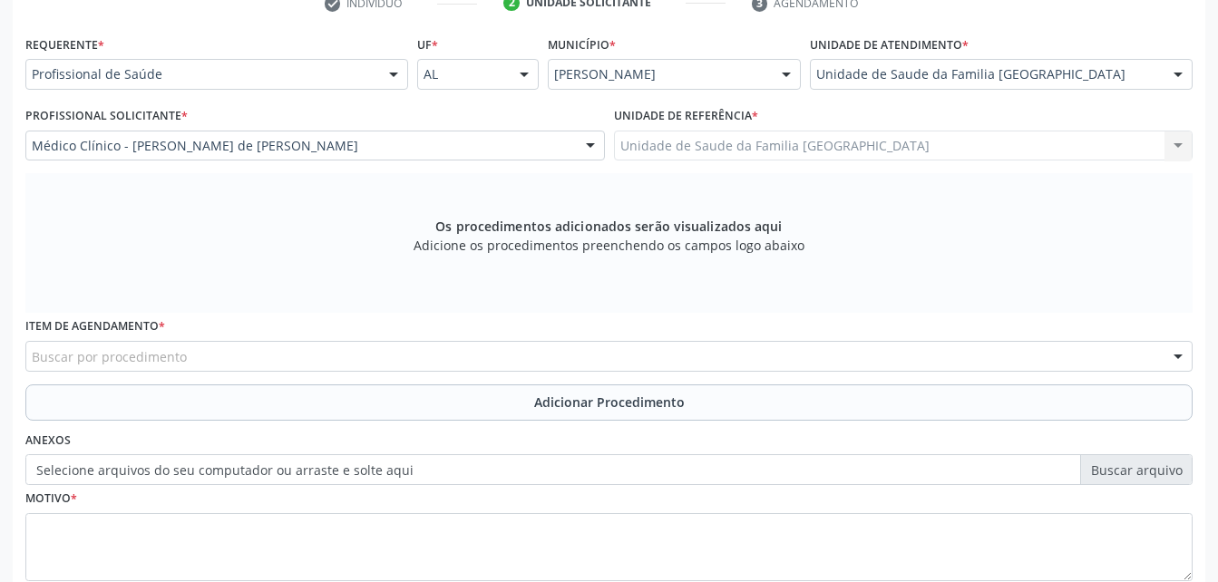
scroll to position [479, 0]
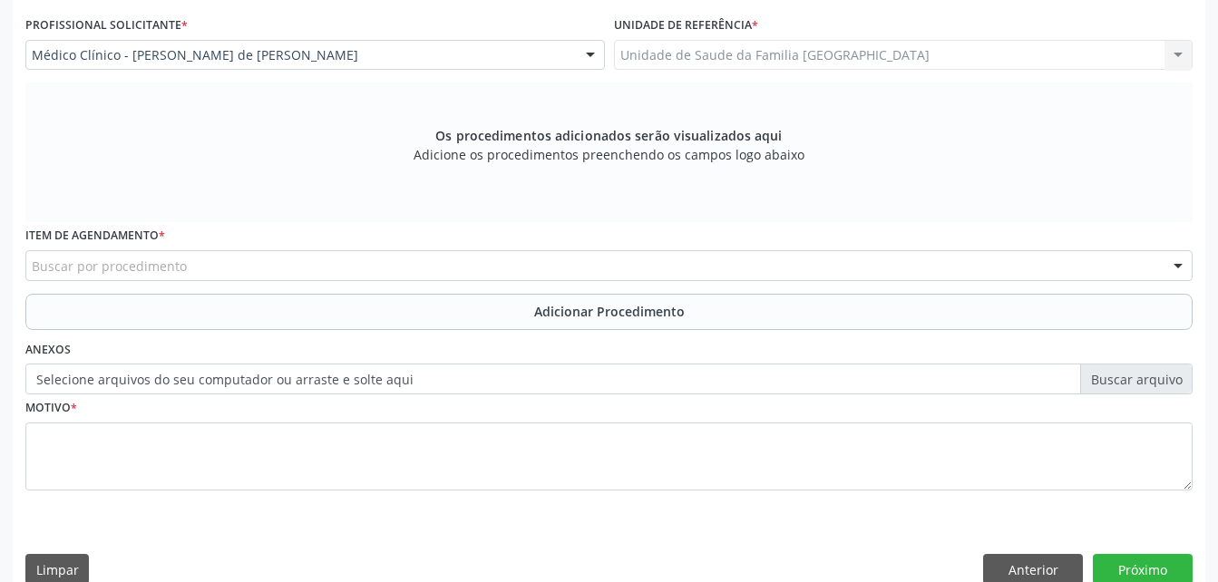
click at [335, 263] on div "Buscar por procedimento" at bounding box center [608, 265] width 1167 height 31
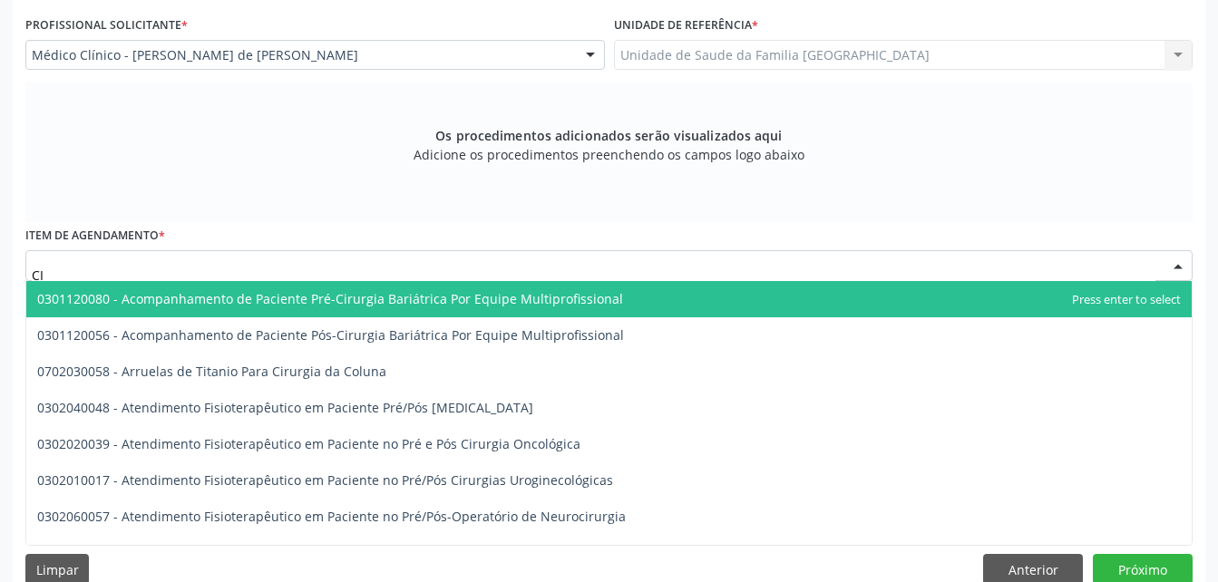
type input "C"
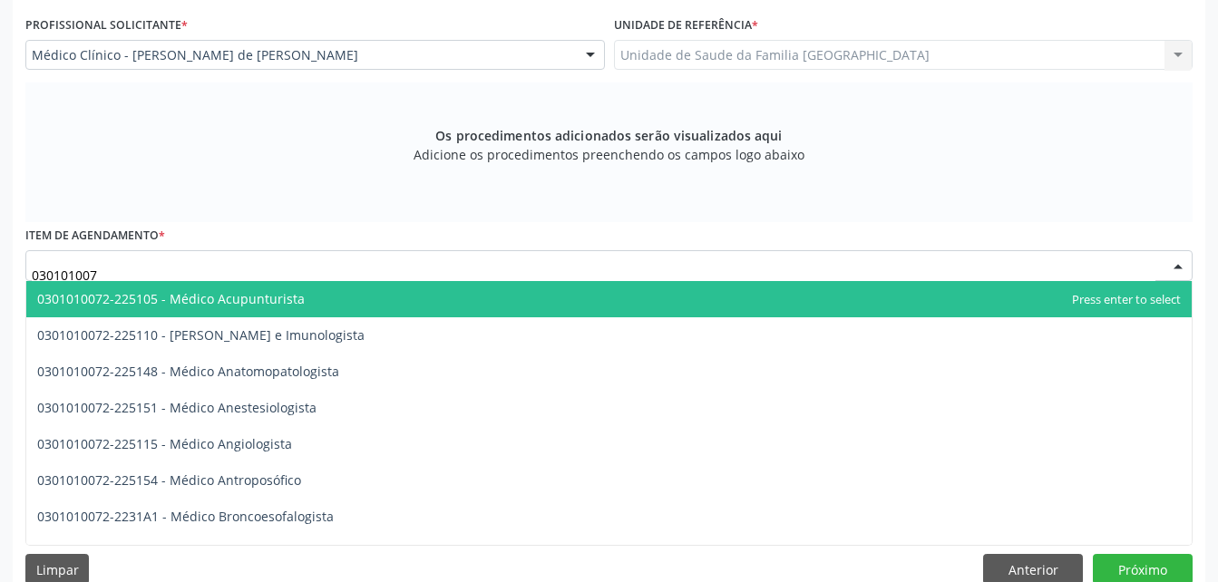
type input "0301010072"
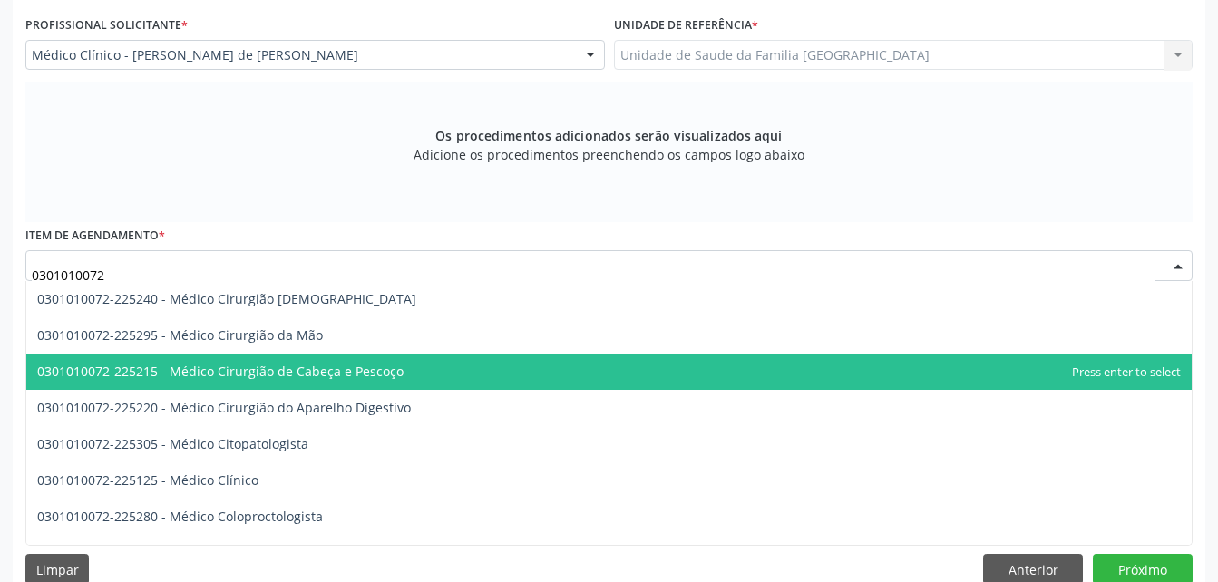
scroll to position [363, 0]
click at [360, 383] on span "0301010072-225225 - Médico Cirurgião Geral" at bounding box center [608, 372] width 1165 height 36
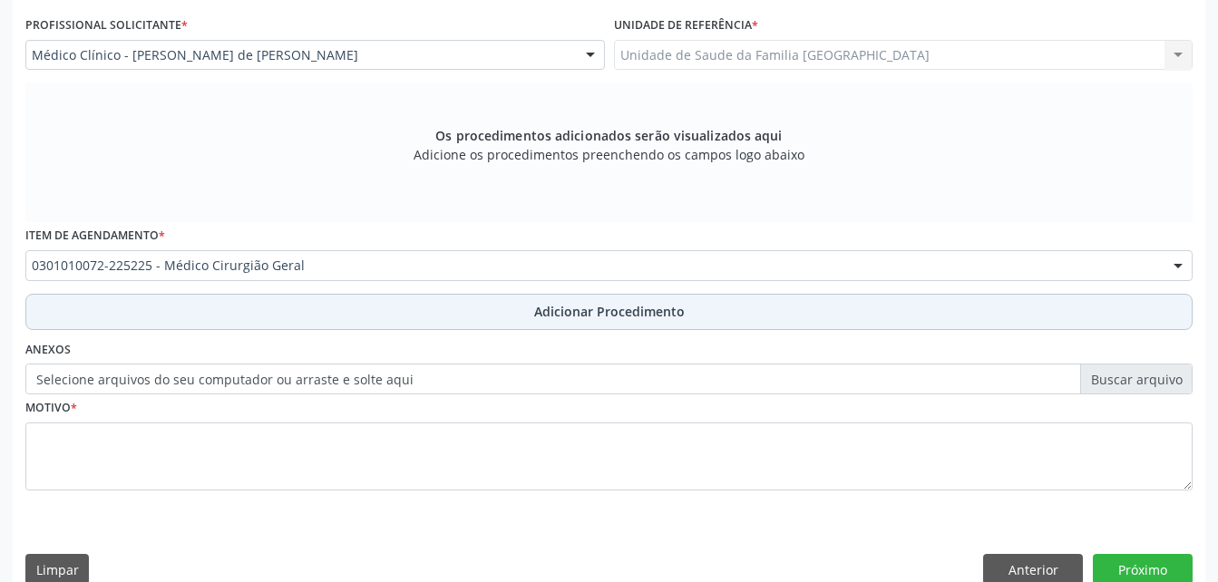
click at [850, 314] on button "Adicionar Procedimento" at bounding box center [608, 312] width 1167 height 36
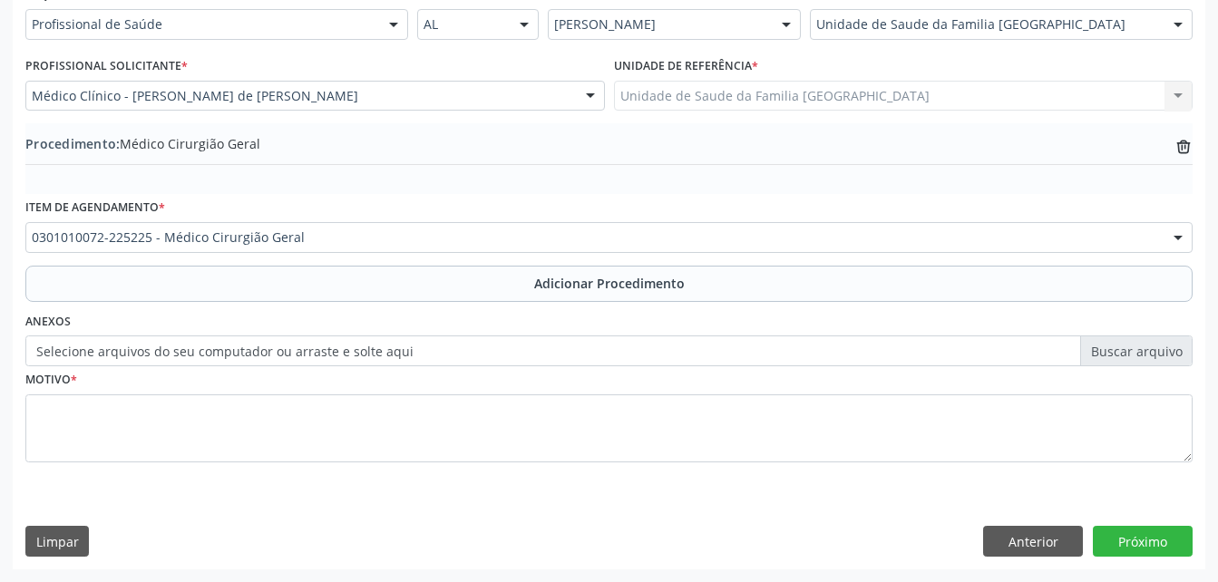
scroll to position [438, 0]
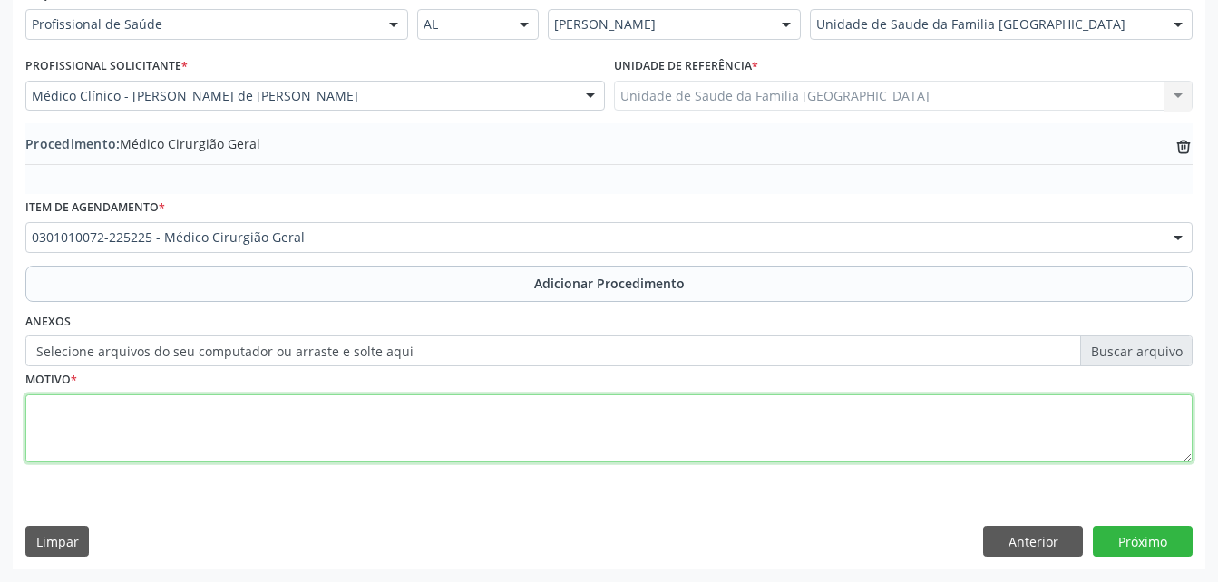
click at [453, 417] on textarea at bounding box center [608, 428] width 1167 height 69
type textarea "LIPOMATOSE"
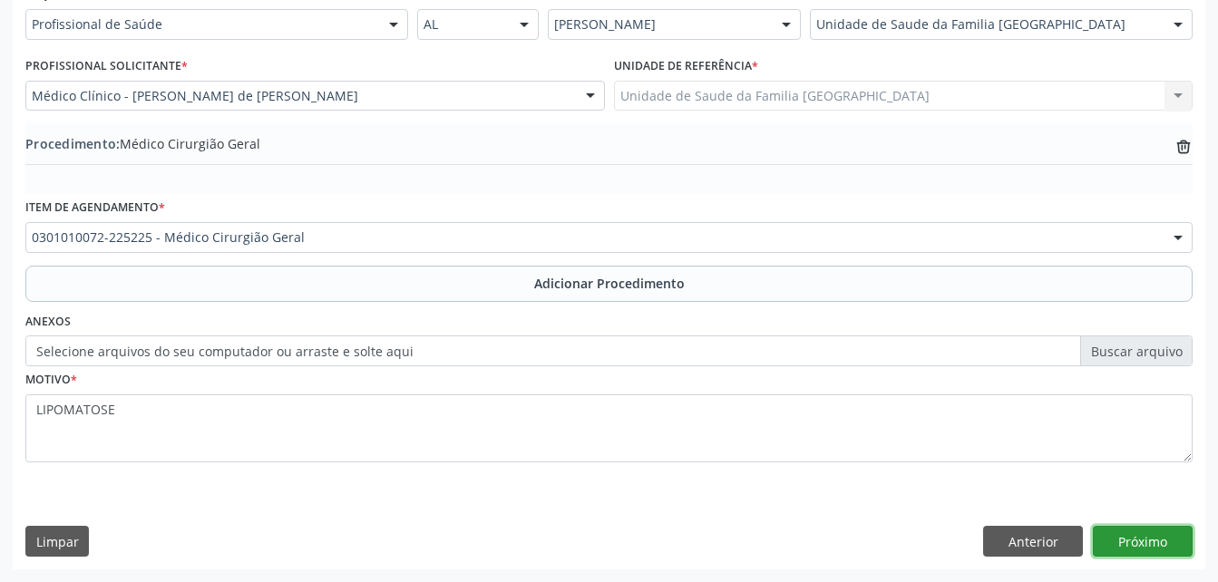
click at [1135, 538] on button "Próximo" at bounding box center [1143, 541] width 100 height 31
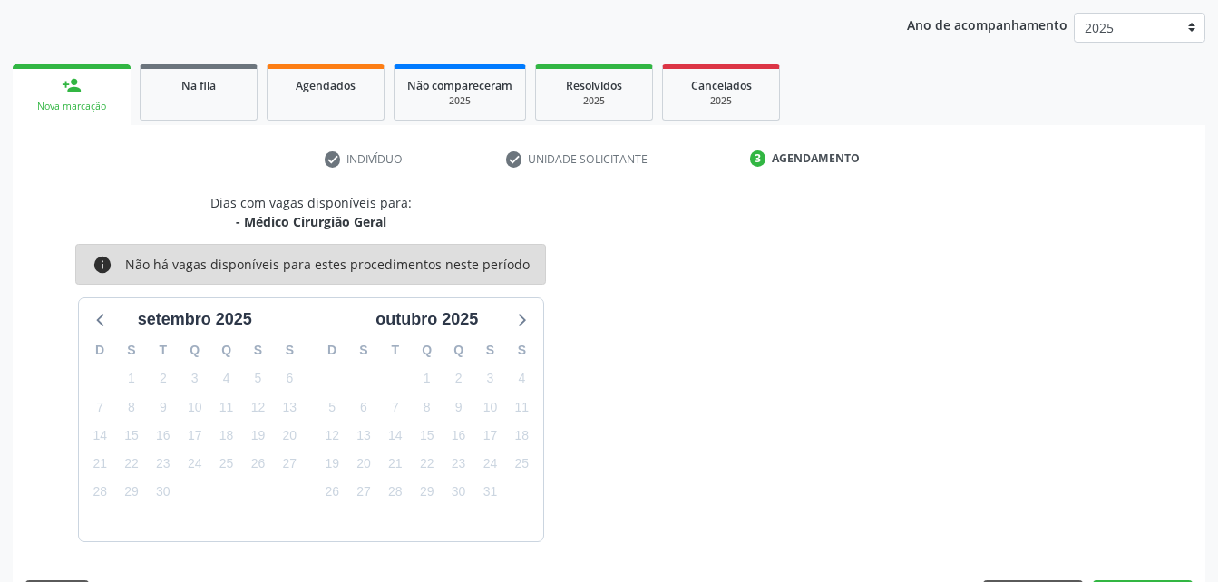
scroll to position [286, 0]
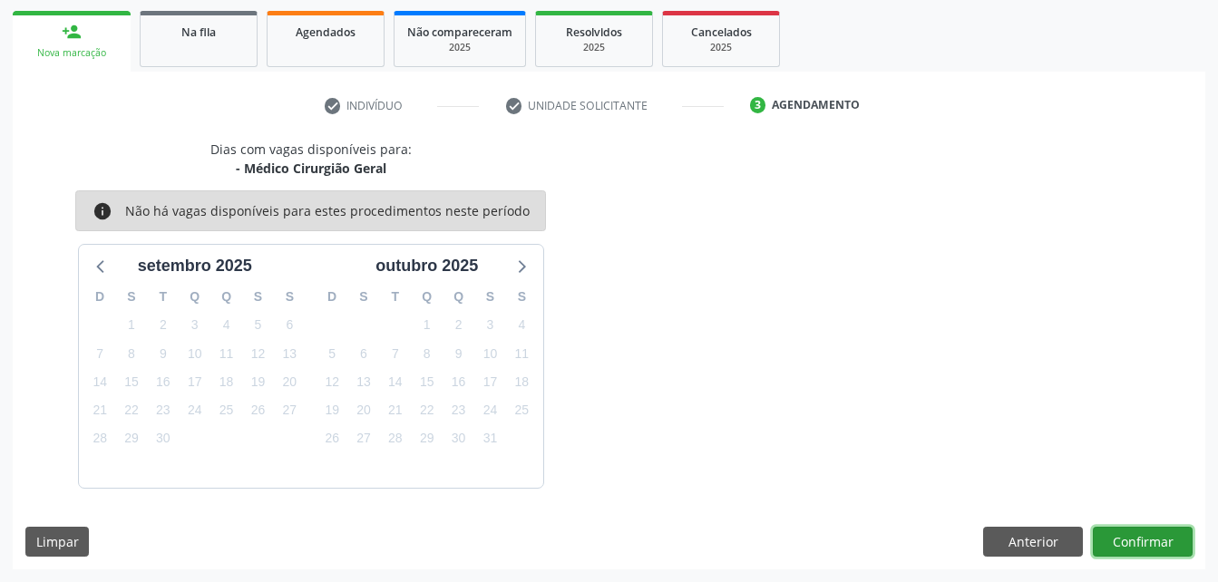
click at [1135, 538] on button "Confirmar" at bounding box center [1143, 542] width 100 height 31
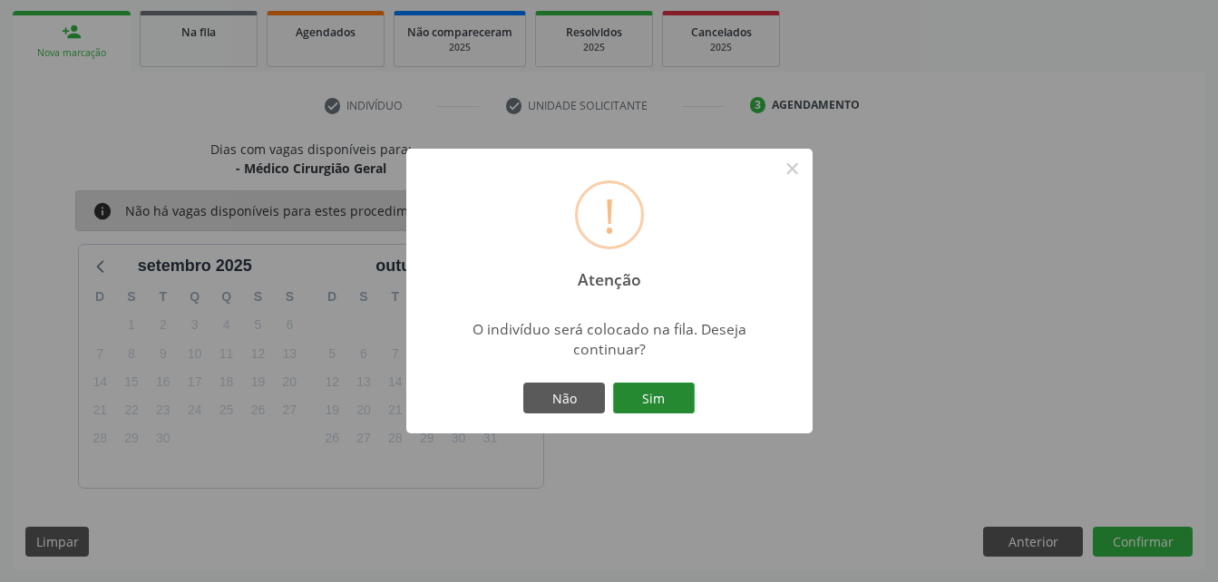
click at [677, 405] on button "Sim" at bounding box center [654, 398] width 82 height 31
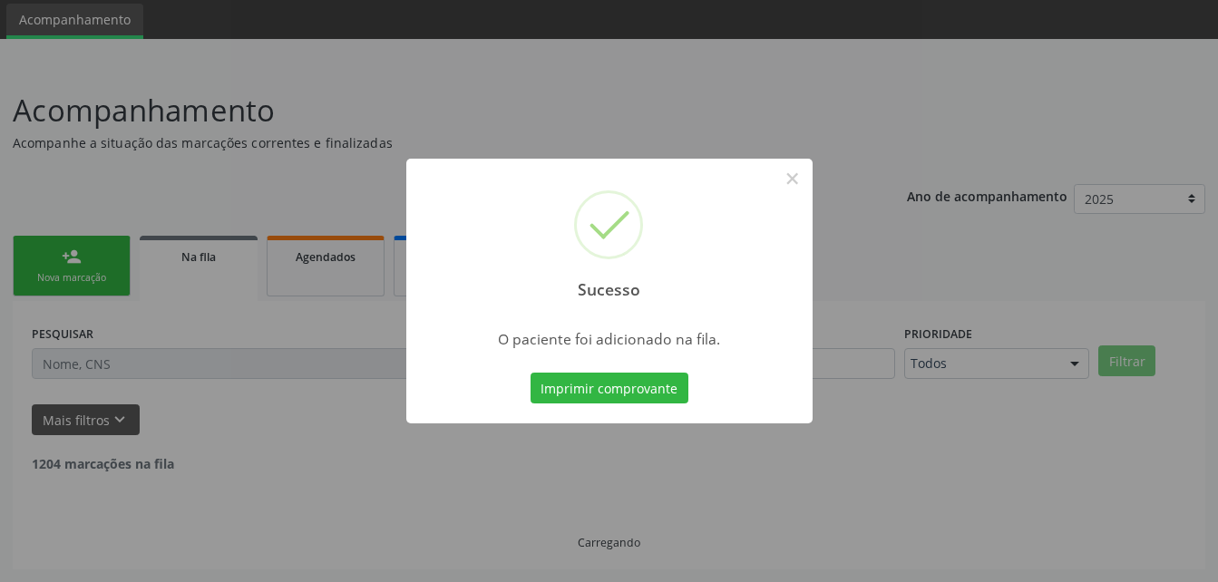
scroll to position [42, 0]
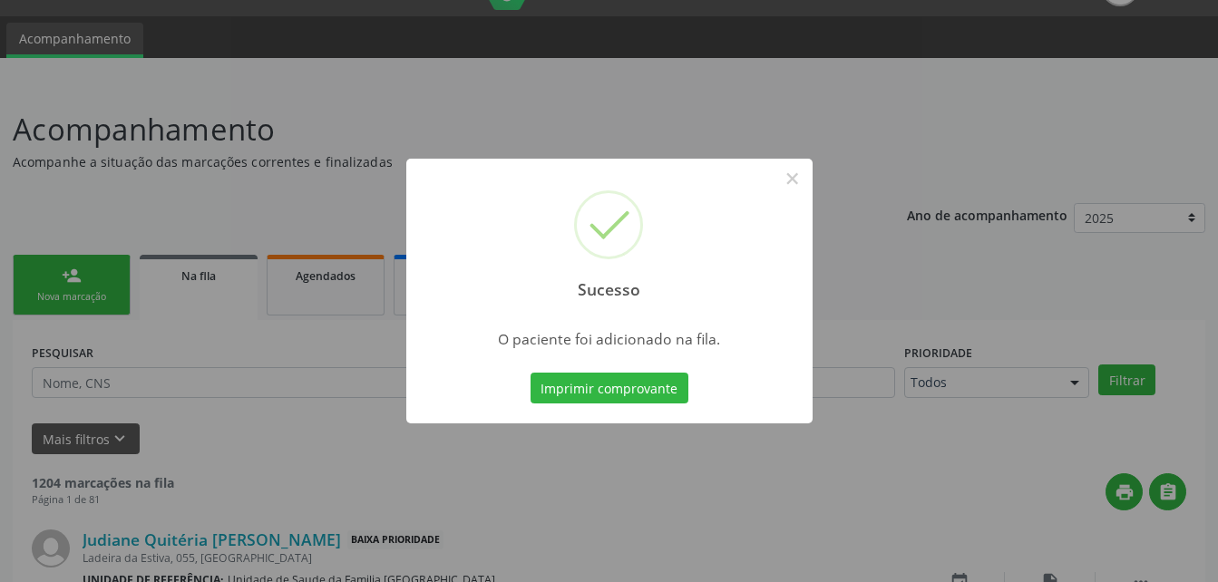
click at [20, 248] on div "Sucesso × O paciente foi adicionado na fila. Imprimir comprovante Cancel" at bounding box center [609, 291] width 1218 height 582
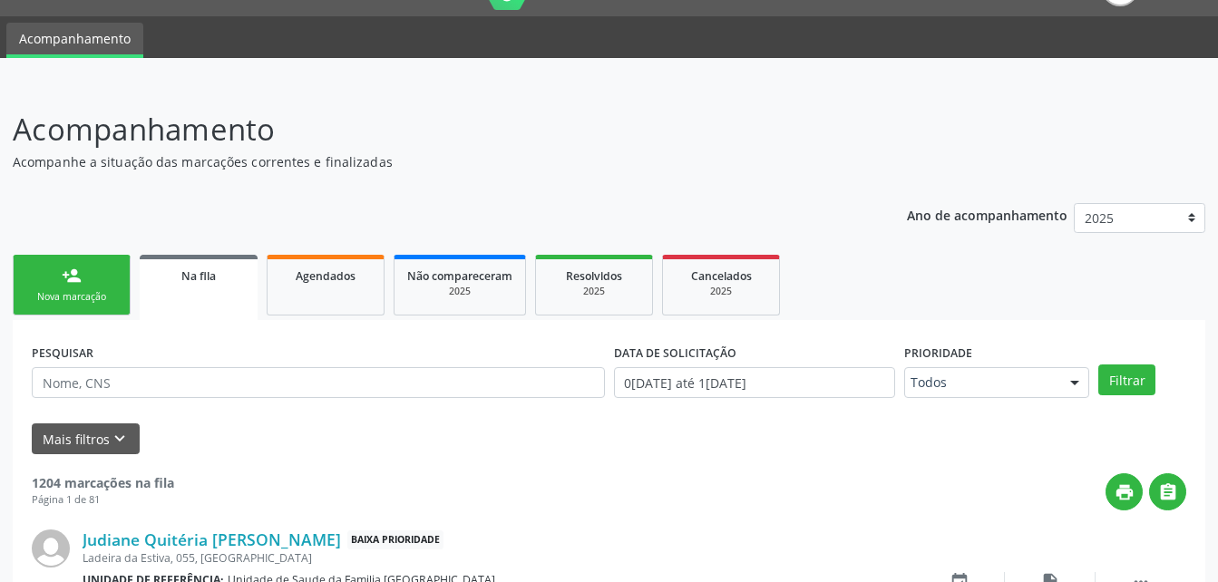
click at [43, 280] on link "person_add Nova marcação" at bounding box center [72, 285] width 118 height 61
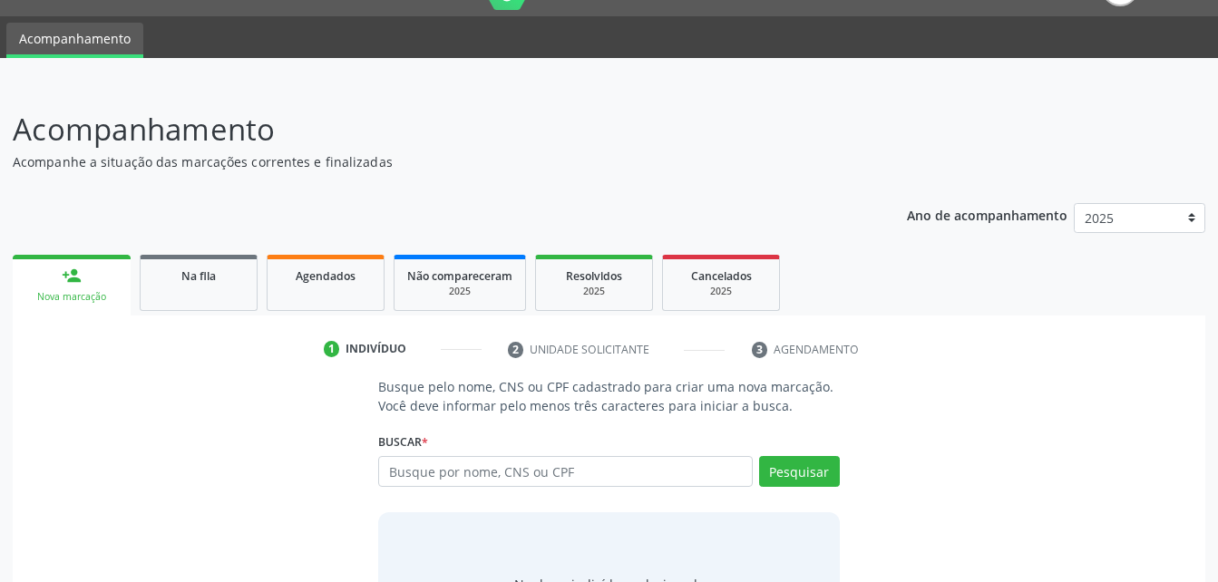
scroll to position [142, 0]
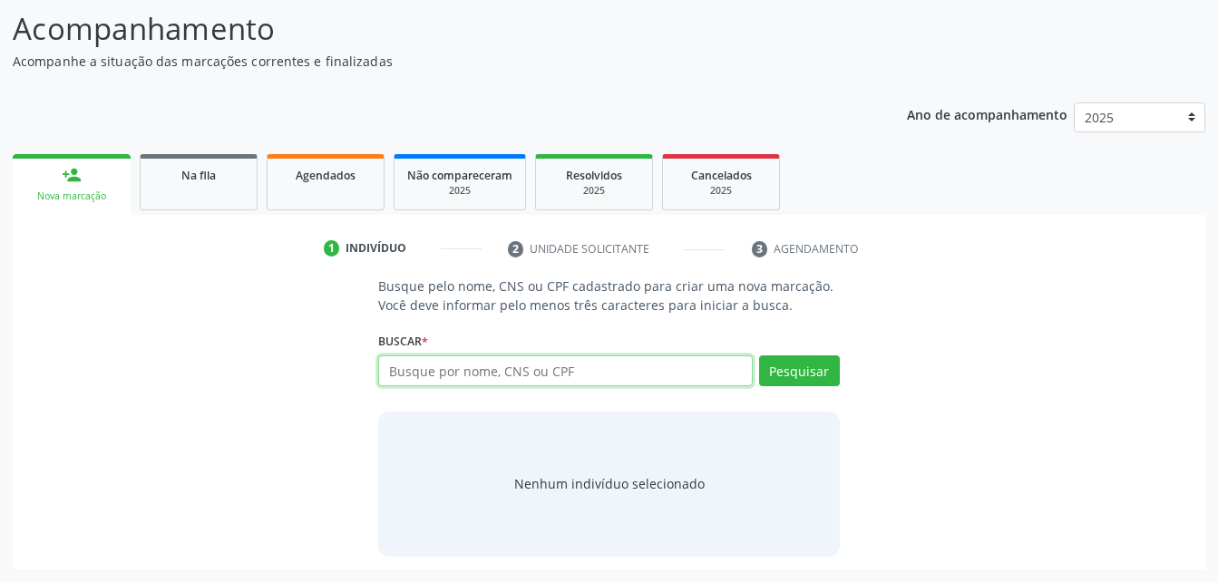
click at [518, 357] on input "text" at bounding box center [565, 370] width 374 height 31
type input "709209245649330"
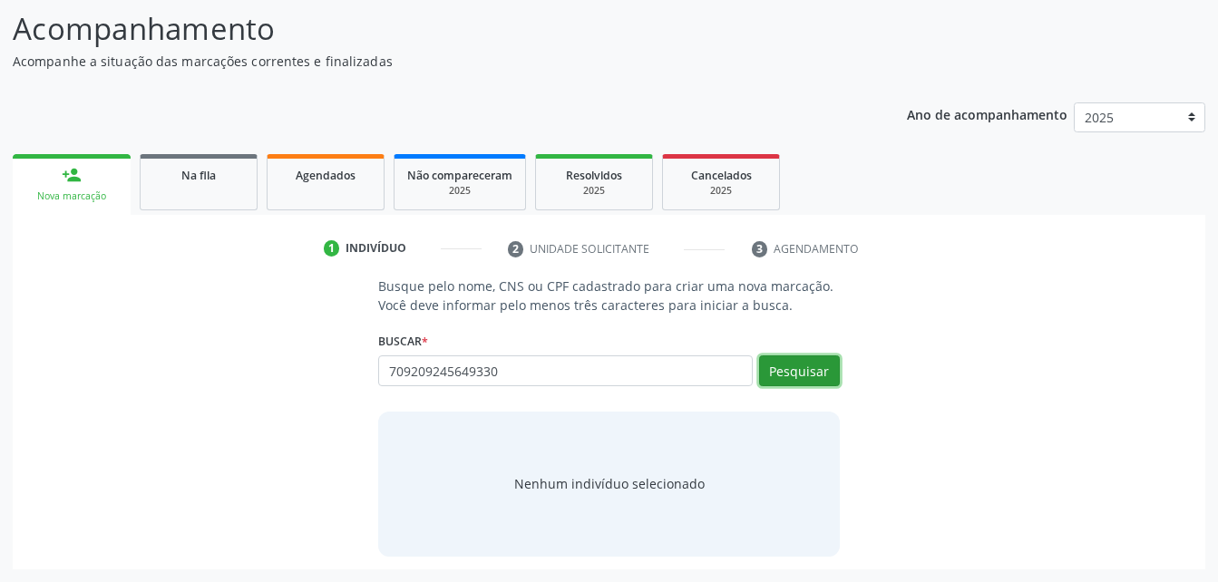
click at [801, 373] on button "Pesquisar" at bounding box center [799, 370] width 81 height 31
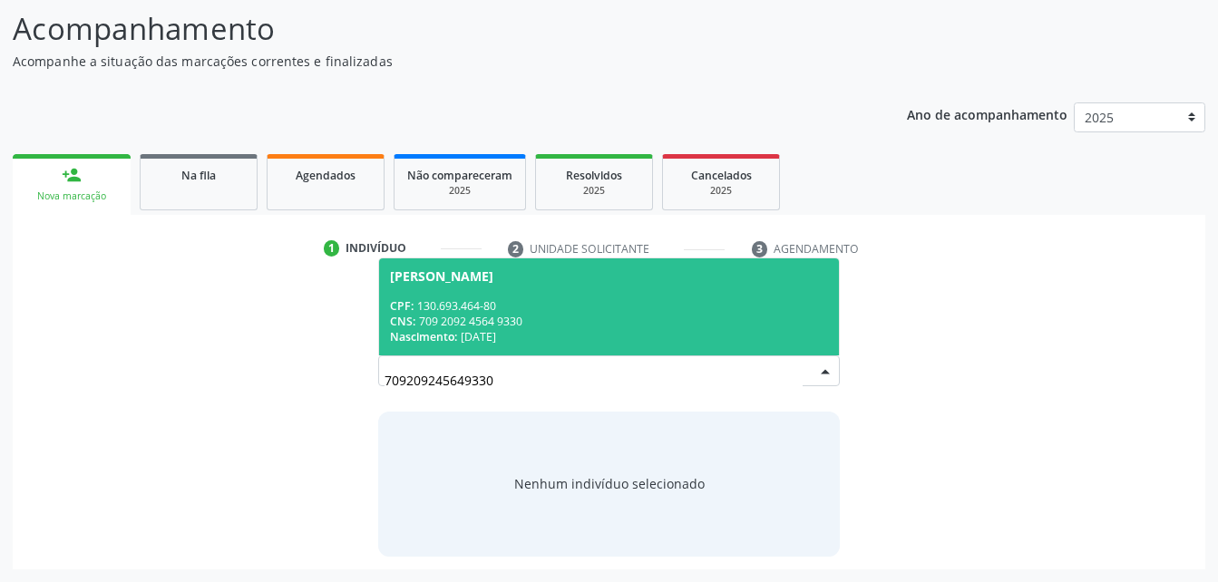
click at [542, 314] on div "CNS: 709 2092 4564 9330" at bounding box center [608, 321] width 437 height 15
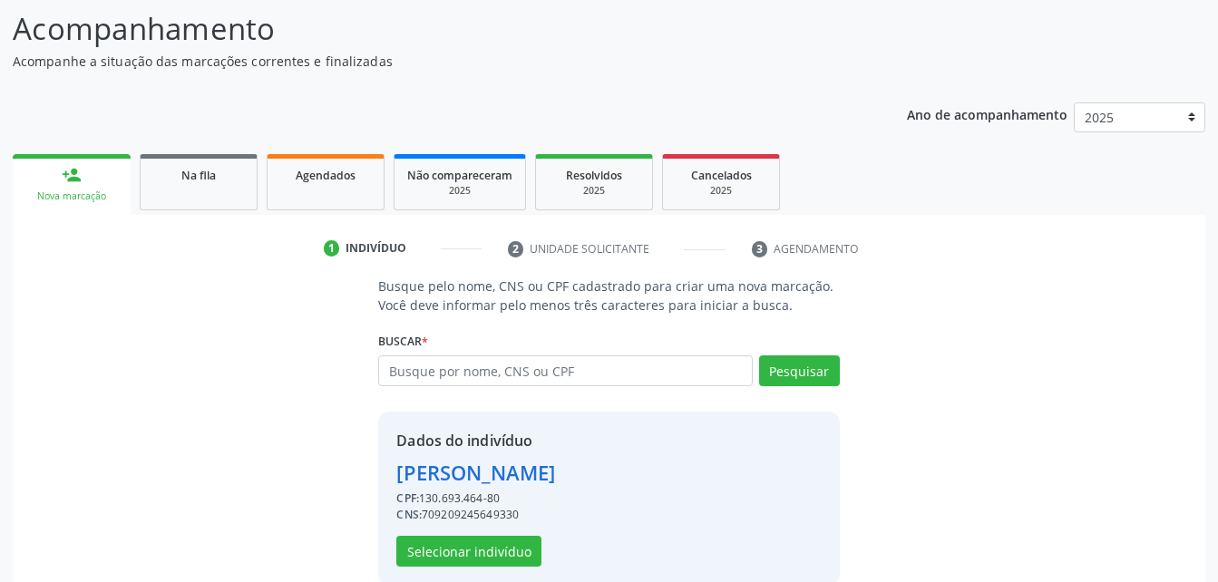
scroll to position [170, 0]
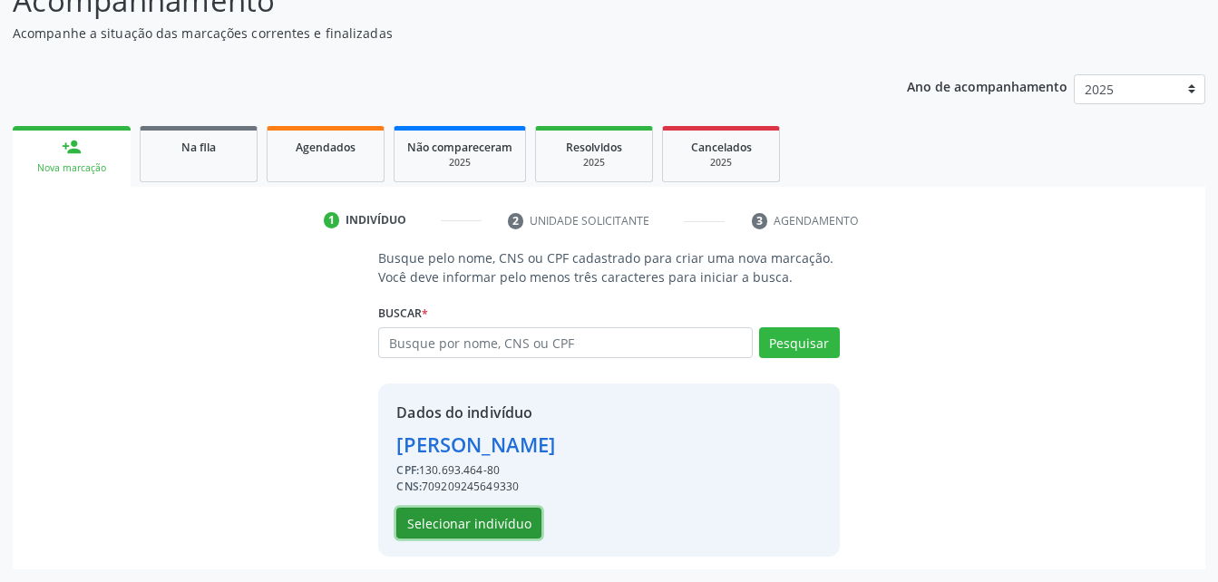
click at [477, 522] on button "Selecionar indivíduo" at bounding box center [468, 523] width 145 height 31
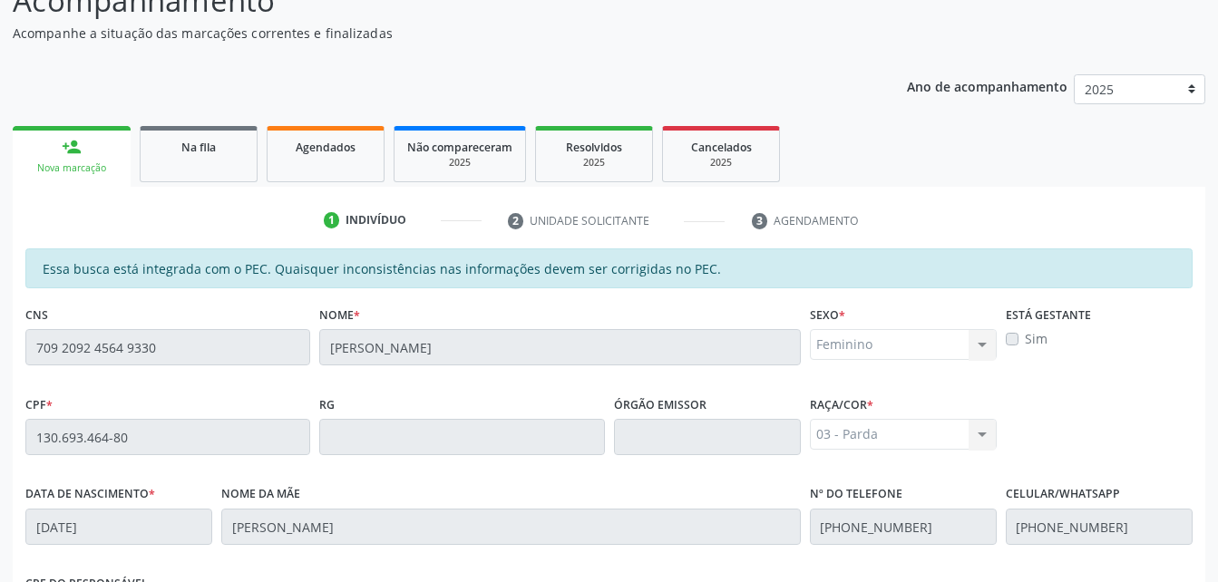
scroll to position [479, 0]
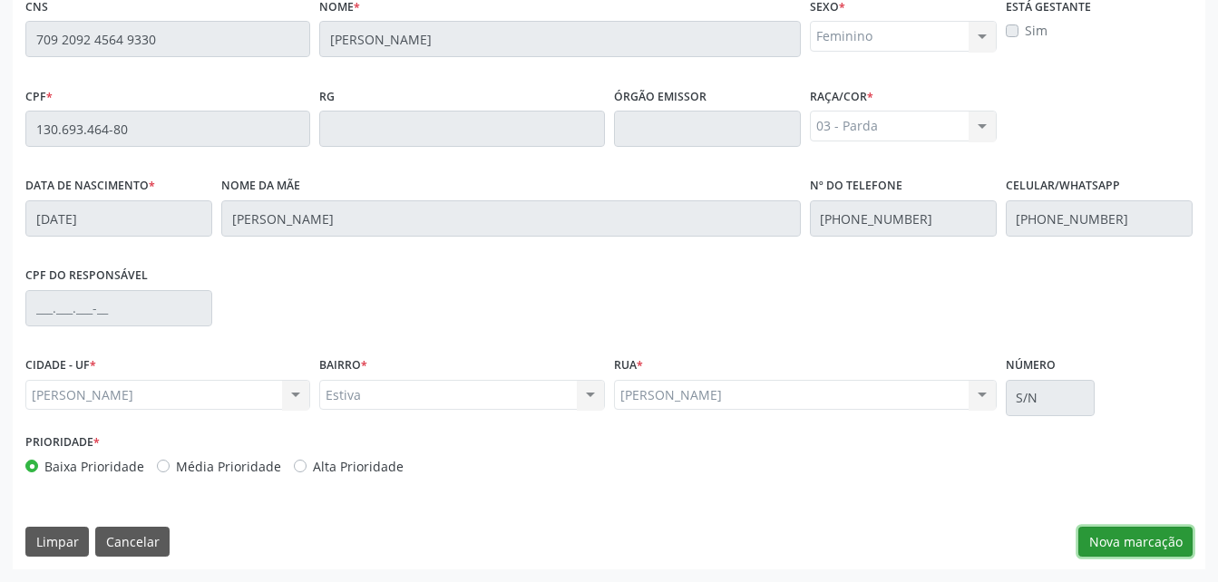
click at [1114, 533] on button "Nova marcação" at bounding box center [1135, 542] width 114 height 31
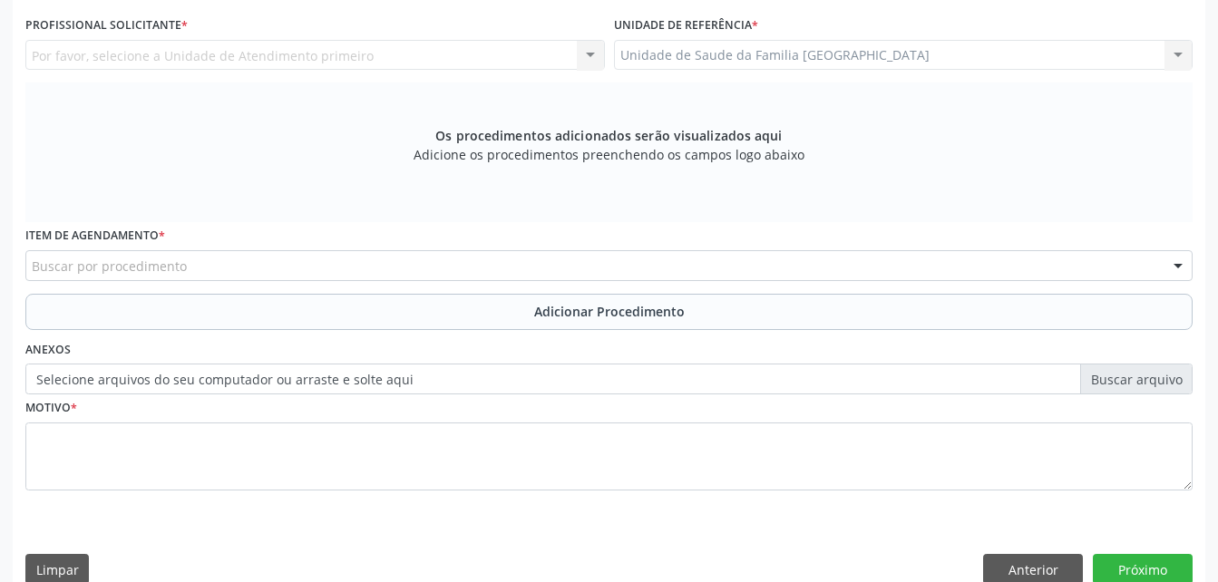
scroll to position [297, 0]
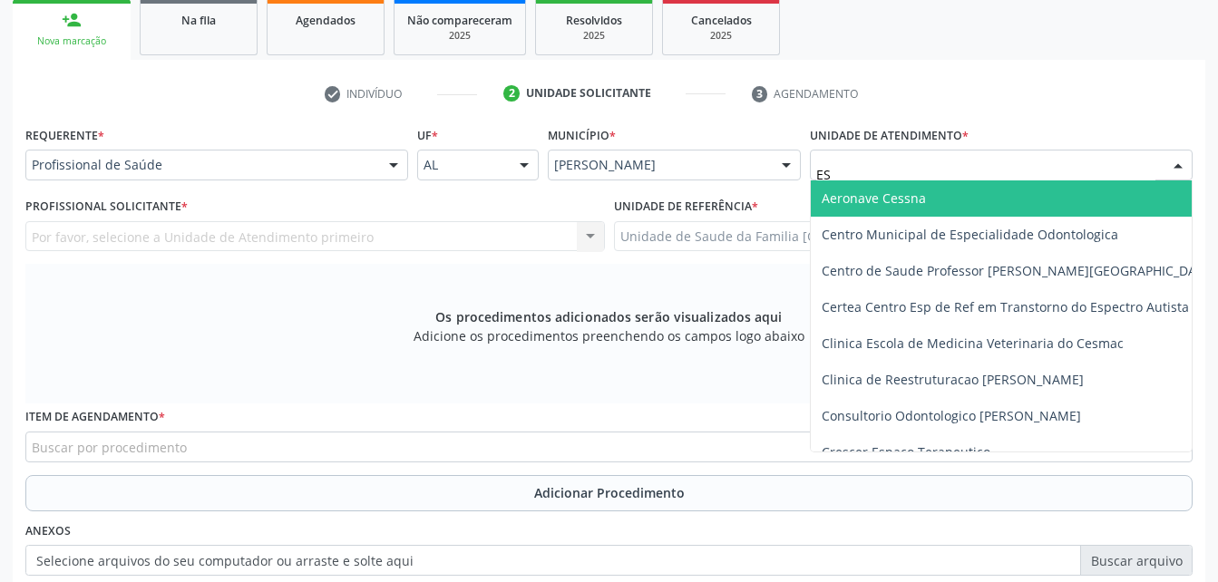
type input "EST"
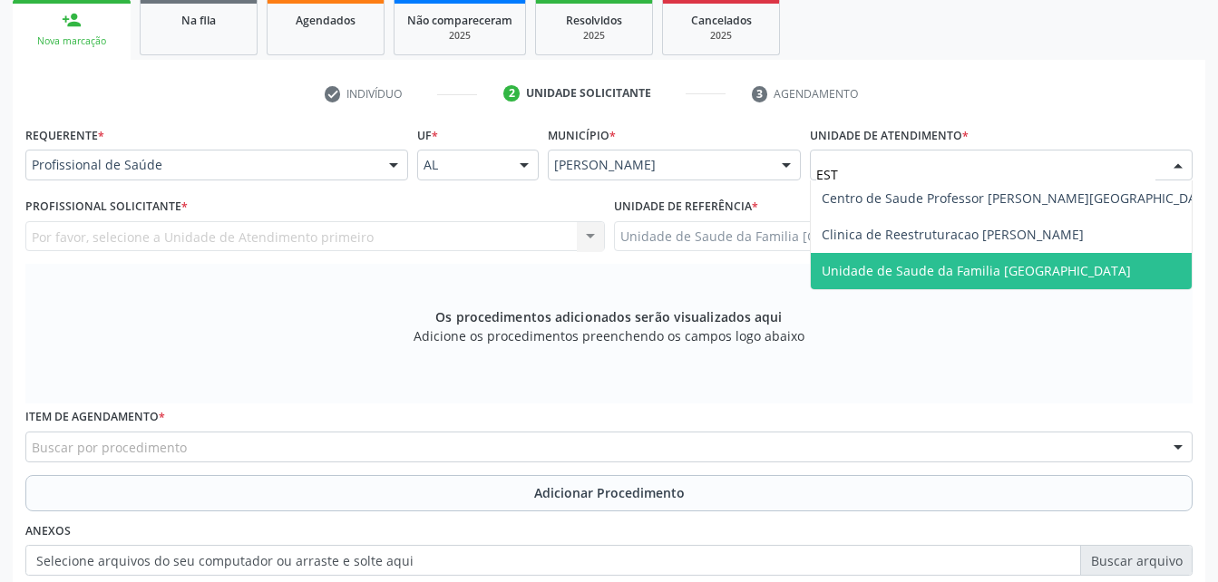
click at [941, 258] on span "Unidade de Saude da Familia [GEOGRAPHIC_DATA]" at bounding box center [1019, 271] width 416 height 36
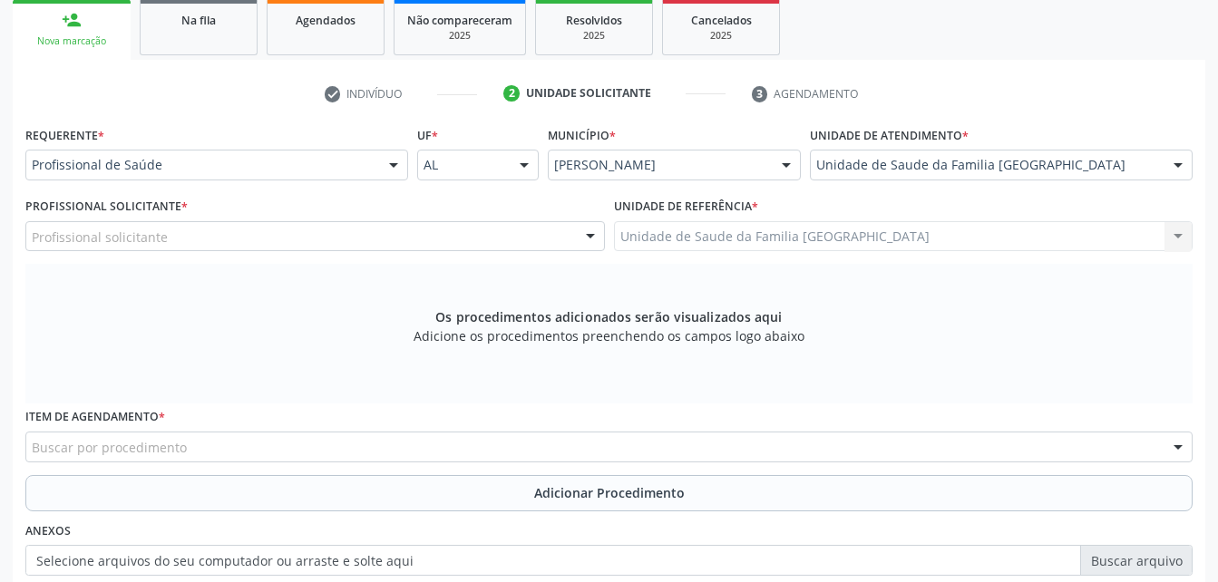
click at [292, 238] on div "Profissional solicitante" at bounding box center [314, 236] width 579 height 31
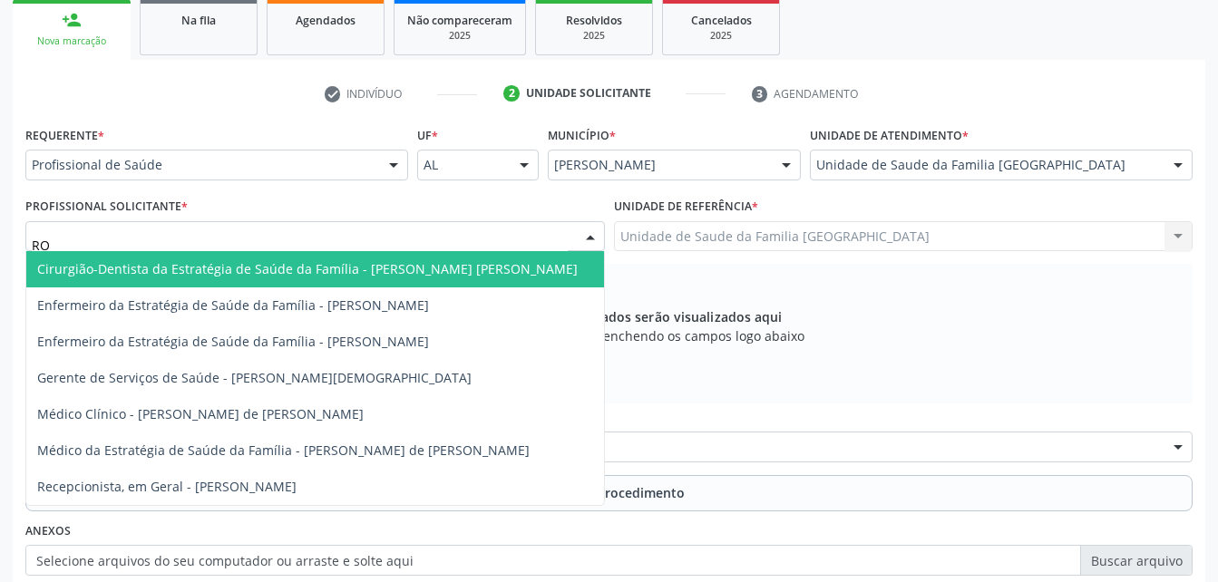
type input "ROD"
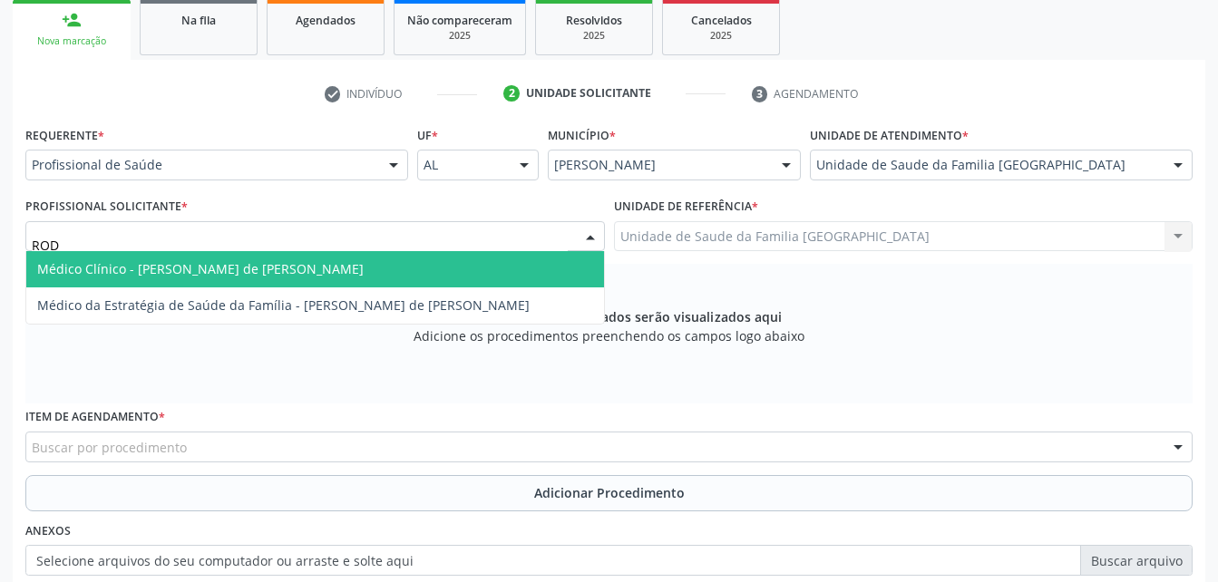
click at [323, 271] on span "Médico Clínico - [PERSON_NAME] de [PERSON_NAME]" at bounding box center [200, 268] width 326 height 17
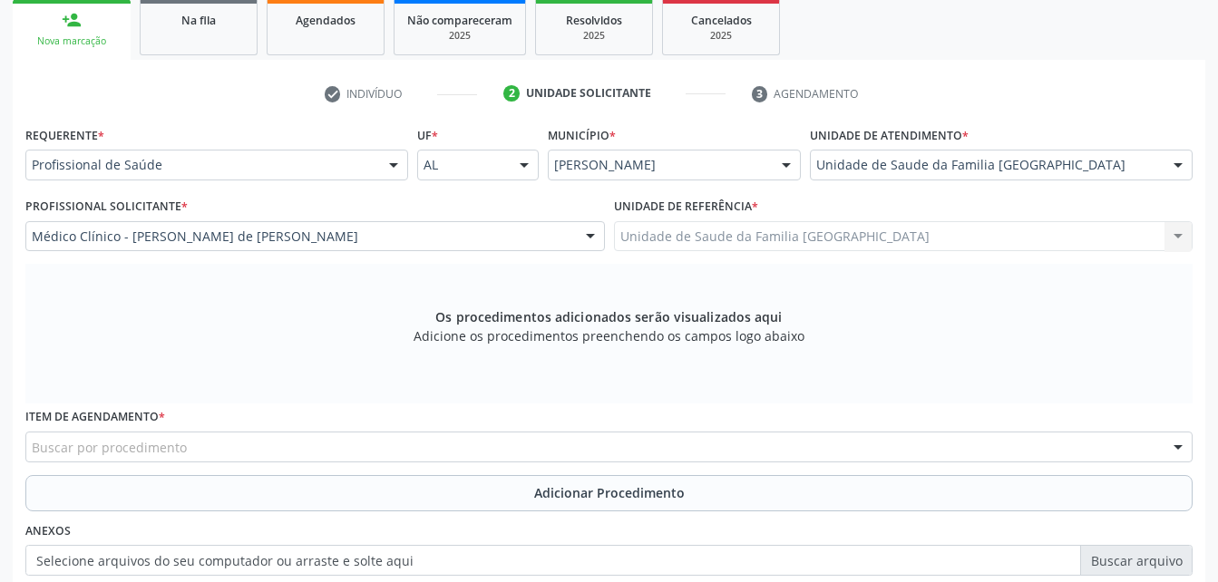
scroll to position [479, 0]
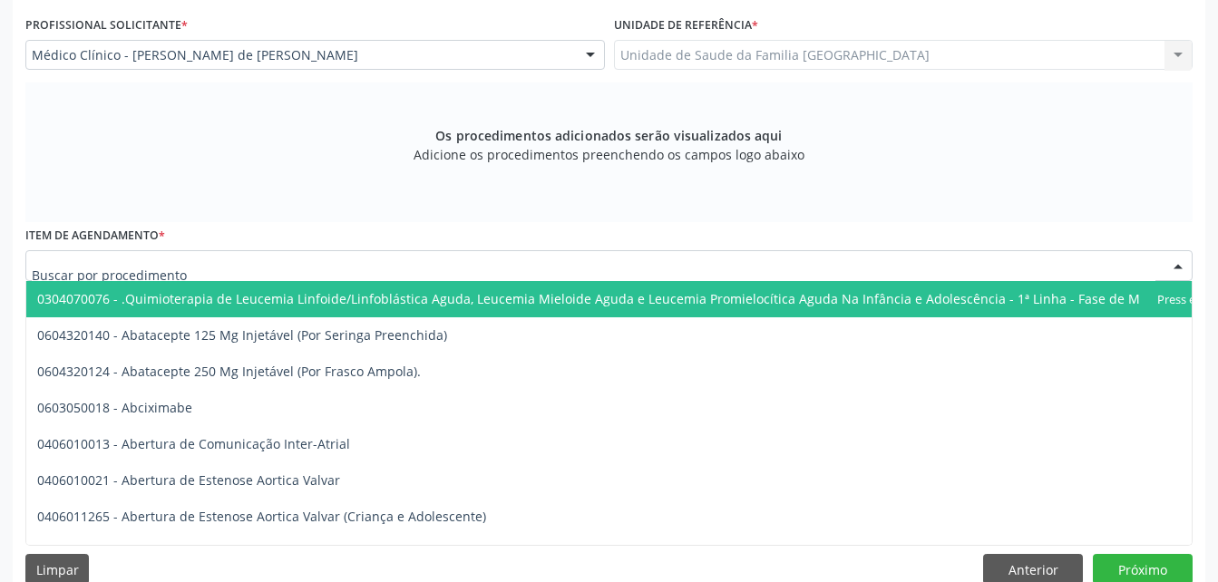
click at [471, 268] on div at bounding box center [608, 265] width 1167 height 31
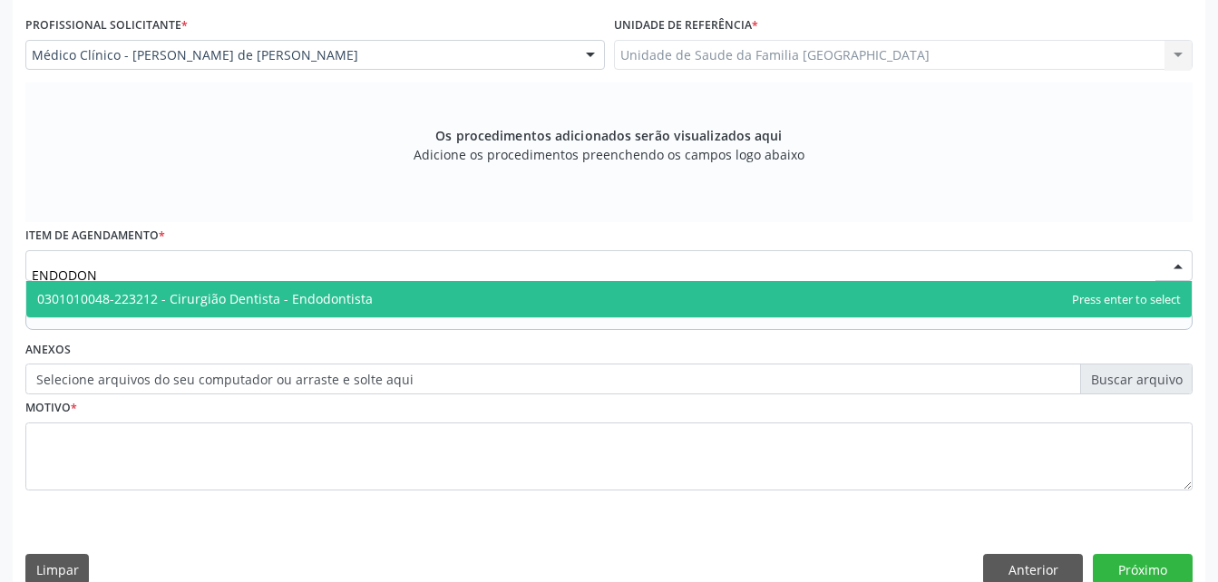
click at [492, 293] on span "0301010048-223212 - Cirurgião Dentista - Endodontista" at bounding box center [608, 299] width 1165 height 36
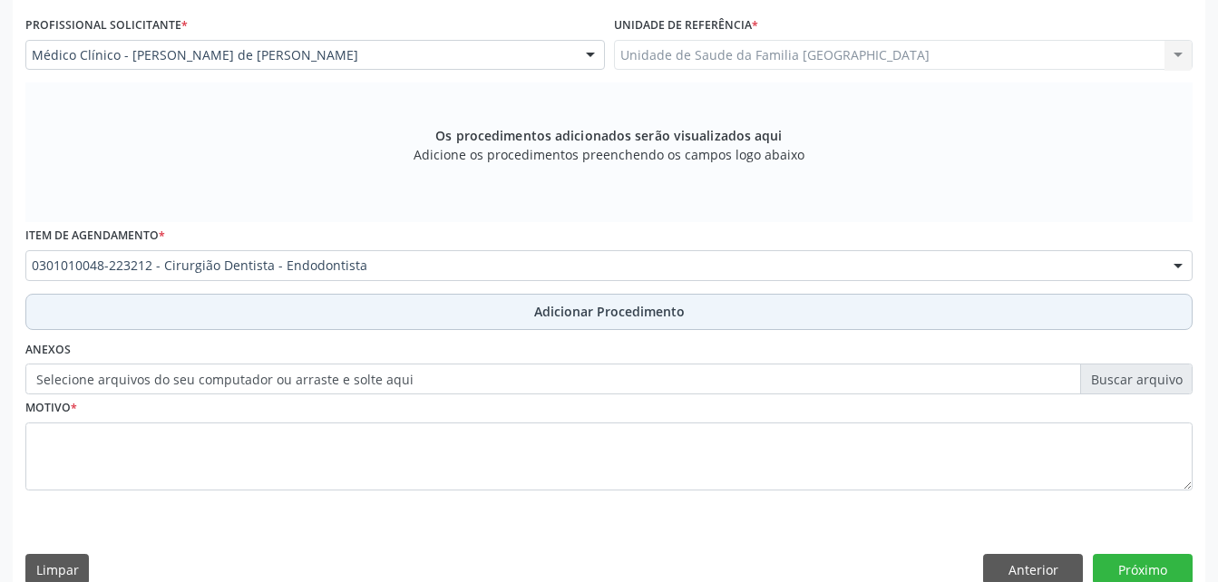
click at [496, 308] on button "Adicionar Procedimento" at bounding box center [608, 312] width 1167 height 36
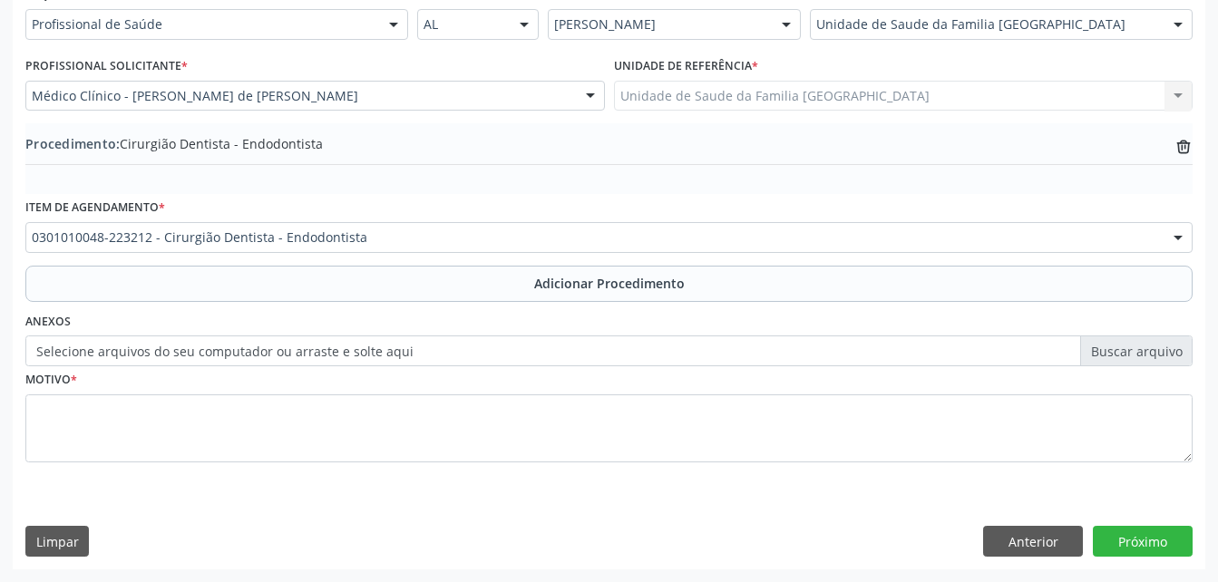
scroll to position [438, 0]
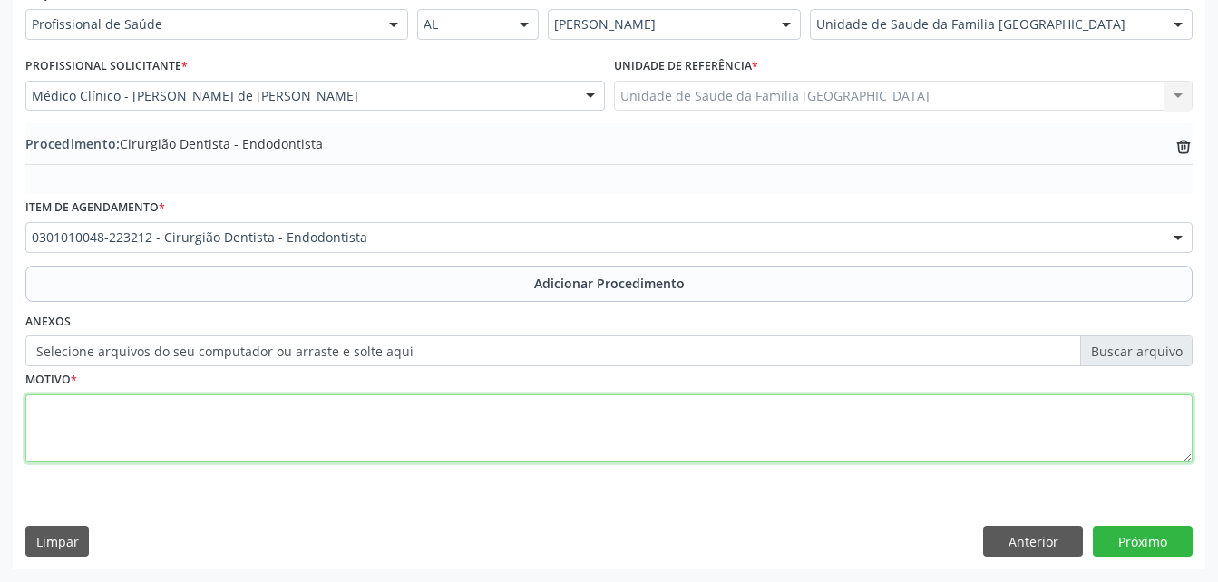
click at [486, 411] on textarea at bounding box center [608, 428] width 1167 height 69
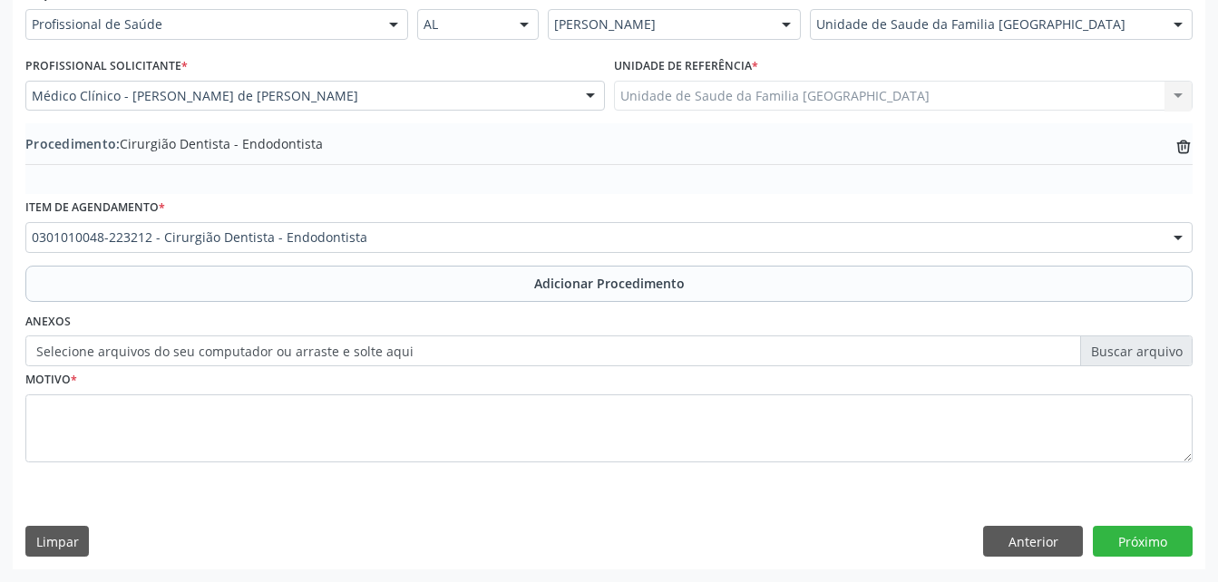
click at [523, 354] on label "Selecione arquivos do seu computador ou arraste e solte aqui" at bounding box center [608, 351] width 1167 height 31
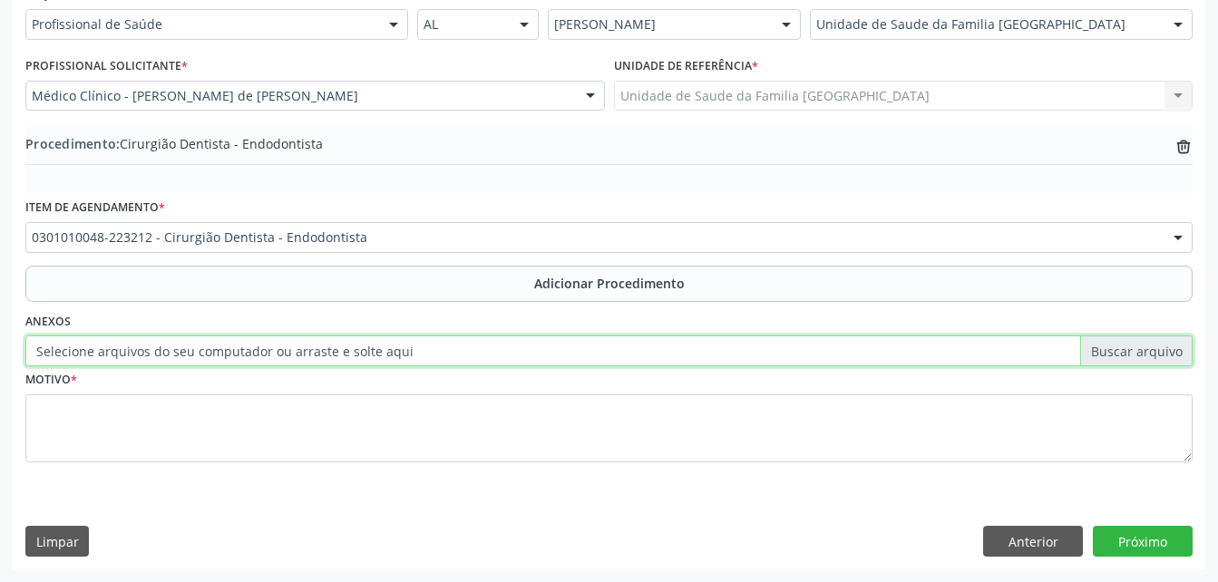
click at [523, 354] on input "Selecione arquivos do seu computador ou arraste e solte aqui" at bounding box center [608, 351] width 1167 height 31
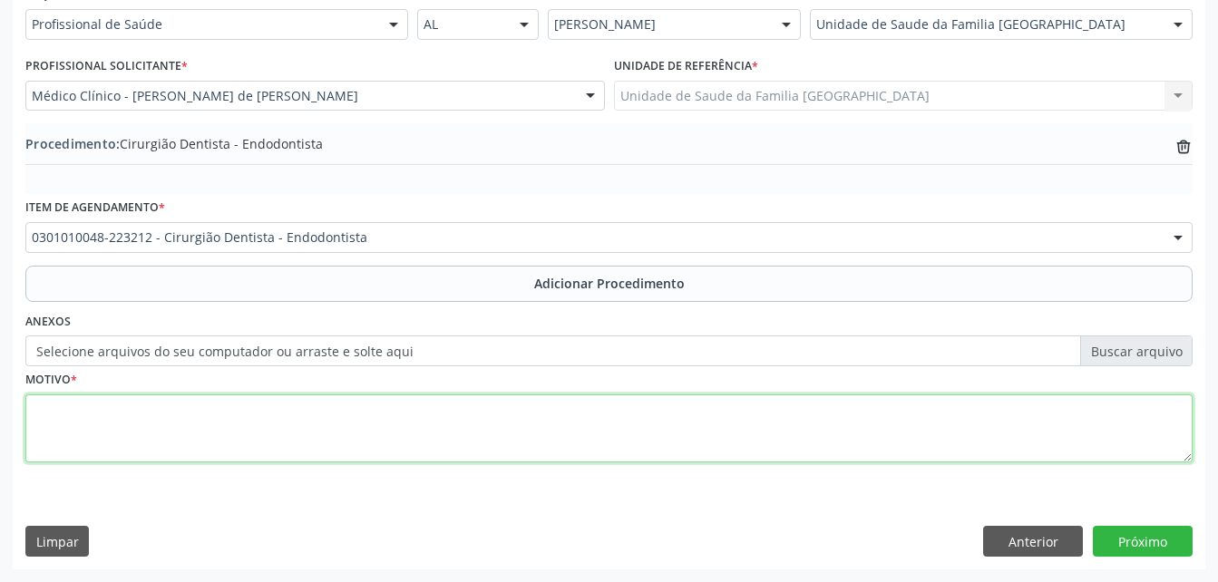
click at [382, 443] on textarea at bounding box center [608, 428] width 1167 height 69
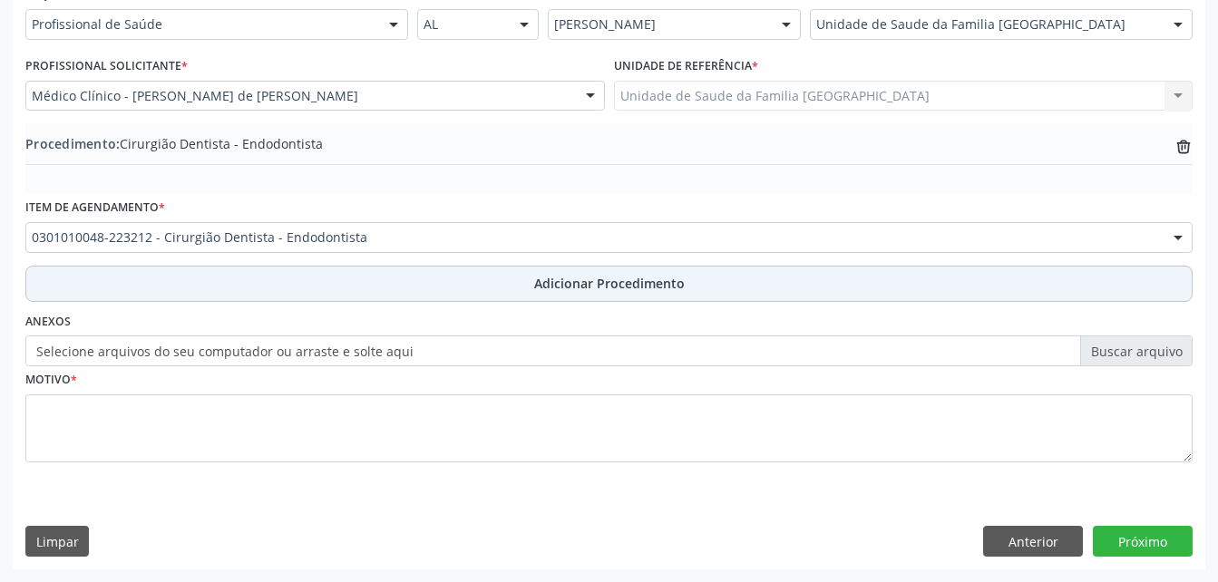
click at [462, 287] on button "Adicionar Procedimento" at bounding box center [608, 284] width 1167 height 36
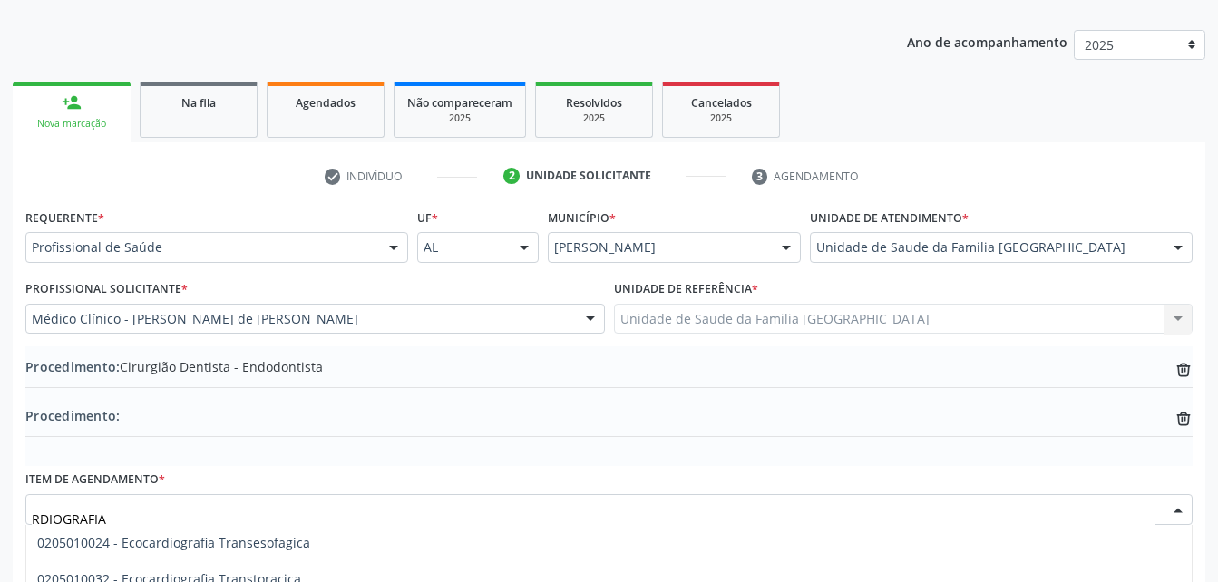
scroll to position [487, 0]
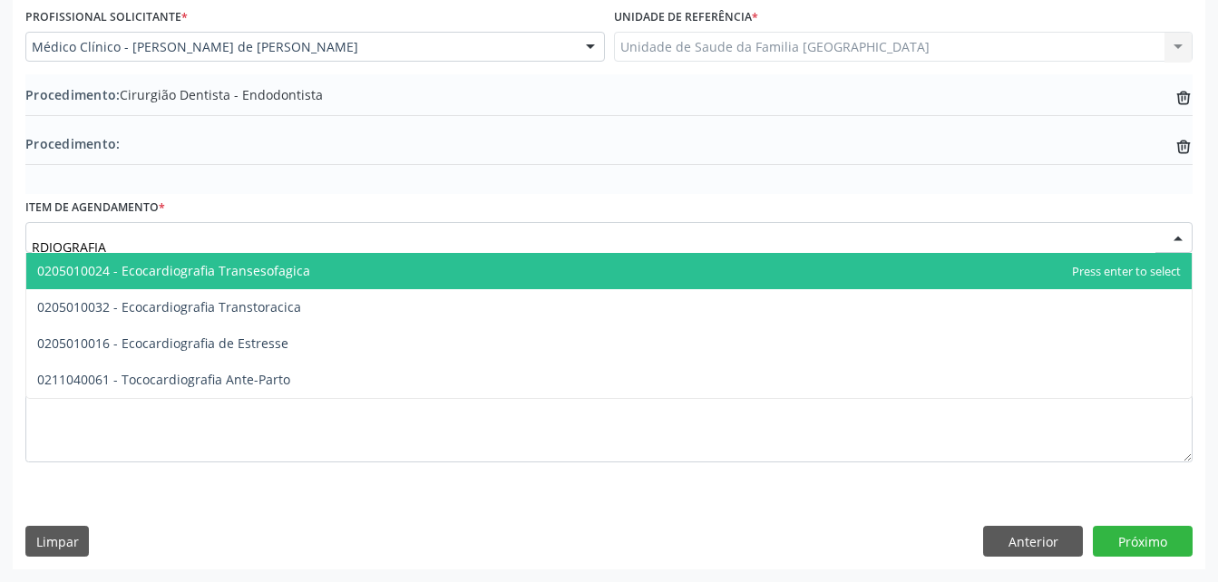
click at [190, 238] on input "RDIOGRAFIA" at bounding box center [593, 247] width 1123 height 36
type input "R"
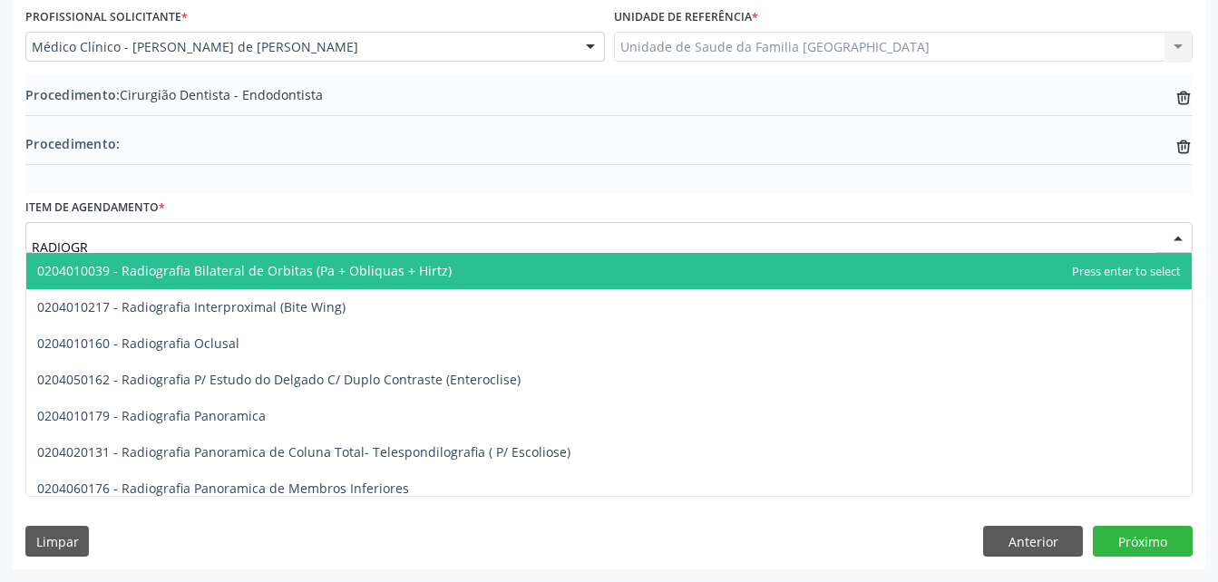
type input "RADIOGRA"
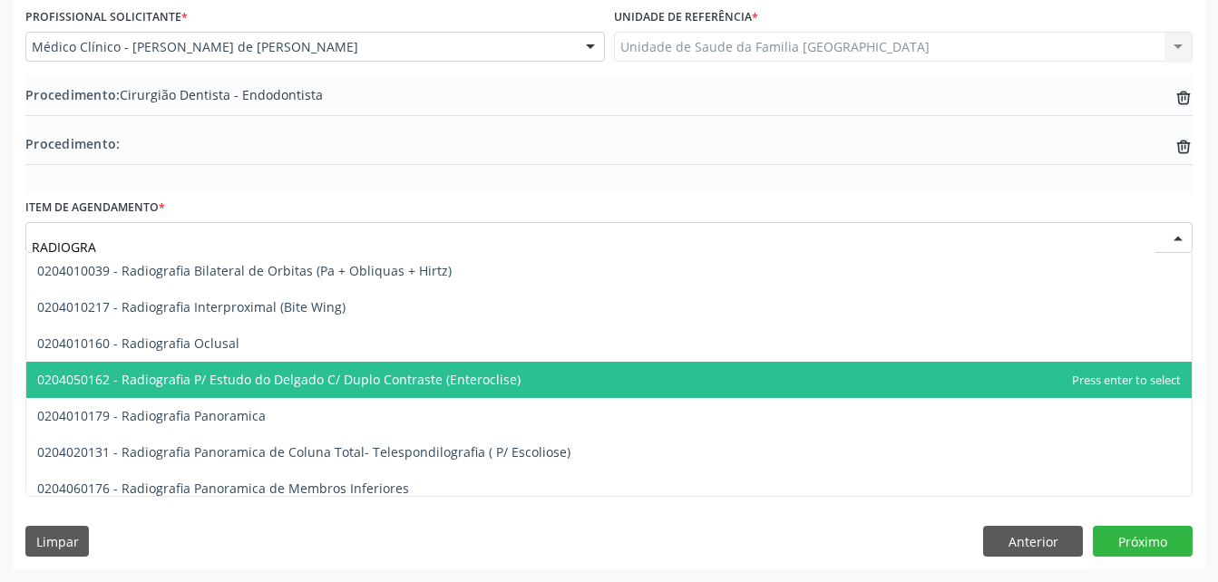
scroll to position [91, 0]
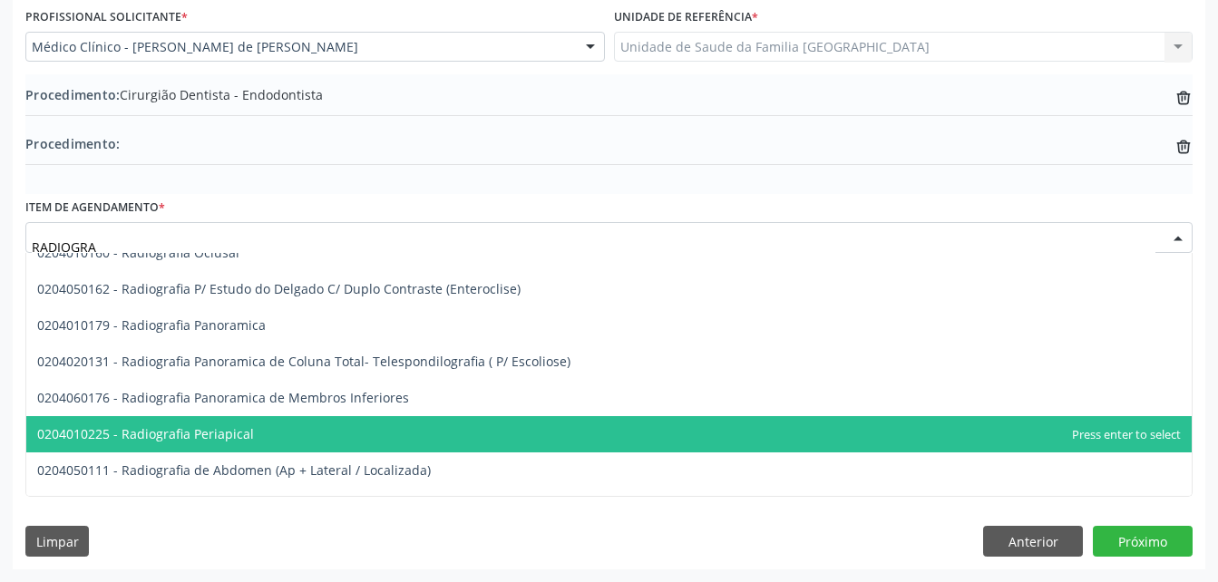
click at [271, 430] on span "0204010225 - Radiografia Periapical" at bounding box center [608, 434] width 1165 height 36
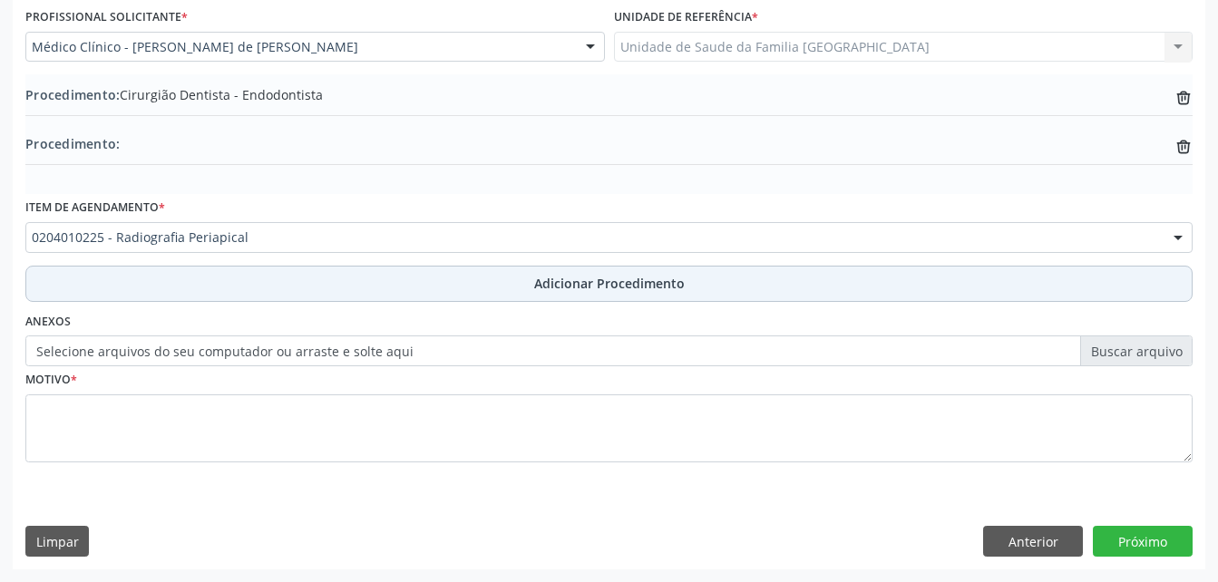
click at [396, 282] on button "Adicionar Procedimento" at bounding box center [608, 284] width 1167 height 36
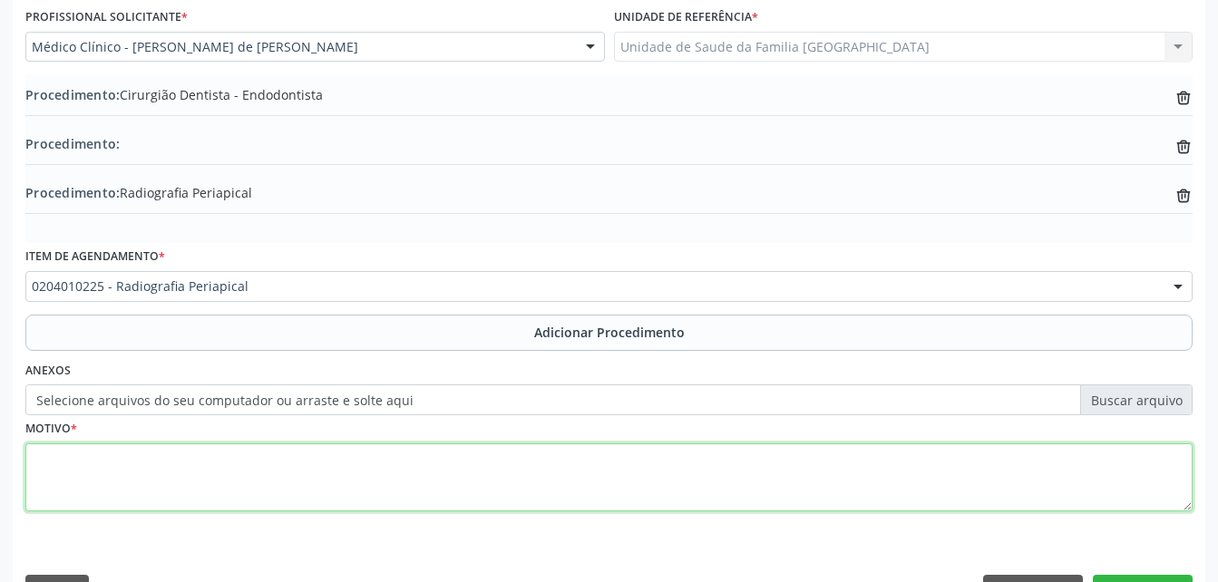
click at [356, 476] on textarea at bounding box center [608, 477] width 1167 height 69
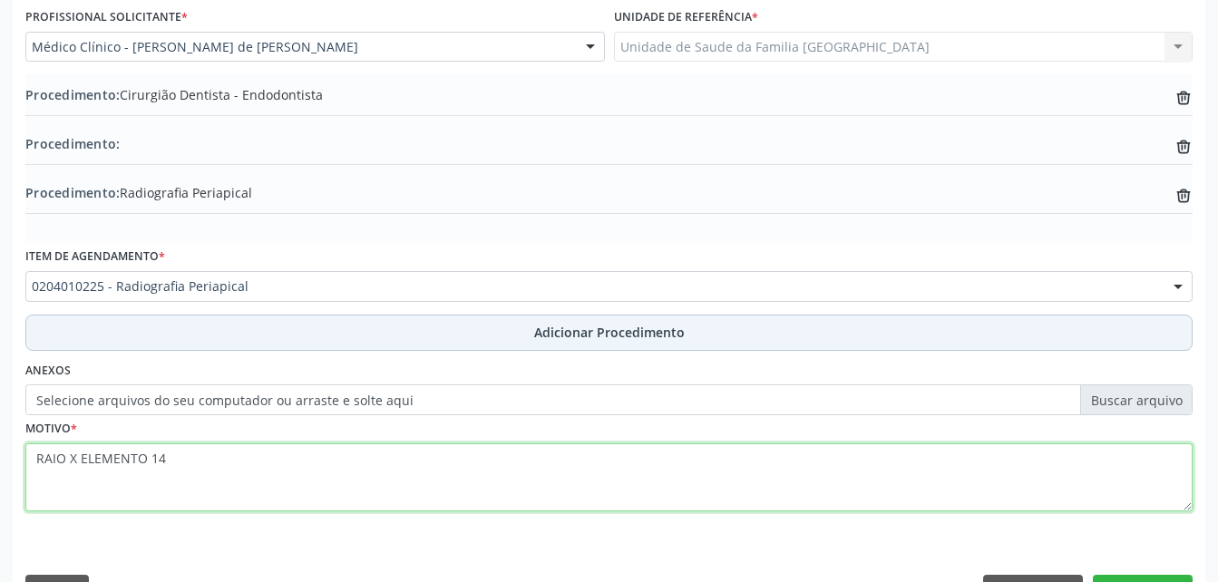
type textarea "RAIO X ELEMENTO 14"
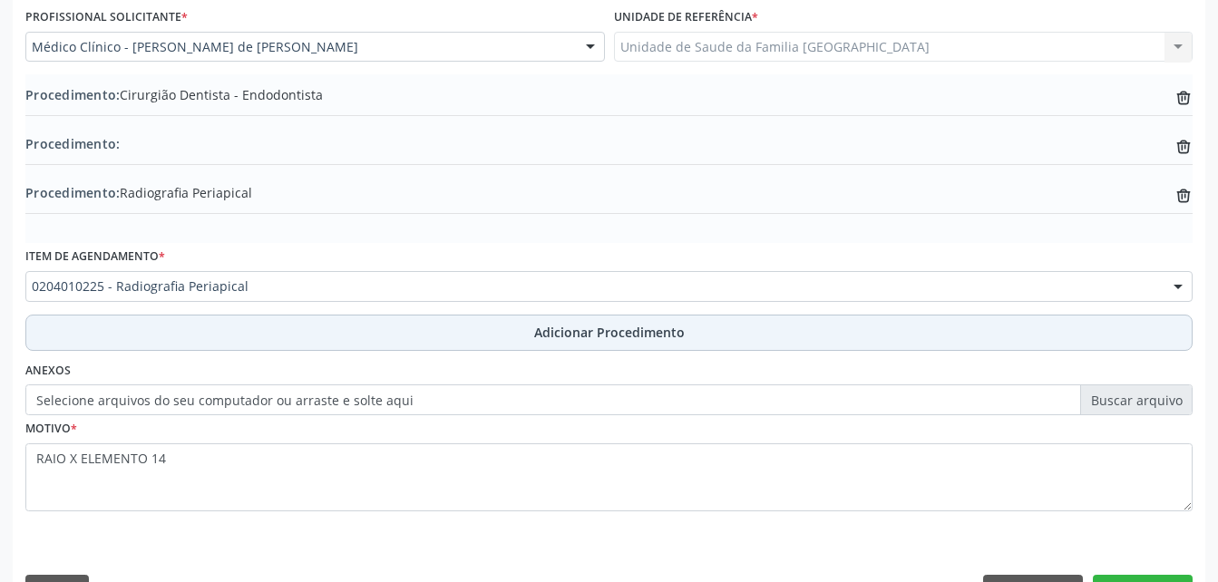
click at [598, 334] on span "Adicionar Procedimento" at bounding box center [609, 332] width 151 height 19
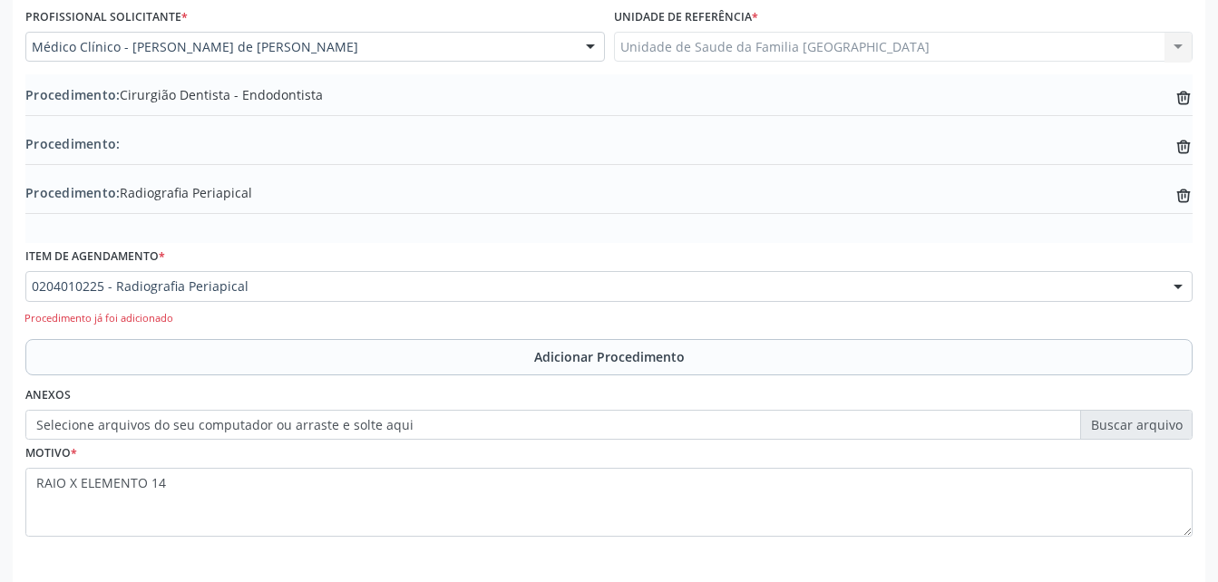
scroll to position [560, 0]
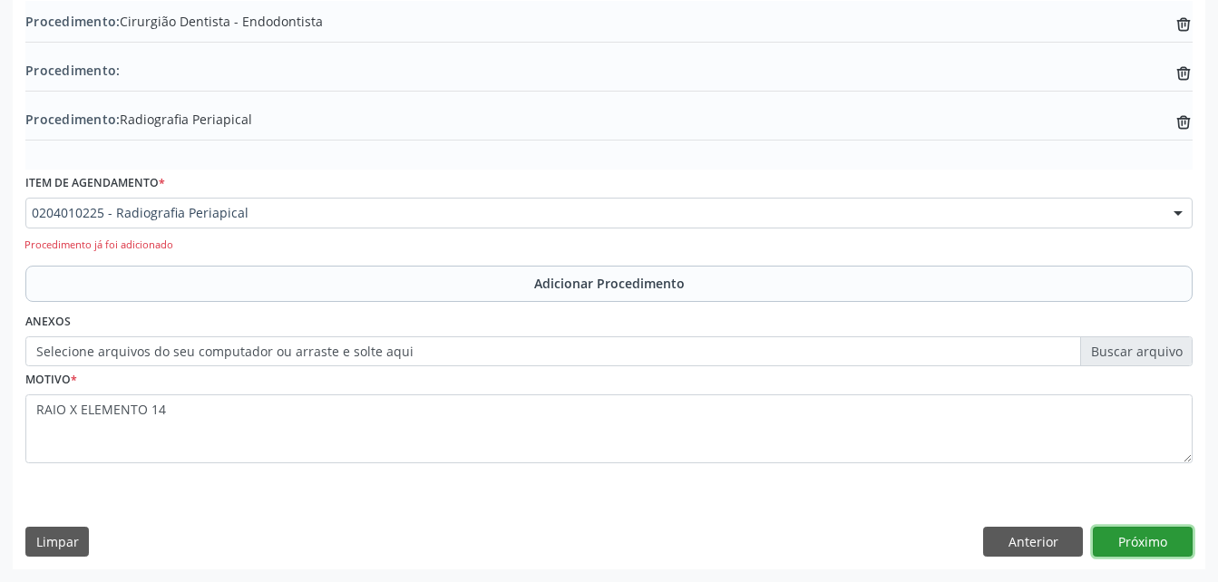
click at [1125, 541] on button "Próximo" at bounding box center [1143, 542] width 100 height 31
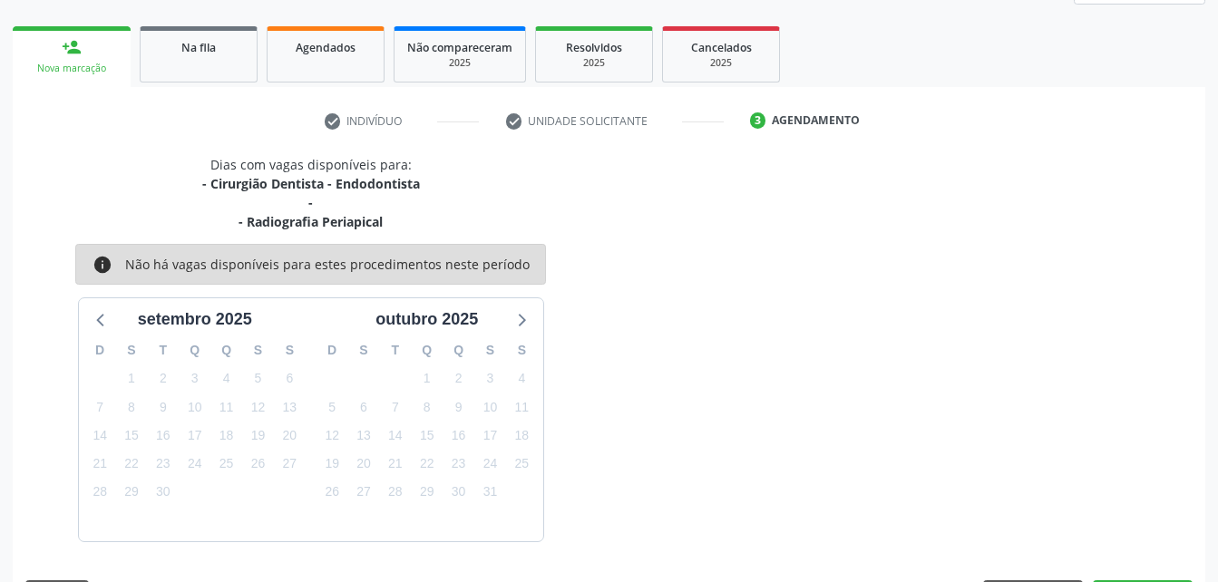
scroll to position [324, 0]
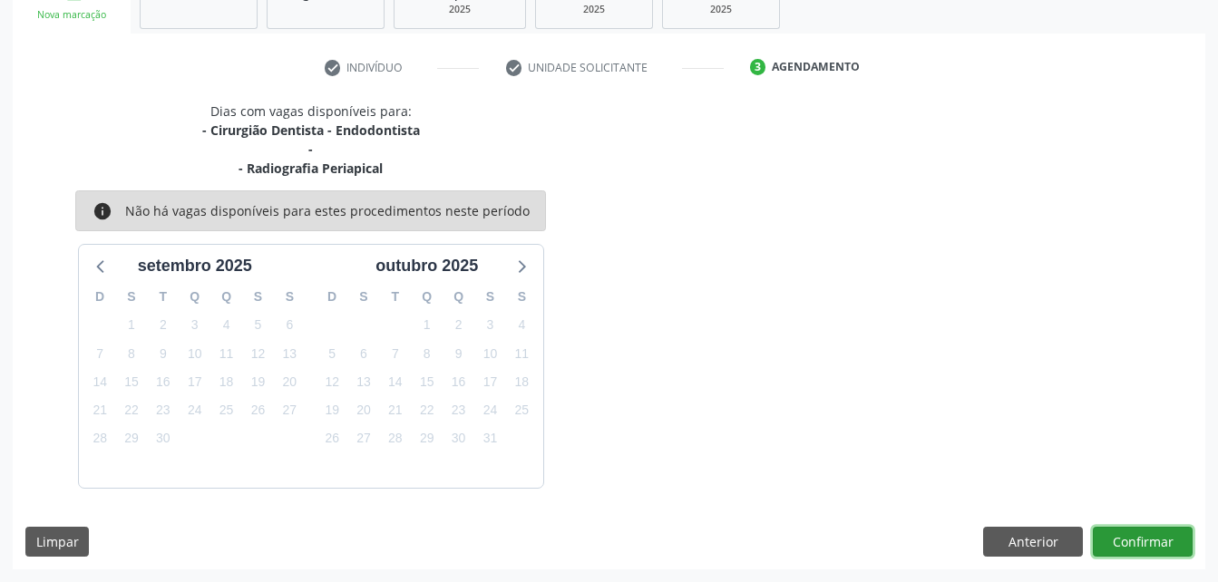
click at [1125, 541] on button "Confirmar" at bounding box center [1143, 542] width 100 height 31
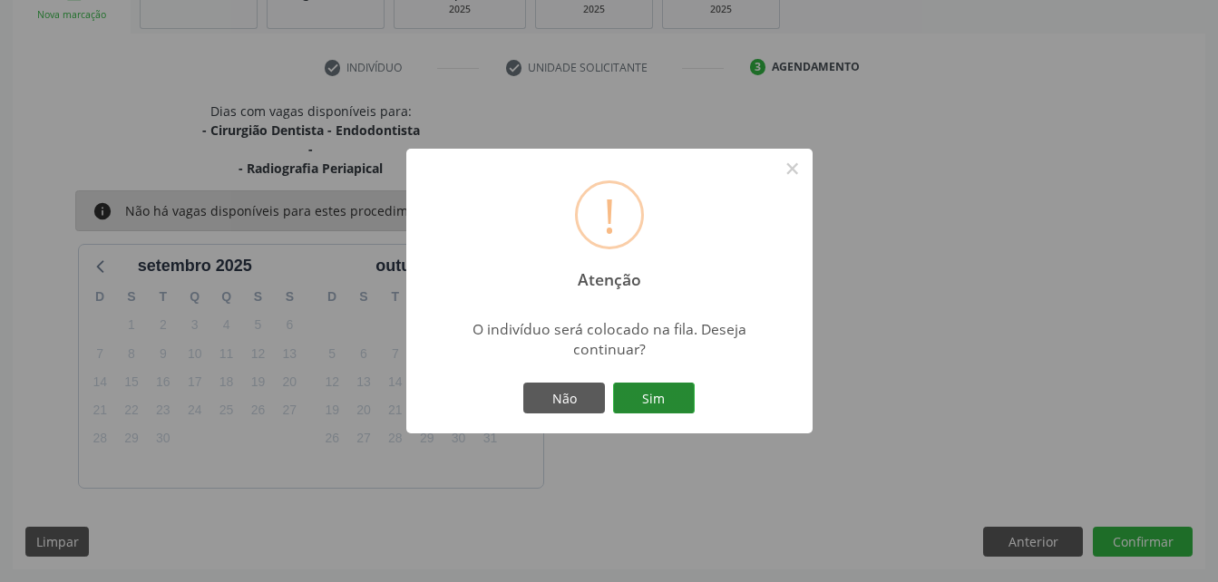
click at [668, 394] on button "Sim" at bounding box center [654, 398] width 82 height 31
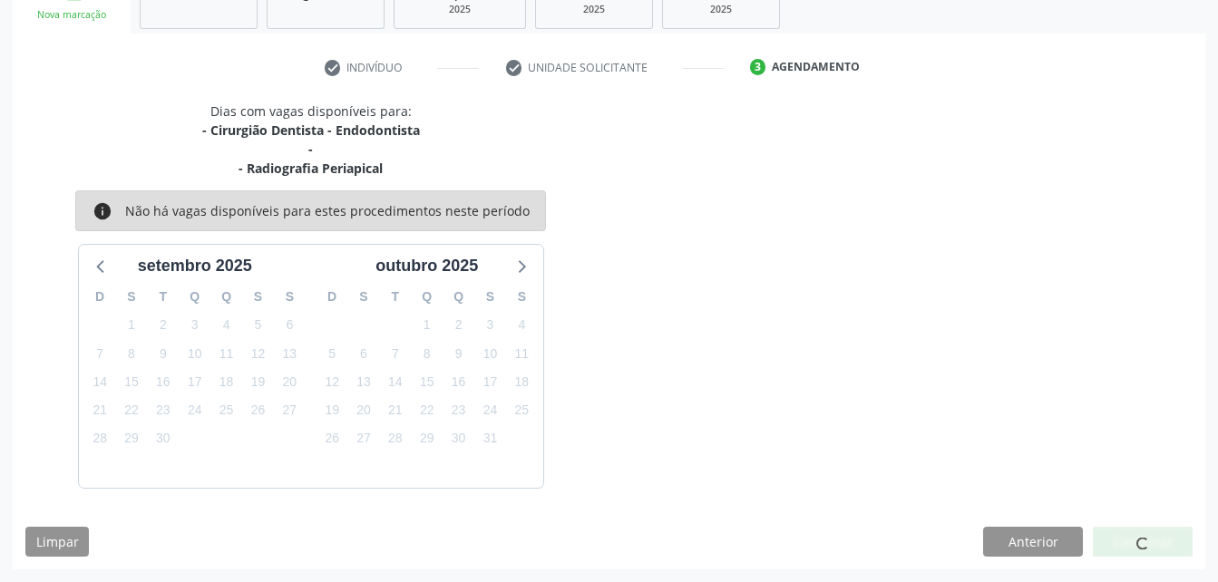
scroll to position [42, 0]
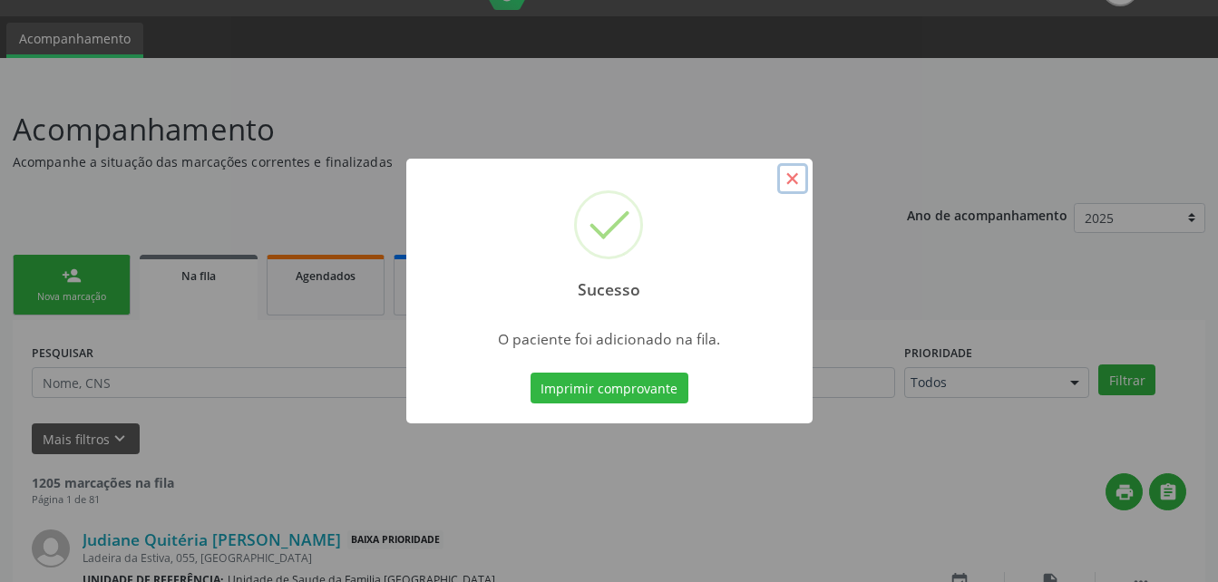
click at [784, 180] on button "×" at bounding box center [792, 178] width 31 height 31
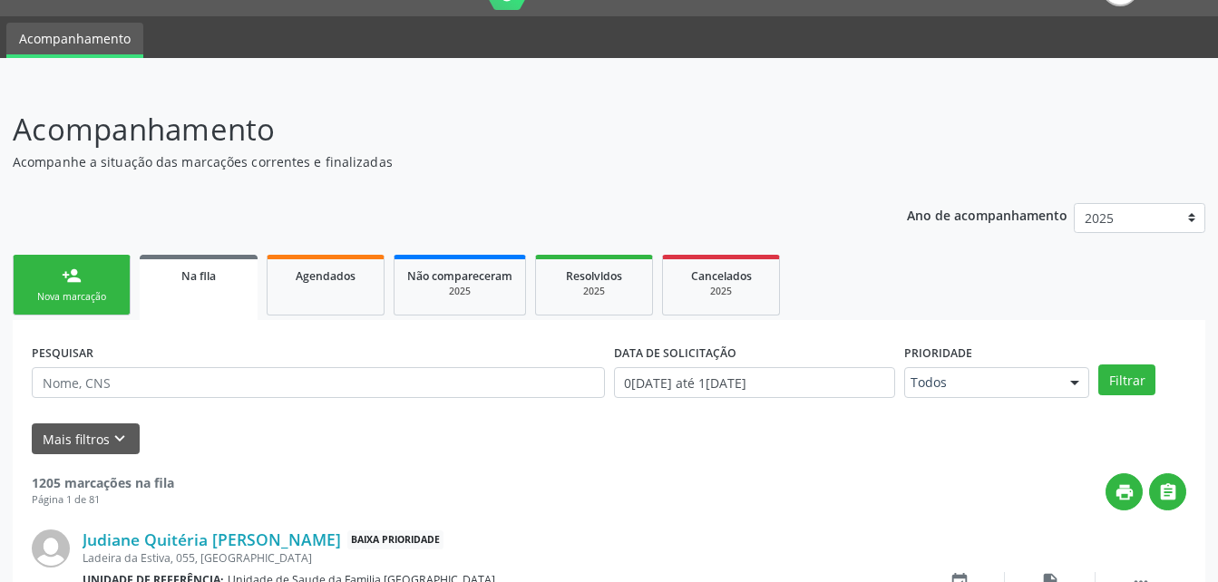
click at [86, 286] on link "person_add Nova marcação" at bounding box center [72, 285] width 118 height 61
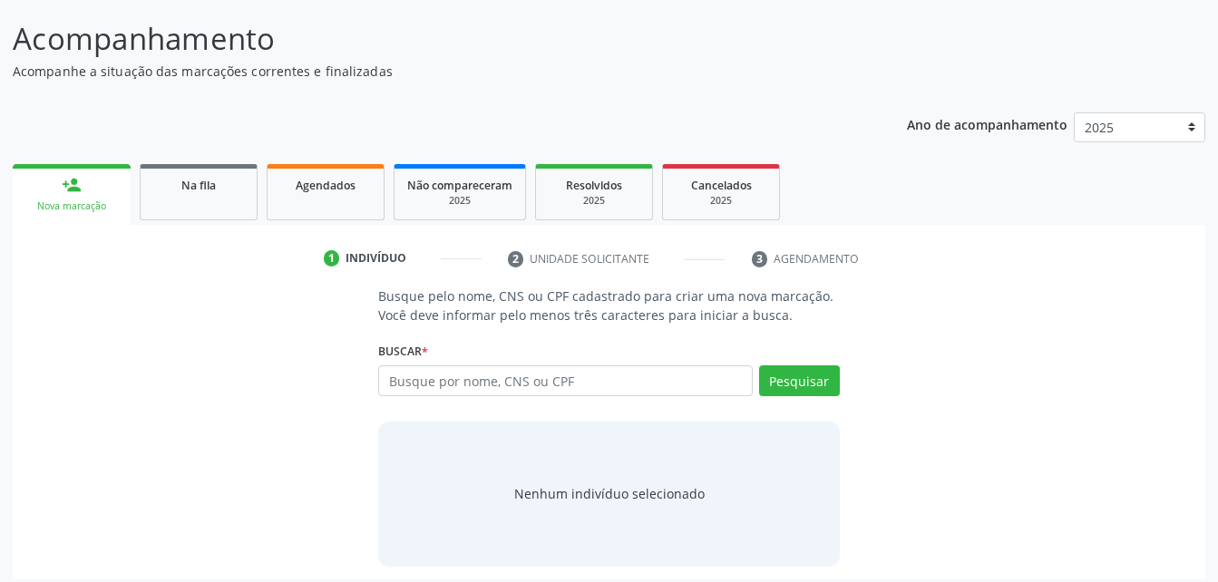
scroll to position [142, 0]
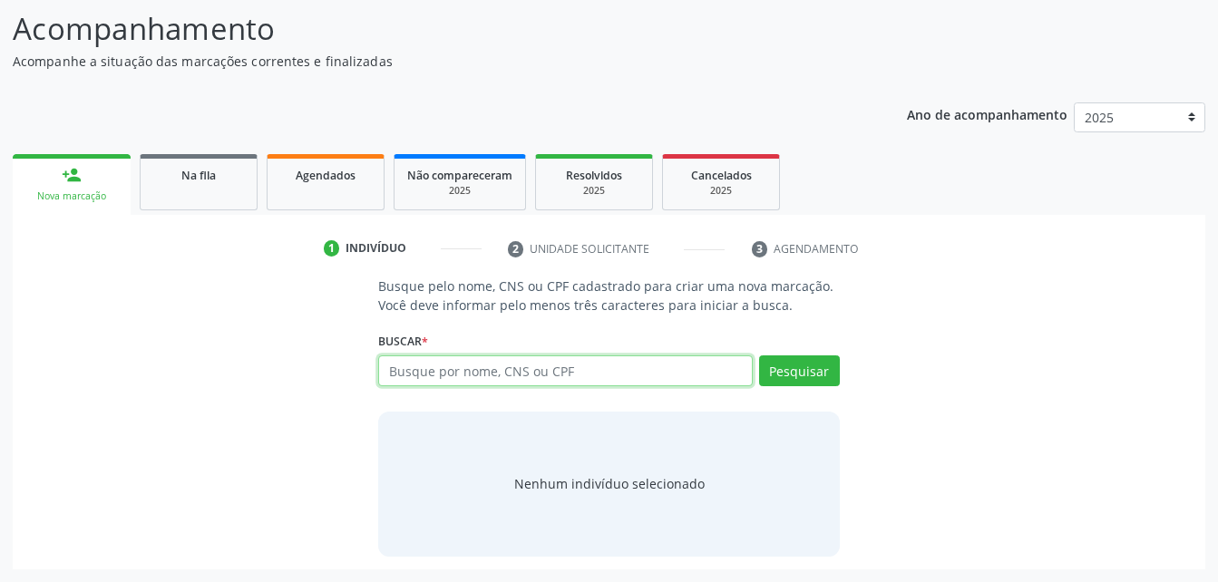
click at [575, 377] on input "text" at bounding box center [565, 370] width 374 height 31
type input "17352693440"
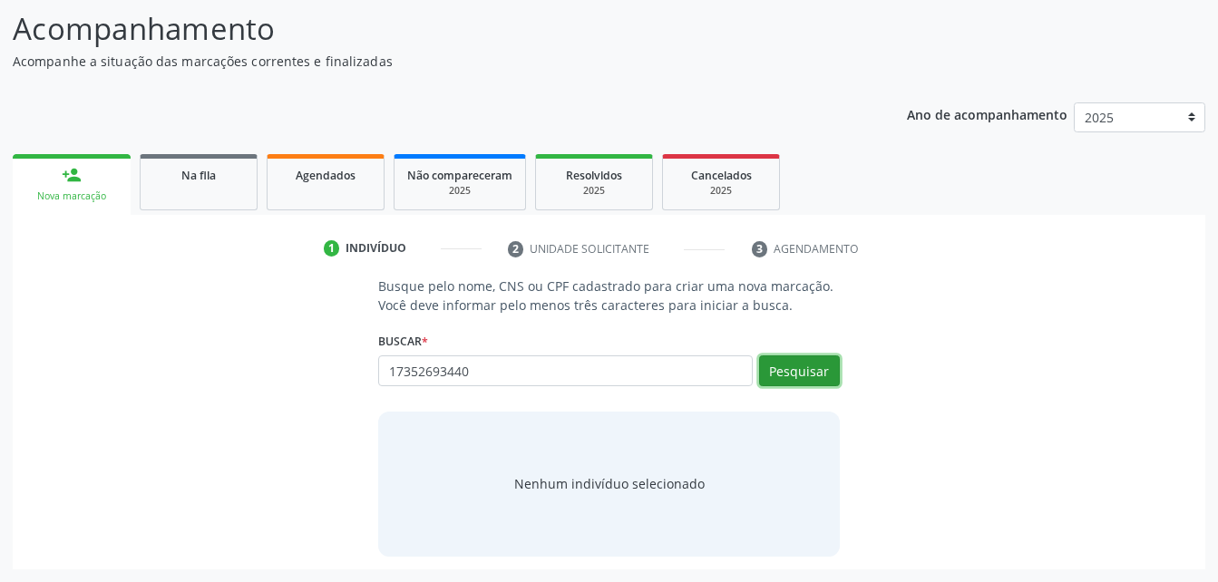
click at [818, 368] on button "Pesquisar" at bounding box center [799, 370] width 81 height 31
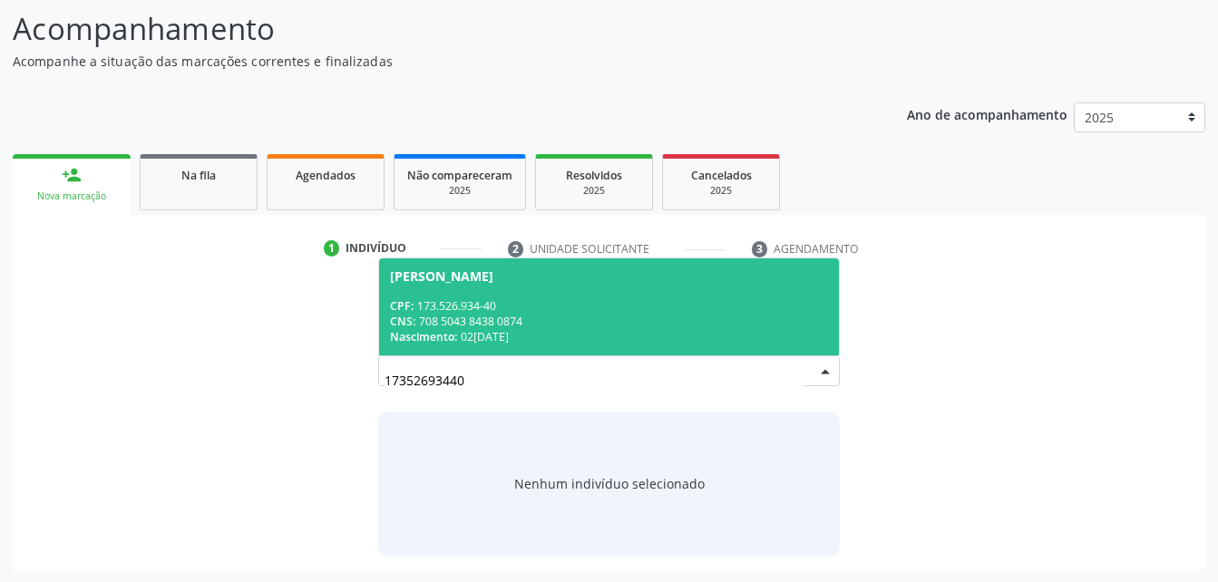
click at [542, 297] on span "[PERSON_NAME] CPF: 173.526.934-40 CNS: 708 5043 8438 0874 Nascimento: 0[DATE]" at bounding box center [608, 306] width 459 height 97
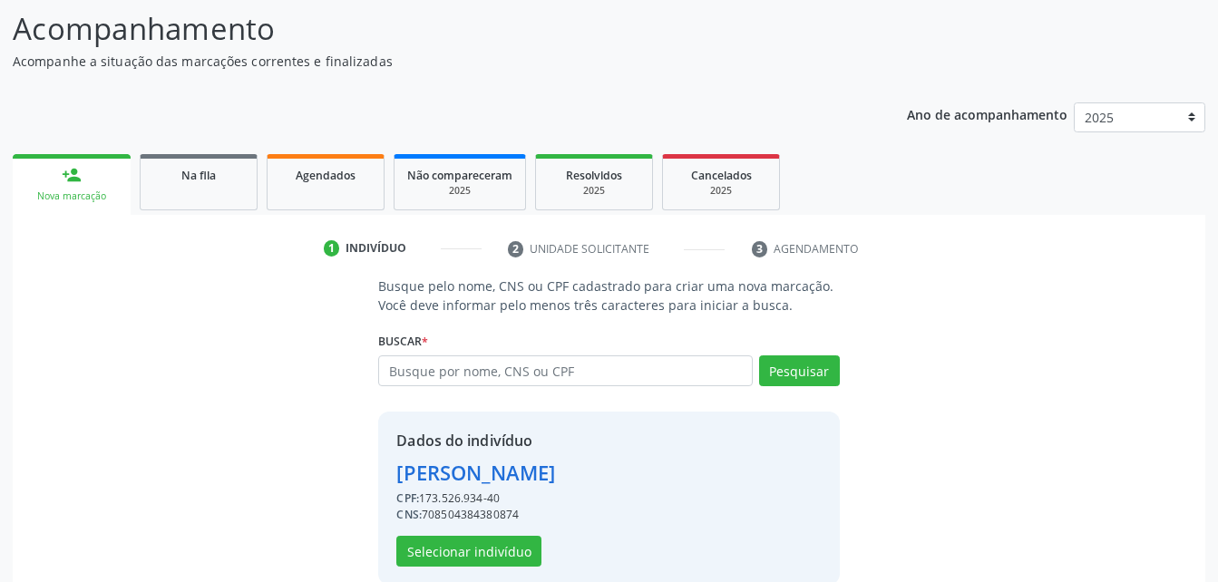
scroll to position [170, 0]
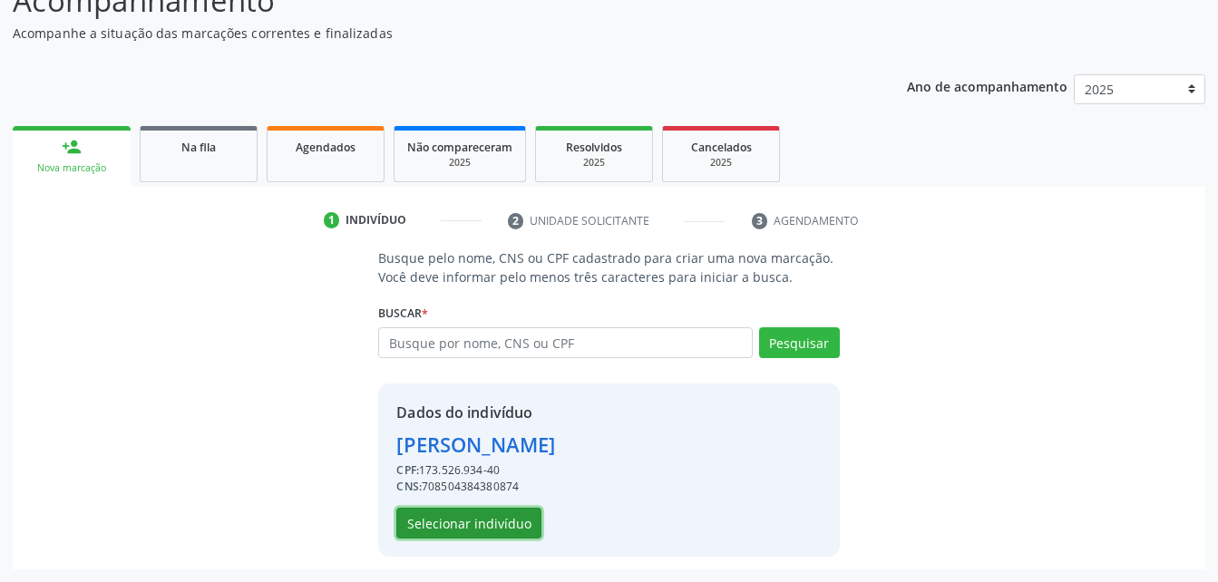
click at [508, 527] on button "Selecionar indivíduo" at bounding box center [468, 523] width 145 height 31
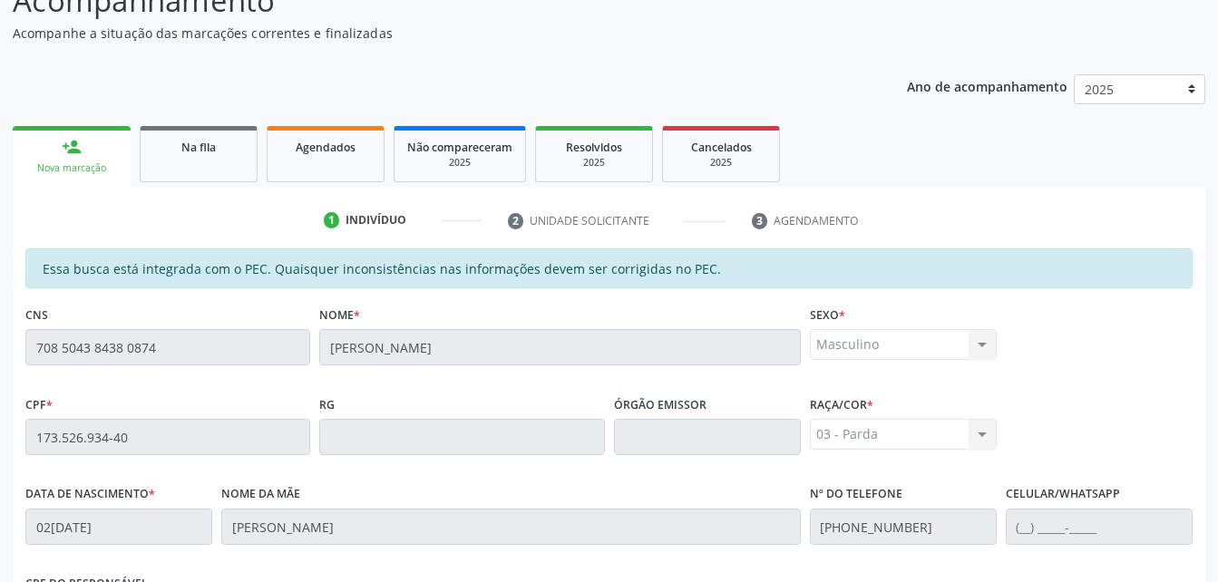
scroll to position [479, 0]
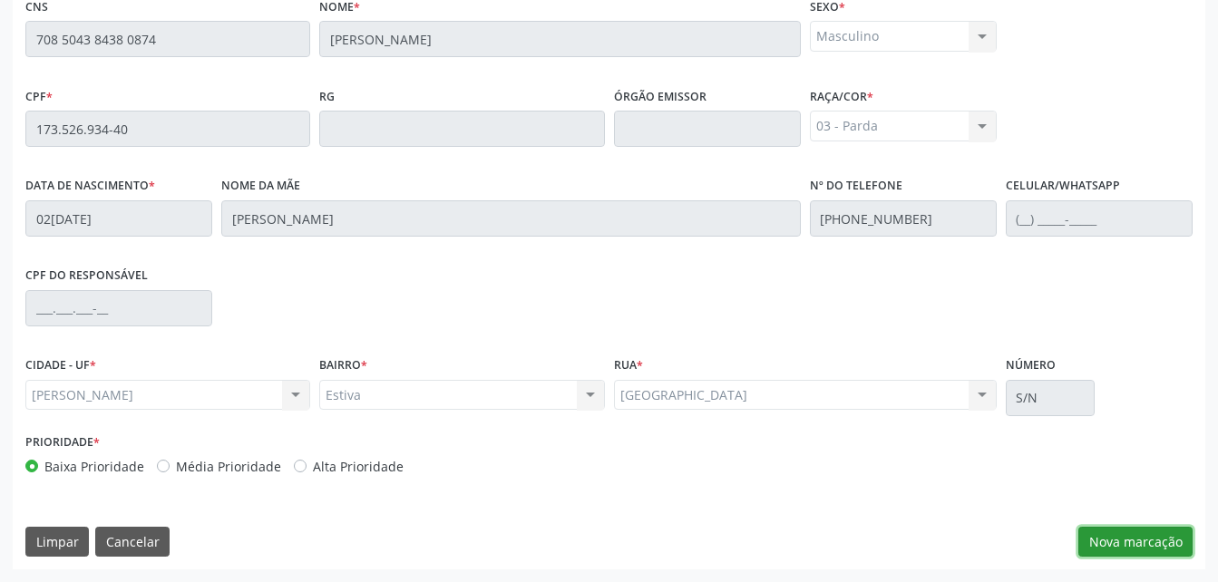
click at [1104, 529] on button "Nova marcação" at bounding box center [1135, 542] width 114 height 31
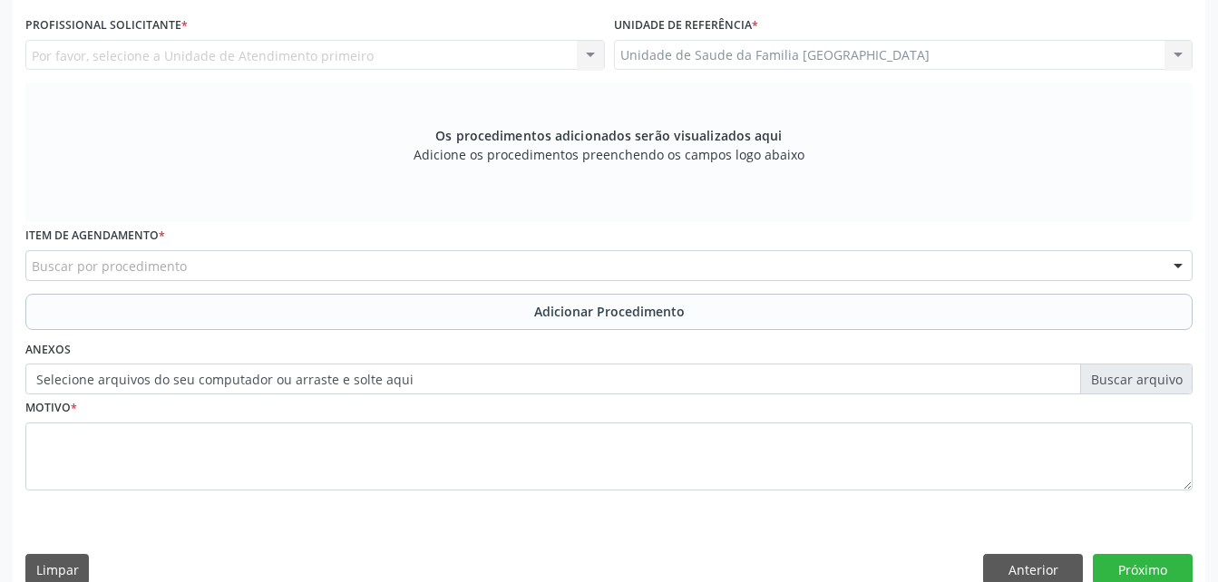
scroll to position [297, 0]
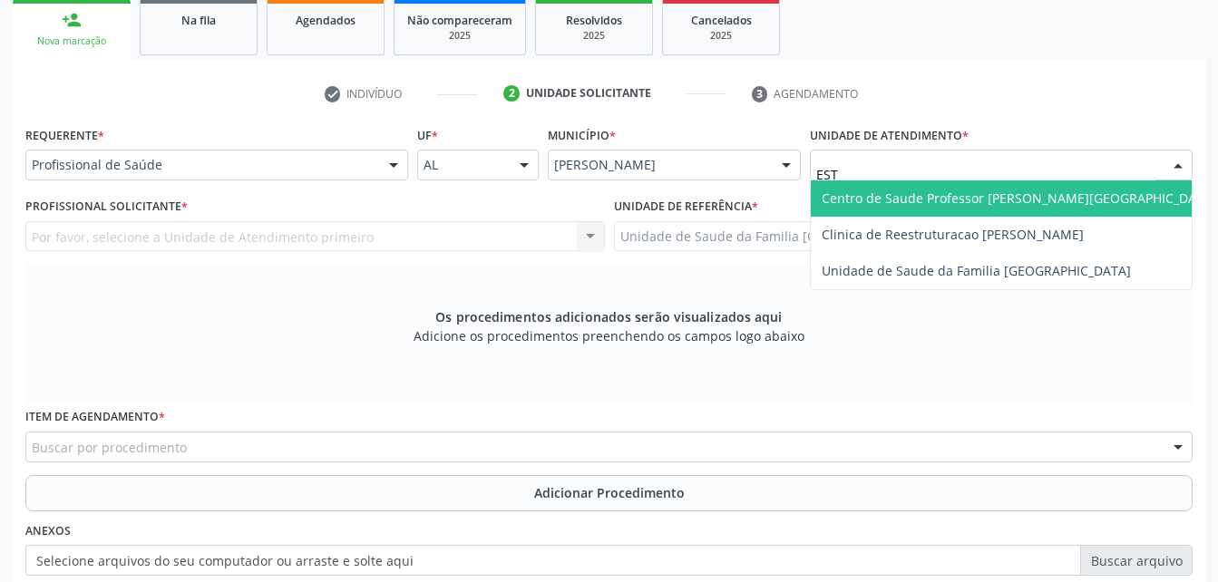
type input "ESTI"
drag, startPoint x: 1000, startPoint y: 209, endPoint x: 978, endPoint y: 185, distance: 33.4
click at [1000, 207] on span "Unidade de Saude da Familia [GEOGRAPHIC_DATA]" at bounding box center [1001, 198] width 381 height 36
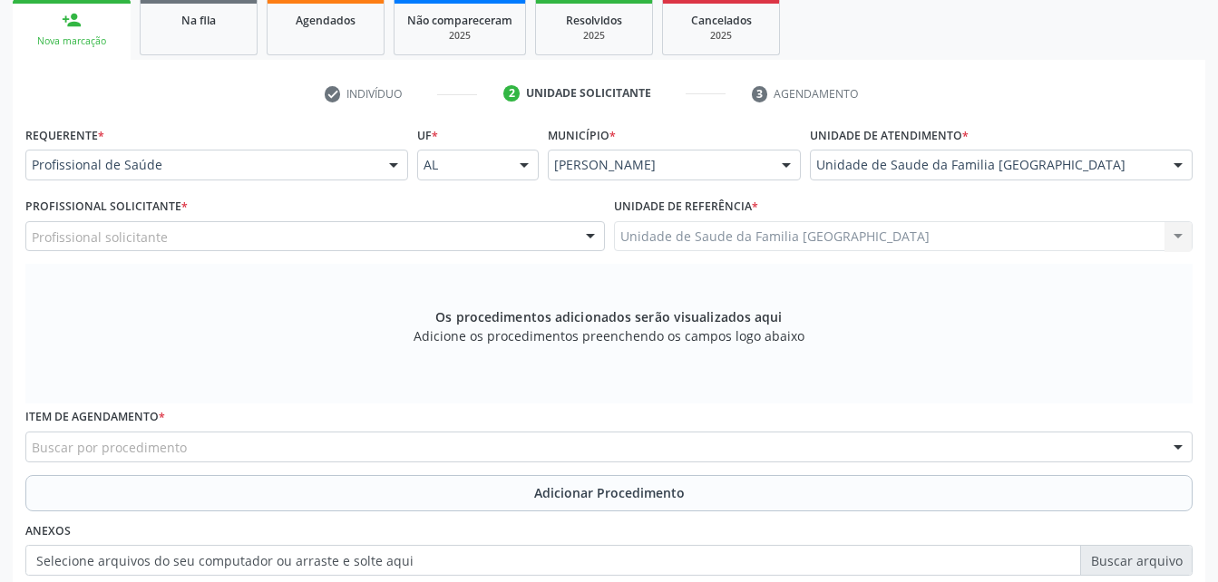
click at [443, 246] on div "Profissional solicitante" at bounding box center [314, 236] width 579 height 31
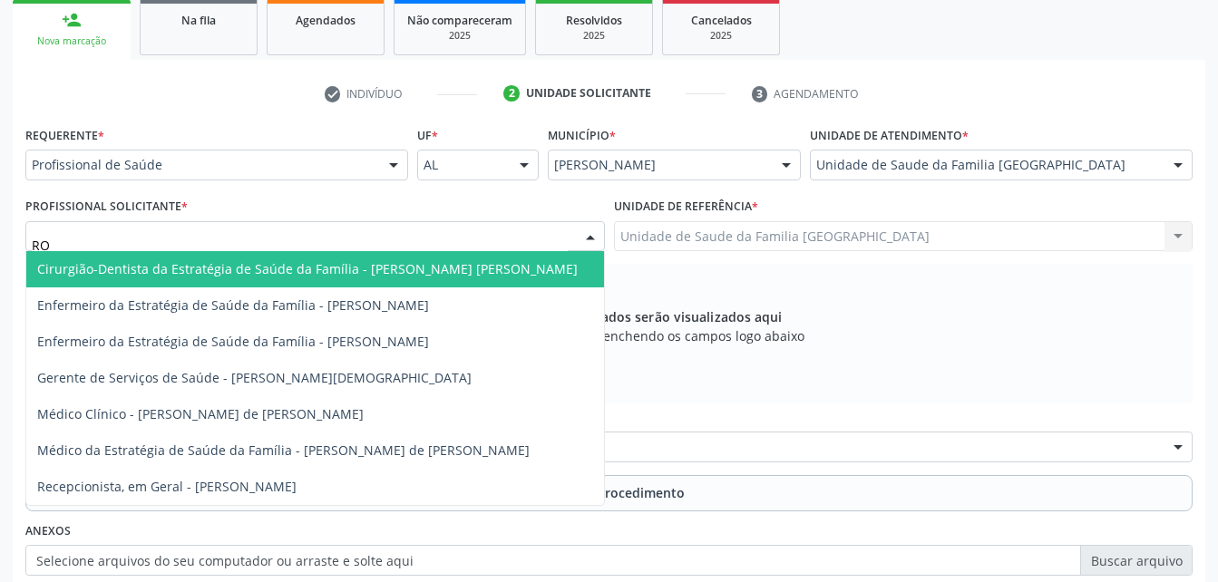
type input "ROD"
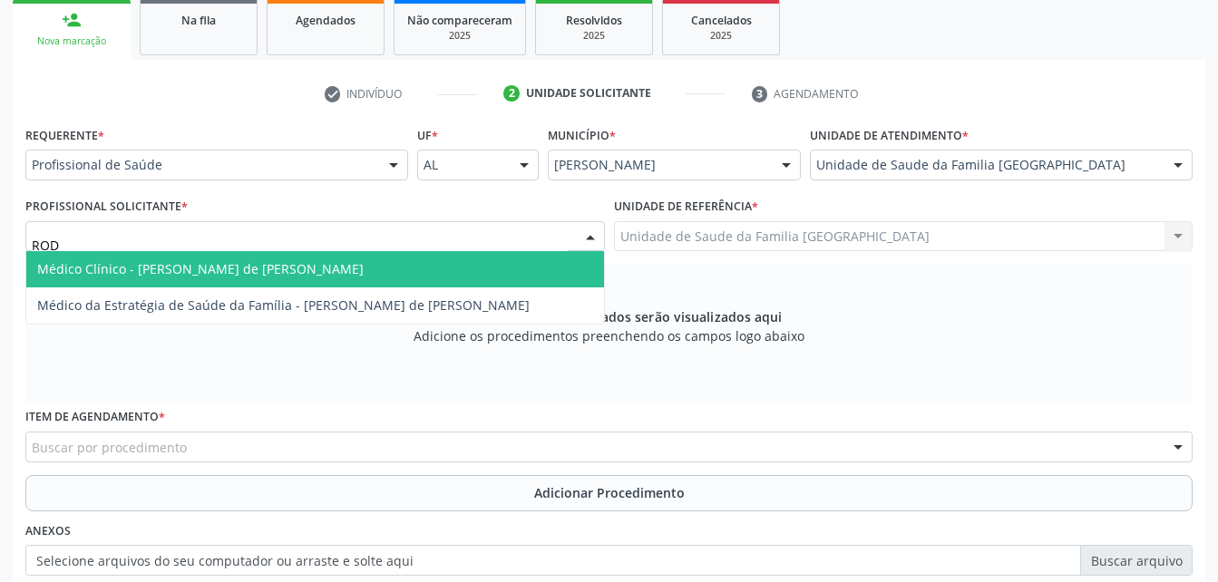
click at [442, 270] on span "Médico Clínico - [PERSON_NAME] de [PERSON_NAME]" at bounding box center [315, 269] width 578 height 36
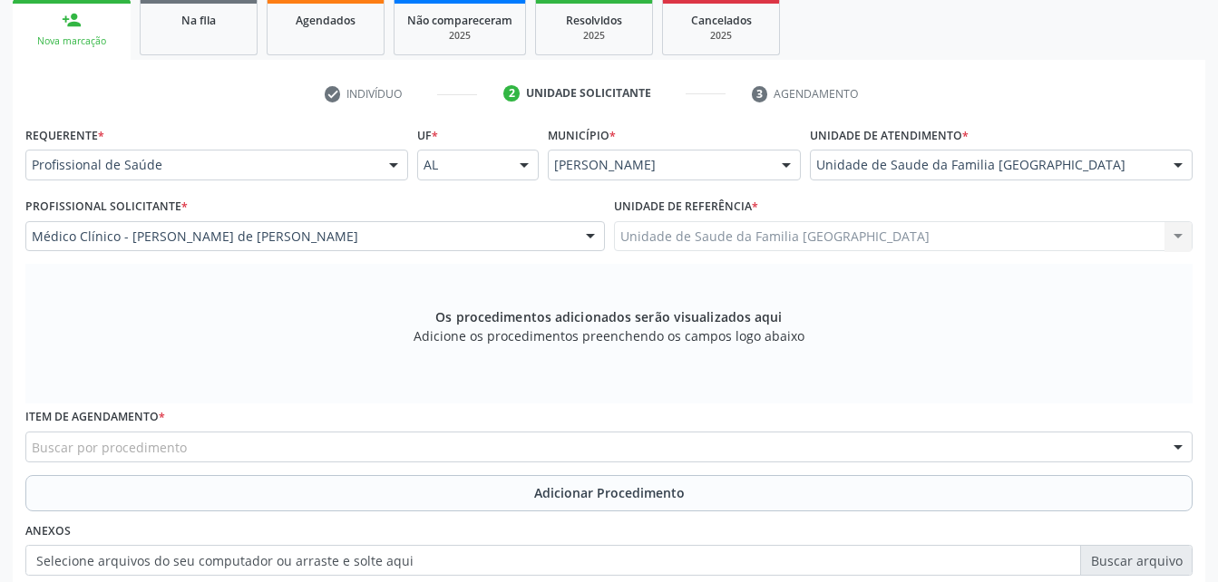
scroll to position [388, 0]
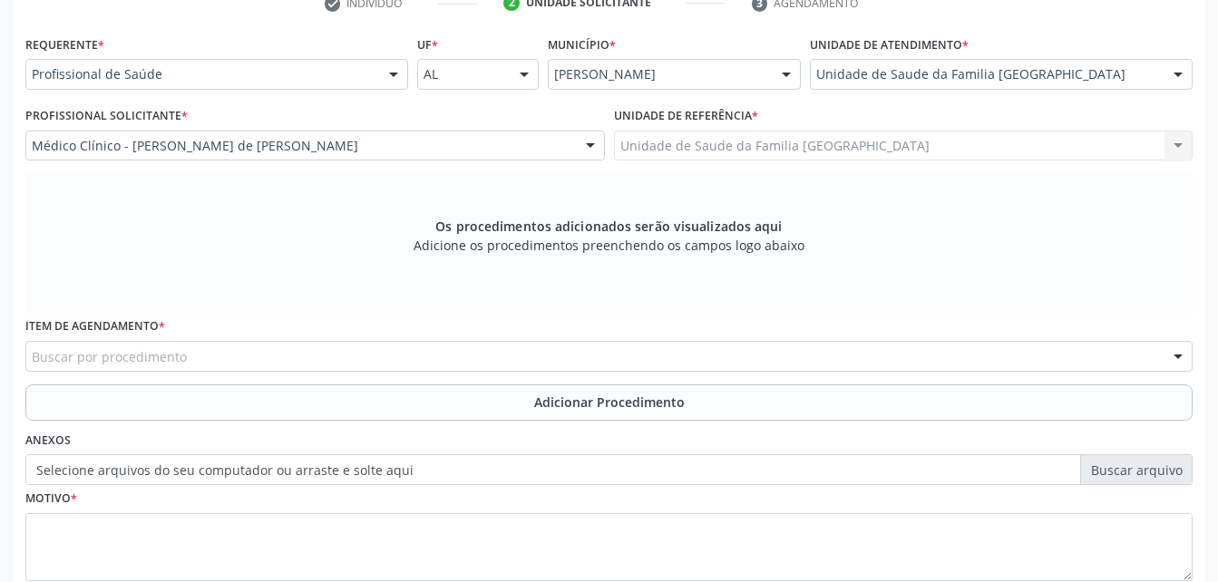
click at [530, 349] on div "Buscar por procedimento" at bounding box center [608, 356] width 1167 height 31
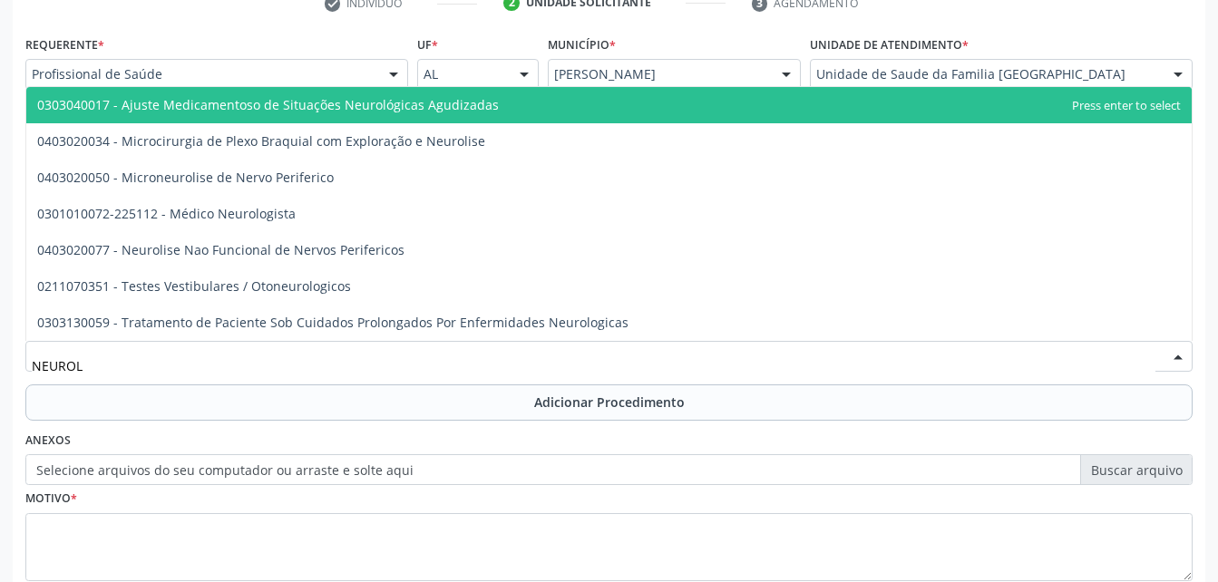
type input "NEUROLO"
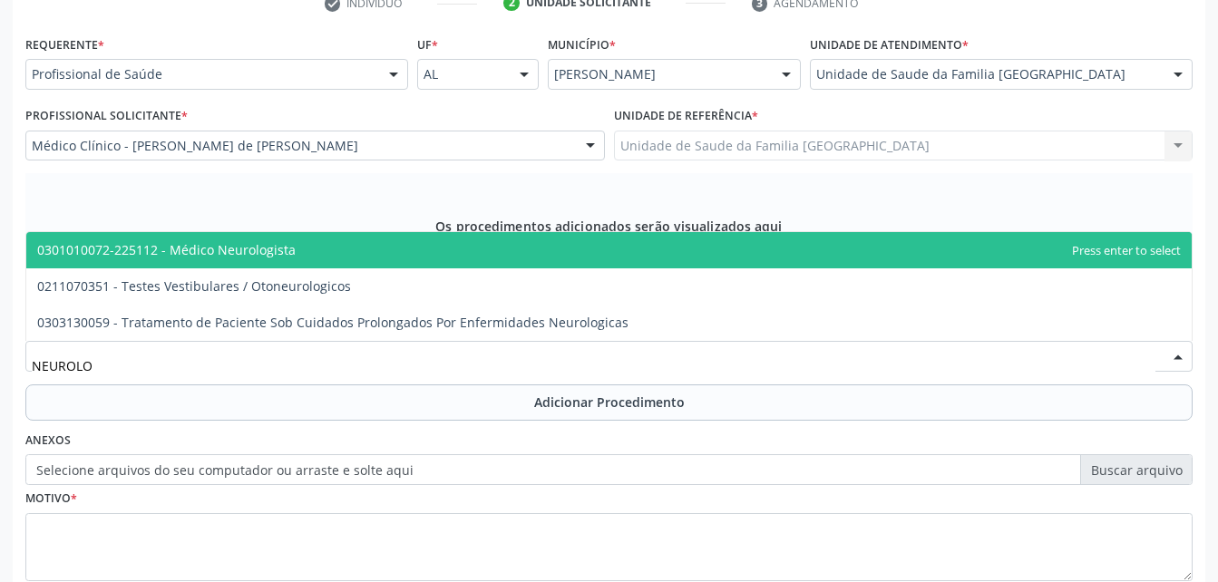
click at [636, 233] on span "0301010072-225112 - Médico Neurologista" at bounding box center [608, 250] width 1165 height 36
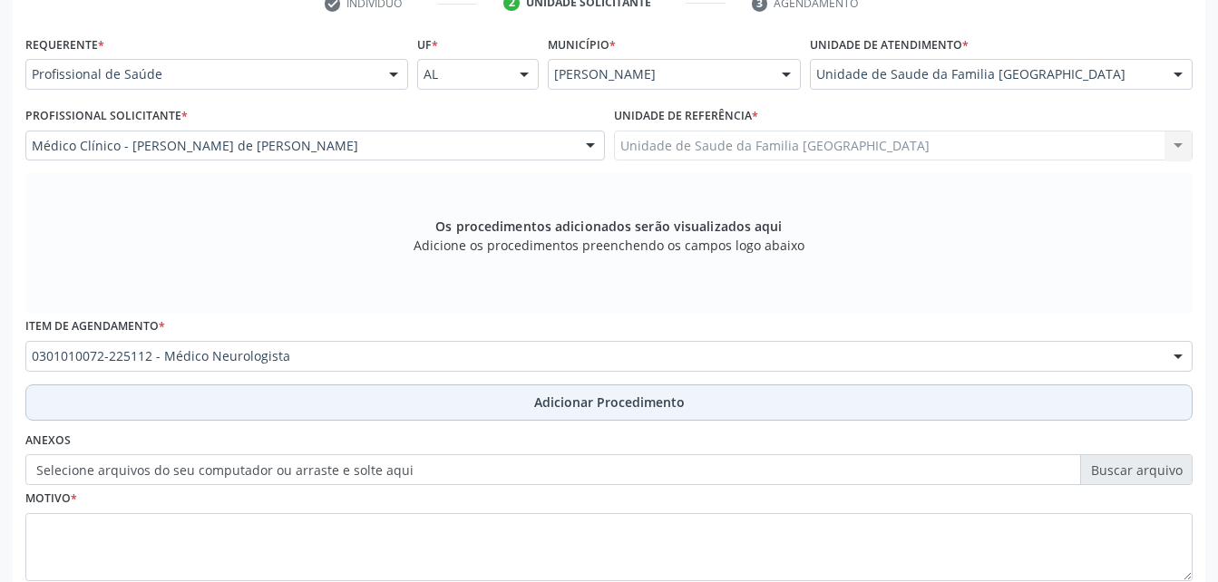
click at [566, 389] on button "Adicionar Procedimento" at bounding box center [608, 402] width 1167 height 36
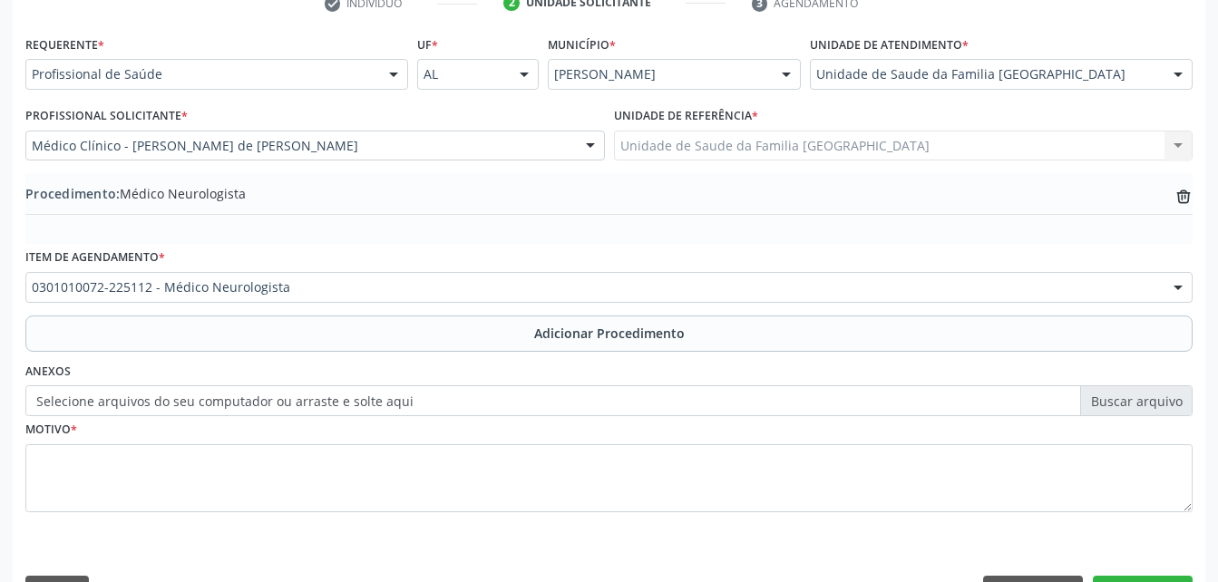
scroll to position [438, 0]
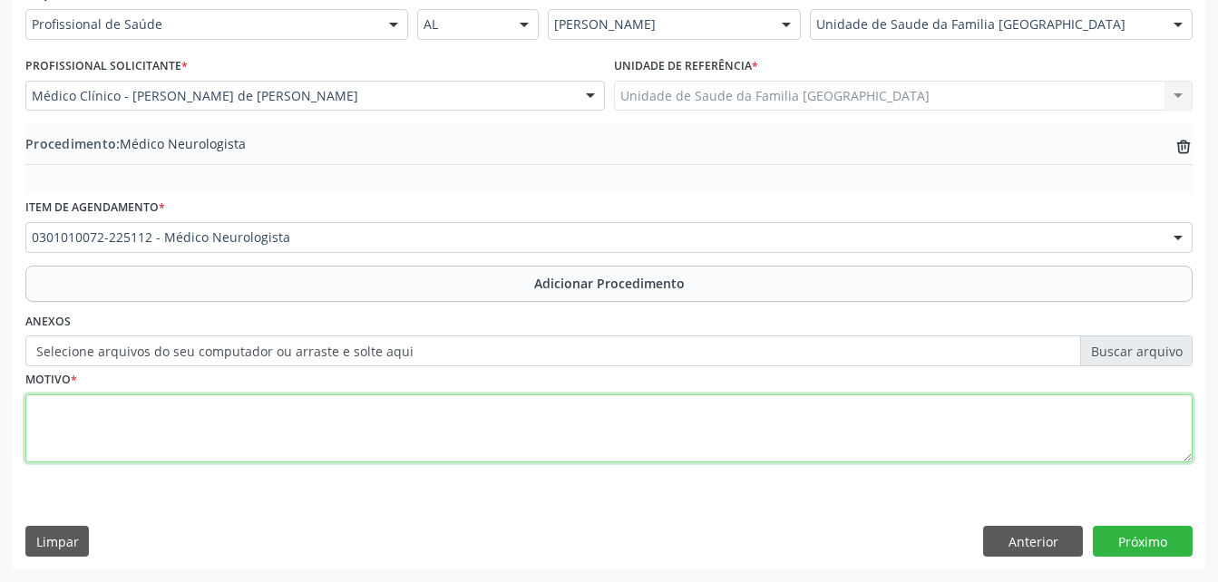
click at [452, 426] on textarea at bounding box center [608, 428] width 1167 height 69
type textarea "HIPERATIVIDADE"
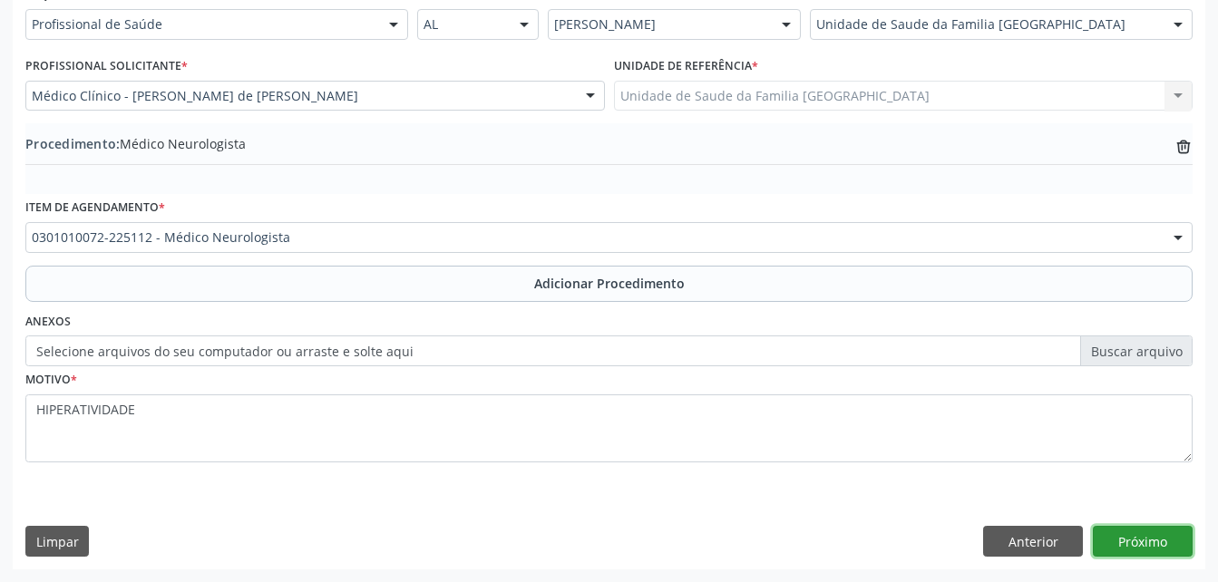
click at [1129, 532] on button "Próximo" at bounding box center [1143, 541] width 100 height 31
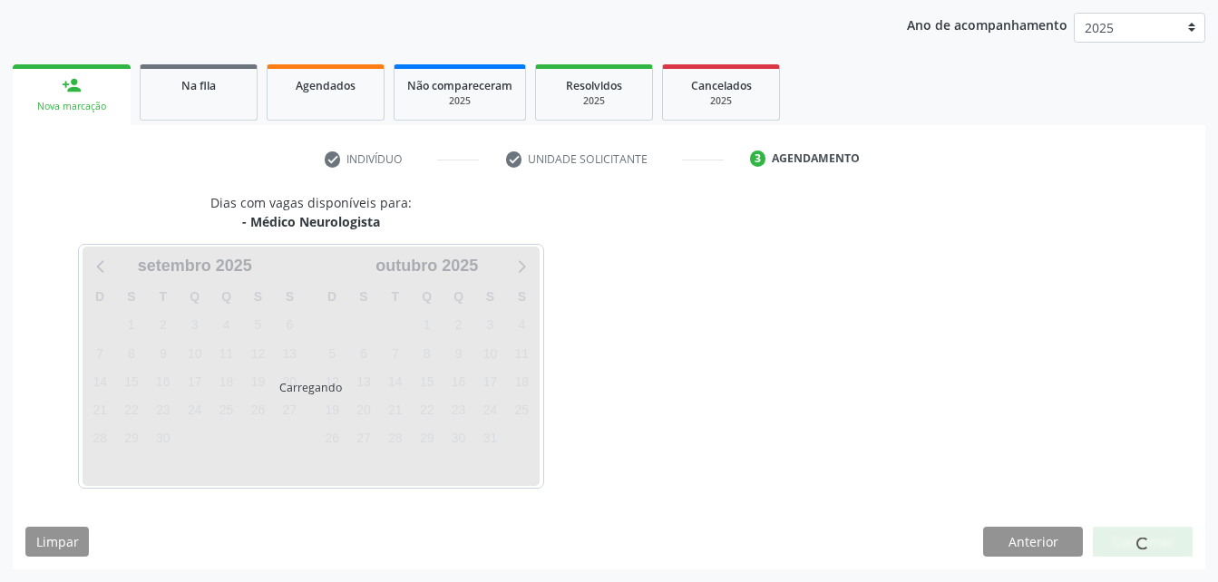
scroll to position [286, 0]
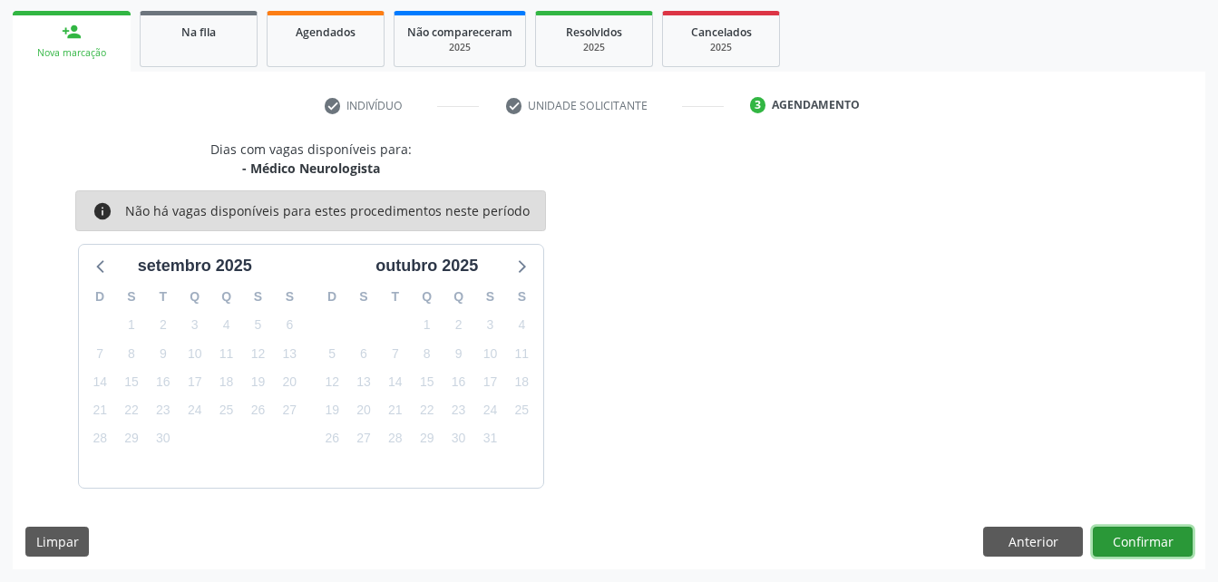
click at [1134, 534] on button "Confirmar" at bounding box center [1143, 542] width 100 height 31
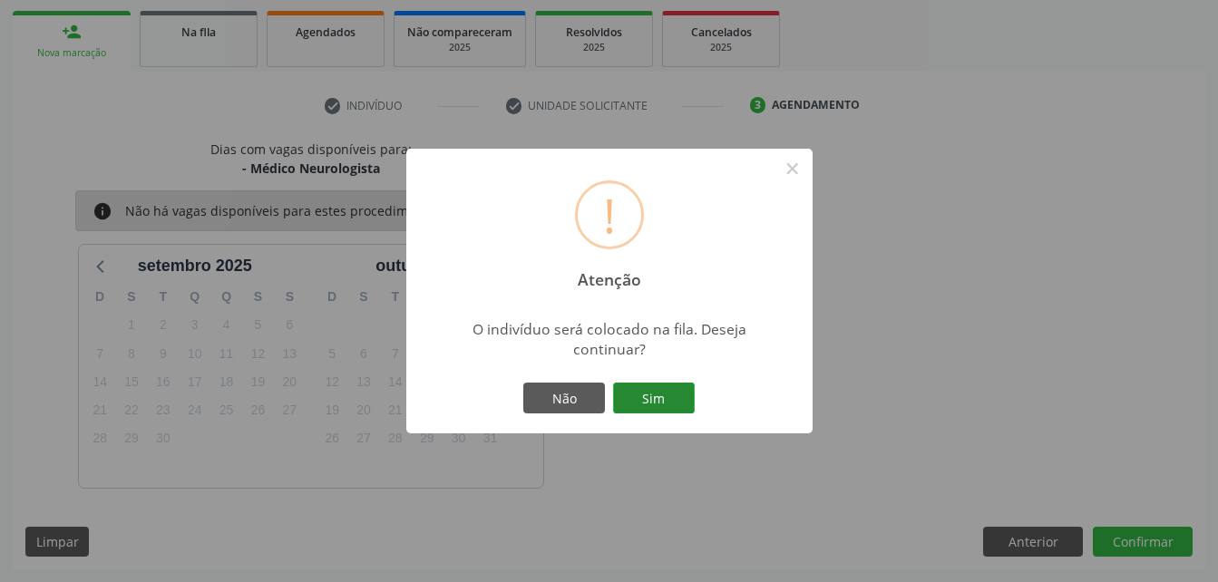
click at [654, 388] on button "Sim" at bounding box center [654, 398] width 82 height 31
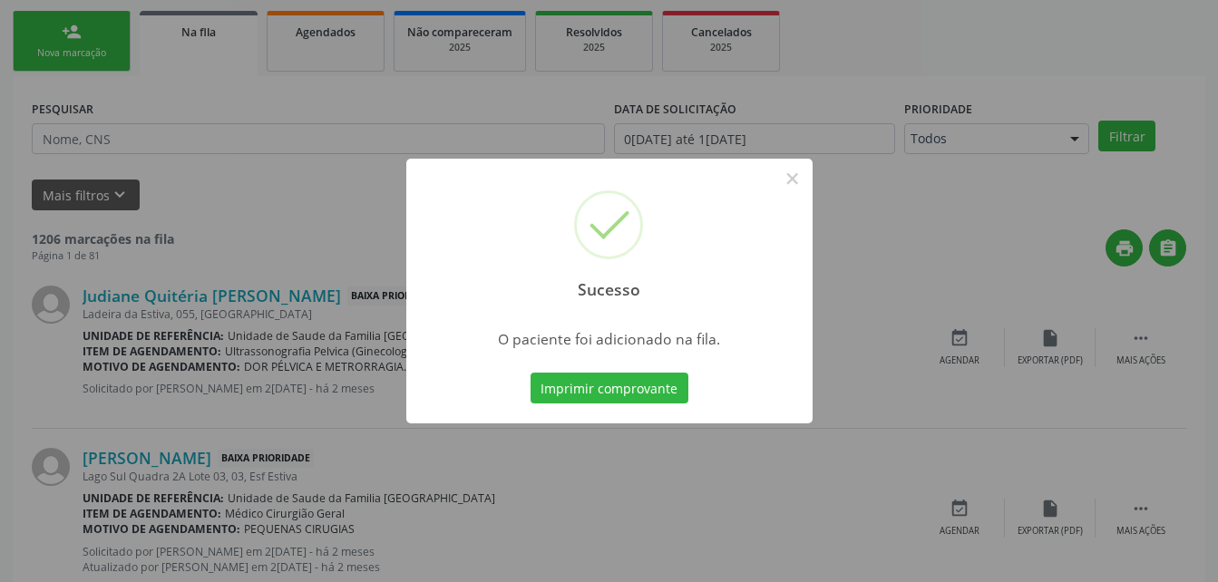
scroll to position [42, 0]
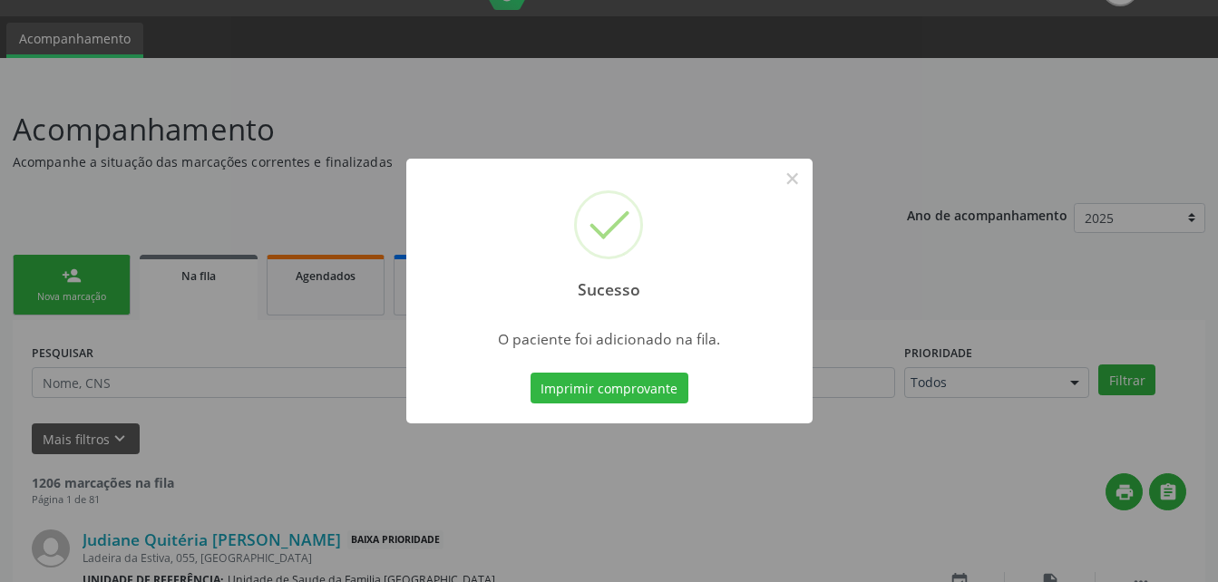
click at [104, 265] on div "Sucesso × O paciente foi adicionado na fila. Imprimir comprovante Cancel" at bounding box center [609, 291] width 1218 height 582
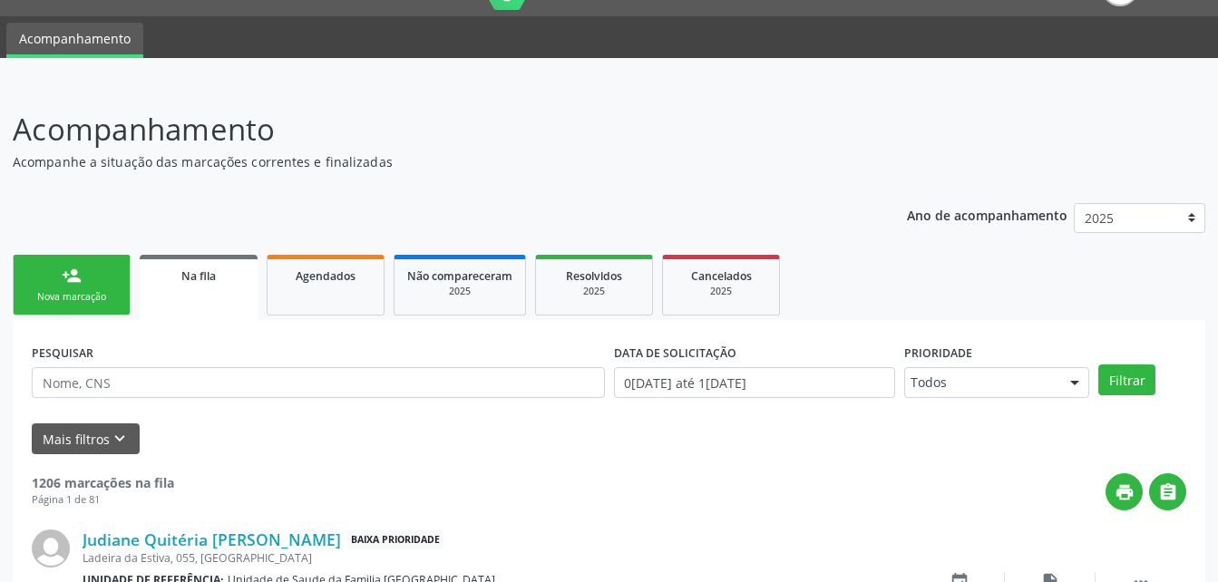
click at [99, 281] on link "person_add Nova marcação" at bounding box center [72, 285] width 118 height 61
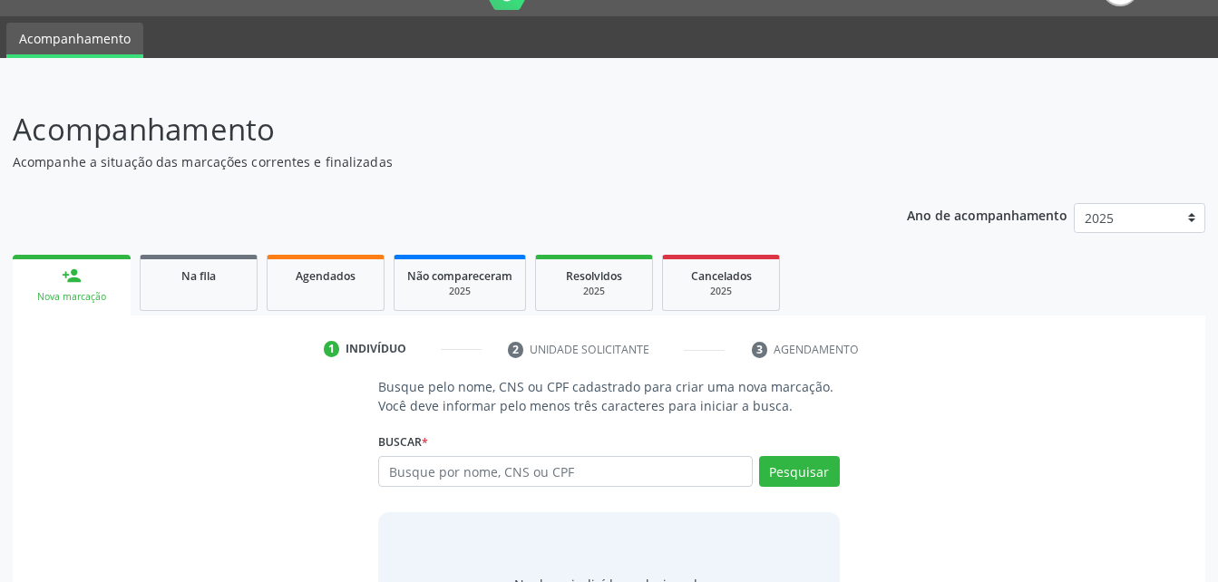
scroll to position [142, 0]
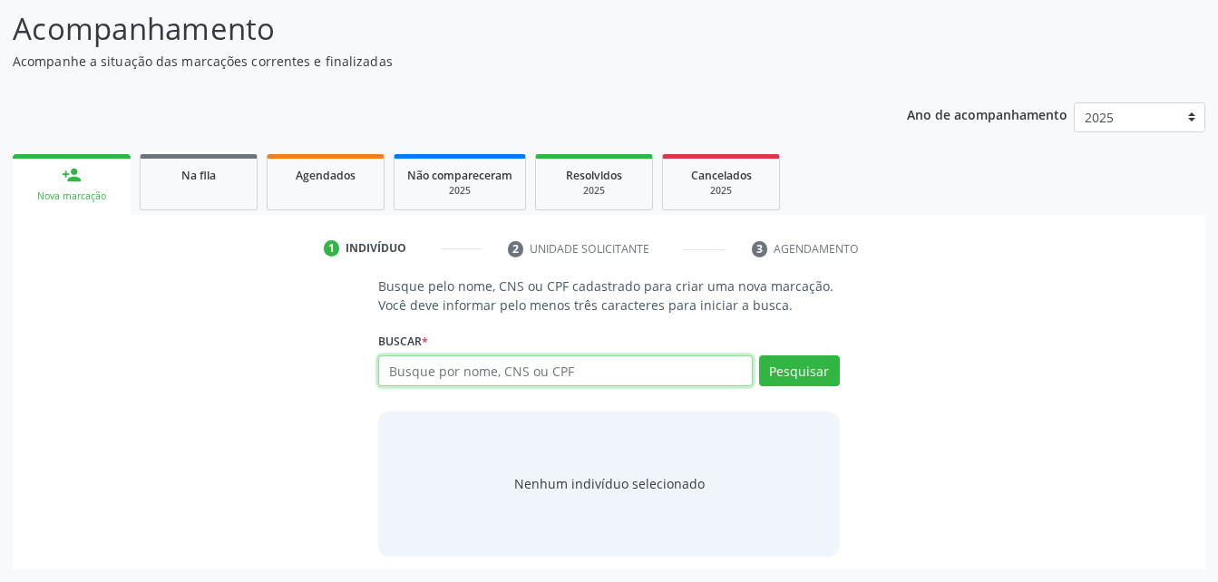
click at [474, 384] on input "text" at bounding box center [565, 370] width 374 height 31
type input "708101557641233"
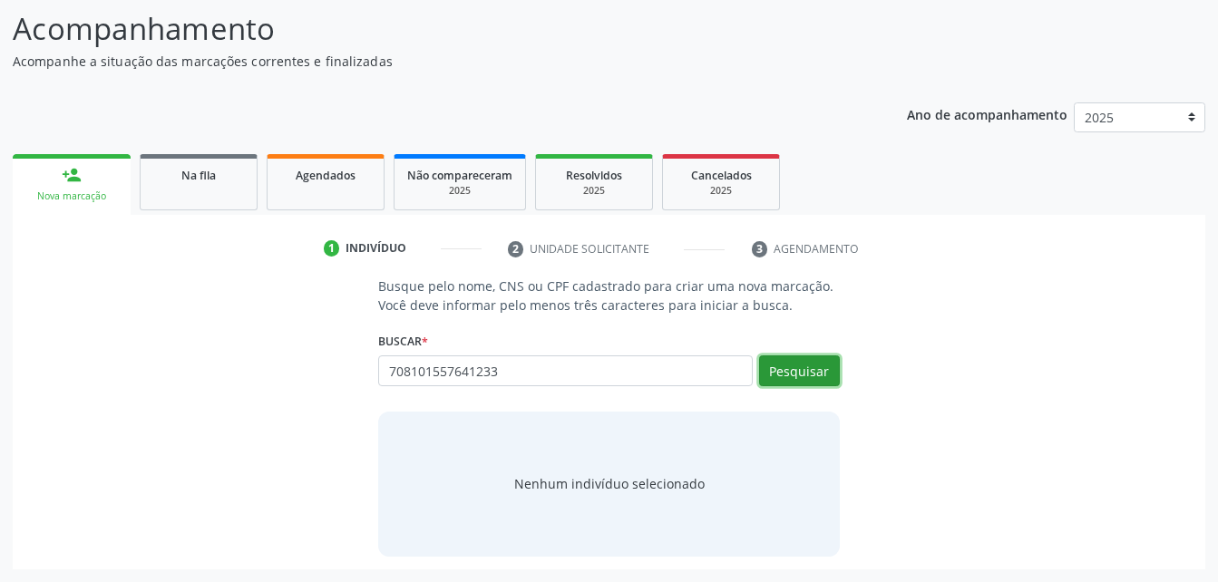
click at [789, 380] on button "Pesquisar" at bounding box center [799, 370] width 81 height 31
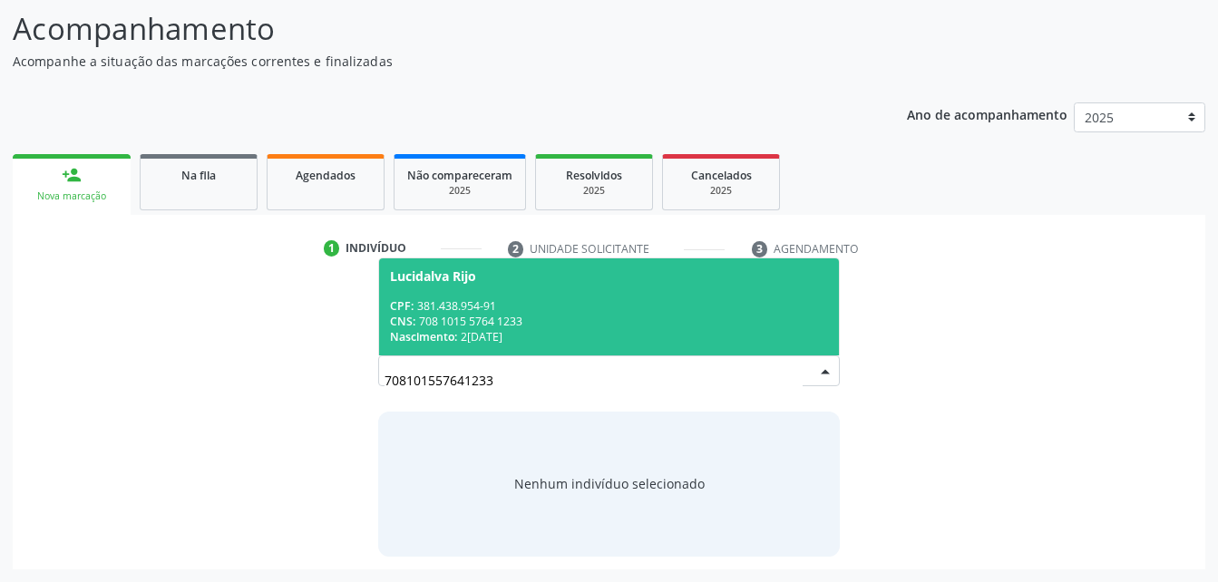
click at [749, 319] on div "CNS: 708 1015 5764 1233" at bounding box center [608, 321] width 437 height 15
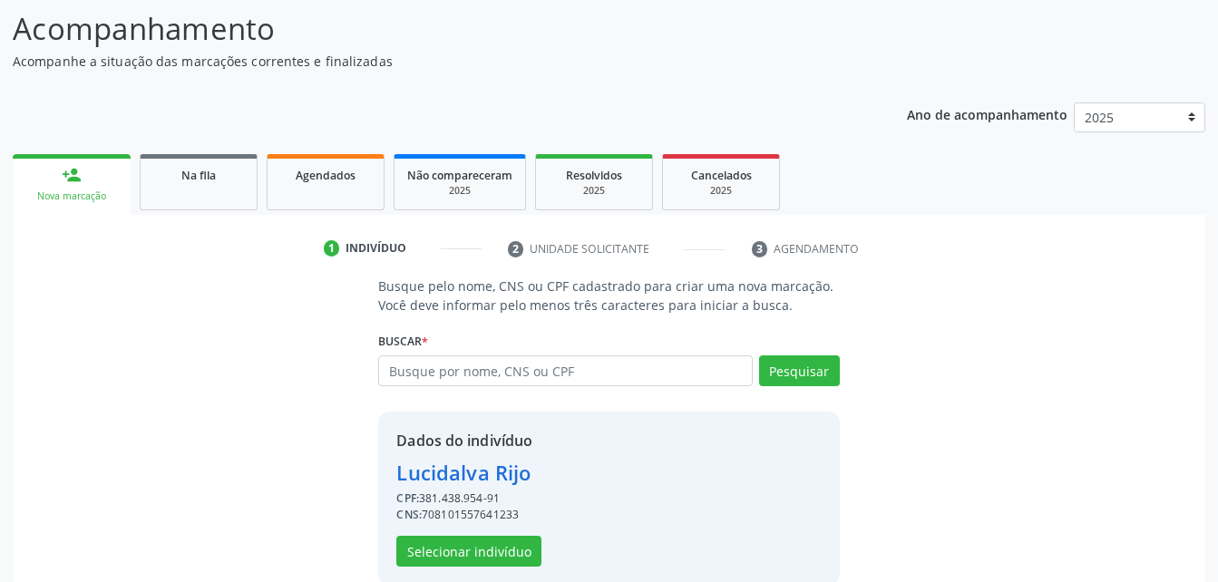
scroll to position [170, 0]
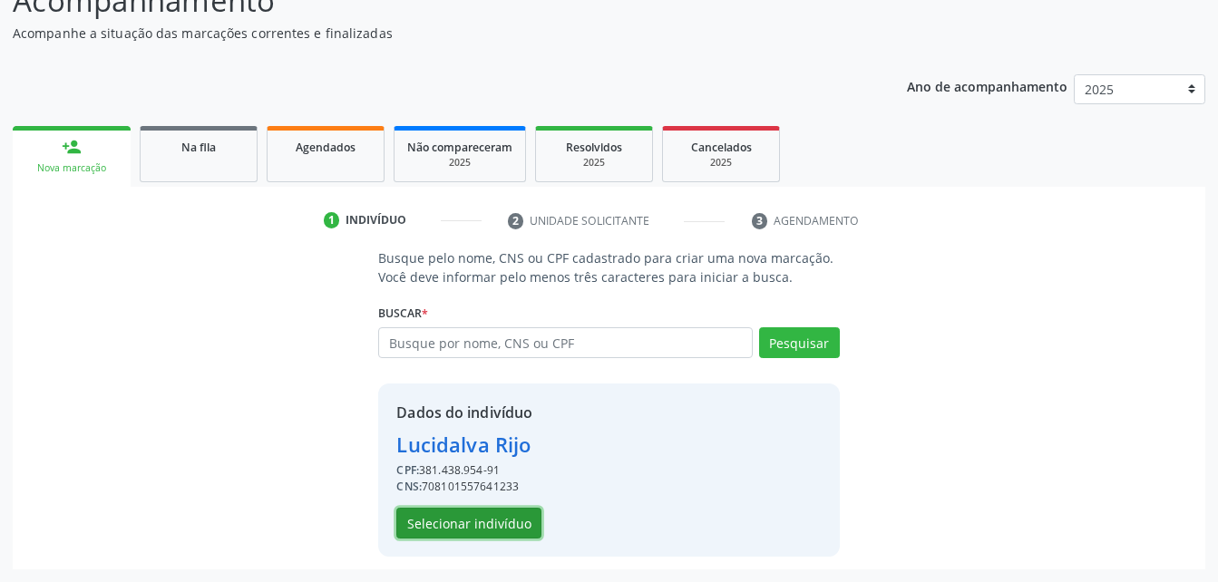
click at [449, 526] on button "Selecionar indivíduo" at bounding box center [468, 523] width 145 height 31
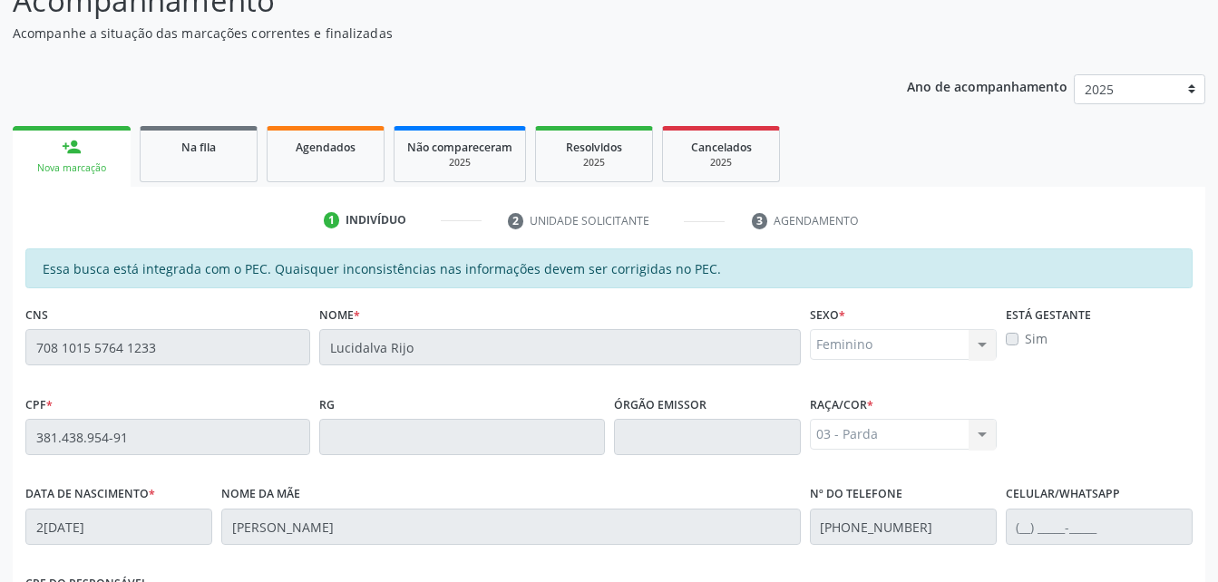
scroll to position [479, 0]
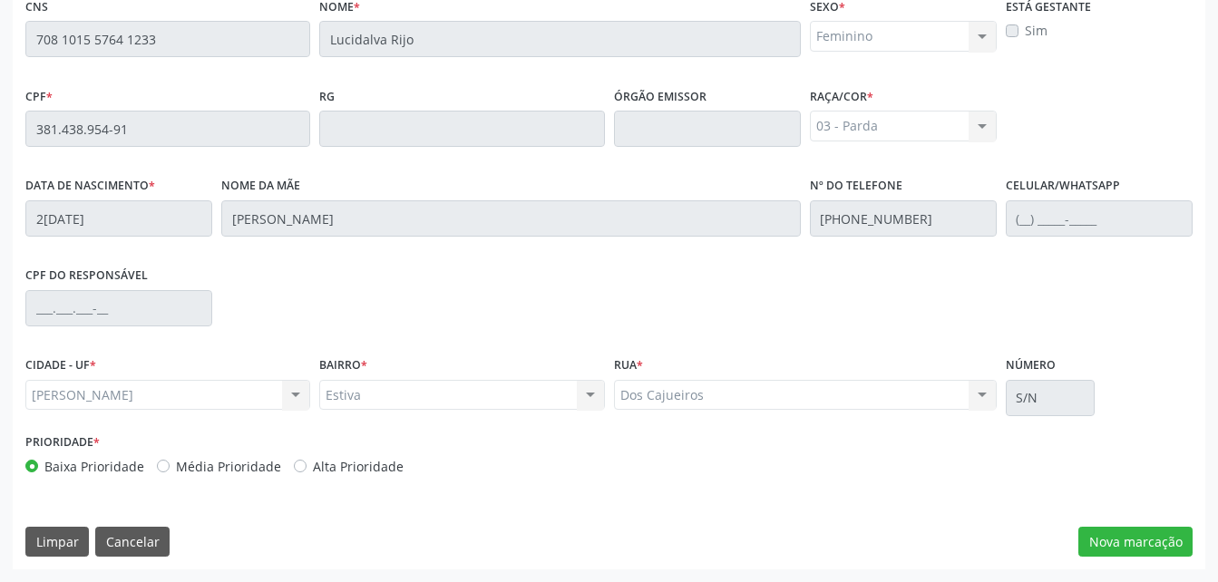
click at [1127, 521] on div "Essa busca está integrada com o PEC. Quaisquer inconsistências nas informações …" at bounding box center [609, 254] width 1192 height 629
click at [1140, 545] on button "Nova marcação" at bounding box center [1135, 542] width 114 height 31
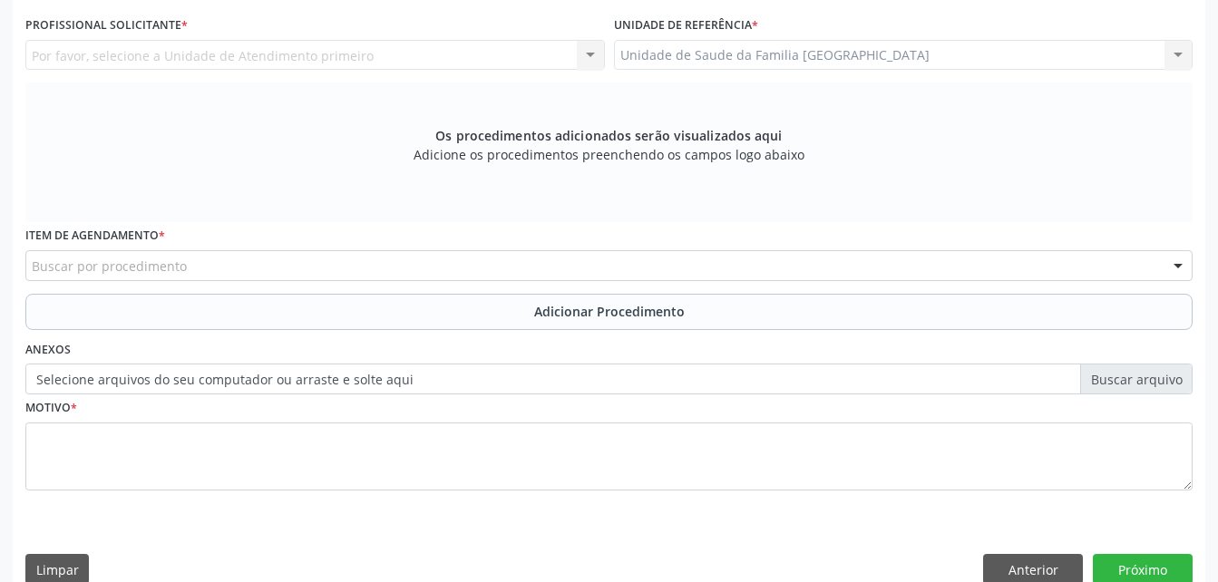
scroll to position [388, 0]
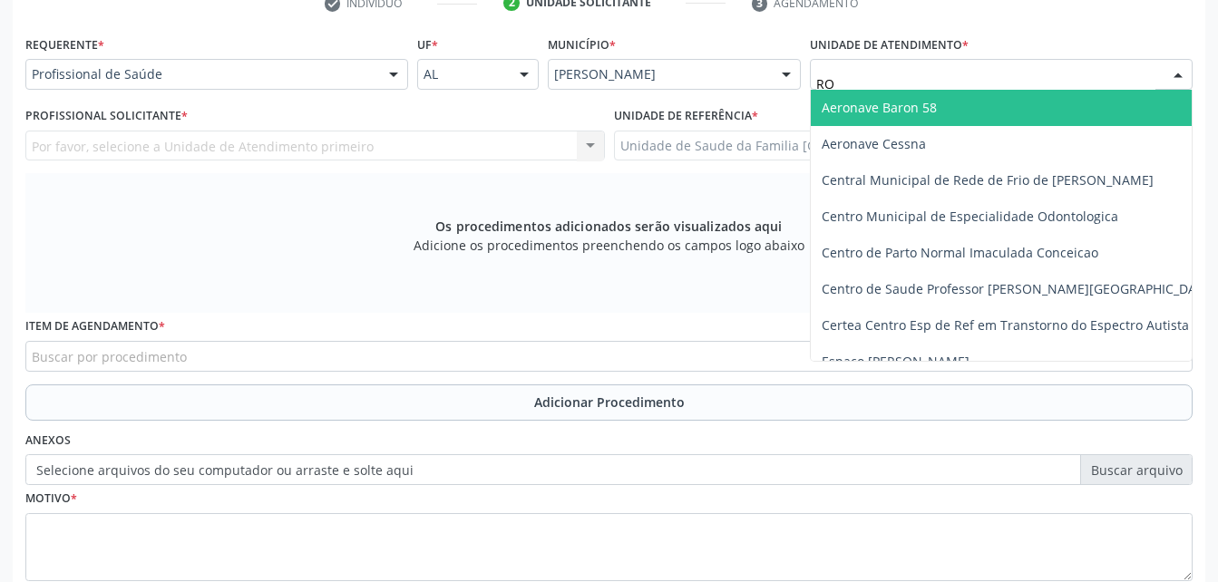
type input "R"
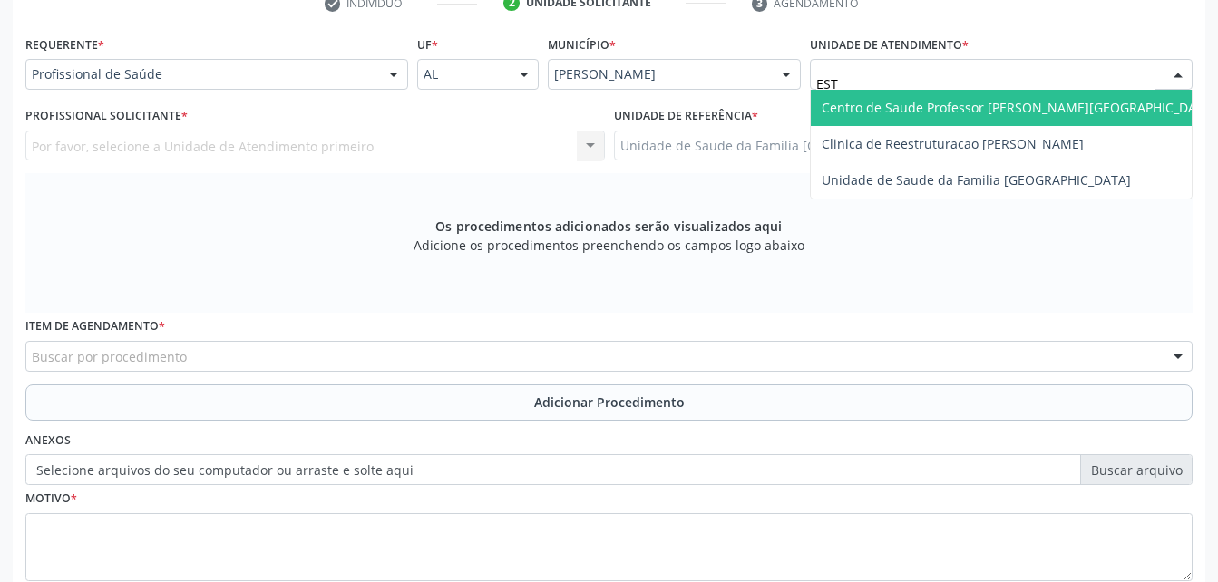
type input "ESTI"
click at [928, 113] on span "Unidade de Saude da Familia [GEOGRAPHIC_DATA]" at bounding box center [976, 107] width 309 height 17
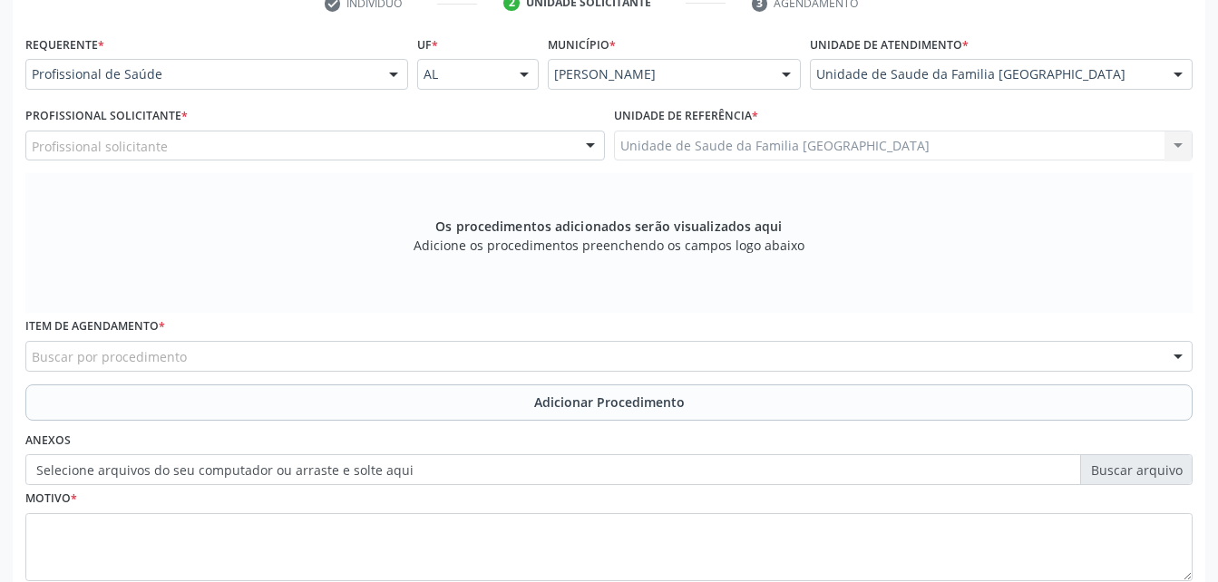
click at [461, 148] on div "Profissional solicitante" at bounding box center [314, 146] width 579 height 31
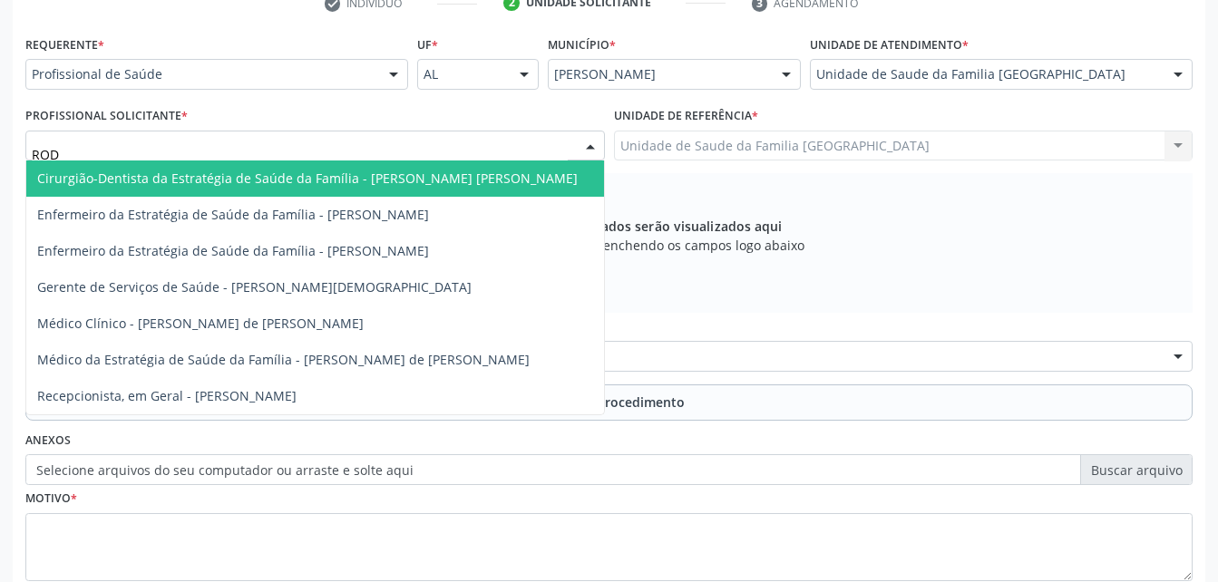
type input "RODR"
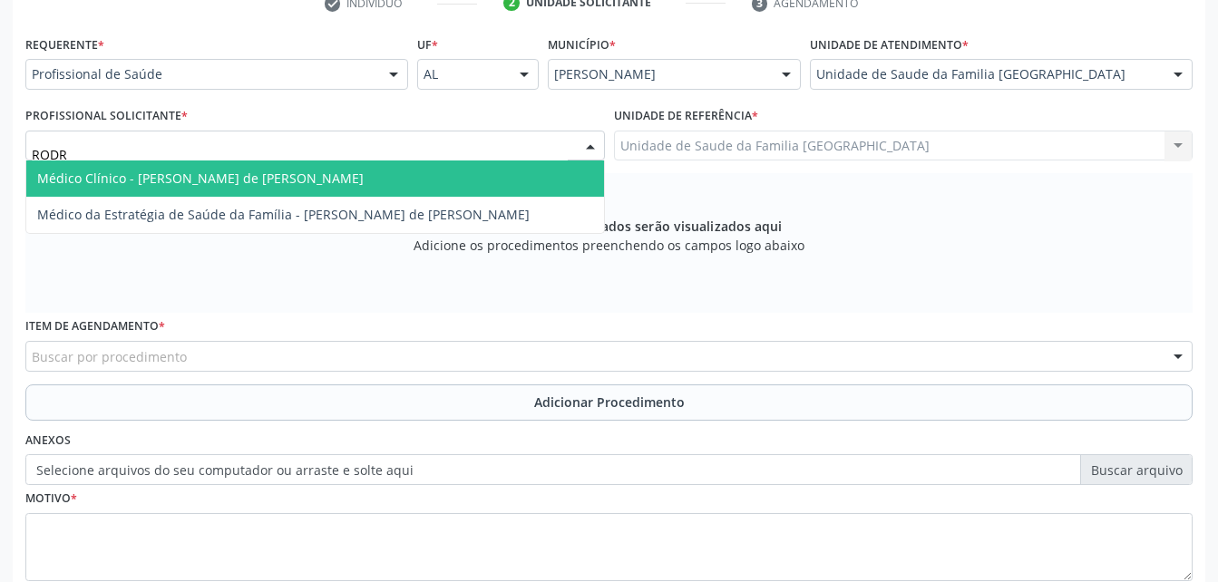
click at [464, 178] on span "Médico Clínico - [PERSON_NAME] de [PERSON_NAME]" at bounding box center [315, 178] width 578 height 36
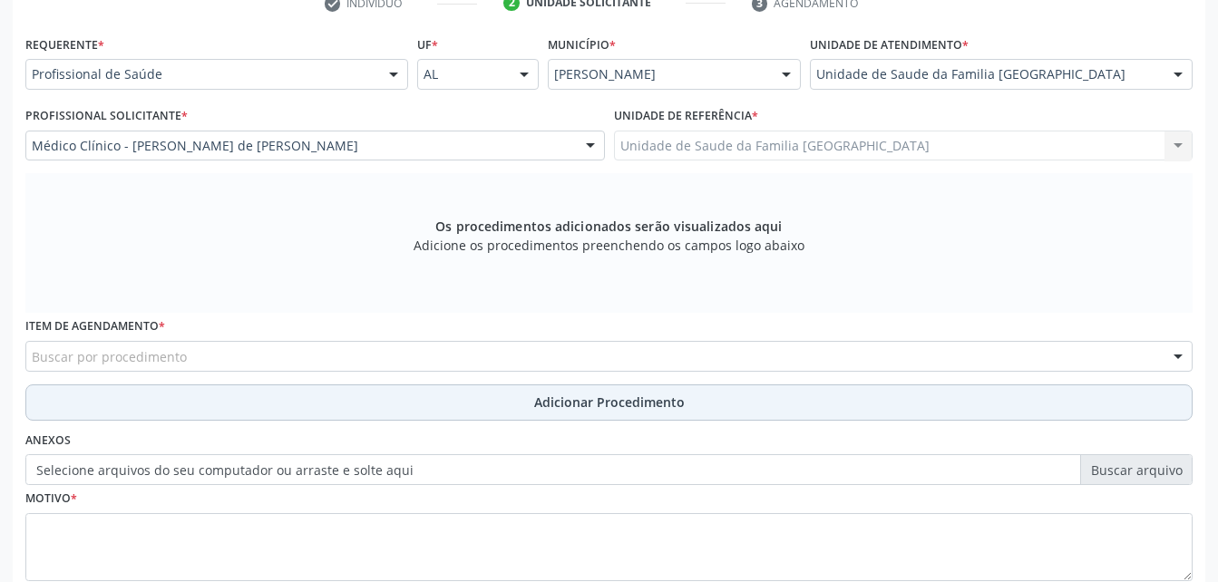
scroll to position [479, 0]
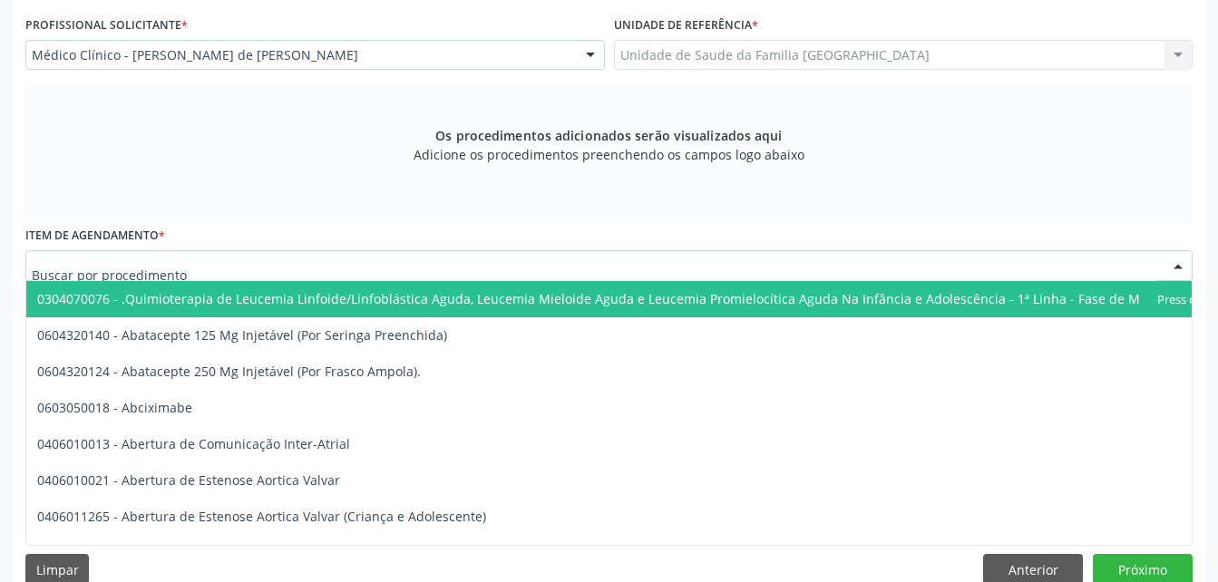
click at [352, 258] on div at bounding box center [608, 265] width 1167 height 31
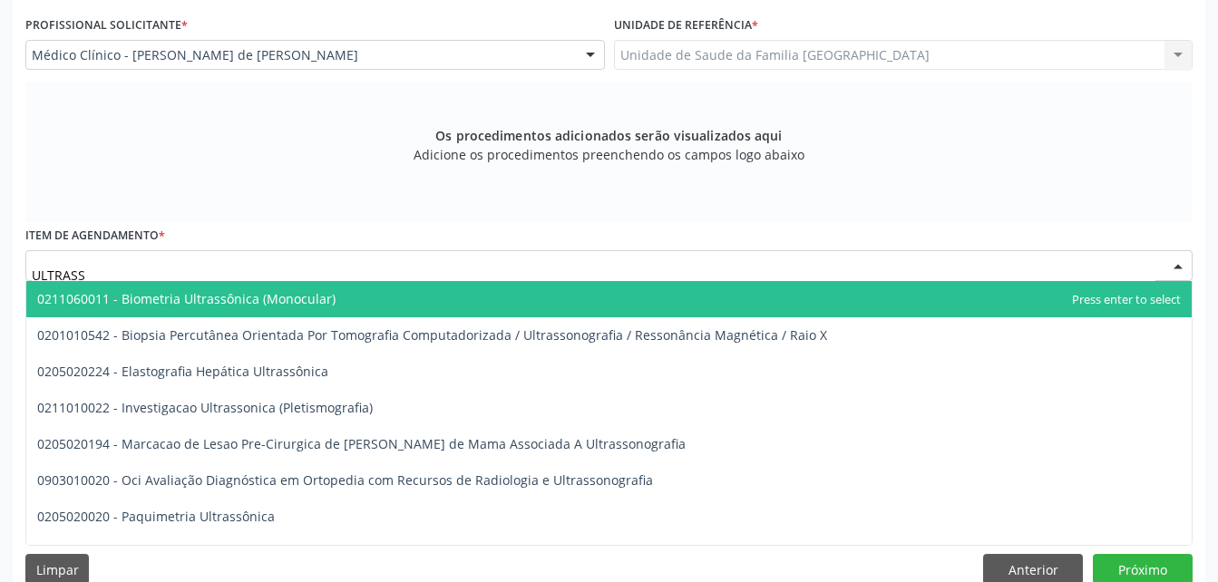
type input "ULTRASSO"
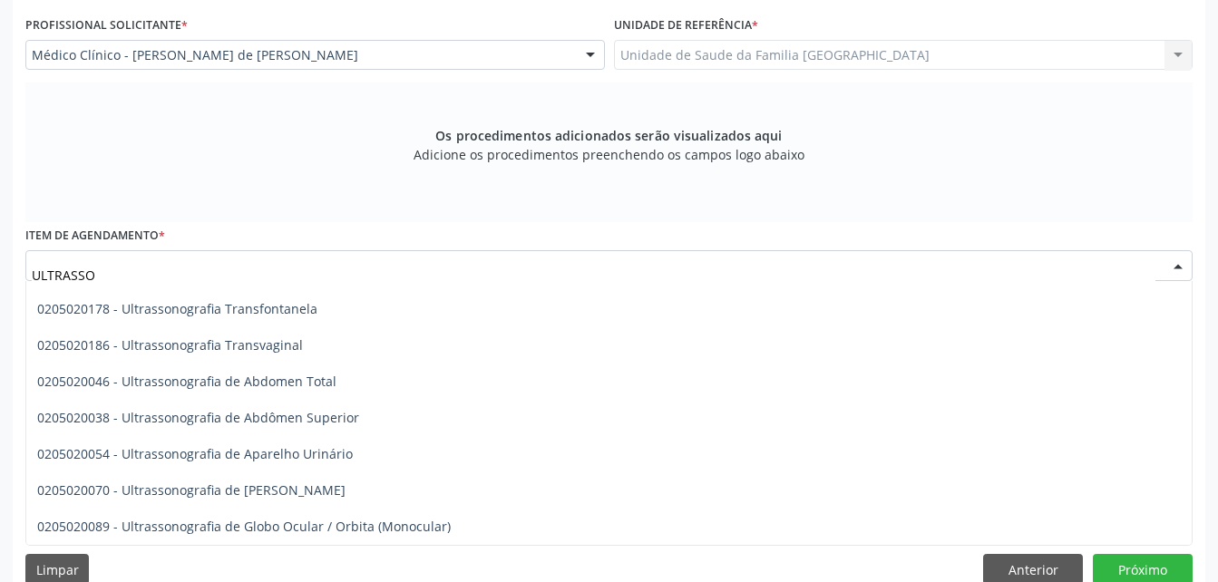
scroll to position [262, 0]
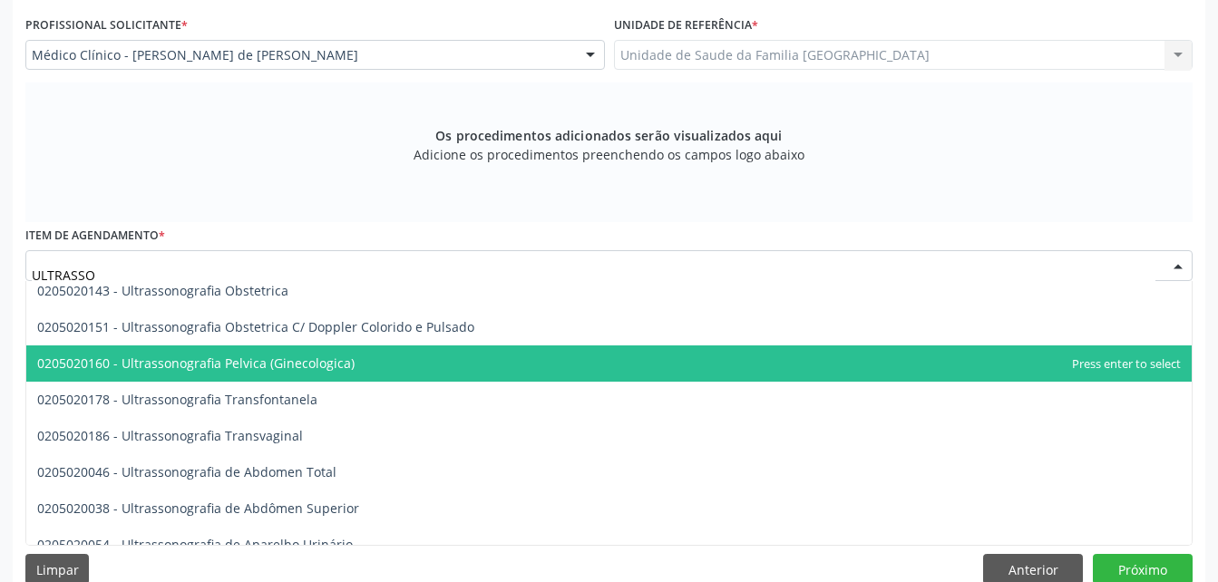
click at [394, 370] on span "0205020160 - Ultrassonografia Pelvica (Ginecologica)" at bounding box center [608, 363] width 1165 height 36
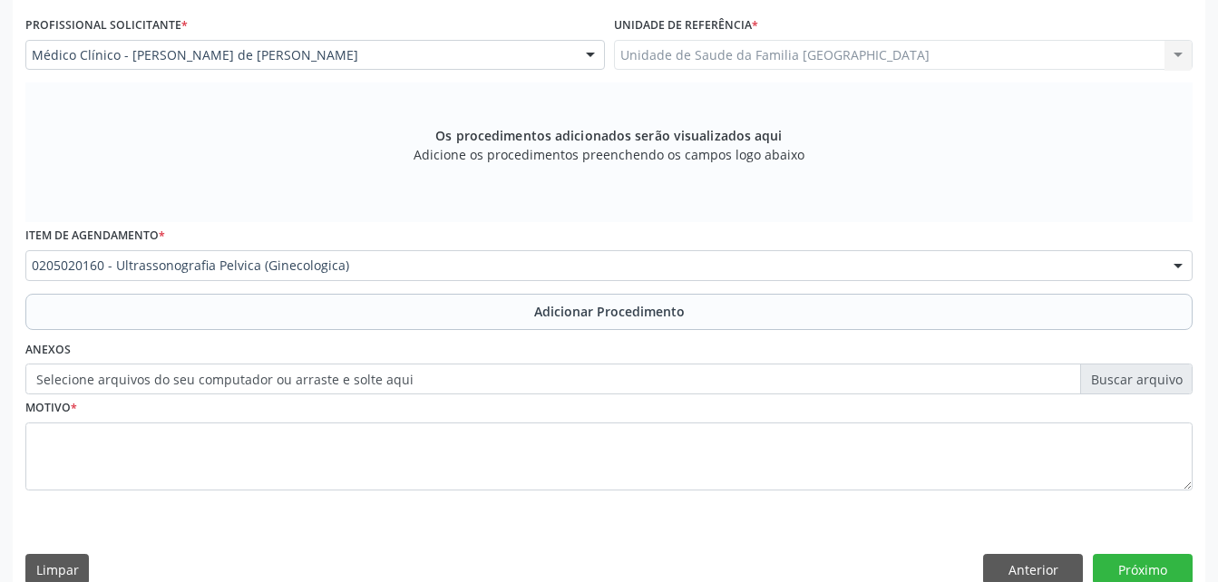
click at [399, 315] on button "Adicionar Procedimento" at bounding box center [608, 312] width 1167 height 36
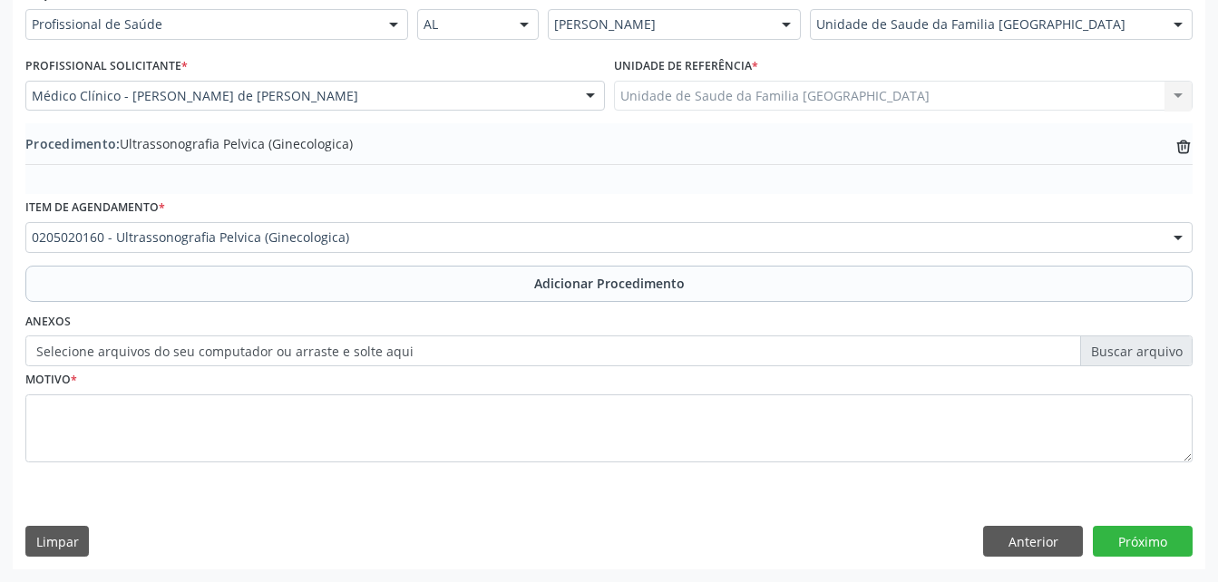
scroll to position [438, 0]
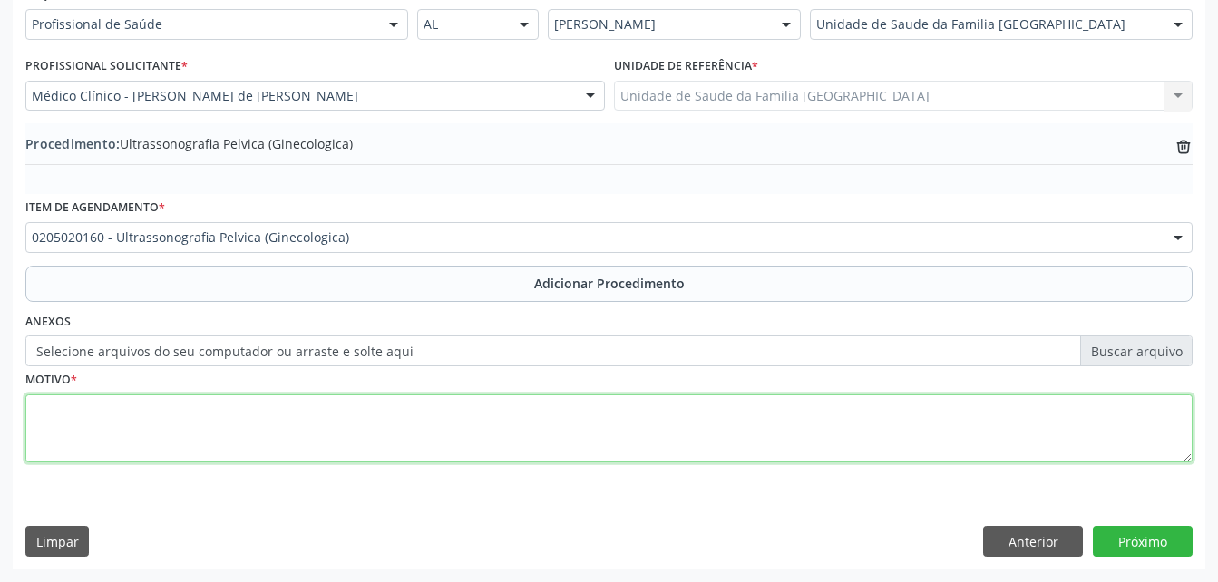
click at [447, 445] on textarea at bounding box center [608, 428] width 1167 height 69
type textarea "AVALIAÇÃO CLINICA"
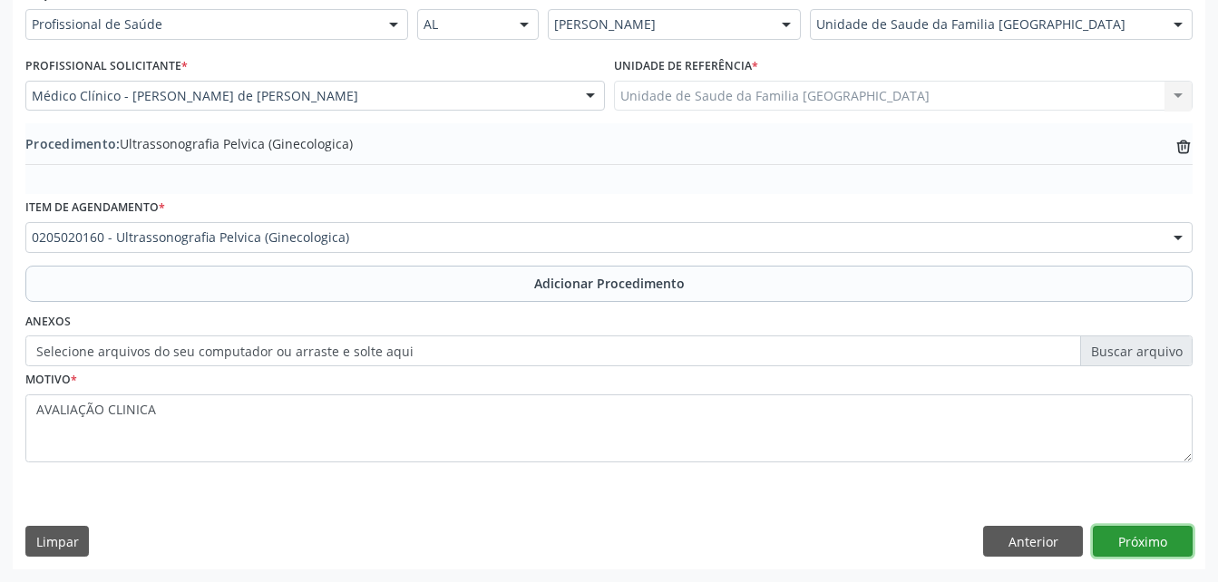
click at [1151, 537] on button "Próximo" at bounding box center [1143, 541] width 100 height 31
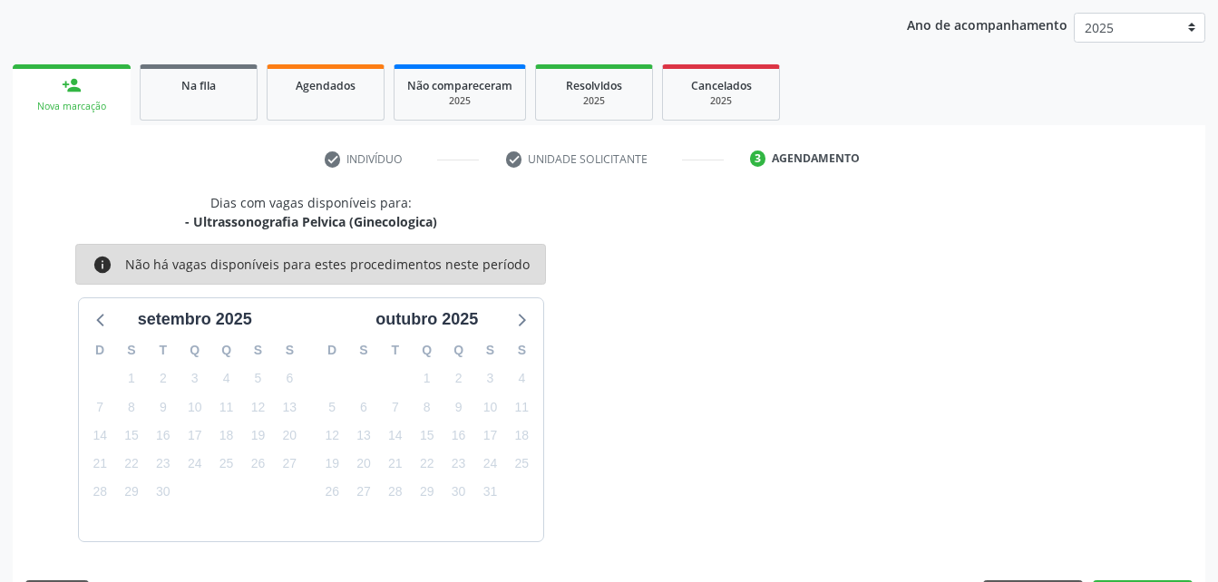
scroll to position [286, 0]
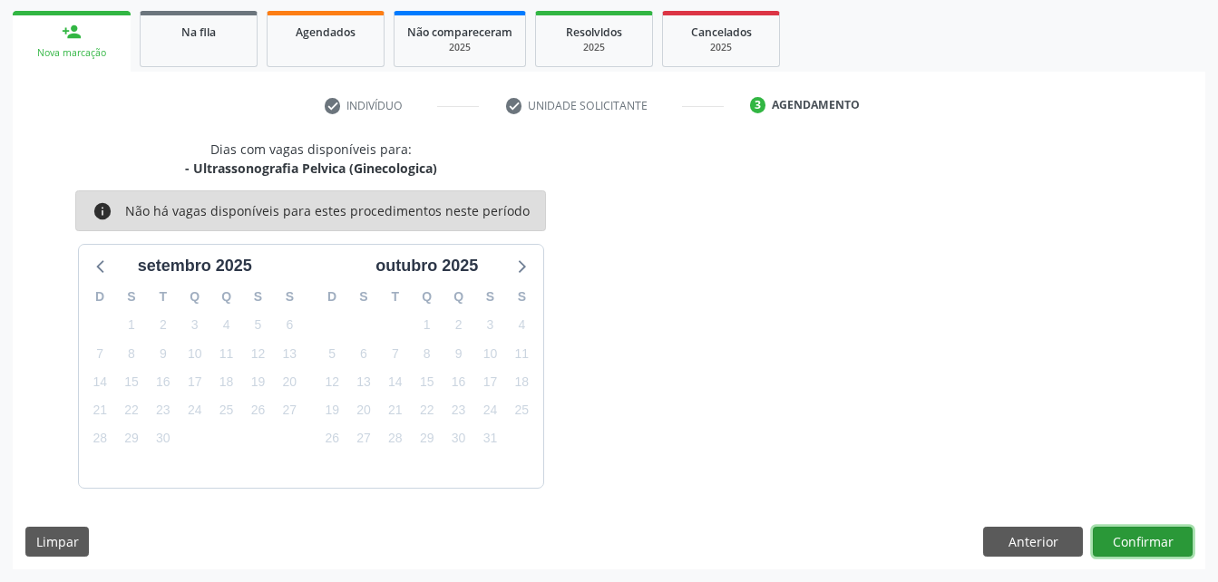
click at [1150, 538] on button "Confirmar" at bounding box center [1143, 542] width 100 height 31
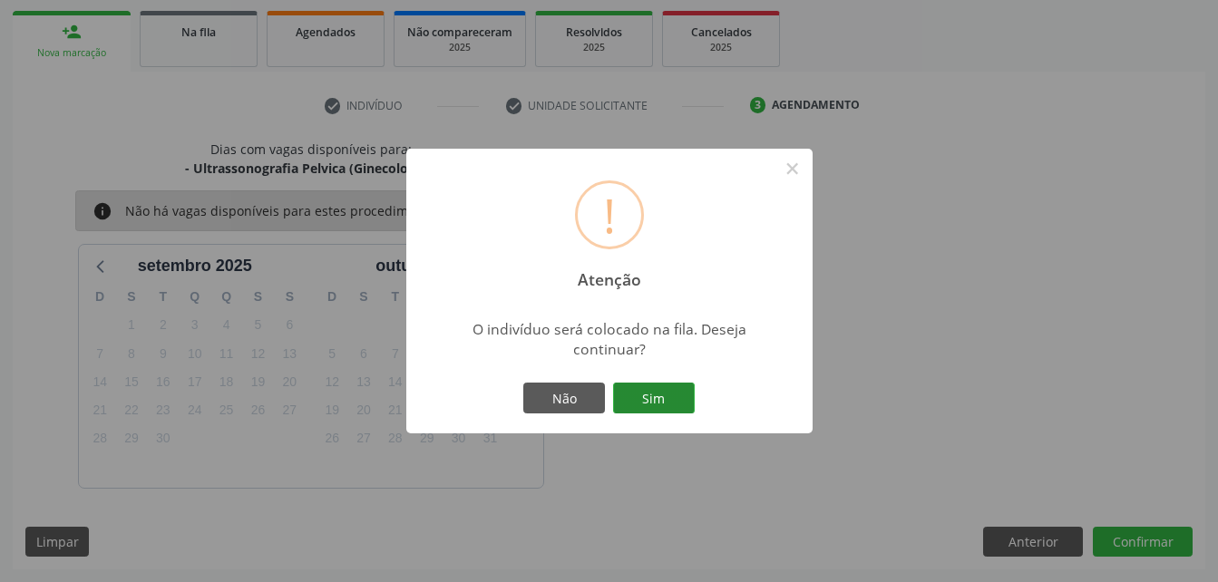
click at [657, 404] on button "Sim" at bounding box center [654, 398] width 82 height 31
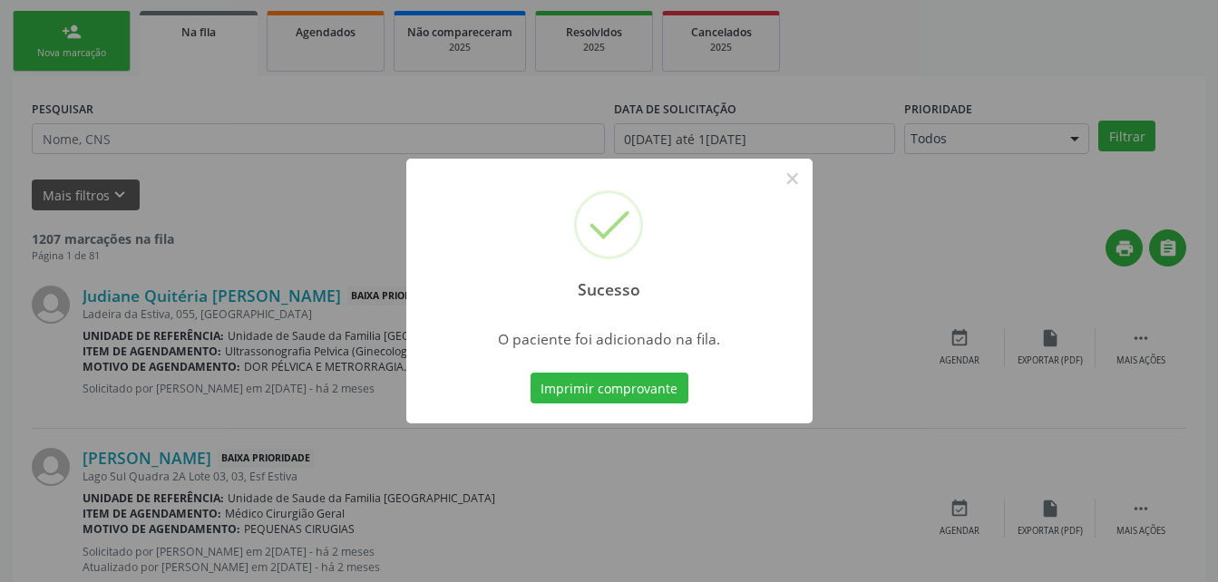
scroll to position [42, 0]
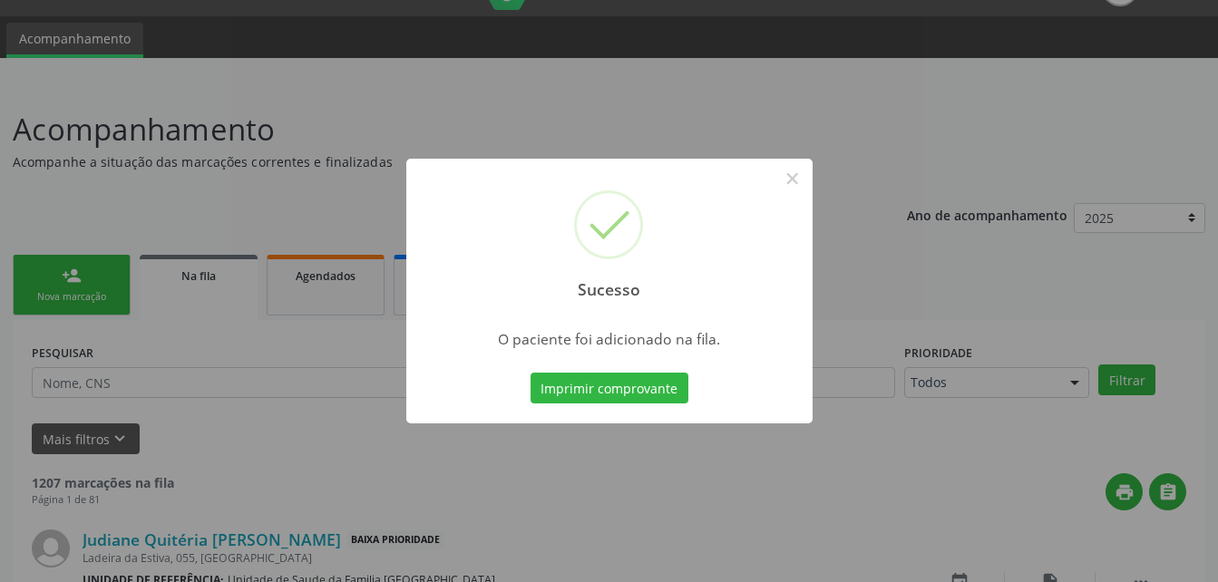
click at [56, 301] on div "Sucesso × O paciente foi adicionado na fila. Imprimir comprovante Cancel" at bounding box center [609, 291] width 1218 height 582
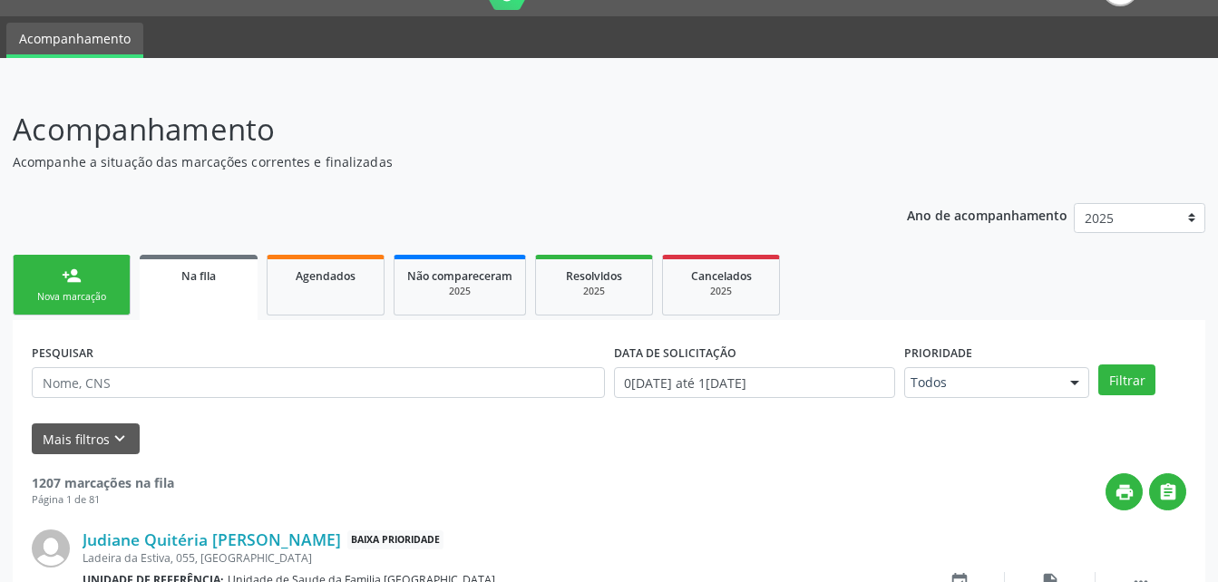
click at [96, 287] on link "person_add Nova marcação" at bounding box center [72, 285] width 118 height 61
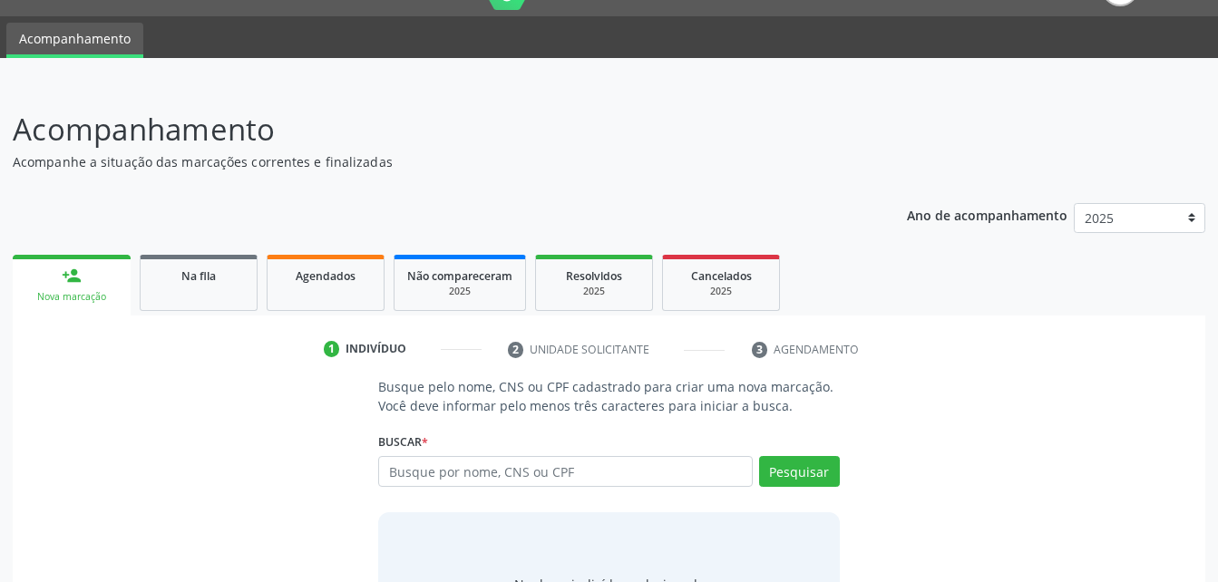
scroll to position [142, 0]
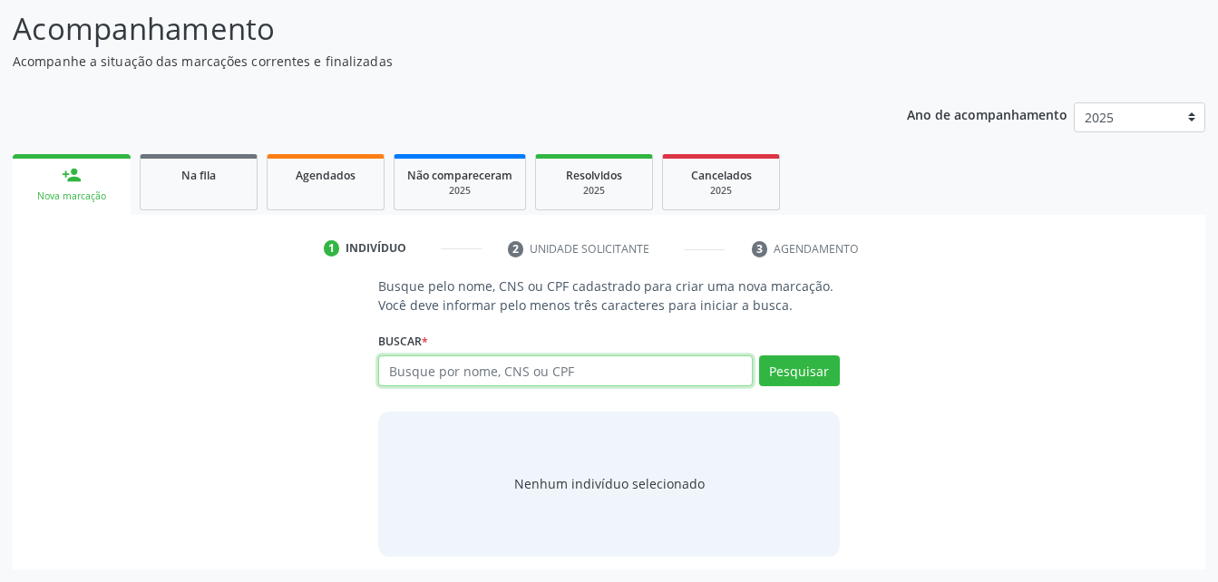
click at [610, 379] on input "text" at bounding box center [565, 370] width 374 height 31
type input "708101557641233"
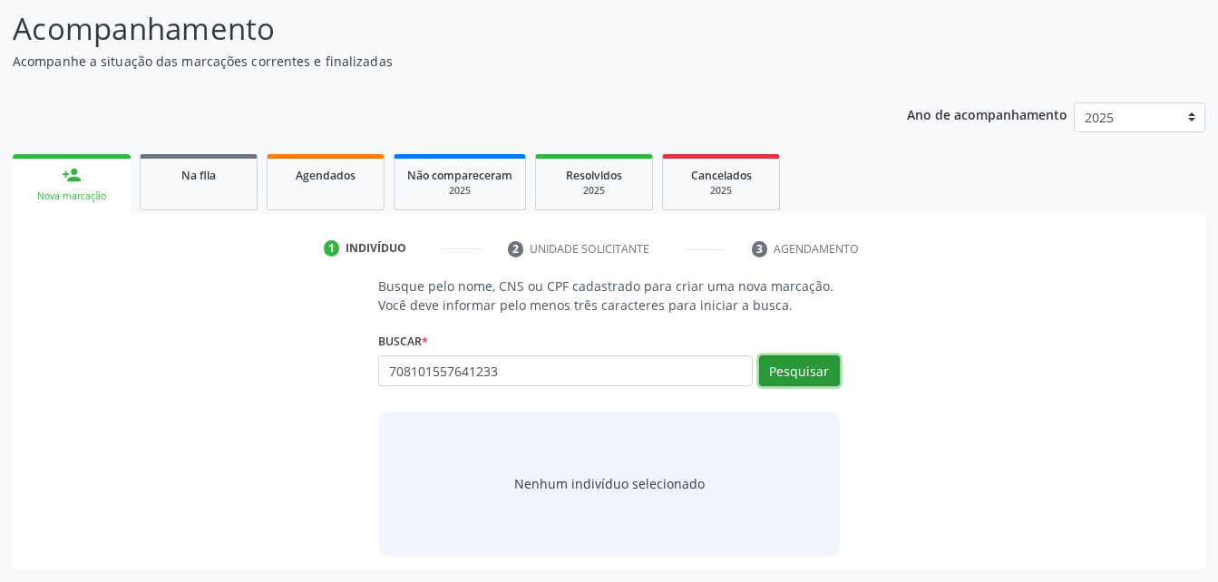
click at [799, 364] on button "Pesquisar" at bounding box center [799, 370] width 81 height 31
type input "708101557641233"
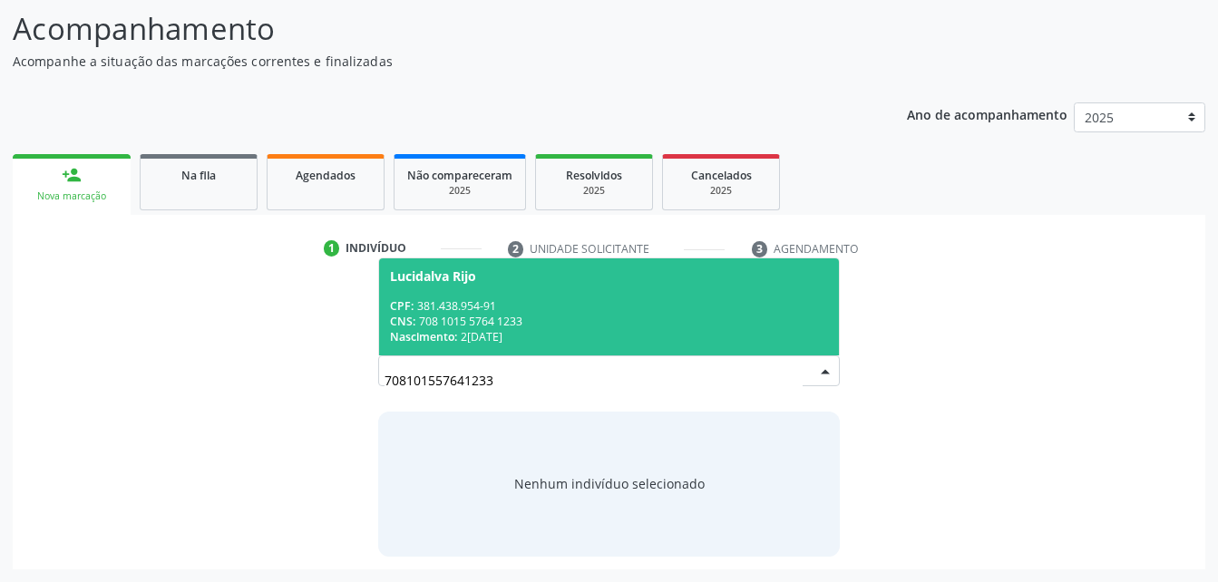
click at [547, 309] on div "CPF: 381.438.954-91" at bounding box center [608, 305] width 437 height 15
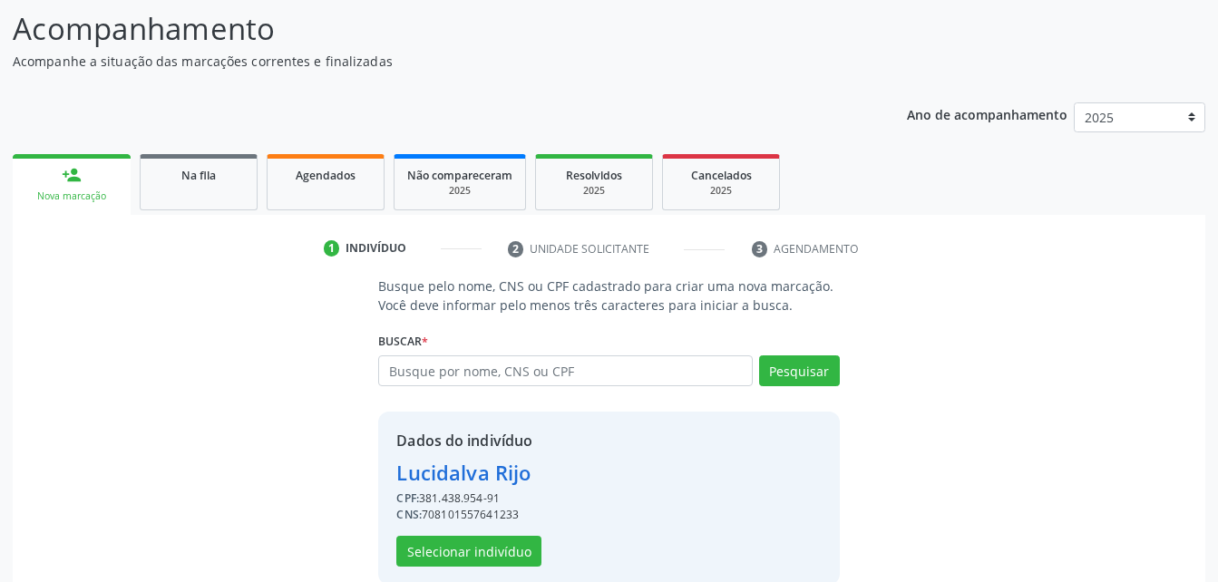
scroll to position [170, 0]
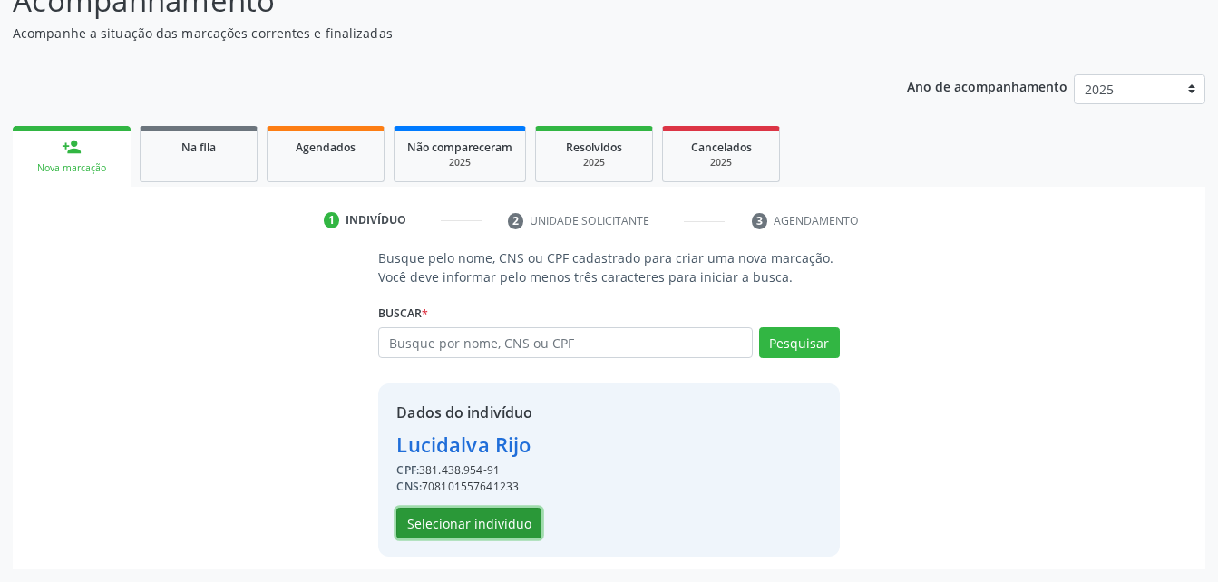
click at [485, 512] on button "Selecionar indivíduo" at bounding box center [468, 523] width 145 height 31
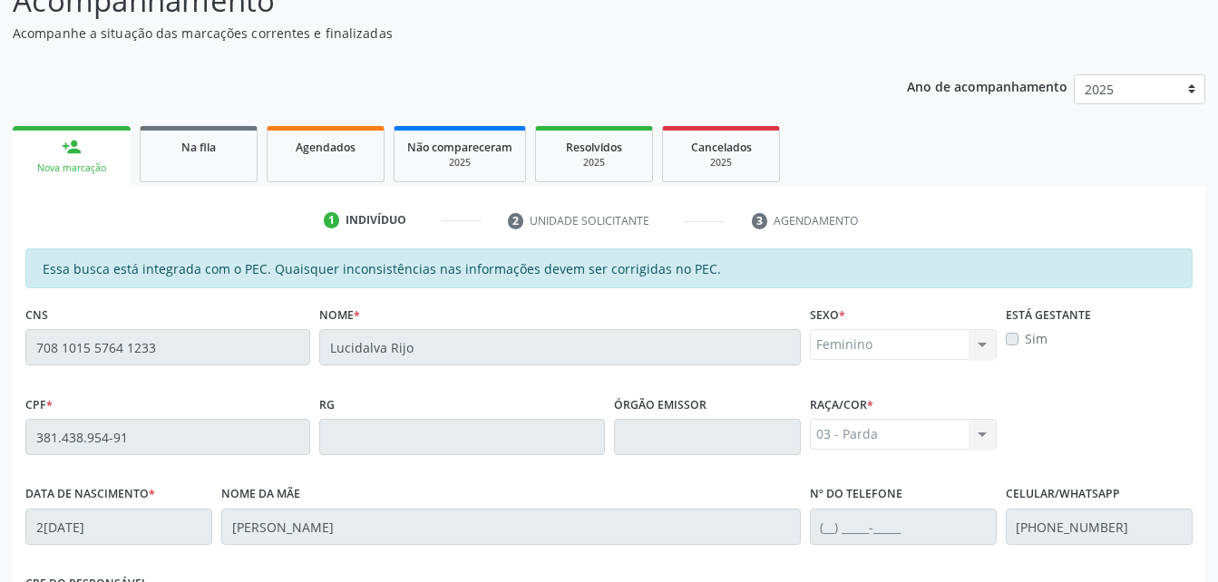
scroll to position [479, 0]
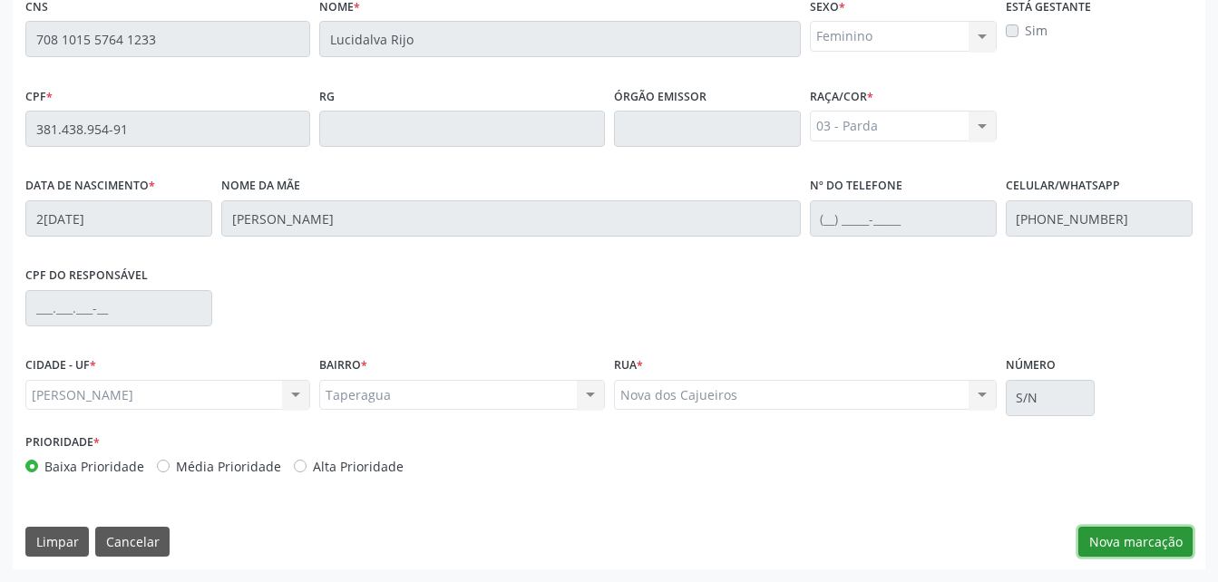
click at [1113, 541] on button "Nova marcação" at bounding box center [1135, 542] width 114 height 31
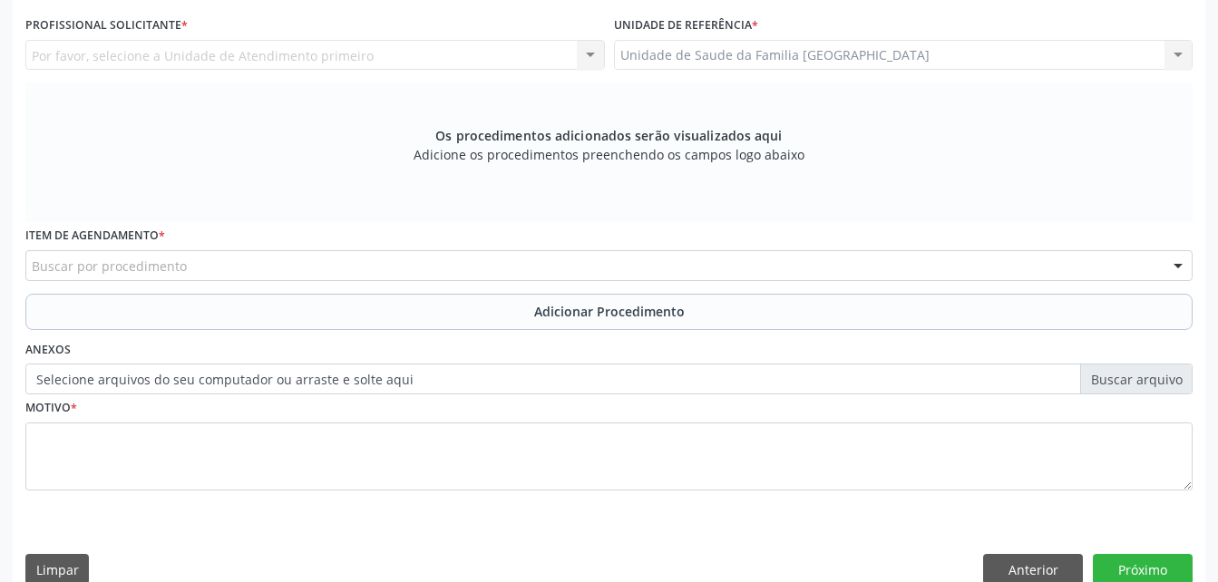
scroll to position [297, 0]
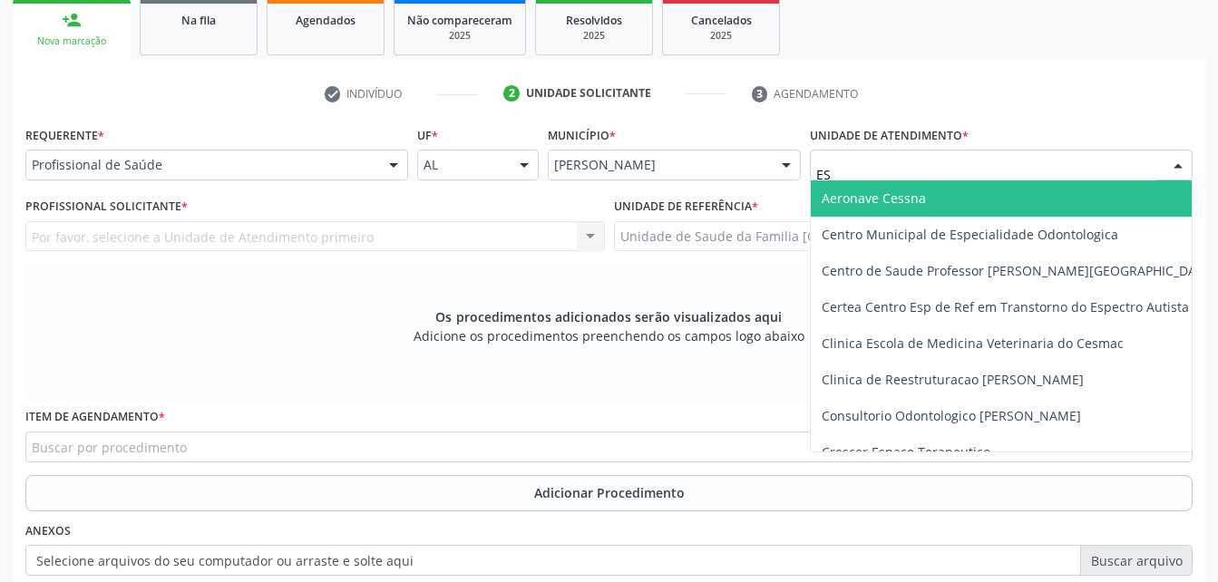
type input "EST"
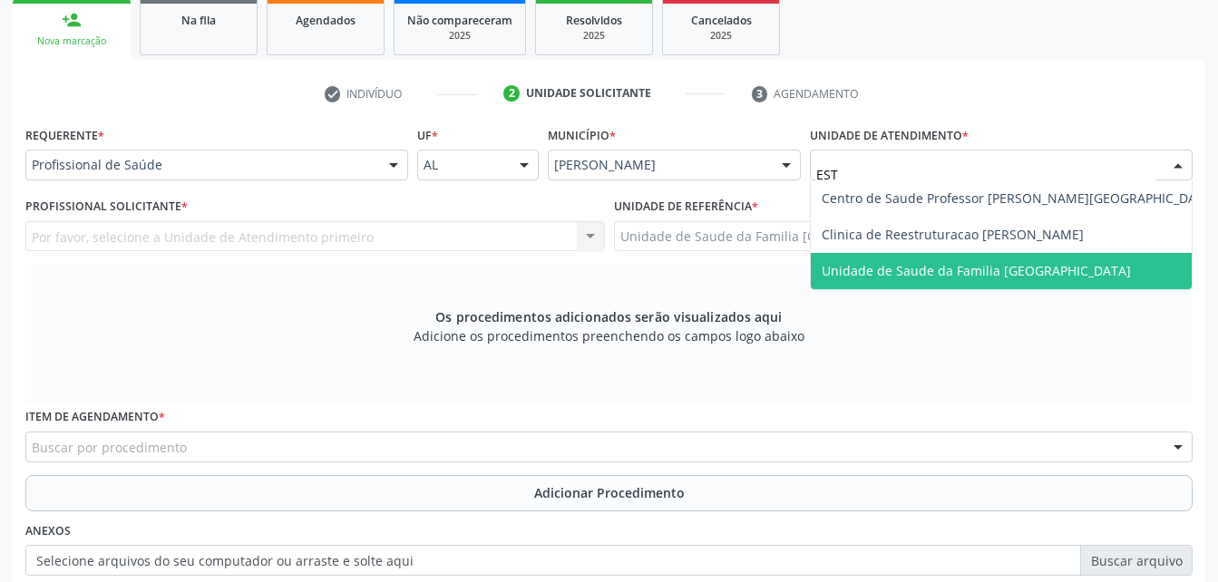
drag, startPoint x: 927, startPoint y: 278, endPoint x: 776, endPoint y: 271, distance: 150.7
click at [918, 278] on span "Unidade de Saude da Familia [GEOGRAPHIC_DATA]" at bounding box center [976, 270] width 309 height 17
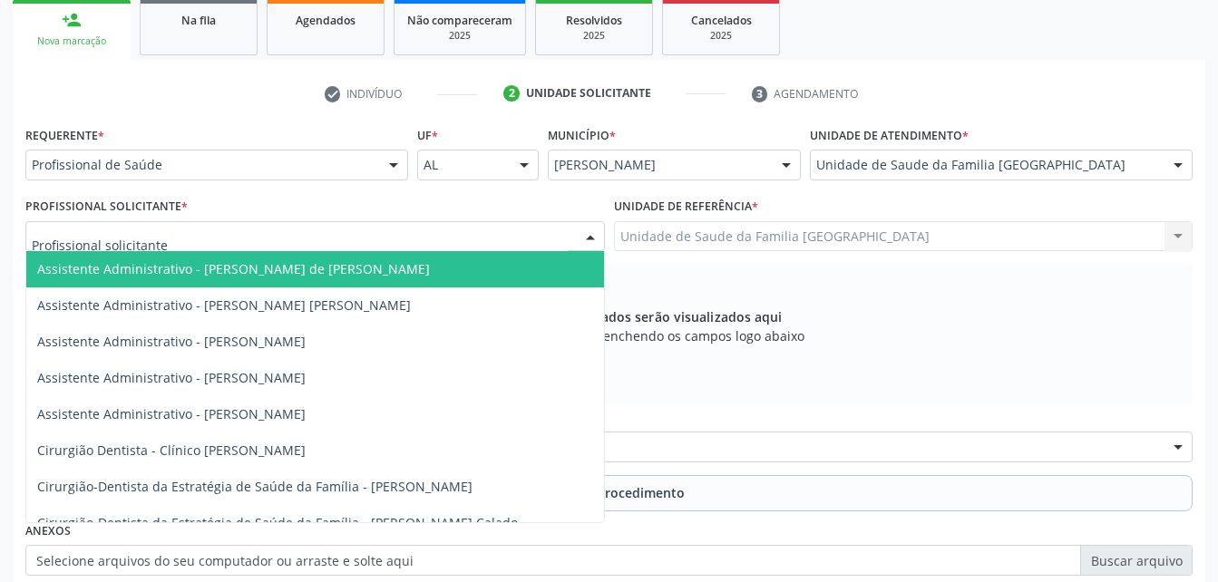
click at [384, 239] on div at bounding box center [314, 236] width 579 height 31
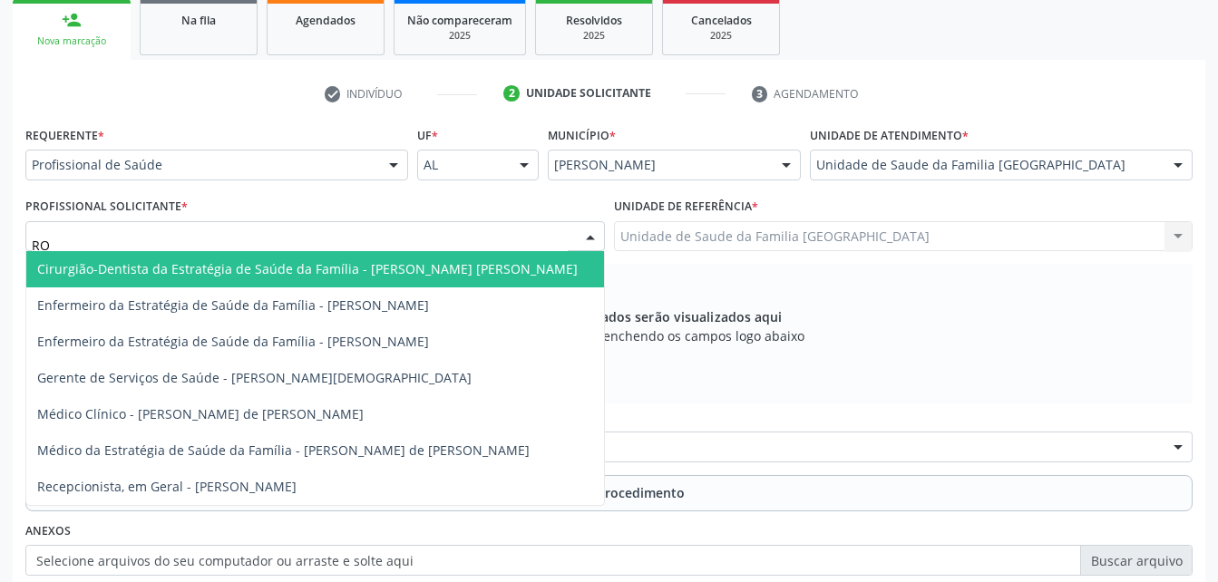
type input "ROD"
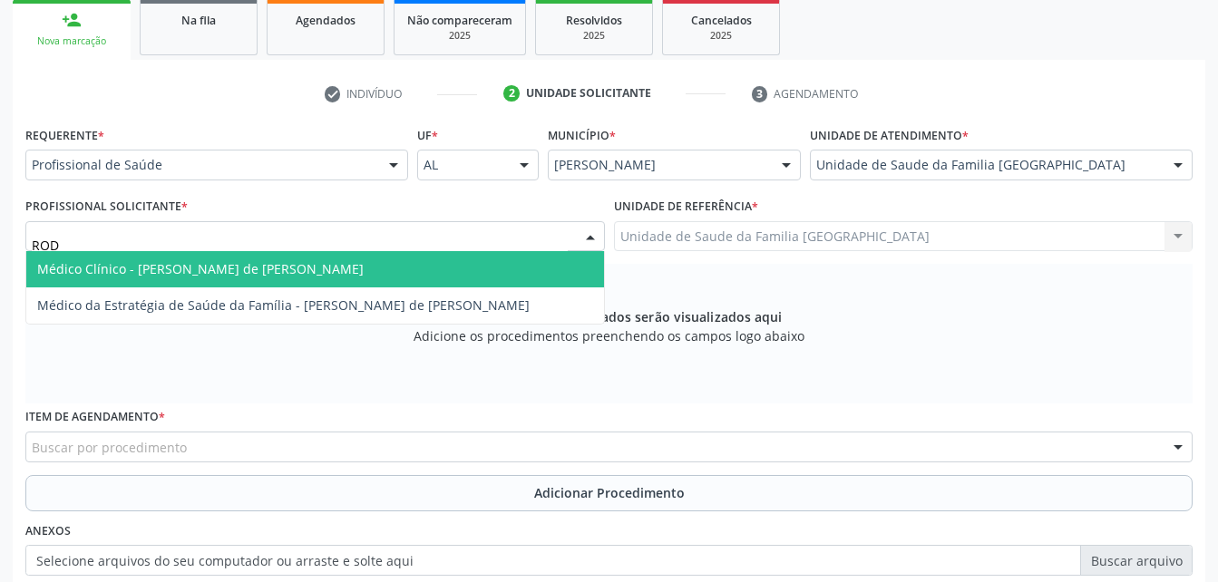
click at [393, 274] on span "Médico Clínico - [PERSON_NAME] de [PERSON_NAME]" at bounding box center [315, 269] width 578 height 36
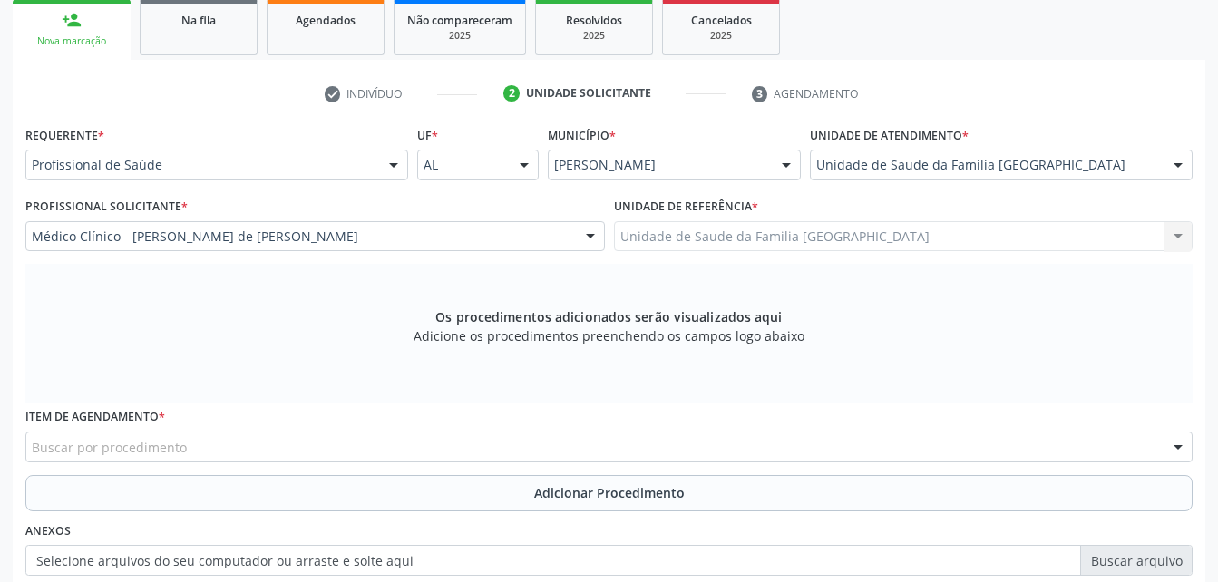
scroll to position [388, 0]
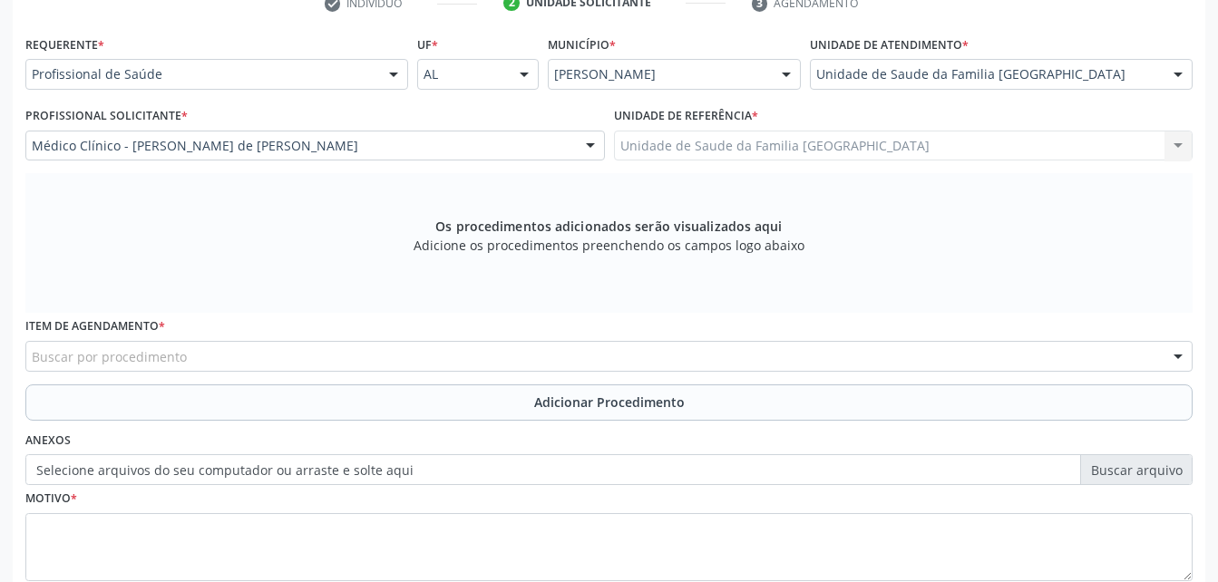
click at [402, 353] on div "Buscar por procedimento" at bounding box center [608, 356] width 1167 height 31
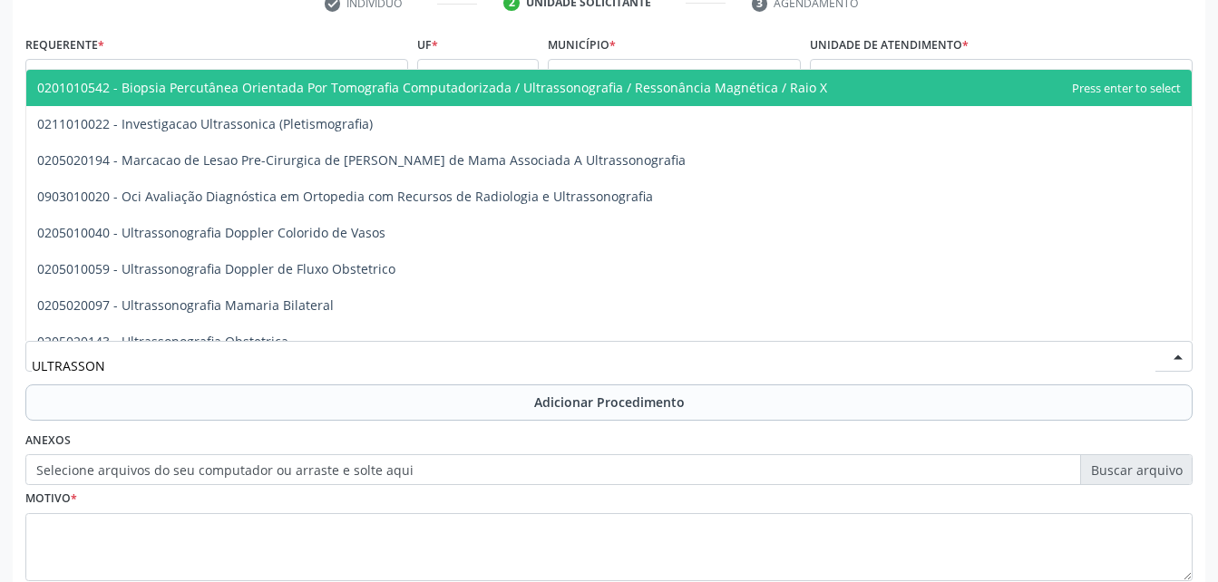
type input "ULTRASSONO"
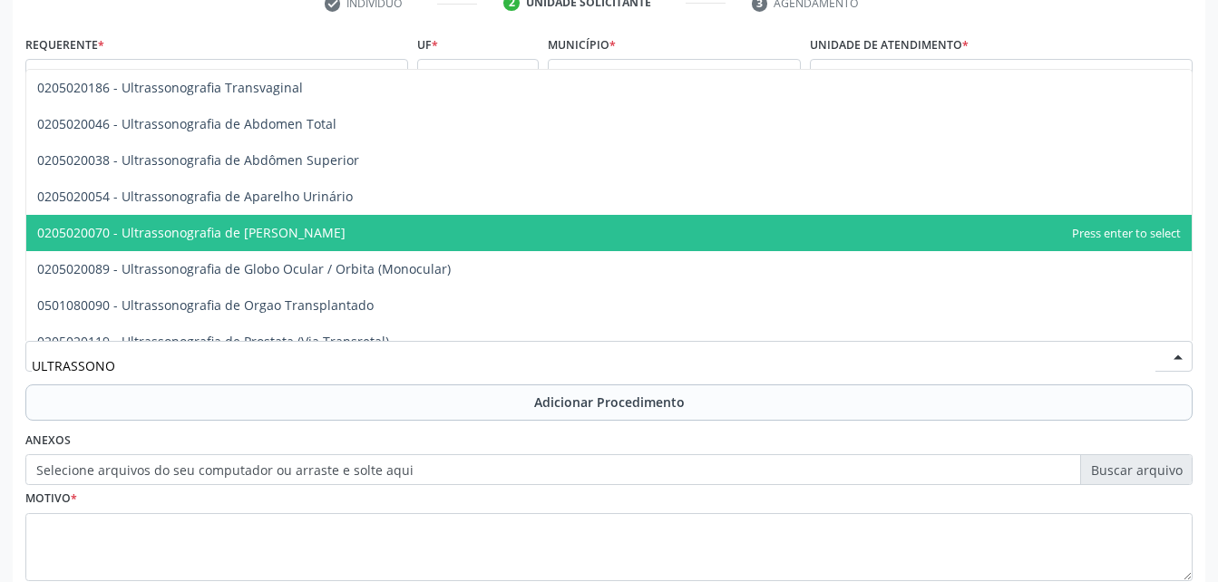
scroll to position [272, 0]
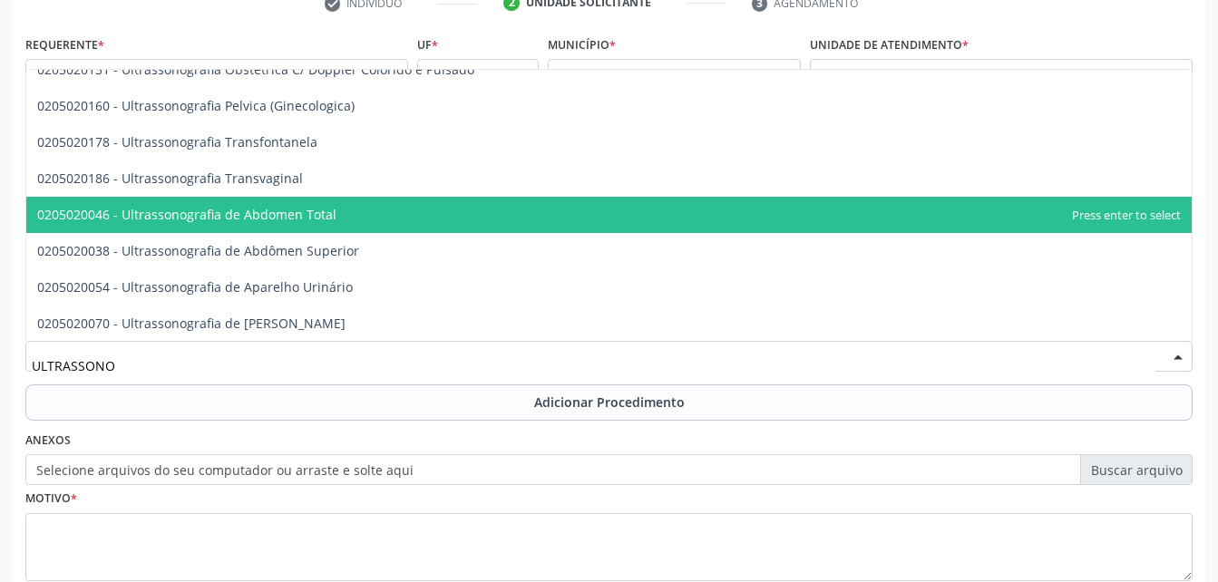
click at [384, 212] on span "0205020046 - Ultrassonografia de Abdomen Total" at bounding box center [608, 215] width 1165 height 36
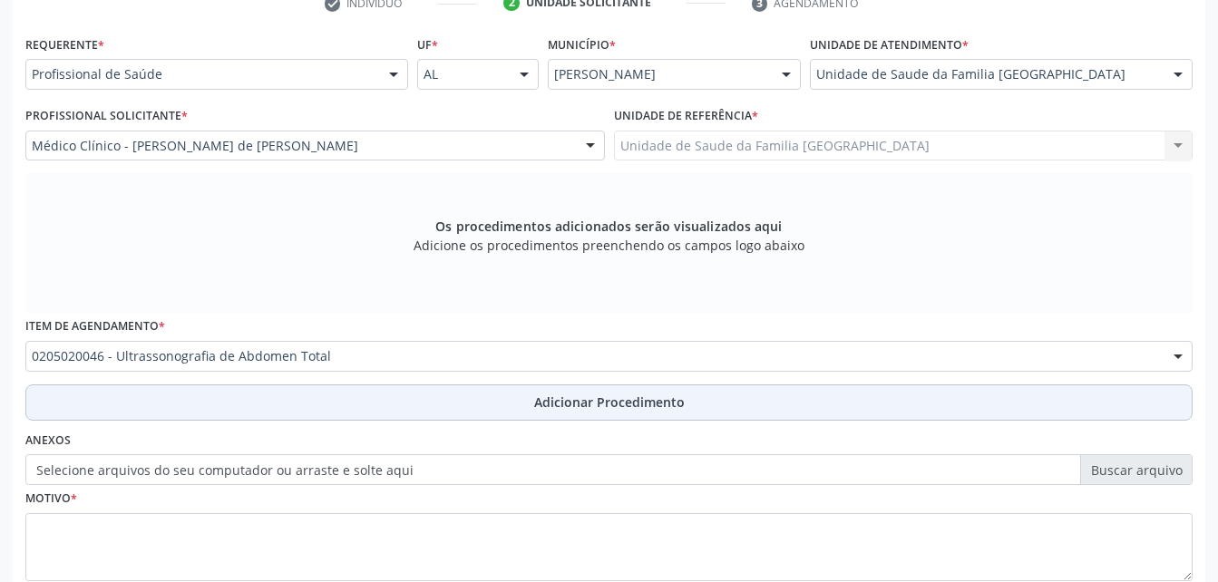
click at [490, 398] on button "Adicionar Procedimento" at bounding box center [608, 402] width 1167 height 36
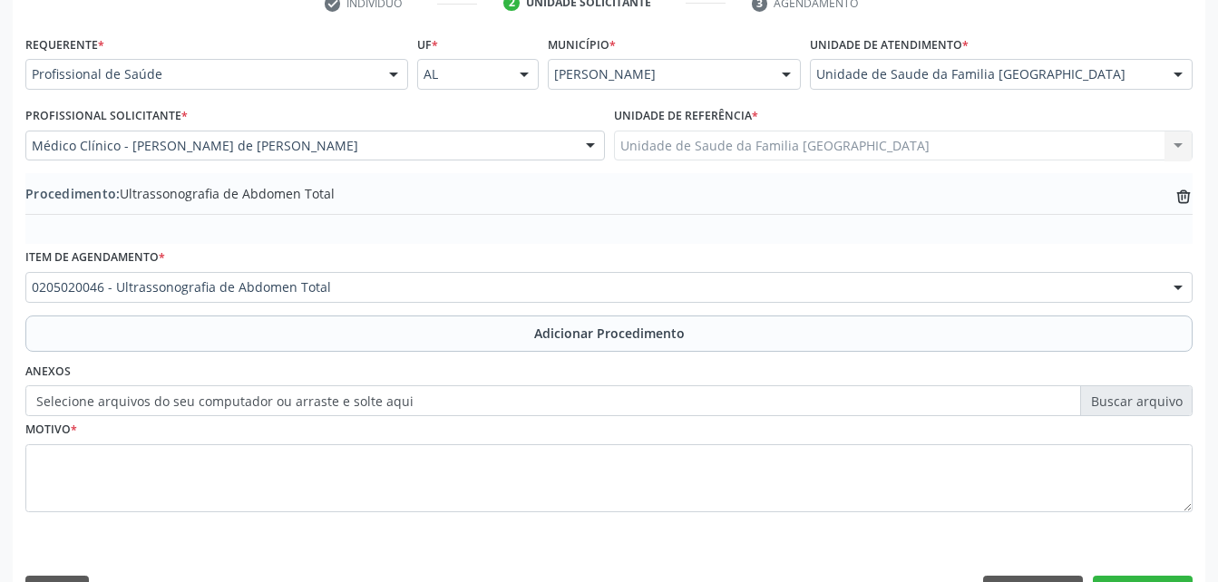
scroll to position [438, 0]
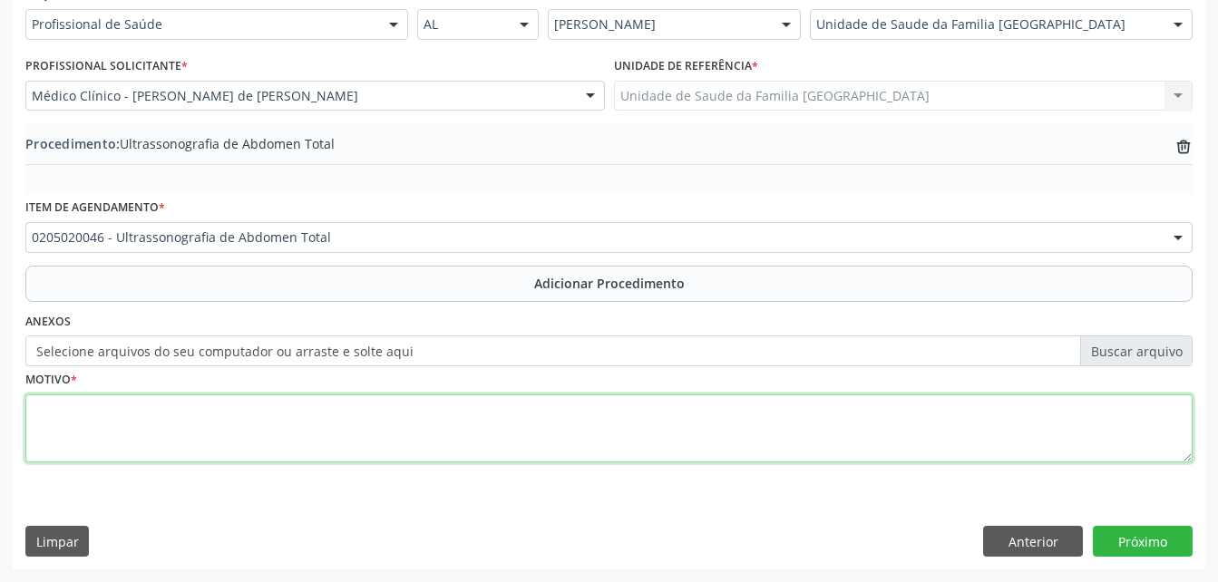
click at [472, 426] on textarea at bounding box center [608, 428] width 1167 height 69
type textarea "AVALIAÇÃO CLINICA"
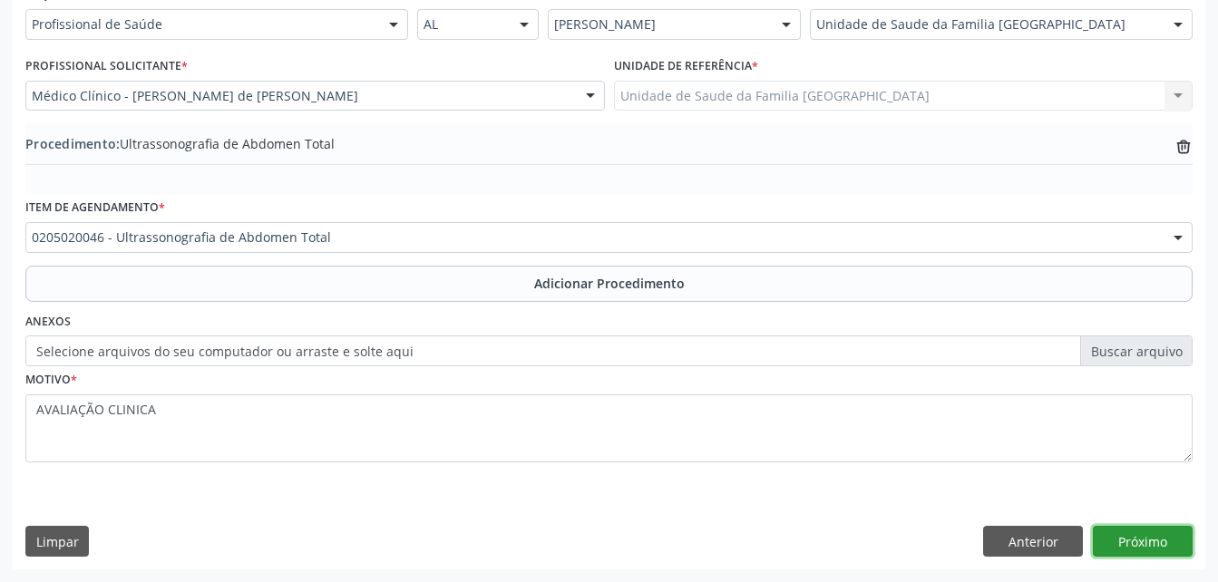
click at [1129, 540] on button "Próximo" at bounding box center [1143, 541] width 100 height 31
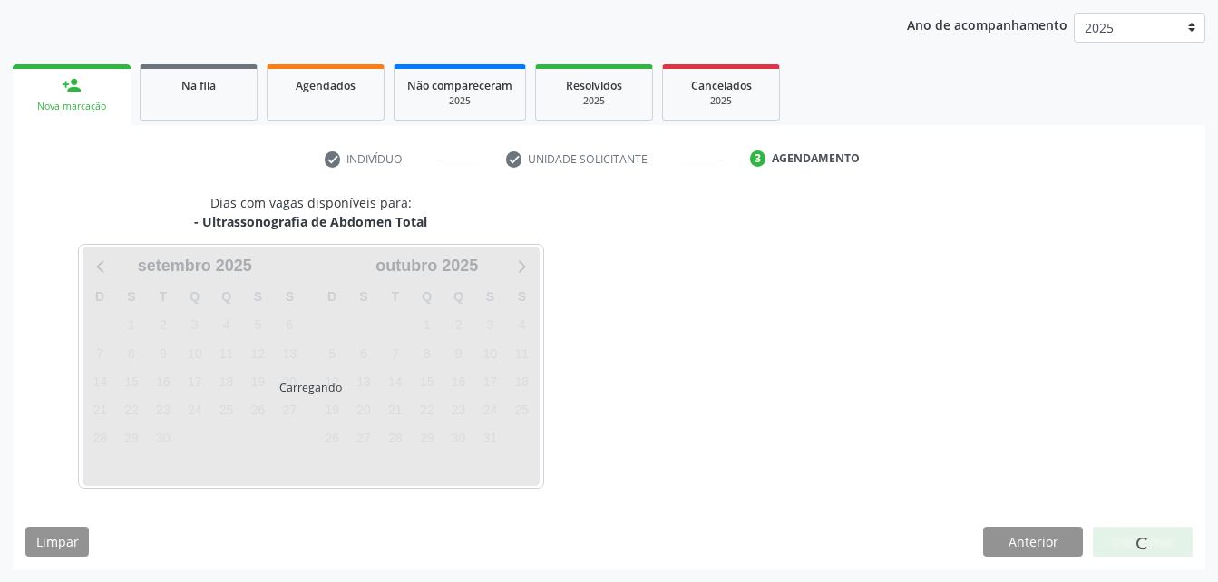
scroll to position [286, 0]
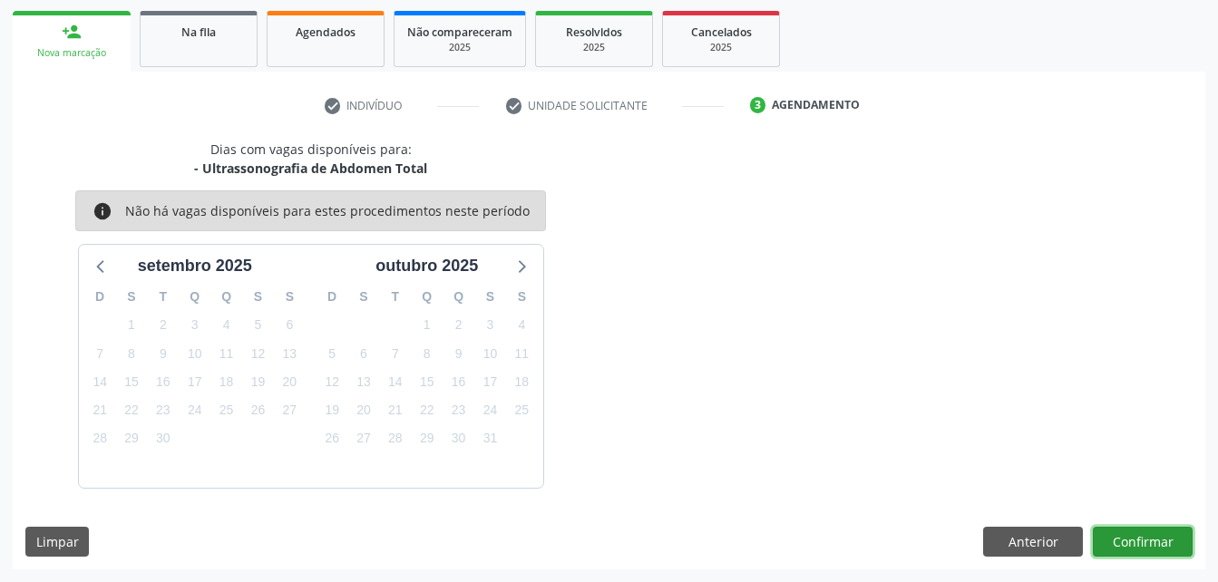
click at [1129, 540] on button "Confirmar" at bounding box center [1143, 542] width 100 height 31
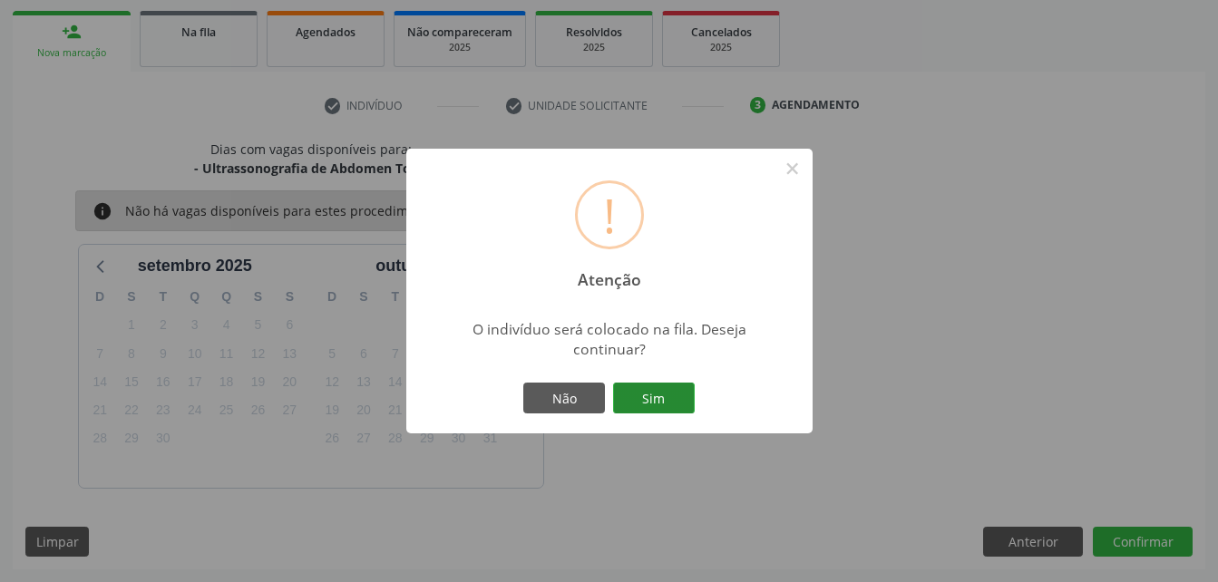
click at [626, 402] on button "Sim" at bounding box center [654, 398] width 82 height 31
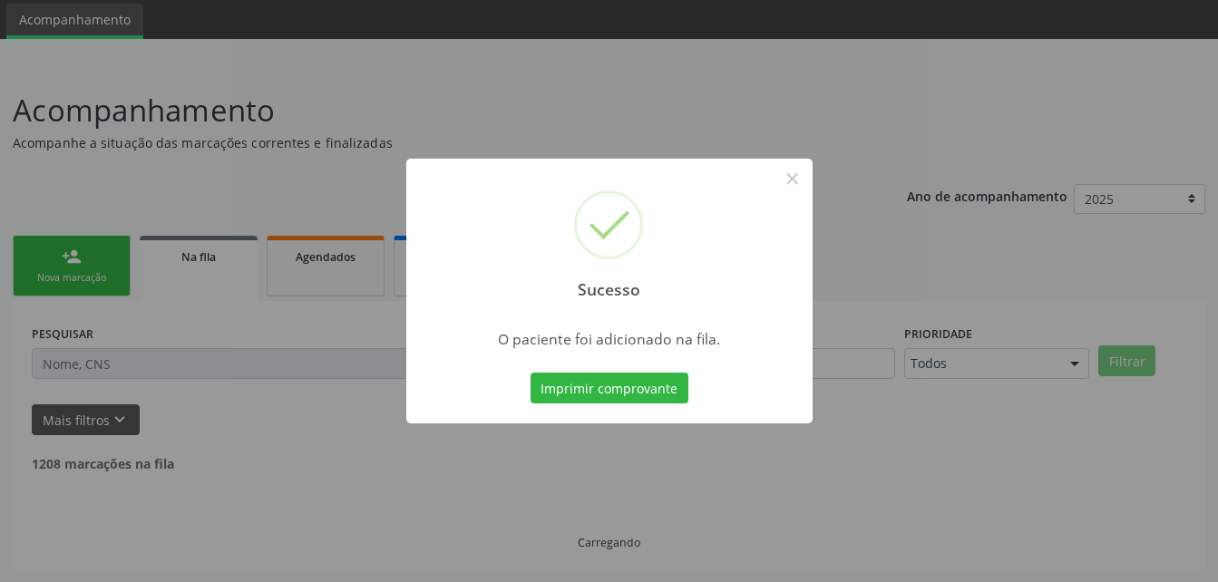
scroll to position [42, 0]
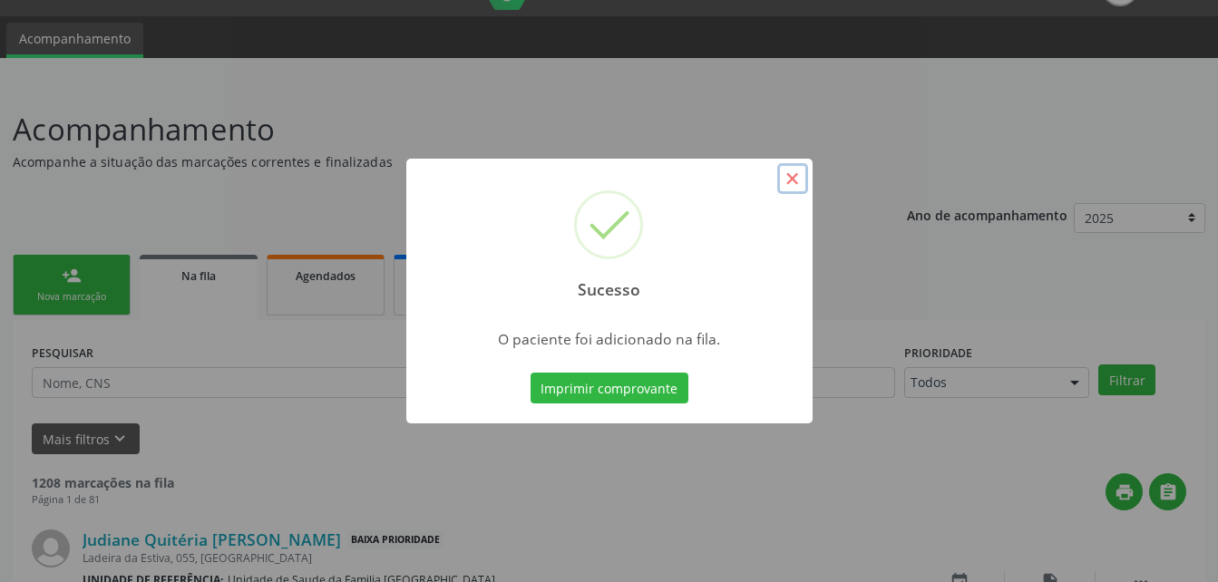
click at [795, 175] on button "×" at bounding box center [792, 178] width 31 height 31
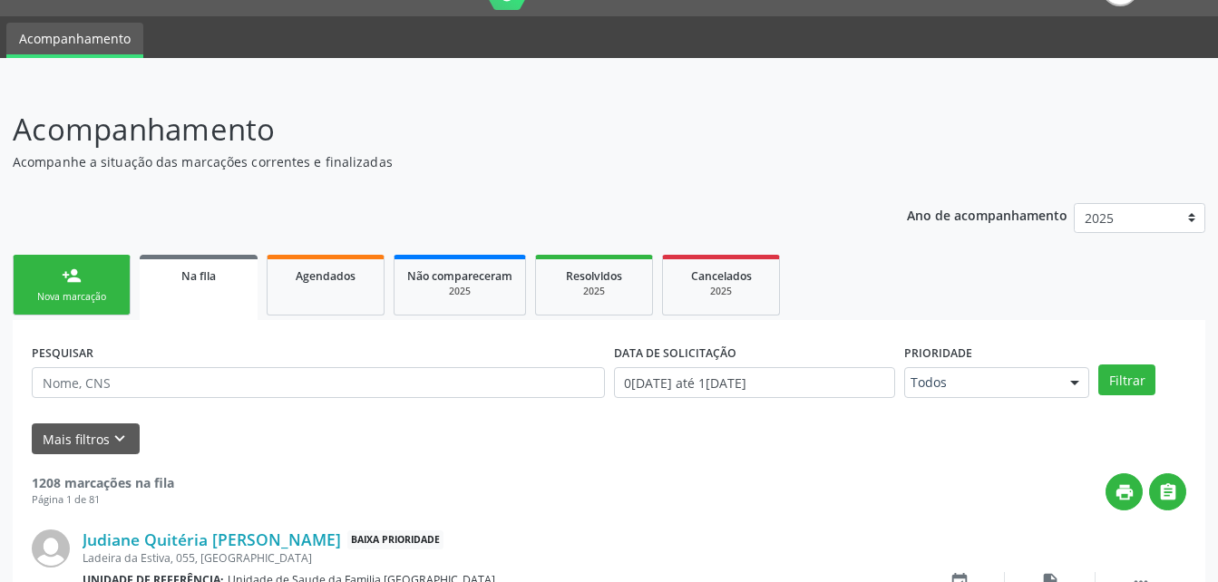
click at [120, 282] on link "person_add Nova marcação" at bounding box center [72, 285] width 118 height 61
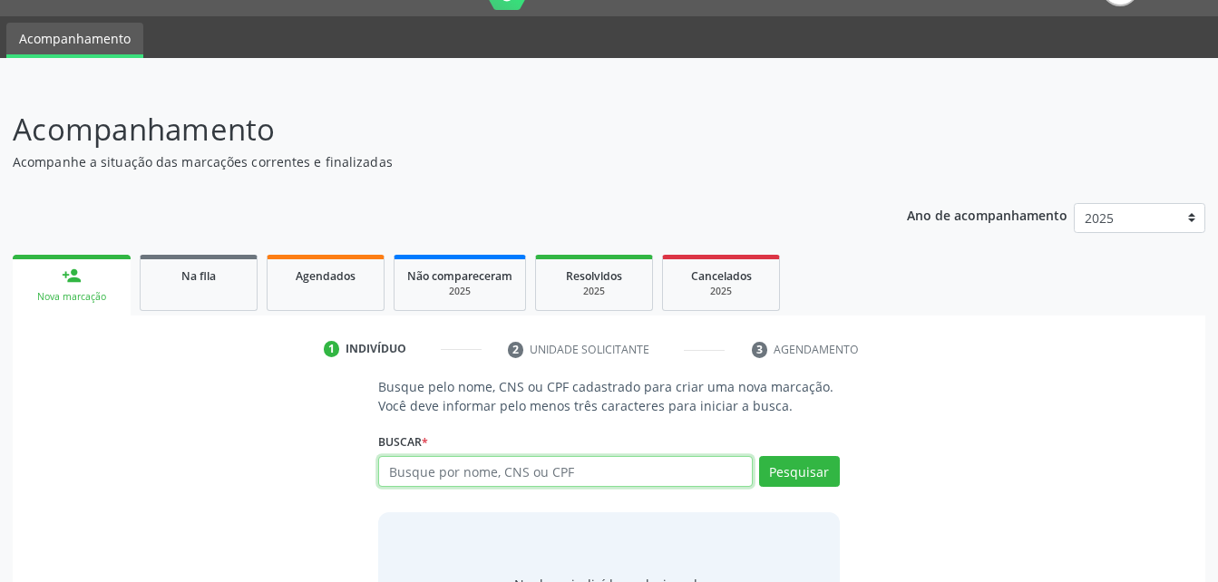
click at [539, 474] on input "text" at bounding box center [565, 471] width 374 height 31
type input "707401010186572"
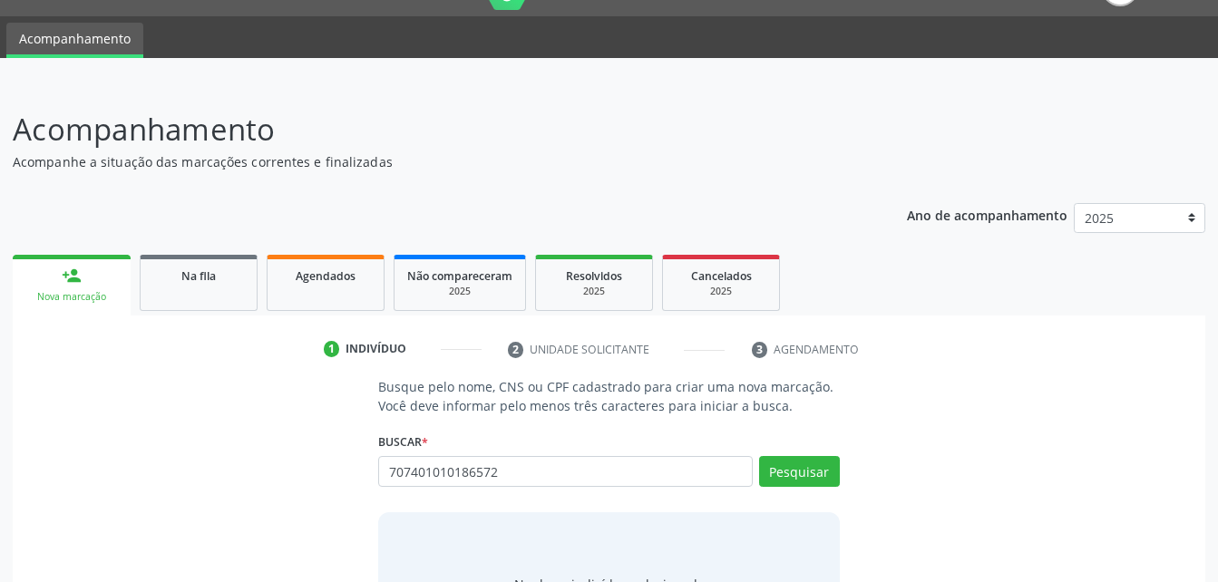
click at [785, 489] on div "Pesquisar" at bounding box center [796, 478] width 87 height 44
click at [799, 463] on button "Pesquisar" at bounding box center [799, 471] width 81 height 31
type input "707401010186572"
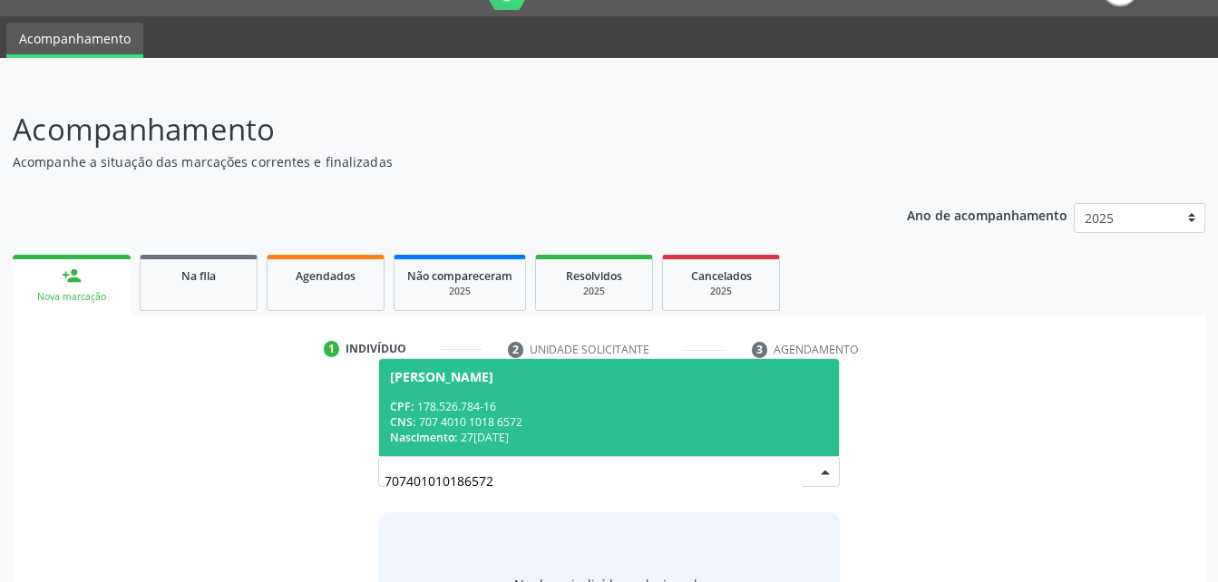
drag, startPoint x: 661, startPoint y: 376, endPoint x: 649, endPoint y: 412, distance: 37.3
click at [658, 378] on div "[PERSON_NAME]" at bounding box center [608, 377] width 437 height 15
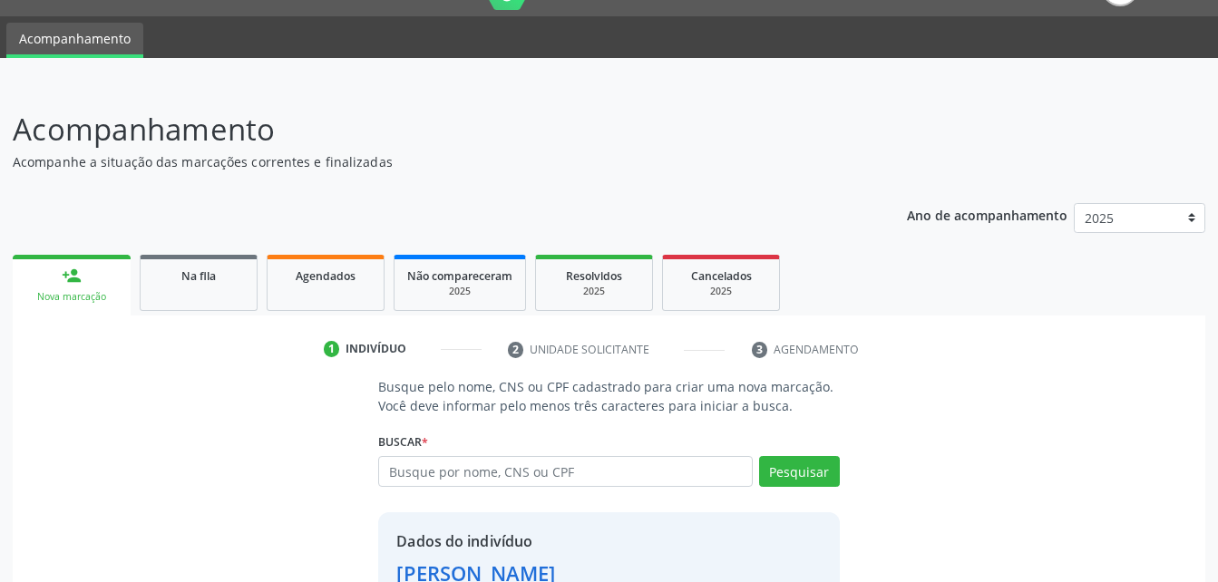
scroll to position [170, 0]
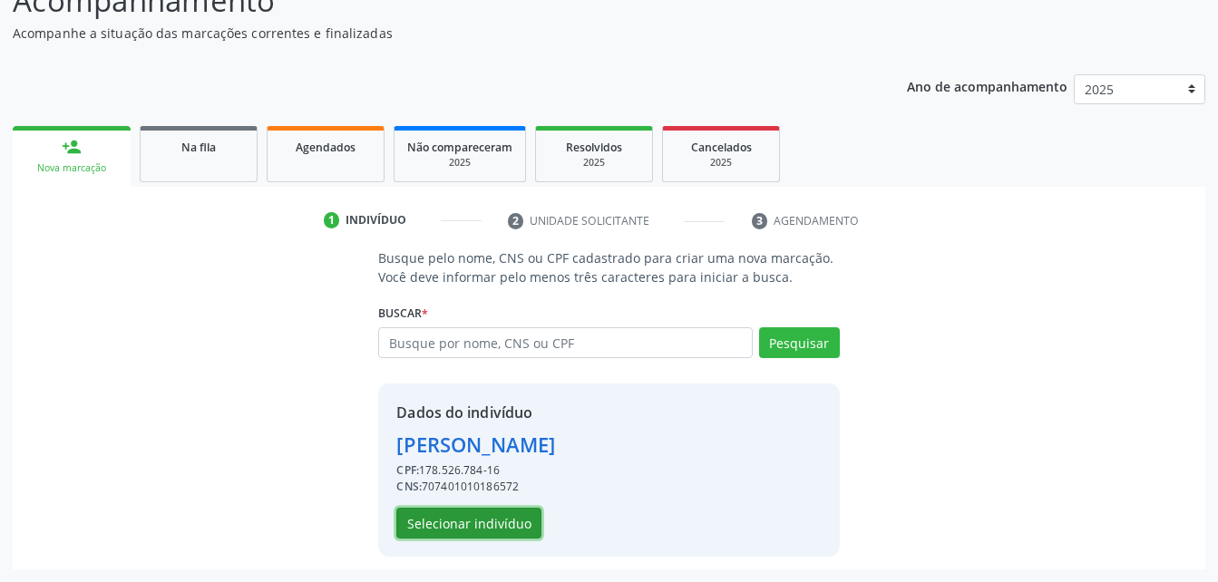
click at [516, 531] on button "Selecionar indivíduo" at bounding box center [468, 523] width 145 height 31
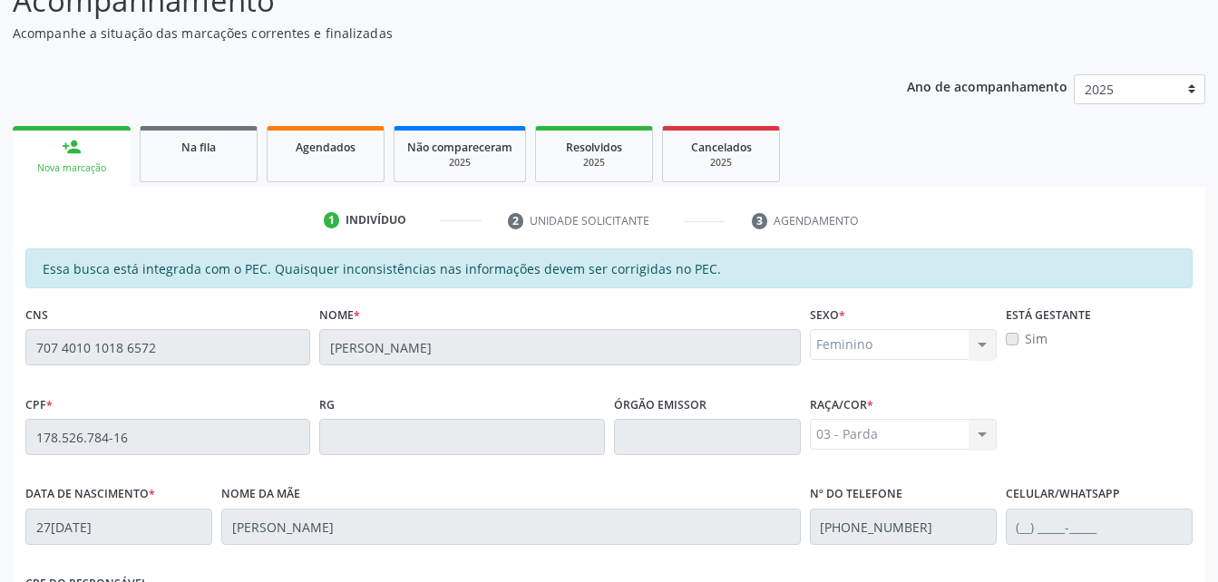
scroll to position [479, 0]
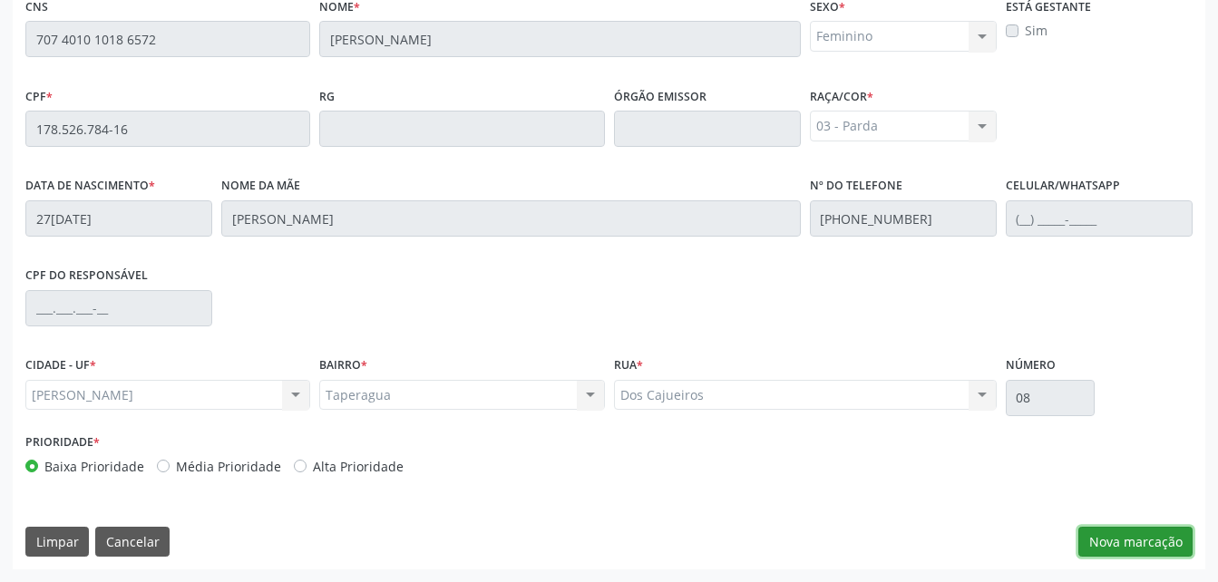
click at [1112, 534] on button "Nova marcação" at bounding box center [1135, 542] width 114 height 31
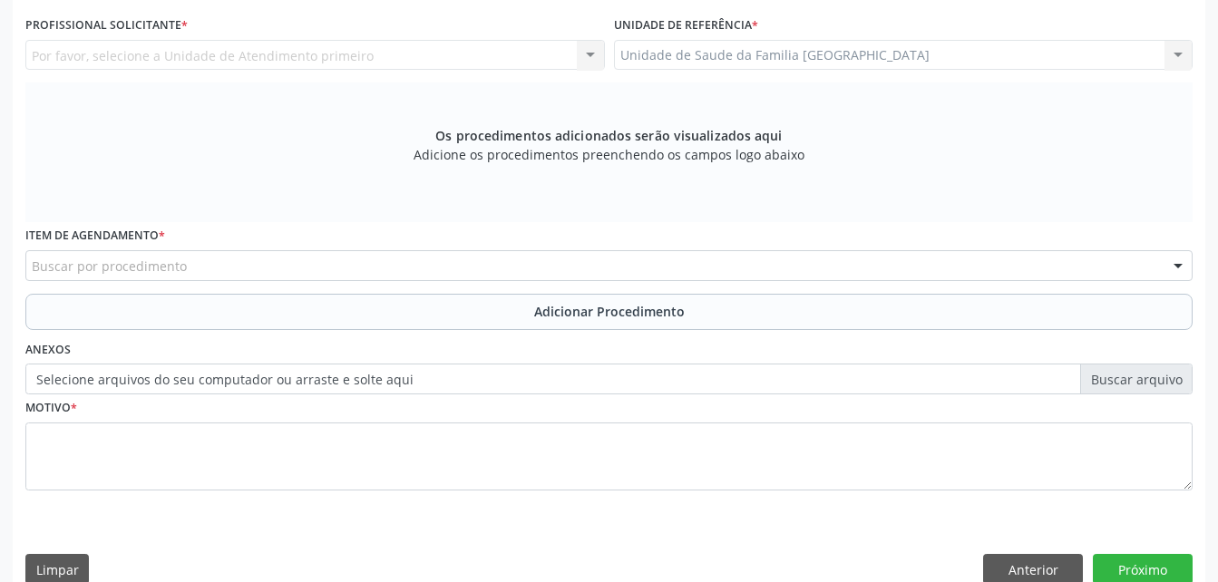
scroll to position [207, 0]
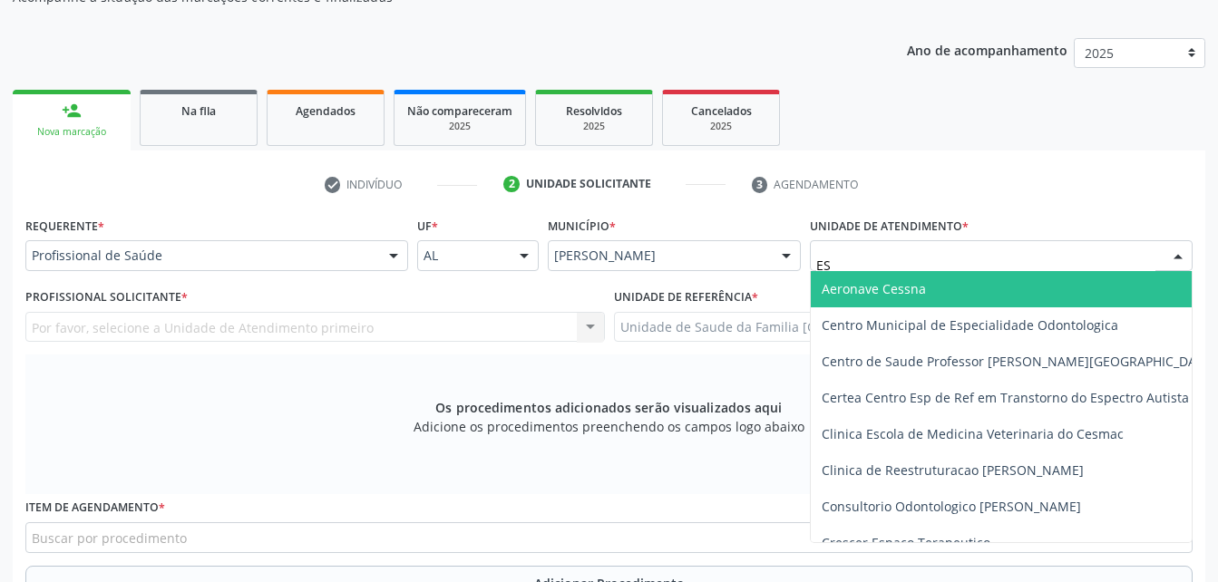
type input "EST"
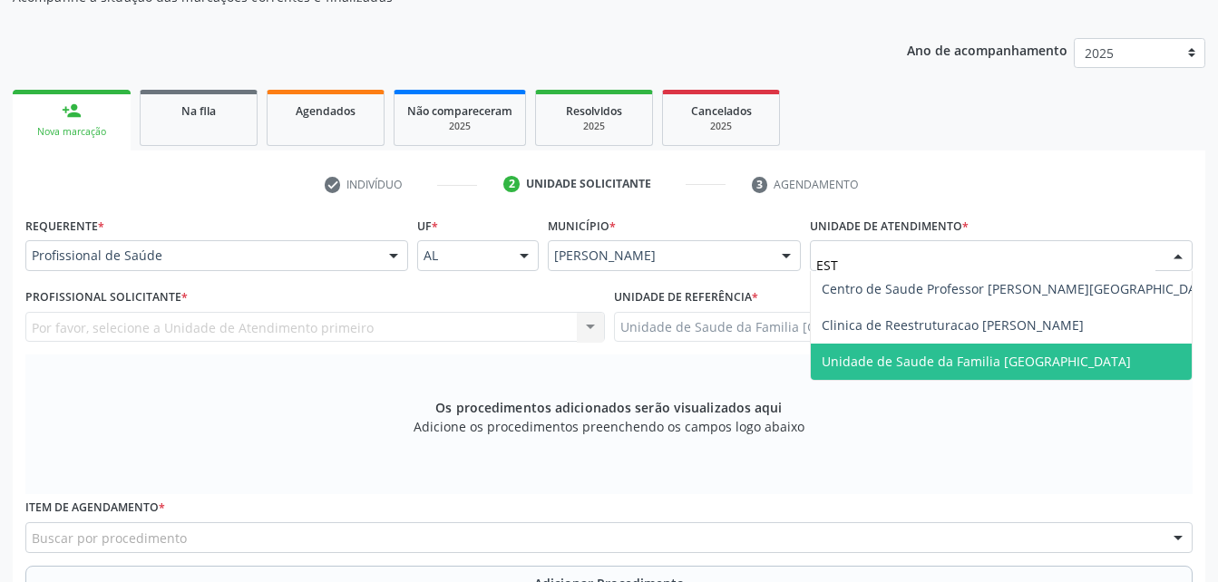
drag, startPoint x: 1005, startPoint y: 365, endPoint x: 978, endPoint y: 365, distance: 27.2
click at [1005, 365] on span "Unidade de Saude da Familia [GEOGRAPHIC_DATA]" at bounding box center [976, 361] width 309 height 17
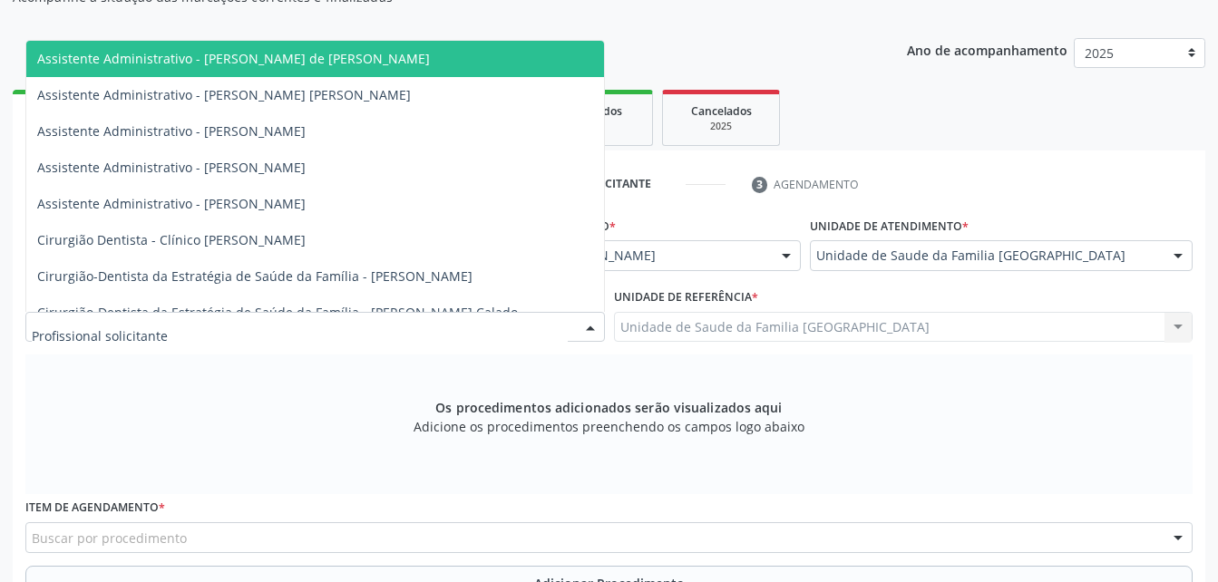
click at [462, 331] on div at bounding box center [314, 327] width 579 height 31
type input "ROD"
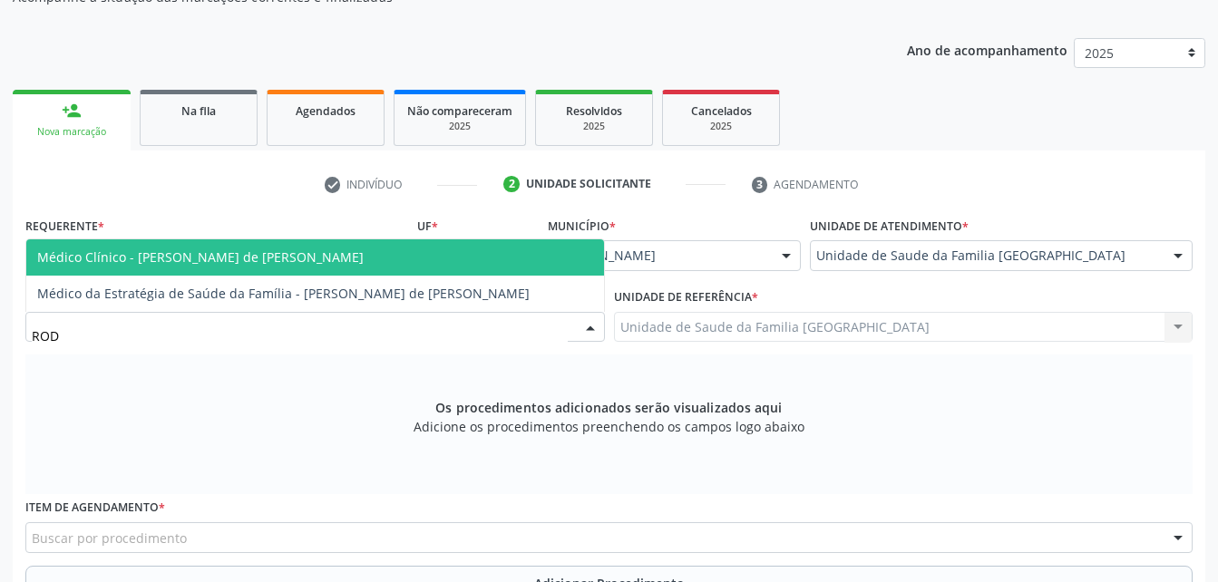
click at [386, 256] on span "Médico Clínico - [PERSON_NAME] de [PERSON_NAME]" at bounding box center [315, 257] width 578 height 36
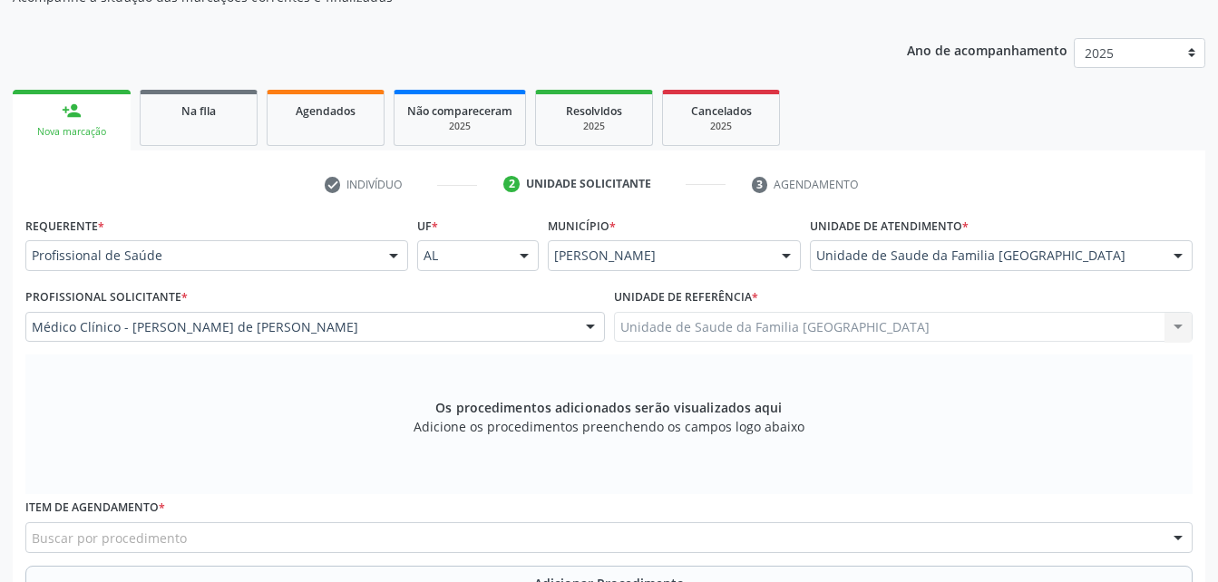
scroll to position [479, 0]
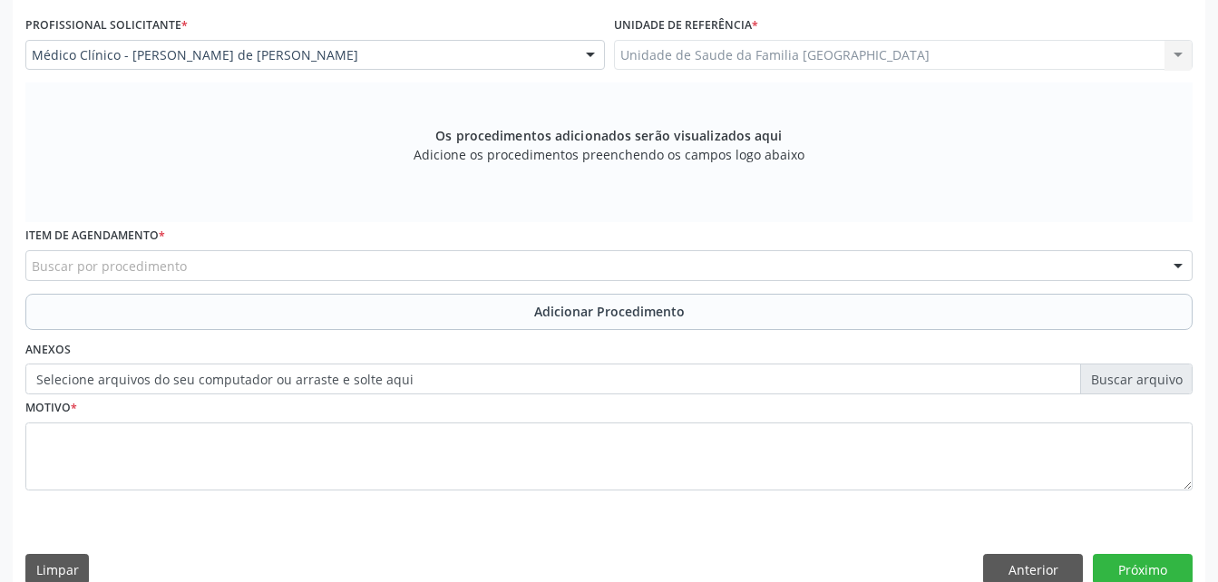
click at [386, 263] on div "Buscar por procedimento" at bounding box center [608, 265] width 1167 height 31
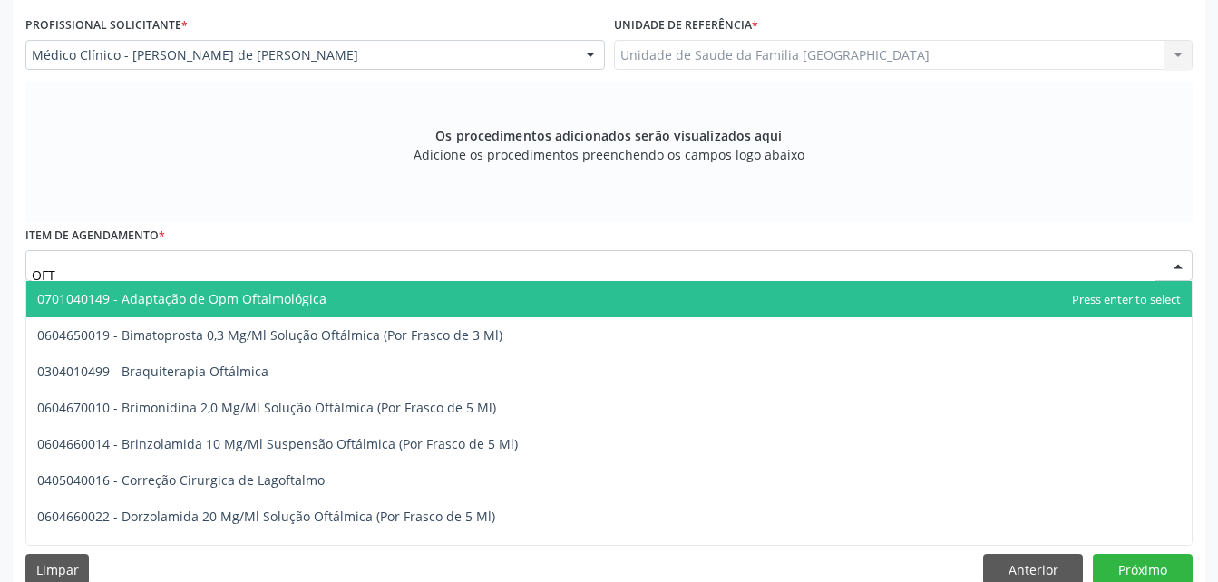
type input "OFTA"
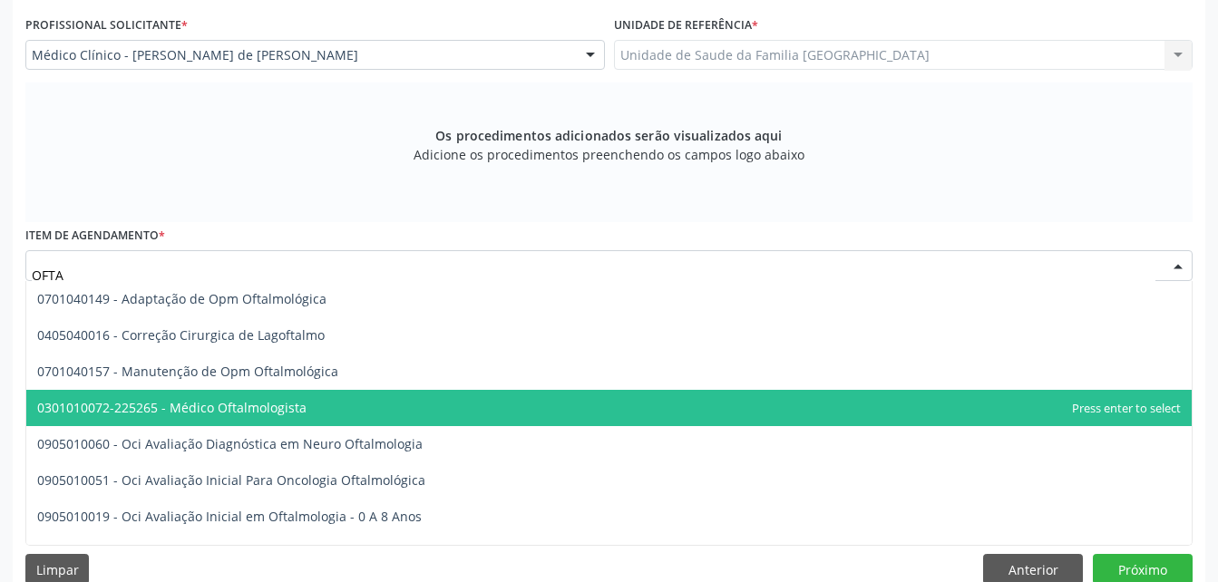
click at [389, 400] on span "0301010072-225265 - Médico Oftalmologista" at bounding box center [608, 408] width 1165 height 36
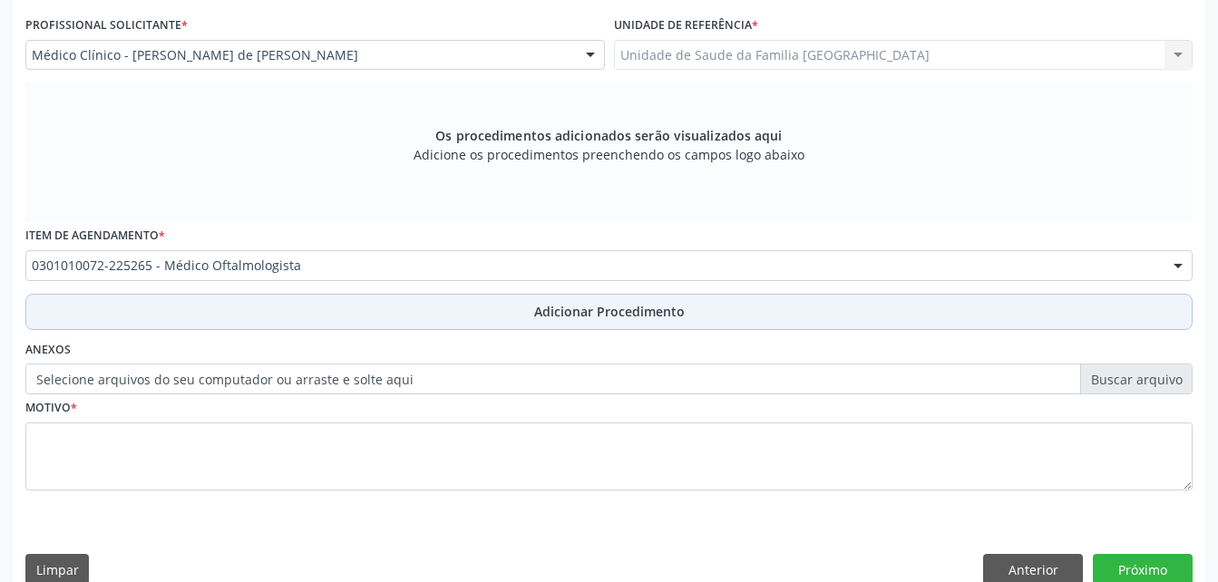
click at [412, 317] on button "Adicionar Procedimento" at bounding box center [608, 312] width 1167 height 36
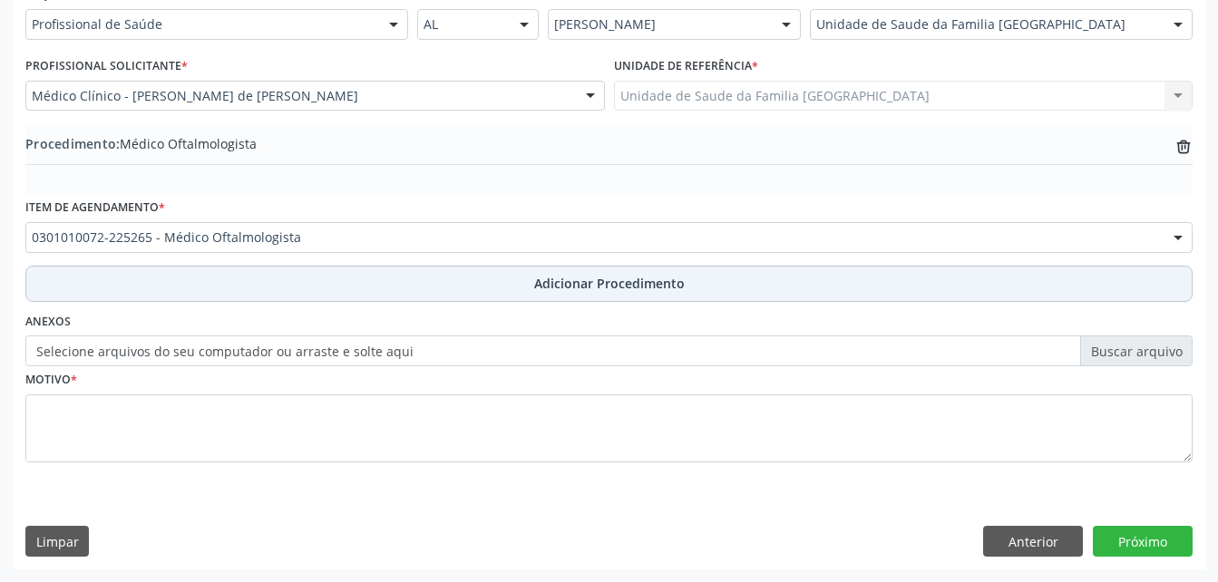
scroll to position [438, 0]
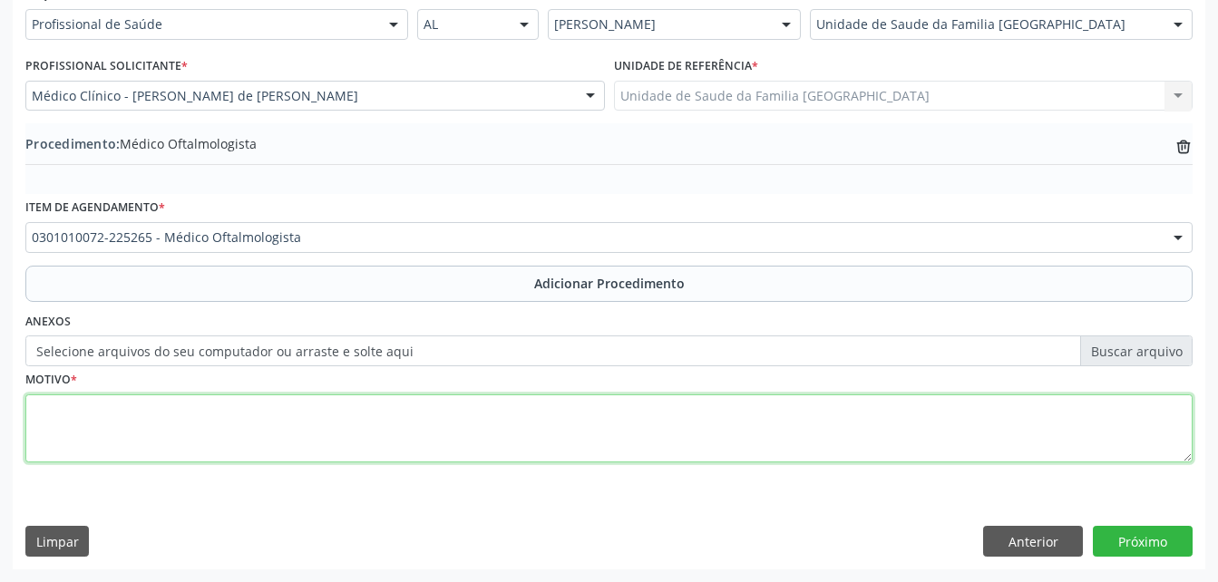
click at [439, 423] on textarea at bounding box center [608, 428] width 1167 height 69
type textarea "DISTÚRBIO VISUAL"
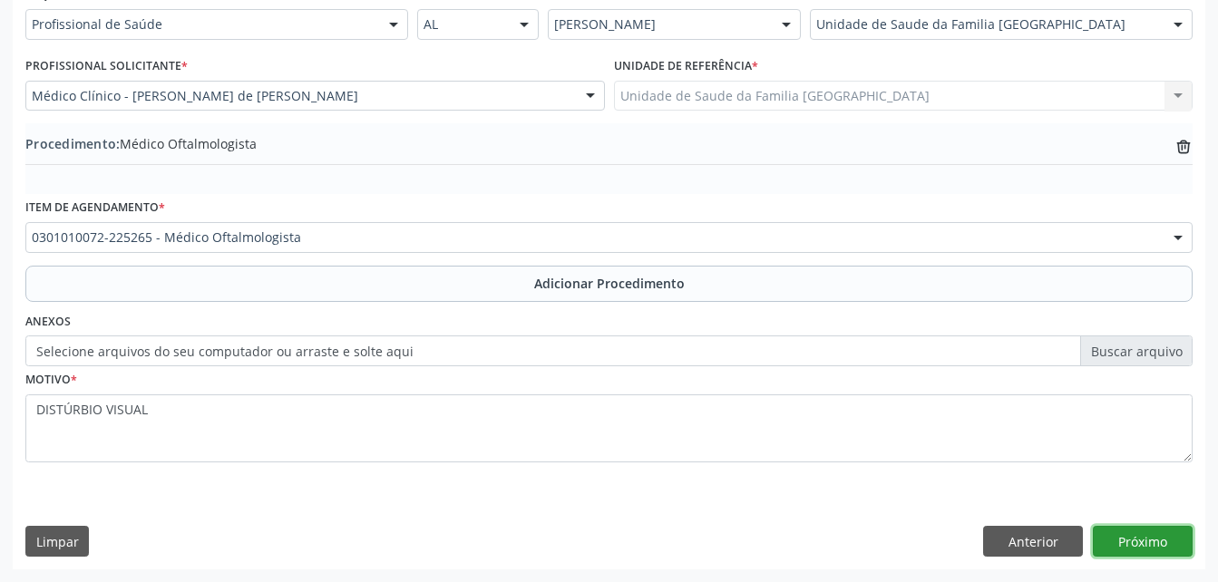
click at [1170, 544] on button "Próximo" at bounding box center [1143, 541] width 100 height 31
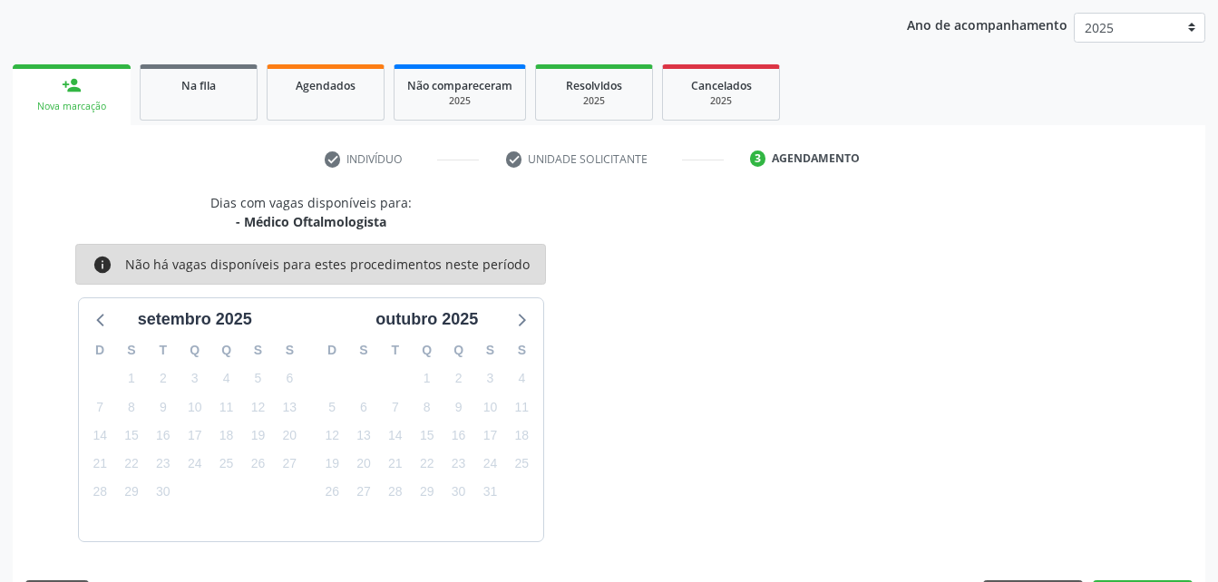
scroll to position [286, 0]
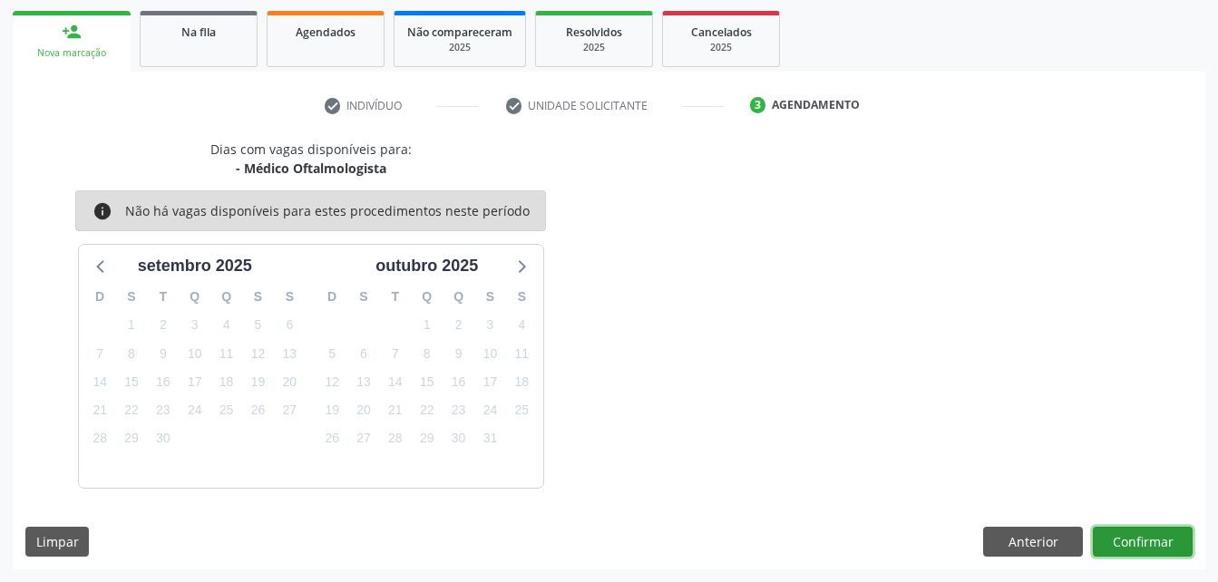
click at [1118, 541] on button "Confirmar" at bounding box center [1143, 542] width 100 height 31
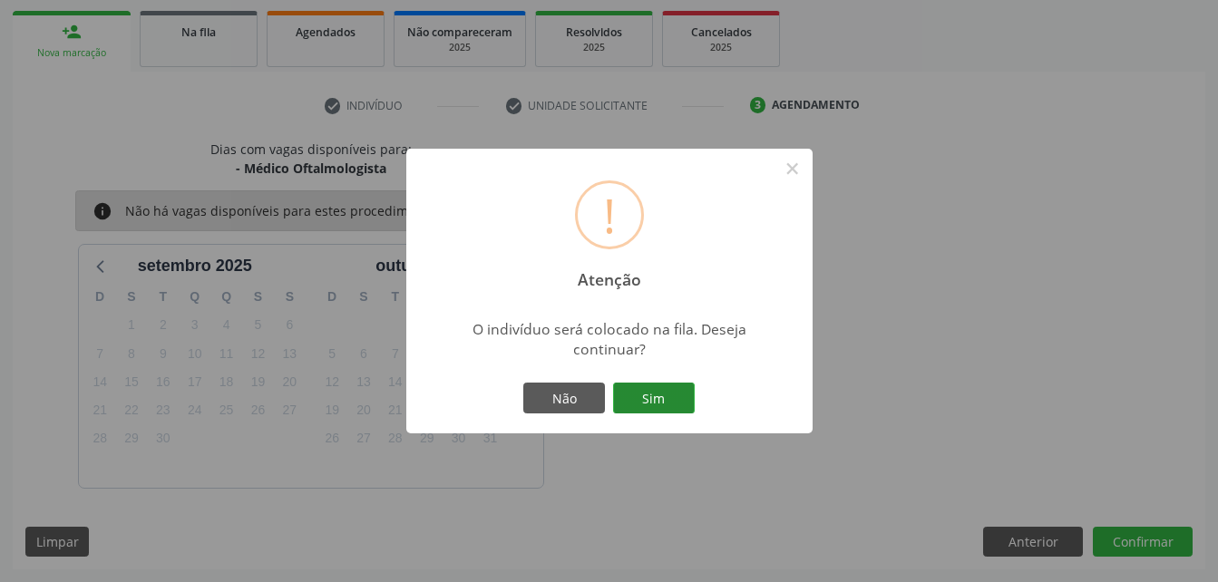
click at [639, 395] on button "Sim" at bounding box center [654, 398] width 82 height 31
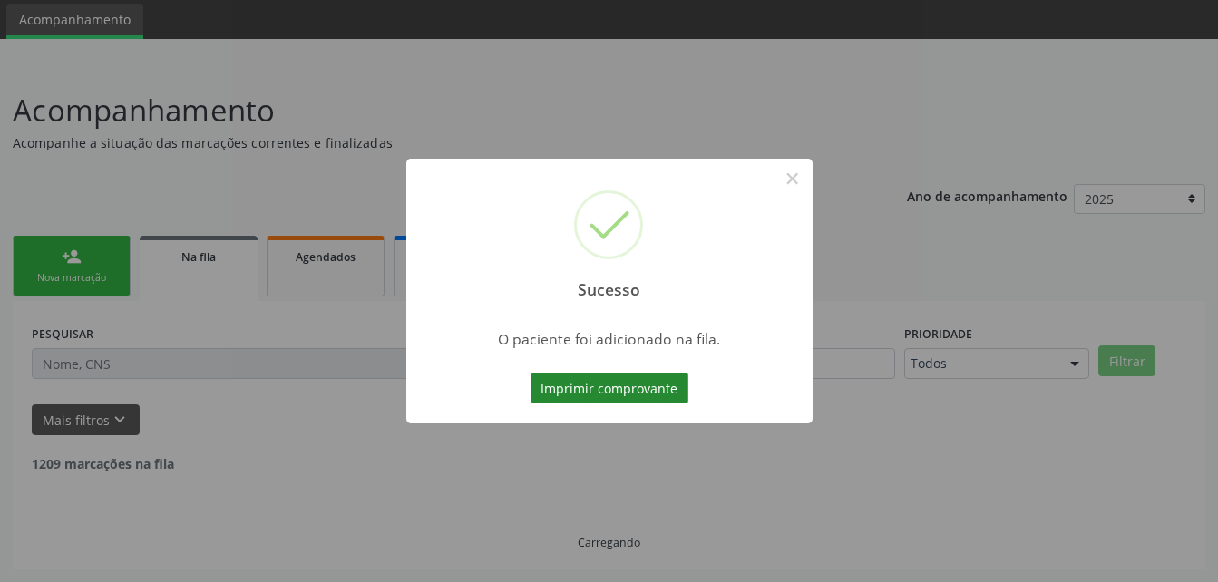
scroll to position [42, 0]
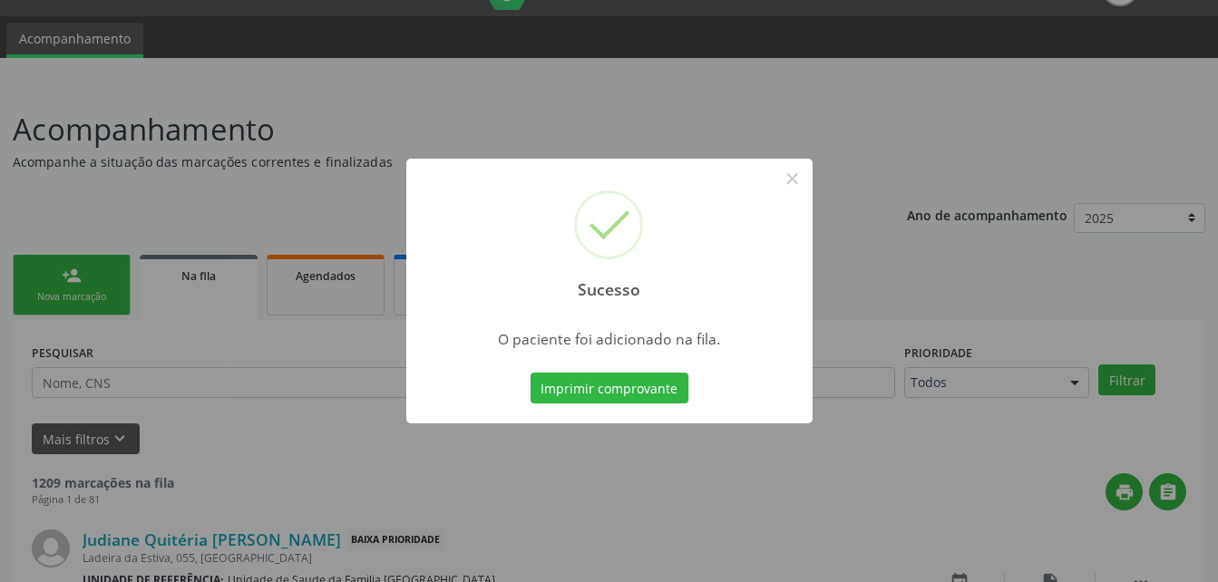
click at [82, 262] on div "Sucesso × O paciente foi adicionado na fila. Imprimir comprovante Cancel" at bounding box center [609, 291] width 1218 height 582
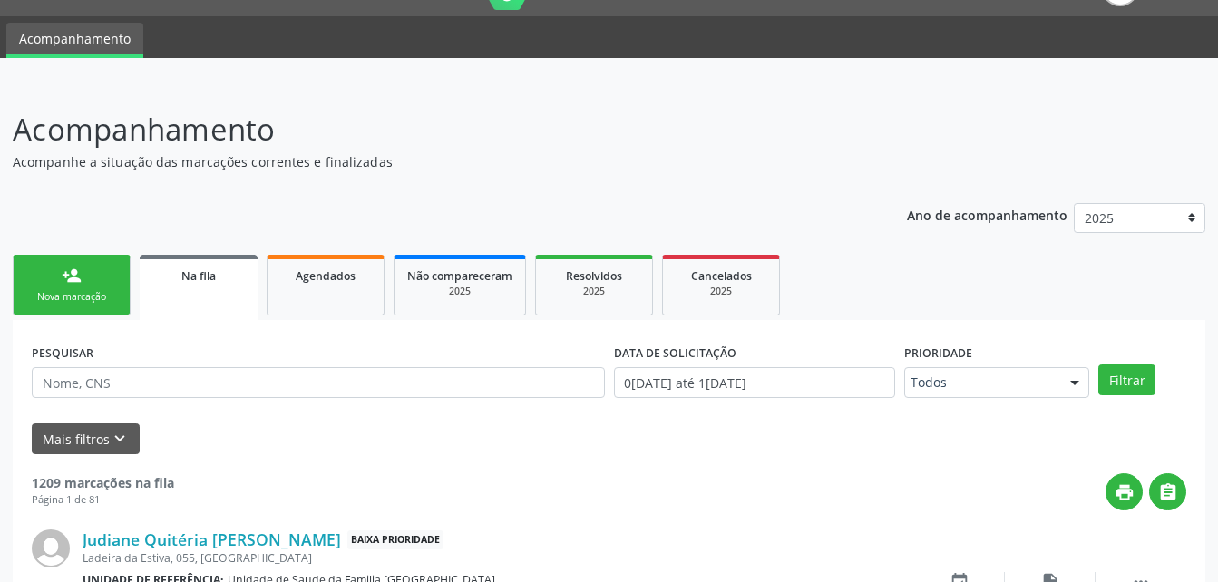
click at [91, 295] on div "Nova marcação" at bounding box center [71, 297] width 91 height 14
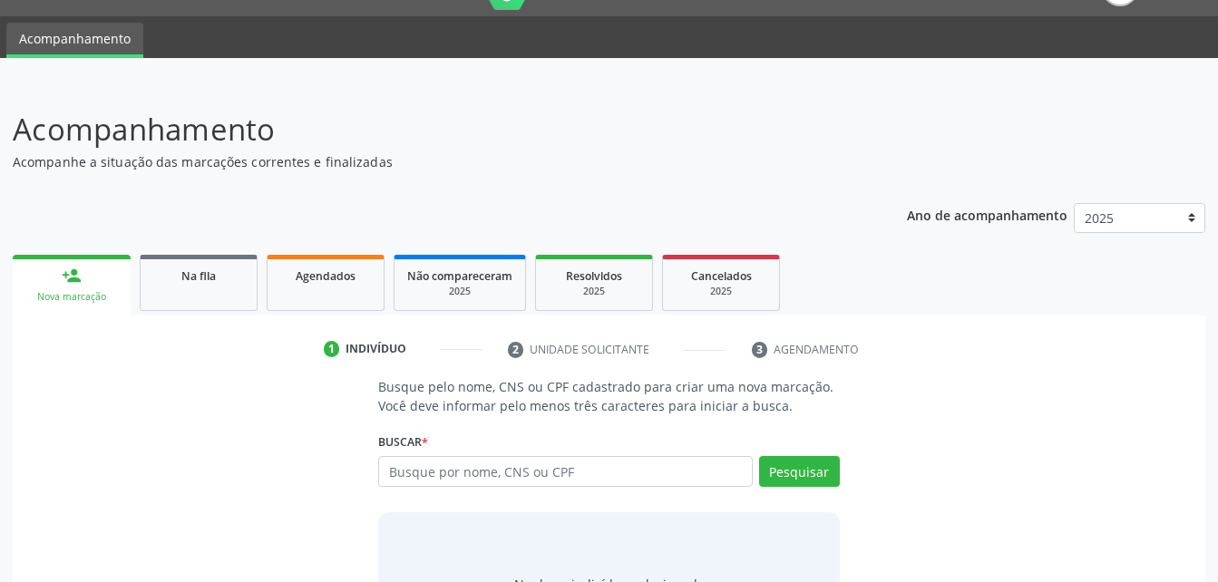
scroll to position [132, 0]
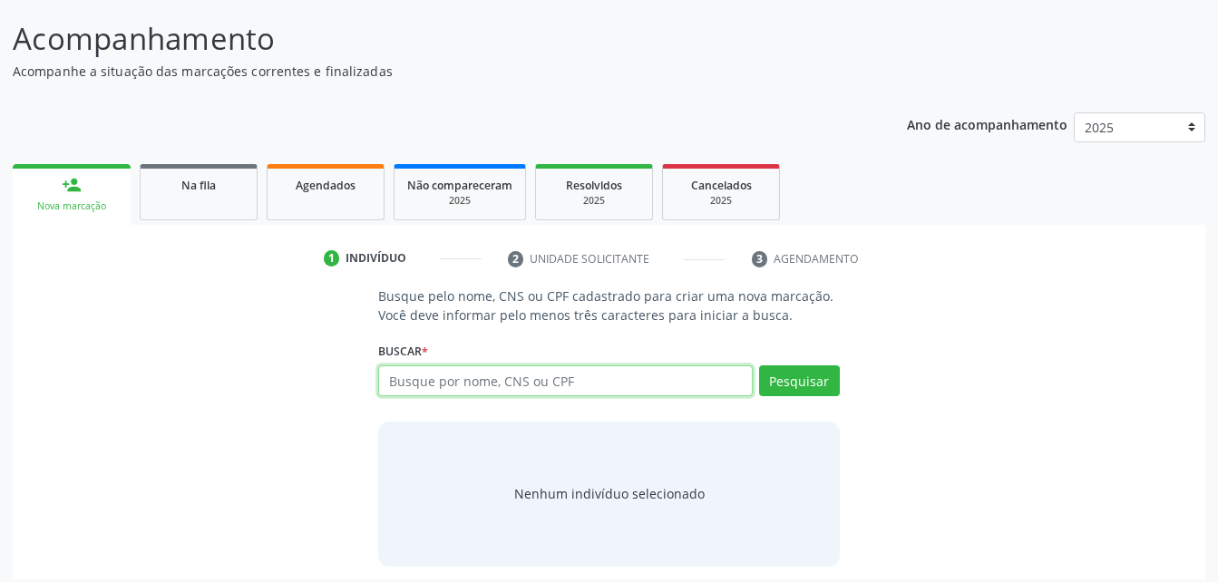
click at [491, 384] on input "text" at bounding box center [565, 380] width 374 height 31
type input "O"
type input "17906150465"
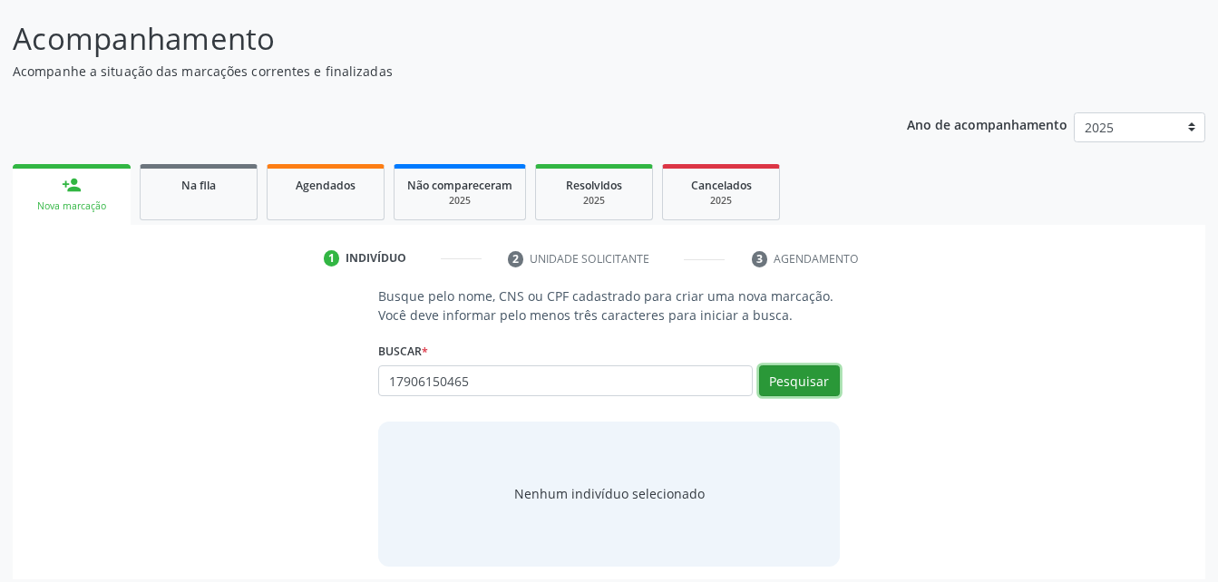
click at [802, 367] on button "Pesquisar" at bounding box center [799, 380] width 81 height 31
type input "17906150465"
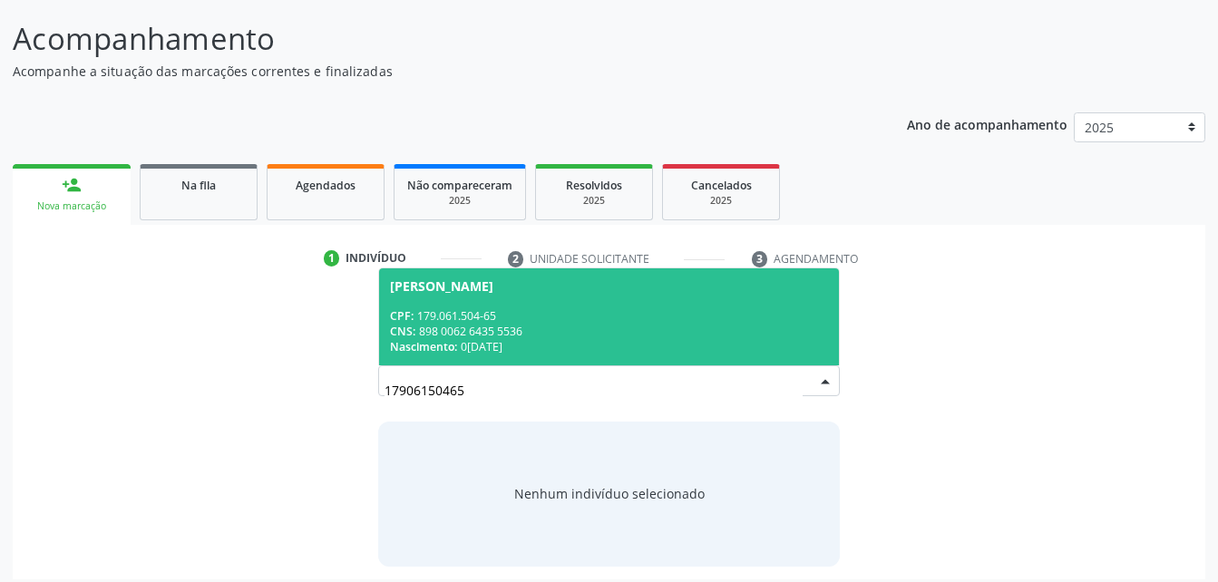
scroll to position [142, 0]
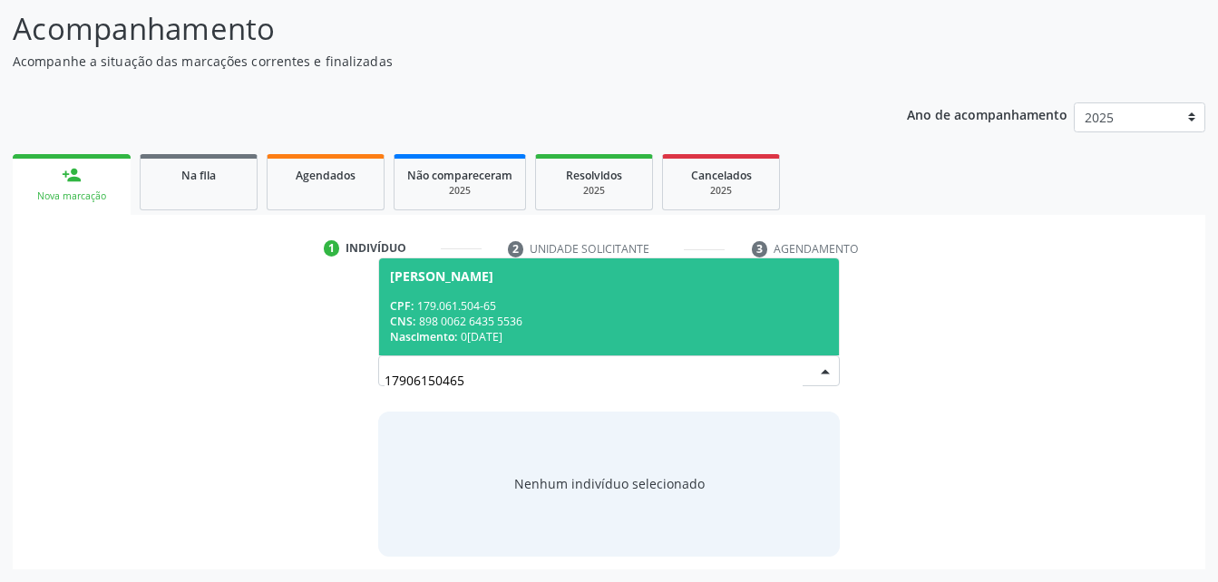
click at [553, 312] on div "CPF: 179.061.504-65" at bounding box center [608, 305] width 437 height 15
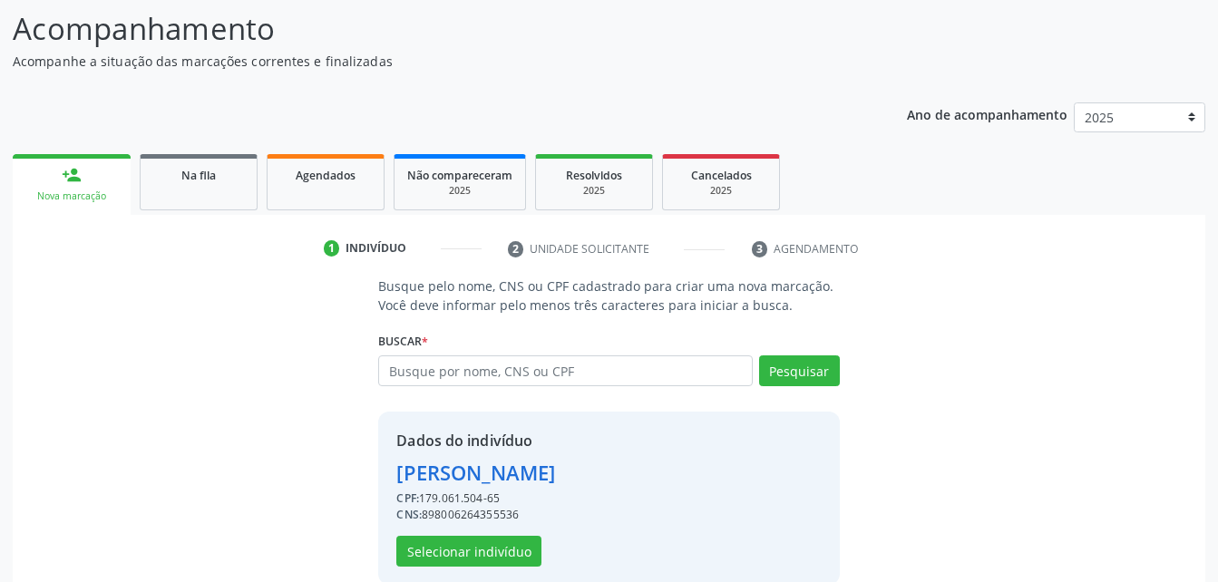
scroll to position [170, 0]
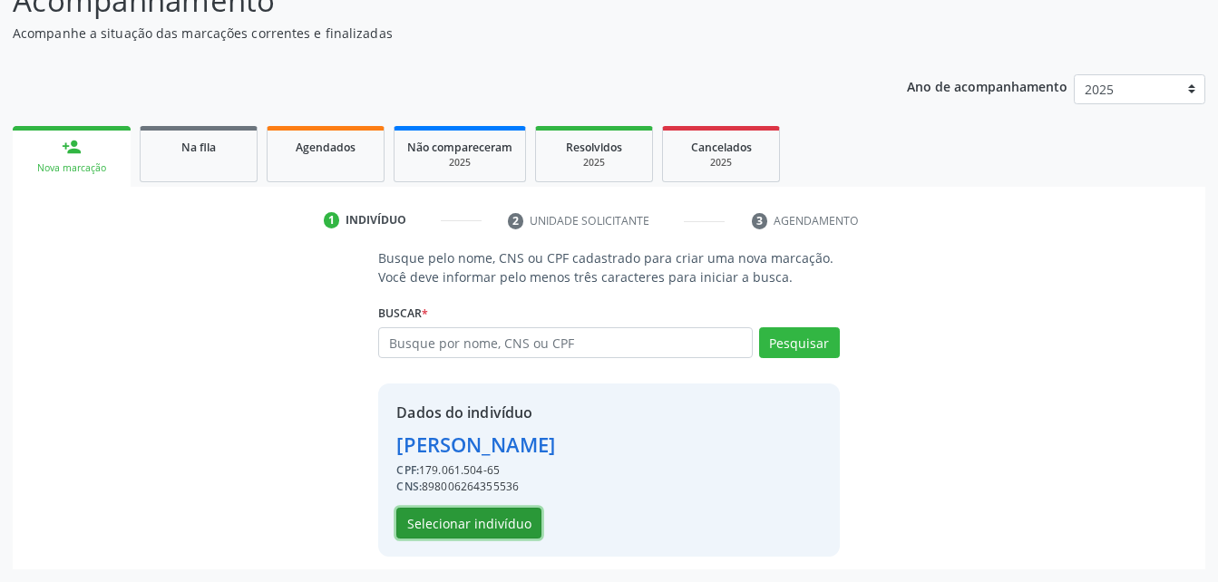
click at [446, 524] on button "Selecionar indivíduo" at bounding box center [468, 523] width 145 height 31
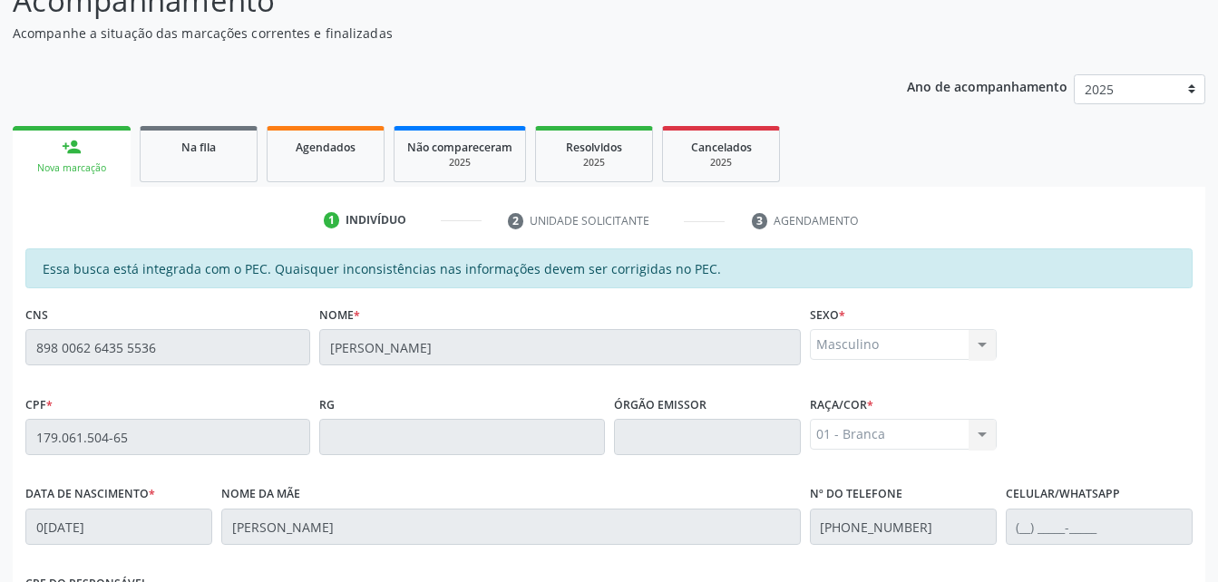
scroll to position [479, 0]
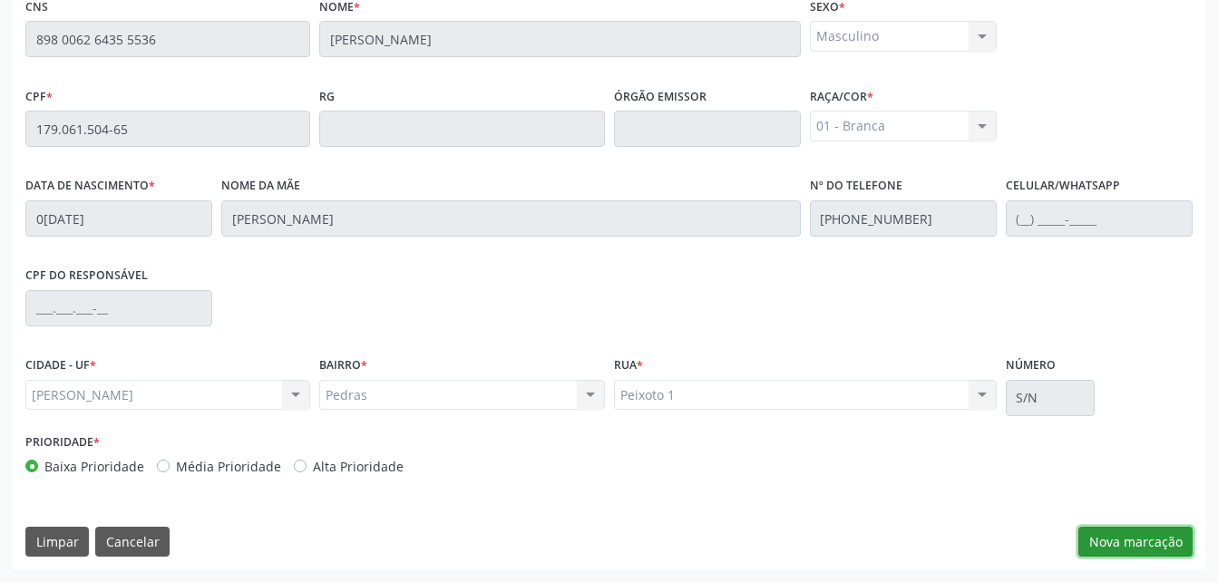
click at [1122, 539] on button "Nova marcação" at bounding box center [1135, 542] width 114 height 31
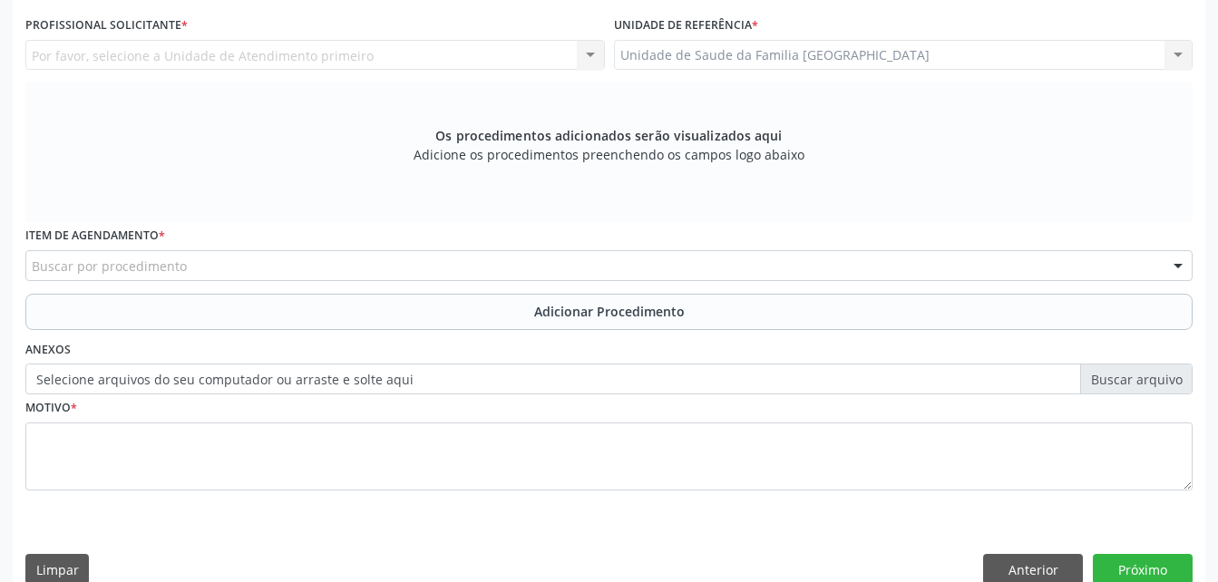
scroll to position [297, 0]
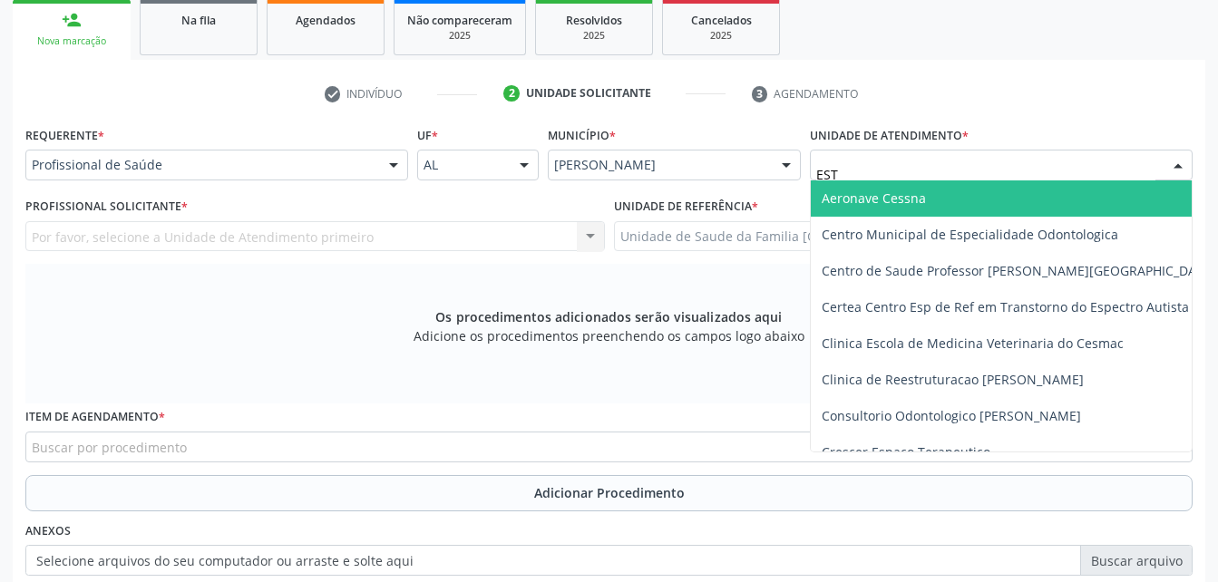
type input "ESTI"
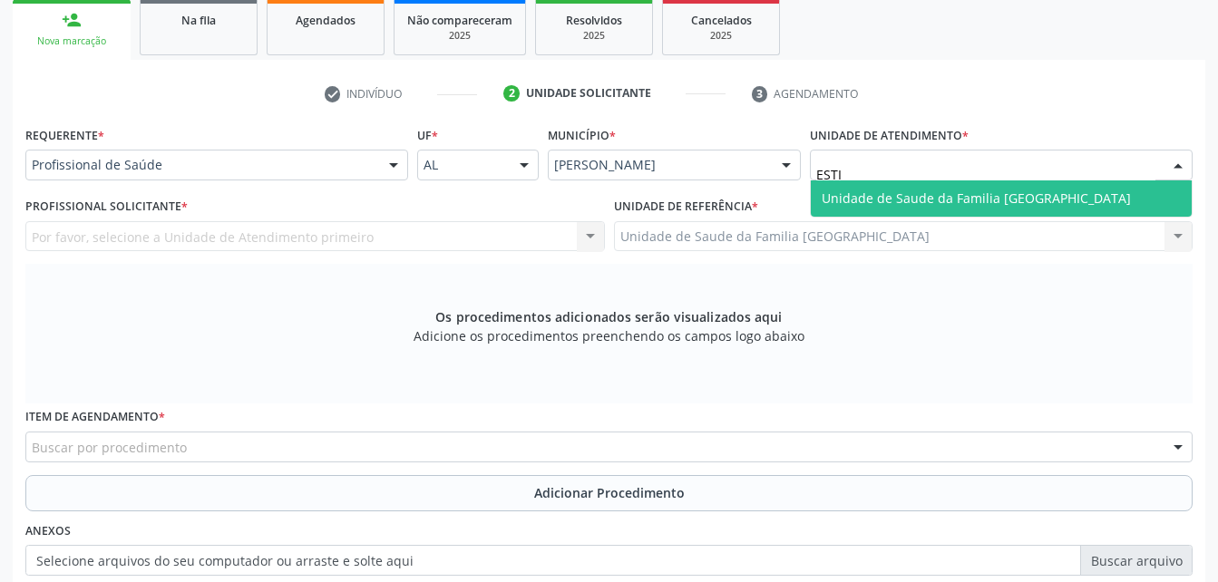
click at [900, 194] on span "Unidade de Saude da Familia [GEOGRAPHIC_DATA]" at bounding box center [976, 198] width 309 height 17
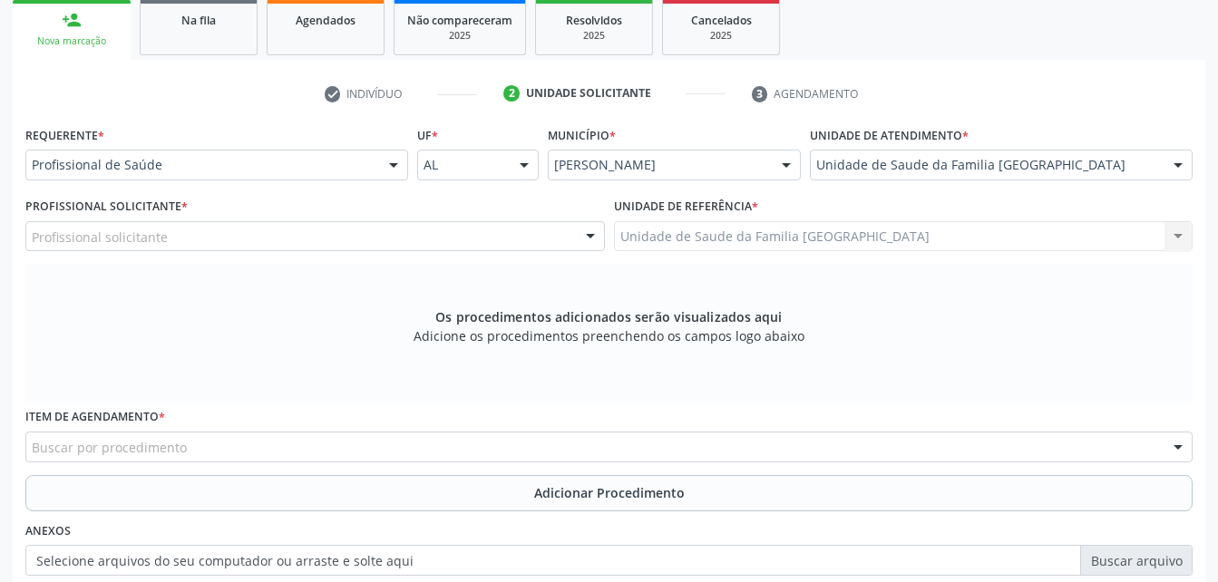
click at [390, 231] on div "Profissional solicitante" at bounding box center [314, 236] width 579 height 31
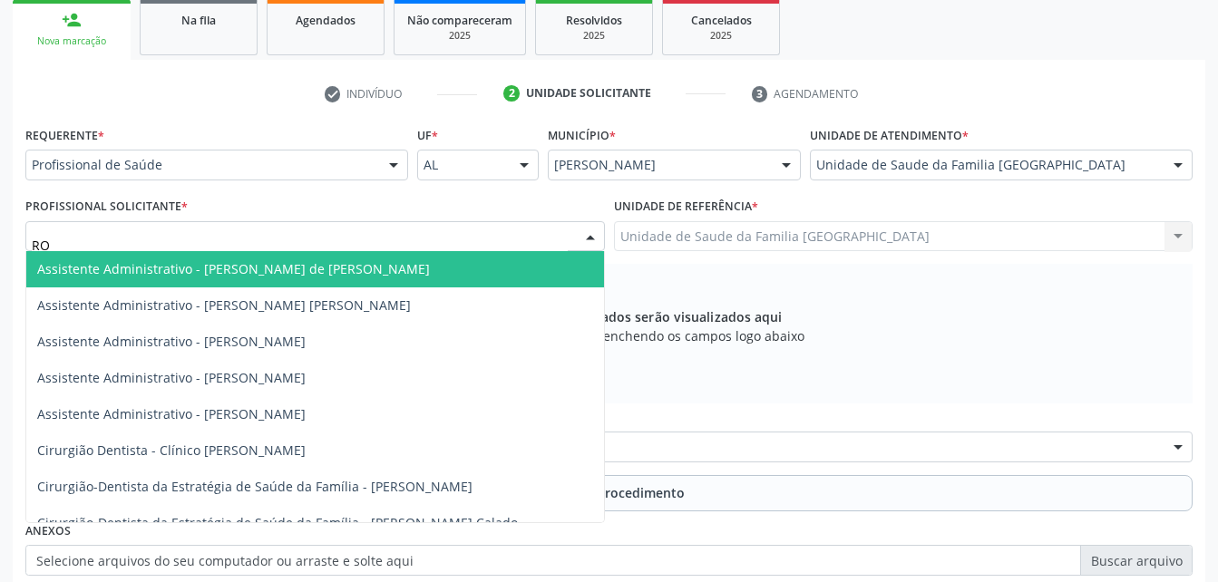
type input "ROD"
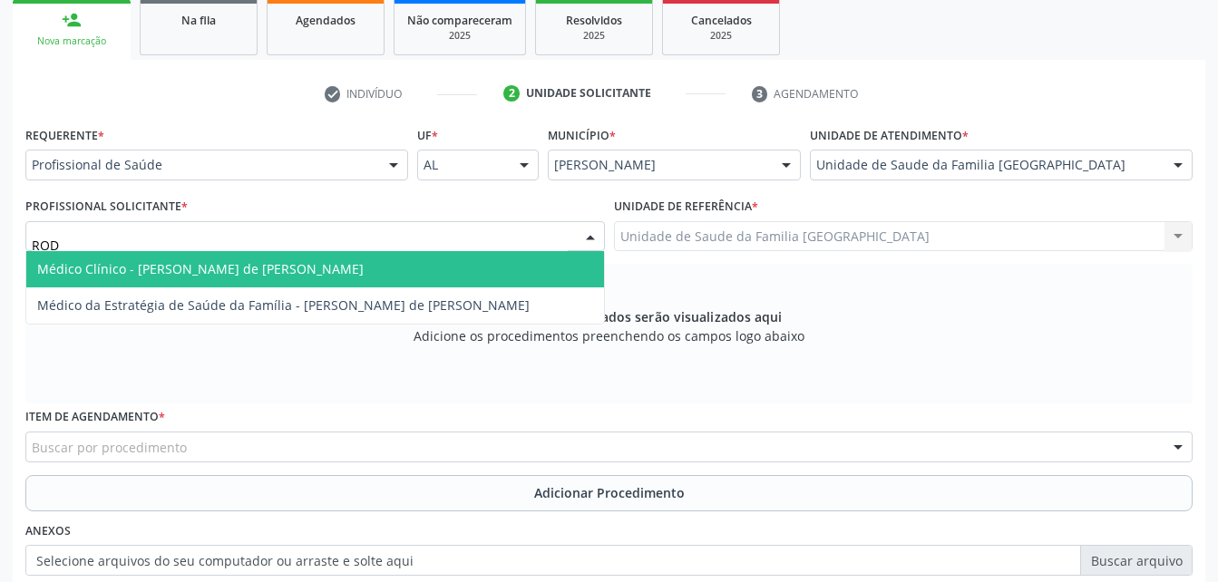
click at [402, 280] on span "Médico Clínico - [PERSON_NAME] de [PERSON_NAME]" at bounding box center [315, 269] width 578 height 36
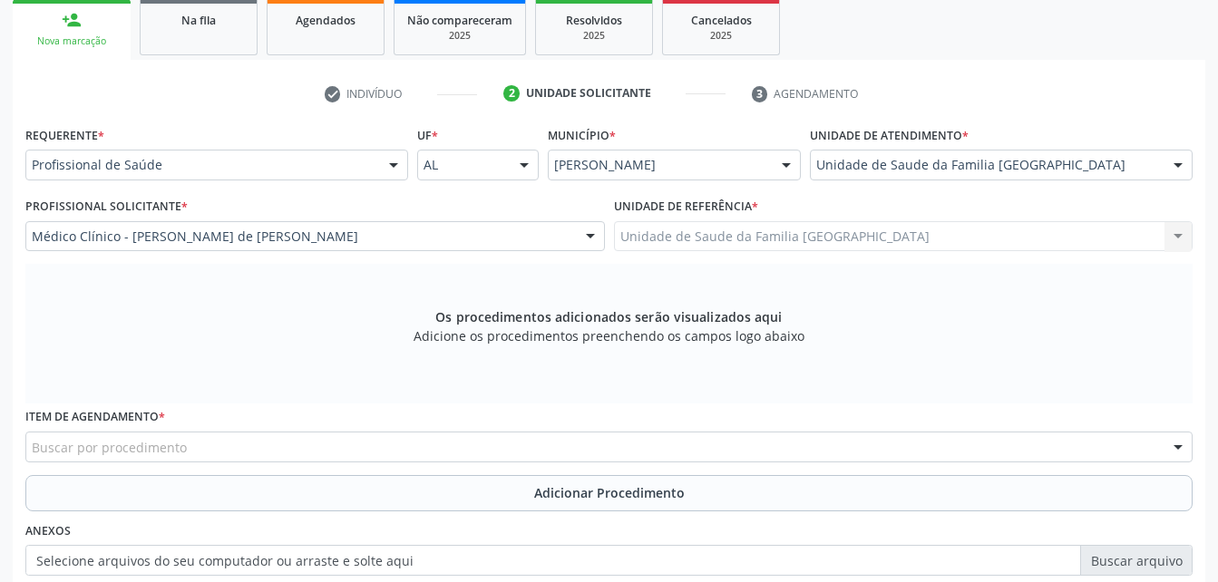
scroll to position [479, 0]
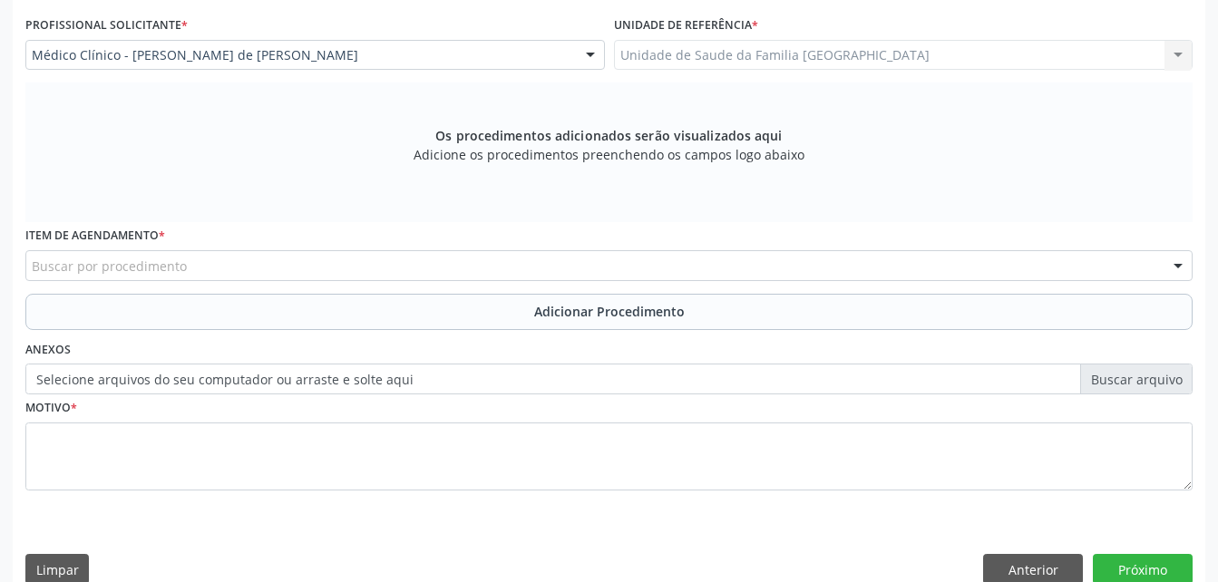
click at [355, 277] on div "Buscar por procedimento" at bounding box center [608, 265] width 1167 height 31
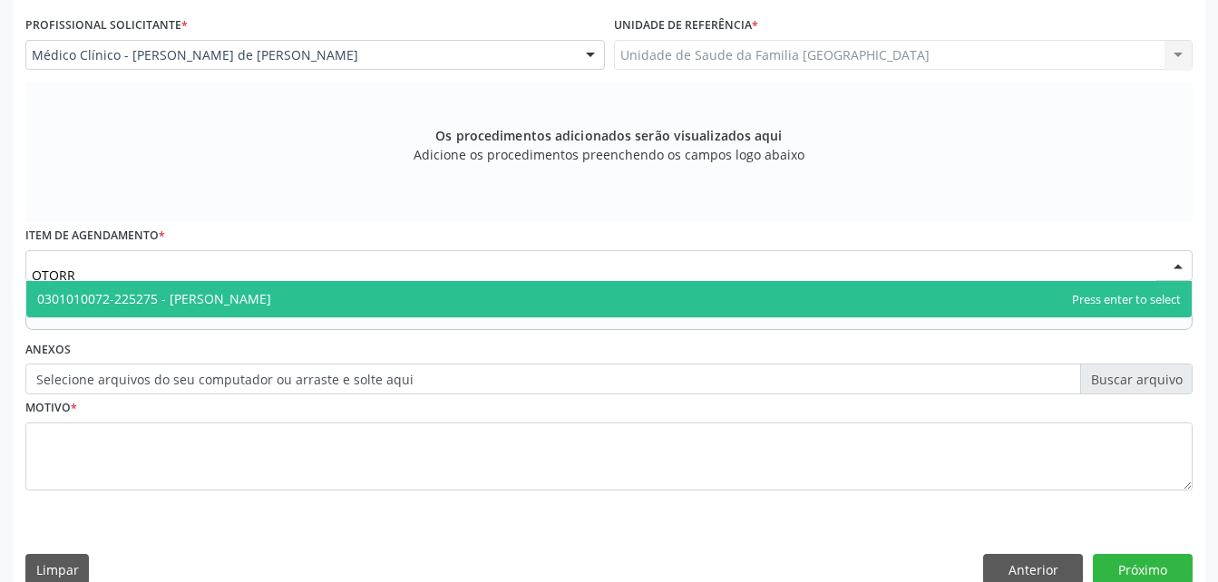
type input "OTORRI"
click at [388, 299] on span "0301010072-225275 - [PERSON_NAME]" at bounding box center [608, 299] width 1165 height 36
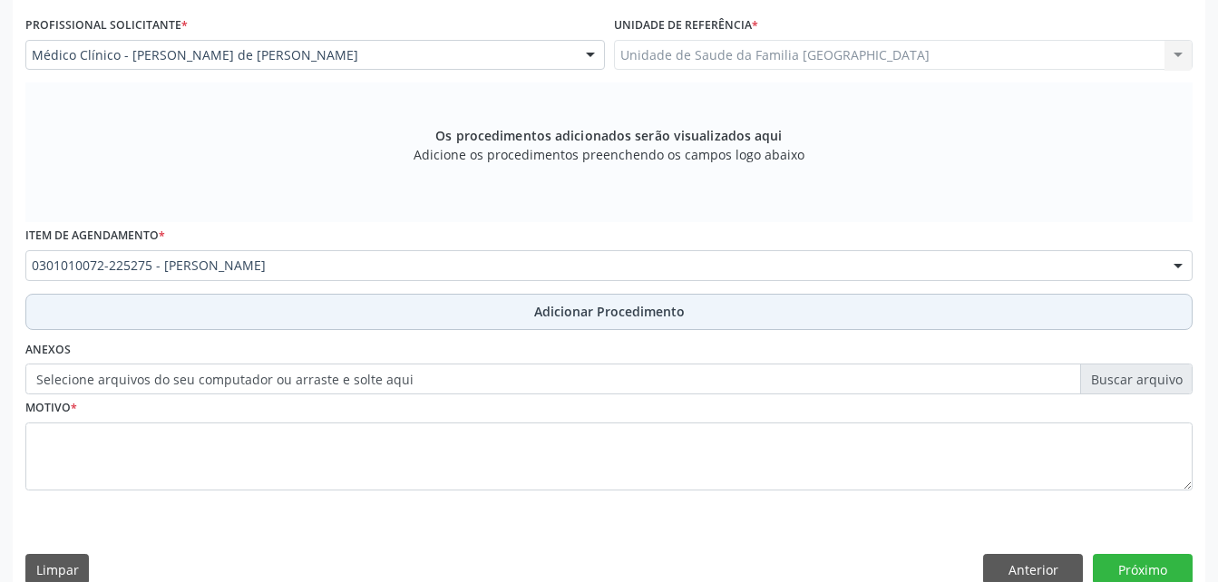
click at [388, 303] on button "Adicionar Procedimento" at bounding box center [608, 312] width 1167 height 36
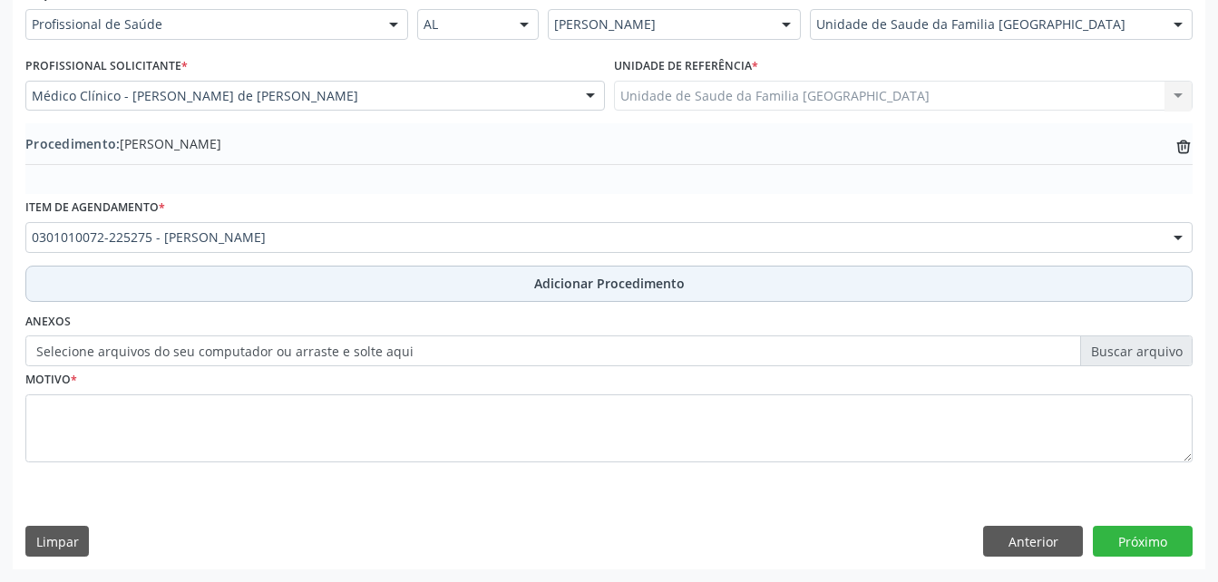
scroll to position [438, 0]
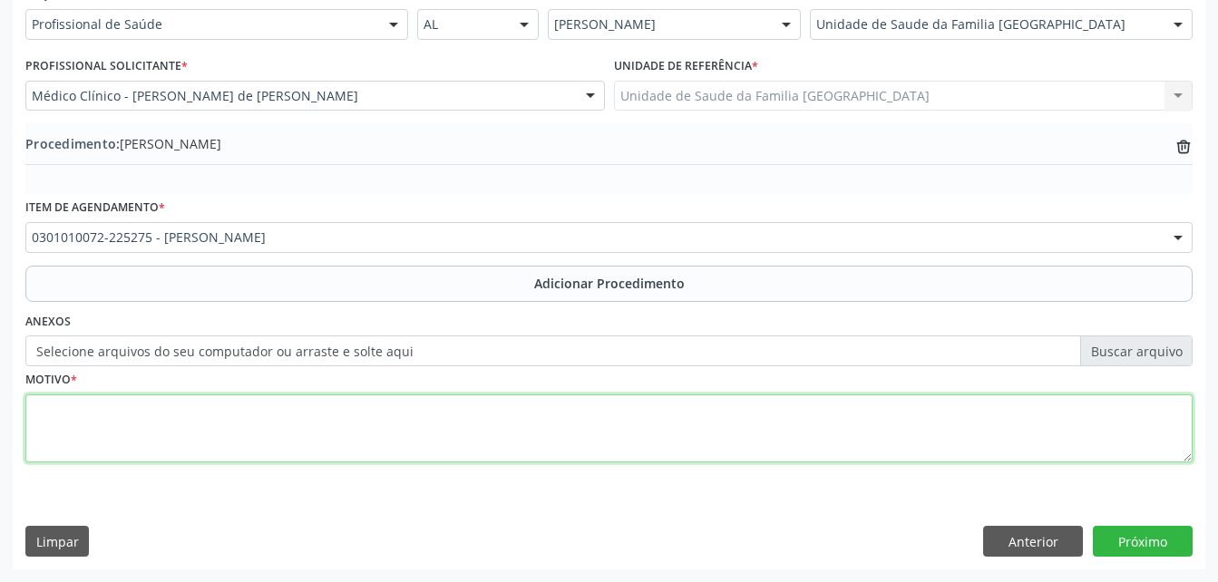
click at [426, 414] on textarea at bounding box center [608, 428] width 1167 height 69
type textarea "RONCOS"
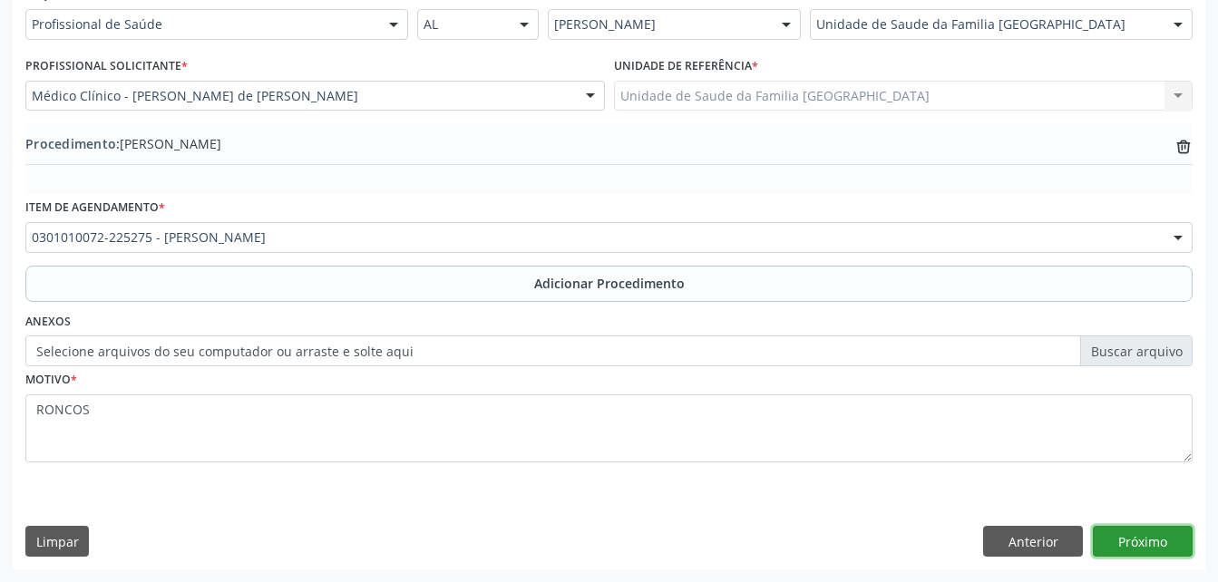
click at [1145, 531] on button "Próximo" at bounding box center [1143, 541] width 100 height 31
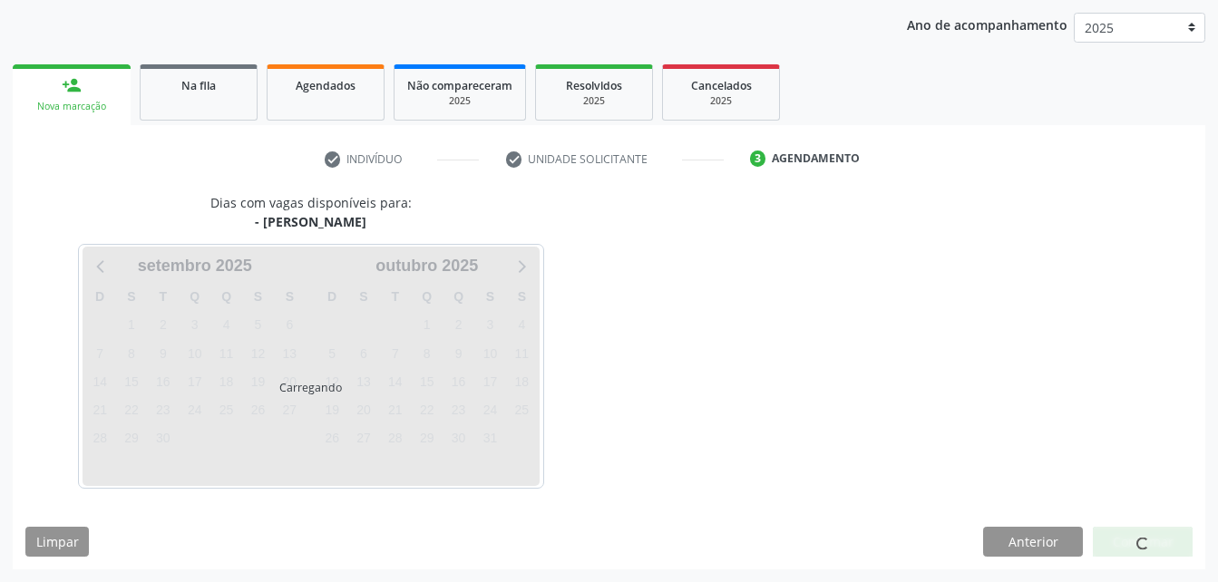
click at [1143, 538] on span at bounding box center [1141, 543] width 17 height 17
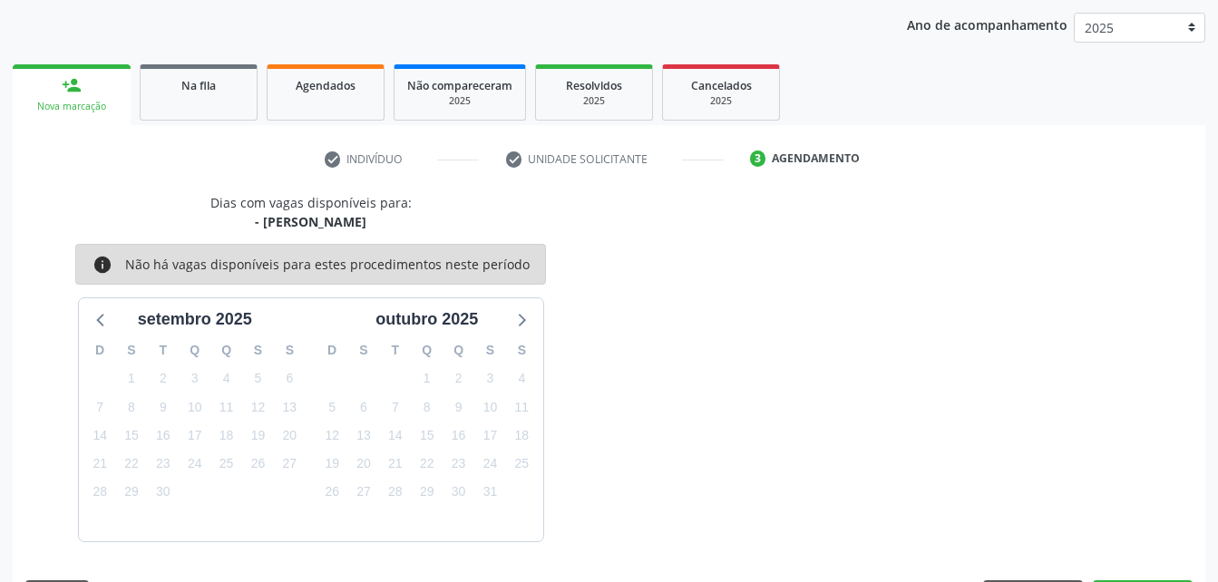
scroll to position [286, 0]
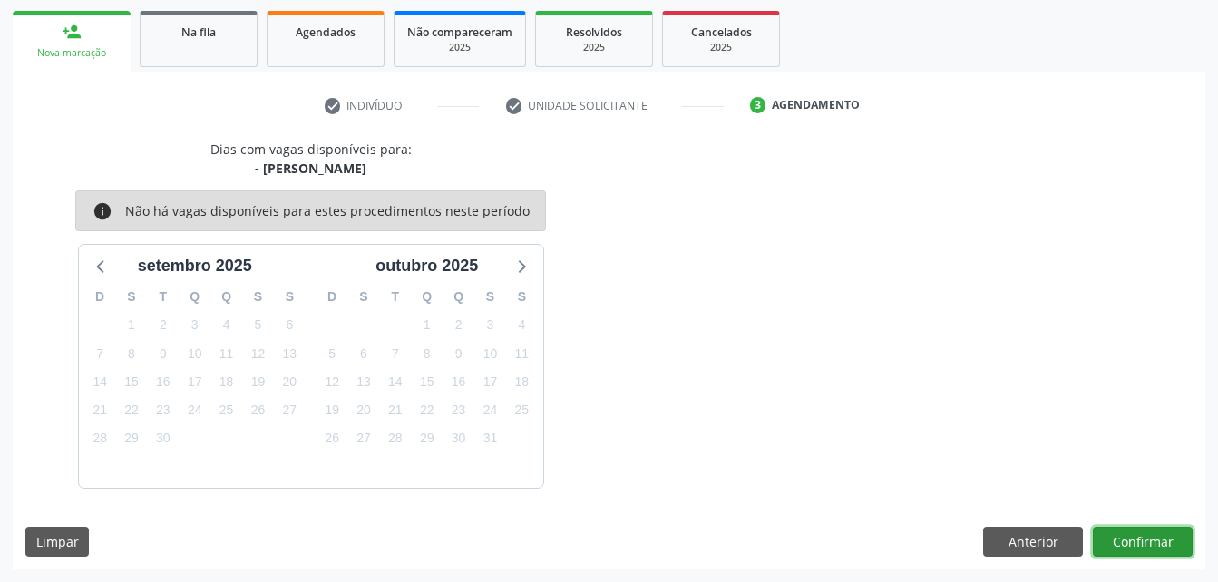
click at [1129, 538] on button "Confirmar" at bounding box center [1143, 542] width 100 height 31
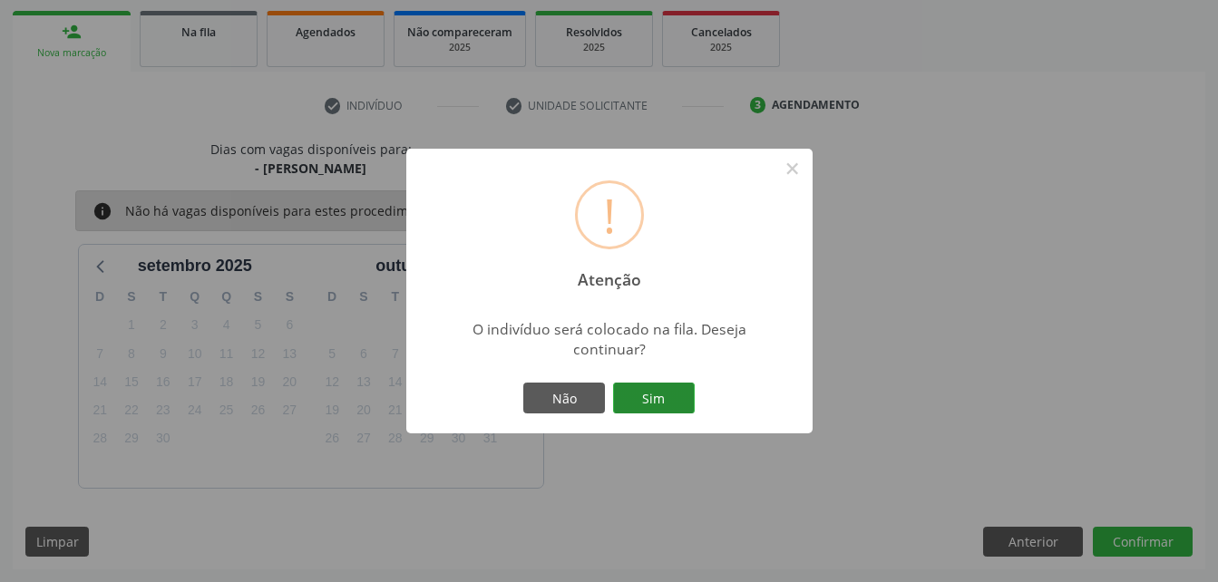
click at [641, 403] on button "Sim" at bounding box center [654, 398] width 82 height 31
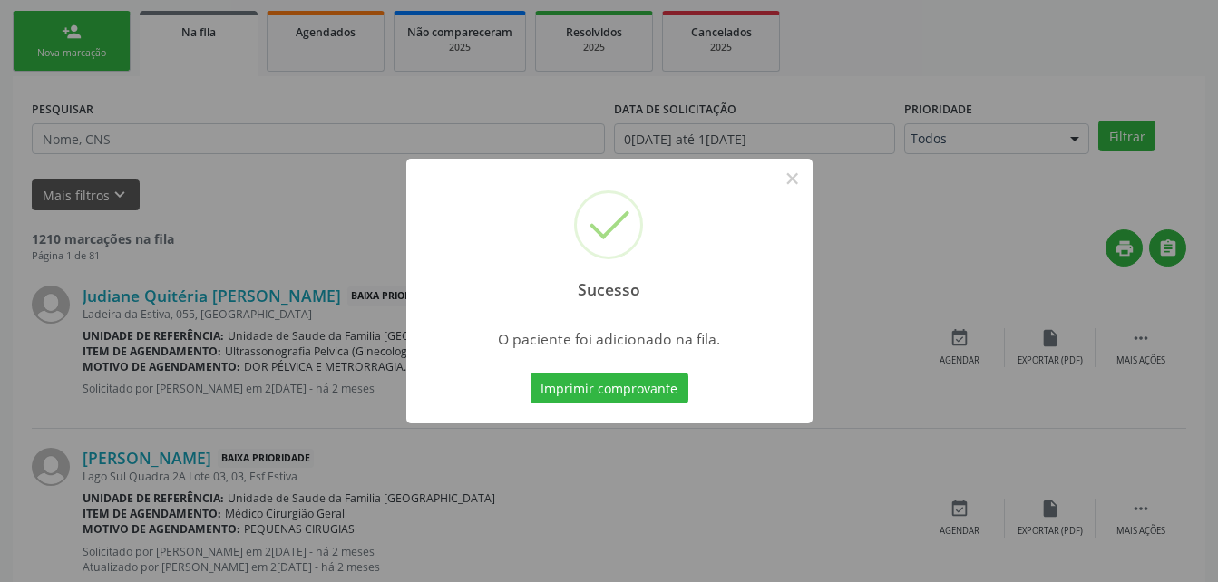
scroll to position [42, 0]
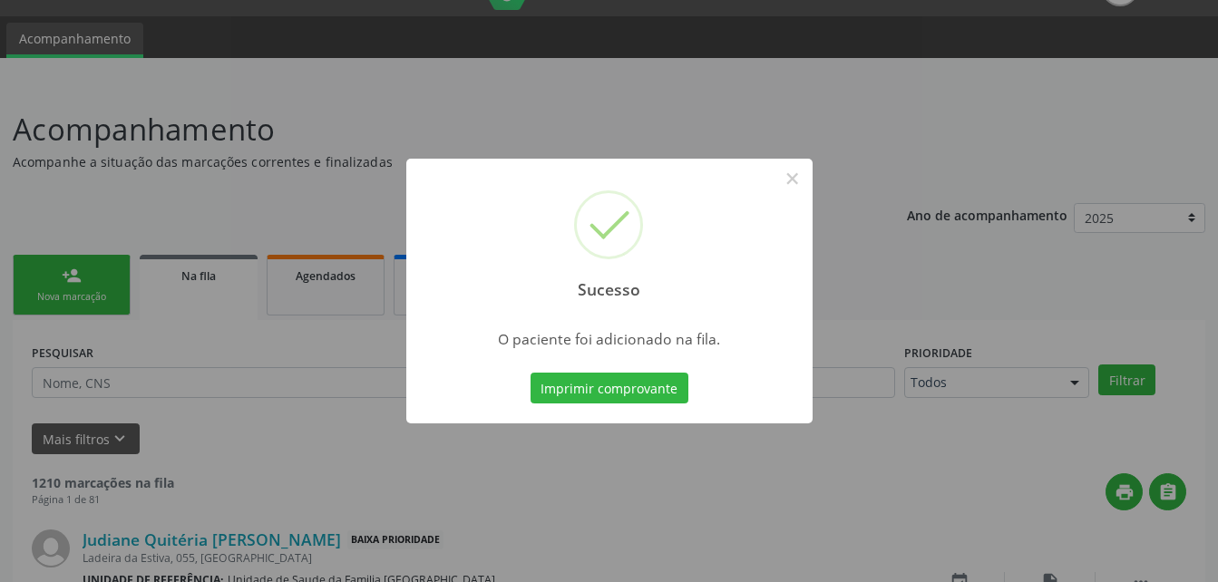
click at [102, 271] on div "Sucesso × O paciente foi adicionado na fila. Imprimir comprovante Cancel" at bounding box center [609, 291] width 1218 height 582
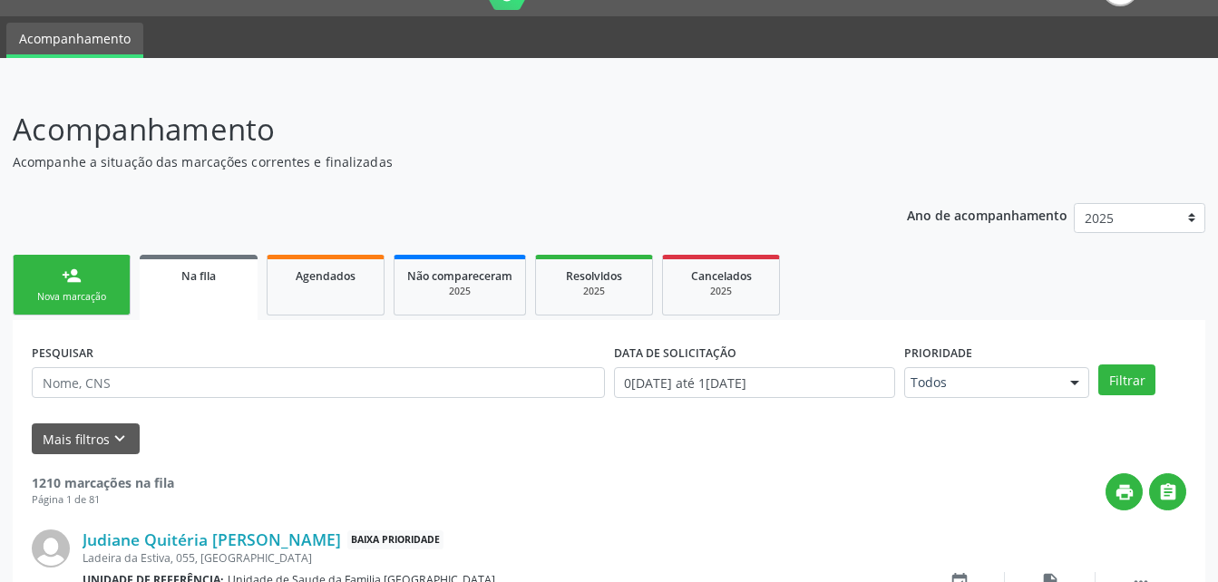
scroll to position [132, 0]
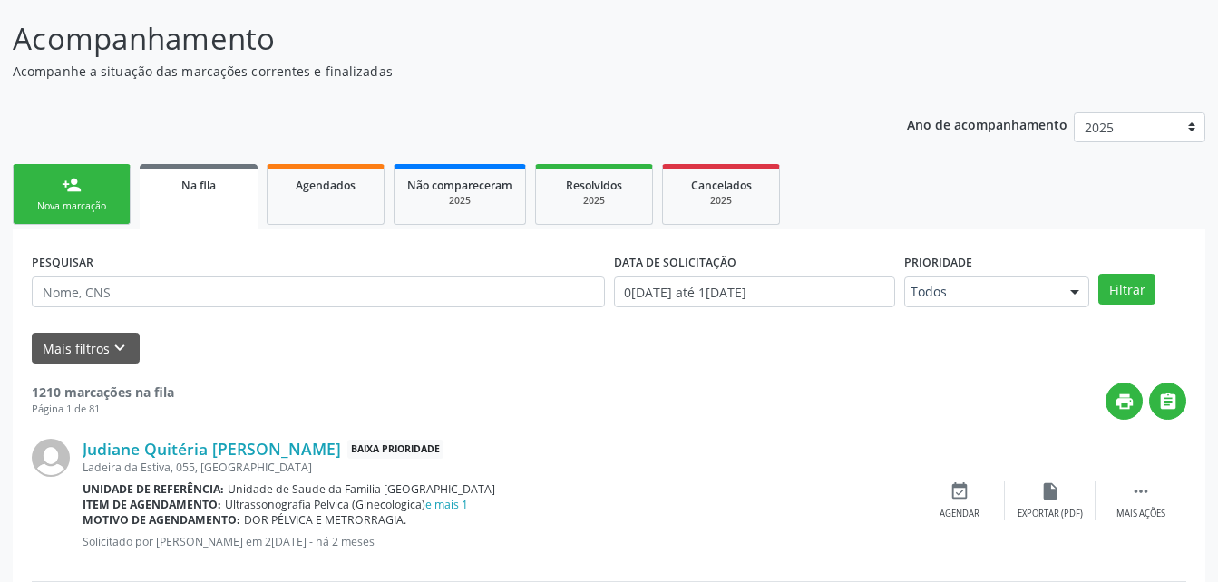
click at [76, 199] on div "Nova marcação" at bounding box center [71, 206] width 91 height 14
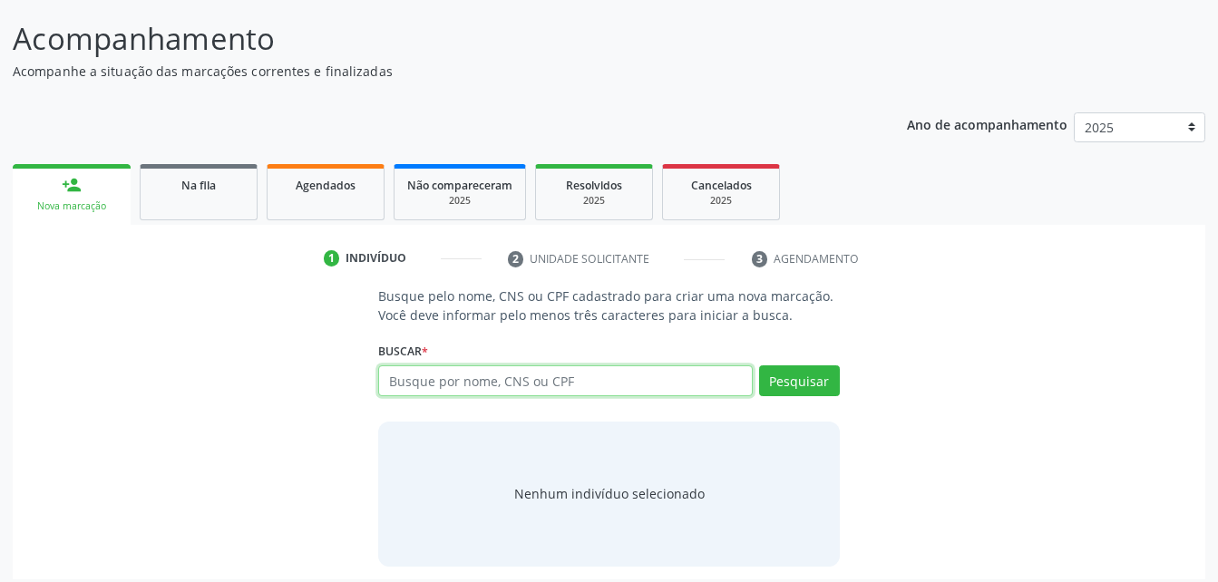
click at [407, 374] on input "text" at bounding box center [565, 380] width 374 height 31
type input "707603224424296"
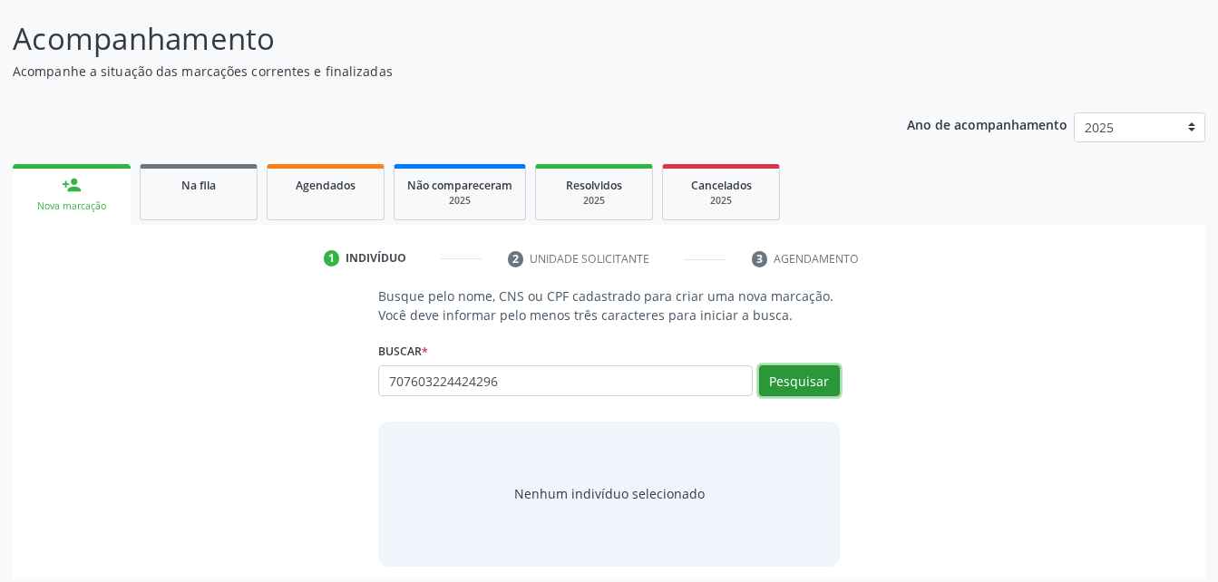
click at [825, 391] on button "Pesquisar" at bounding box center [799, 380] width 81 height 31
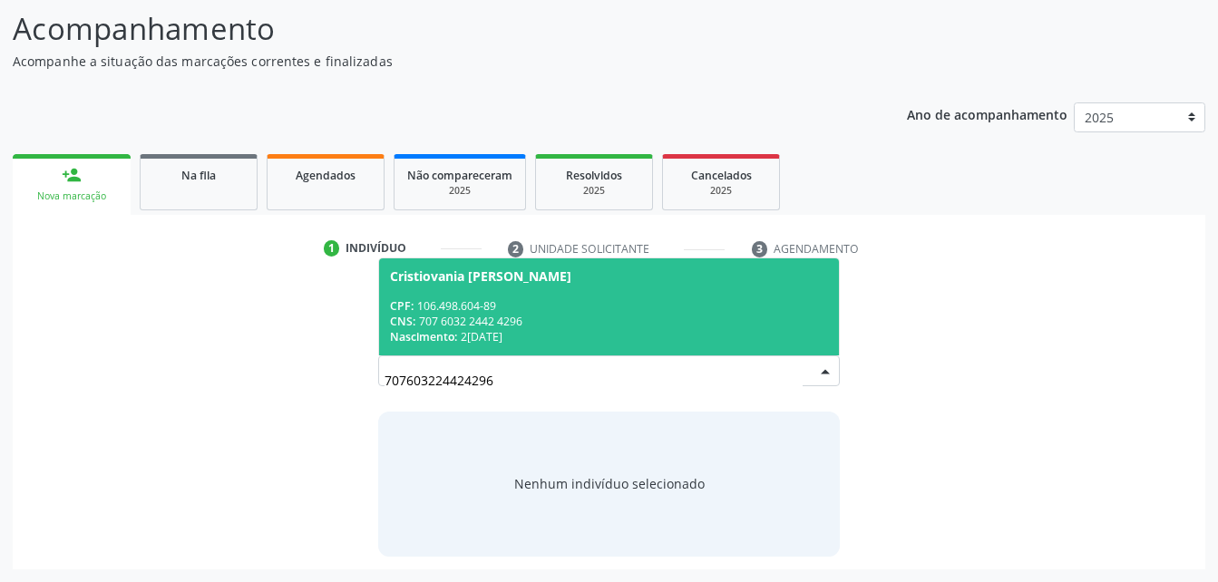
click at [501, 319] on div "CNS: 707 6032 2442 4296" at bounding box center [608, 321] width 437 height 15
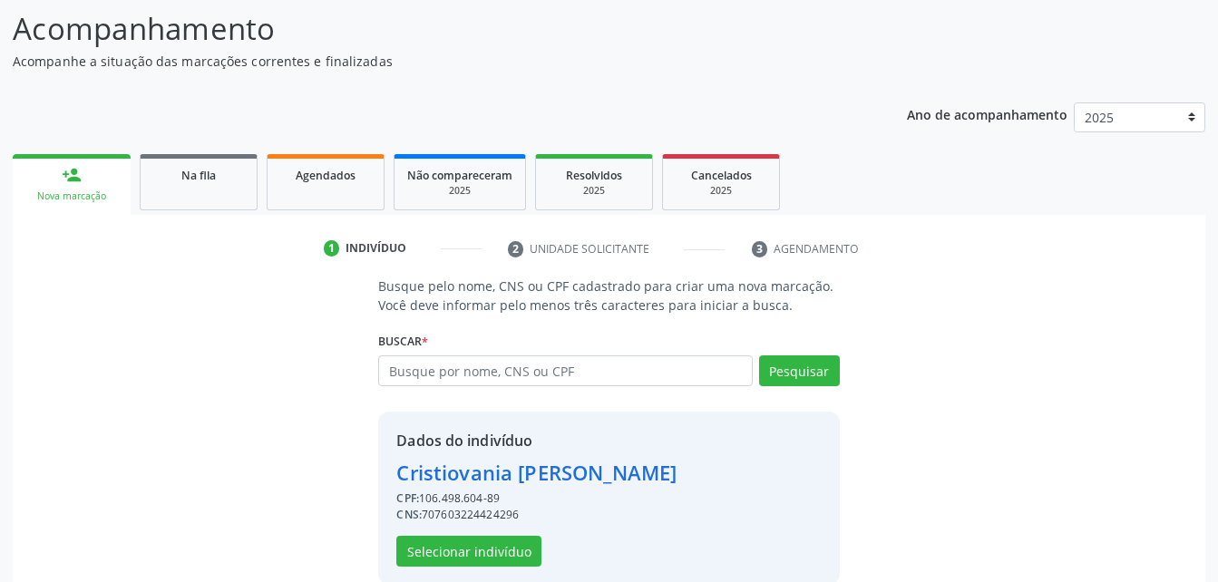
scroll to position [170, 0]
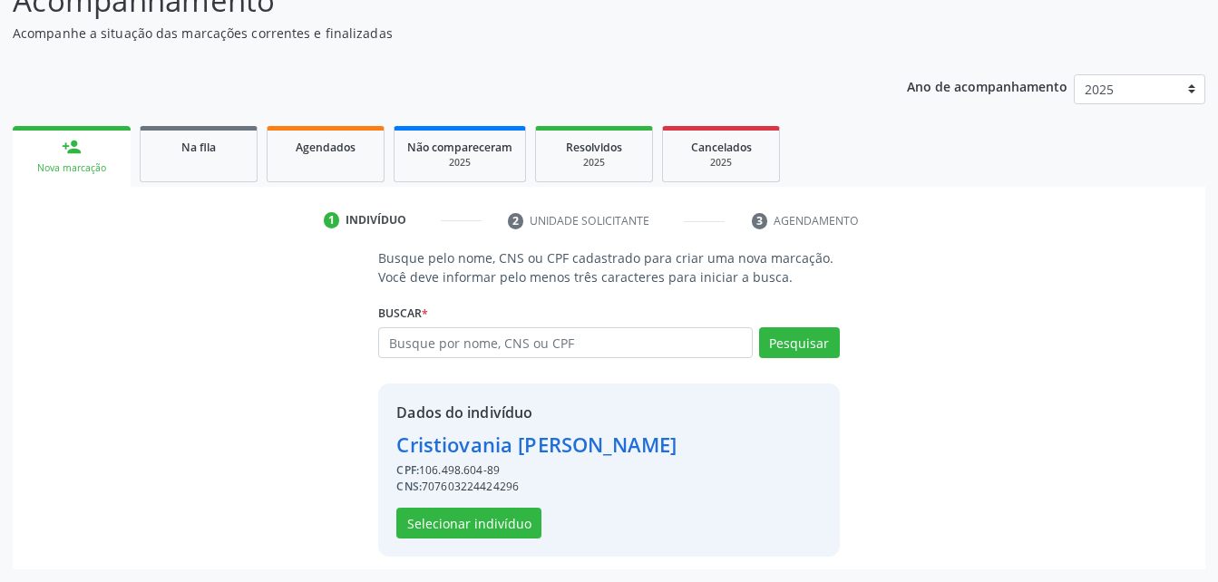
click at [530, 540] on div "Dados do indivíduo [PERSON_NAME] CPF: 106.498.604-89 CNS: 707603224424296 Selec…" at bounding box center [608, 470] width 461 height 173
click at [529, 526] on button "Selecionar indivíduo" at bounding box center [468, 523] width 145 height 31
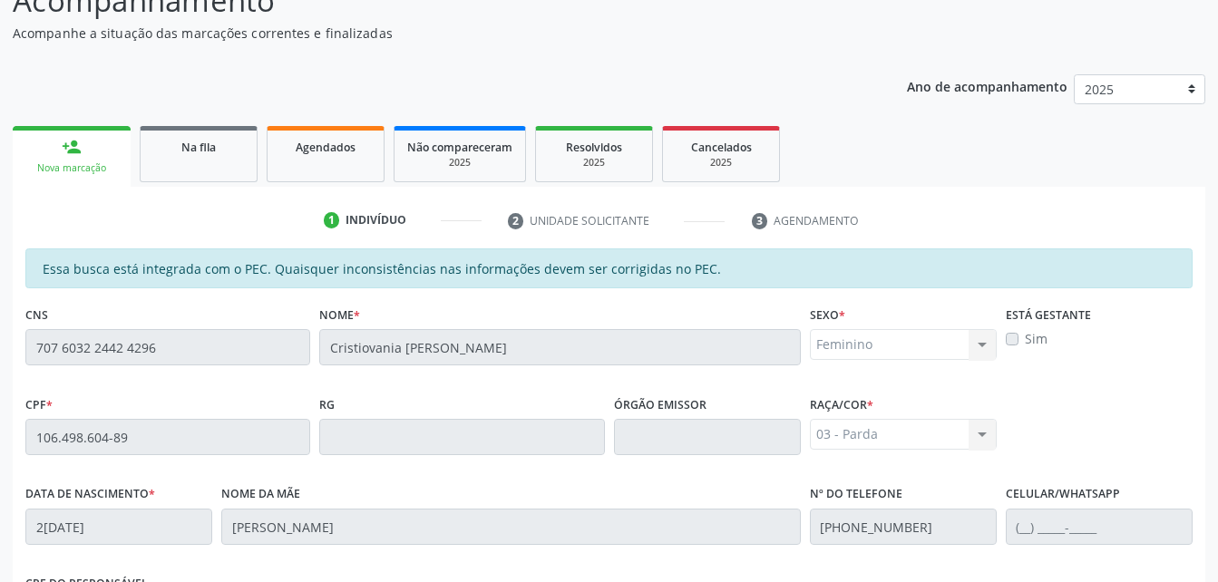
scroll to position [479, 0]
